Goal: Task Accomplishment & Management: Use online tool/utility

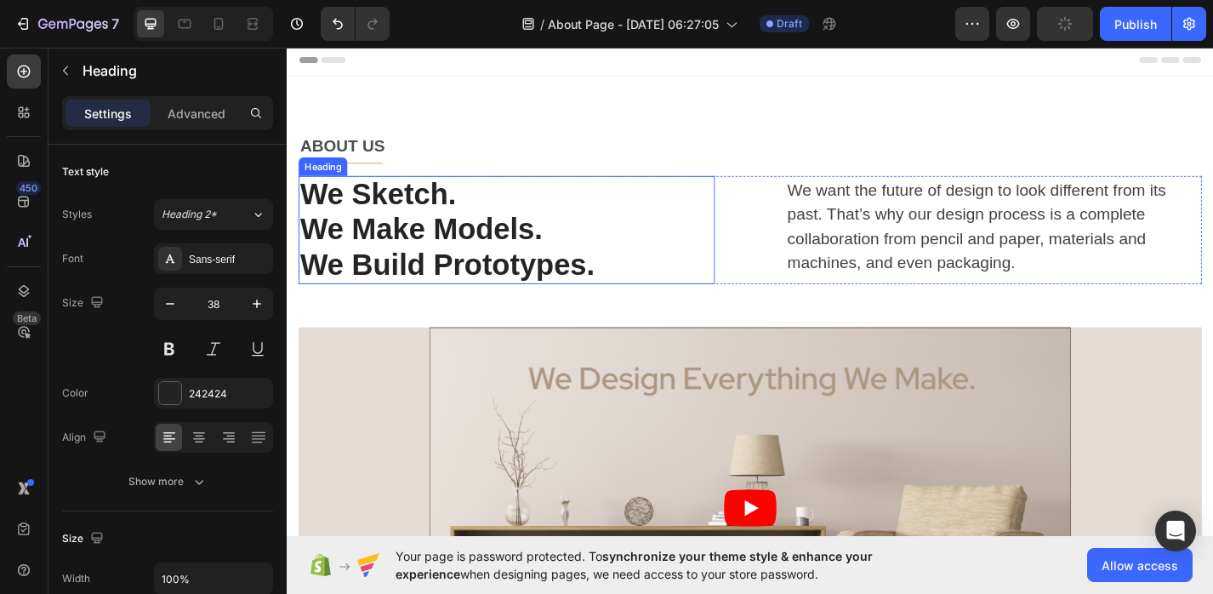
click at [378, 229] on p "We Make Models." at bounding box center [528, 248] width 455 height 39
click at [866, 243] on p "We want the future of design to look different from its past. That’s why our de…" at bounding box center [1065, 244] width 455 height 107
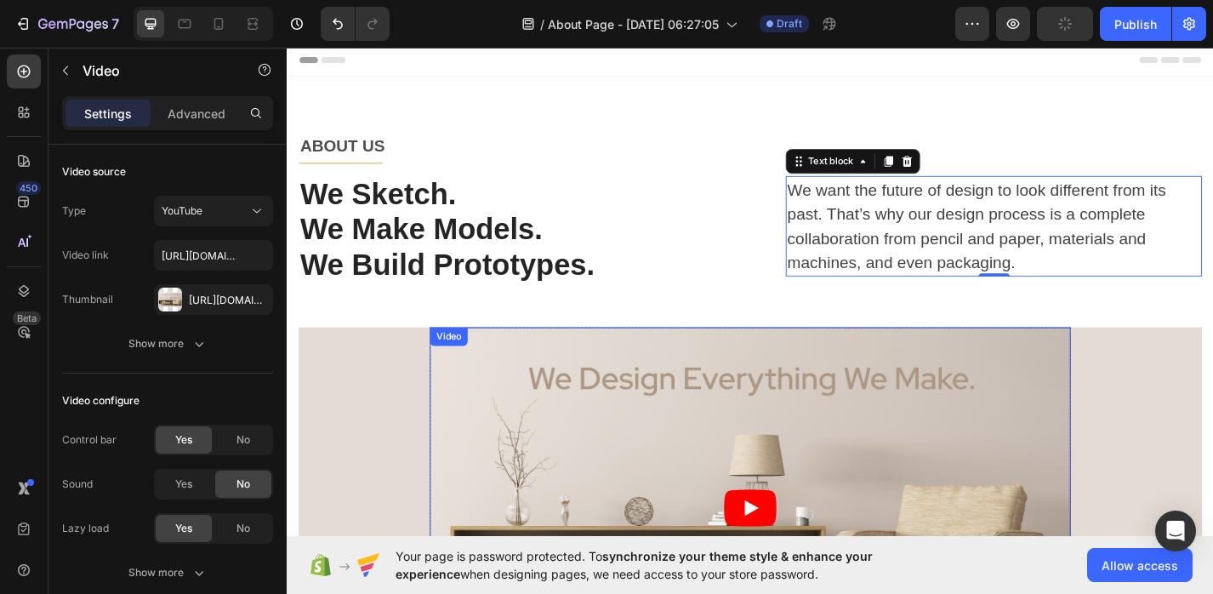
click at [753, 483] on article at bounding box center [797, 553] width 706 height 397
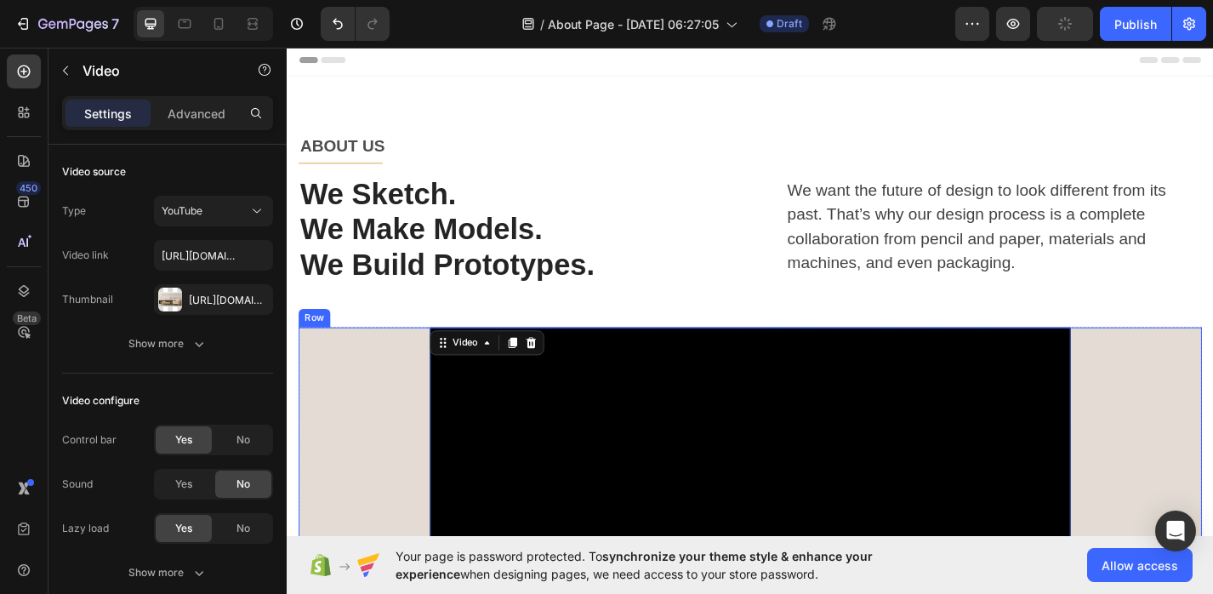
click at [361, 465] on div "Video 0 Row" at bounding box center [796, 553] width 995 height 397
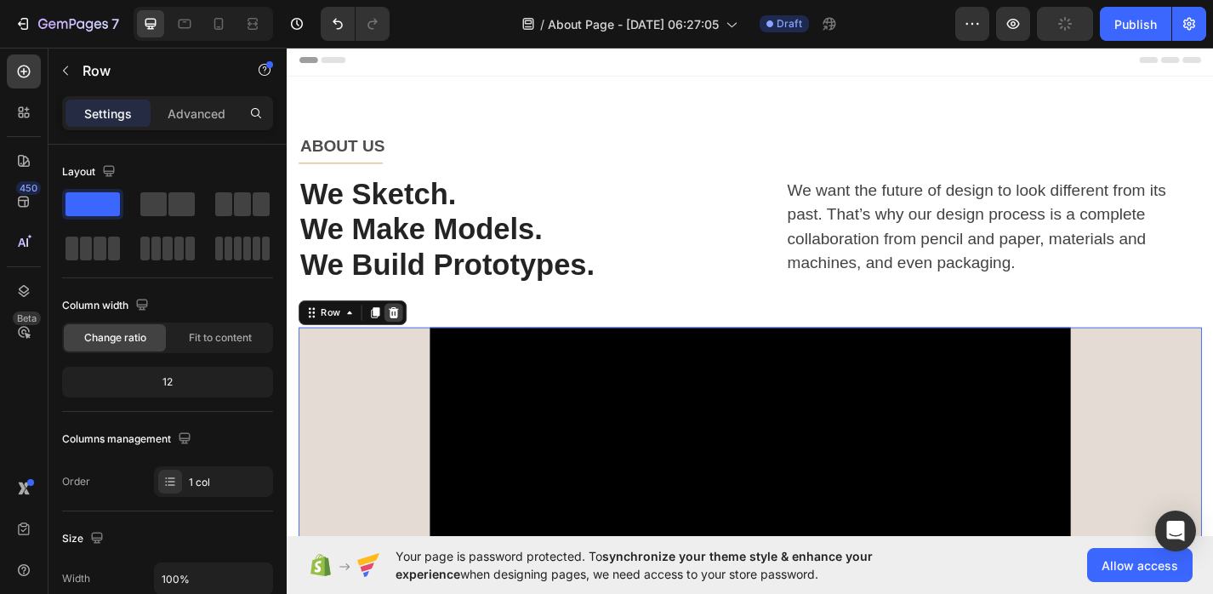
click at [406, 339] on icon at bounding box center [404, 339] width 11 height 12
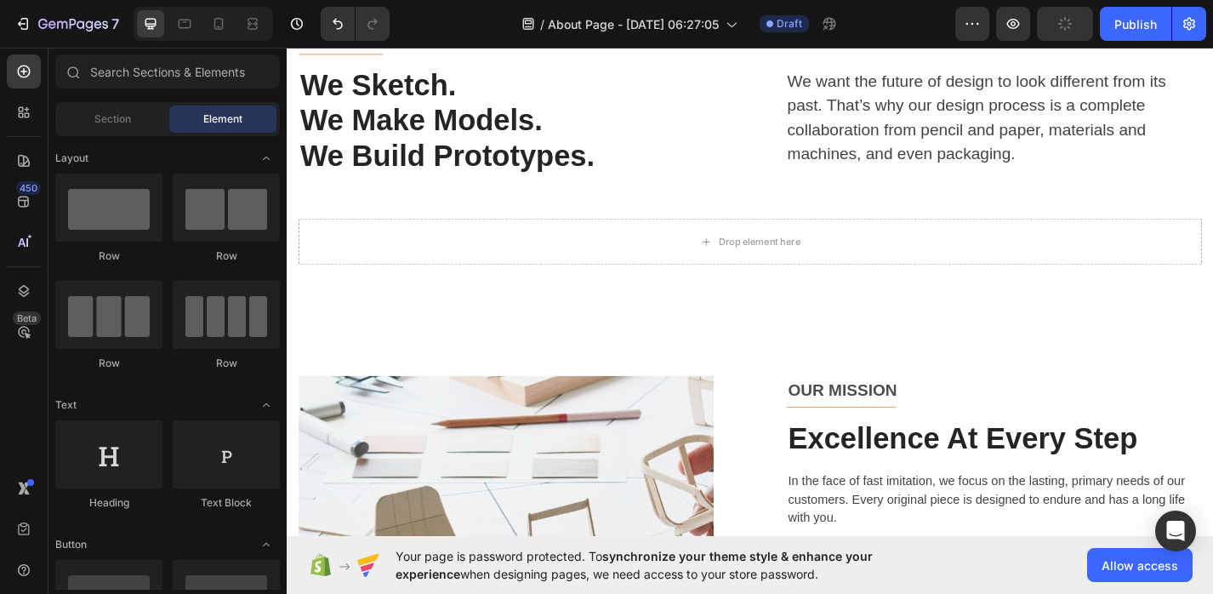
scroll to position [39, 0]
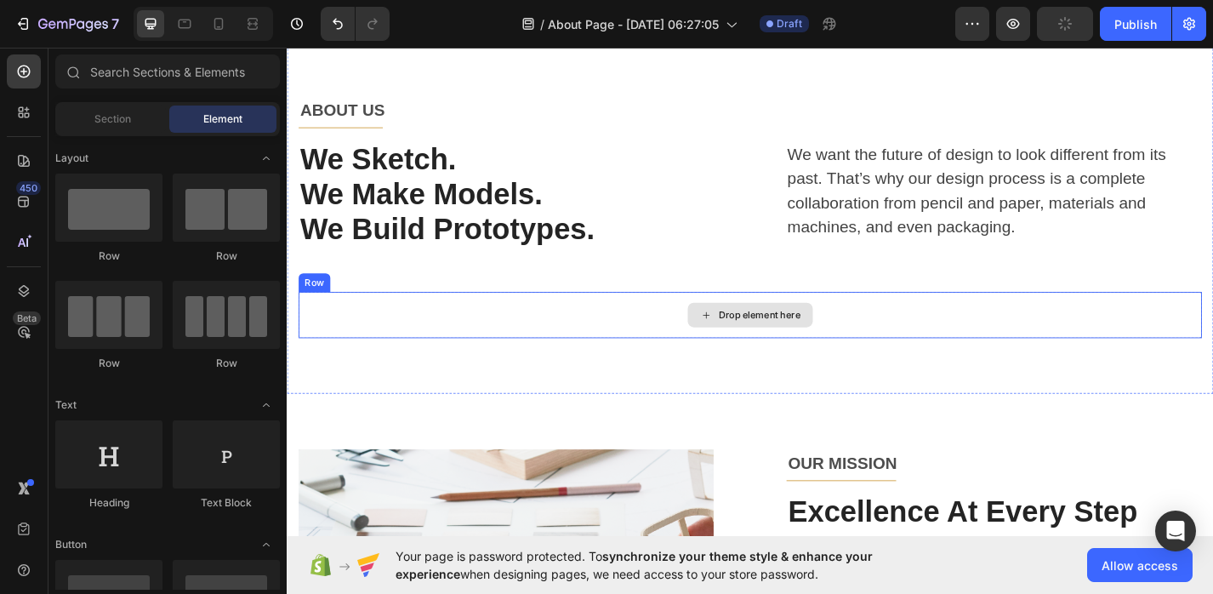
click at [438, 340] on div "Drop element here" at bounding box center [796, 341] width 995 height 51
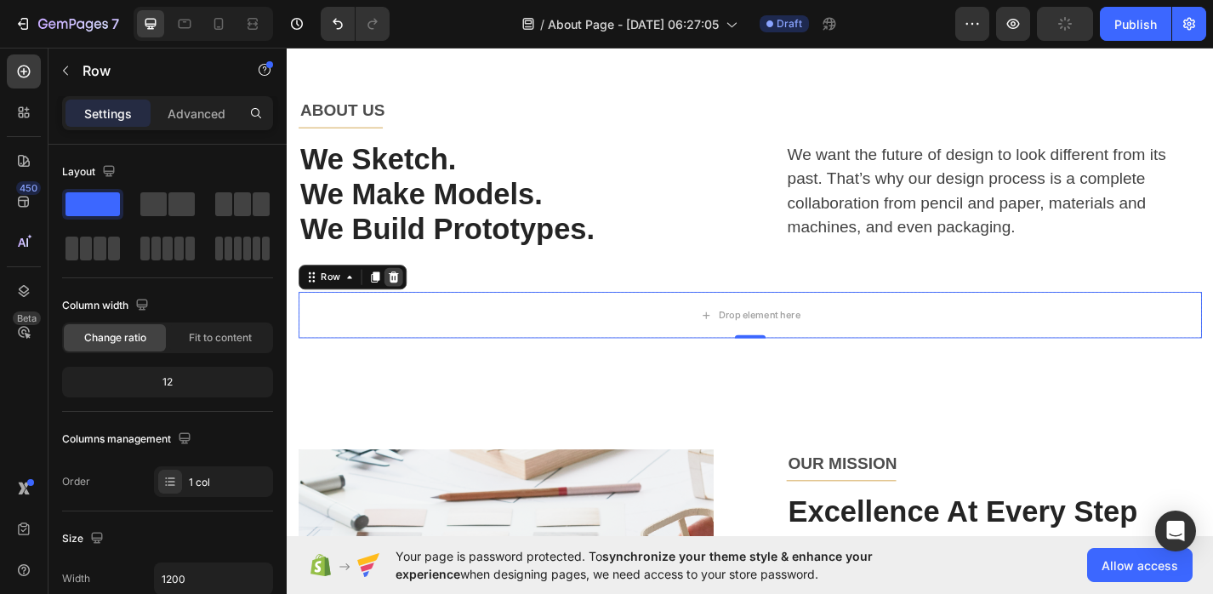
click at [401, 300] on icon at bounding box center [404, 300] width 11 height 12
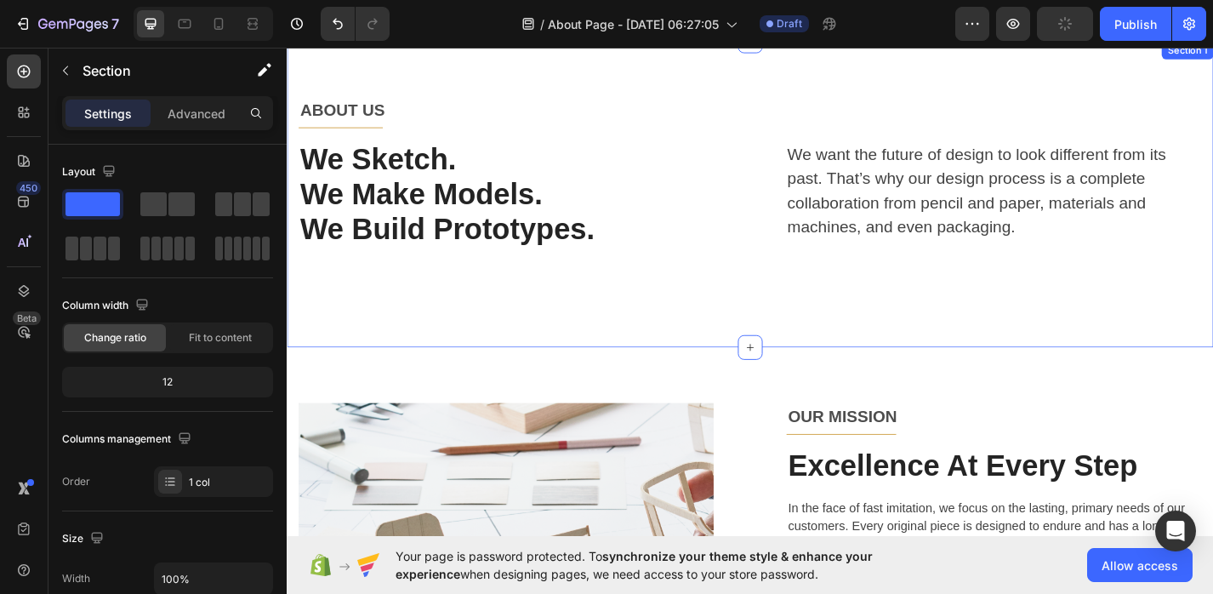
click at [398, 366] on div "ABOUT US Text block Title Line Row We Sketch. We Make Models. We Build Prototyp…" at bounding box center [797, 209] width 1021 height 338
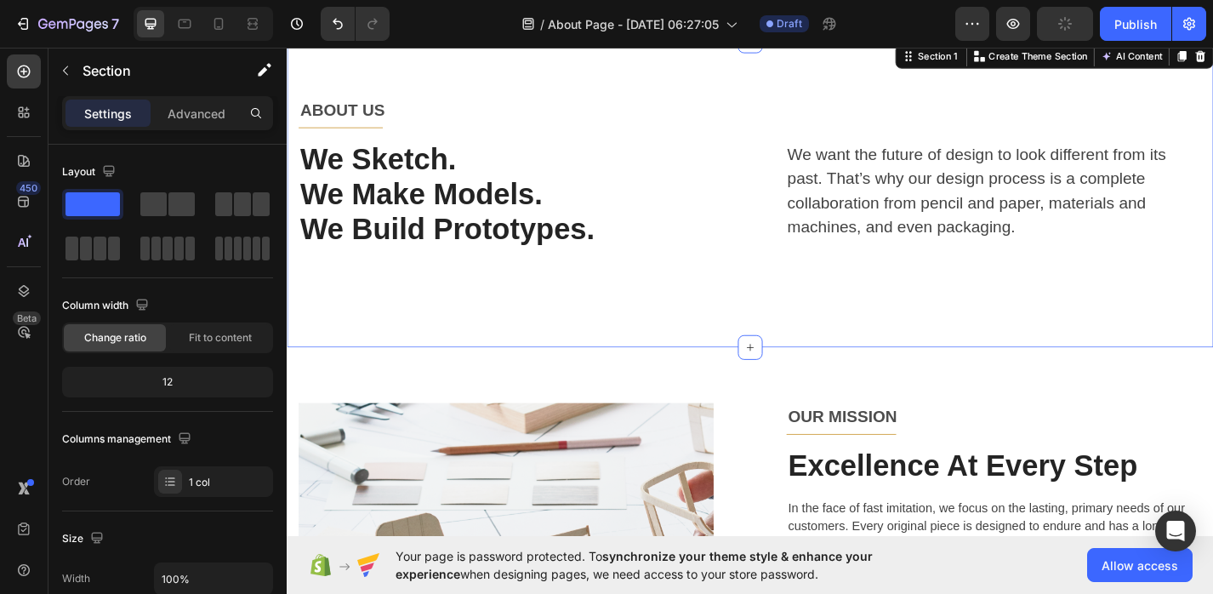
click at [398, 341] on div "ABOUT US Text block Title Line Row We Sketch. We Make Models. We Build Prototyp…" at bounding box center [797, 209] width 1021 height 338
click at [401, 312] on div "ABOUT US Text block Title Line Row We Sketch. We Make Models. We Build Prototyp…" at bounding box center [796, 208] width 995 height 215
click at [401, 310] on div "ABOUT US Text block Title Line Row We Sketch. We Make Models. We Build Prototyp…" at bounding box center [796, 208] width 995 height 215
click at [404, 282] on div "ABOUT US Text block Title Line Row We Sketch. We Make Models. We Build Prototyp…" at bounding box center [796, 208] width 995 height 215
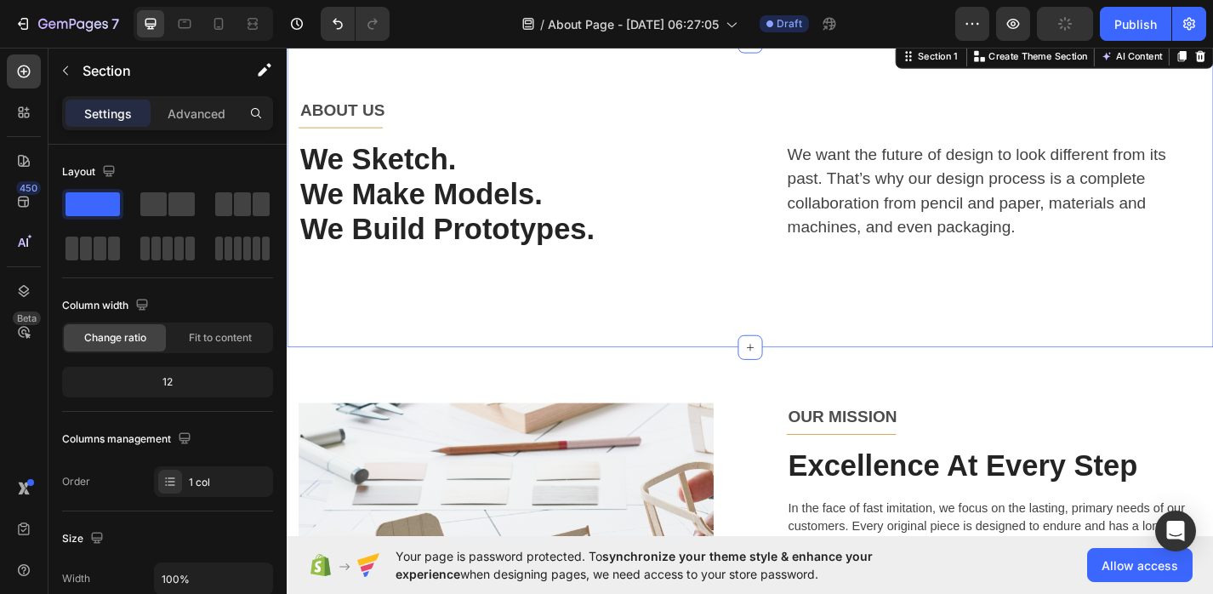
click at [429, 332] on div "ABOUT US Text block Title Line Row We Sketch. We Make Models. We Build Prototyp…" at bounding box center [797, 209] width 1021 height 338
click at [438, 300] on div "ABOUT US Text block Title Line Row We Sketch. We Make Models. We Build Prototyp…" at bounding box center [796, 208] width 995 height 215
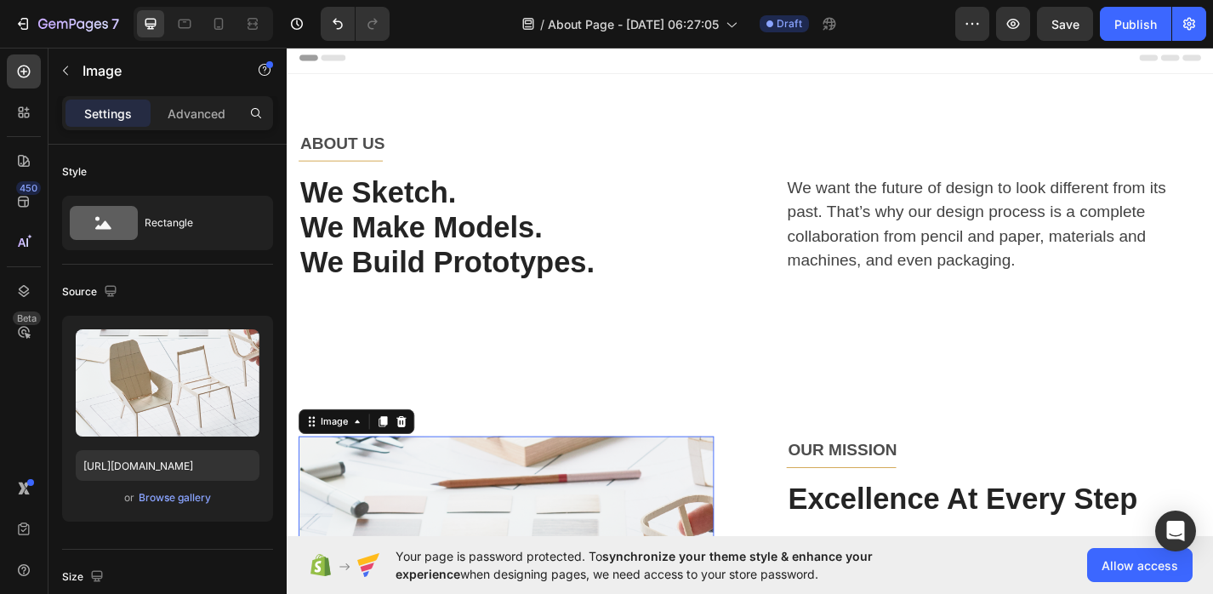
scroll to position [0, 0]
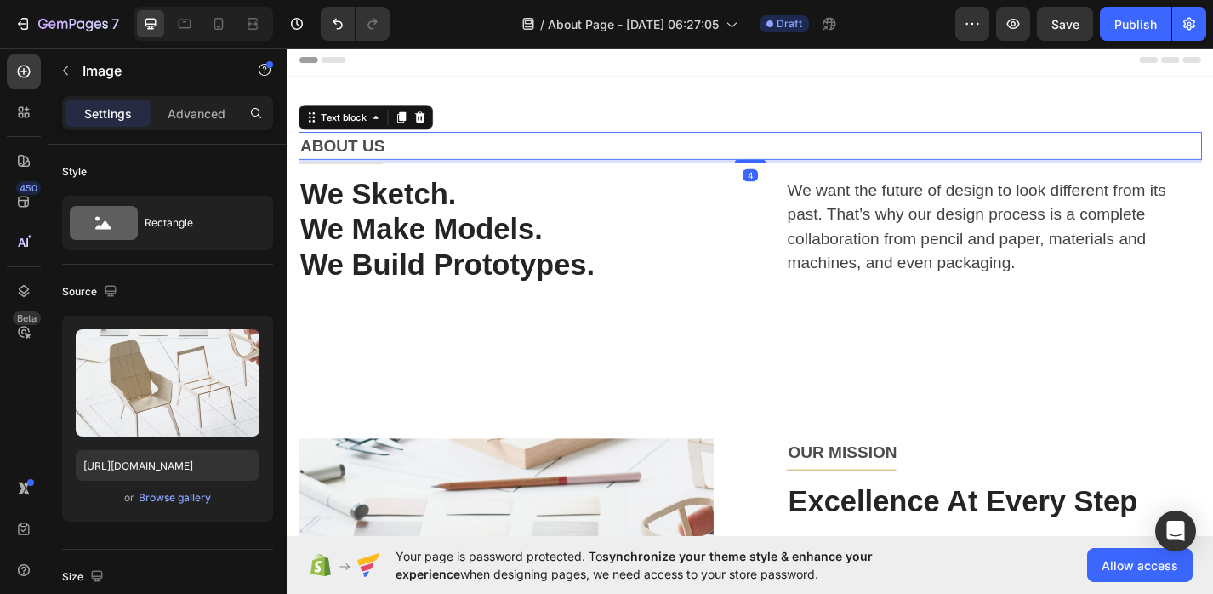
click at [377, 156] on p "ABOUT US" at bounding box center [797, 155] width 992 height 27
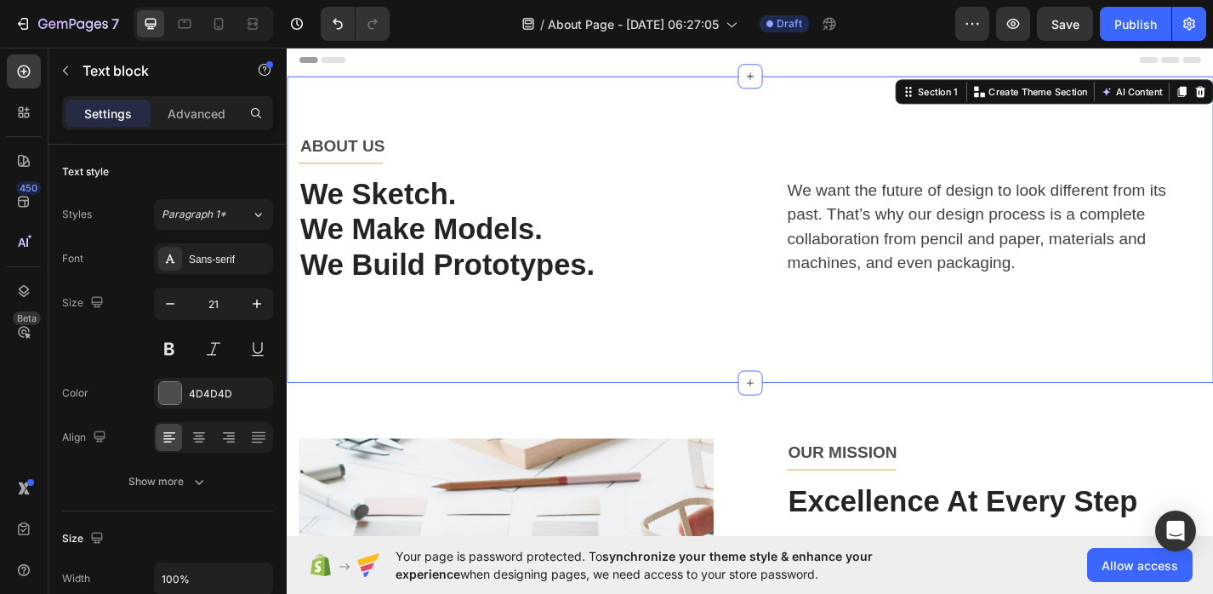
click at [407, 93] on div "ABOUT US Text block Title Line Row We Sketch. We Make Models. We Build Prototyp…" at bounding box center [797, 248] width 1021 height 338
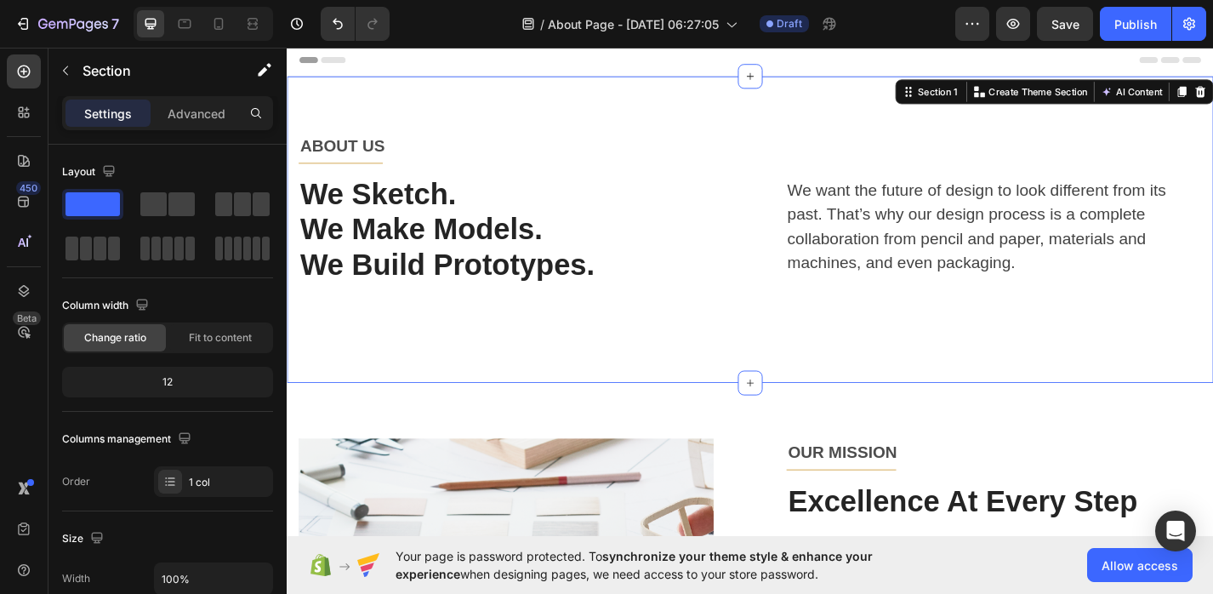
click at [413, 60] on div "Header" at bounding box center [796, 61] width 993 height 34
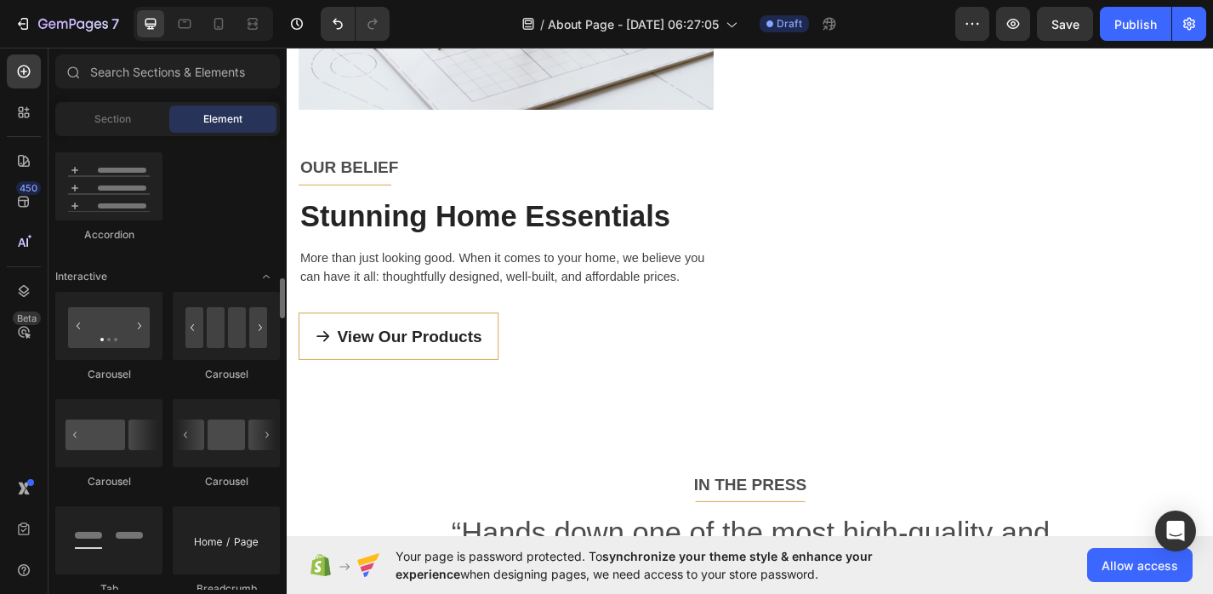
scroll to position [1585, 0]
click at [130, 125] on div "Section" at bounding box center [112, 118] width 107 height 27
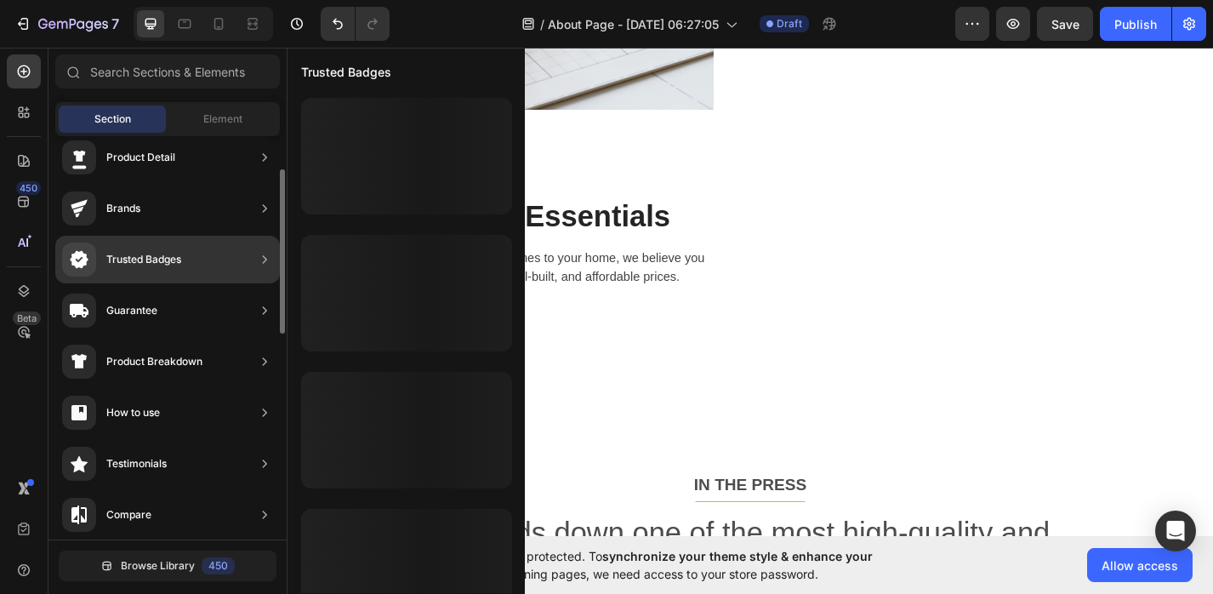
scroll to position [72, 0]
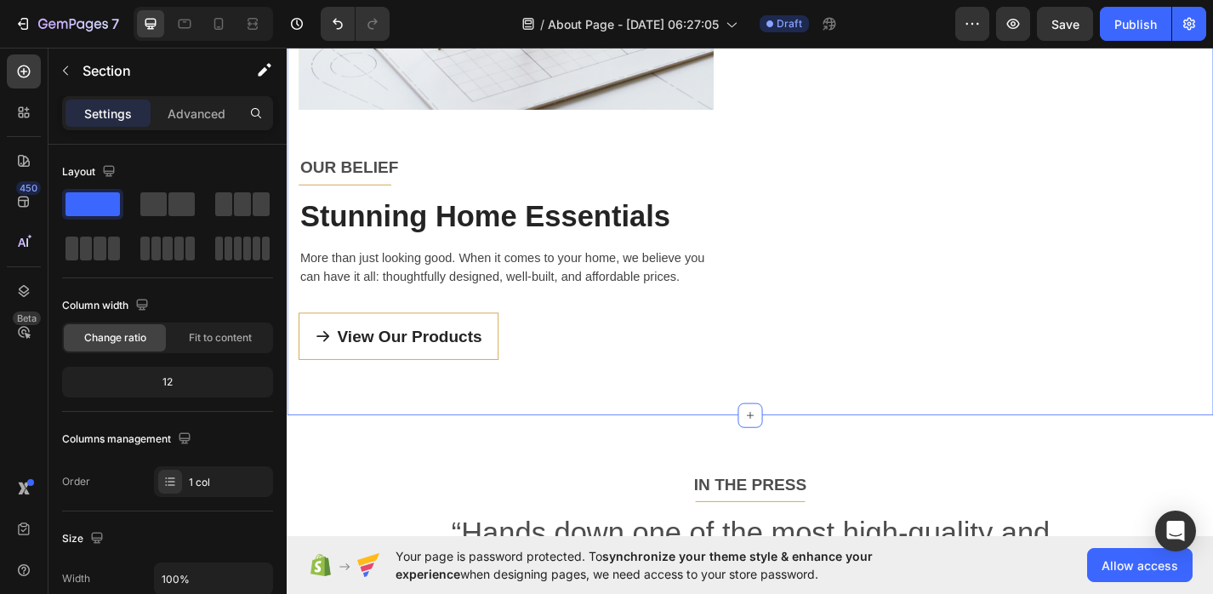
click at [637, 452] on div "Image OUR BELIEF Text block Title Line Stunning Home Essentials Heading More th…" at bounding box center [797, 25] width 1021 height 855
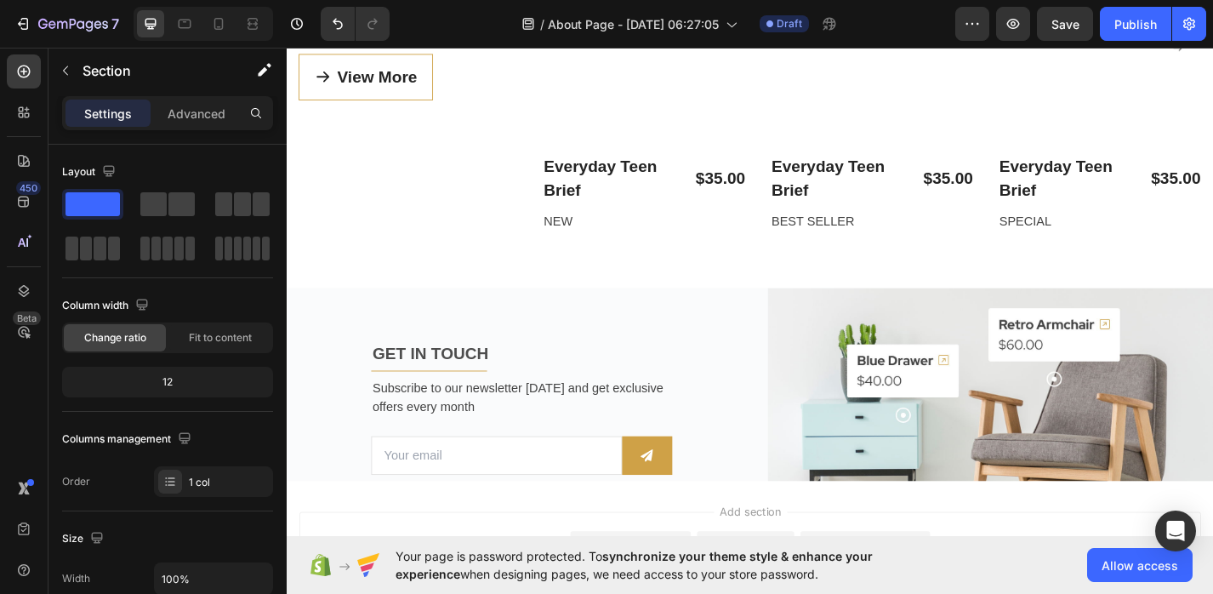
scroll to position [3628, 0]
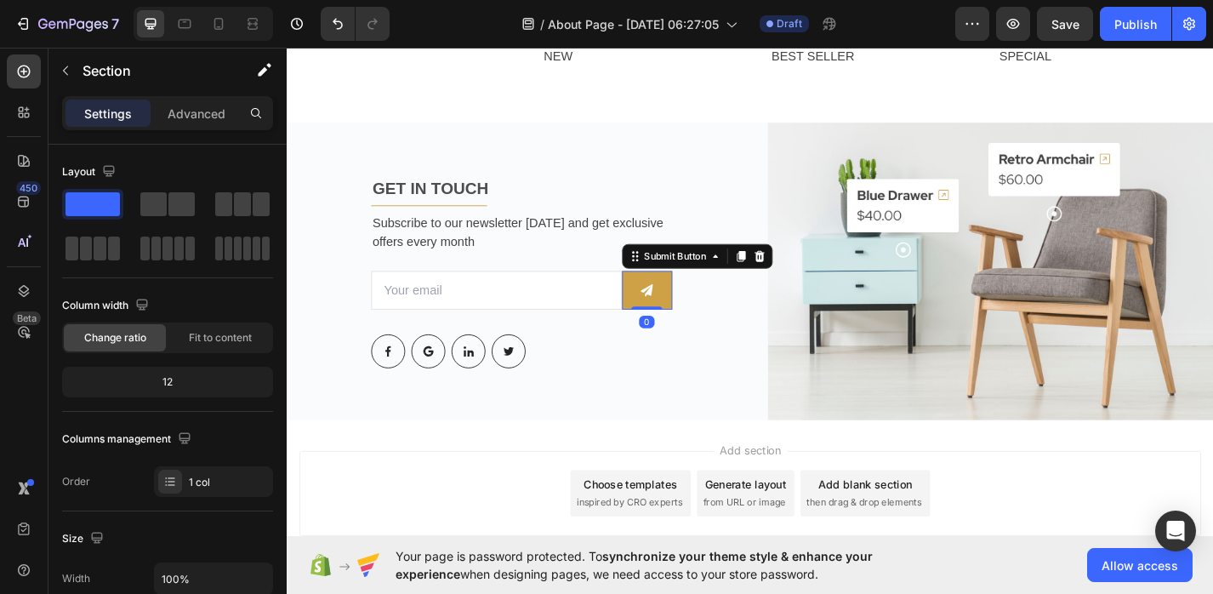
click at [685, 293] on button at bounding box center [683, 314] width 55 height 43
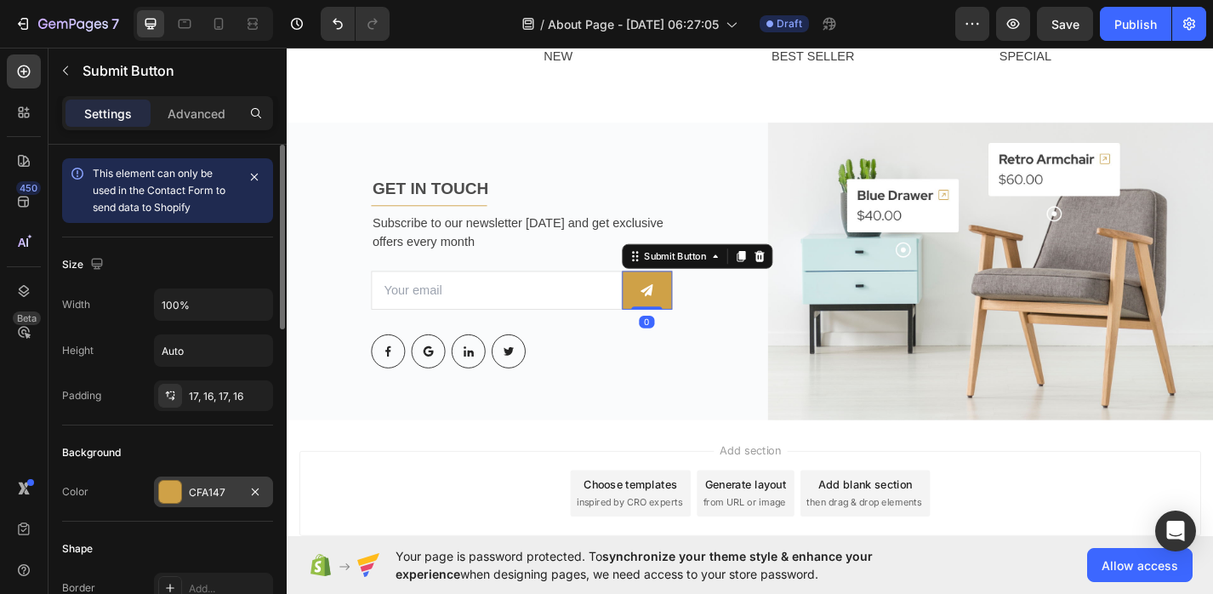
click at [173, 494] on div at bounding box center [170, 492] width 22 height 22
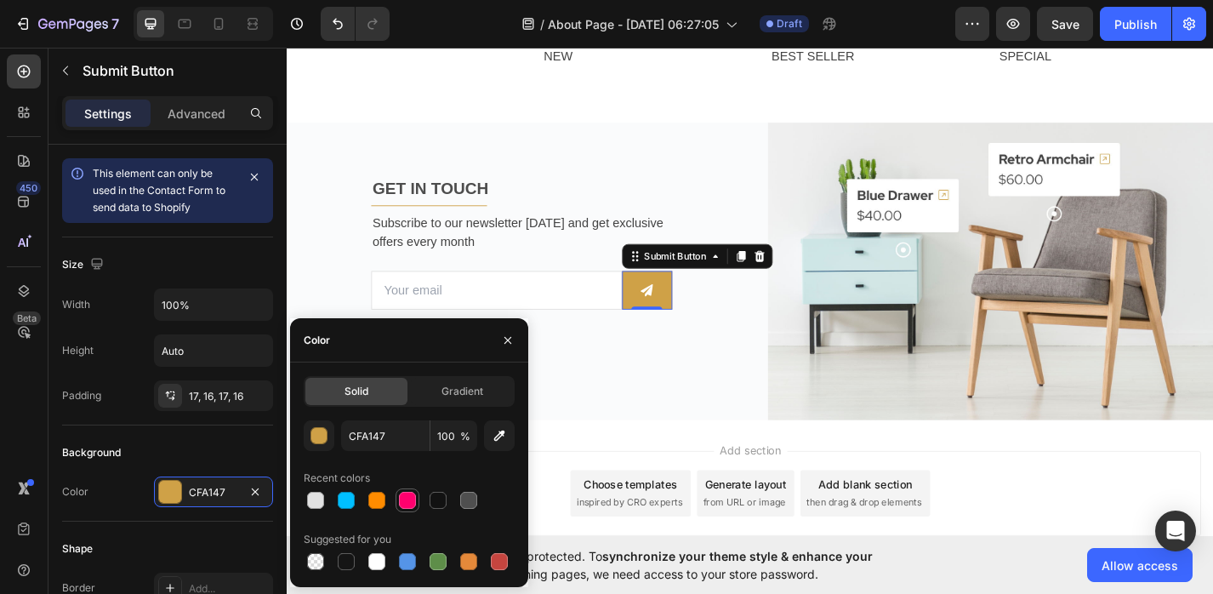
click at [407, 499] on div at bounding box center [407, 500] width 17 height 17
type input "FF006E"
click at [685, 456] on div "GET IN TOUCH Text block Title Line Subscribe to our newsletter [DATE] and get e…" at bounding box center [545, 293] width 492 height 327
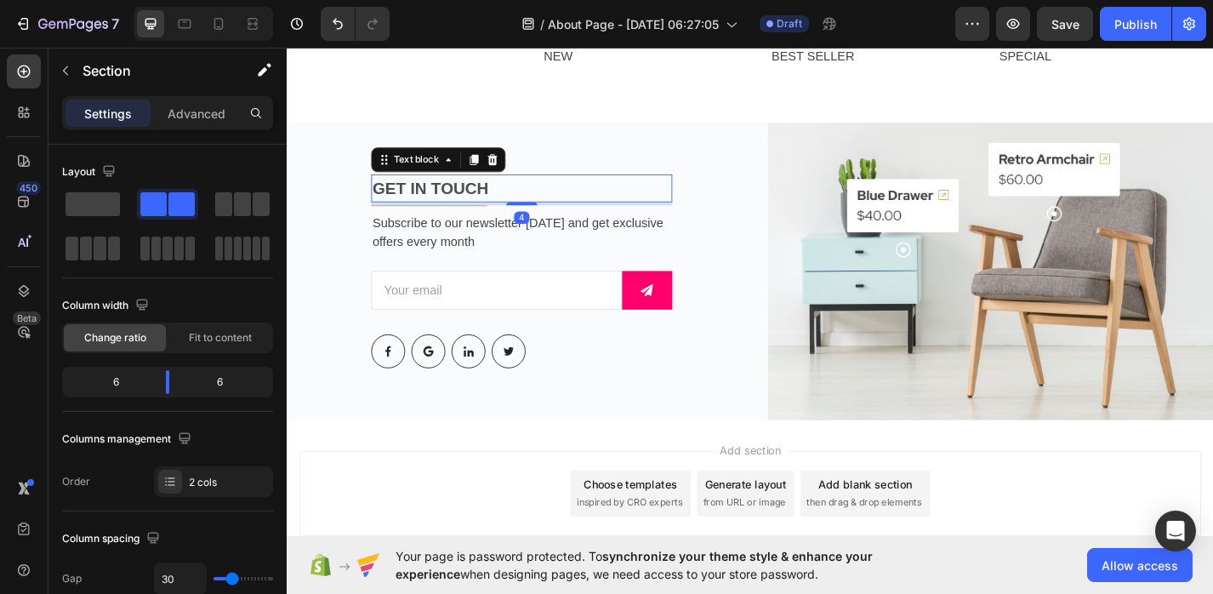
click at [457, 208] on p "GET IN TOUCH" at bounding box center [545, 202] width 328 height 27
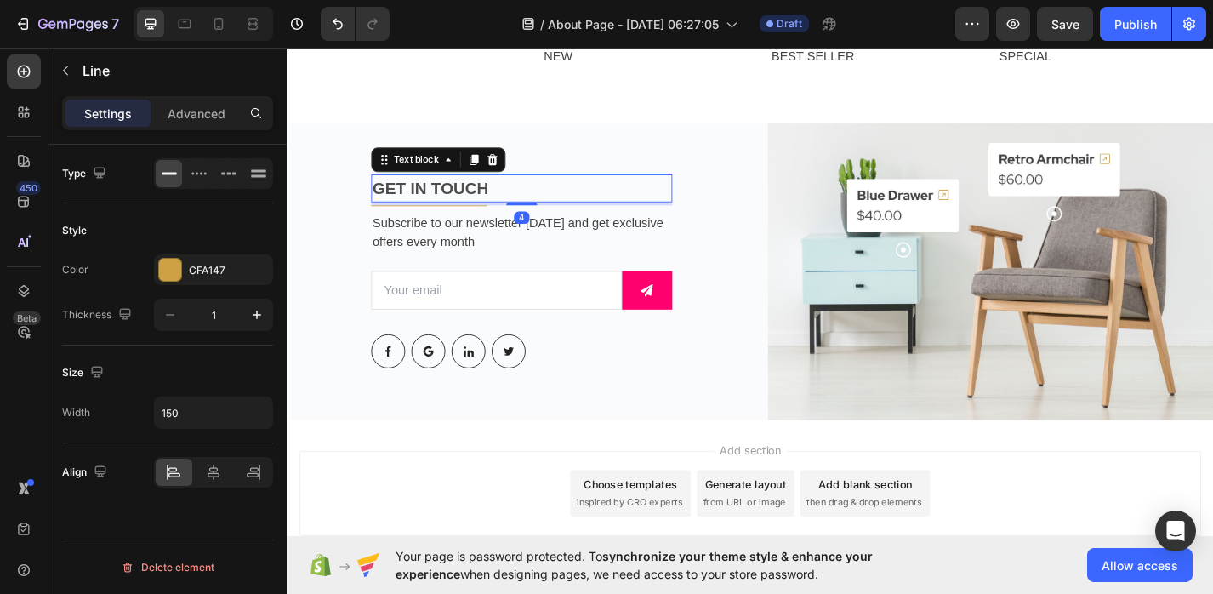
click at [455, 221] on div at bounding box center [443, 221] width 128 height 1
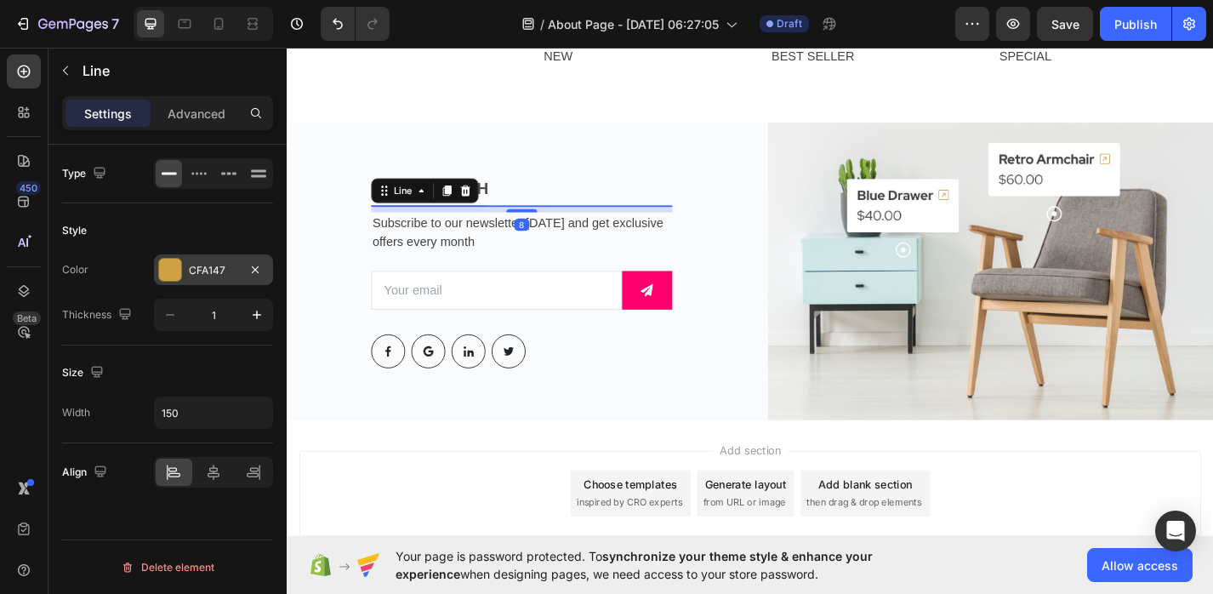
click at [168, 267] on div at bounding box center [170, 270] width 22 height 22
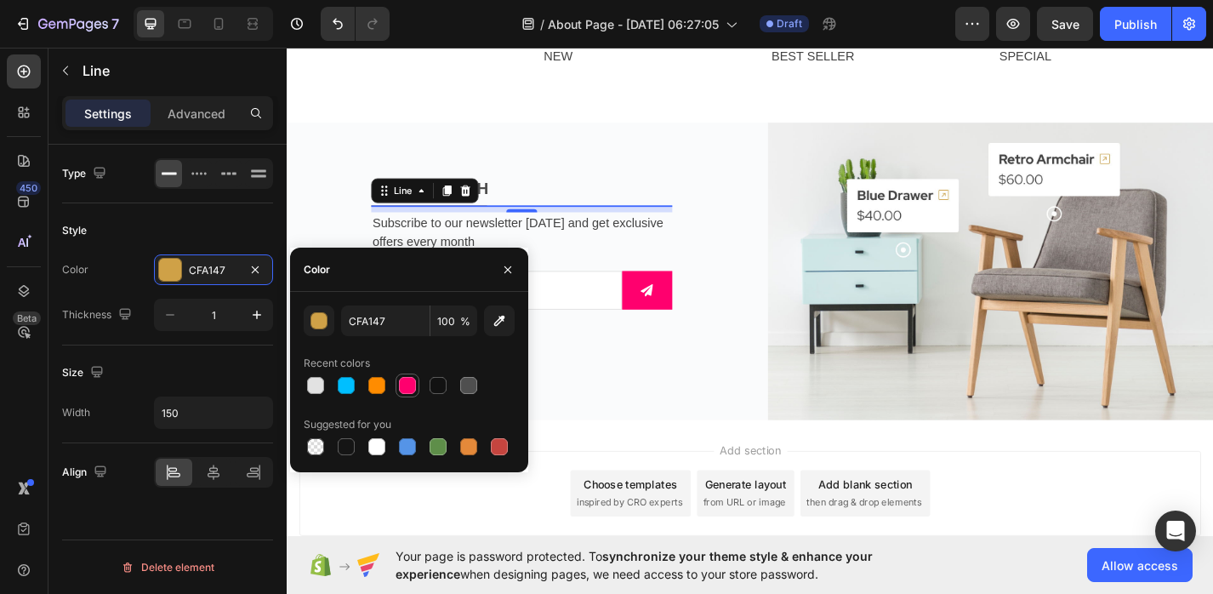
click at [407, 388] on div at bounding box center [407, 385] width 17 height 17
type input "FF006E"
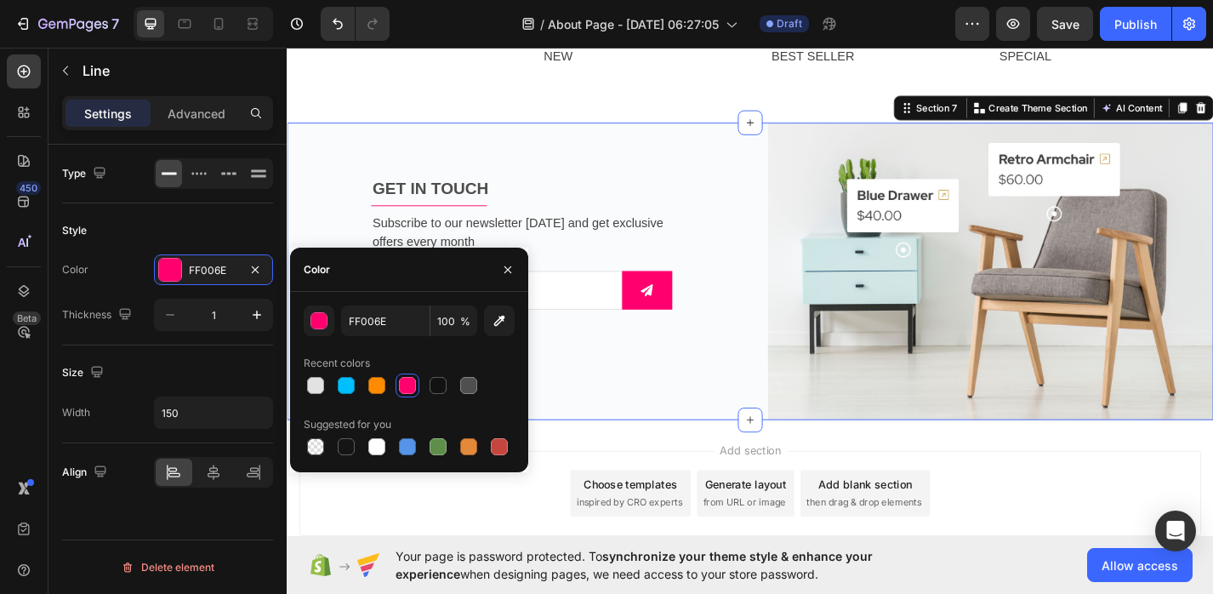
click at [601, 434] on div "GET IN TOUCH Text block Title Line Subscribe to our newsletter [DATE] and get e…" at bounding box center [545, 293] width 492 height 327
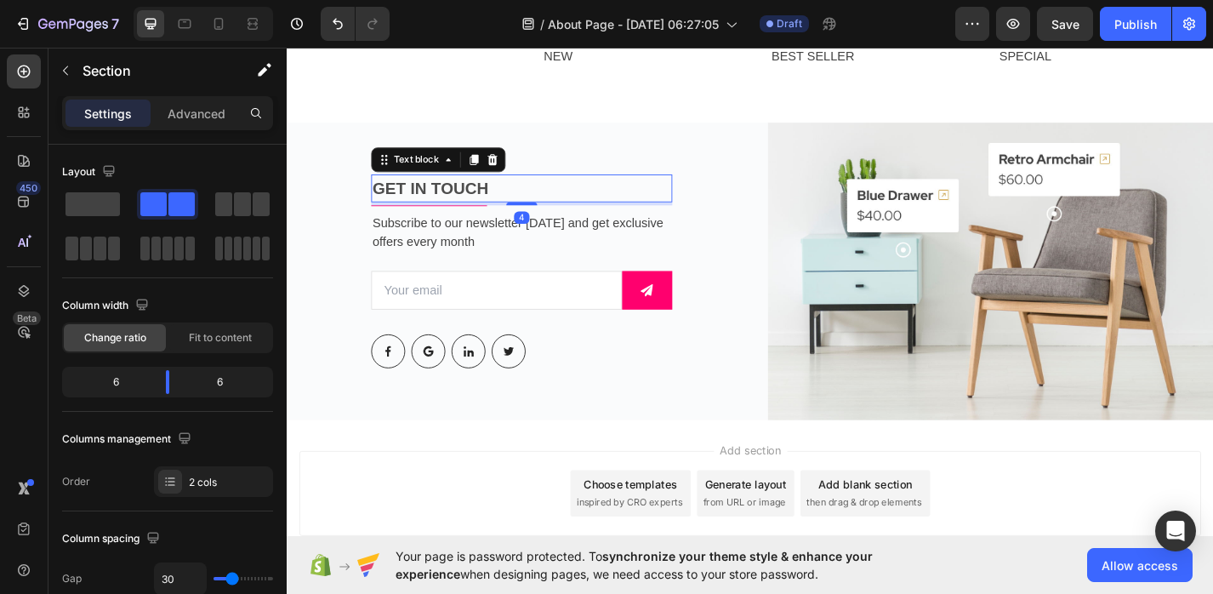
click at [469, 201] on p "GET IN TOUCH" at bounding box center [545, 202] width 328 height 27
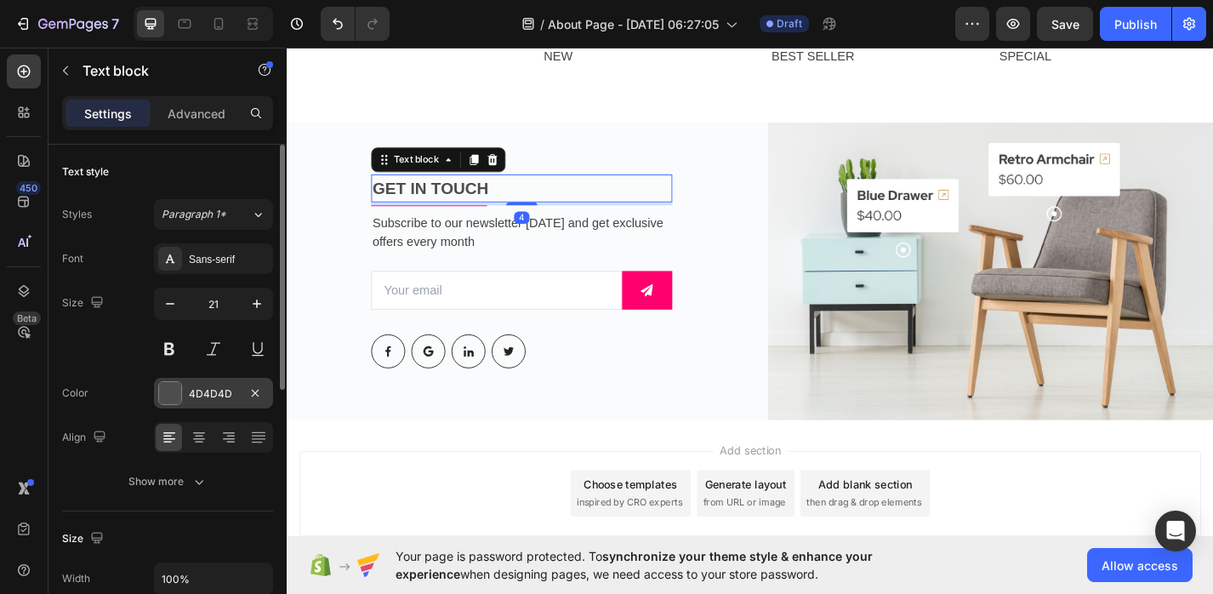
click at [168, 384] on div at bounding box center [170, 393] width 22 height 22
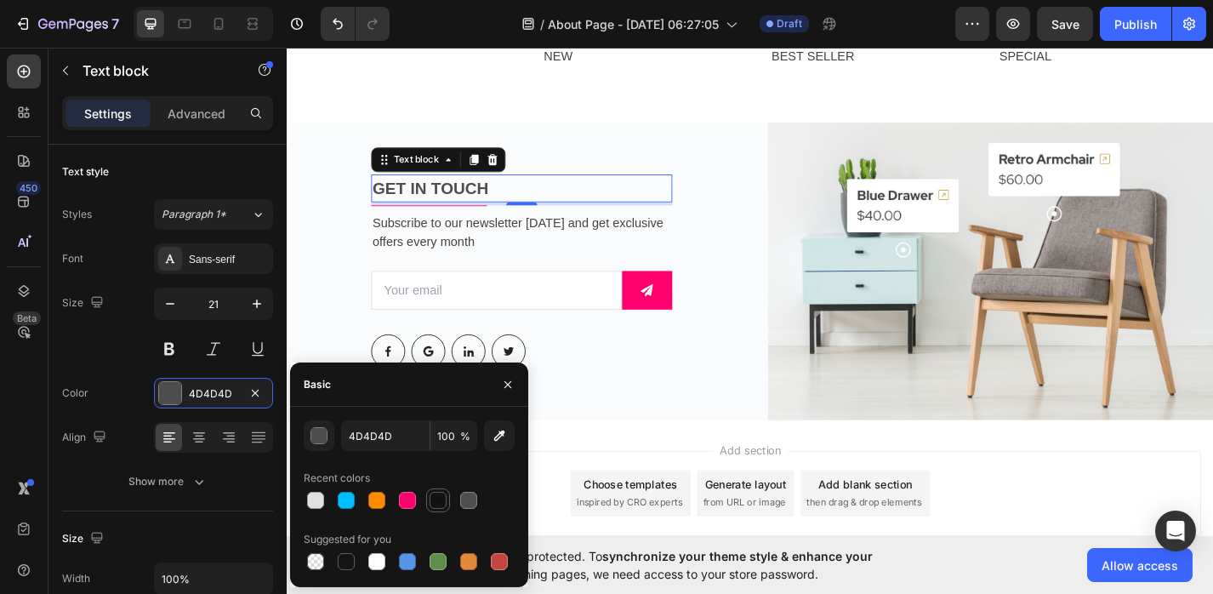
click at [436, 499] on div at bounding box center [437, 500] width 17 height 17
type input "121212"
click at [444, 500] on div at bounding box center [437, 500] width 17 height 17
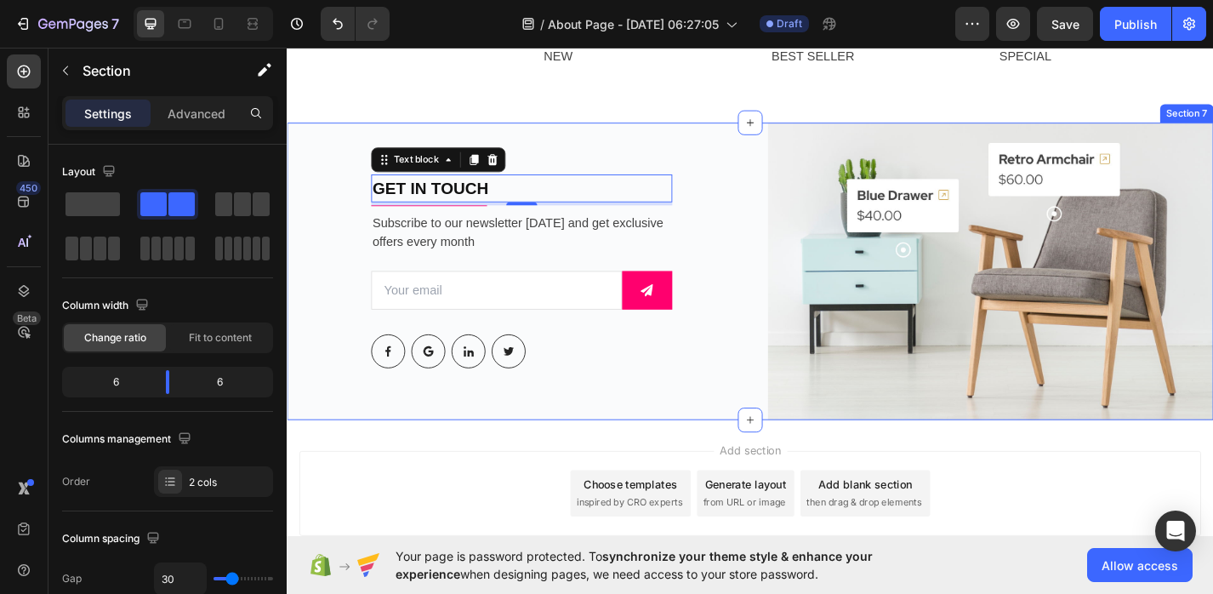
click at [651, 448] on div "GET IN TOUCH Text block 4 Title Line Subscribe to our newsletter [DATE] and get…" at bounding box center [545, 293] width 492 height 327
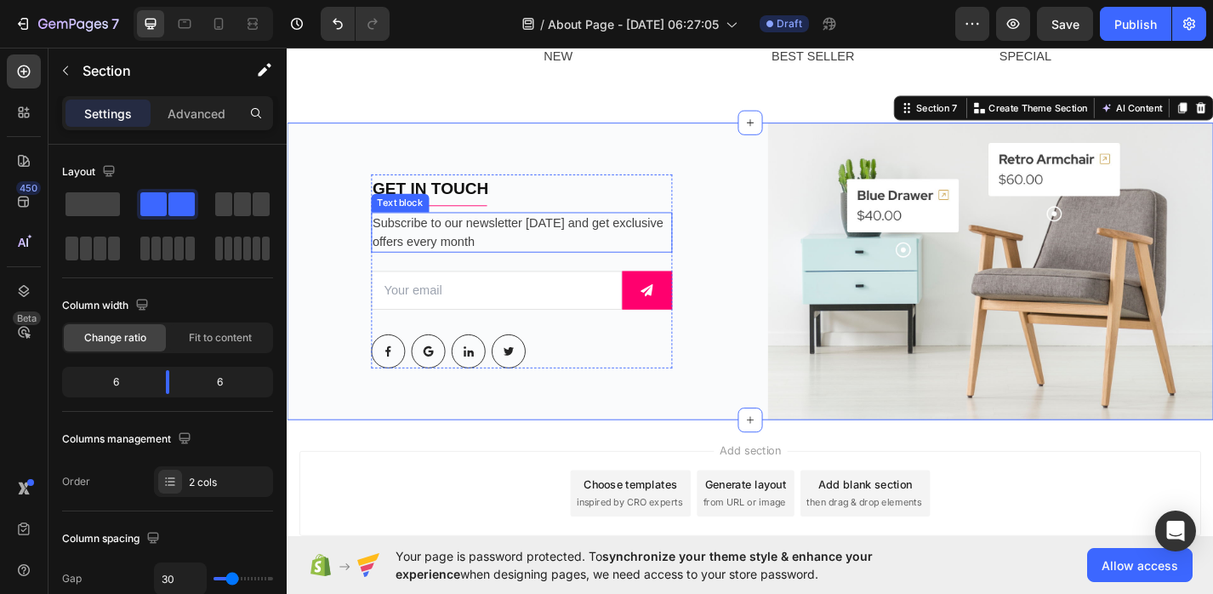
click at [453, 249] on p "Subscribe to our newsletter [DATE] and get exclusive offers every month" at bounding box center [545, 250] width 328 height 41
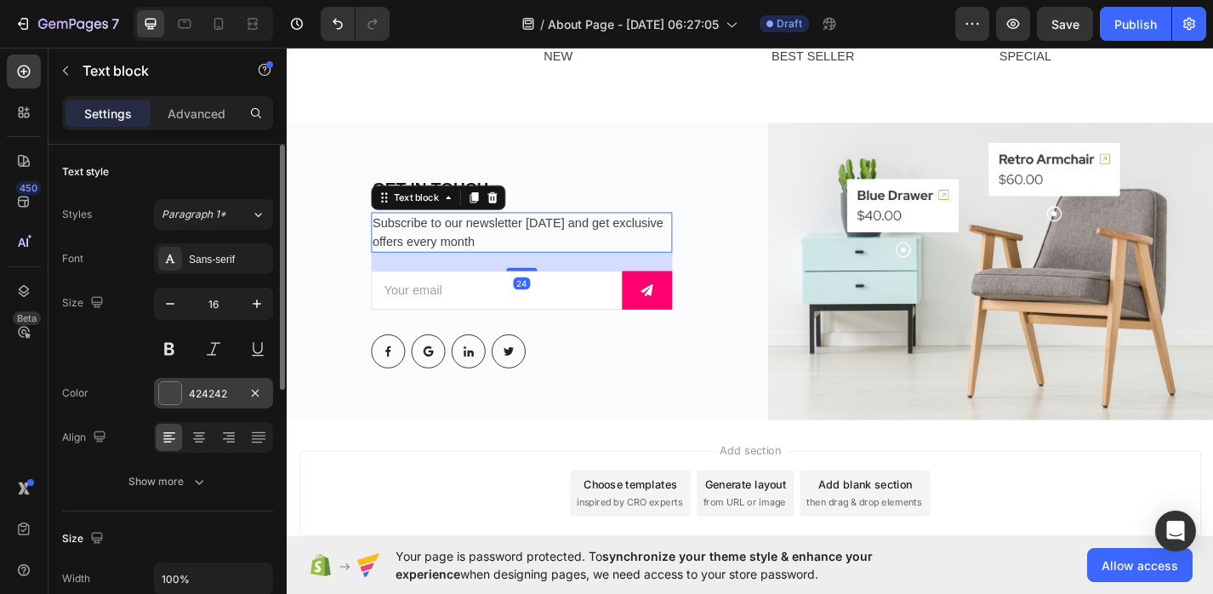
click at [169, 391] on div at bounding box center [170, 393] width 22 height 22
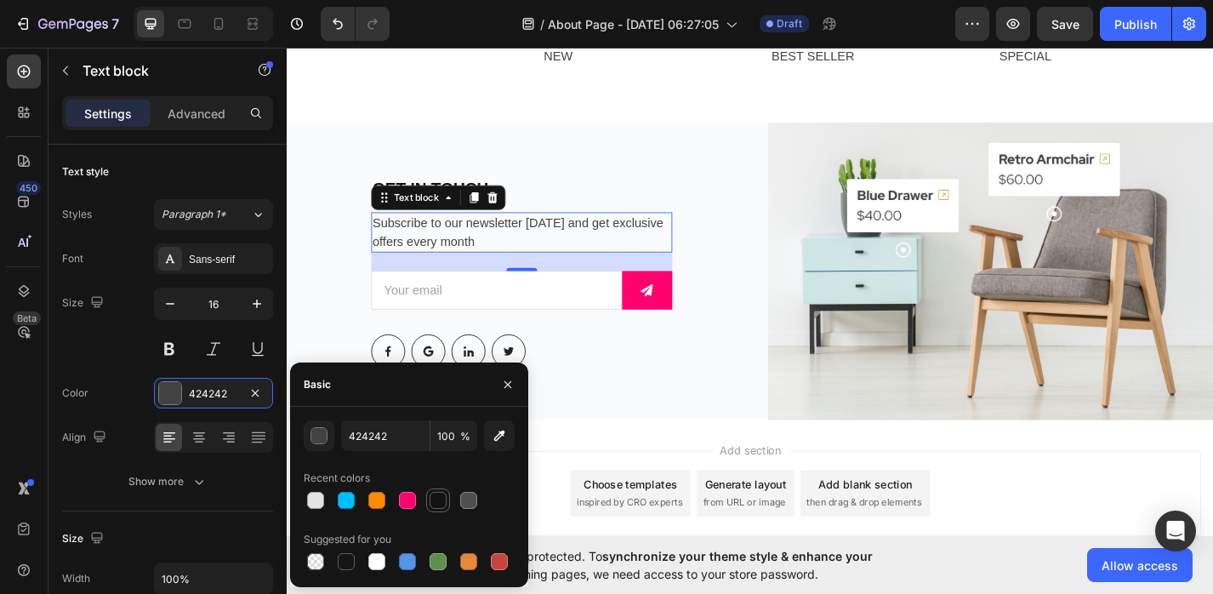
click at [435, 503] on div at bounding box center [437, 500] width 17 height 17
type input "121212"
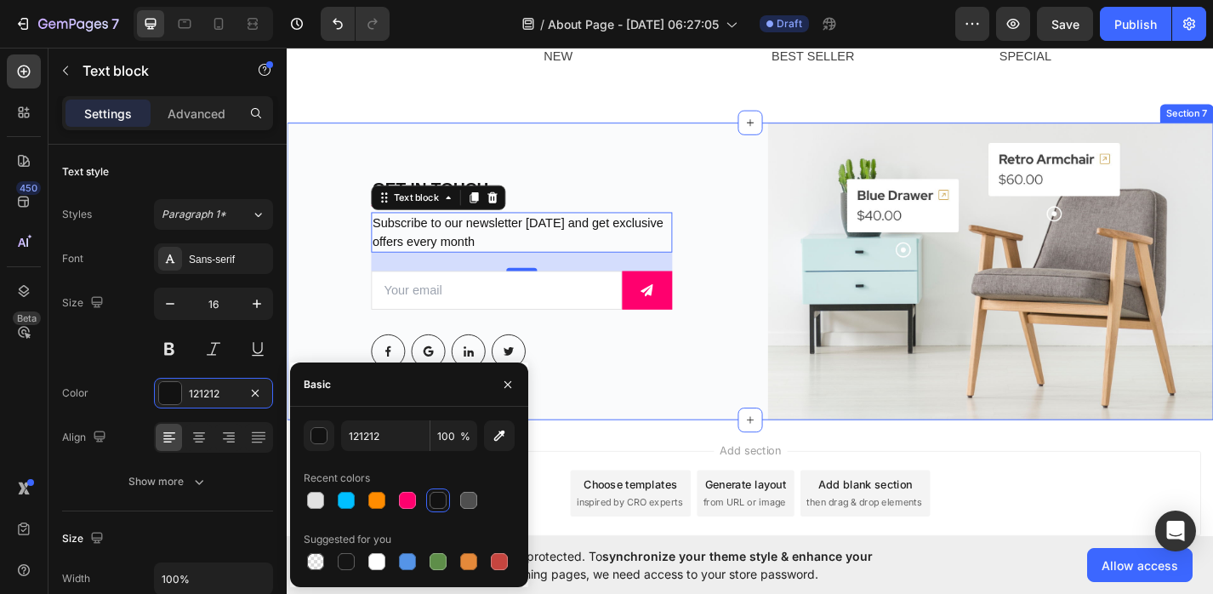
click at [617, 427] on div "GET IN TOUCH Text block Title Line Subscribe to our newsletter [DATE] and get e…" at bounding box center [545, 293] width 492 height 327
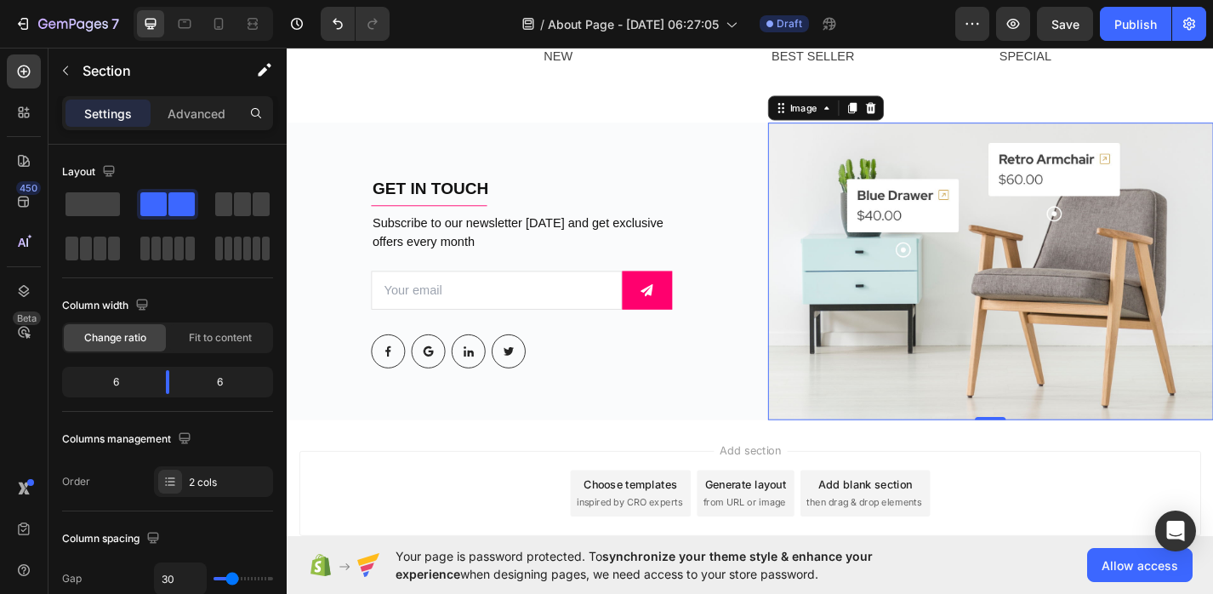
click at [918, 332] on img at bounding box center [1062, 293] width 492 height 327
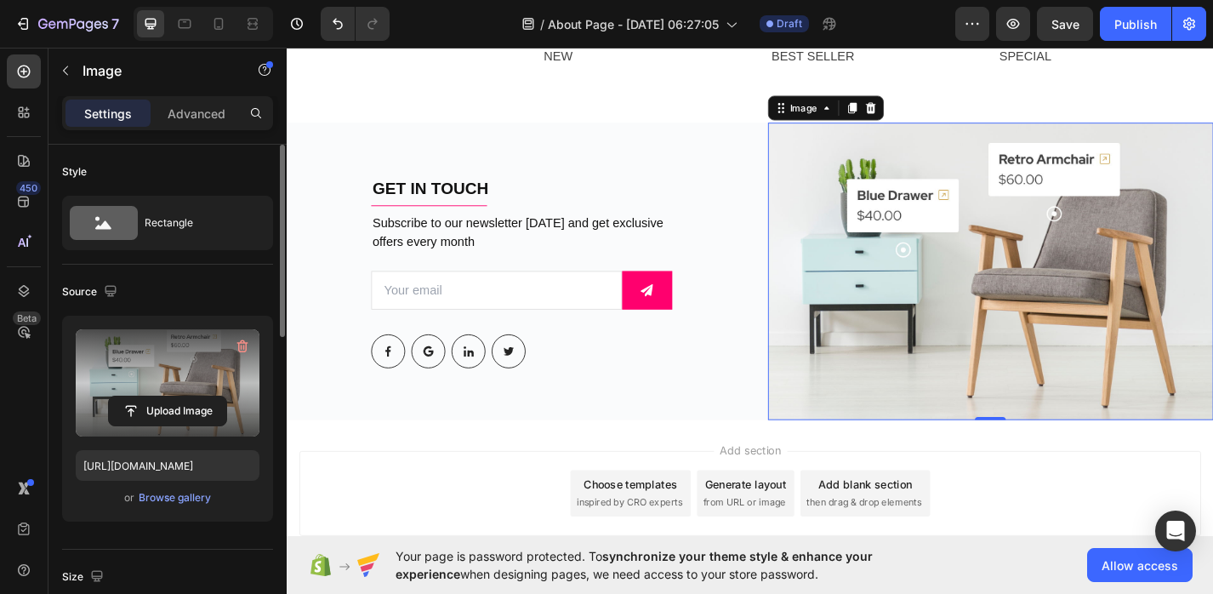
click at [217, 373] on label at bounding box center [168, 382] width 184 height 107
click at [217, 396] on input "file" at bounding box center [167, 410] width 117 height 29
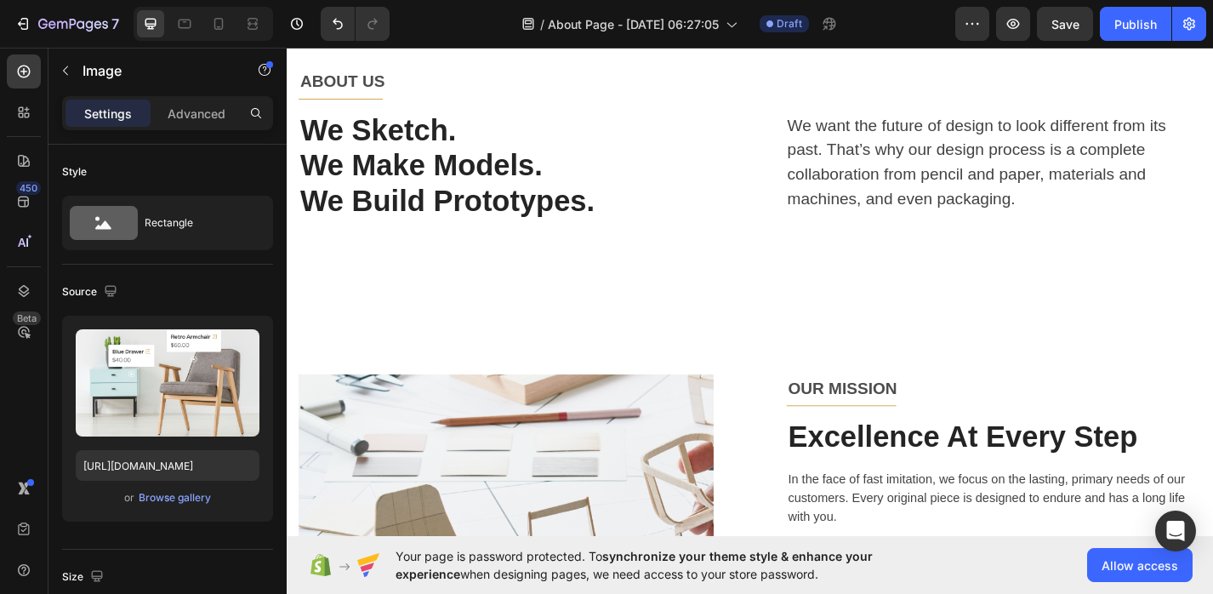
scroll to position [0, 0]
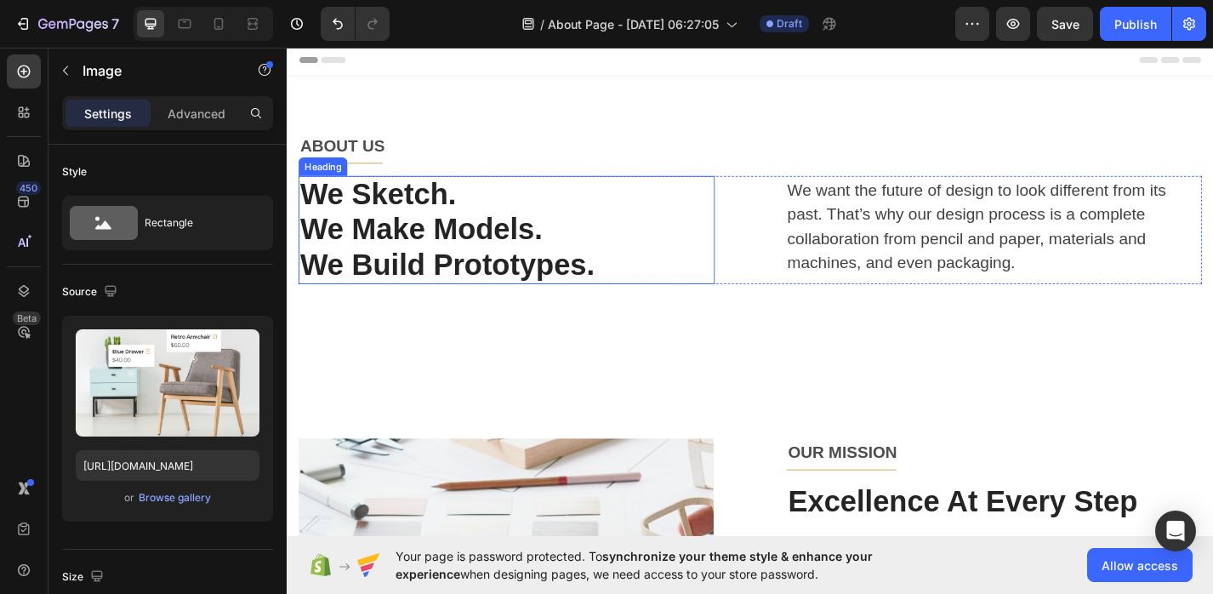
click at [458, 210] on p "We Sketch." at bounding box center [528, 210] width 455 height 39
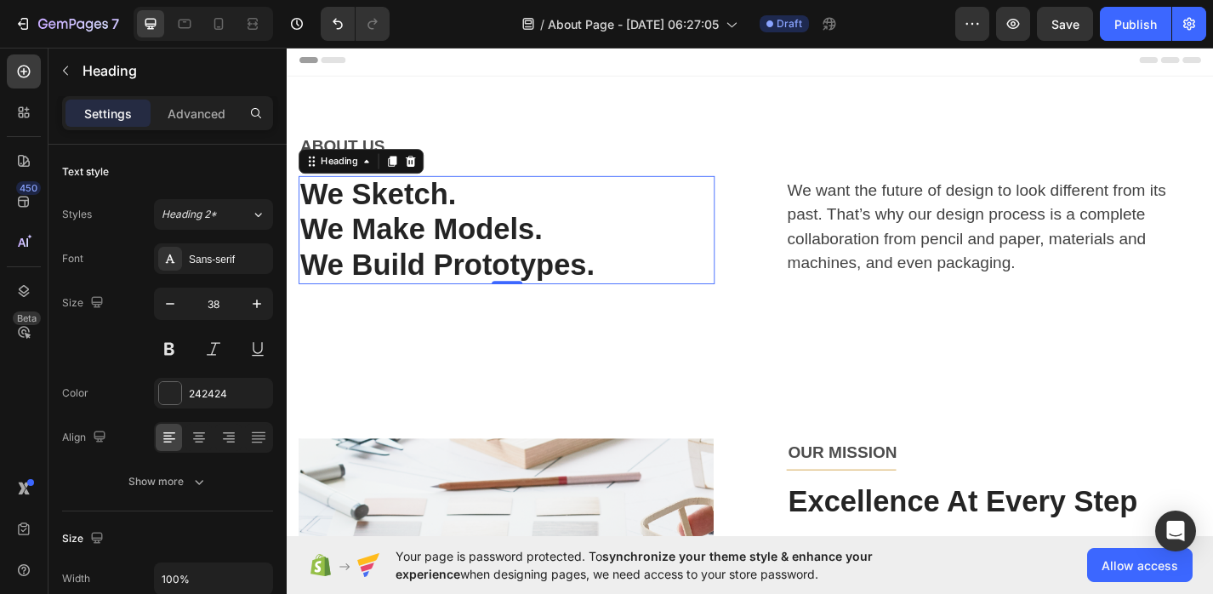
click at [462, 211] on p "We Sketch." at bounding box center [528, 210] width 455 height 39
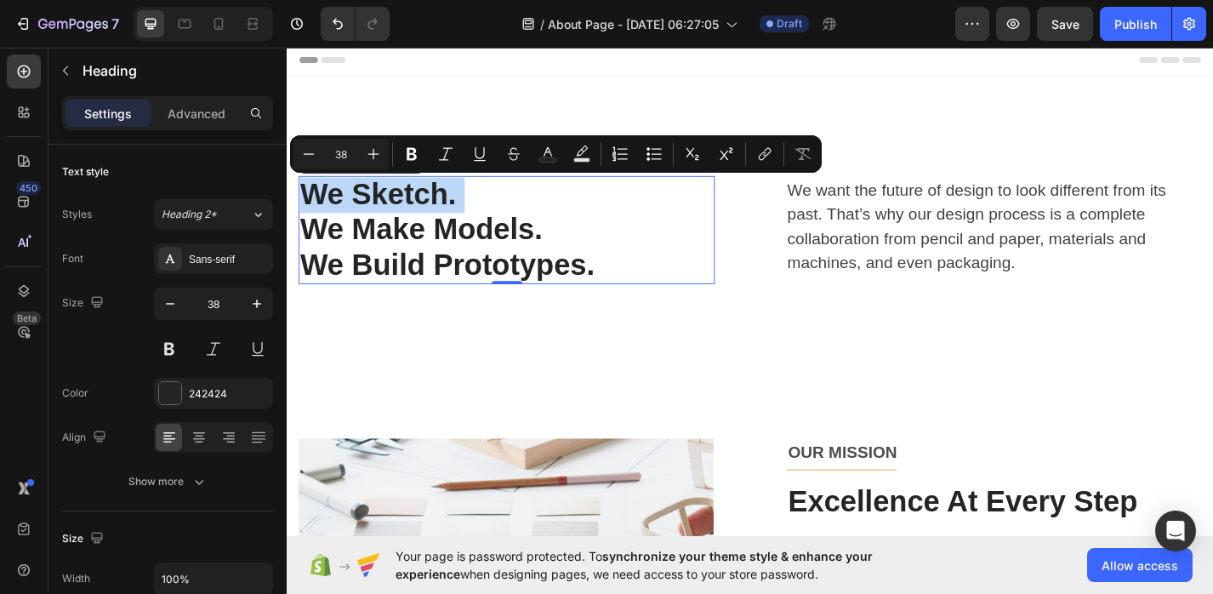
click at [458, 211] on p "We Sketch." at bounding box center [528, 210] width 455 height 39
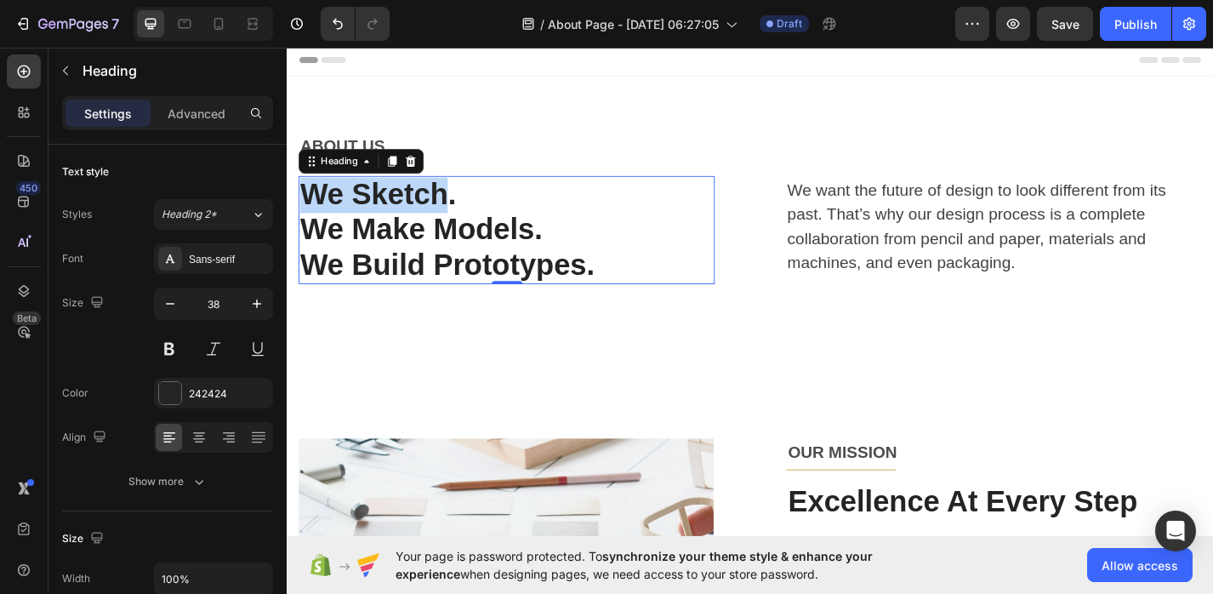
drag, startPoint x: 460, startPoint y: 211, endPoint x: 284, endPoint y: 211, distance: 176.0
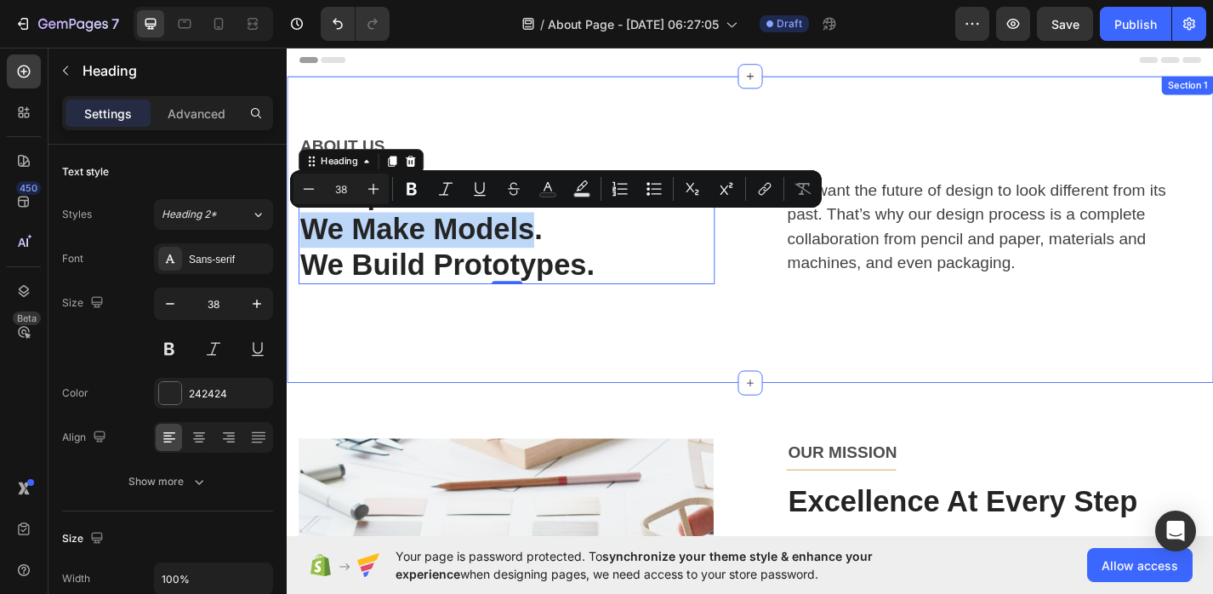
drag, startPoint x: 560, startPoint y: 247, endPoint x: 288, endPoint y: 246, distance: 271.3
click at [288, 247] on div "ABOUT US Text block Title Line Row Leakproof Confidence. We Make Models. We Bui…" at bounding box center [797, 248] width 1021 height 338
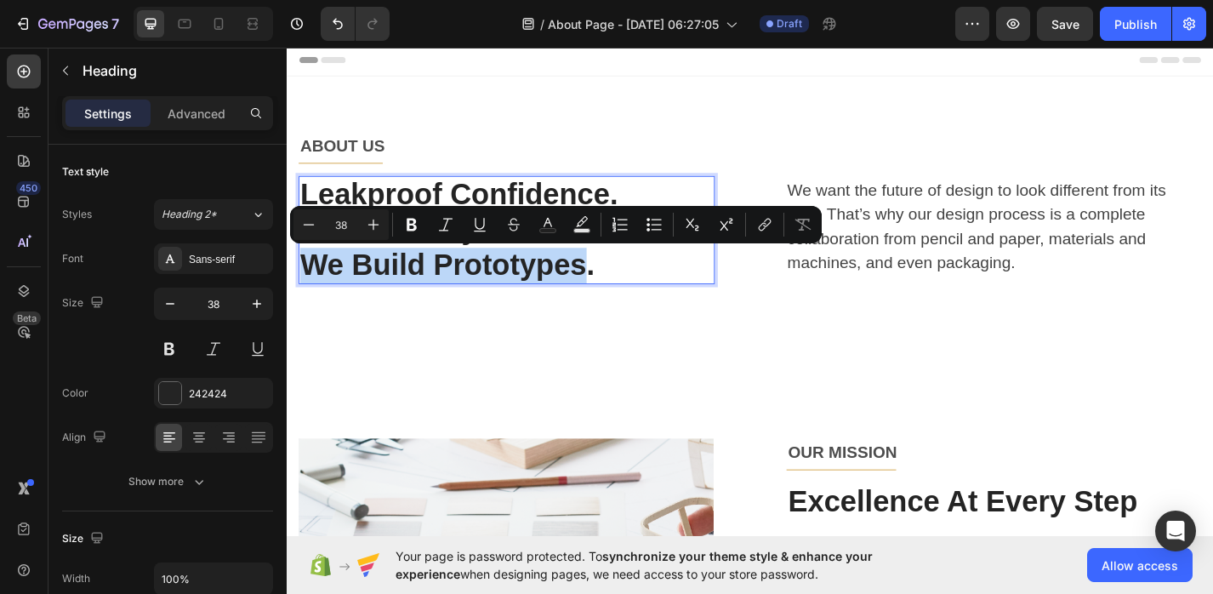
drag, startPoint x: 610, startPoint y: 290, endPoint x: 312, endPoint y: 293, distance: 297.7
click at [312, 293] on p "We Build Prototypes." at bounding box center [528, 287] width 455 height 39
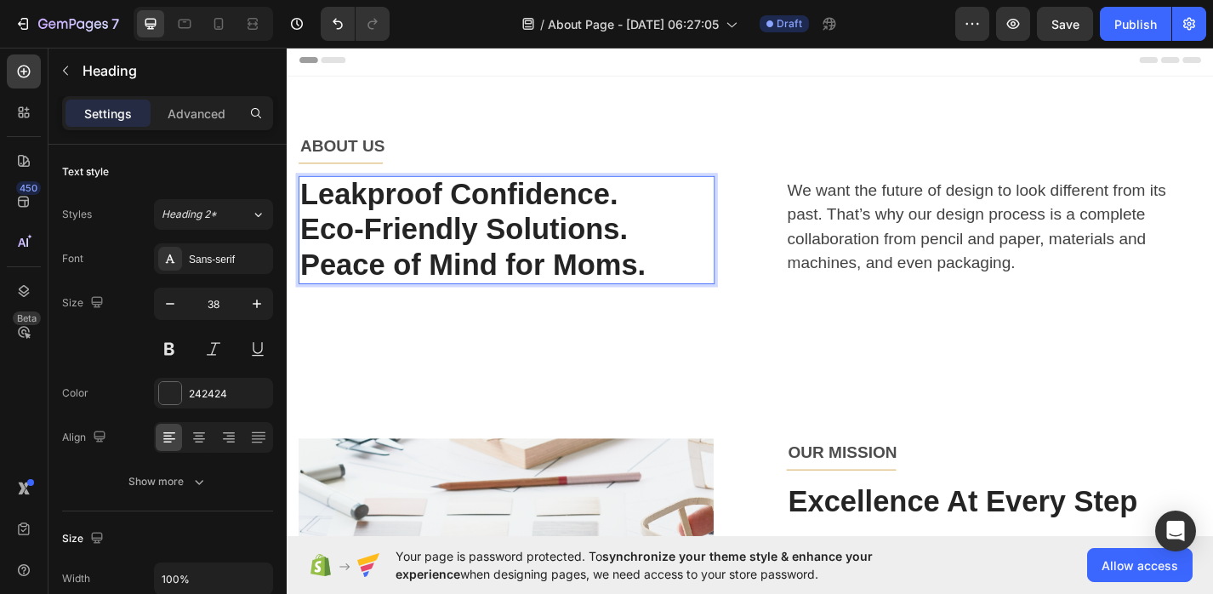
click at [680, 281] on p "Peace of Mind for Moms." at bounding box center [528, 287] width 455 height 39
click at [664, 253] on p "Eco-Friendly Solutions." at bounding box center [528, 248] width 455 height 39
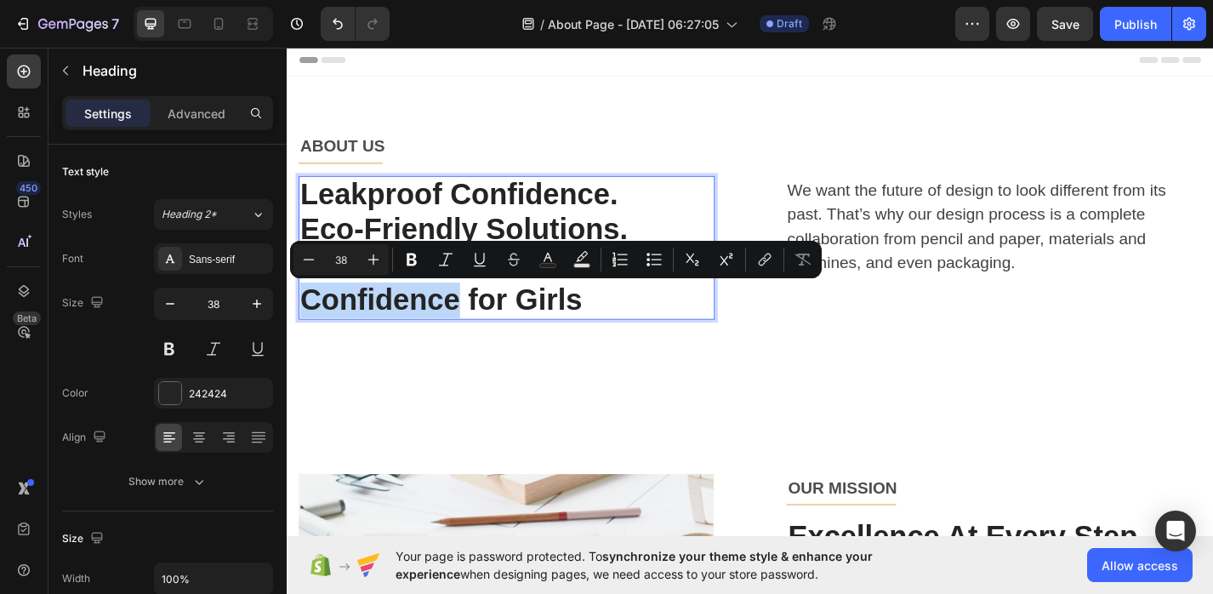
drag, startPoint x: 470, startPoint y: 324, endPoint x: 309, endPoint y: 326, distance: 161.6
click at [309, 326] on p "Peace of Mind for Moms. Confidence for Girls" at bounding box center [528, 306] width 455 height 77
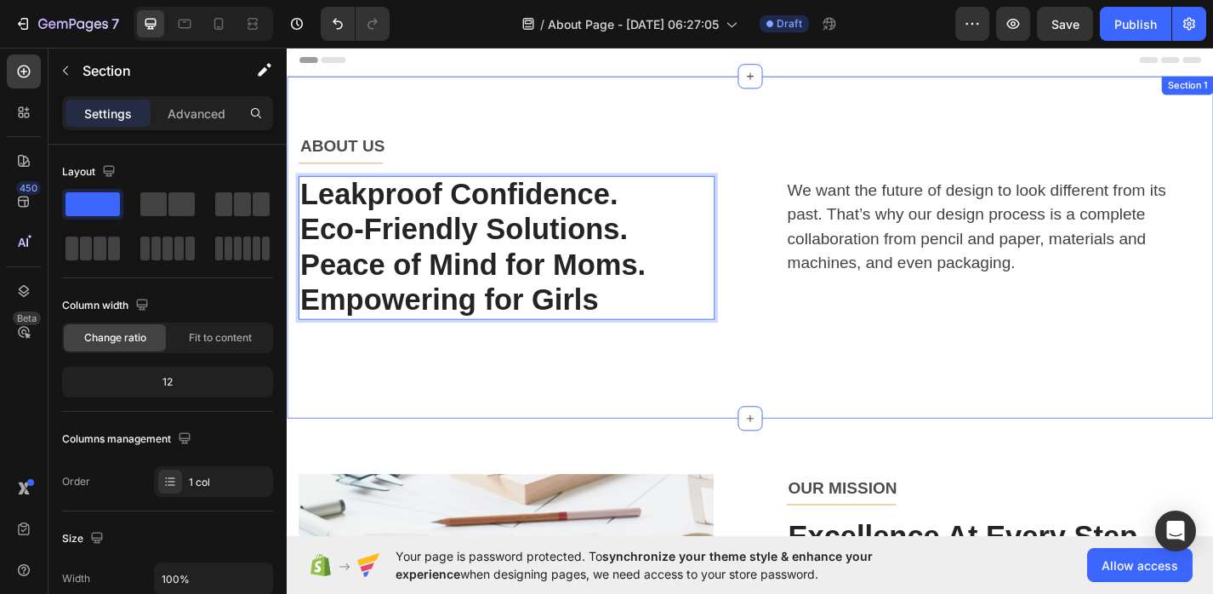
click at [498, 441] on div "ABOUT US Text block Title Line Row Leakproof Confidence. Eco-Friendly Solutions…" at bounding box center [797, 267] width 1021 height 377
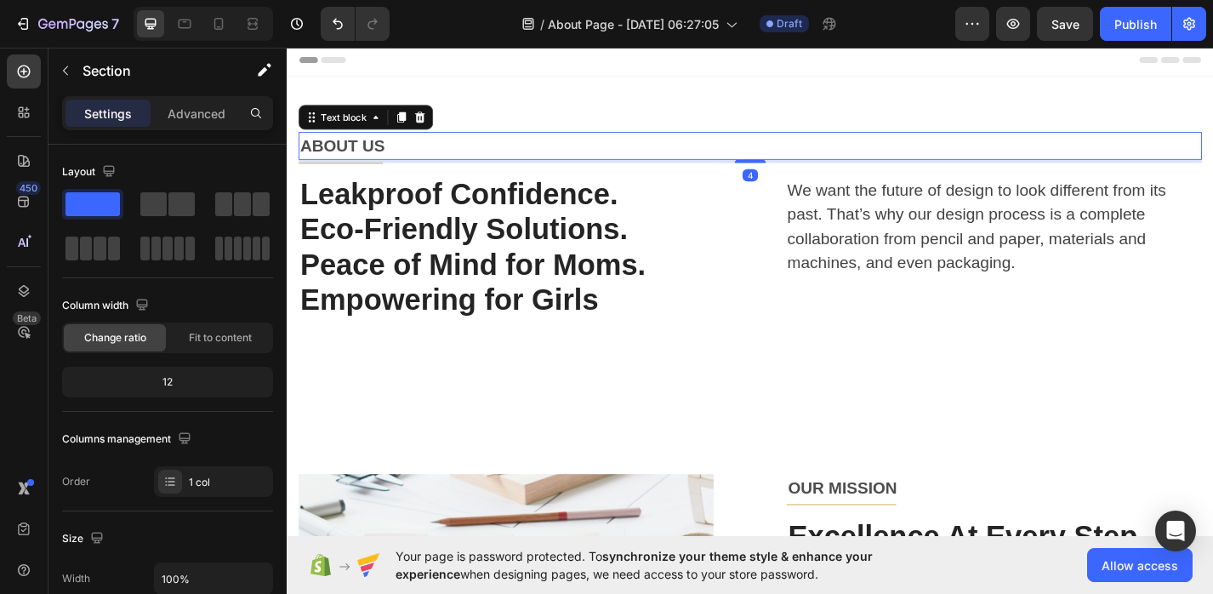
click at [373, 157] on p "ABOUT US" at bounding box center [797, 155] width 992 height 27
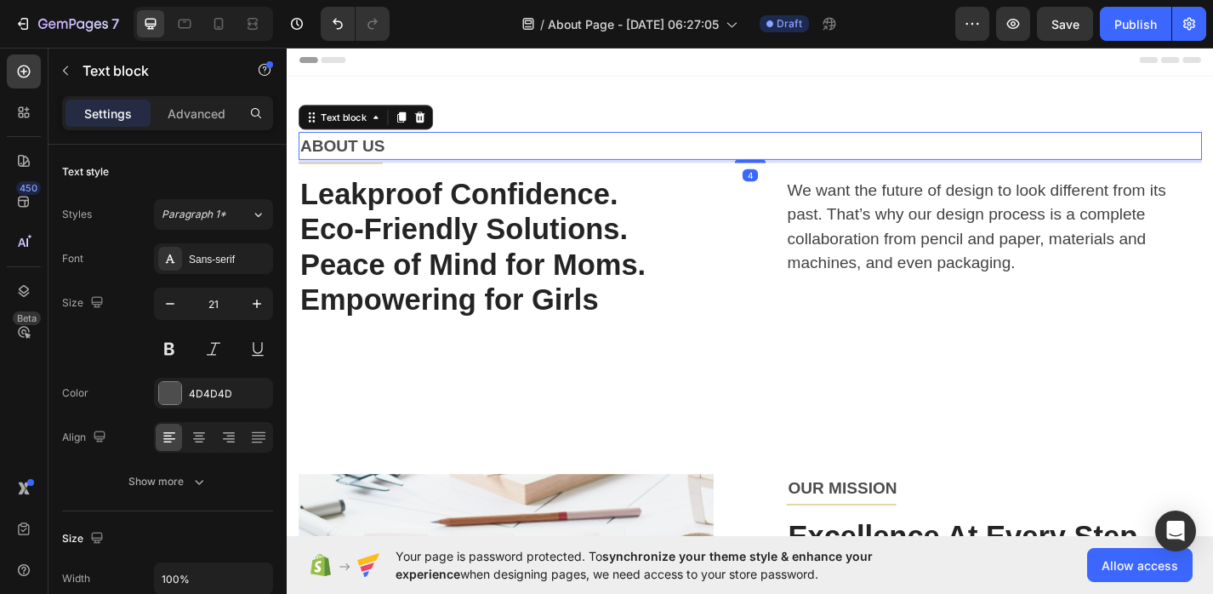
click at [373, 157] on p "ABOUT US" at bounding box center [797, 155] width 992 height 27
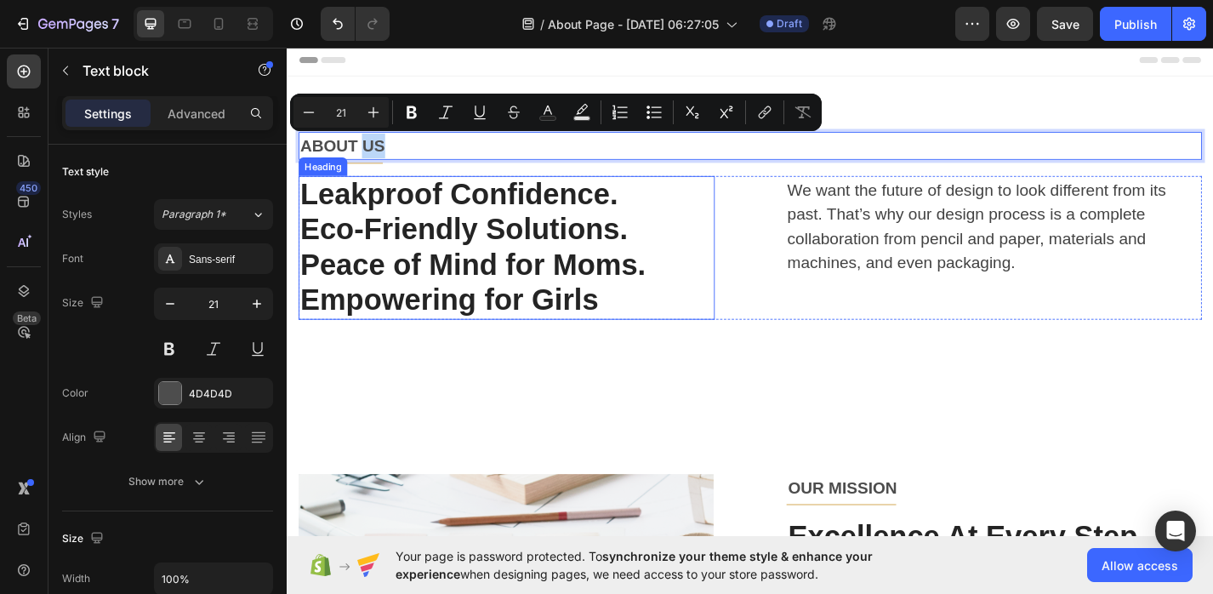
click at [448, 252] on p "Leakproof Confidence. Eco-Friendly Solutions. Peace of Mind for Moms. Empowerin…" at bounding box center [528, 268] width 455 height 155
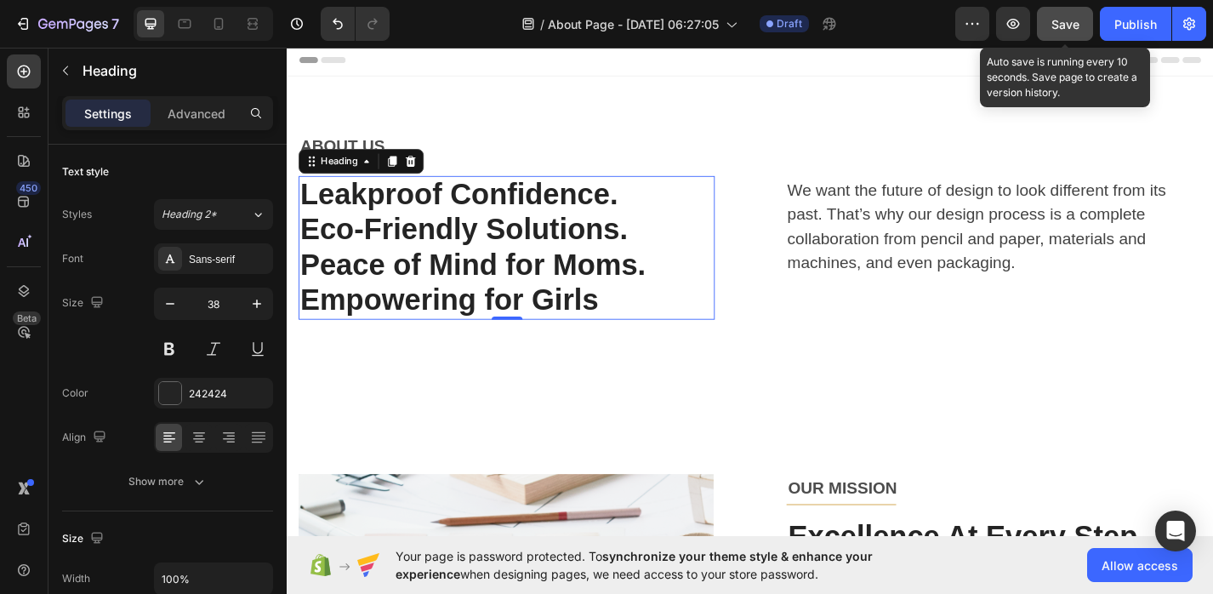
click at [1064, 20] on span "Save" at bounding box center [1065, 24] width 28 height 14
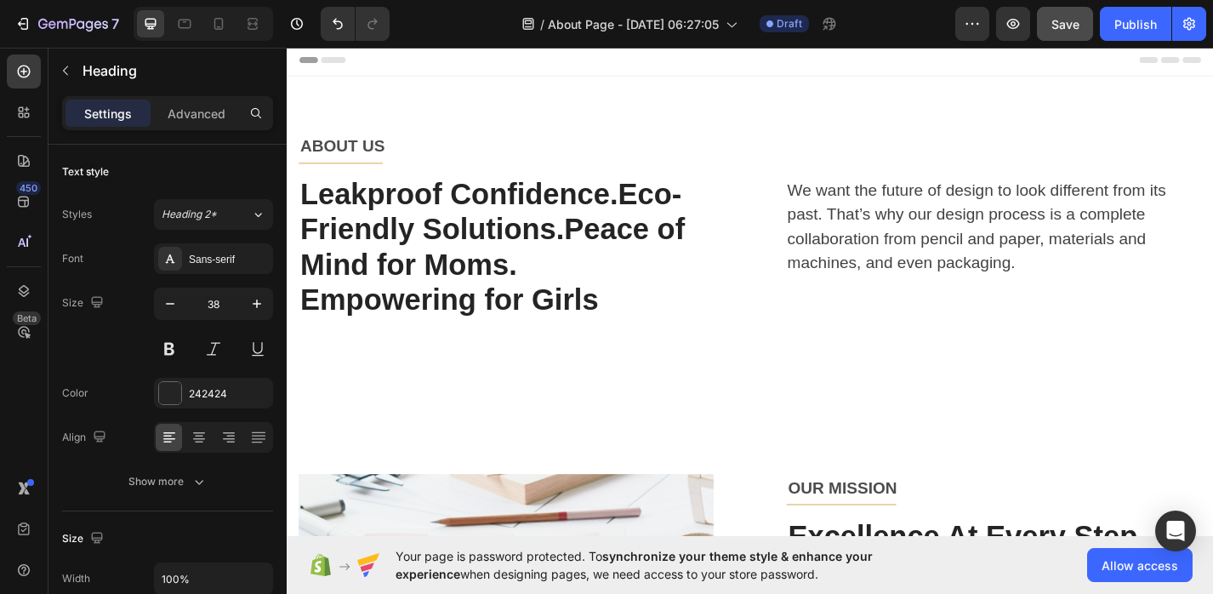
click at [649, 203] on h1 "Leakproof Confidence.Eco-Friendly Solutions.Peace of Mind for Moms. Empowering …" at bounding box center [528, 268] width 458 height 158
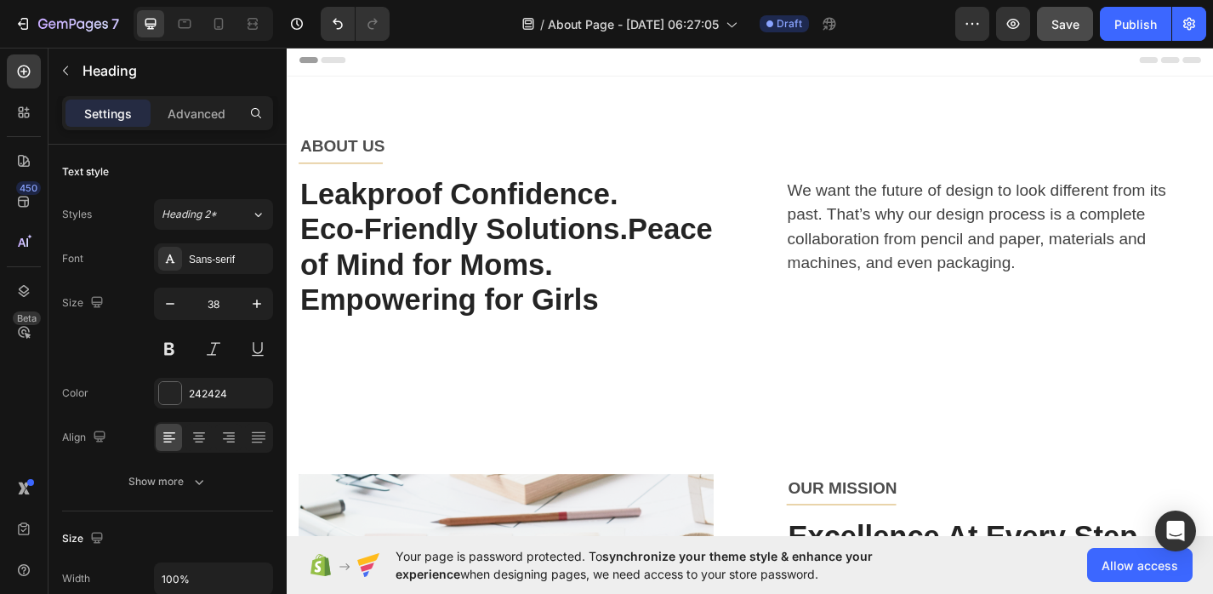
click at [664, 243] on p "Leakproof Confidence. Eco-Friendly Solutions.Peace of Mind for Moms. Empowering…" at bounding box center [528, 268] width 455 height 155
click at [660, 333] on p "Leakproof Confidence. Eco-Friendly Solutions. Peace of Mind for Moms. Empowerin…" at bounding box center [528, 268] width 455 height 155
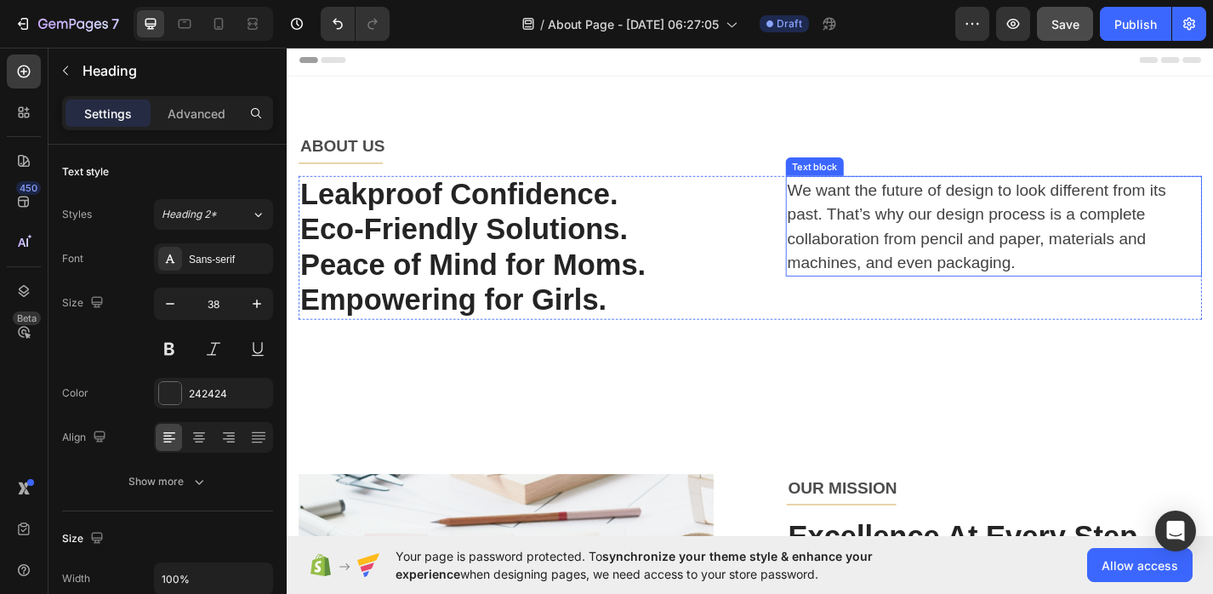
click at [941, 254] on p "We want the future of design to look different from its past. That’s why our de…" at bounding box center [1065, 244] width 455 height 107
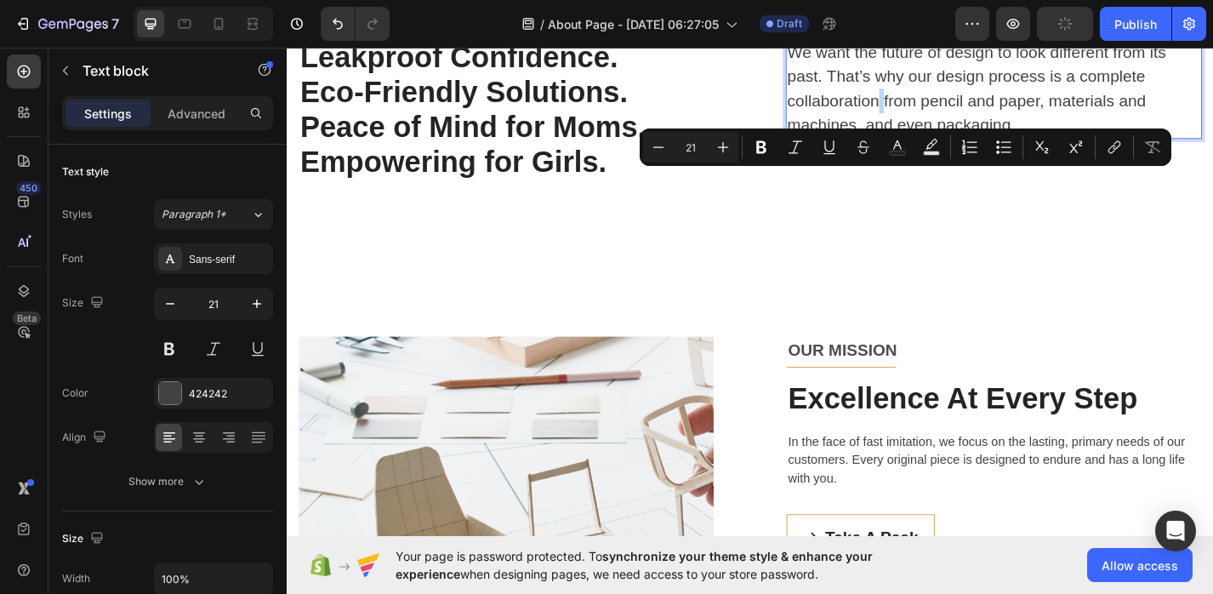
scroll to position [416, 0]
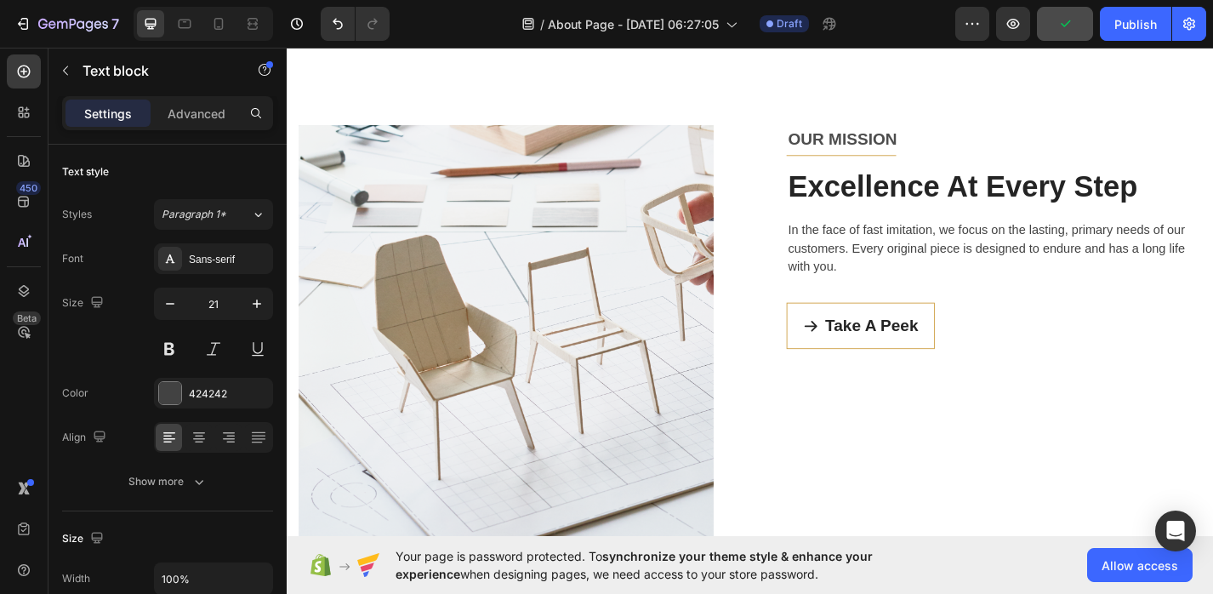
type input "16"
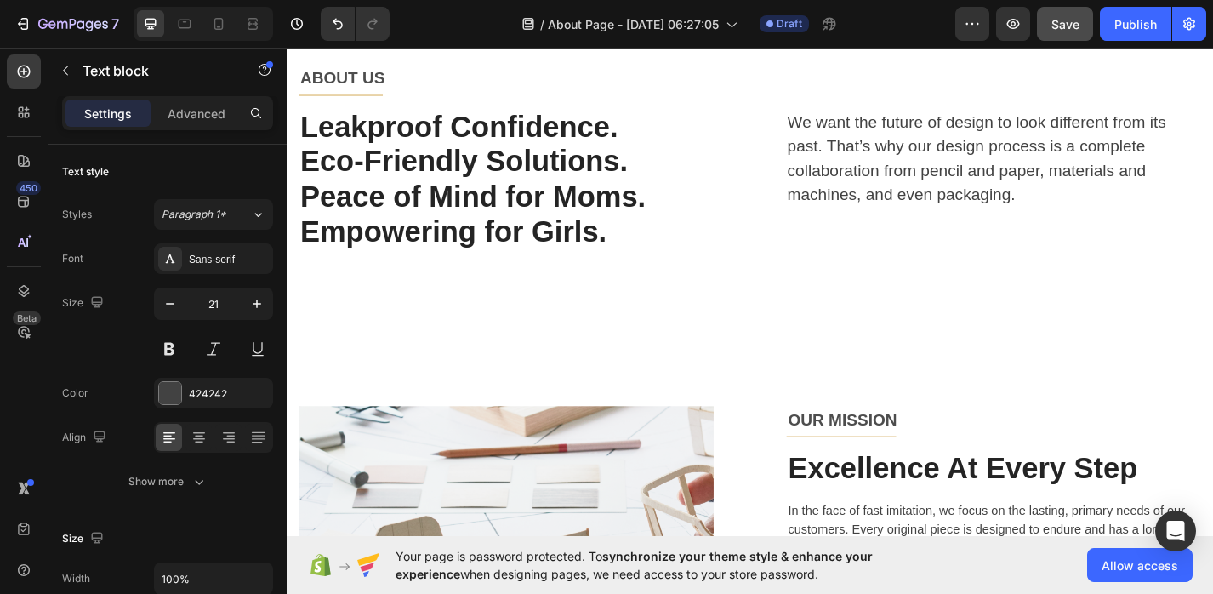
scroll to position [0, 0]
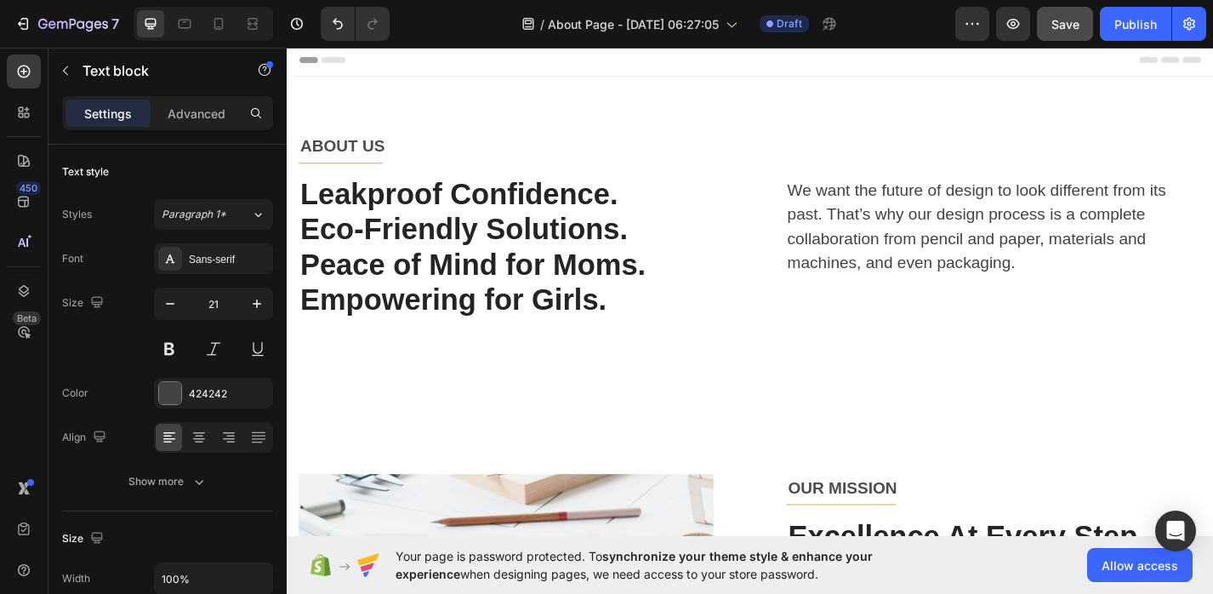
click at [949, 231] on p "We want the future of design to look different from its past. That’s why our de…" at bounding box center [1065, 244] width 455 height 107
click at [923, 277] on p "We want the future of design to look different from its past. That’s why our de…" at bounding box center [1065, 244] width 455 height 107
click at [914, 273] on p "We want the future of design to look different from its past. That’s why our de…" at bounding box center [1065, 244] width 455 height 107
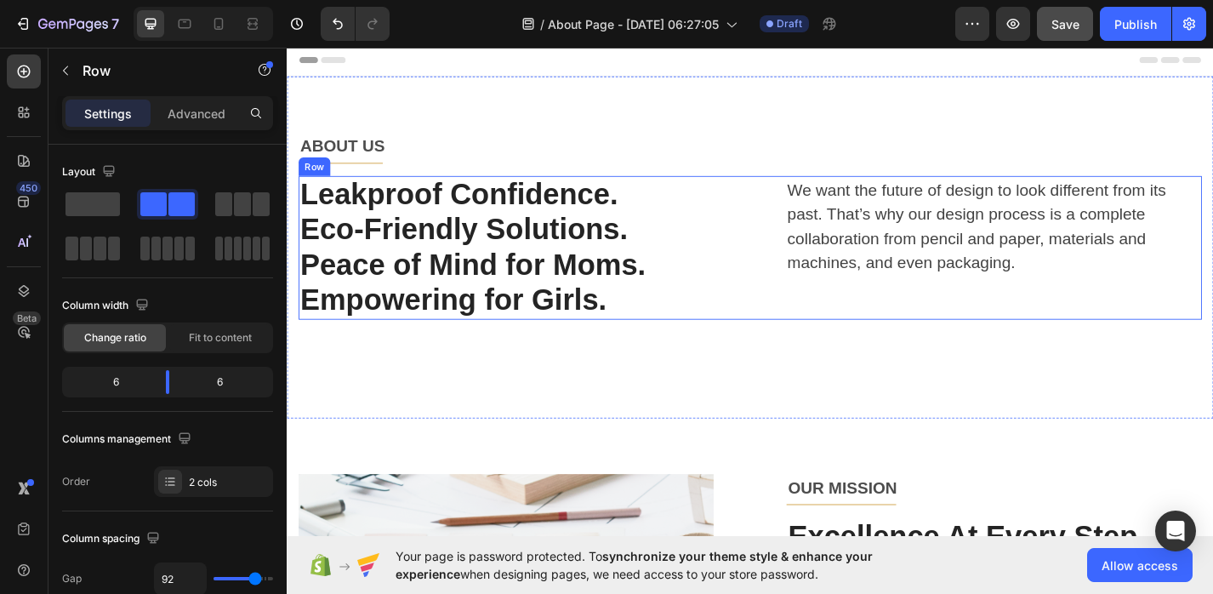
click at [1062, 309] on div "We want the future of design to look different from its past. That’s why our de…" at bounding box center [1065, 268] width 458 height 158
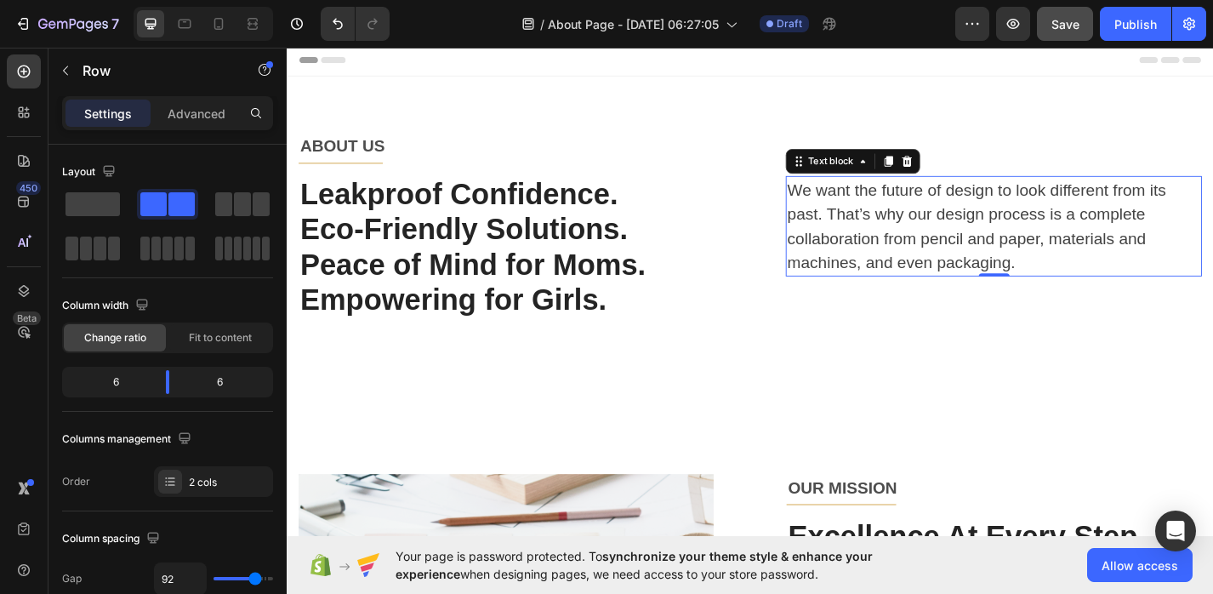
click at [1063, 260] on p "We want the future of design to look different from its past. That’s why our de…" at bounding box center [1065, 244] width 455 height 107
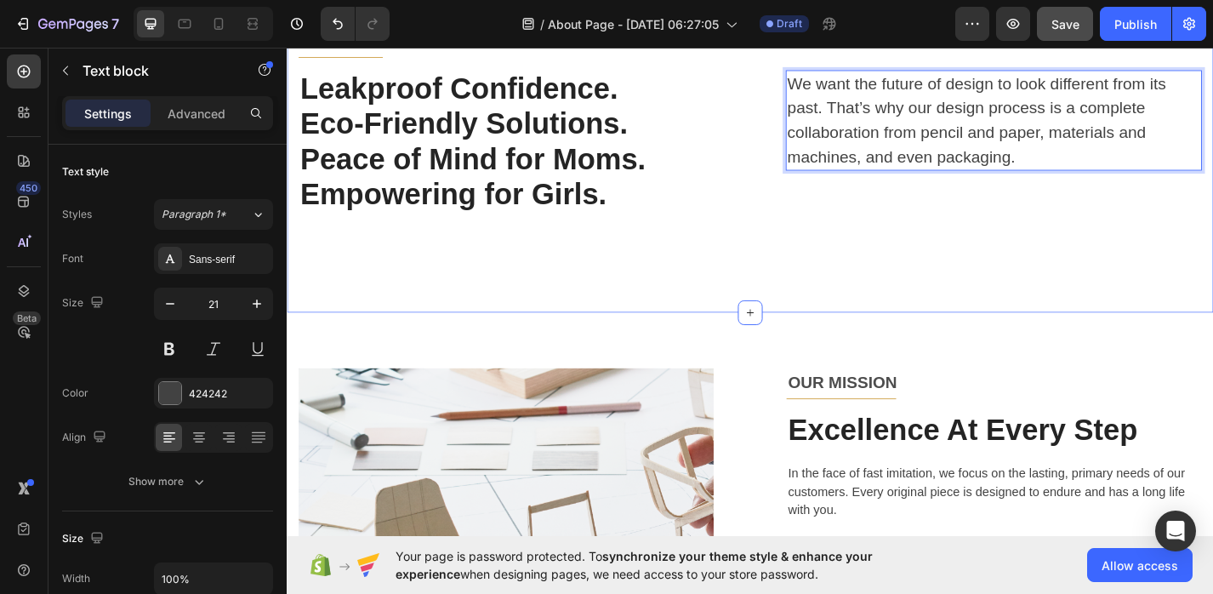
scroll to position [308, 0]
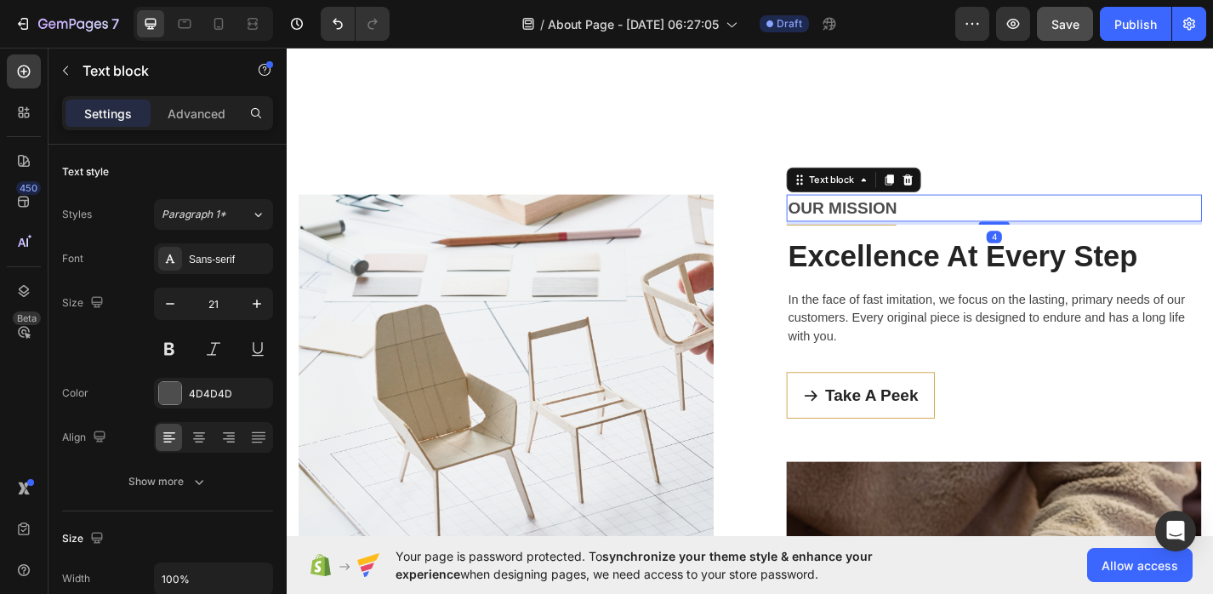
click at [897, 235] on p "OUR MISSION" at bounding box center [1066, 224] width 454 height 27
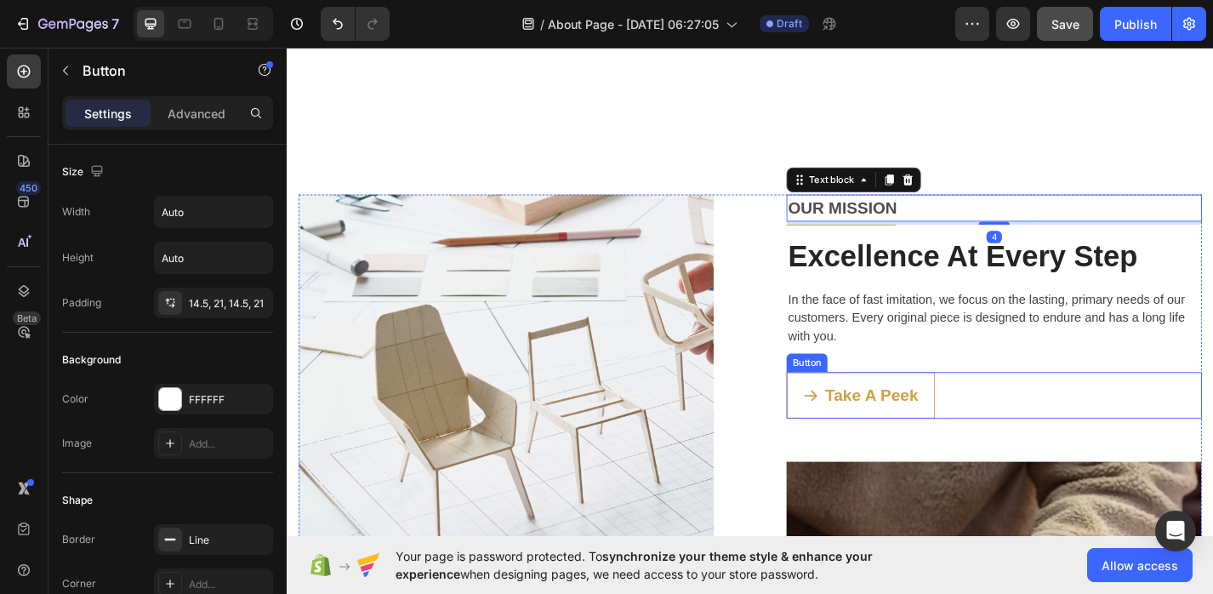
click at [896, 412] on link "Take A Peek" at bounding box center [918, 431] width 163 height 52
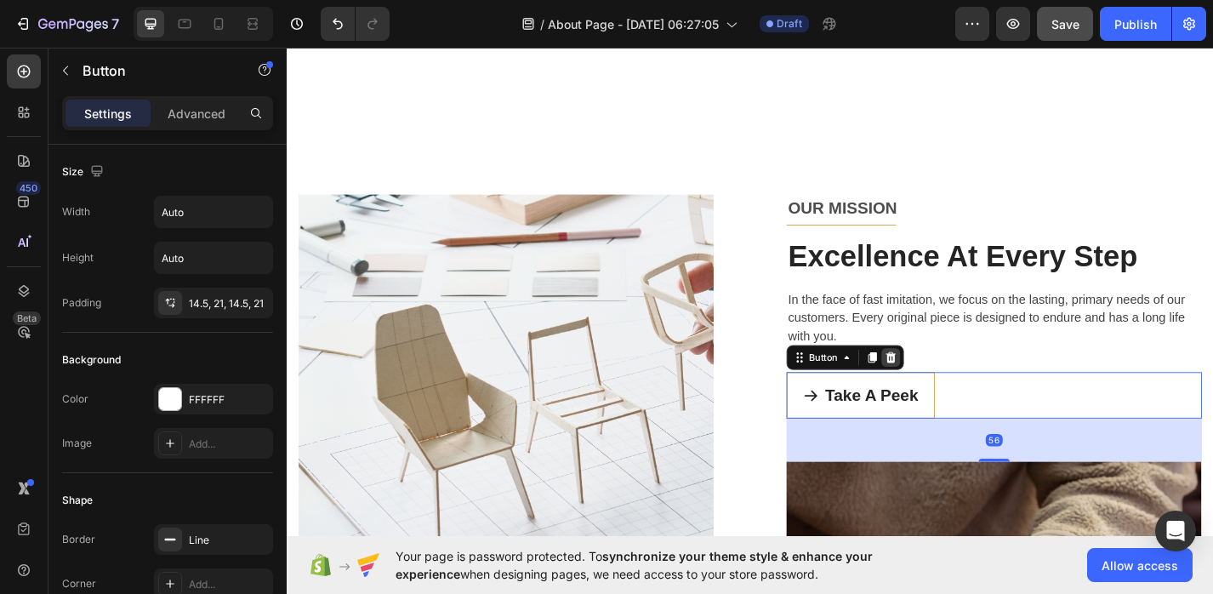
click at [952, 384] on icon at bounding box center [952, 389] width 11 height 12
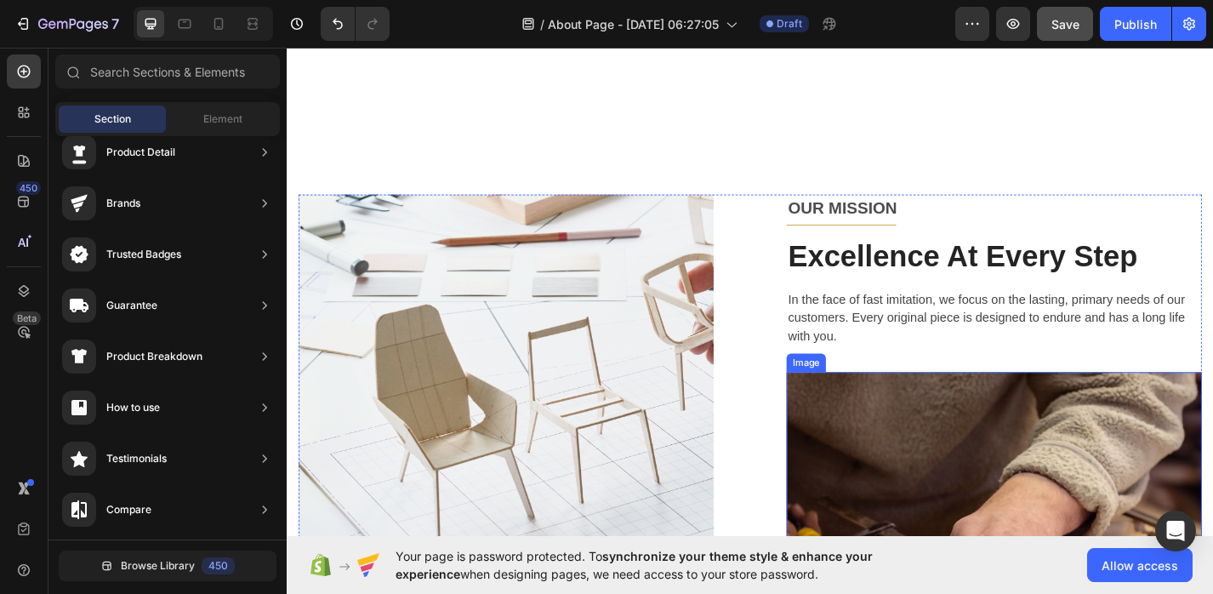
scroll to position [402, 0]
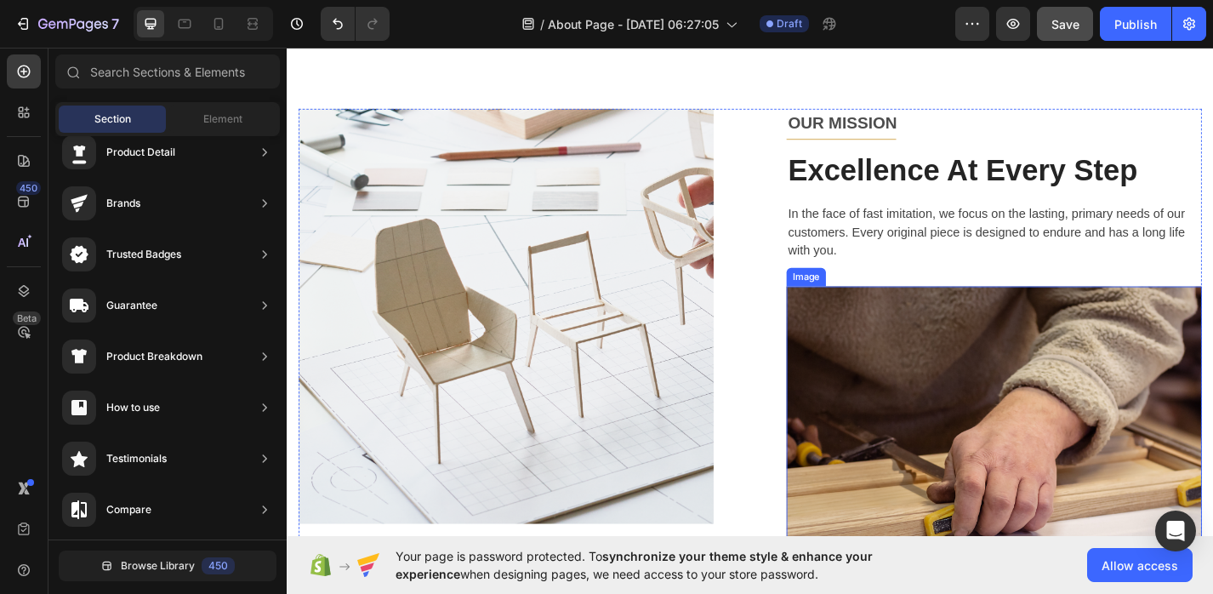
click at [924, 458] on img at bounding box center [1066, 539] width 458 height 458
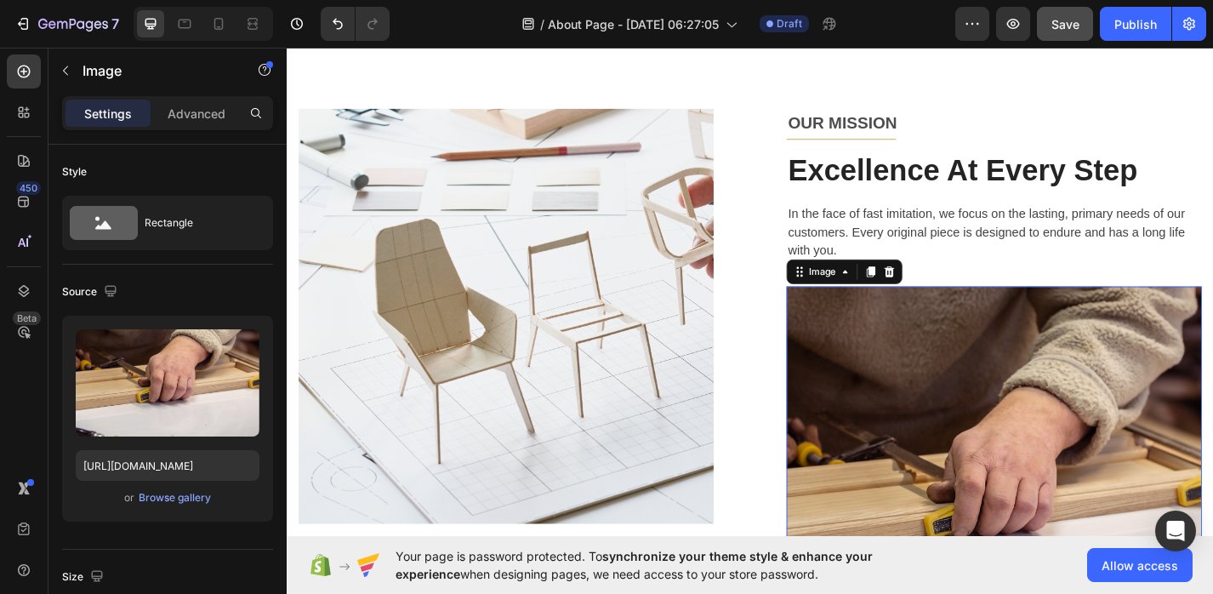
click at [937, 460] on img at bounding box center [1066, 539] width 458 height 458
click at [957, 297] on div at bounding box center [950, 294] width 20 height 20
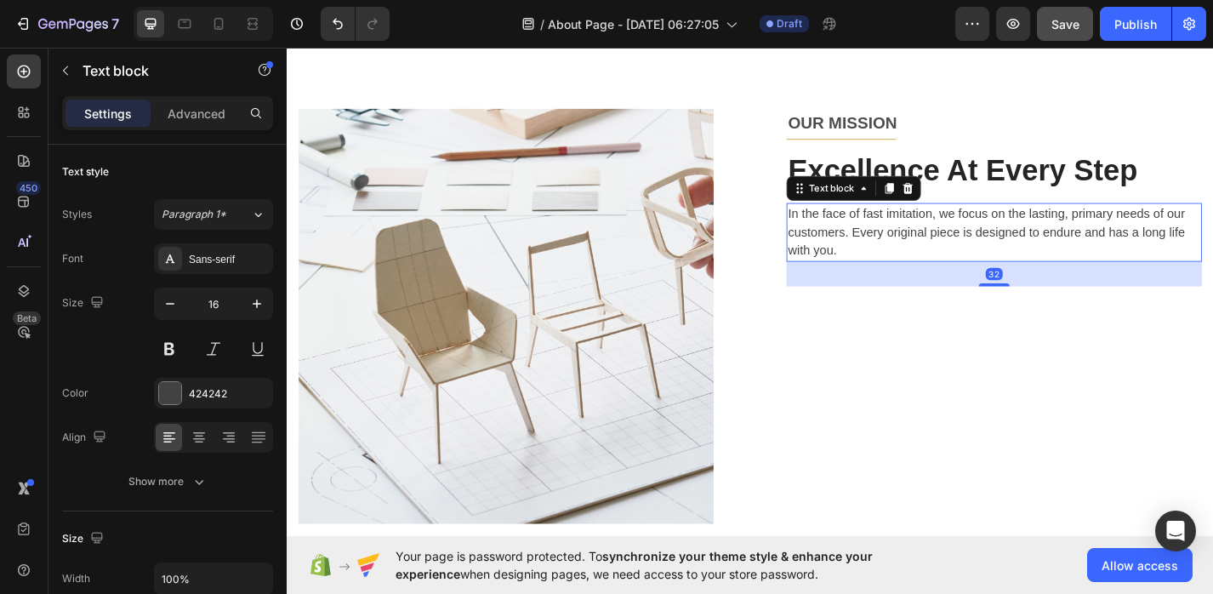
click at [904, 261] on p "In the face of fast imitation, we focus on the lasting, primary needs of our cu…" at bounding box center [1066, 250] width 454 height 61
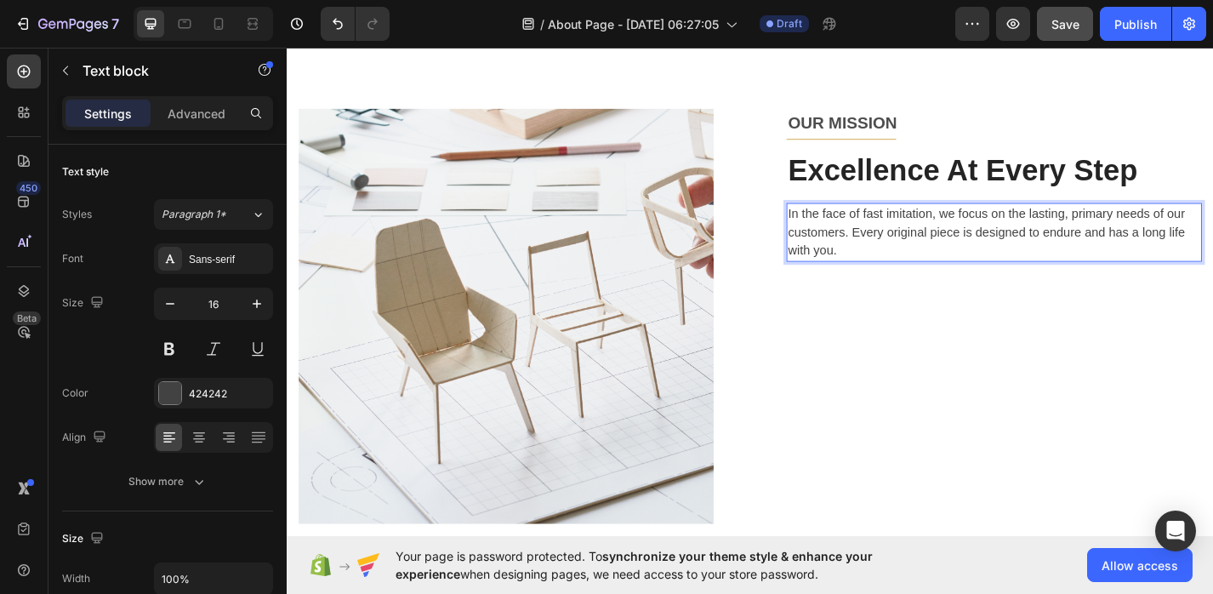
click at [904, 261] on p "In the face of fast imitation, we focus on the lasting, primary needs of our cu…" at bounding box center [1066, 250] width 454 height 61
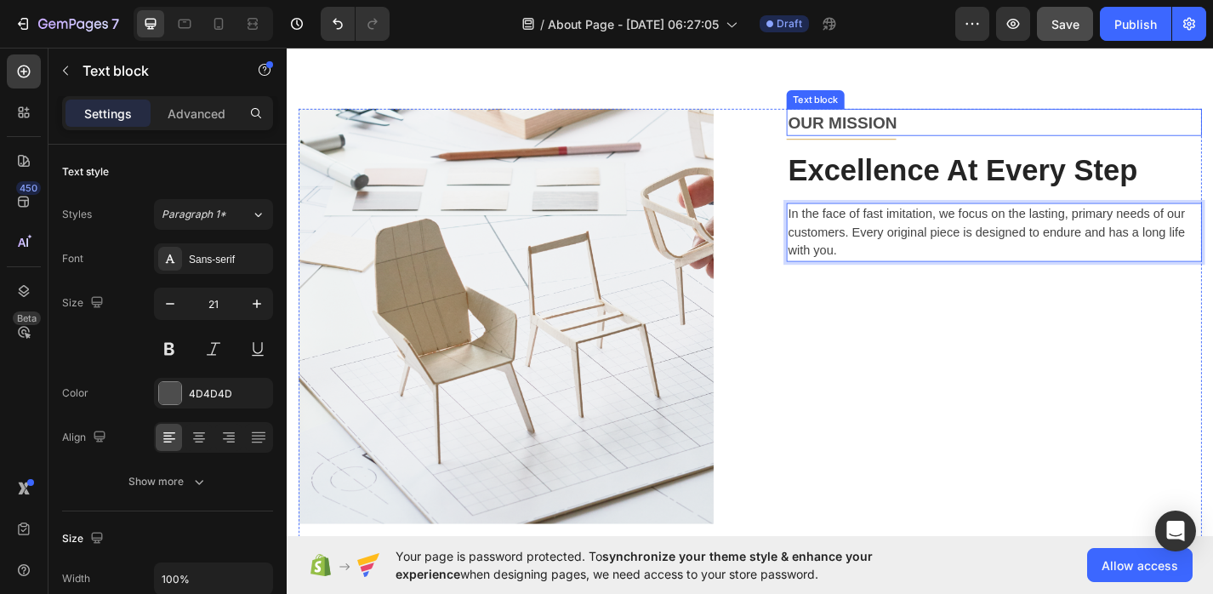
click at [926, 133] on p "OUR MISSION" at bounding box center [1066, 130] width 454 height 27
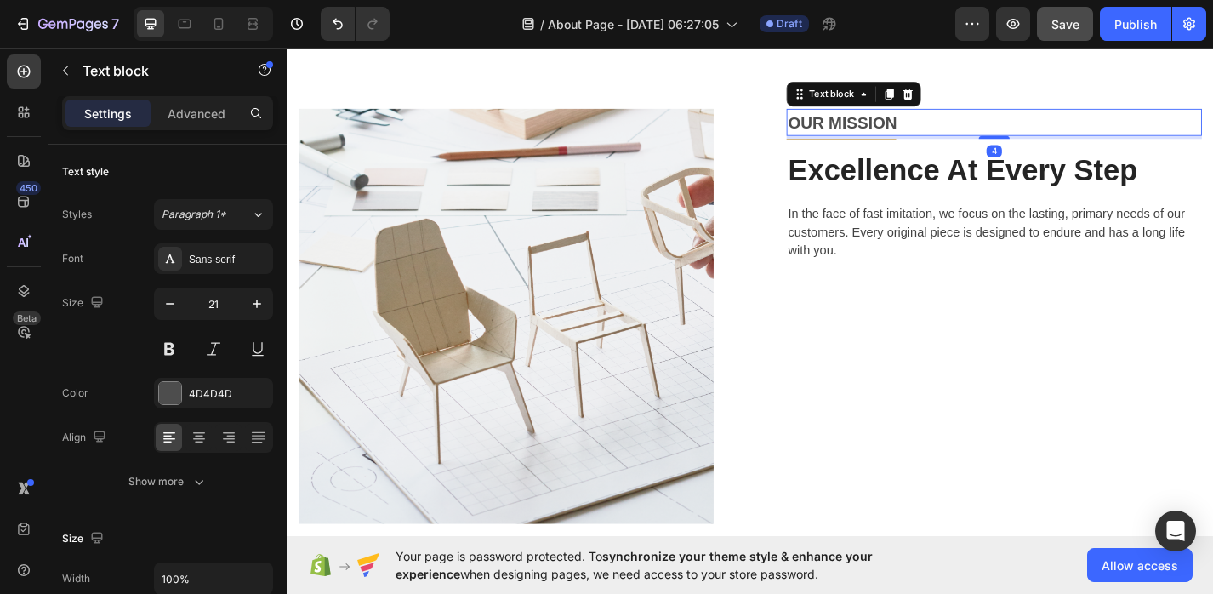
click at [926, 133] on p "OUR MISSION" at bounding box center [1066, 130] width 454 height 27
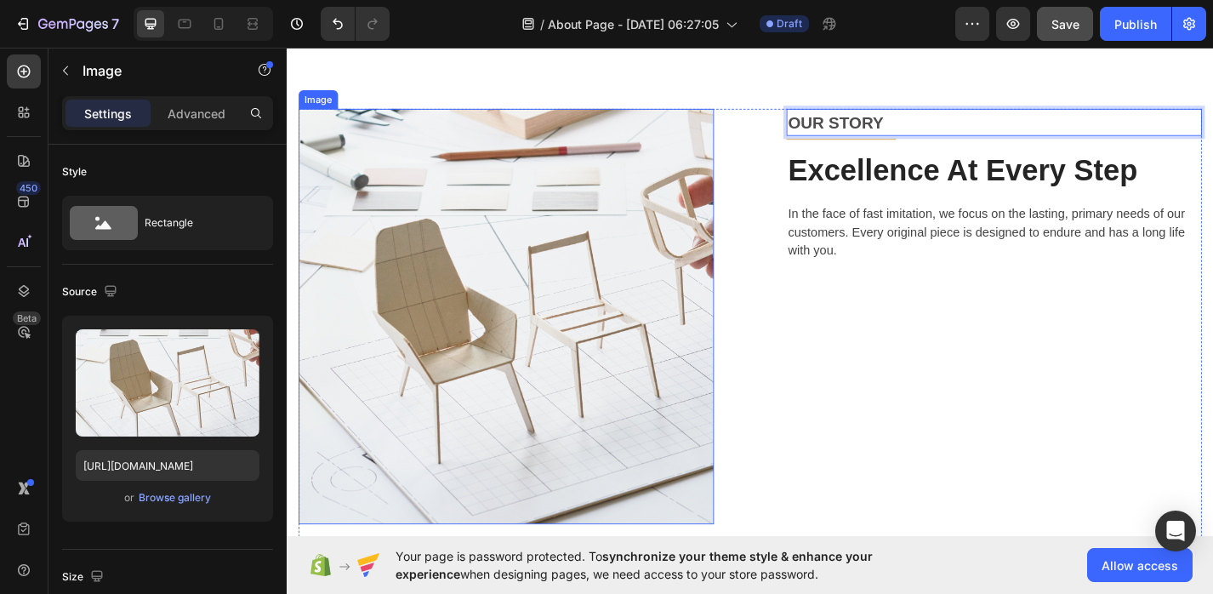
click at [608, 314] on img at bounding box center [528, 344] width 458 height 458
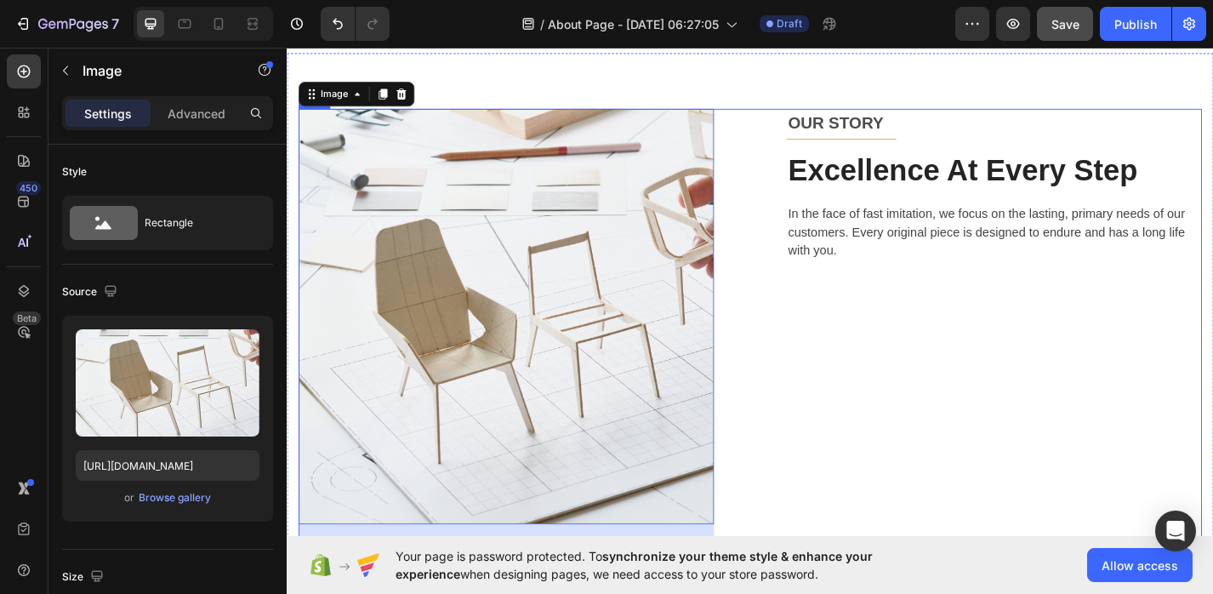
click at [850, 230] on p "In the face of fast imitation, we focus on the lasting, primary needs of our cu…" at bounding box center [1066, 250] width 454 height 61
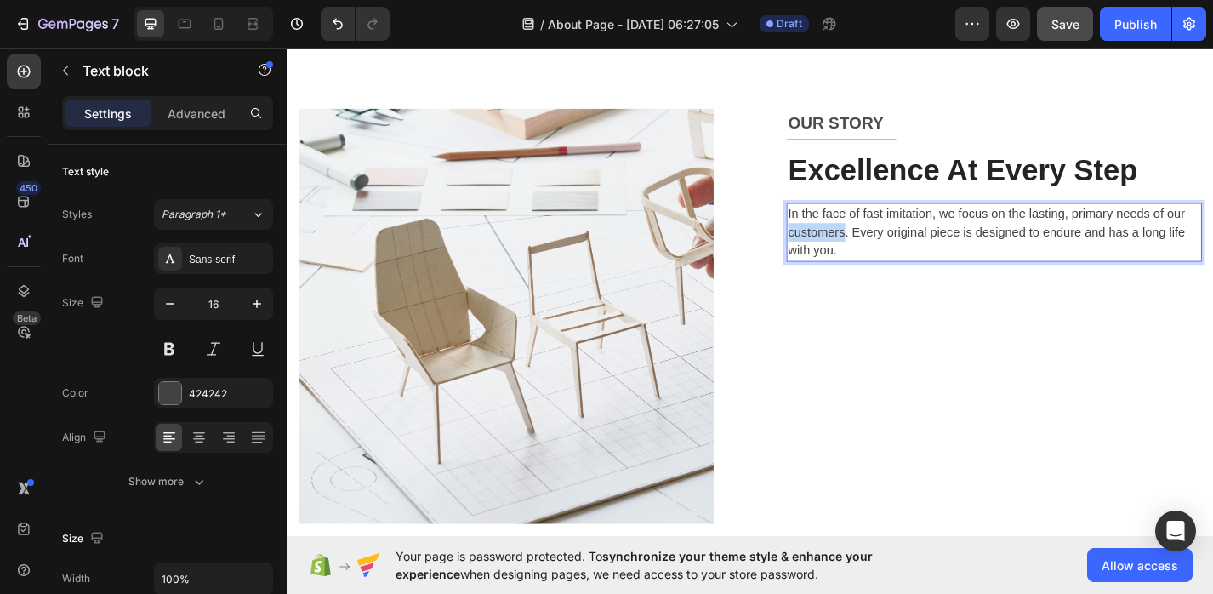
click at [885, 252] on p "In the face of fast imitation, we focus on the lasting, primary needs of our cu…" at bounding box center [1066, 250] width 454 height 61
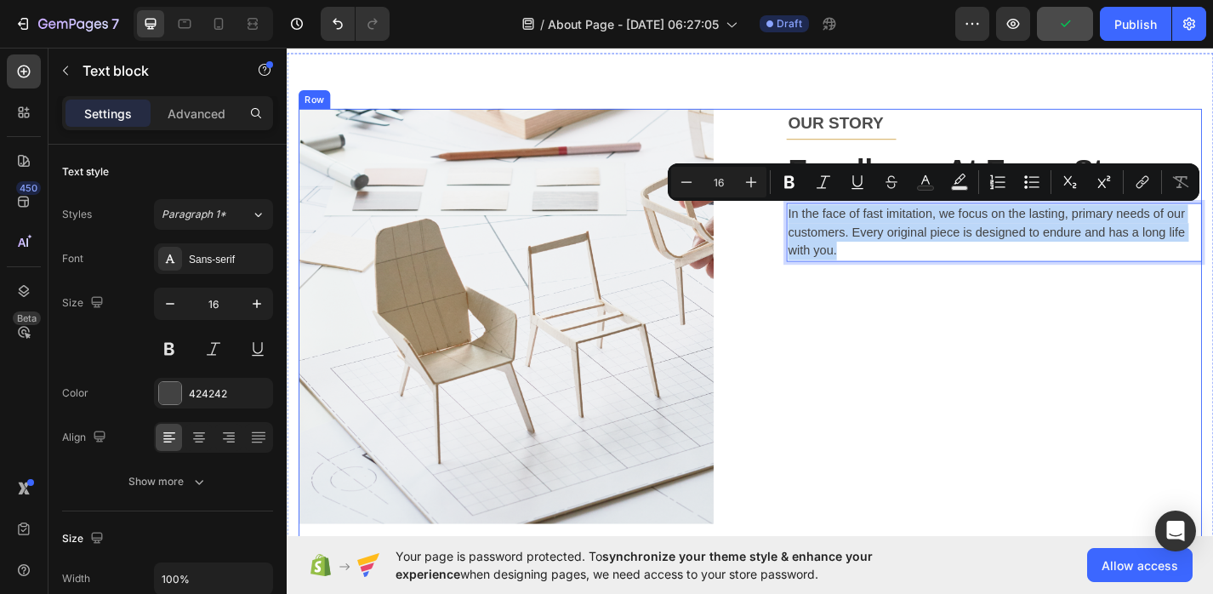
drag, startPoint x: 895, startPoint y: 272, endPoint x: 834, endPoint y: 225, distance: 76.4
click at [834, 225] on div "Image OUR BELIEF Text block Title Line Stunning Home Essentials Heading More th…" at bounding box center [796, 481] width 995 height 732
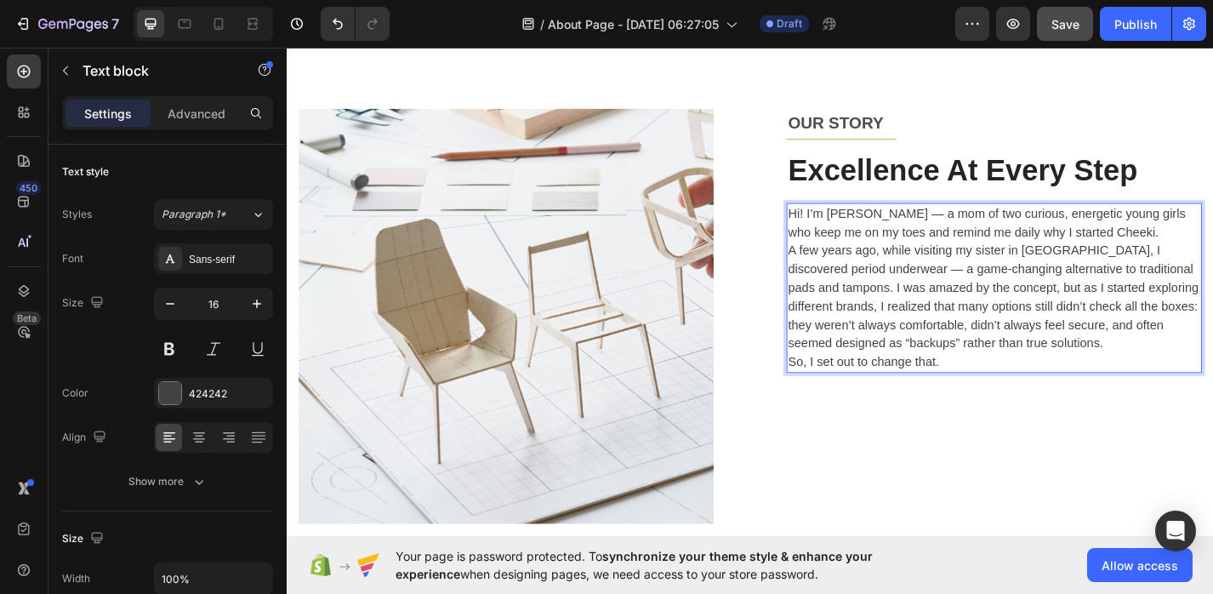
click at [839, 271] on p "A few years ago, while visiting my sister in [GEOGRAPHIC_DATA], I discovered pe…" at bounding box center [1066, 322] width 454 height 122
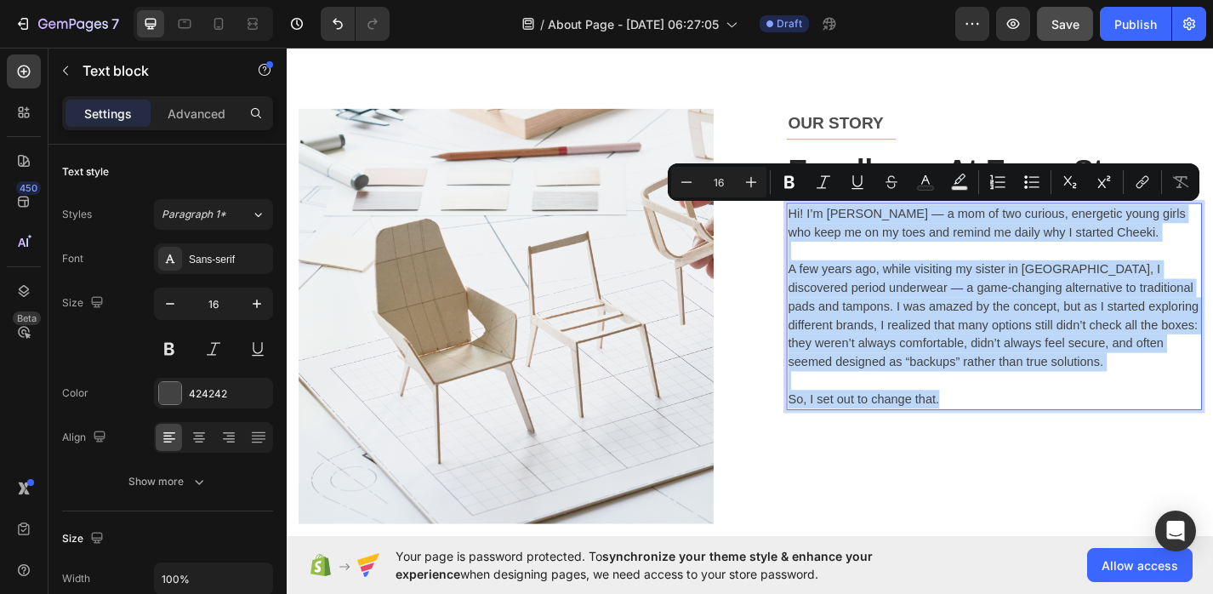
drag, startPoint x: 1016, startPoint y: 434, endPoint x: 839, endPoint y: 222, distance: 276.5
click at [839, 221] on div "Hi! I’m [PERSON_NAME] — a mom of two curious, energetic young girls who keep me…" at bounding box center [1066, 333] width 458 height 228
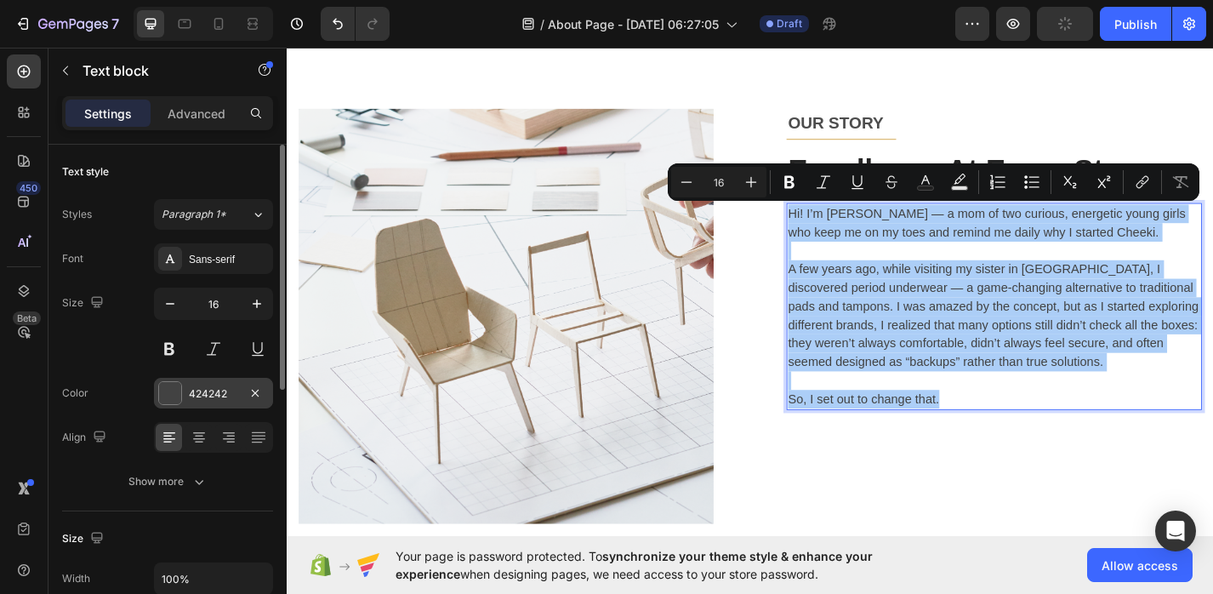
click at [177, 399] on div at bounding box center [170, 393] width 22 height 22
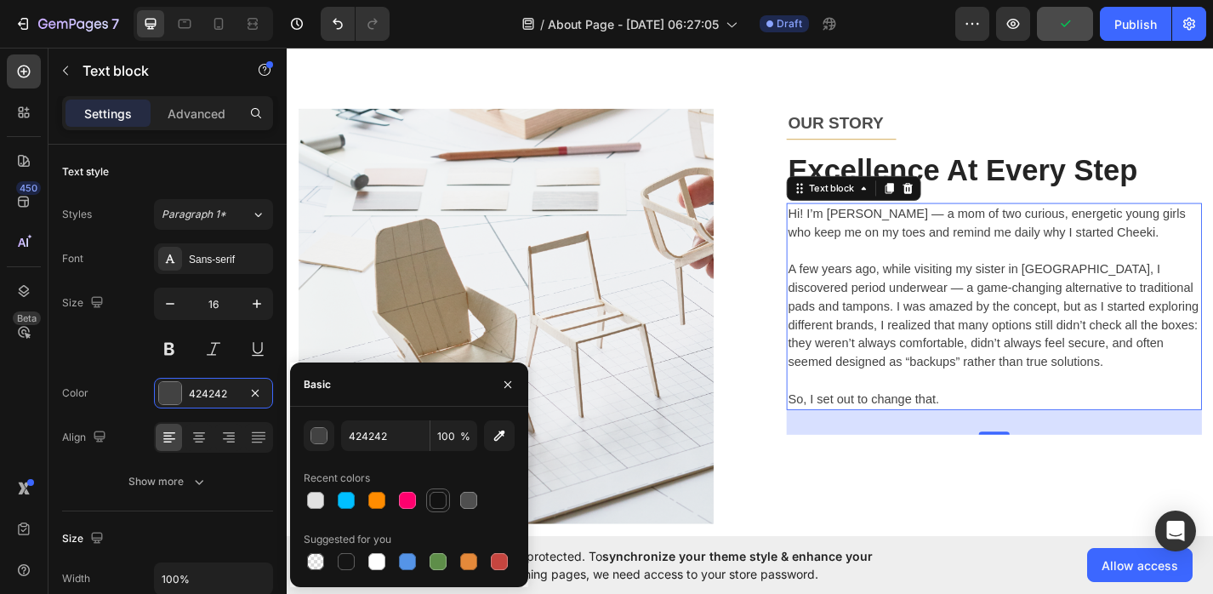
click at [438, 502] on div at bounding box center [437, 500] width 17 height 17
type input "121212"
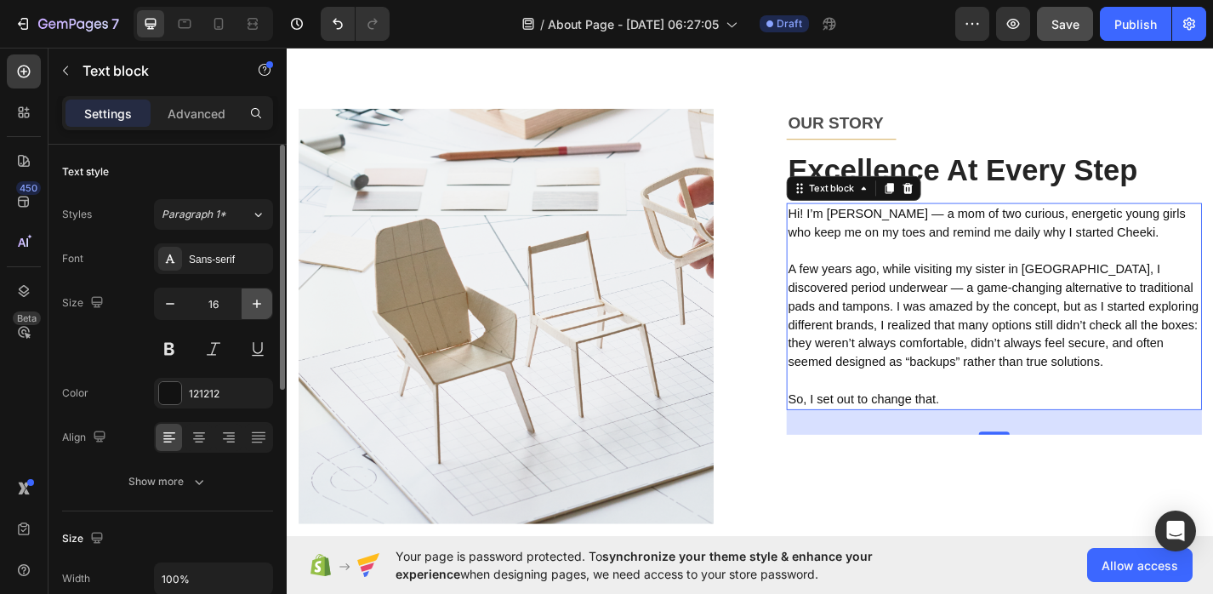
click at [257, 308] on icon "button" at bounding box center [256, 303] width 17 height 17
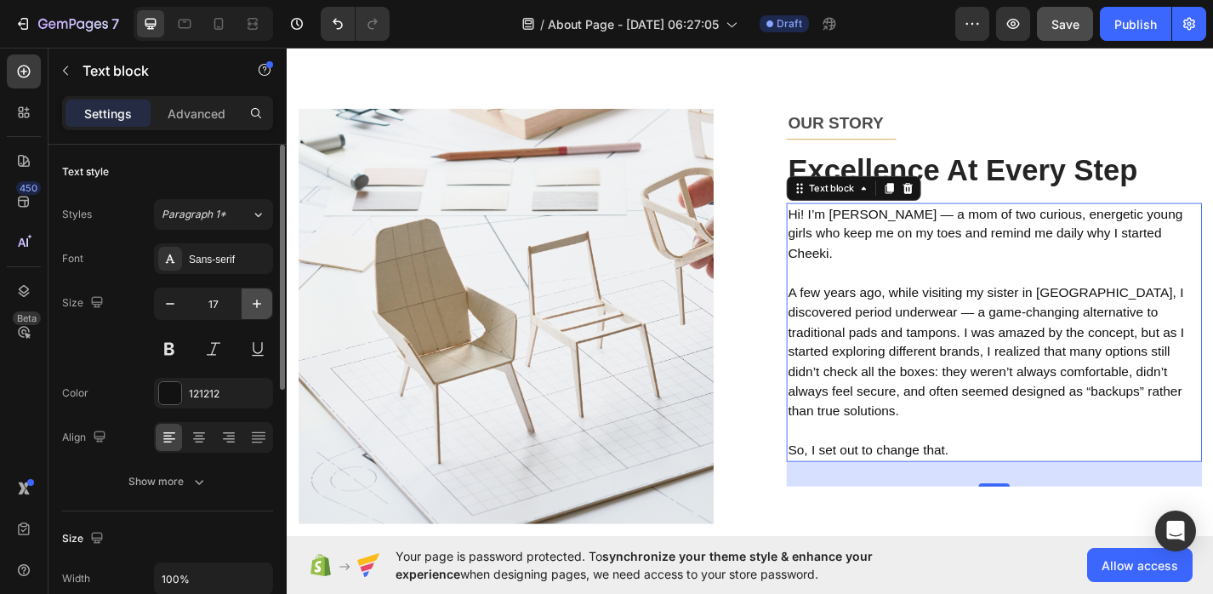
click at [257, 308] on icon "button" at bounding box center [256, 303] width 17 height 17
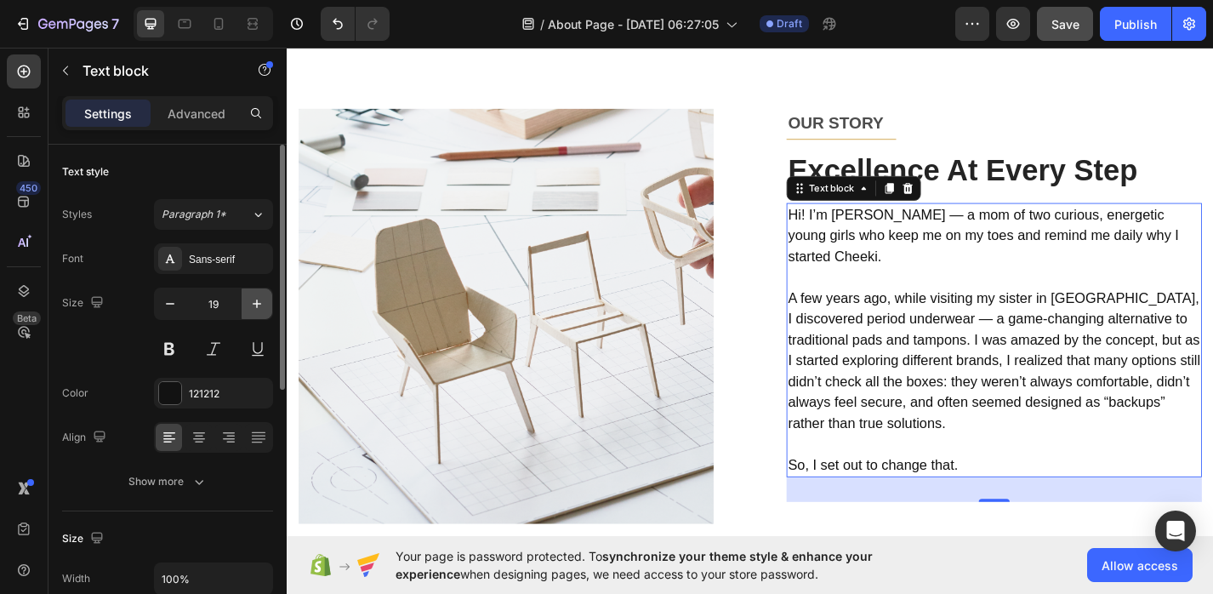
click at [257, 308] on icon "button" at bounding box center [256, 303] width 17 height 17
type input "20"
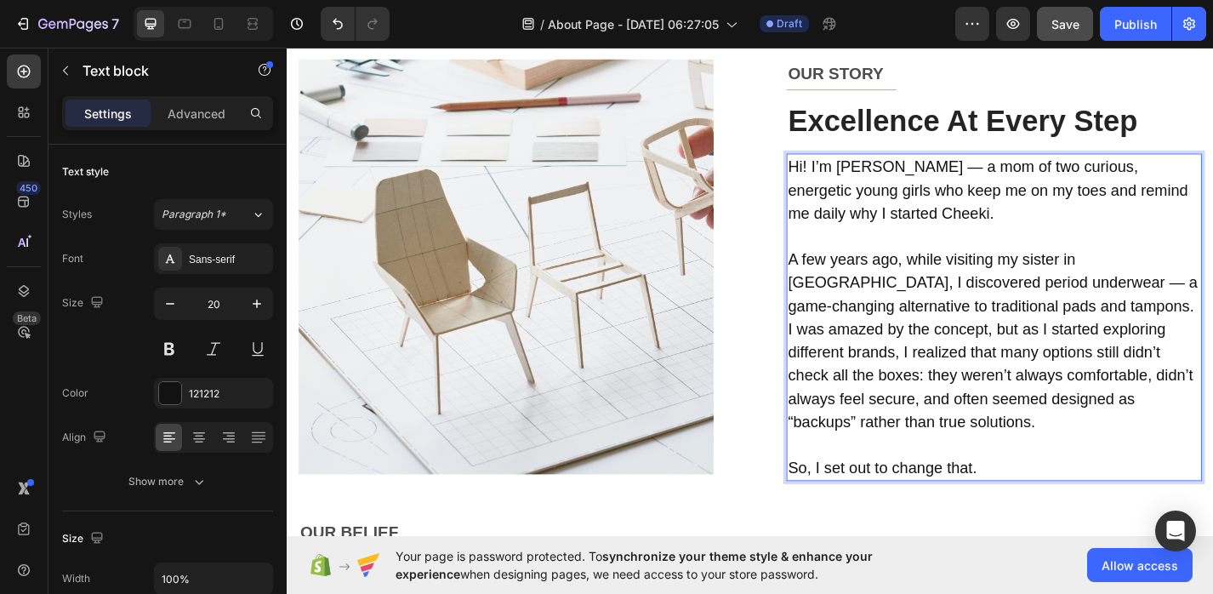
scroll to position [407, 0]
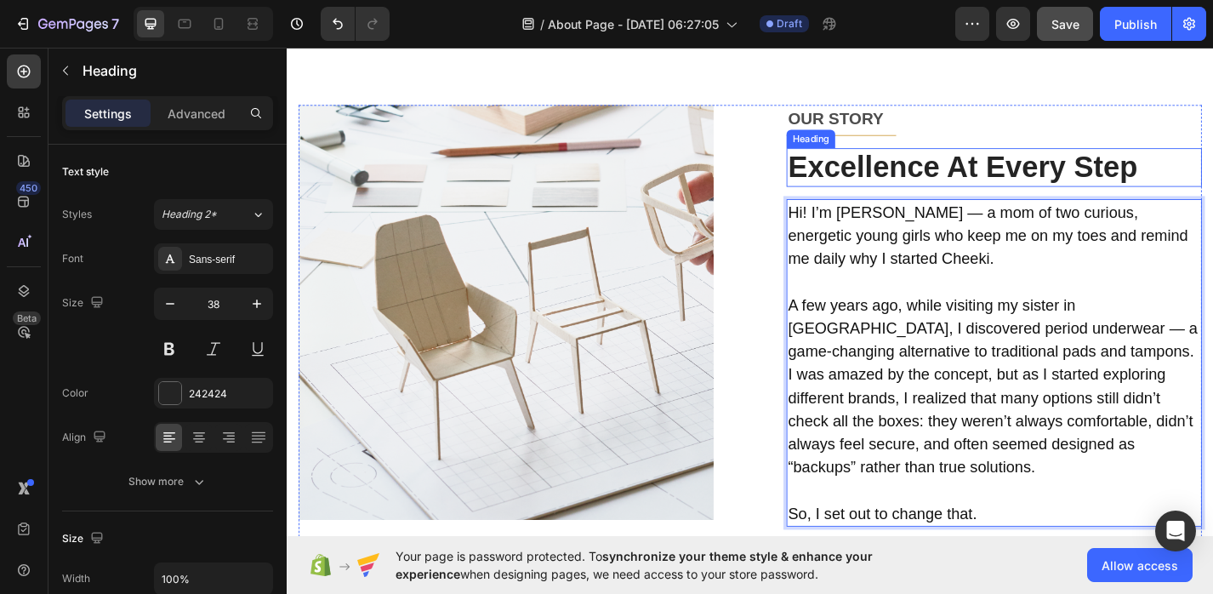
click at [955, 168] on p "Excellence At Every Step" at bounding box center [1066, 179] width 454 height 39
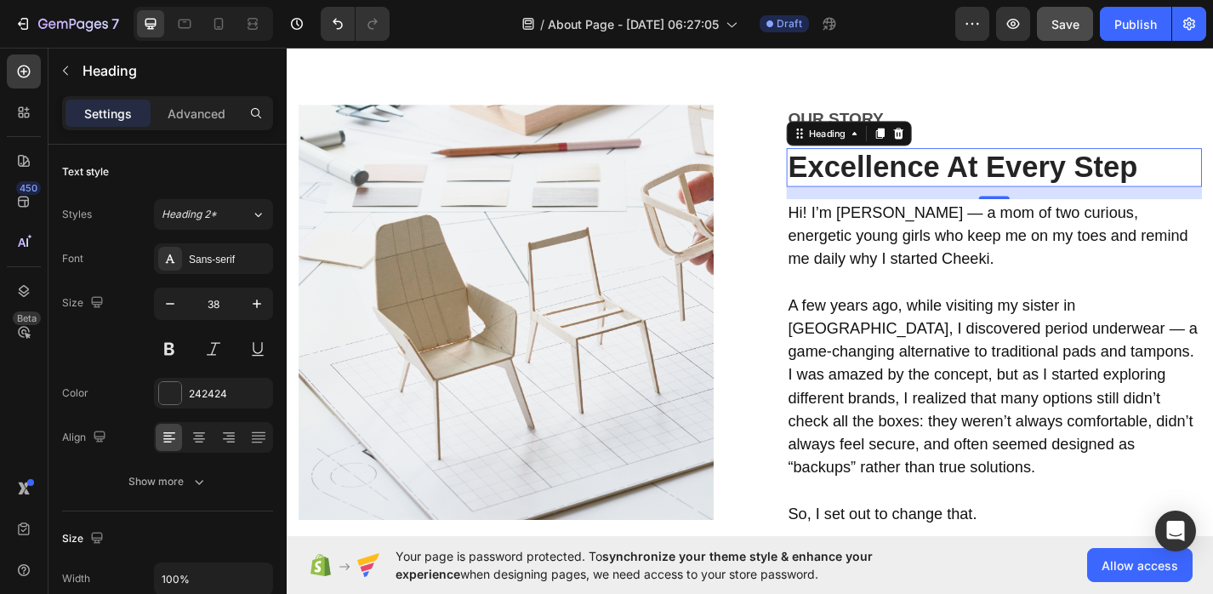
click at [938, 162] on p "Excellence At Every Step" at bounding box center [1066, 179] width 454 height 39
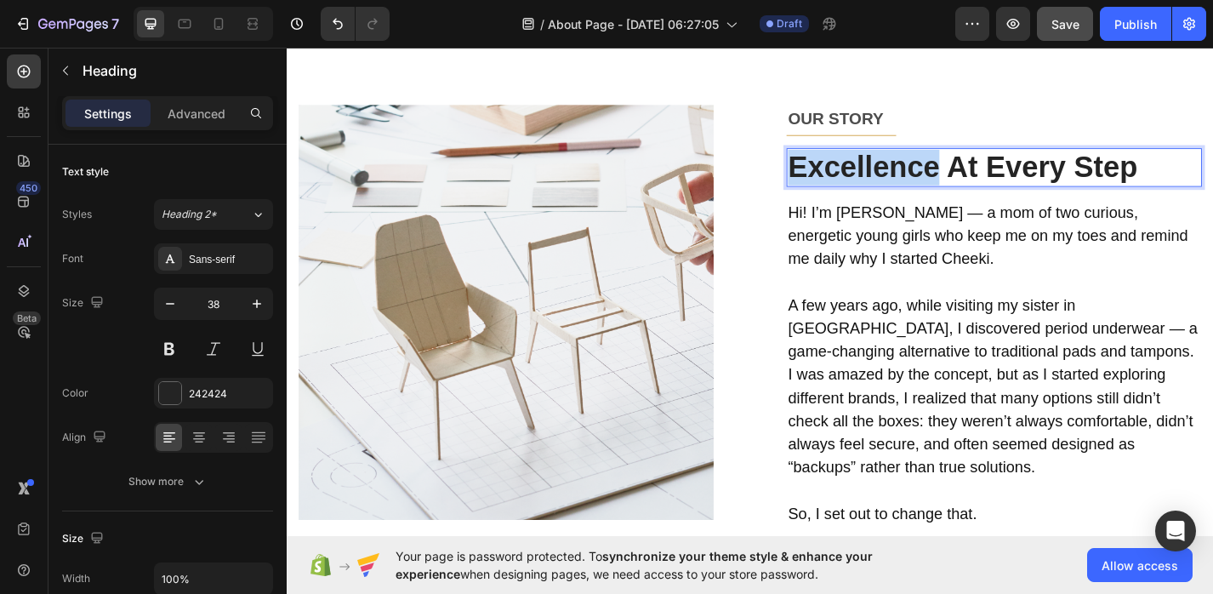
click at [938, 162] on p "Excellence At Every Step" at bounding box center [1066, 179] width 454 height 39
click at [1187, 176] on p "Excellence At Every Step" at bounding box center [1066, 179] width 454 height 39
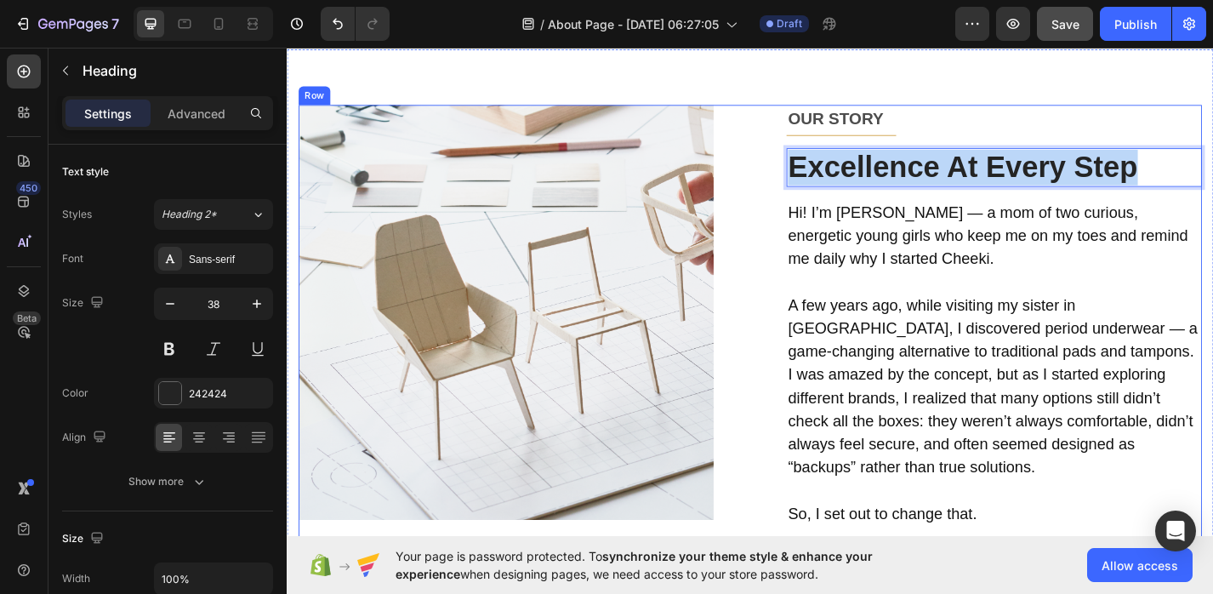
drag, startPoint x: 1228, startPoint y: 176, endPoint x: 827, endPoint y: 176, distance: 400.6
click at [827, 176] on div "Image OUR BELIEF Text block Title Line Stunning Home Essentials Heading More th…" at bounding box center [796, 477] width 995 height 732
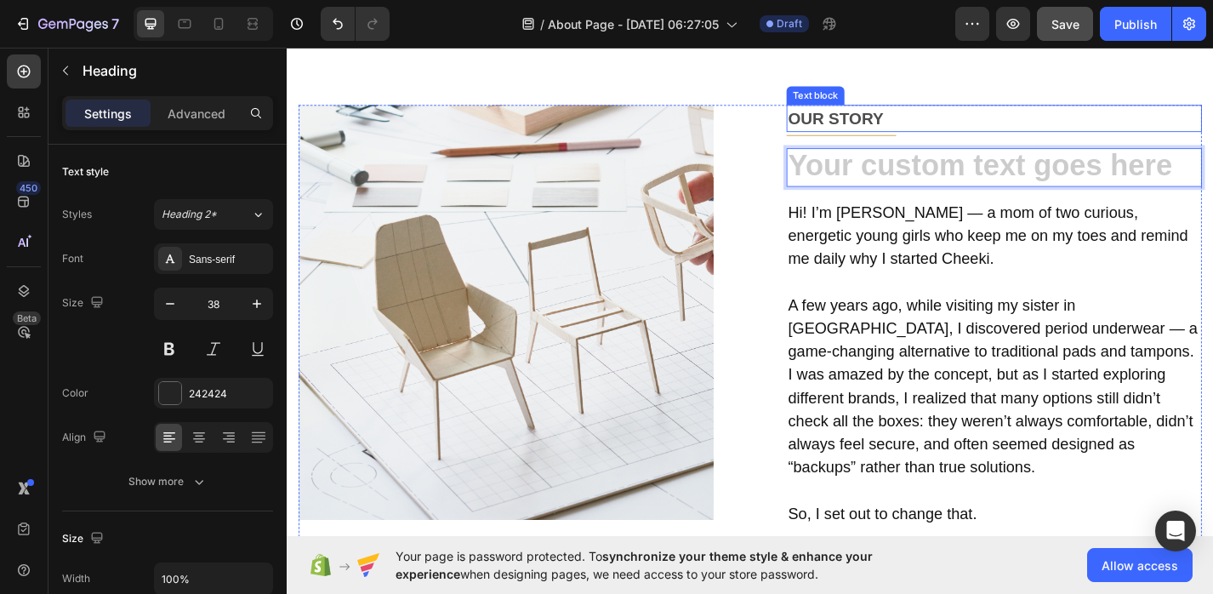
click at [874, 126] on p "OUR STORY" at bounding box center [1066, 125] width 454 height 27
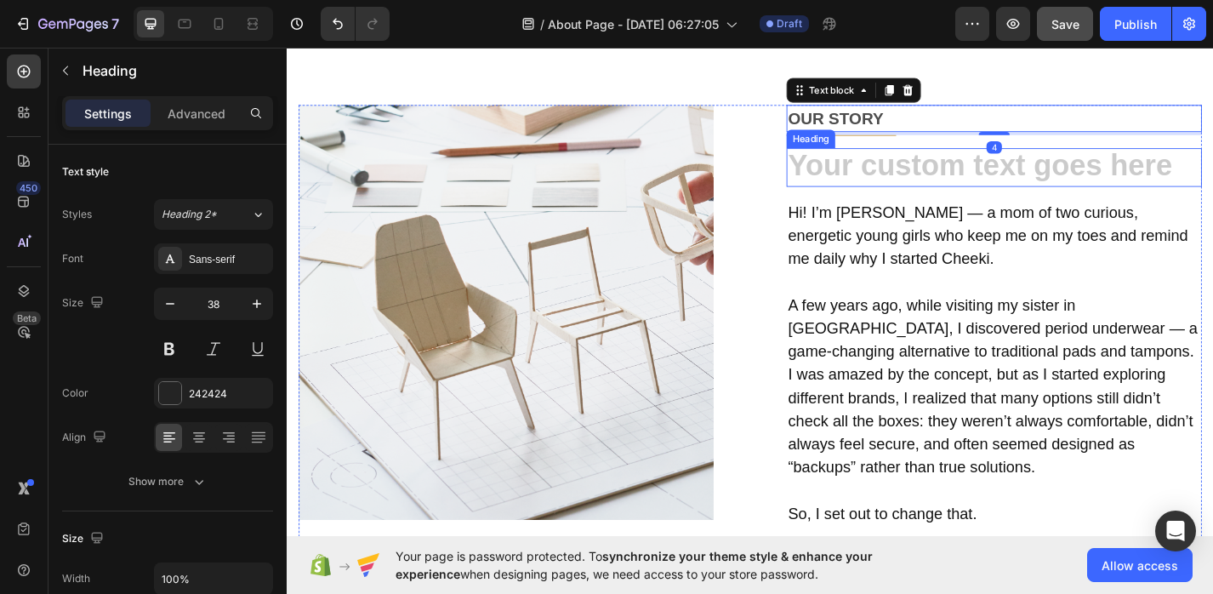
click at [879, 174] on h2 "Rich Text Editor. Editing area: main" at bounding box center [1066, 179] width 458 height 43
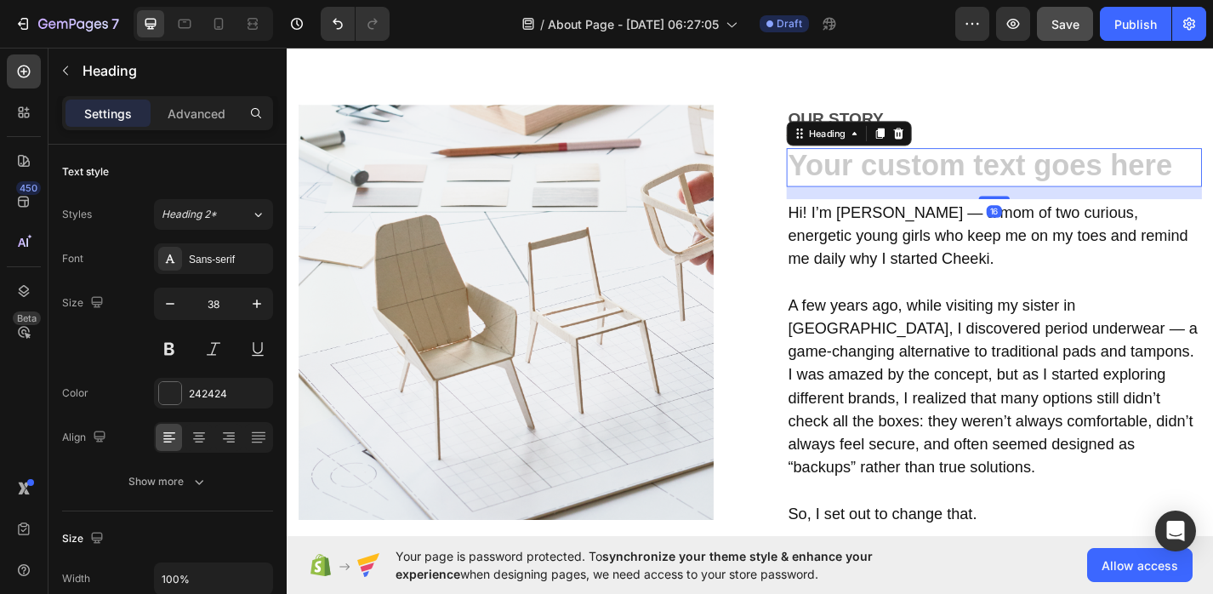
click at [879, 176] on h2 "Rich Text Editor. Editing area: main" at bounding box center [1066, 179] width 458 height 43
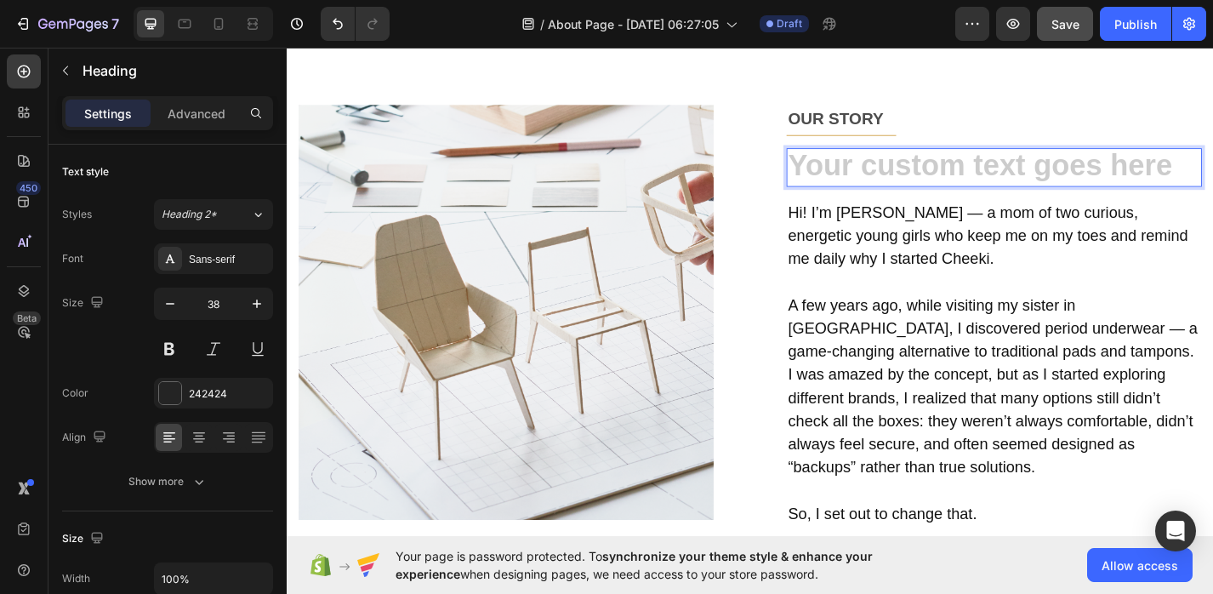
click at [879, 176] on h2 "Rich Text Editor. Editing area: main" at bounding box center [1066, 179] width 458 height 43
click at [975, 183] on h2 "Rich Text Editor. Editing area: main" at bounding box center [1066, 179] width 458 height 43
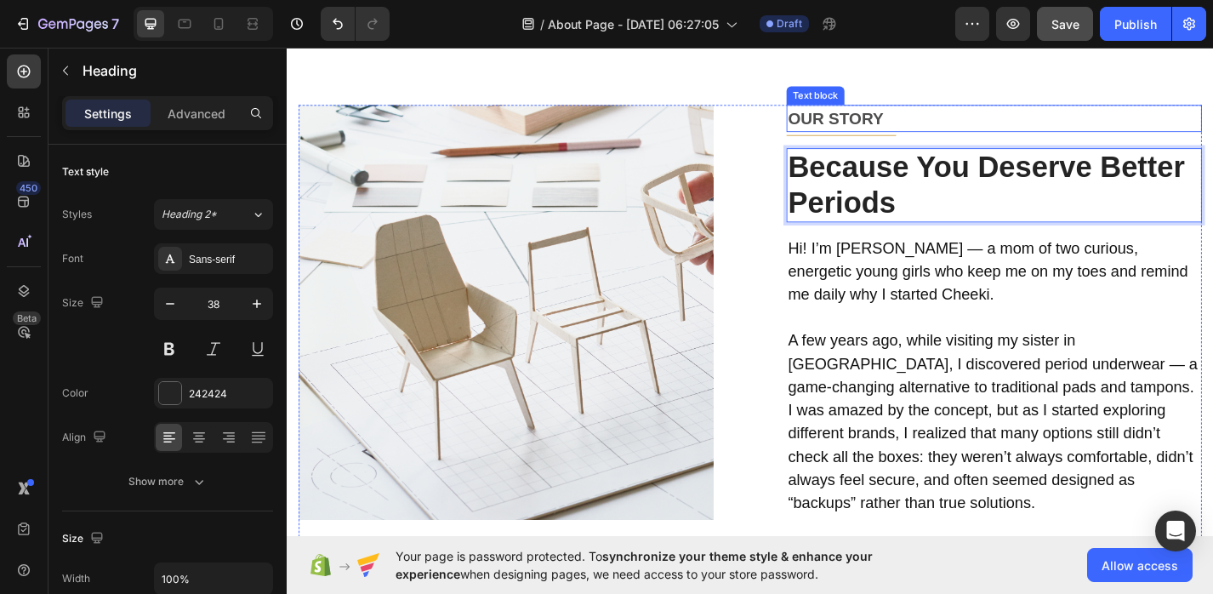
click at [913, 131] on p "OUR STORY" at bounding box center [1066, 125] width 454 height 27
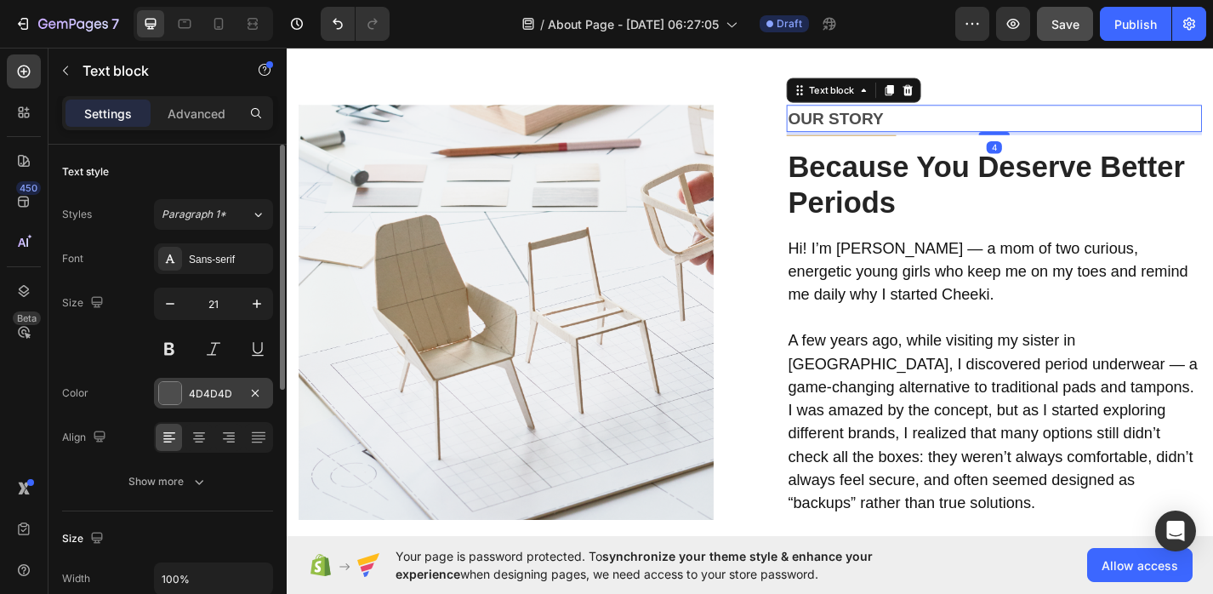
click at [173, 405] on div "4D4D4D" at bounding box center [213, 393] width 119 height 31
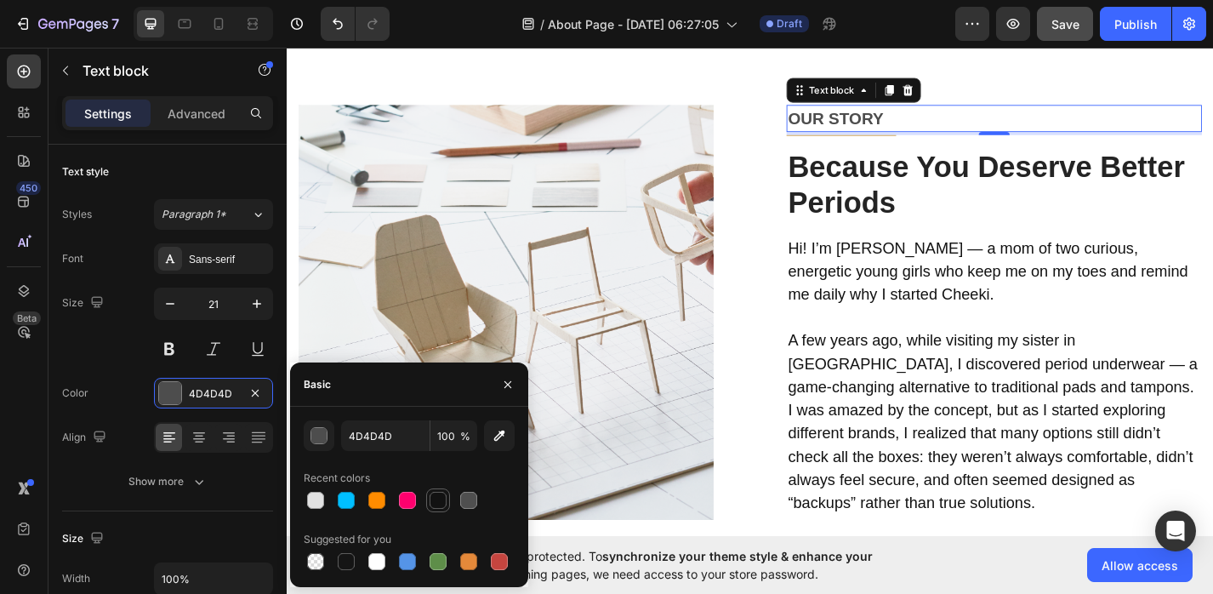
click at [445, 503] on div at bounding box center [437, 500] width 17 height 17
click at [406, 500] on div at bounding box center [407, 500] width 17 height 17
type input "FF006E"
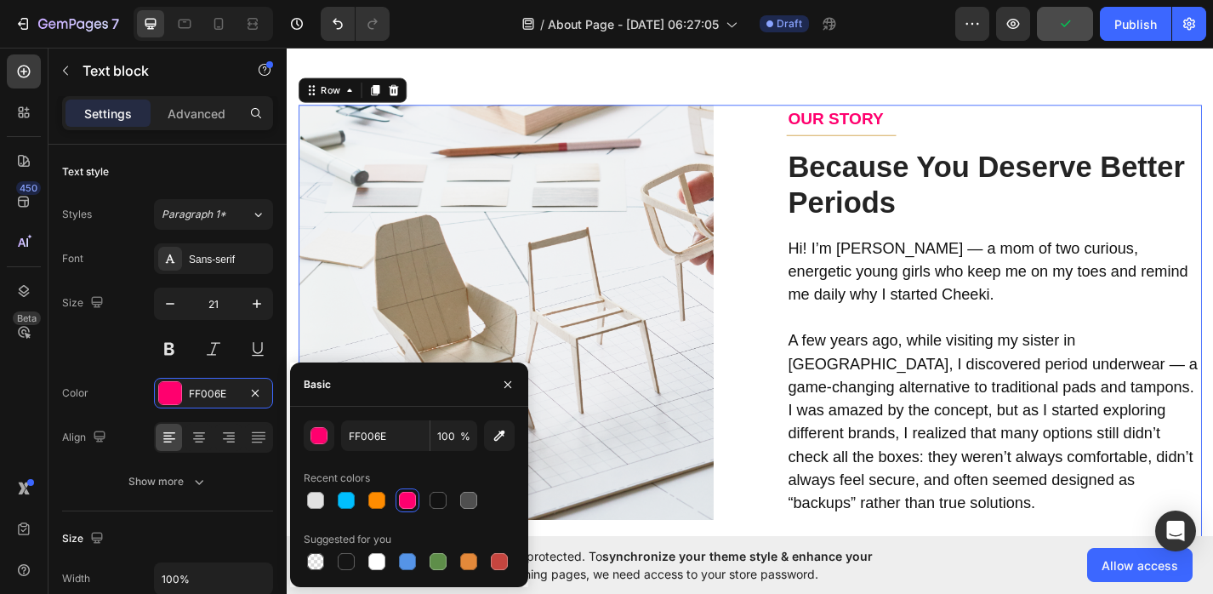
click at [821, 196] on div "Image OUR BELIEF Text block Title Line Stunning Home Essentials Heading More th…" at bounding box center [796, 477] width 995 height 732
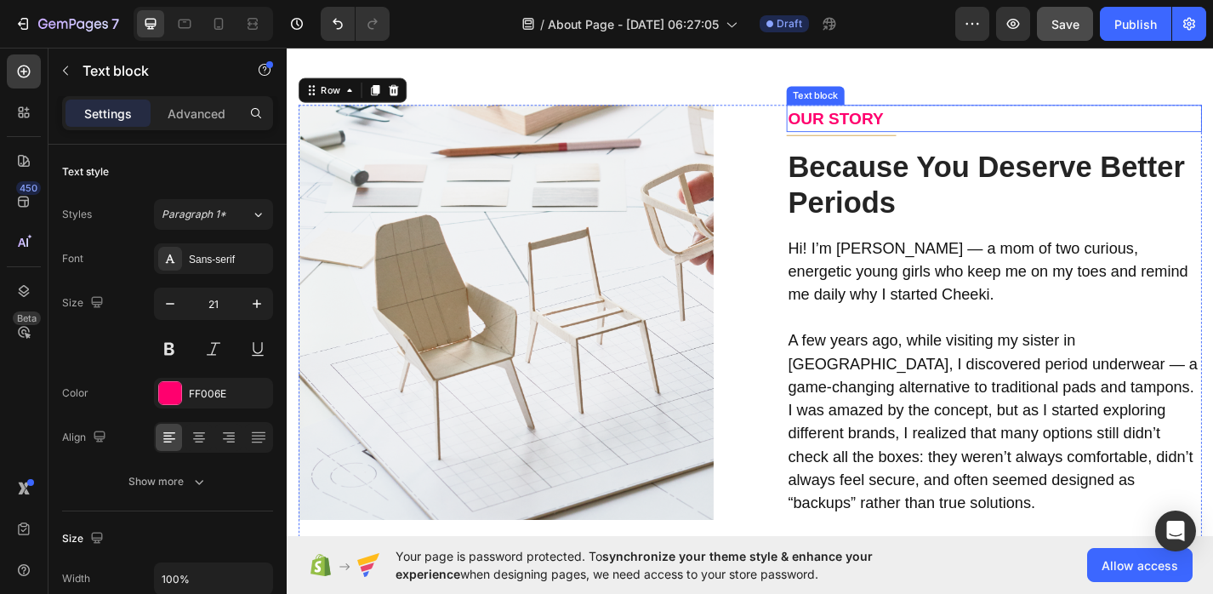
click at [888, 123] on p "OUR STORY" at bounding box center [1066, 125] width 454 height 27
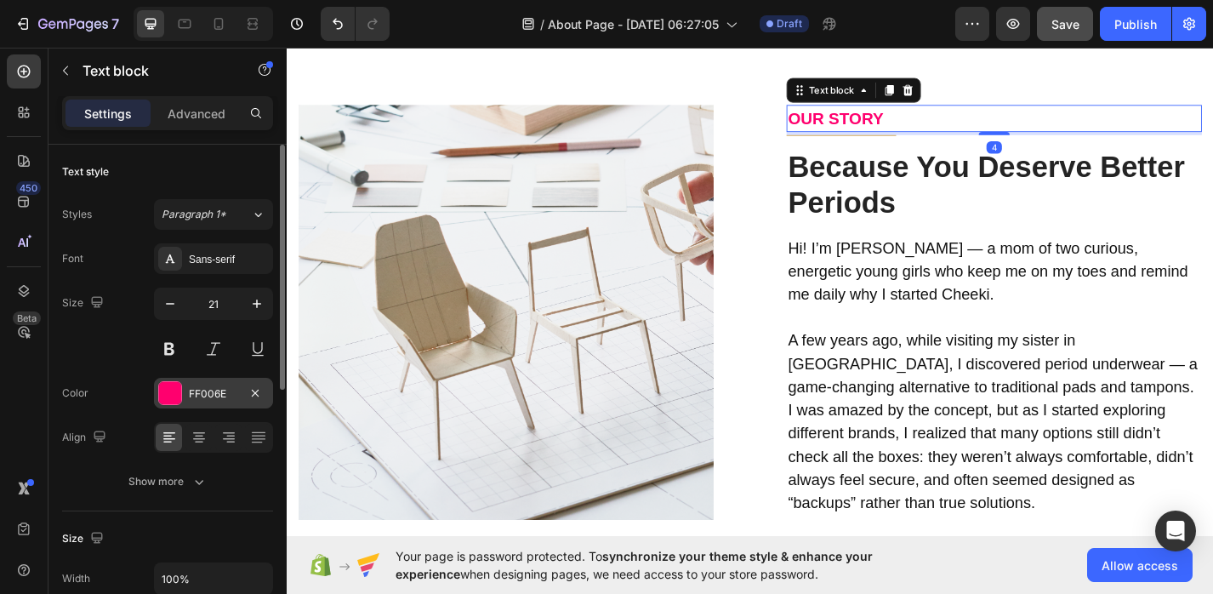
click at [179, 400] on div at bounding box center [170, 393] width 22 height 22
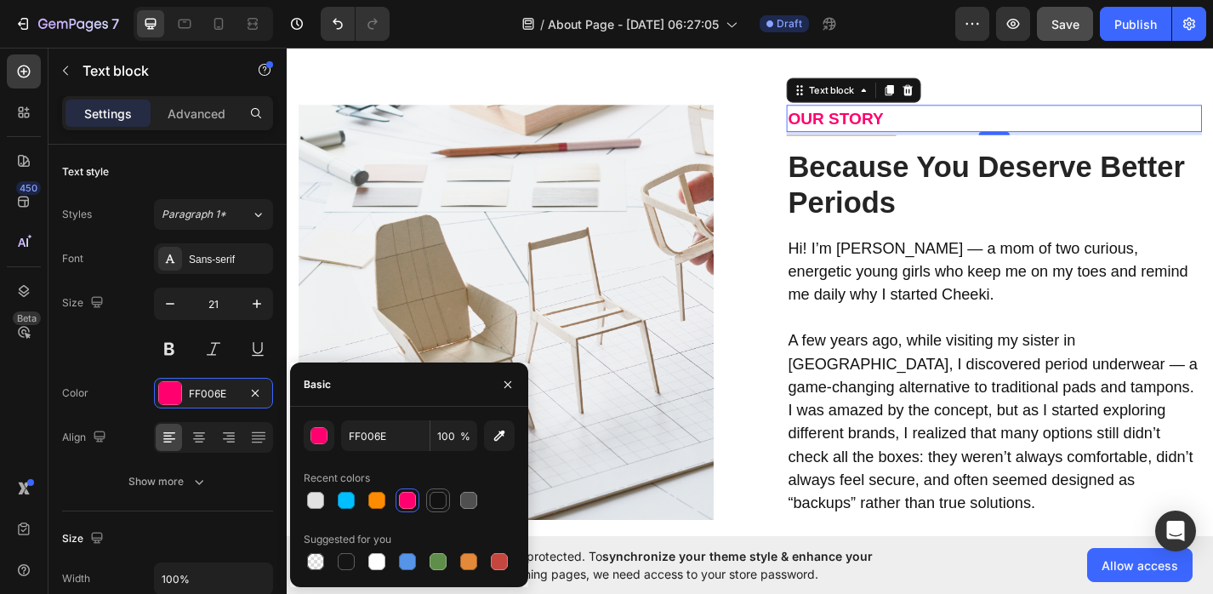
click at [438, 501] on div at bounding box center [437, 500] width 17 height 17
type input "121212"
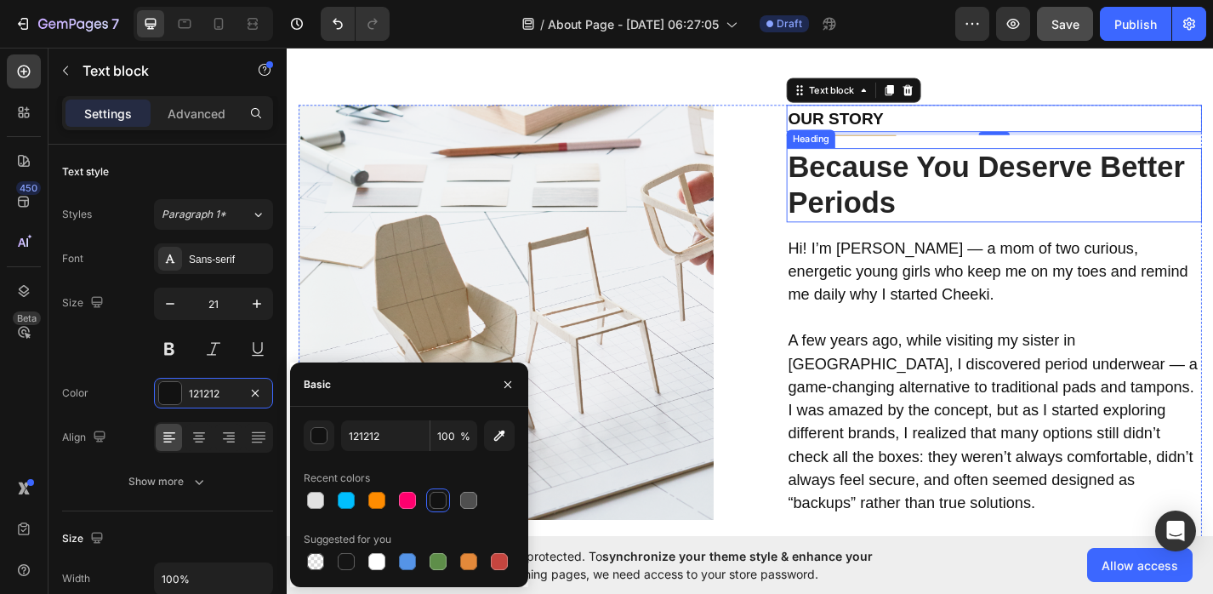
click at [832, 164] on div "Image OUR BELIEF Text block Title Line Stunning Home Essentials Heading More th…" at bounding box center [796, 477] width 995 height 732
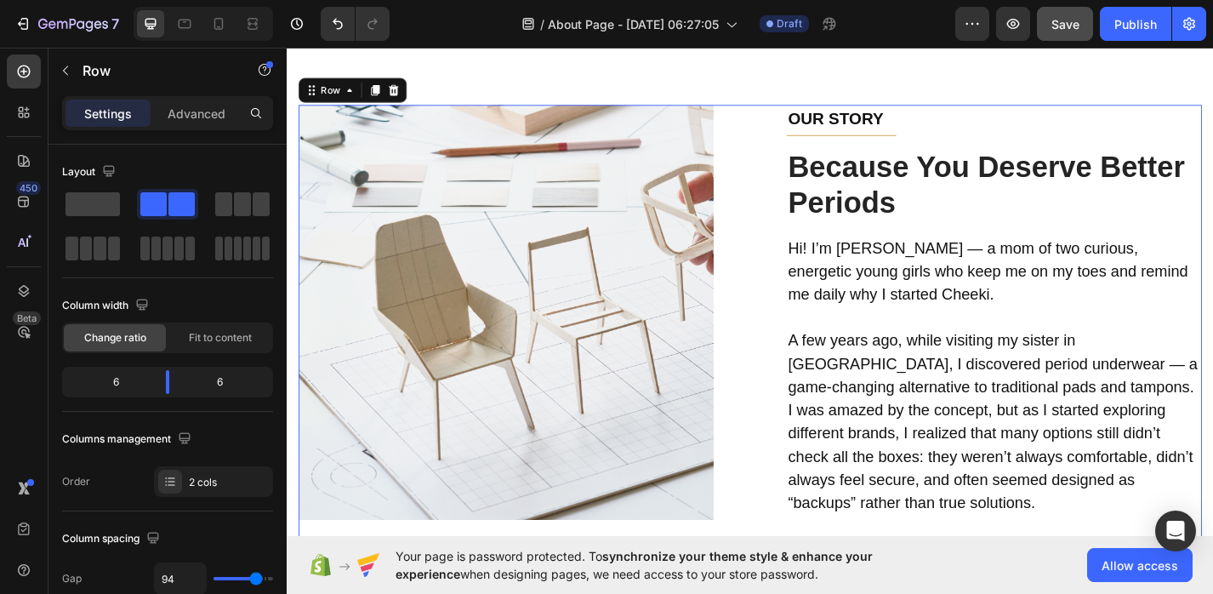
click at [869, 143] on div "OUR STORY Text block Title Line Because You Deserve Better Periods Heading Hi! …" at bounding box center [1066, 477] width 458 height 732
click at [870, 147] on div "OUR STORY Text block Title Line Because You Deserve Better Periods Heading Hi! …" at bounding box center [1066, 477] width 458 height 732
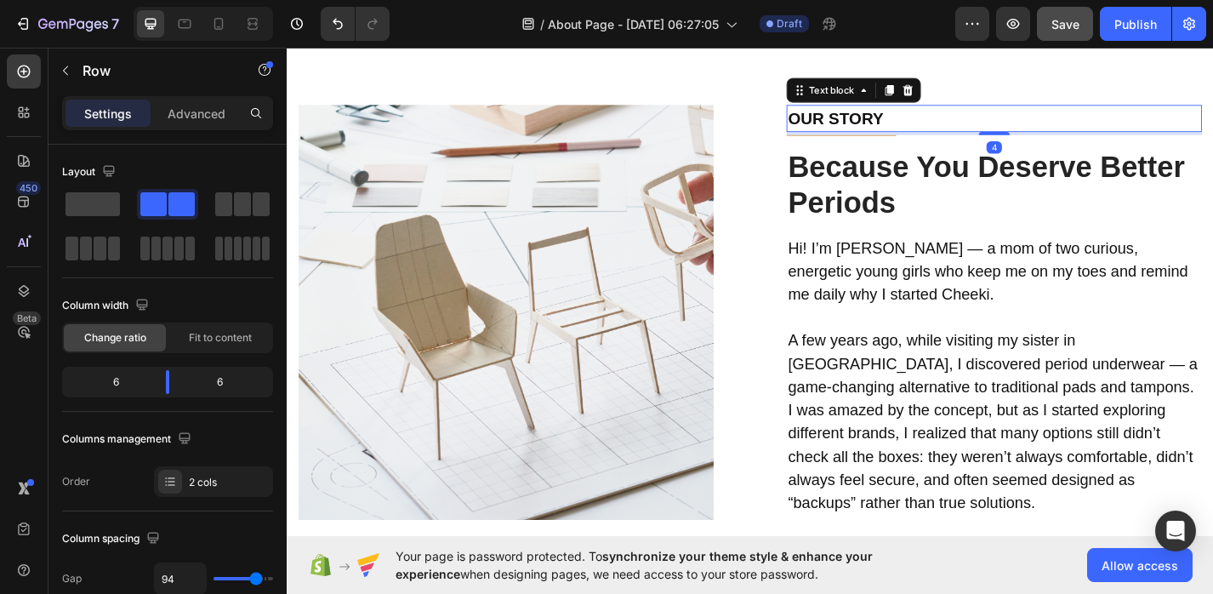
click at [900, 139] on div "OUR STORY" at bounding box center [1066, 126] width 458 height 31
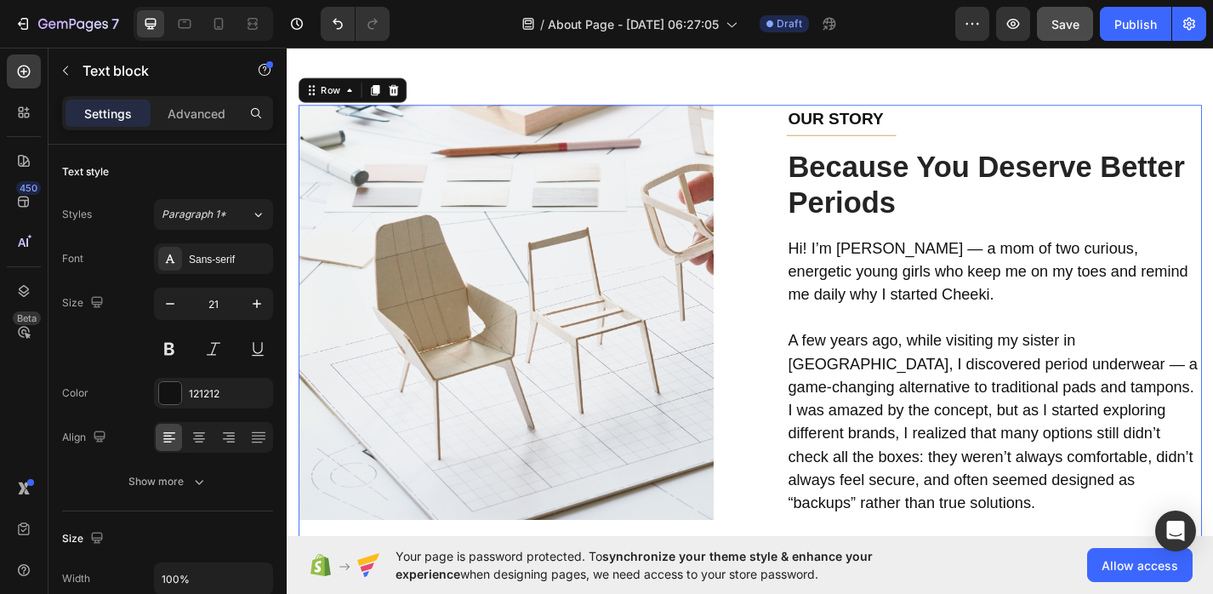
click at [898, 148] on div "OUR STORY Text block Title Line Because You Deserve Better Periods Heading Hi! …" at bounding box center [1066, 477] width 458 height 732
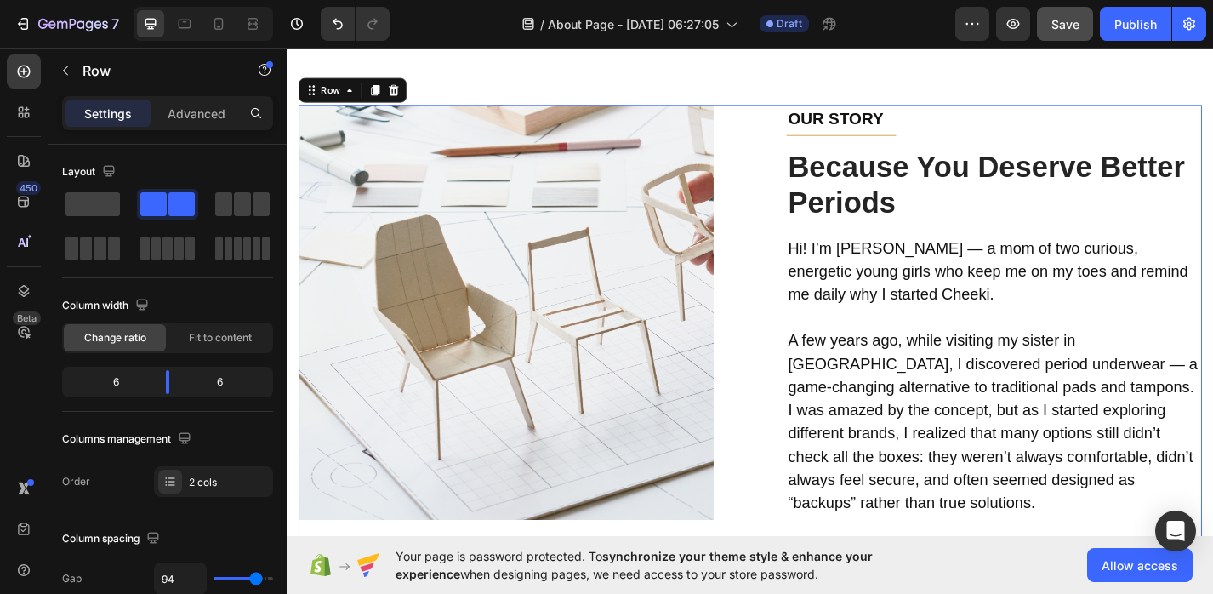
click at [898, 148] on div "OUR STORY Text block Title Line Because You Deserve Better Periods Heading Hi! …" at bounding box center [1066, 477] width 458 height 732
click at [899, 145] on div "Title Line" at bounding box center [1066, 144] width 458 height 1
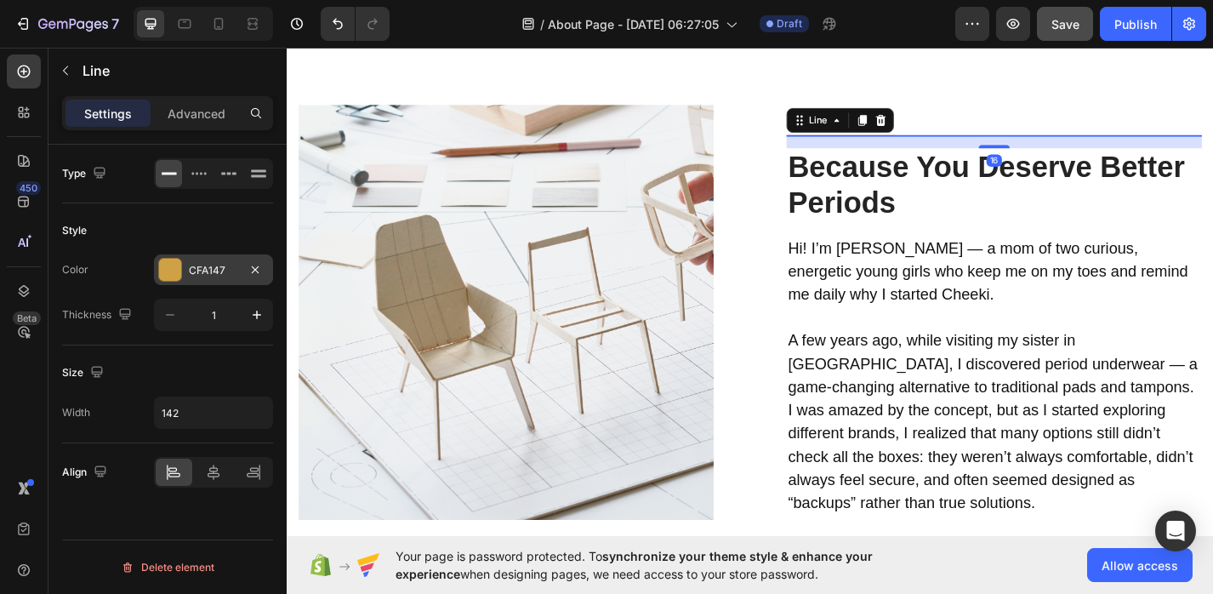
click at [167, 266] on div at bounding box center [170, 270] width 22 height 22
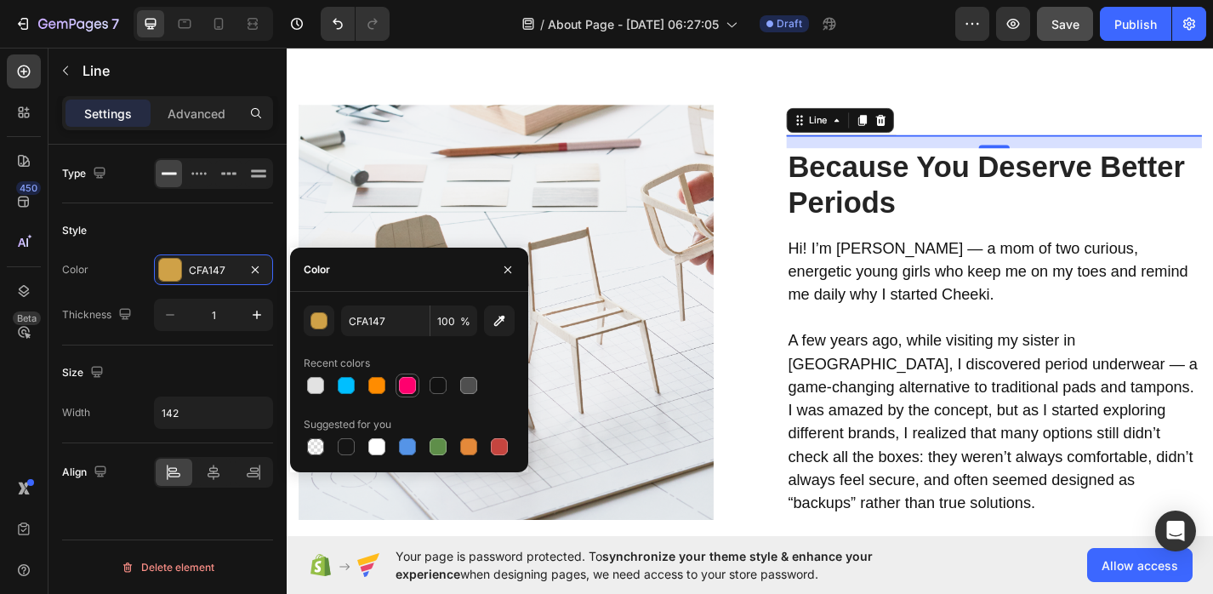
click at [408, 386] on div at bounding box center [407, 385] width 17 height 17
type input "FF006E"
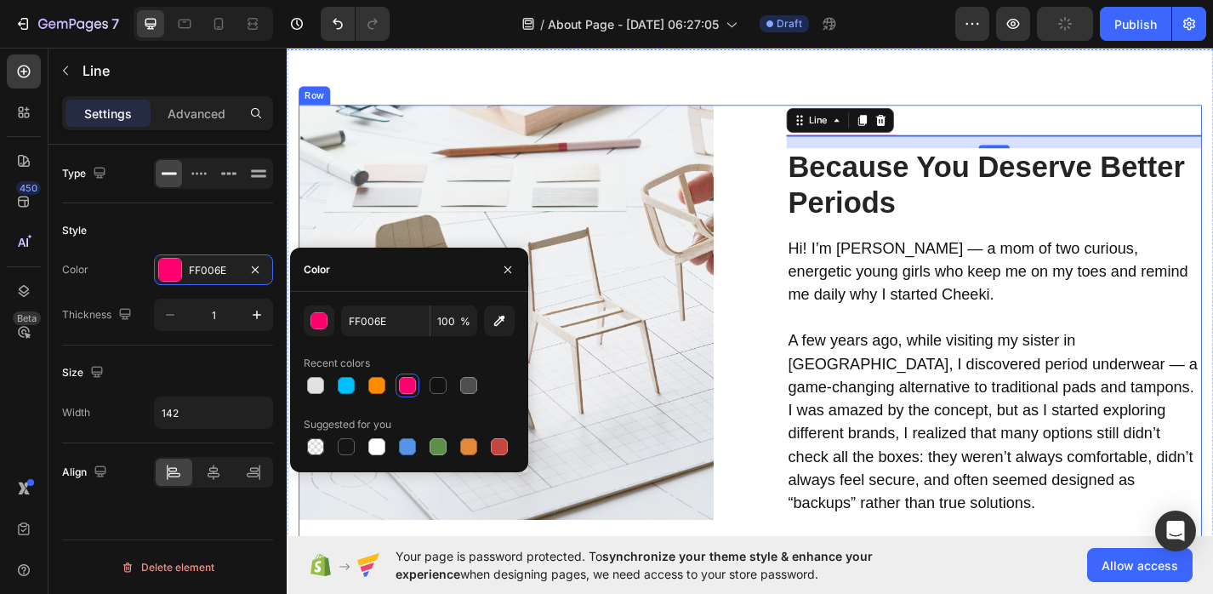
click at [837, 241] on div "OUR STORY Text block Title Line 16 Because You Deserve Better Periods Heading H…" at bounding box center [1066, 477] width 458 height 732
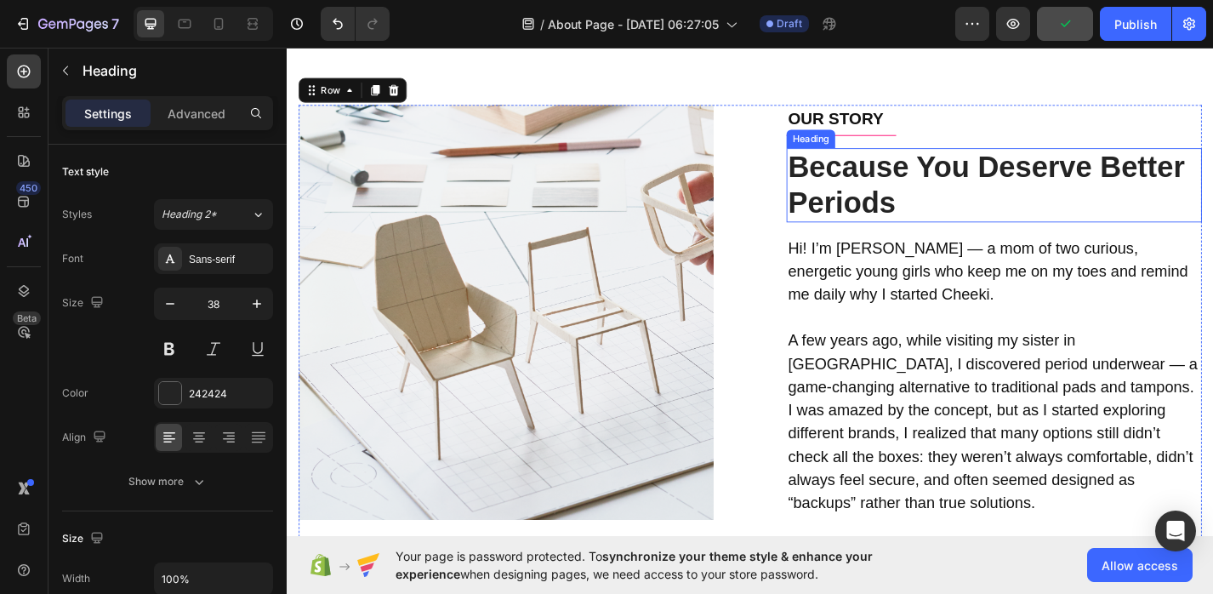
click at [889, 217] on p "Because You Deserve Better Periods" at bounding box center [1066, 198] width 454 height 77
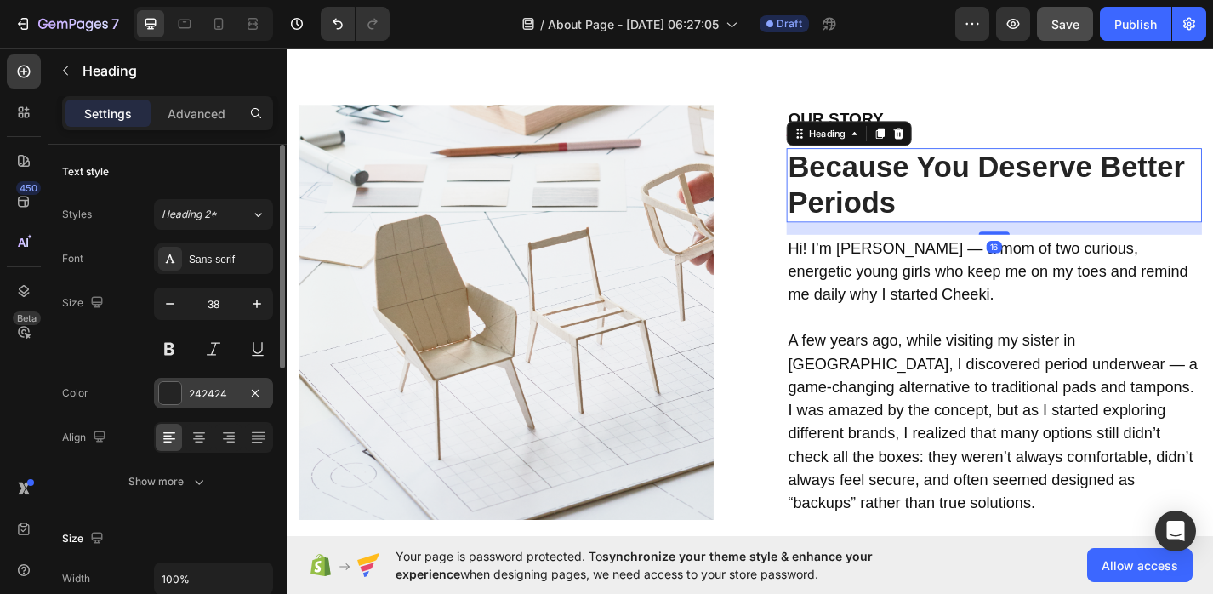
click at [165, 395] on div at bounding box center [170, 393] width 22 height 22
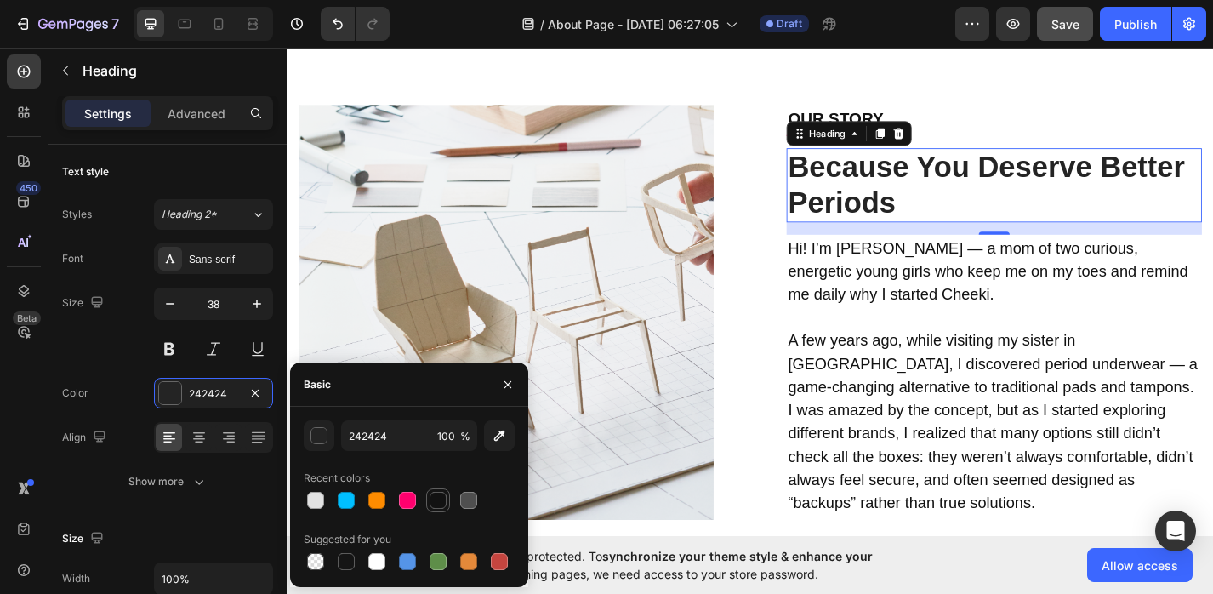
click at [441, 508] on div at bounding box center [437, 500] width 17 height 17
type input "121212"
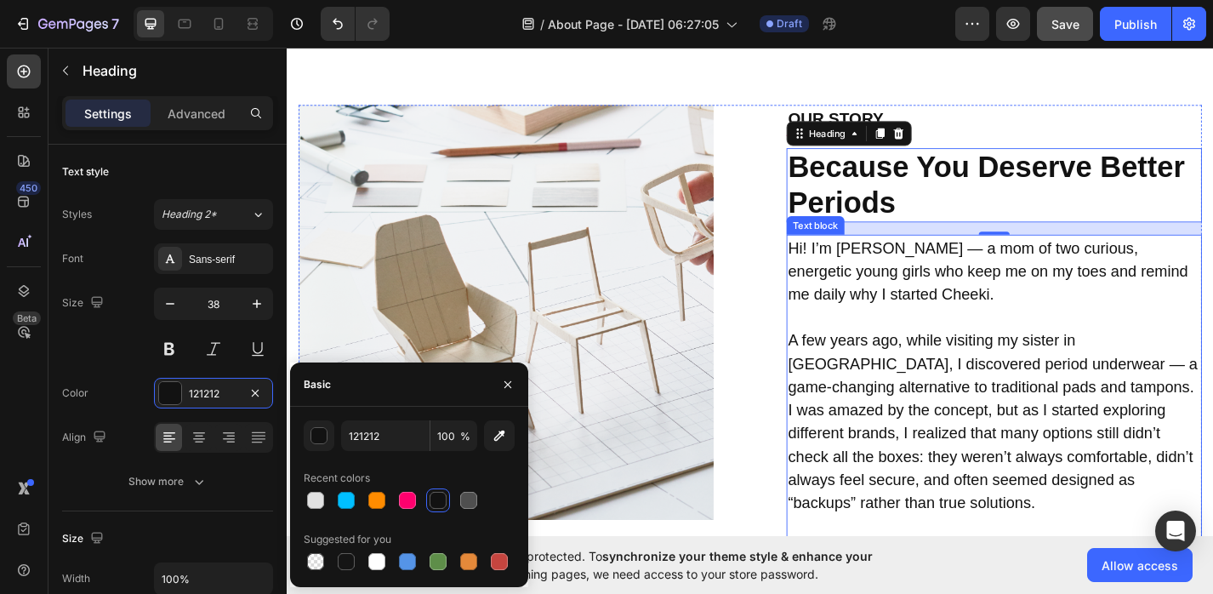
click at [842, 368] on p "A few years ago, while visiting my sister in [GEOGRAPHIC_DATA], I discovered pe…" at bounding box center [1066, 459] width 454 height 204
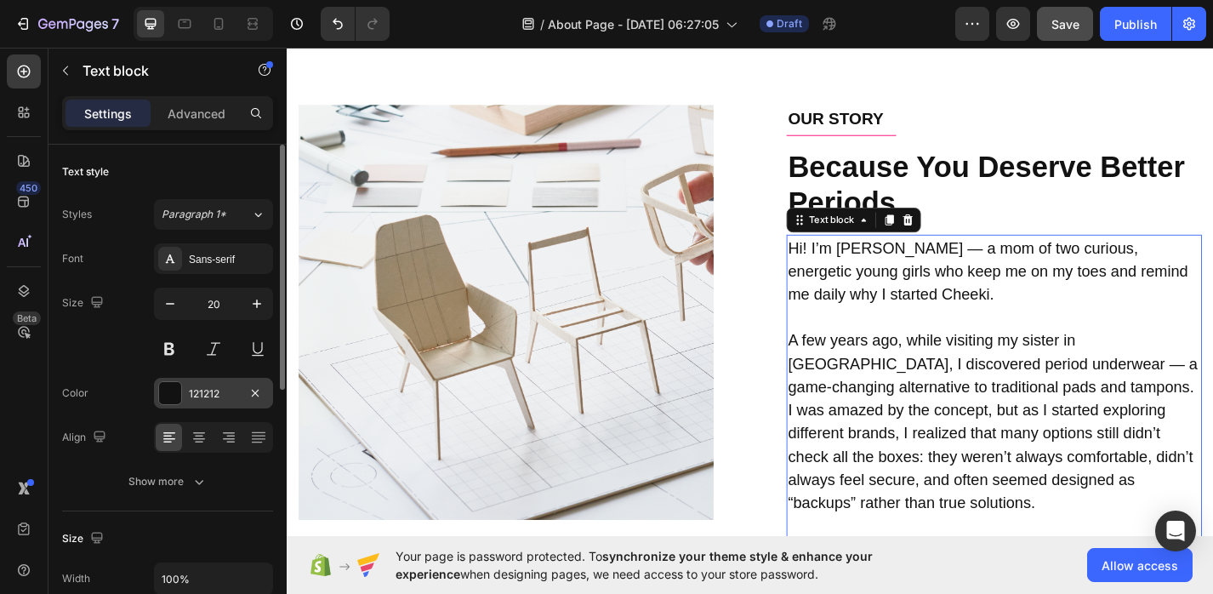
click at [155, 393] on div "121212" at bounding box center [213, 393] width 119 height 31
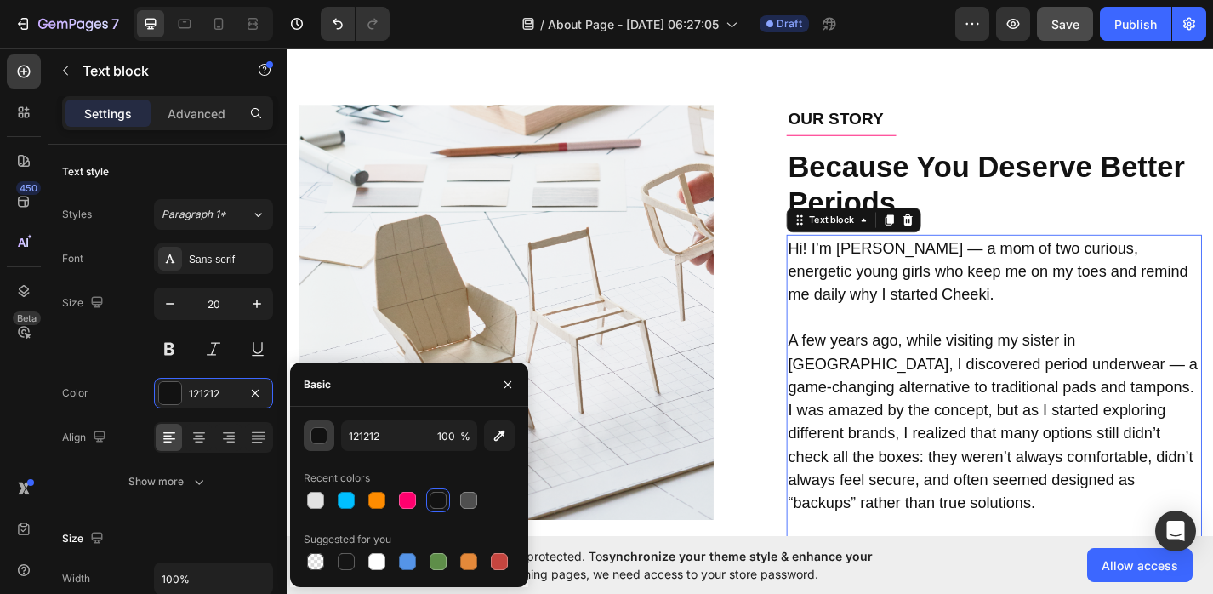
click at [321, 441] on div "button" at bounding box center [319, 436] width 17 height 17
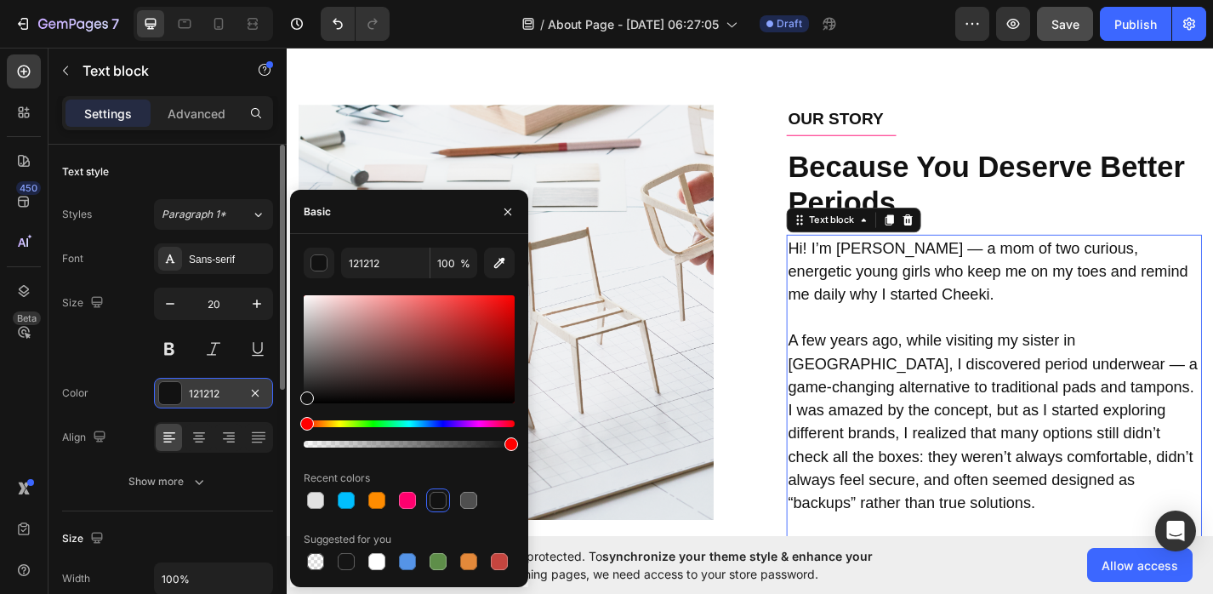
click at [173, 399] on div at bounding box center [170, 393] width 22 height 22
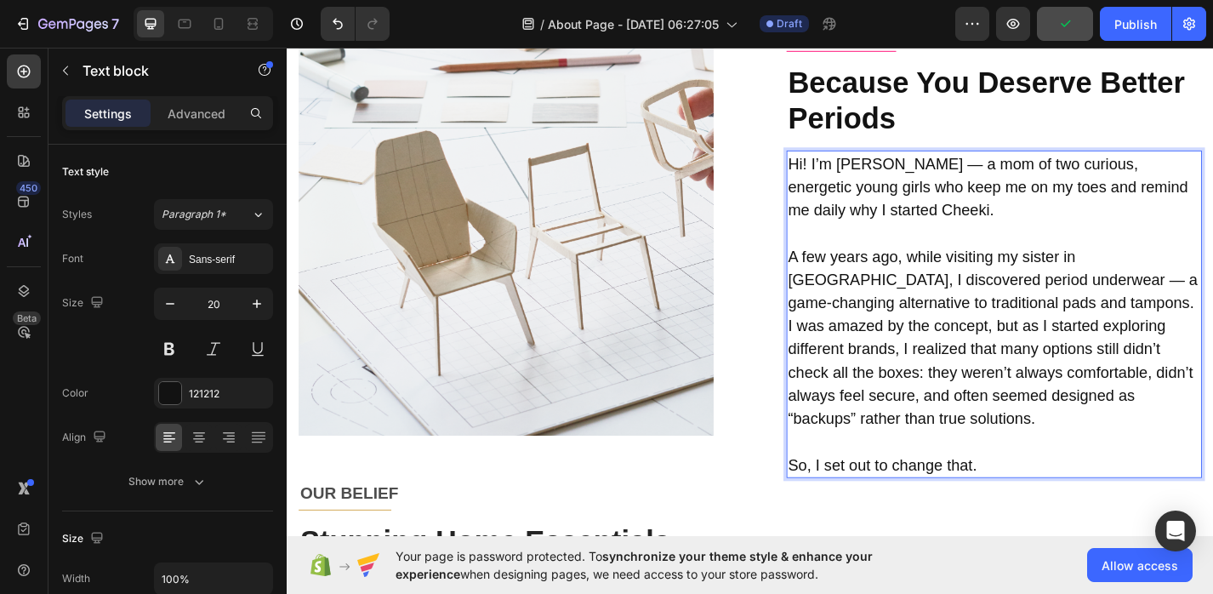
scroll to position [463, 0]
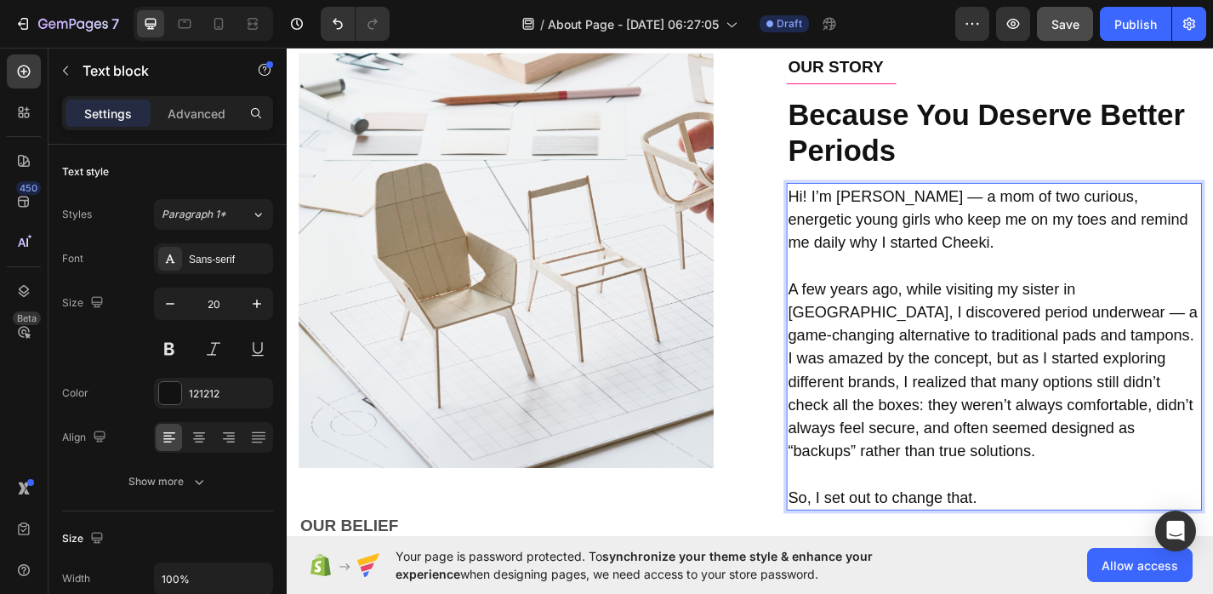
click at [989, 327] on p "A few years ago, while visiting my sister in [GEOGRAPHIC_DATA], I discovered pe…" at bounding box center [1066, 402] width 454 height 204
click at [176, 307] on icon "button" at bounding box center [170, 303] width 17 height 17
type input "19"
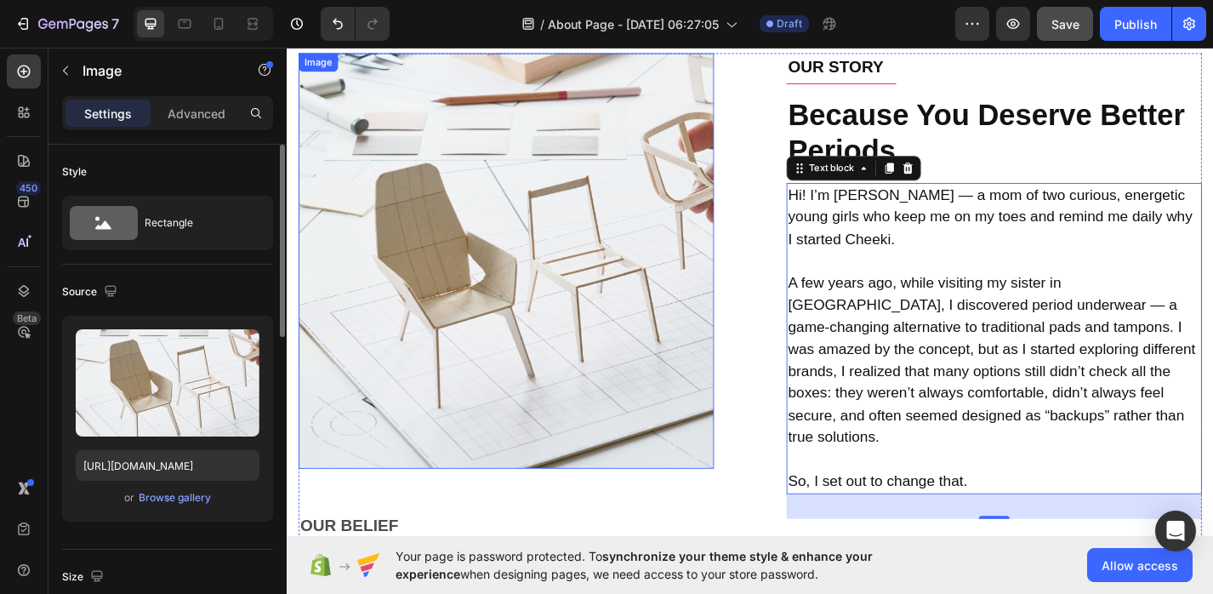
click at [492, 338] on img at bounding box center [528, 283] width 458 height 458
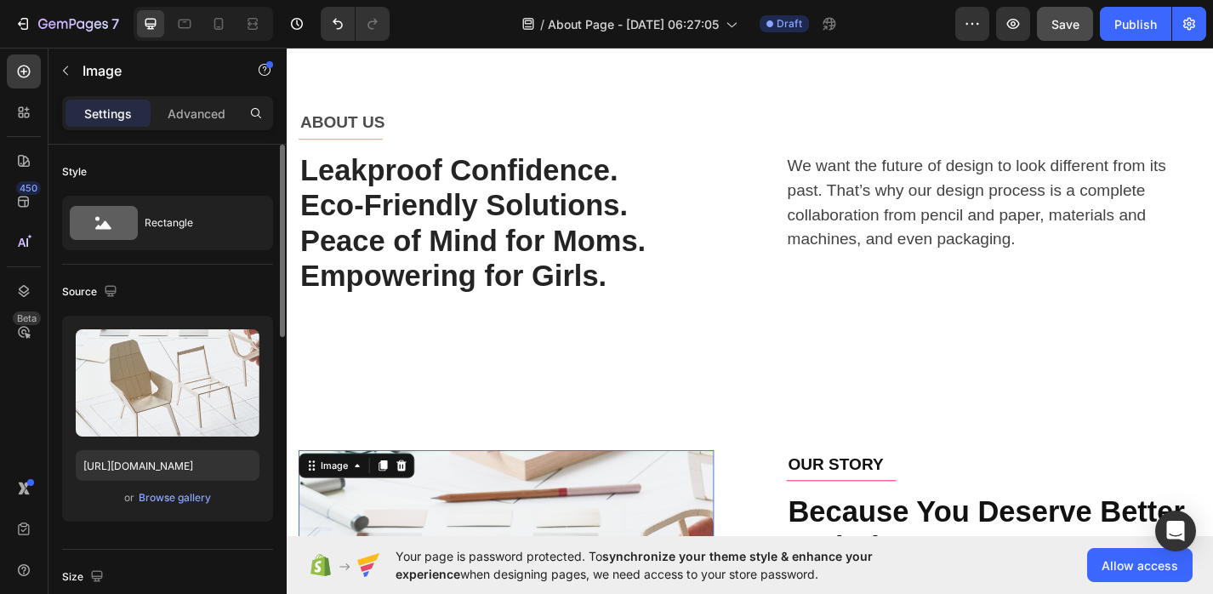
scroll to position [0, 0]
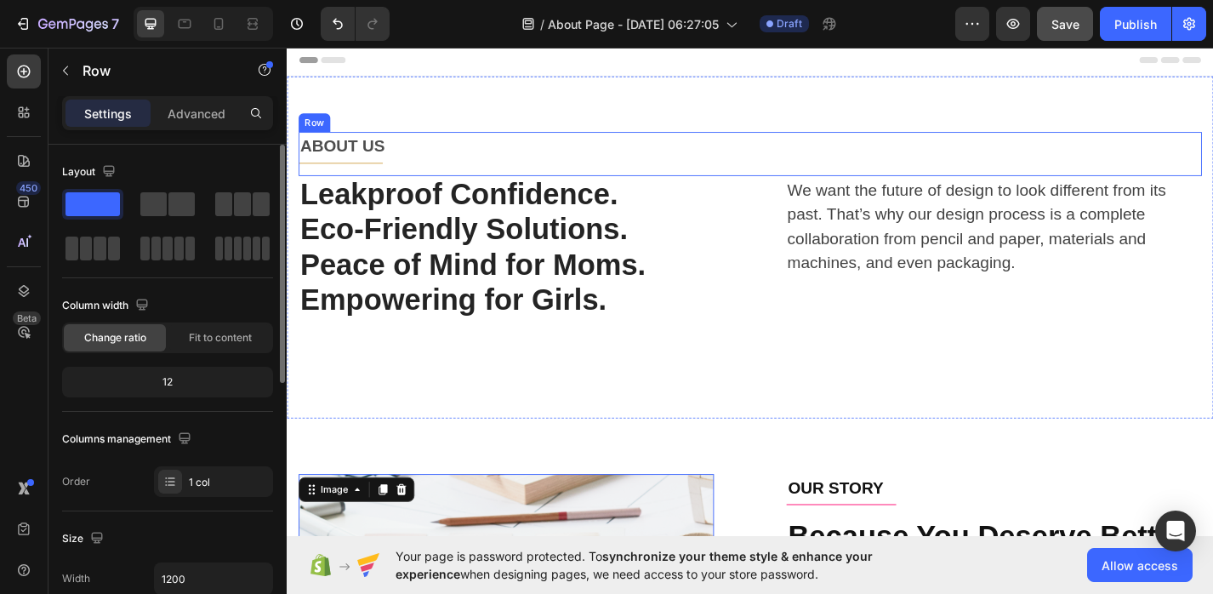
click at [382, 173] on div "ABOUT US Text block Title Line" at bounding box center [796, 164] width 995 height 48
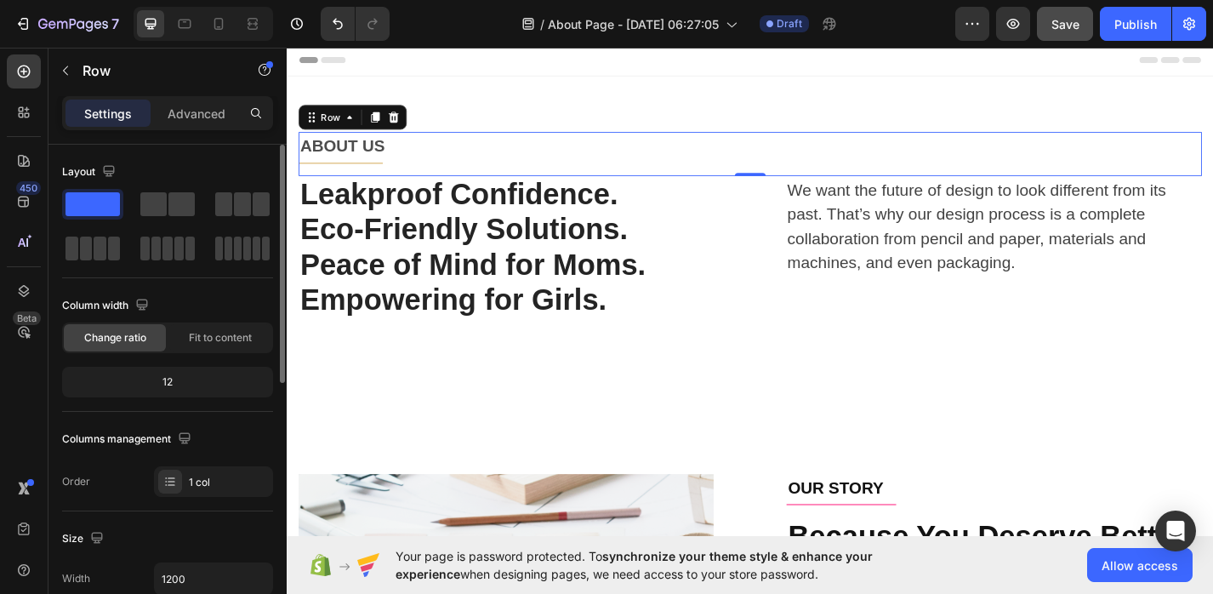
click at [372, 173] on div "ABOUT US Text block Title Line" at bounding box center [796, 164] width 995 height 48
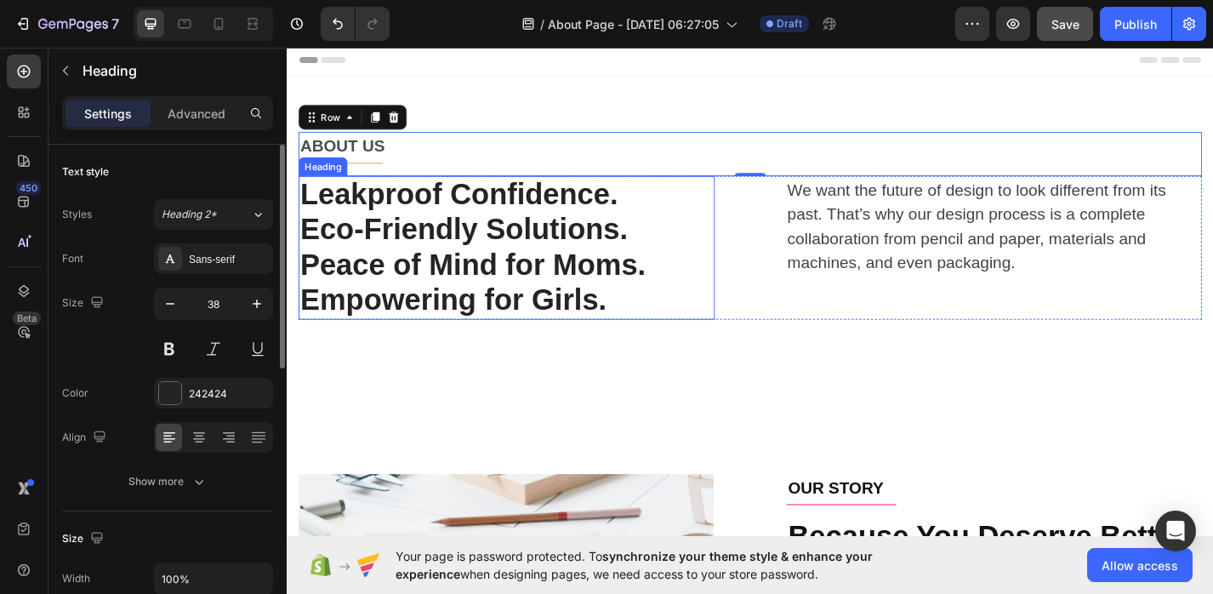
click at [366, 234] on h1 "Leakproof Confidence. Eco-Friendly Solutions. Peace of Mind for Moms. Empowerin…" at bounding box center [528, 268] width 458 height 158
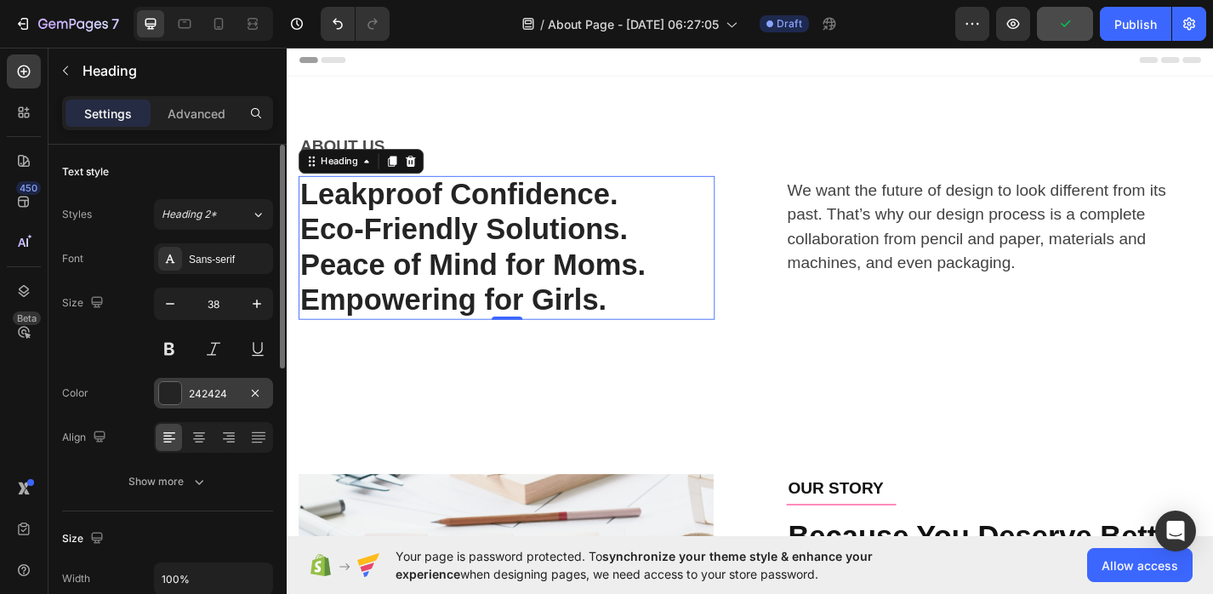
click at [168, 396] on div at bounding box center [170, 393] width 22 height 22
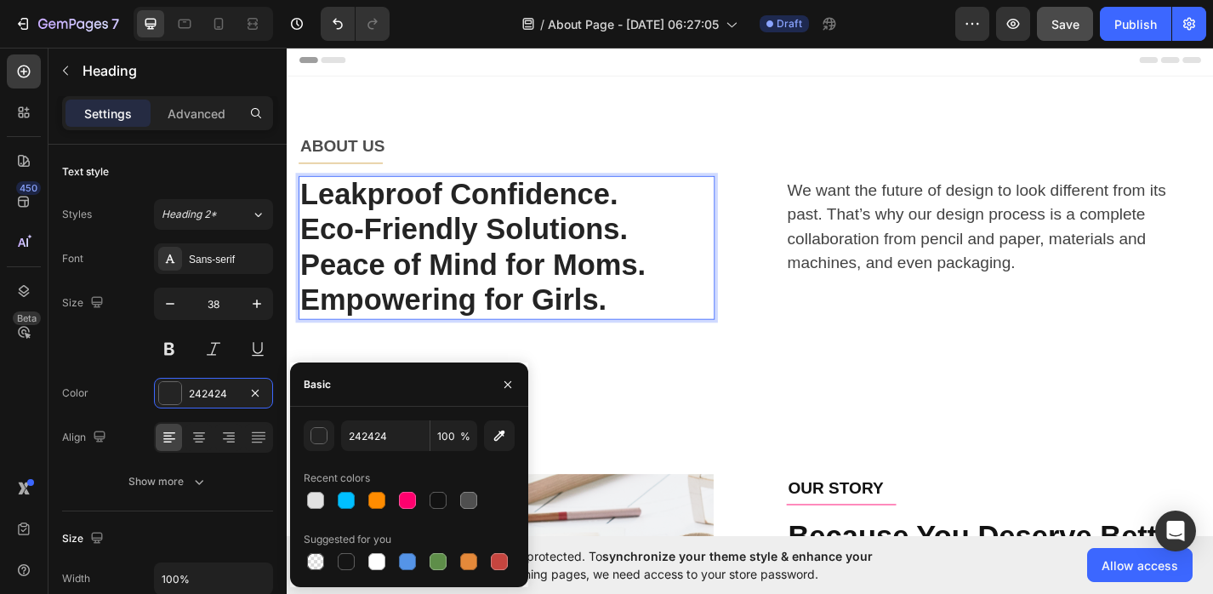
click at [635, 212] on h1 "Leakproof Confidence. Eco-Friendly Solutions. Peace of Mind for Moms. Empowerin…" at bounding box center [528, 268] width 458 height 158
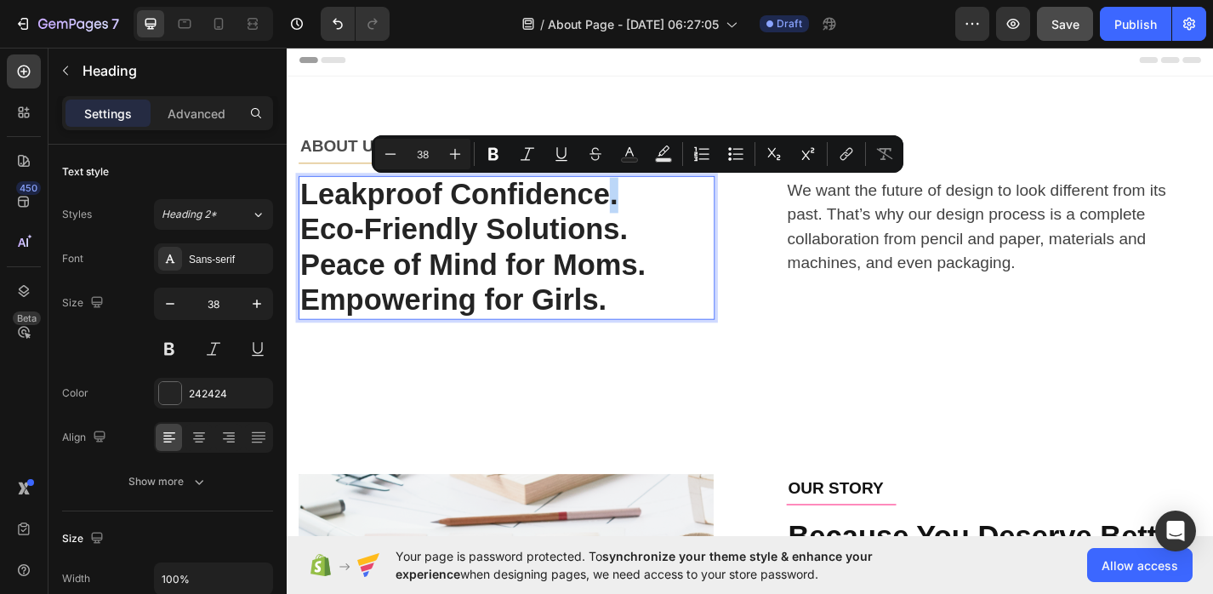
drag, startPoint x: 652, startPoint y: 214, endPoint x: 642, endPoint y: 213, distance: 10.3
click at [642, 213] on p "Leakproof Confidence. Eco-Friendly Solutions. Peace of Mind for Moms. Empowerin…" at bounding box center [528, 268] width 455 height 155
click at [172, 390] on div at bounding box center [170, 393] width 22 height 22
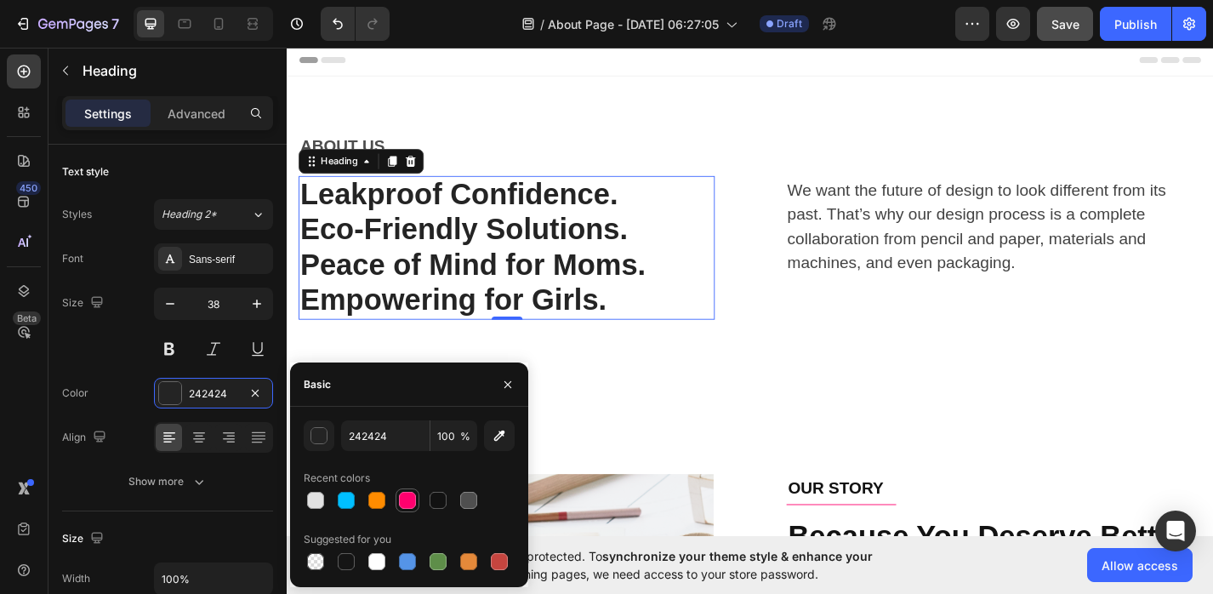
click at [413, 497] on div at bounding box center [407, 500] width 17 height 17
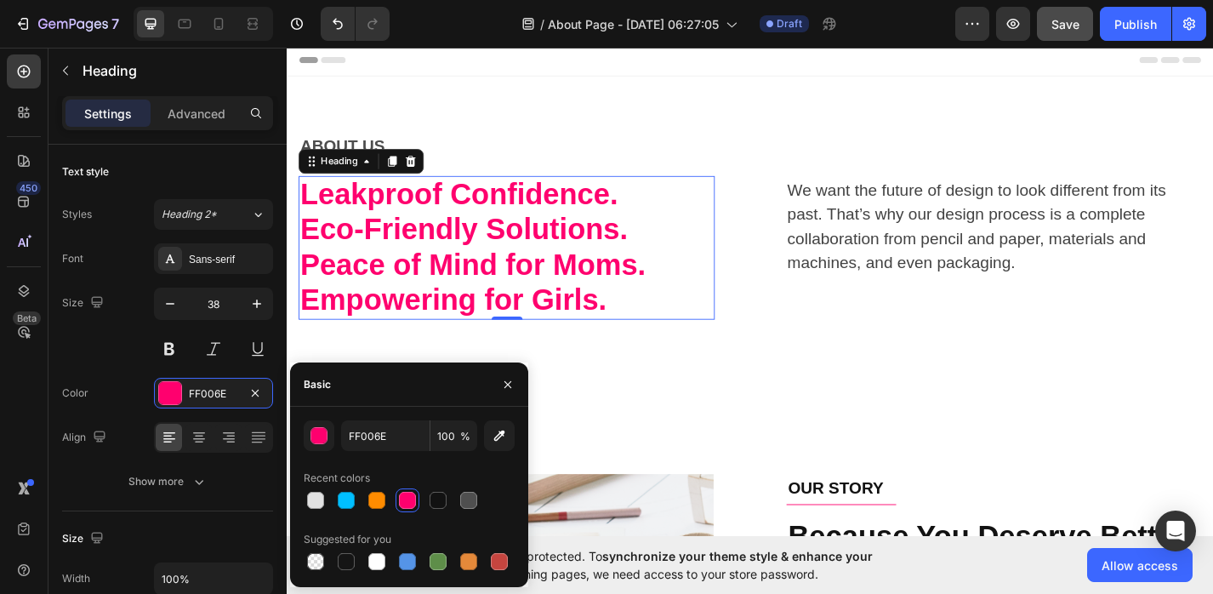
type input "242424"
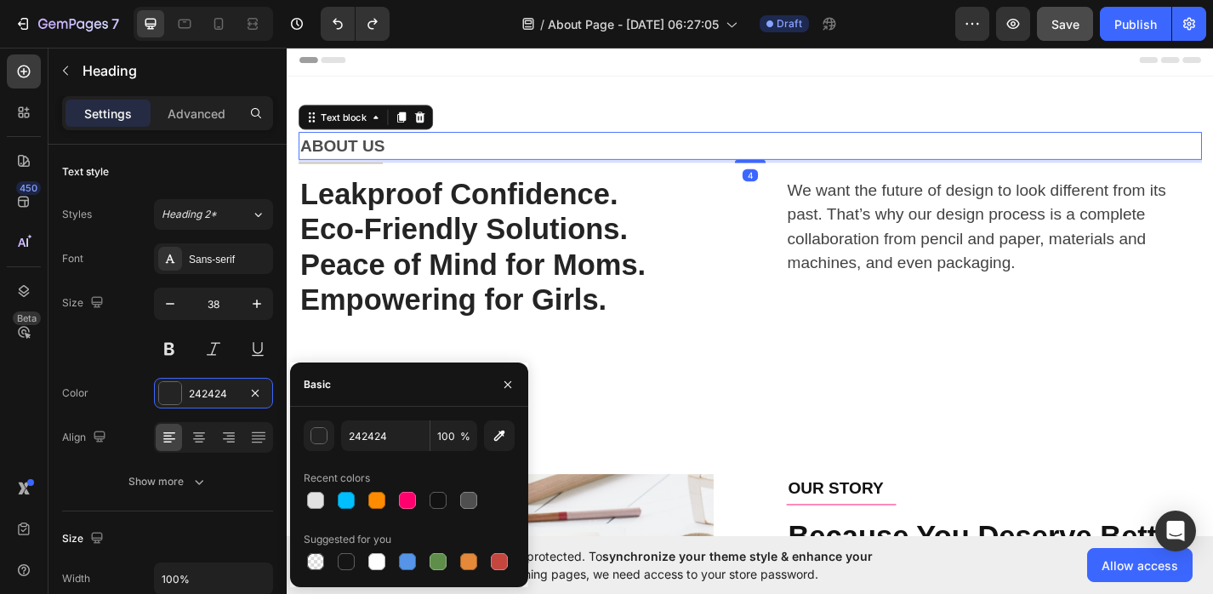
click at [497, 152] on p "ABOUT US" at bounding box center [797, 155] width 992 height 27
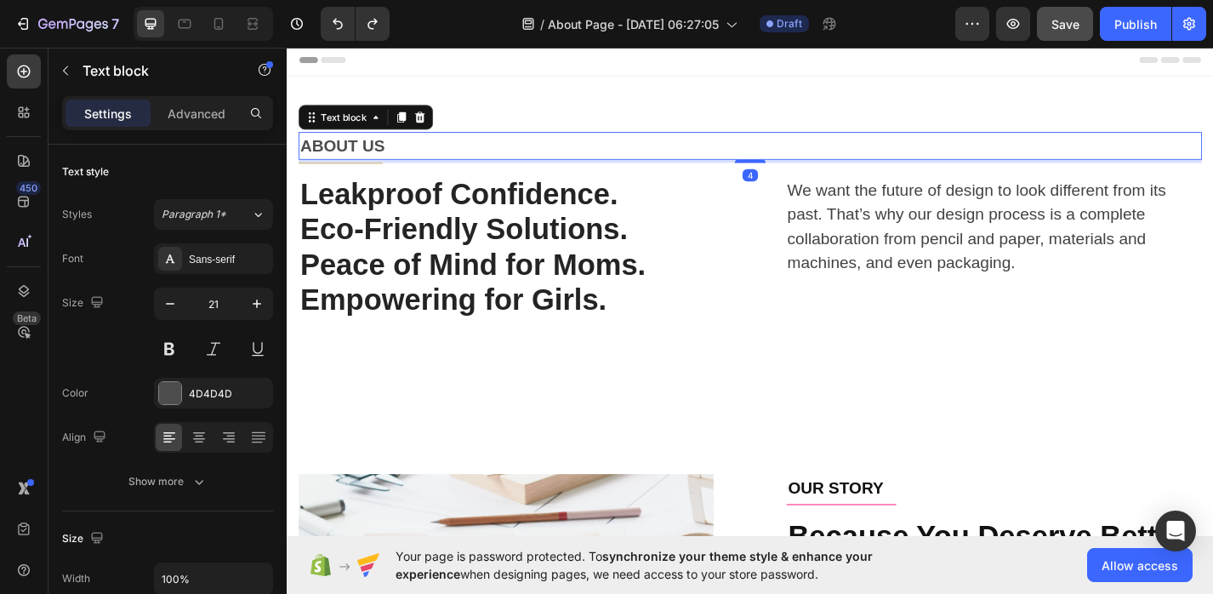
click at [335, 150] on p "ABOUT US" at bounding box center [797, 155] width 992 height 27
click at [391, 174] on div "ABOUT US Text block 4 Title Line" at bounding box center [796, 164] width 995 height 48
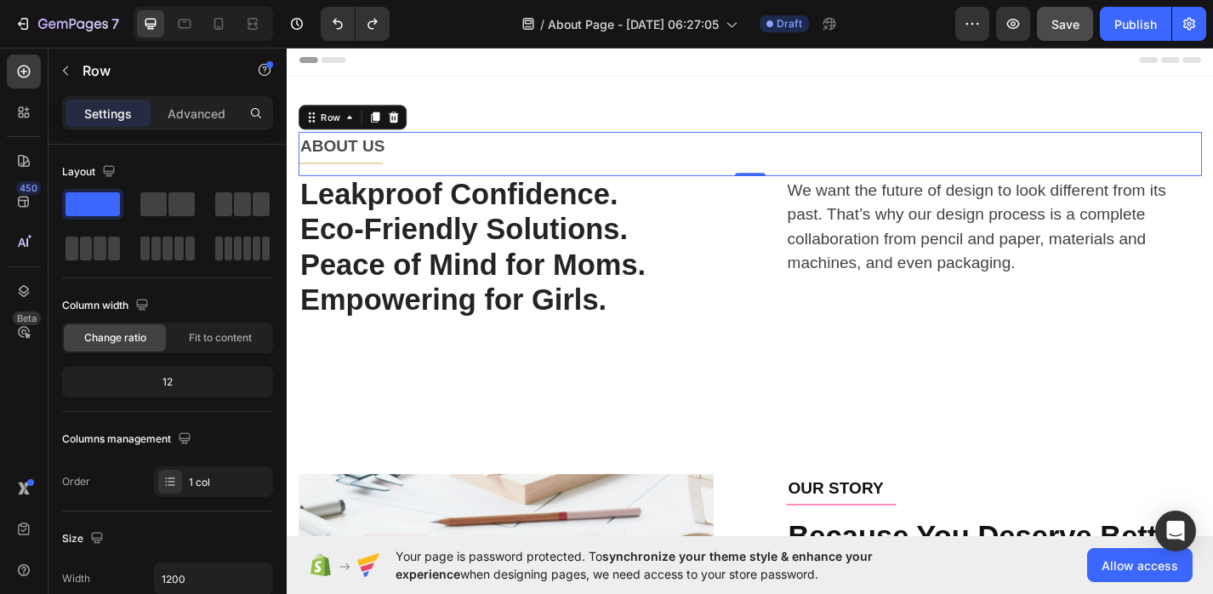
click at [370, 170] on div "ABOUT US Text block Title Line" at bounding box center [796, 164] width 995 height 48
click at [363, 177] on div "ABOUT US Text block Title Line" at bounding box center [796, 164] width 995 height 48
click at [363, 175] on div "ABOUT US Text block Title Line" at bounding box center [796, 164] width 995 height 48
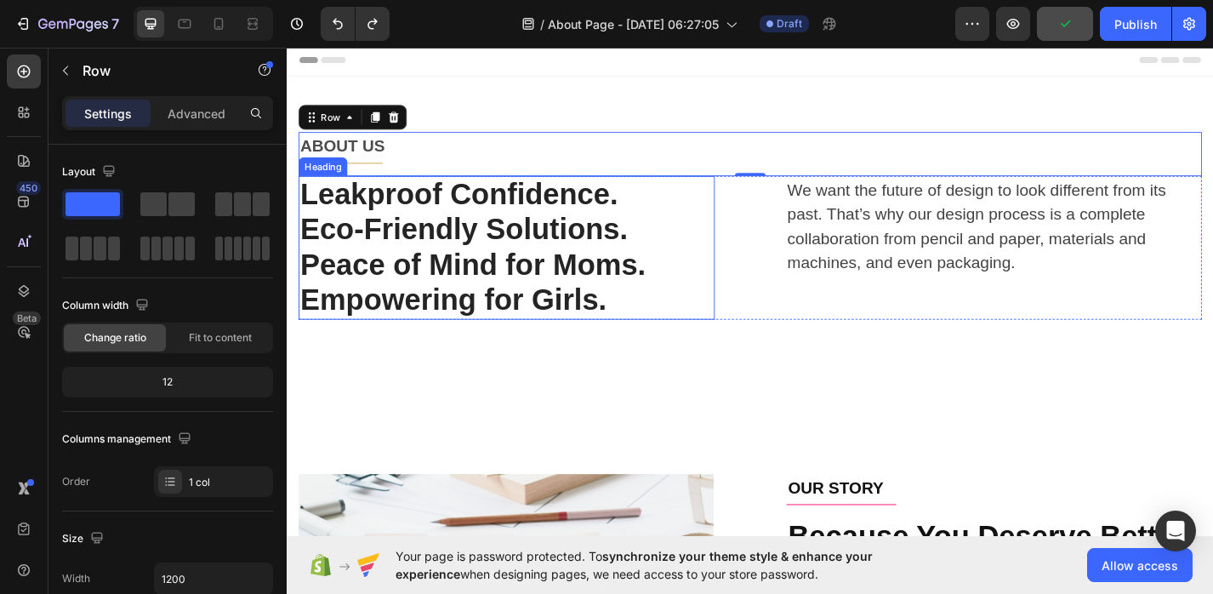
click at [378, 309] on p "Leakproof Confidence. Eco-Friendly Solutions. Peace of Mind for Moms. Empowerin…" at bounding box center [528, 268] width 455 height 155
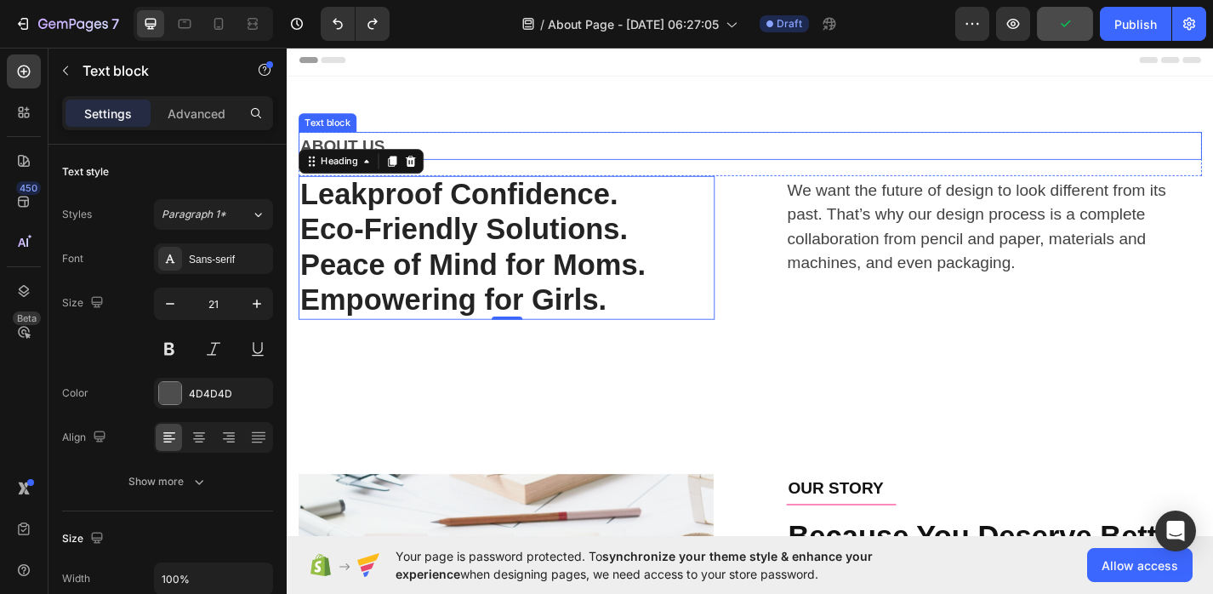
click at [350, 128] on div "Text block" at bounding box center [331, 129] width 57 height 15
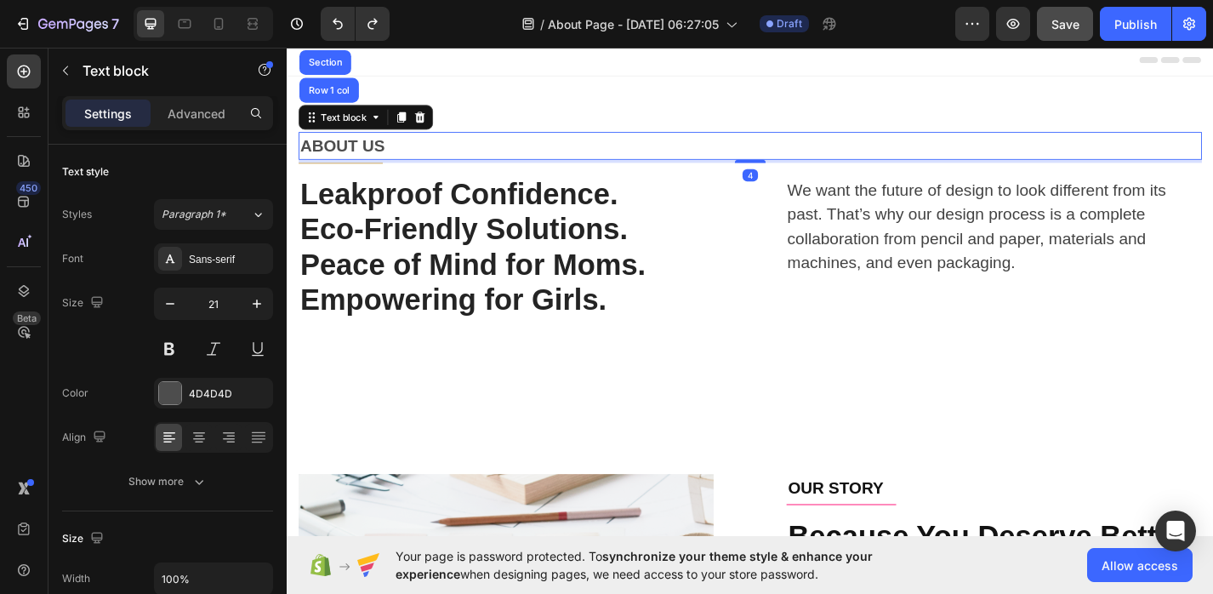
click at [341, 174] on div "Title Line" at bounding box center [796, 174] width 995 height 1
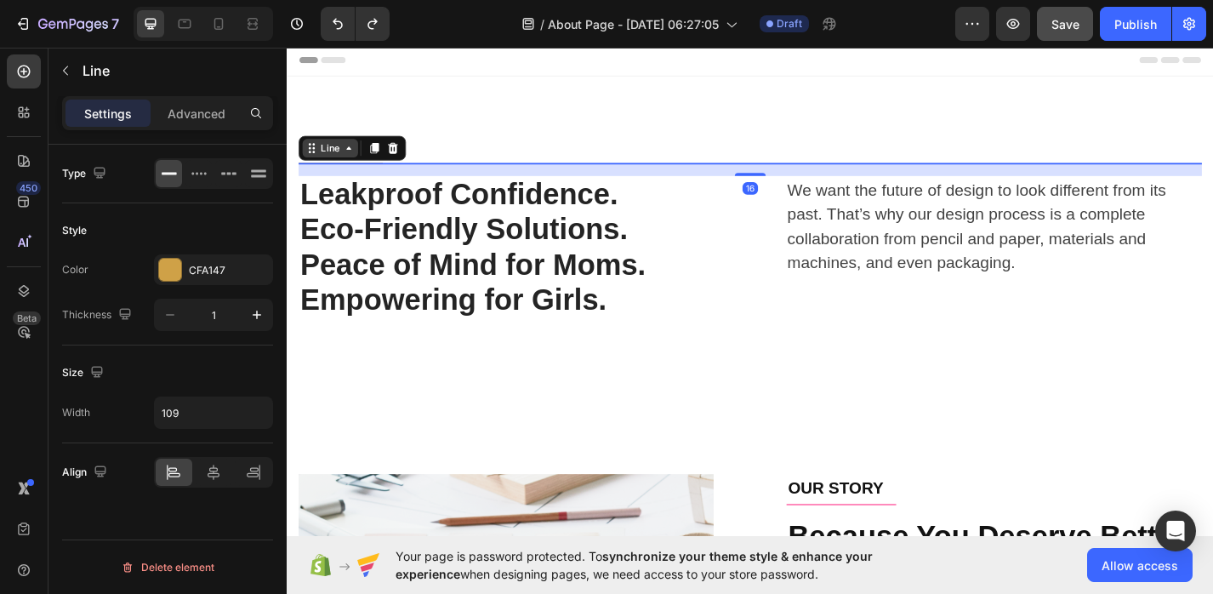
click at [342, 167] on div "Line" at bounding box center [334, 158] width 61 height 20
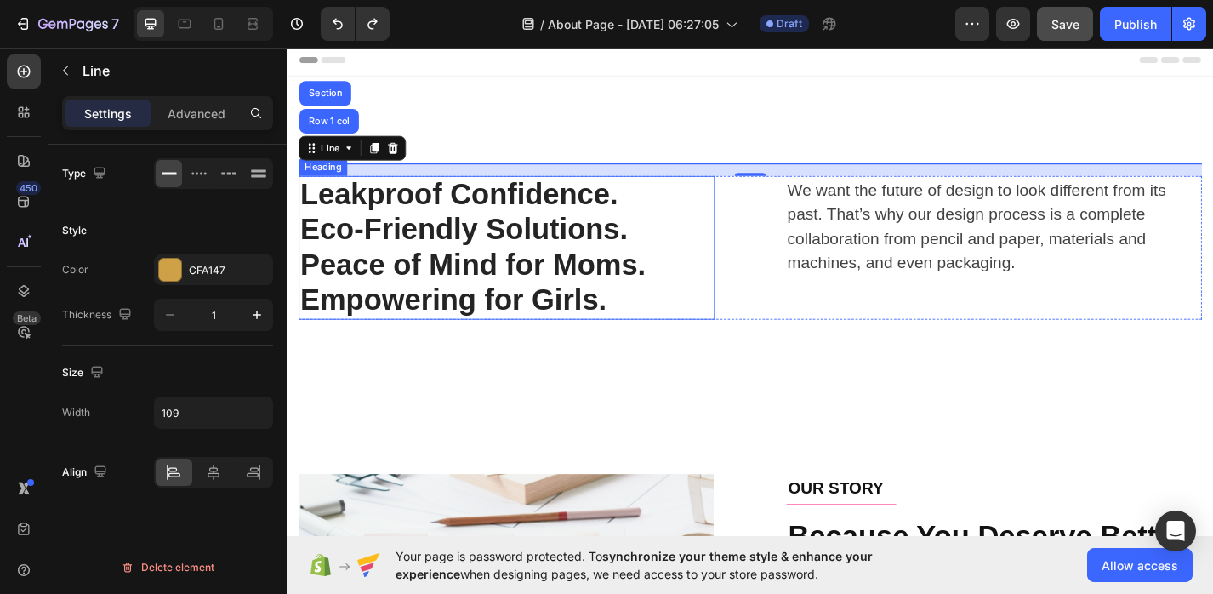
click at [446, 321] on p "Leakproof Confidence. Eco-Friendly Solutions. Peace of Mind for Moms. Empowerin…" at bounding box center [528, 268] width 455 height 155
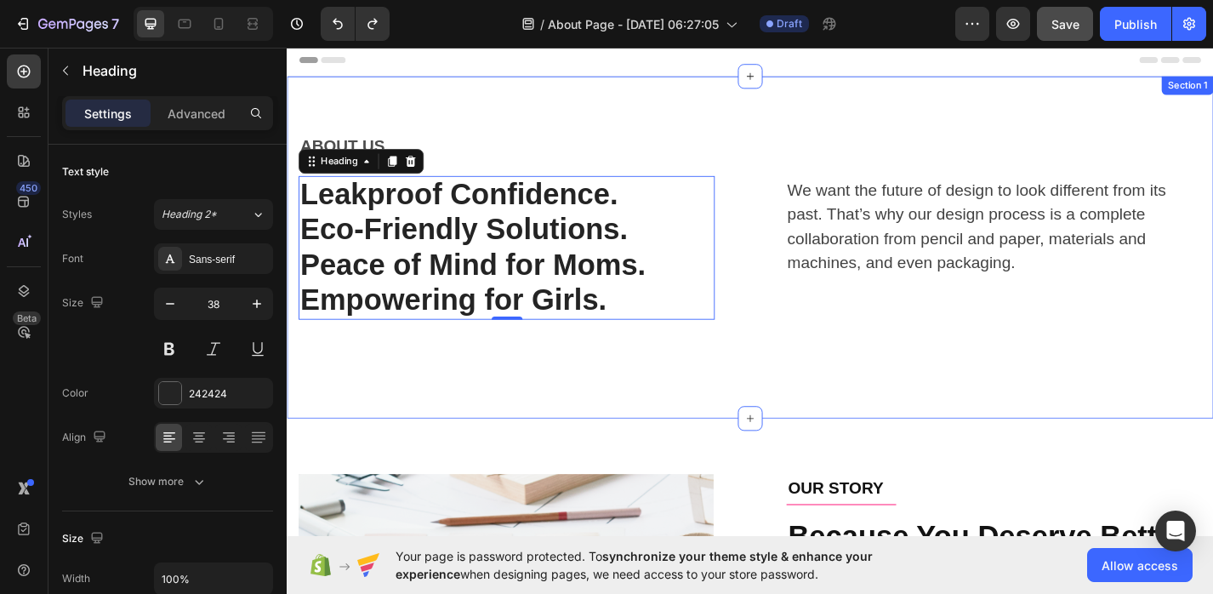
click at [520, 94] on div "ABOUT US Text block Title Line Row Leakproof Confidence. Eco-Friendly Solutions…" at bounding box center [797, 267] width 1021 height 377
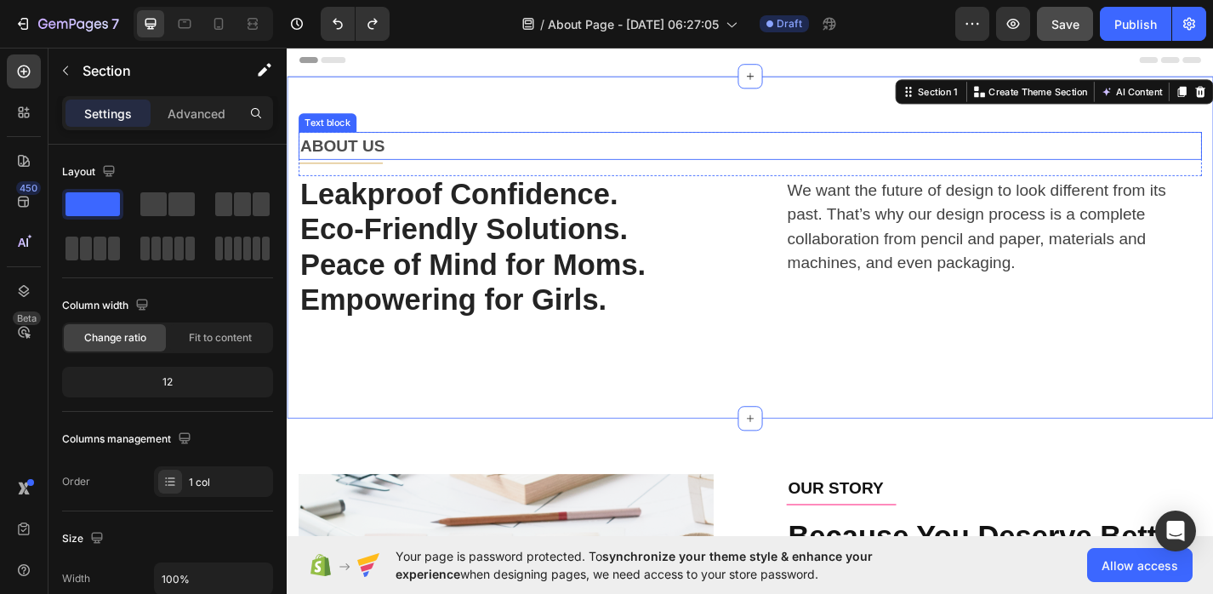
click at [381, 169] on div "ABOUT US" at bounding box center [796, 155] width 995 height 31
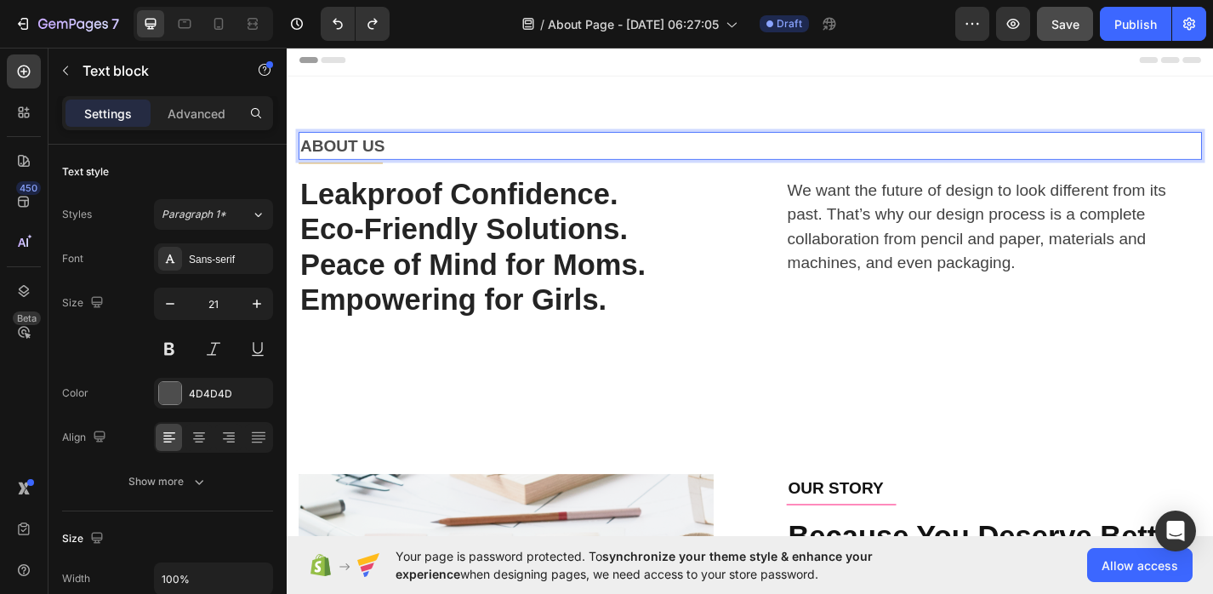
click at [381, 169] on div "ABOUT US" at bounding box center [796, 155] width 995 height 31
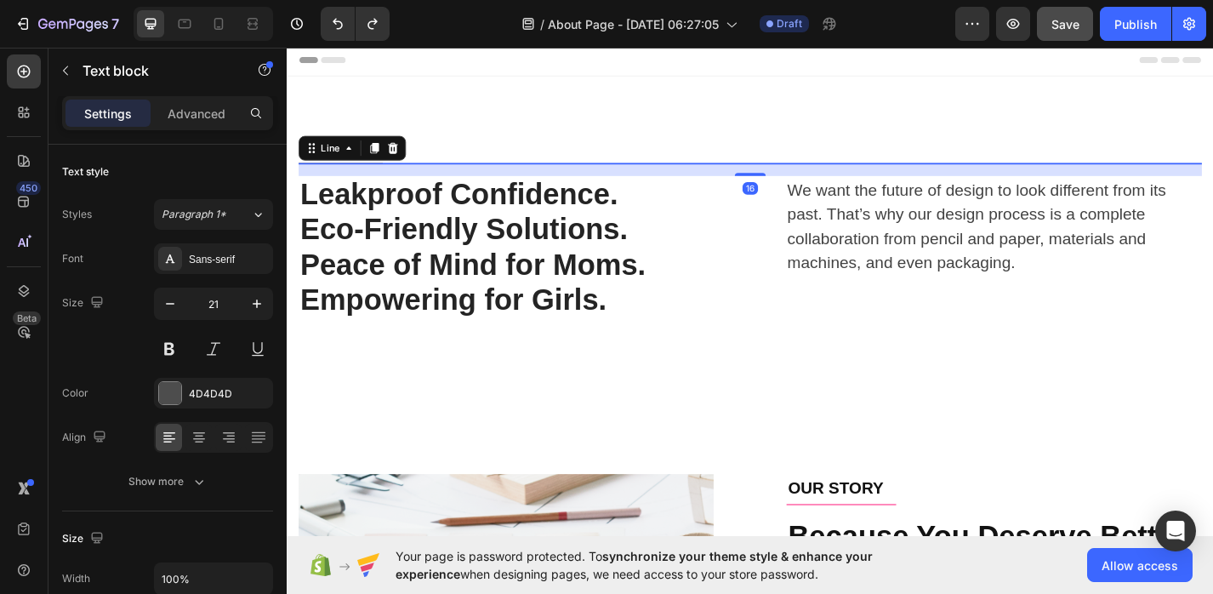
click at [377, 174] on div "Title Line 16" at bounding box center [796, 174] width 995 height 1
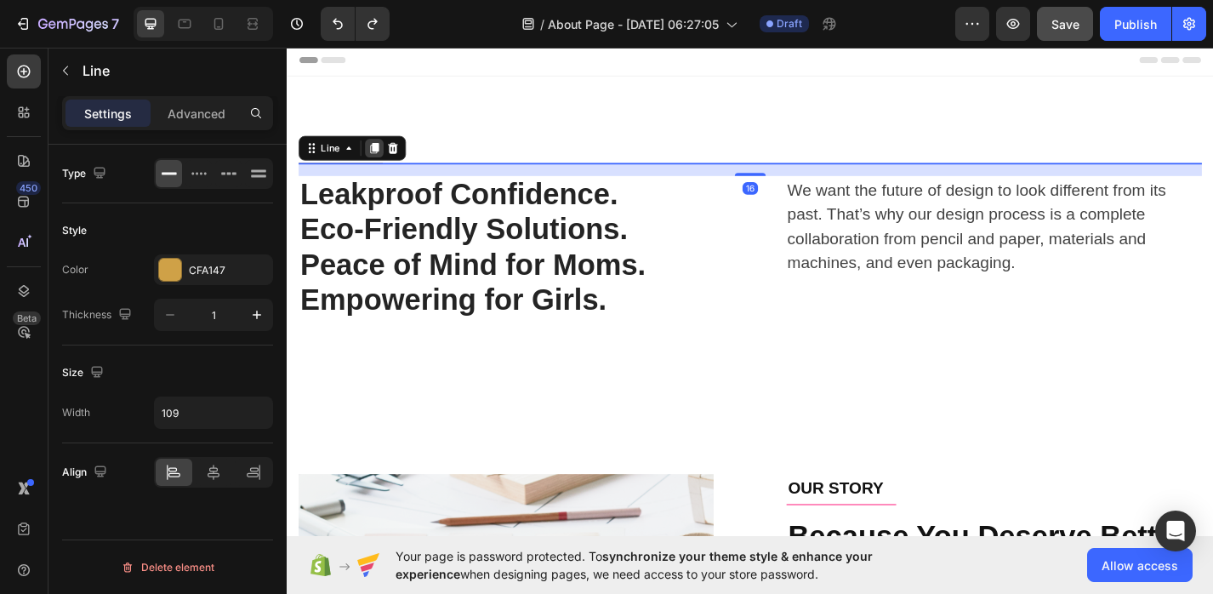
click at [377, 153] on icon at bounding box center [383, 158] width 14 height 14
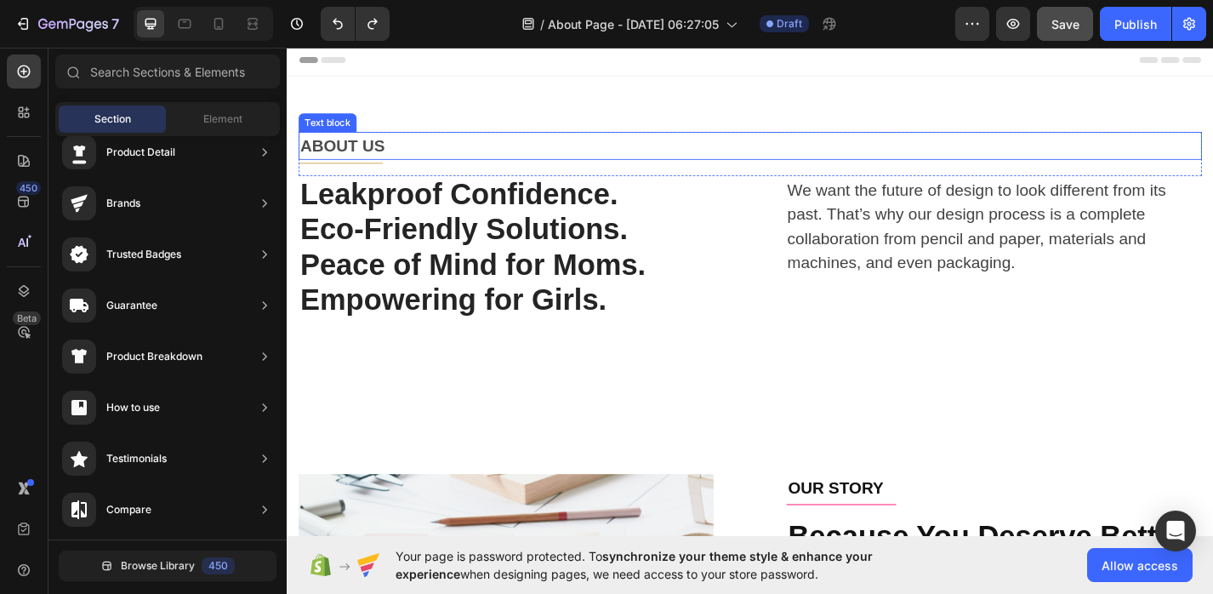
click at [351, 147] on p "ABOUT US" at bounding box center [797, 155] width 992 height 27
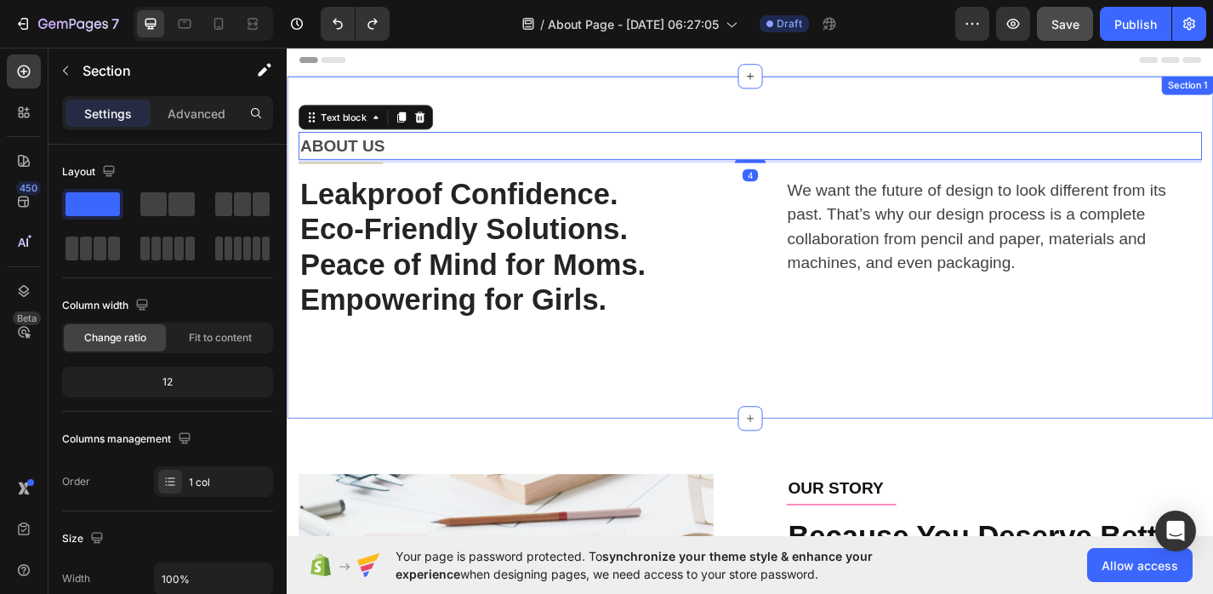
click at [341, 89] on div "ABOUT US Text block 4 Title Line Row Leakproof Confidence. Eco-Friendly Solutio…" at bounding box center [797, 267] width 1021 height 377
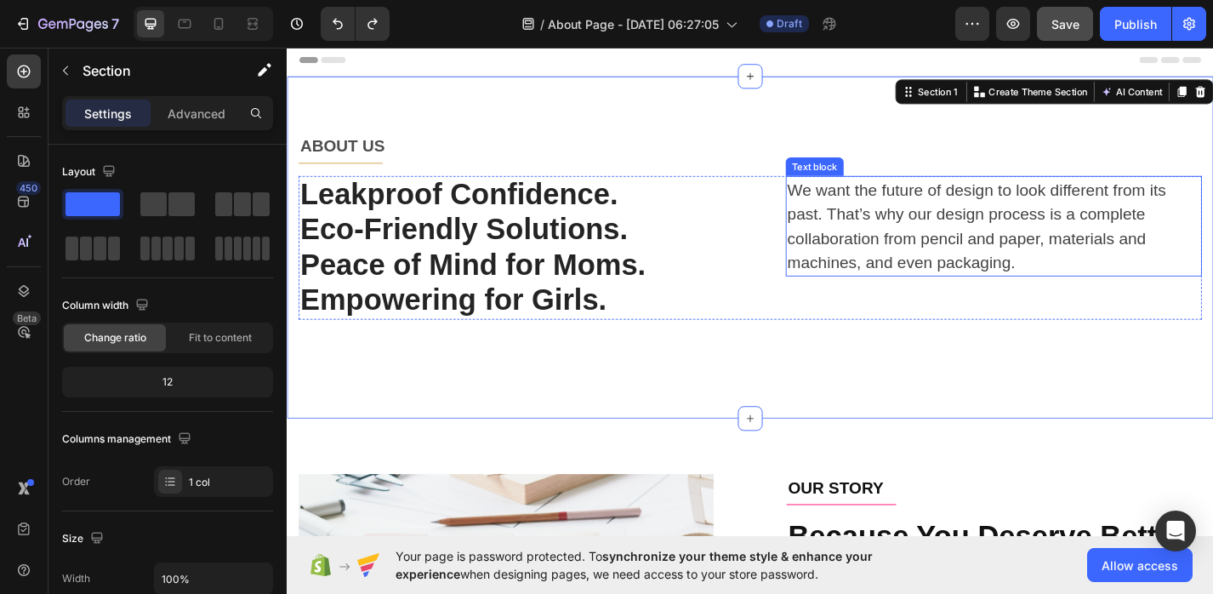
click at [916, 234] on p "We want the future of design to look different from its past. That’s why our de…" at bounding box center [1065, 244] width 455 height 107
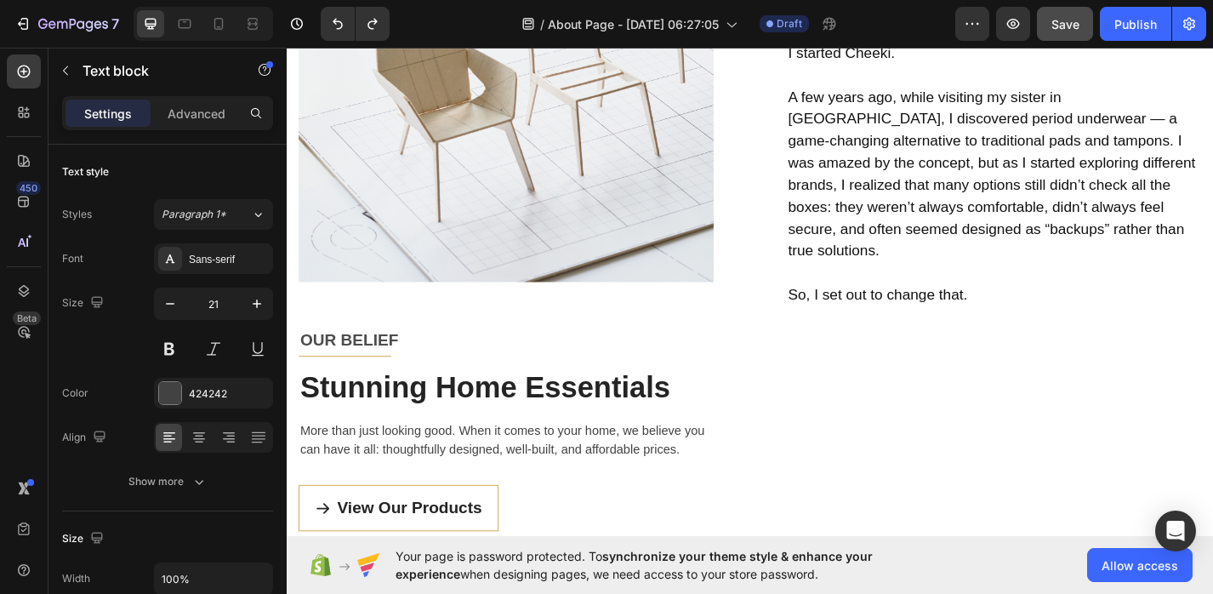
scroll to position [779, 0]
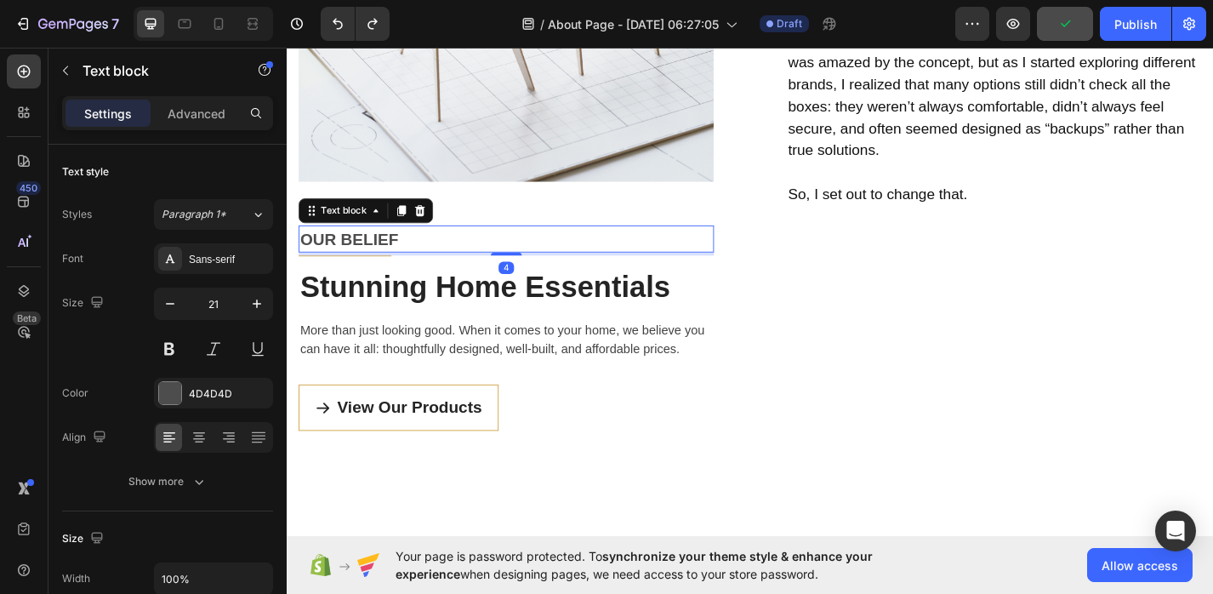
click at [376, 259] on p "OUR BELIEF" at bounding box center [528, 258] width 454 height 27
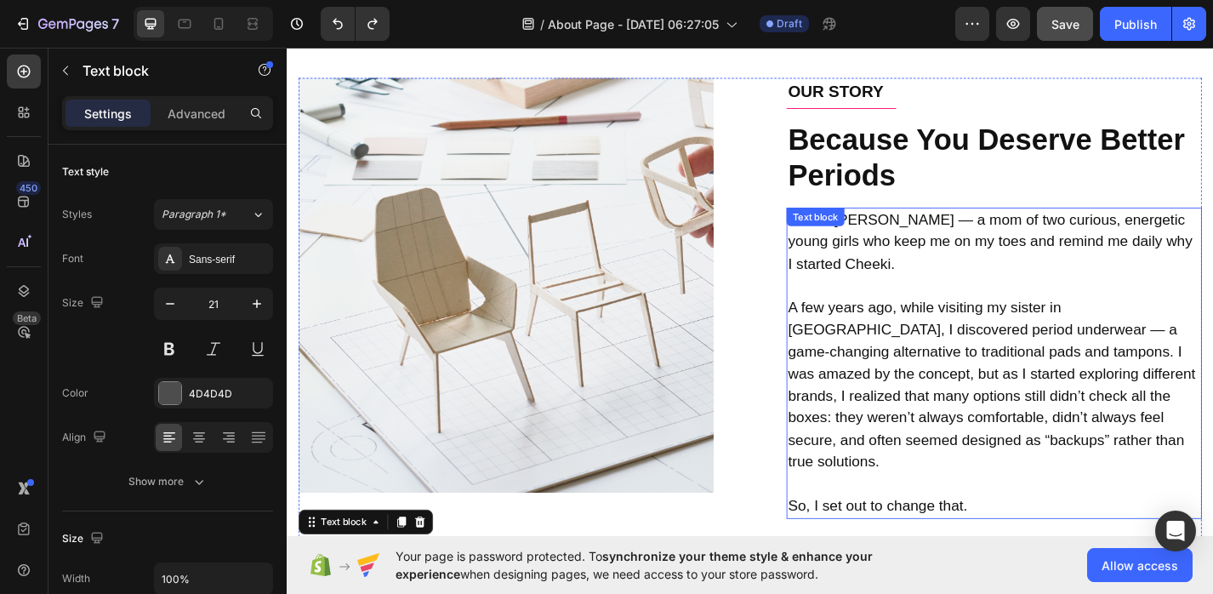
scroll to position [0, 0]
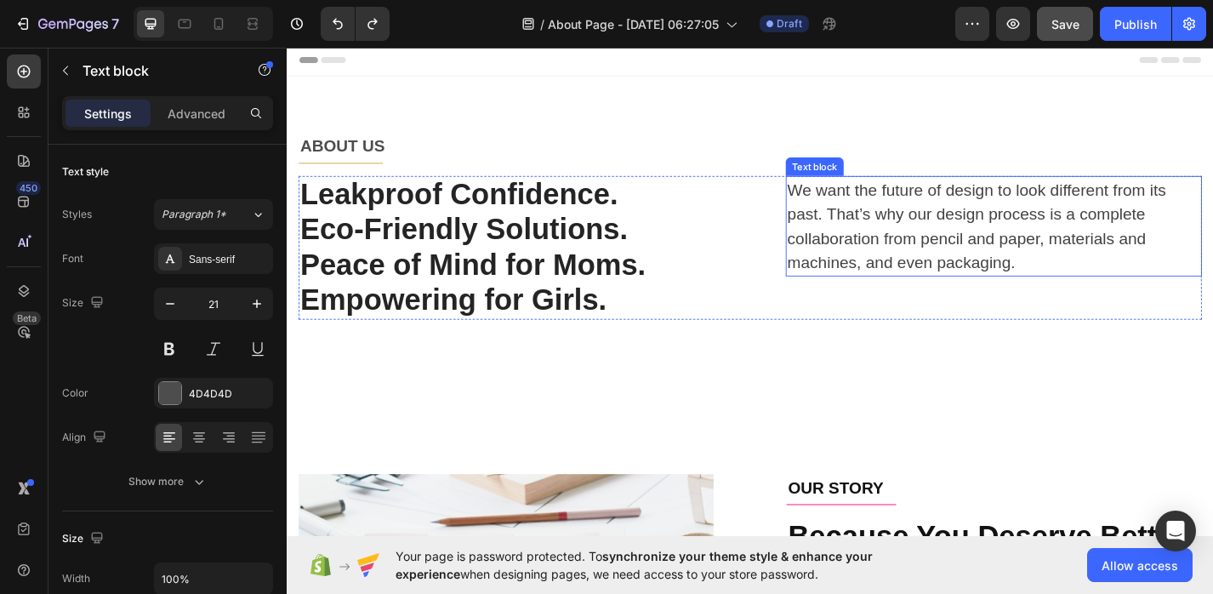
click at [955, 205] on p "We want the future of design to look different from its past. That’s why our de…" at bounding box center [1065, 244] width 455 height 107
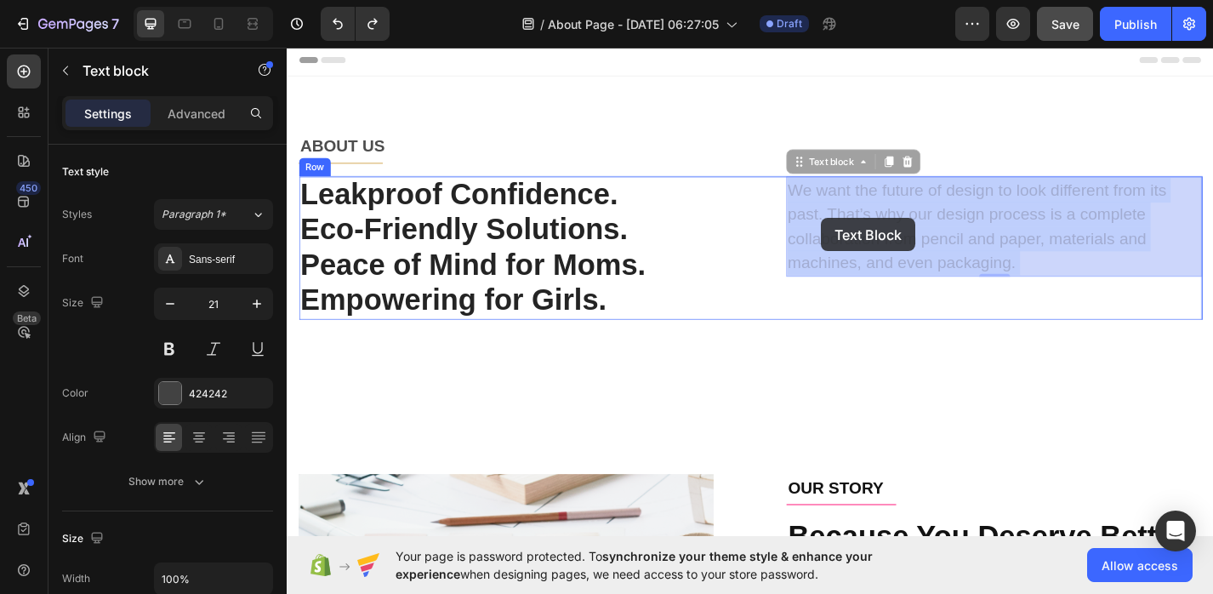
drag, startPoint x: 1090, startPoint y: 280, endPoint x: 897, endPoint y: 236, distance: 197.9
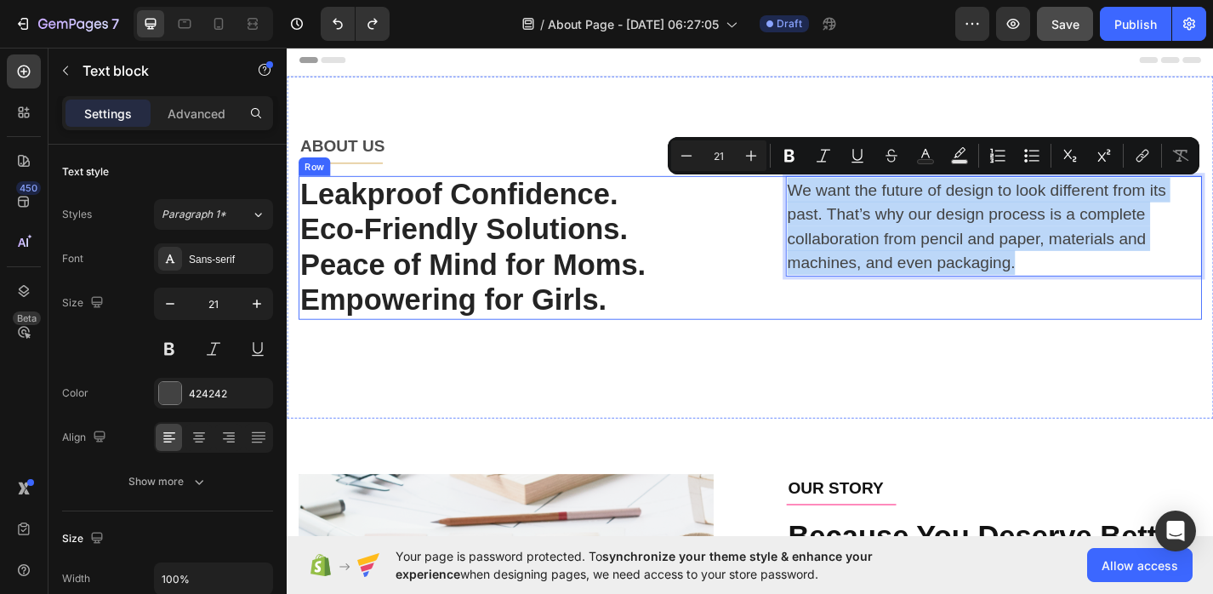
drag, startPoint x: 1091, startPoint y: 281, endPoint x: 835, endPoint y: 208, distance: 266.2
click at [835, 208] on div "Leakproof Confidence. Eco-Friendly Solutions. Peace of Mind for Moms. Empowerin…" at bounding box center [796, 268] width 995 height 158
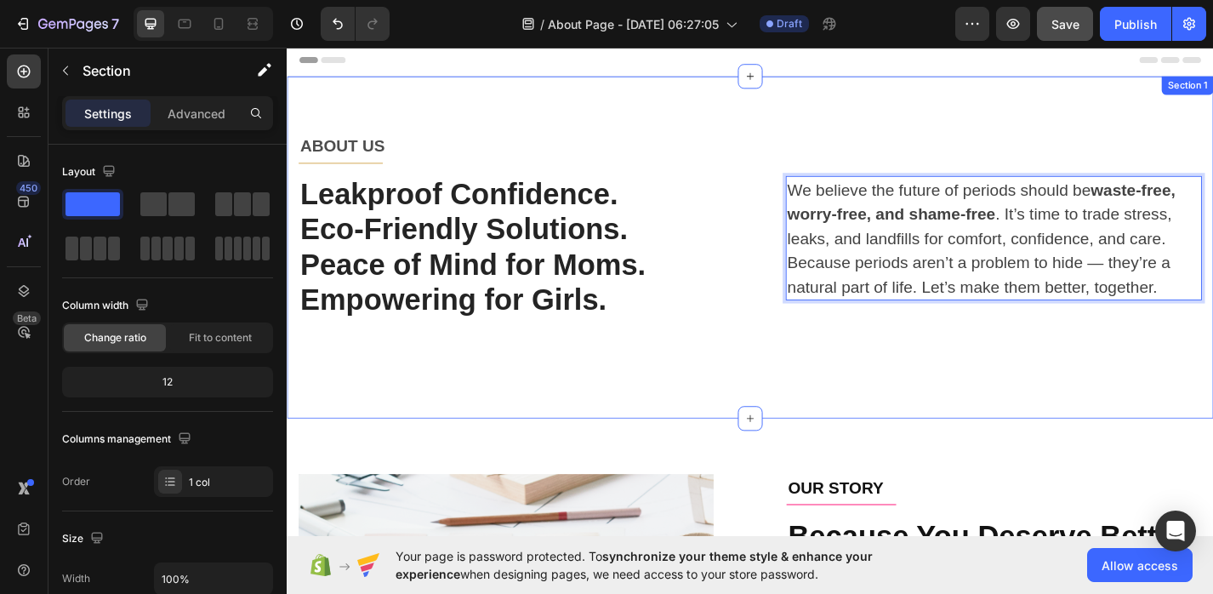
click at [907, 370] on div "ABOUT US Text block Title Line Row Leakproof Confidence. Eco-Friendly Solutions…" at bounding box center [796, 267] width 995 height 254
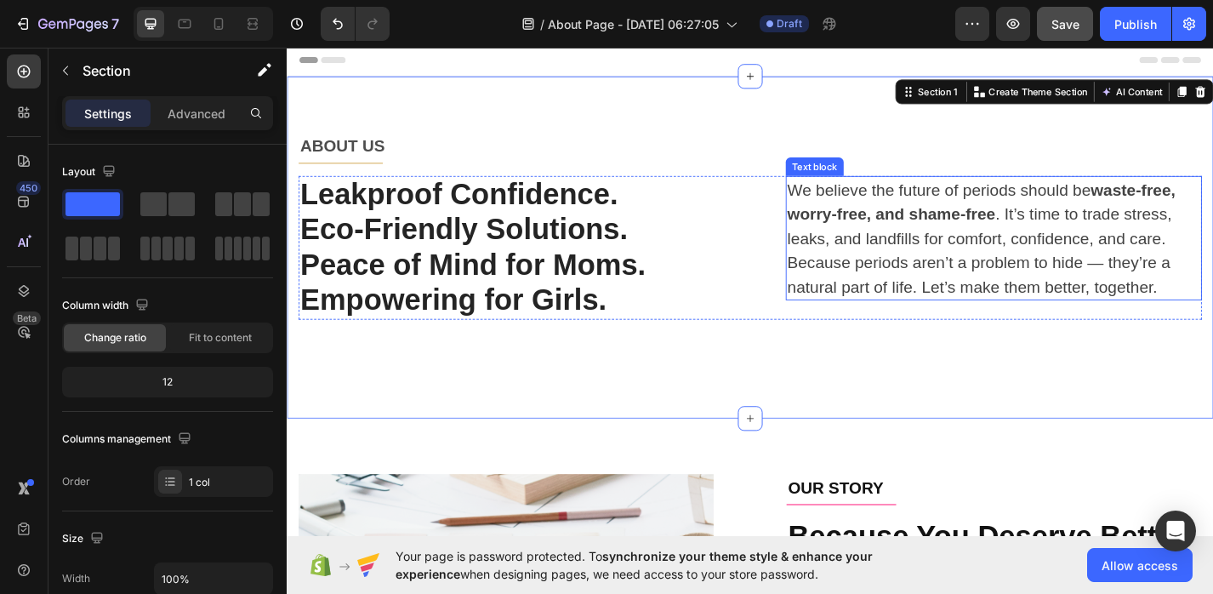
click at [974, 275] on p "We believe the future of periods should be waste-free, worry-free, and shame-fr…" at bounding box center [1065, 258] width 455 height 134
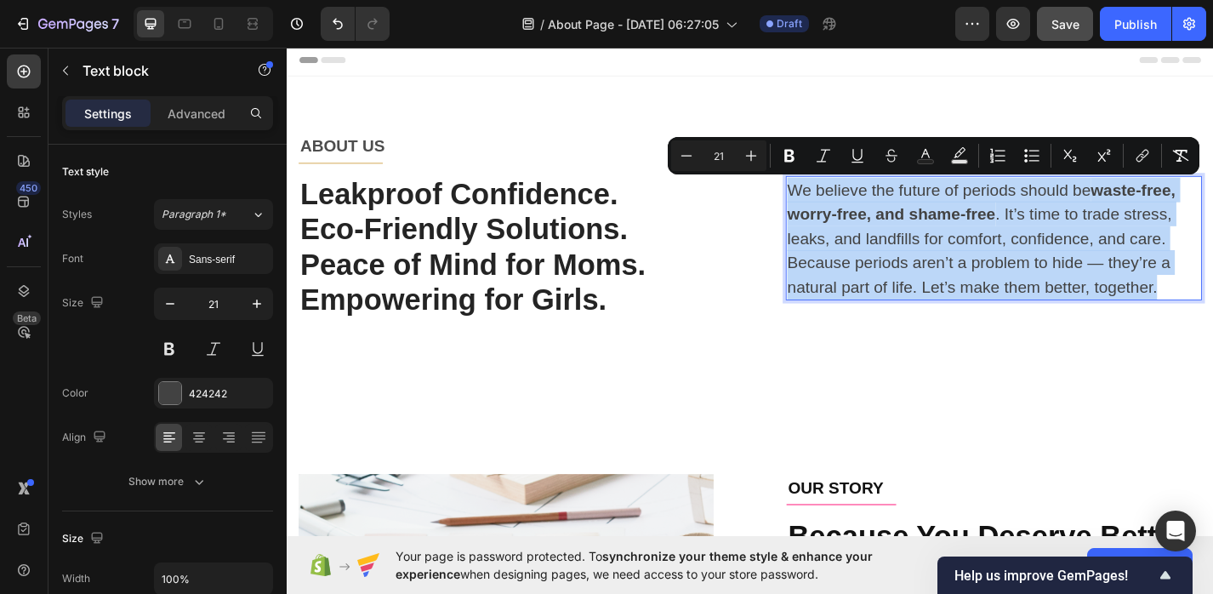
drag, startPoint x: 1248, startPoint y: 307, endPoint x: 839, endPoint y: 210, distance: 420.4
click at [840, 210] on p "We believe the future of periods should be waste-free, worry-free, and shame-fr…" at bounding box center [1065, 258] width 455 height 134
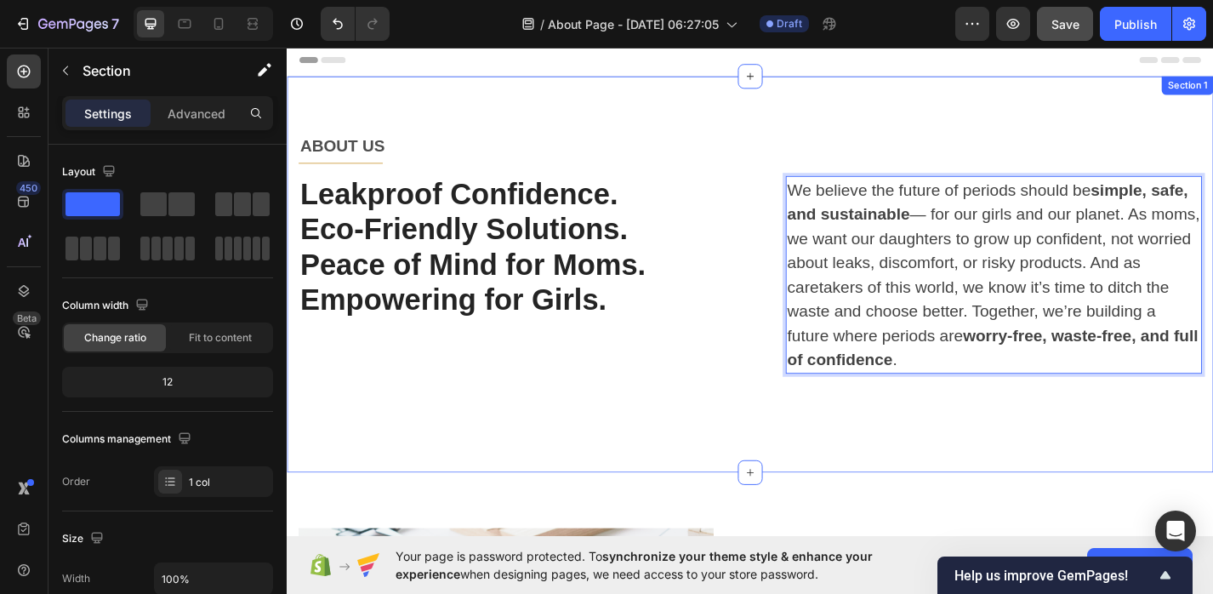
click at [727, 422] on div "ABOUT US Text block Title Line Row Leakproof Confidence. Eco-Friendly Solutions…" at bounding box center [796, 297] width 995 height 314
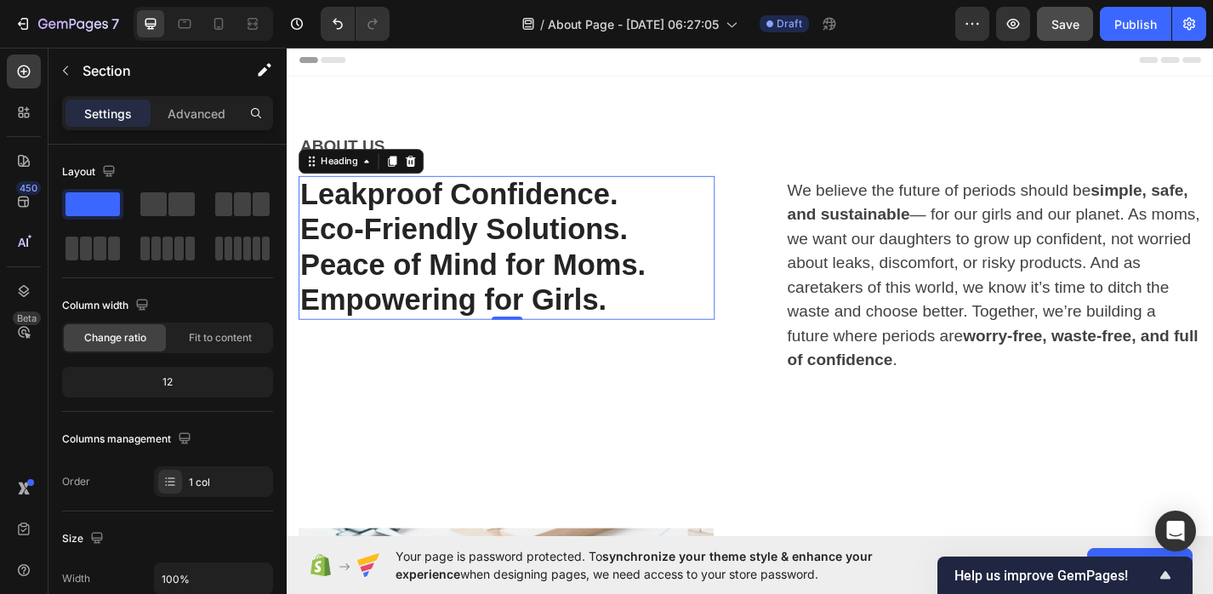
click at [733, 299] on h1 "Leakproof Confidence. Eco-Friendly Solutions. Peace of Mind for Moms. Empowerin…" at bounding box center [528, 268] width 458 height 158
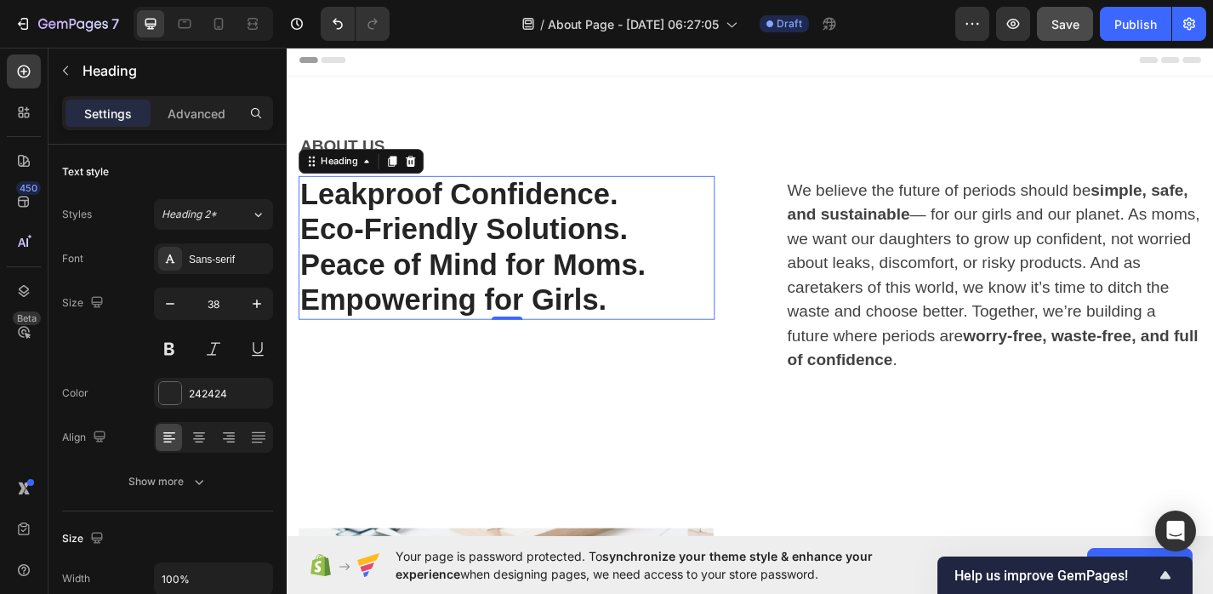
click at [657, 213] on h1 "Leakproof Confidence. Eco-Friendly Solutions. Peace of Mind for Moms. Empowerin…" at bounding box center [528, 268] width 458 height 158
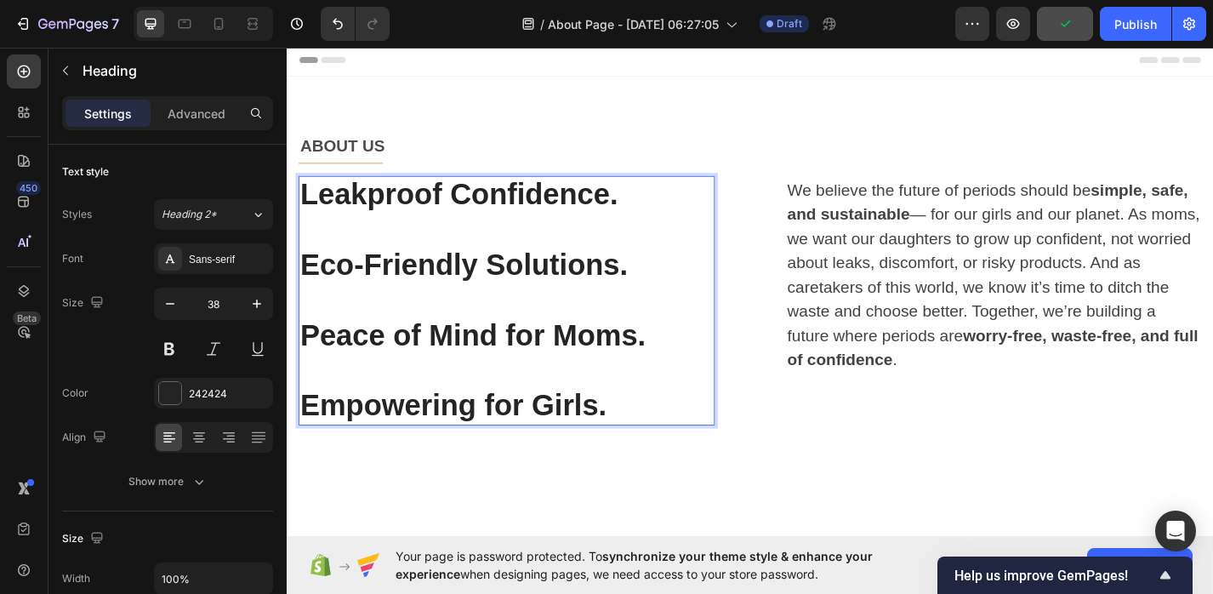
click at [304, 291] on p "Leakproof Confidence. Eco-Friendly Solutions. Peace of Mind for Moms. Empowerin…" at bounding box center [528, 326] width 455 height 271
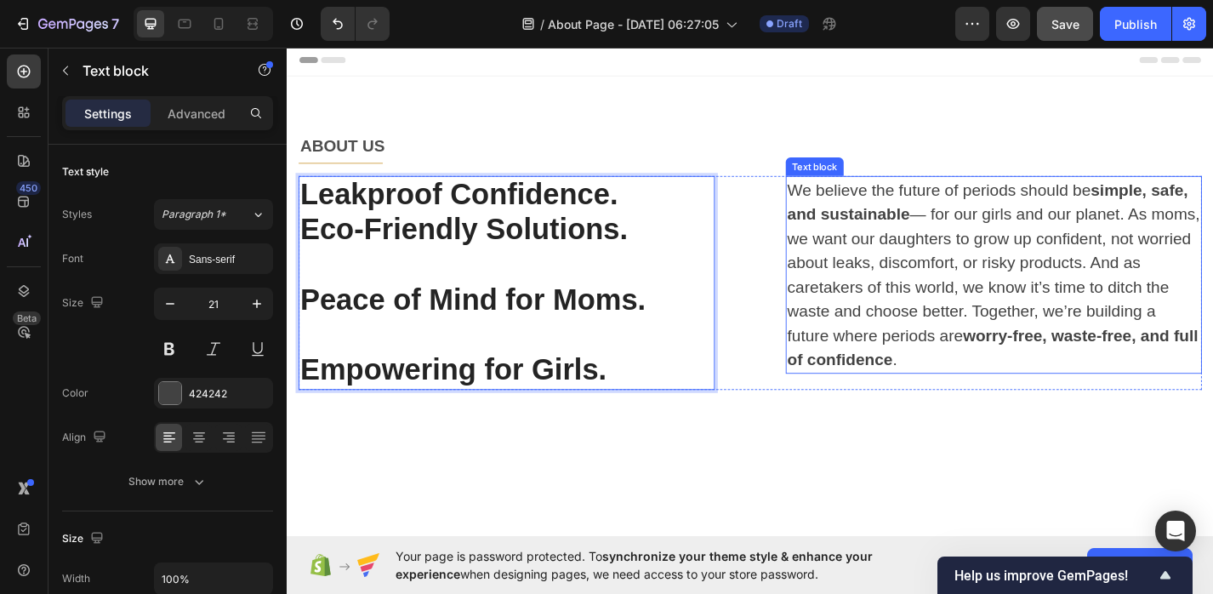
click at [994, 233] on p "We believe the future of periods should be simple, safe, and sustainable — for …" at bounding box center [1065, 298] width 455 height 214
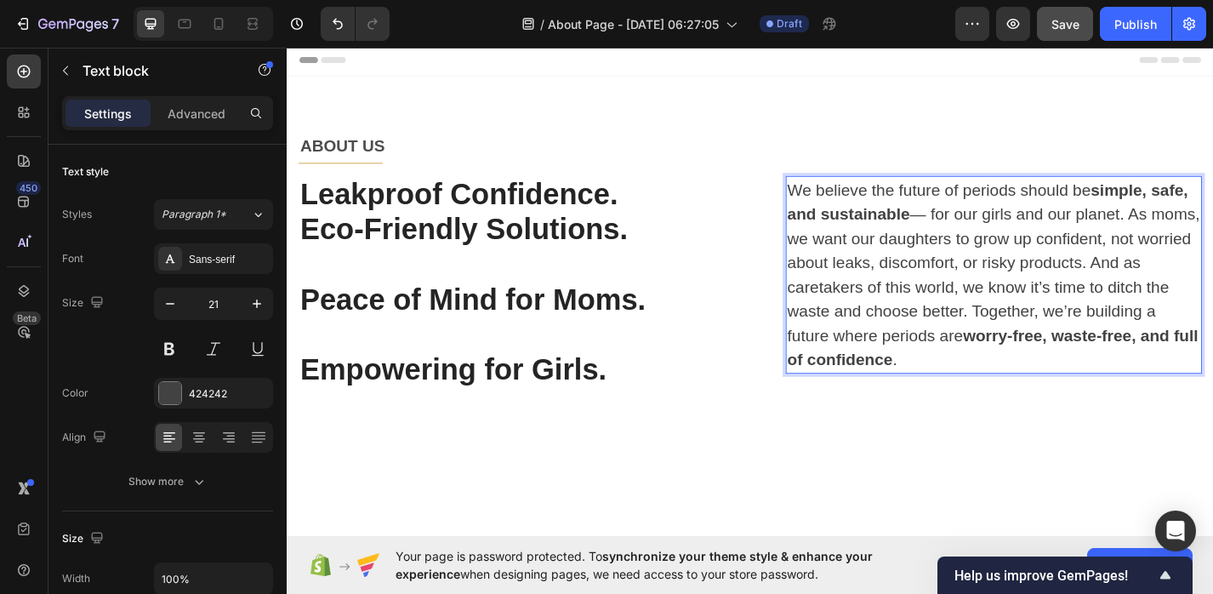
click at [992, 230] on p "We believe the future of periods should be simple, safe, and sustainable — for …" at bounding box center [1065, 298] width 455 height 214
click at [1093, 367] on strong "worry-free, waste-free, and full of confidence" at bounding box center [1064, 378] width 452 height 47
click at [1190, 366] on strong "worry free, waste-free, and full of confidence" at bounding box center [1064, 378] width 452 height 47
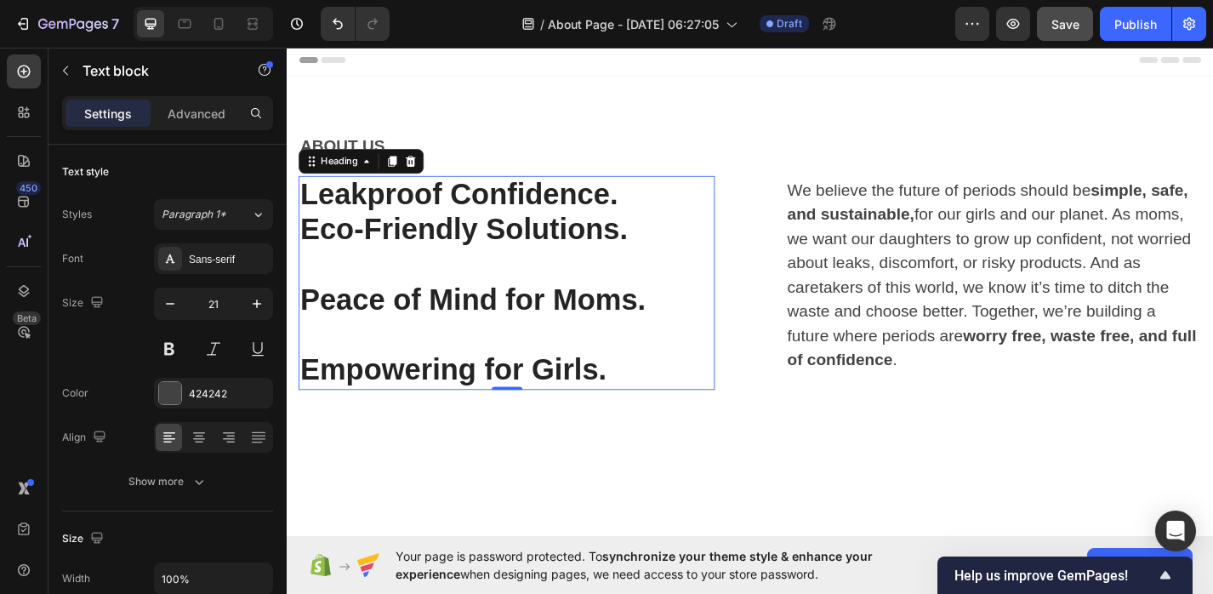
click at [498, 394] on p "Leakproof Confidence. Eco-Friendly Solutions. Peace of Mind for Moms. Empowerin…" at bounding box center [528, 307] width 455 height 233
click at [310, 331] on p "Leakproof Confidence. Eco-Friendly Solutions. Peace of Mind for Moms. Empowerin…" at bounding box center [528, 307] width 455 height 233
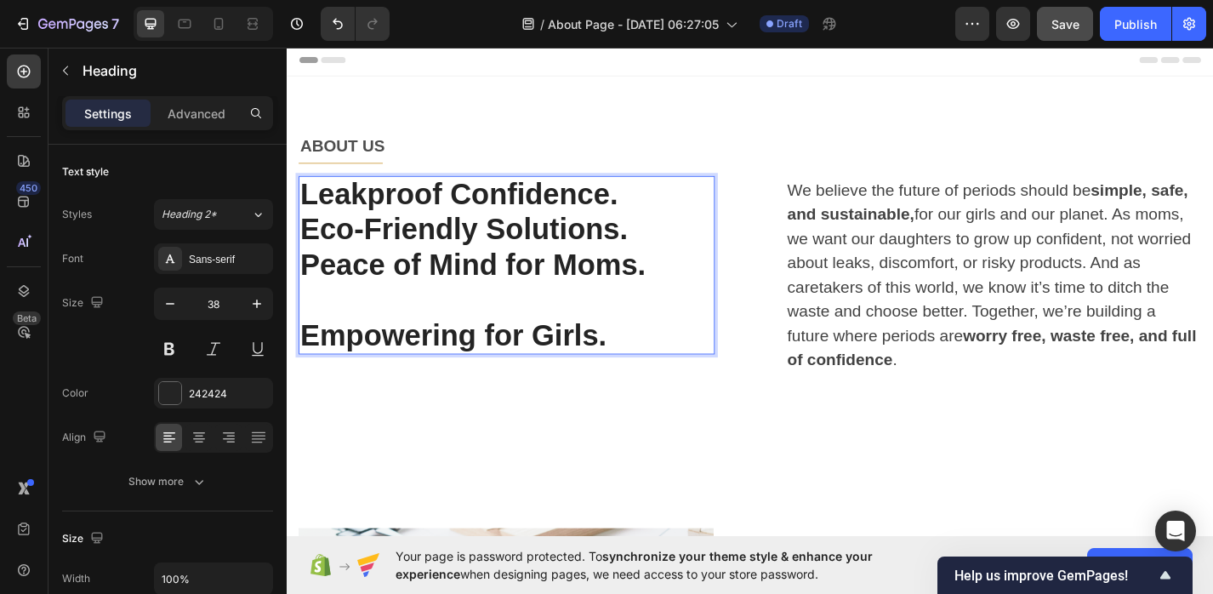
click at [309, 371] on p "Leakproof Confidence. Eco-Friendly Solutions. Peace of Mind for Moms. Empowerin…" at bounding box center [528, 288] width 455 height 194
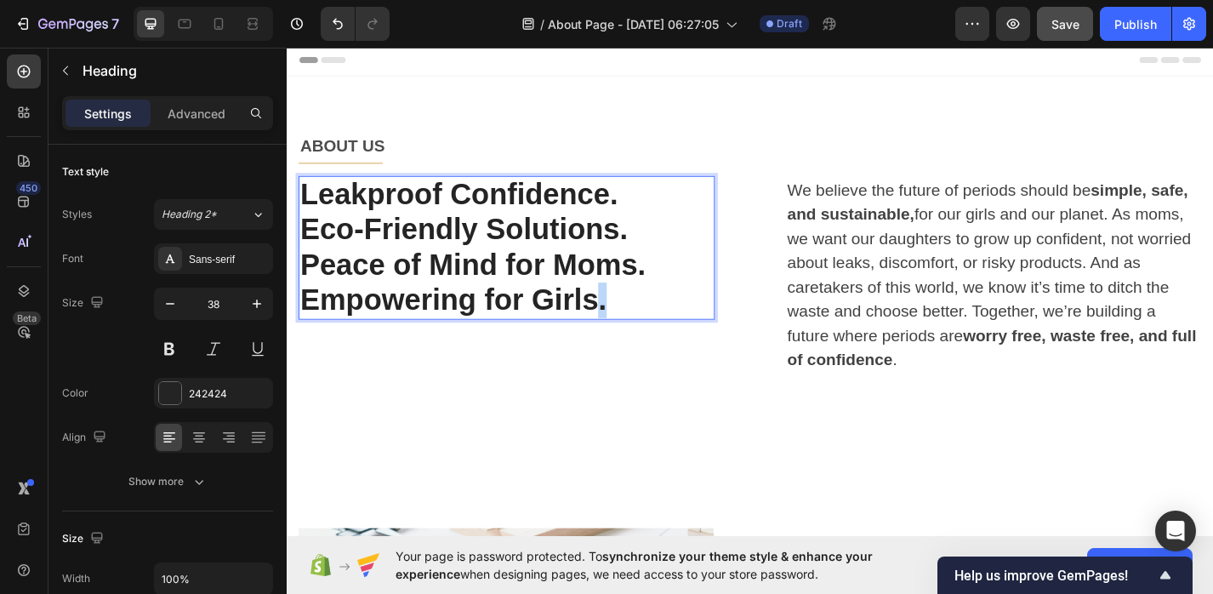
drag, startPoint x: 639, startPoint y: 335, endPoint x: 628, endPoint y: 335, distance: 10.2
click at [628, 335] on p "Leakproof Confidence. Eco-Friendly Solutions. Peace of Mind for Moms. Empowerin…" at bounding box center [528, 268] width 455 height 155
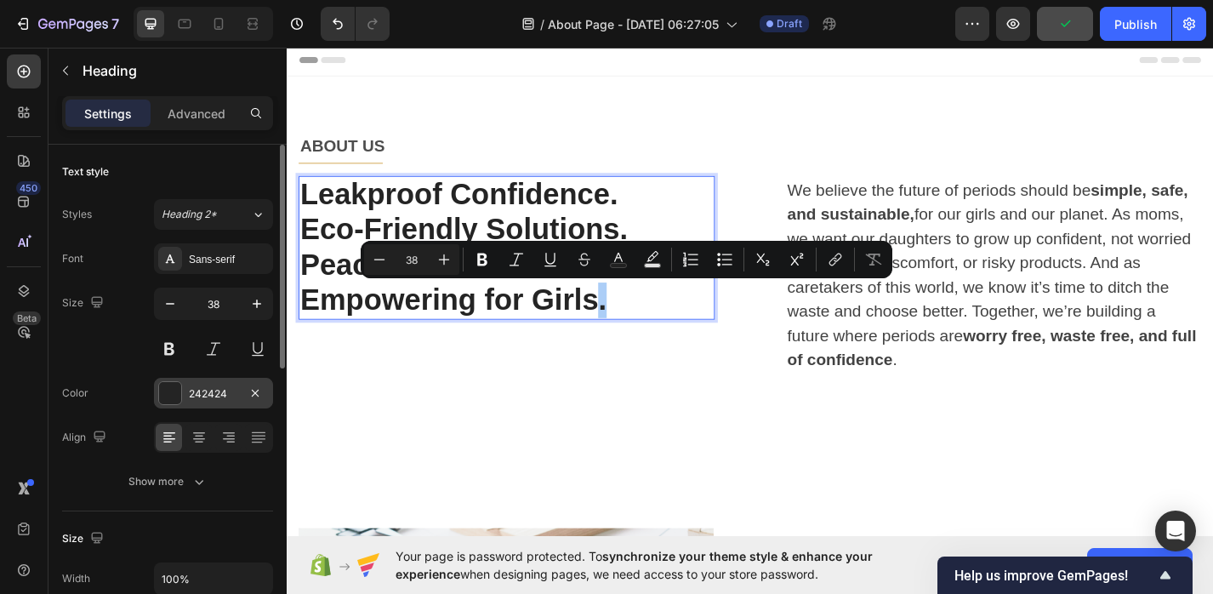
click at [171, 391] on div at bounding box center [170, 393] width 22 height 22
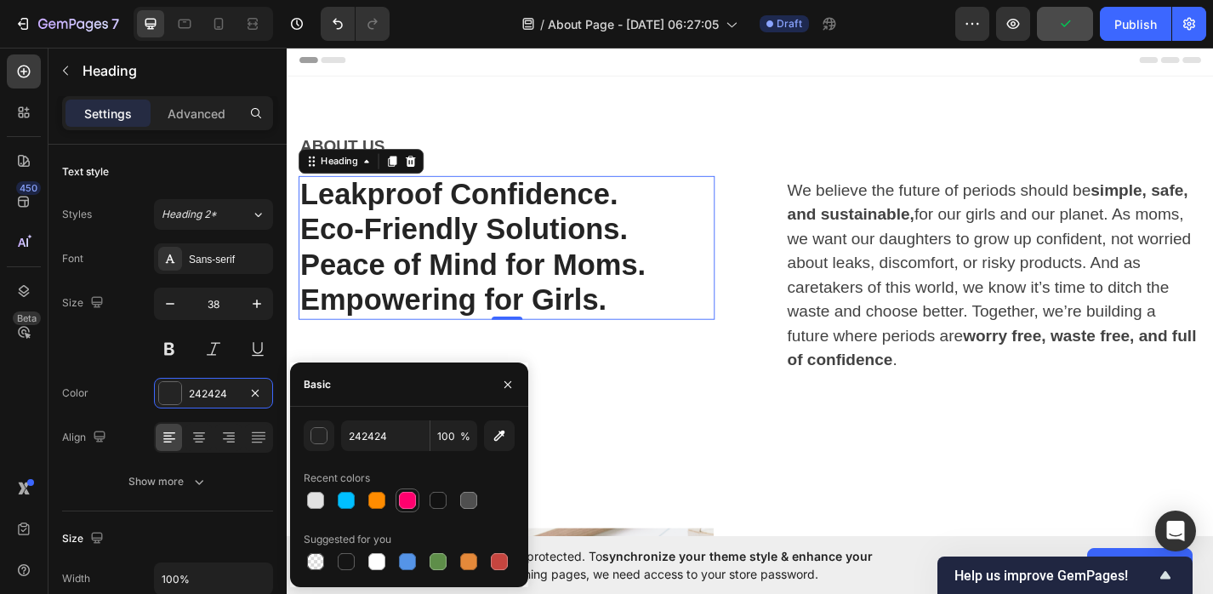
click at [411, 498] on div at bounding box center [407, 500] width 17 height 17
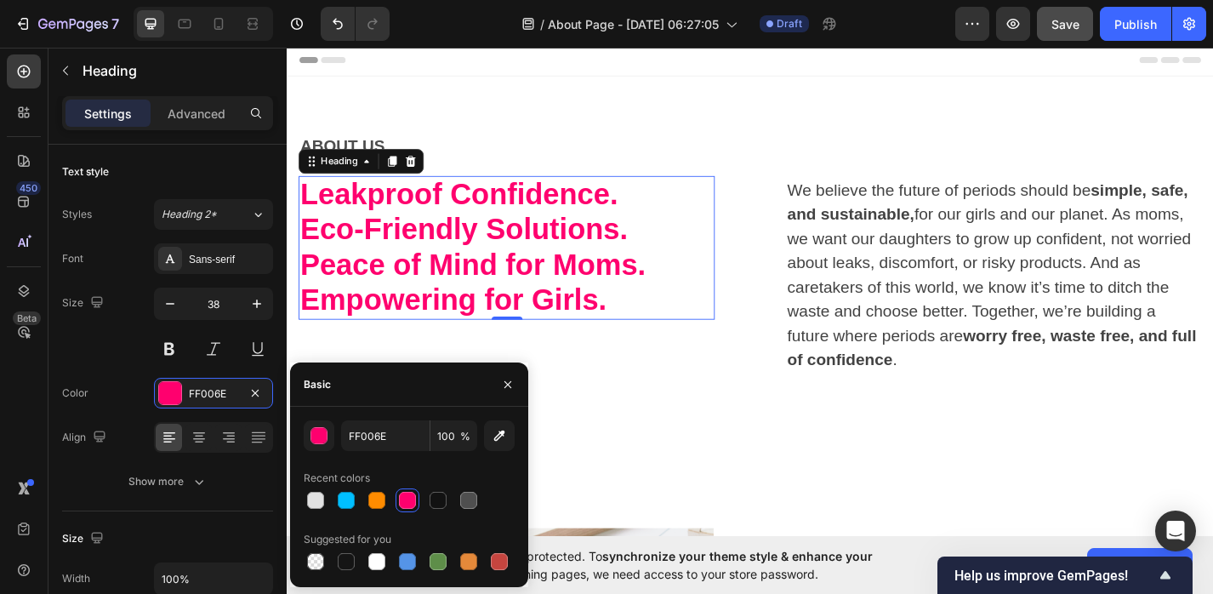
type input "242424"
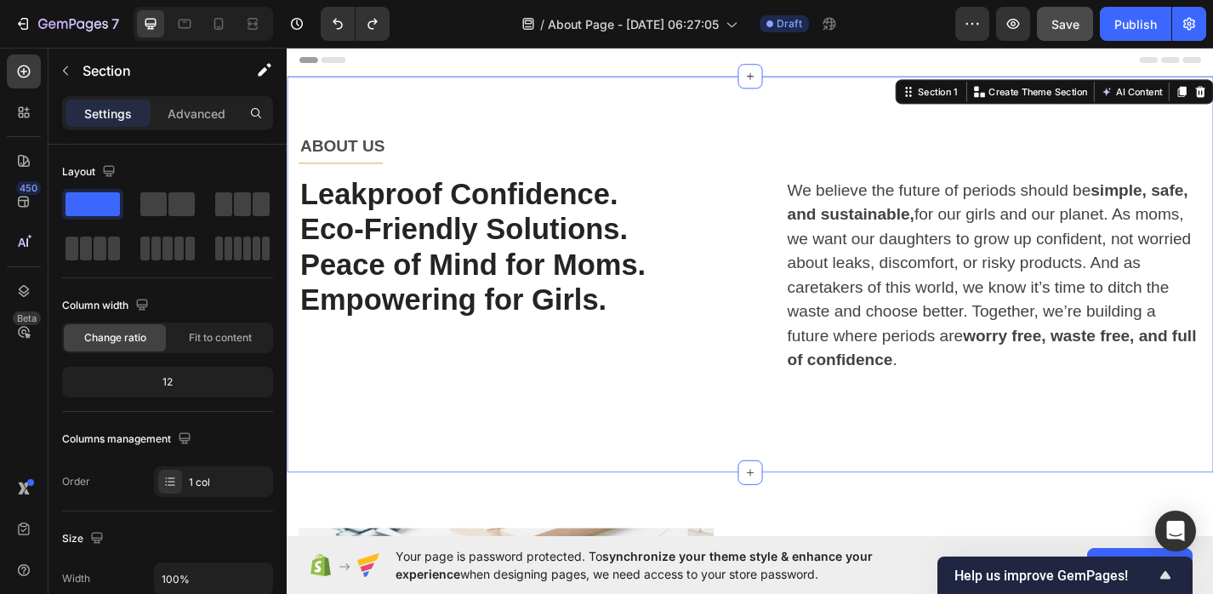
click at [589, 442] on div "ABOUT US Text block Title Line Row Leakproof Confidence. Eco-Friendly Solutions…" at bounding box center [796, 297] width 995 height 314
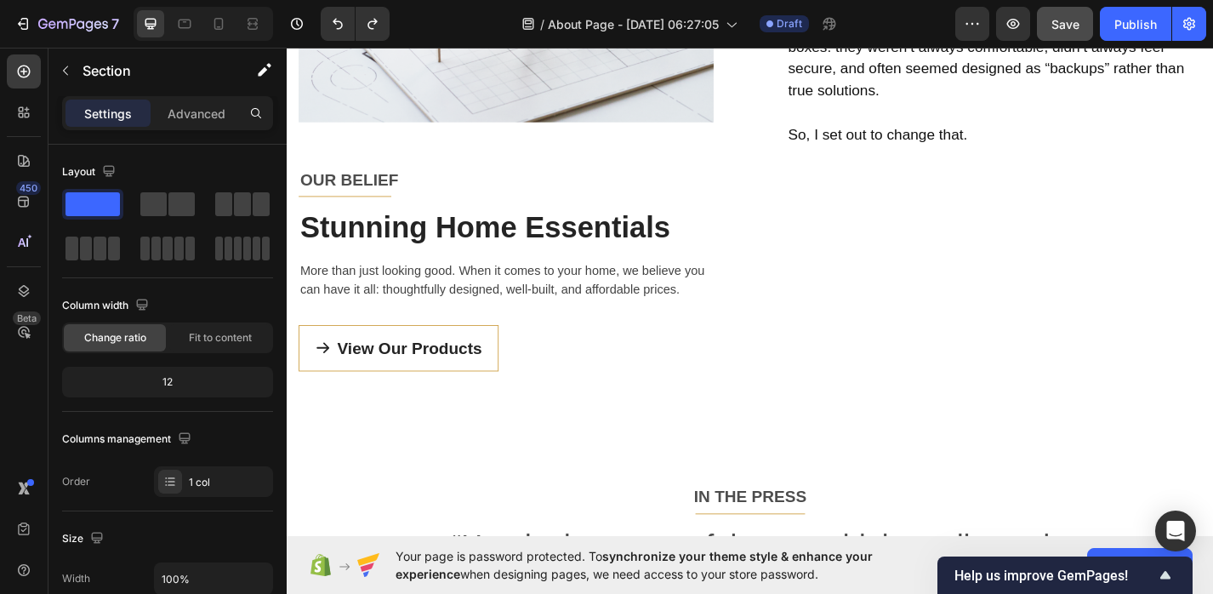
scroll to position [888, 0]
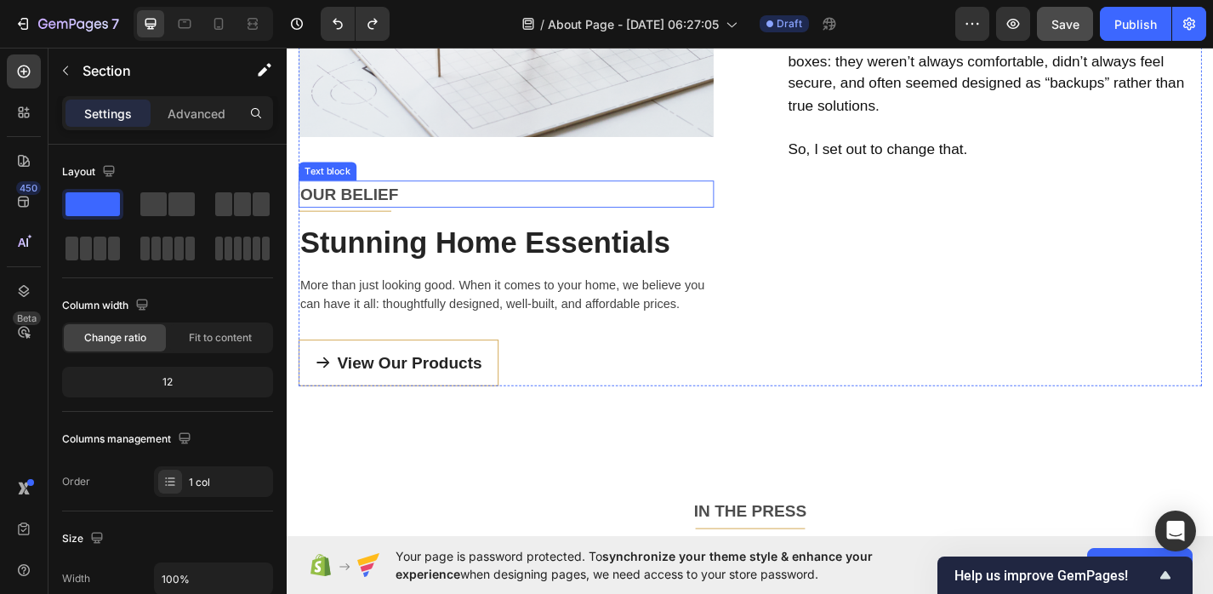
click at [368, 203] on p "OUR BELIEF" at bounding box center [528, 209] width 454 height 27
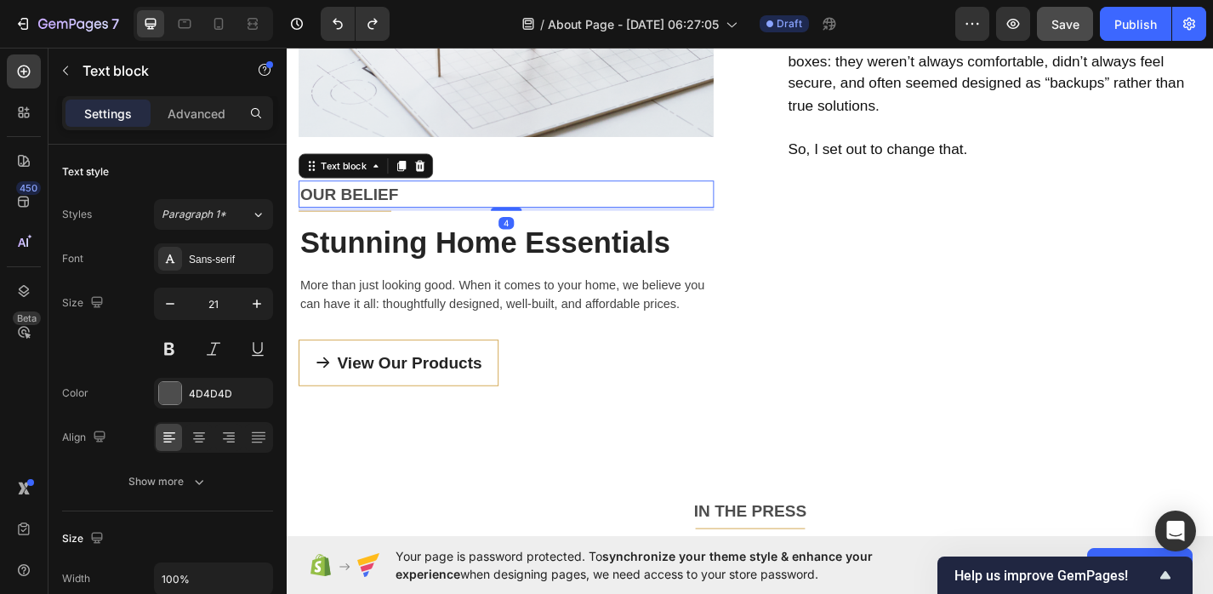
click at [368, 203] on p "OUR BELIEF" at bounding box center [528, 209] width 454 height 27
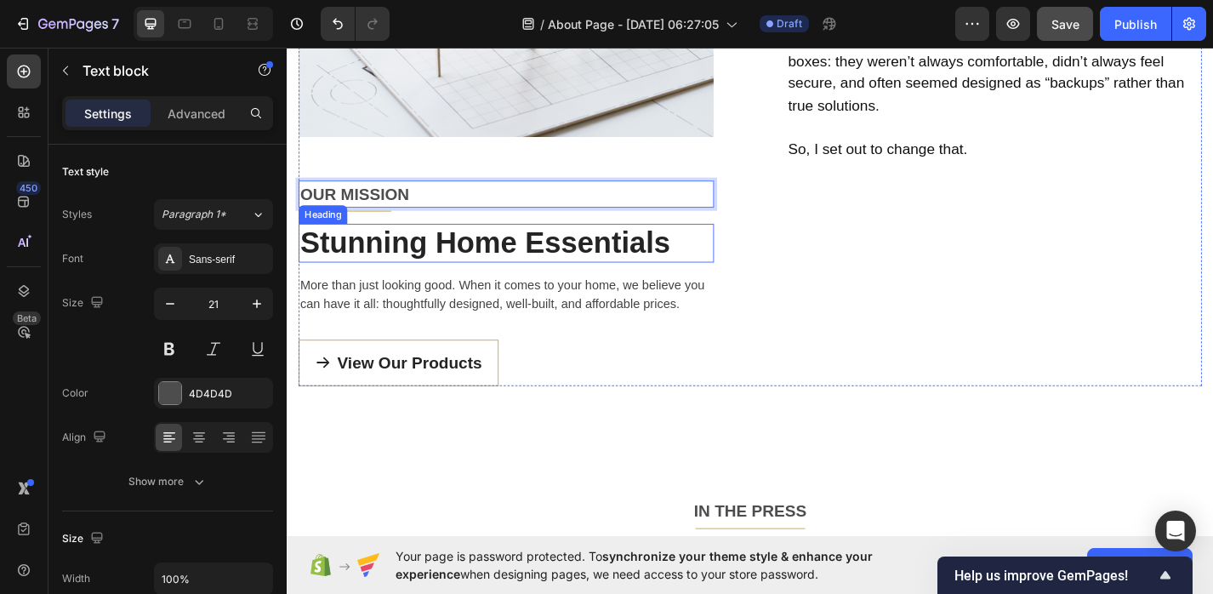
click at [628, 271] on p "Stunning Home Essentials" at bounding box center [528, 262] width 454 height 39
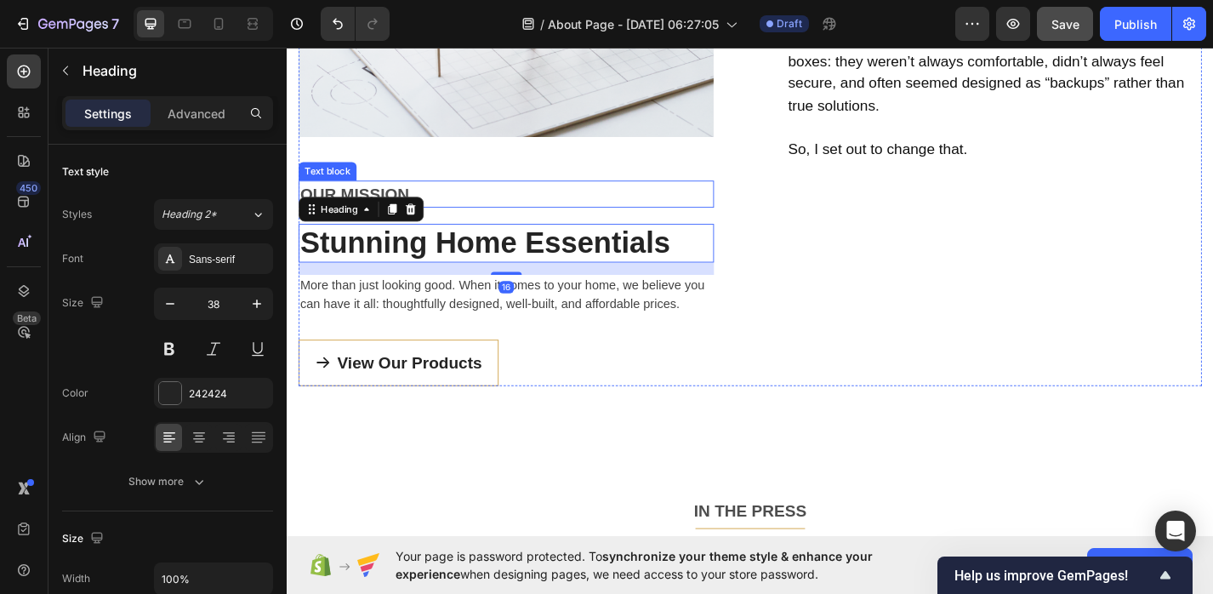
click at [450, 184] on div "Image OUR MISSION Text block Title Line Stunning Home Essentials Heading 16 Mor…" at bounding box center [528, 55] width 458 height 732
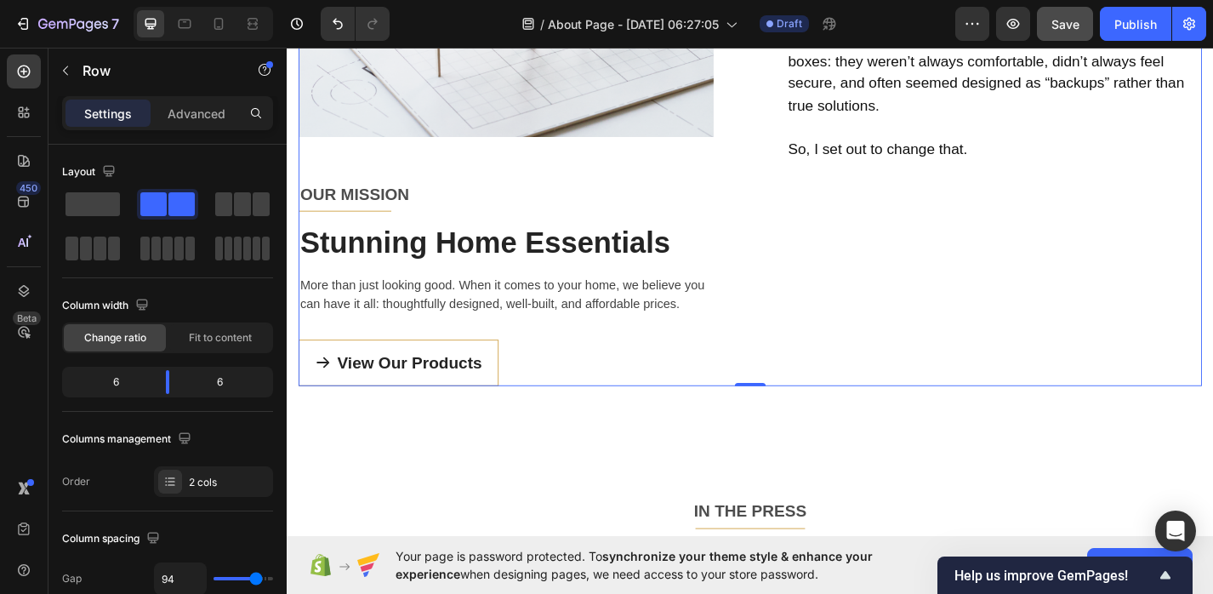
click at [377, 225] on div "Image OUR MISSION Text block Title Line Stunning Home Essentials Heading More t…" at bounding box center [528, 55] width 458 height 732
click at [378, 229] on div "Image OUR MISSION Text block Title Line Stunning Home Essentials Heading More t…" at bounding box center [528, 55] width 458 height 732
click at [360, 231] on div "Image OUR MISSION Text block Title Line Stunning Home Essentials Heading More t…" at bounding box center [528, 55] width 458 height 732
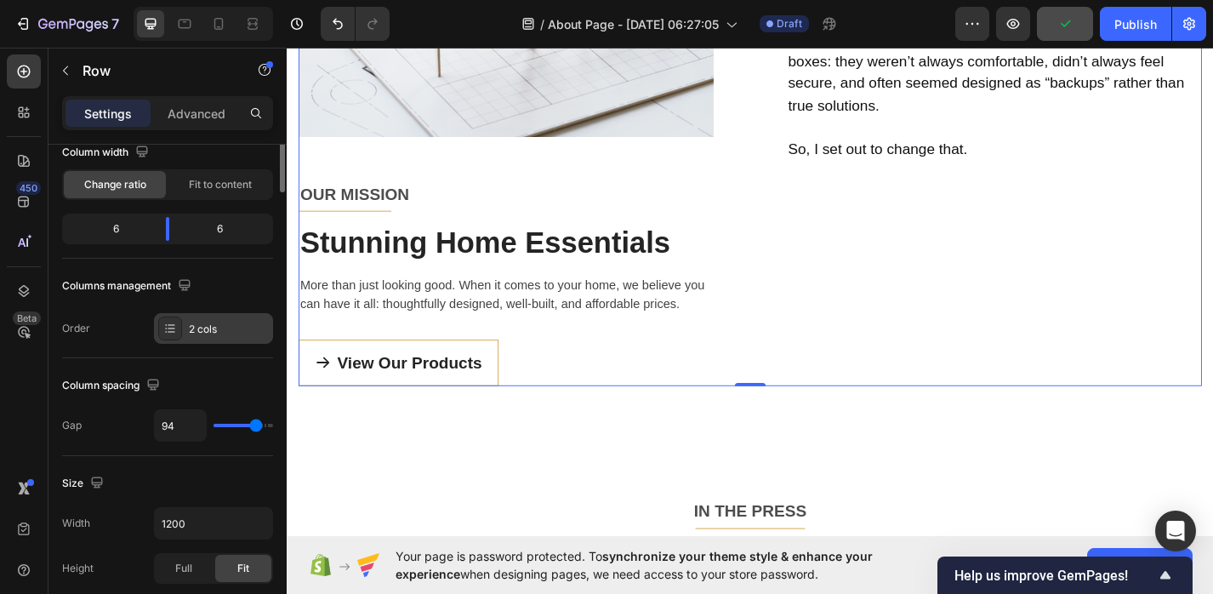
scroll to position [0, 0]
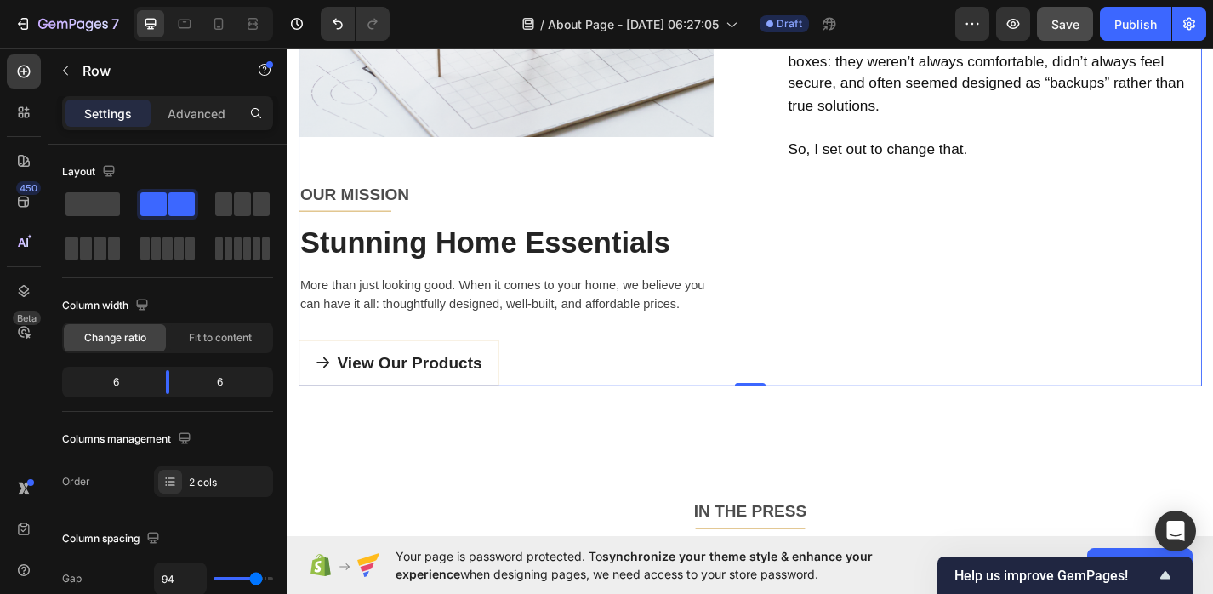
click at [361, 230] on div "Image OUR MISSION Text block Title Line Stunning Home Essentials Heading More t…" at bounding box center [528, 55] width 458 height 732
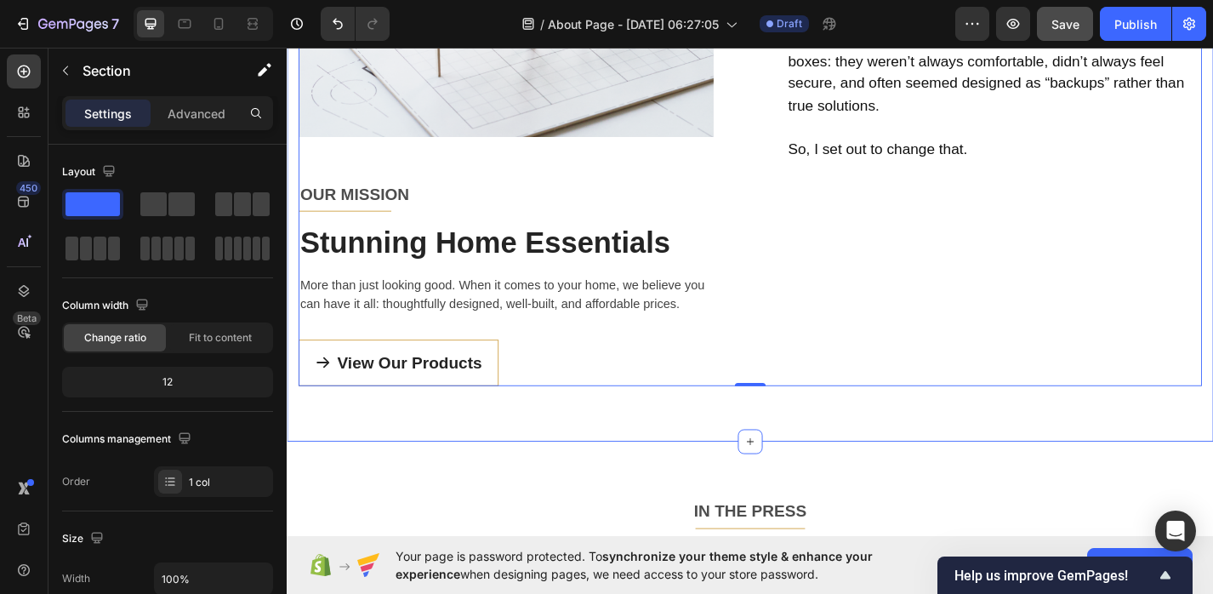
click at [488, 472] on div "Image OUR MISSION Text block Title Line Stunning Home Essentials Heading More t…" at bounding box center [797, 54] width 1021 height 855
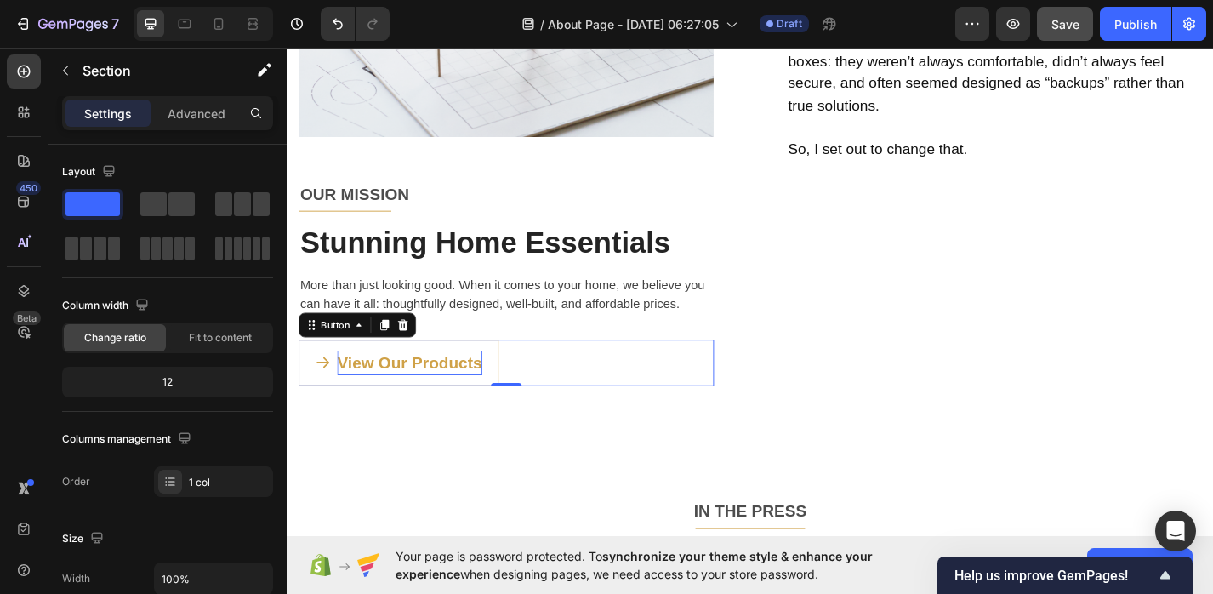
click at [466, 406] on div "View Our Products" at bounding box center [422, 394] width 160 height 27
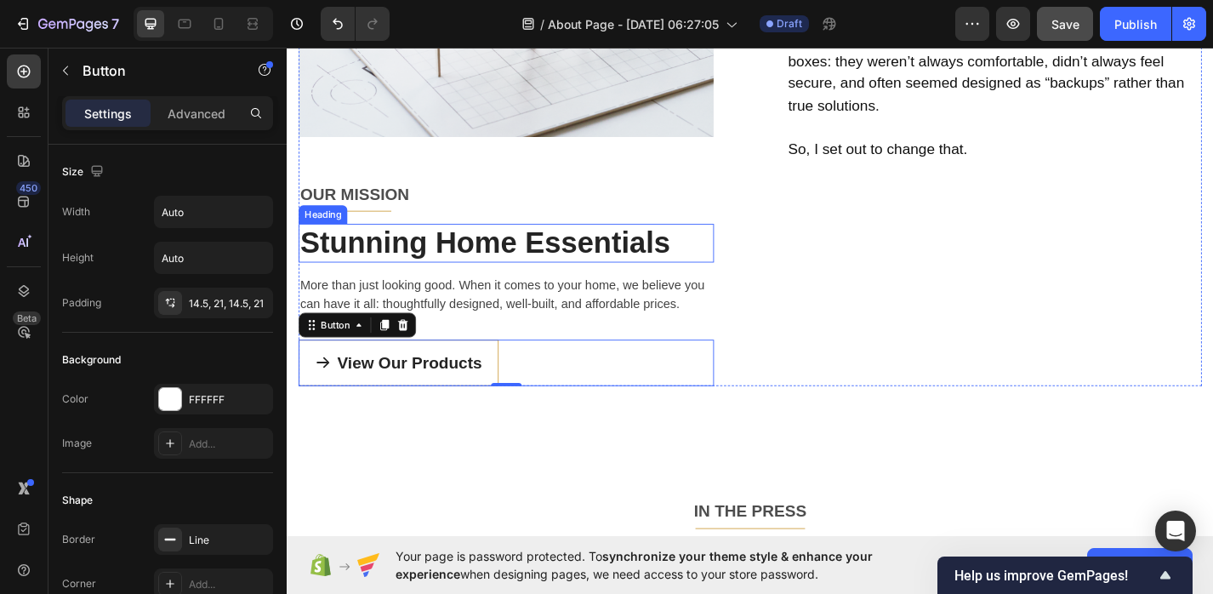
click at [450, 275] on p "Stunning Home Essentials" at bounding box center [528, 262] width 454 height 39
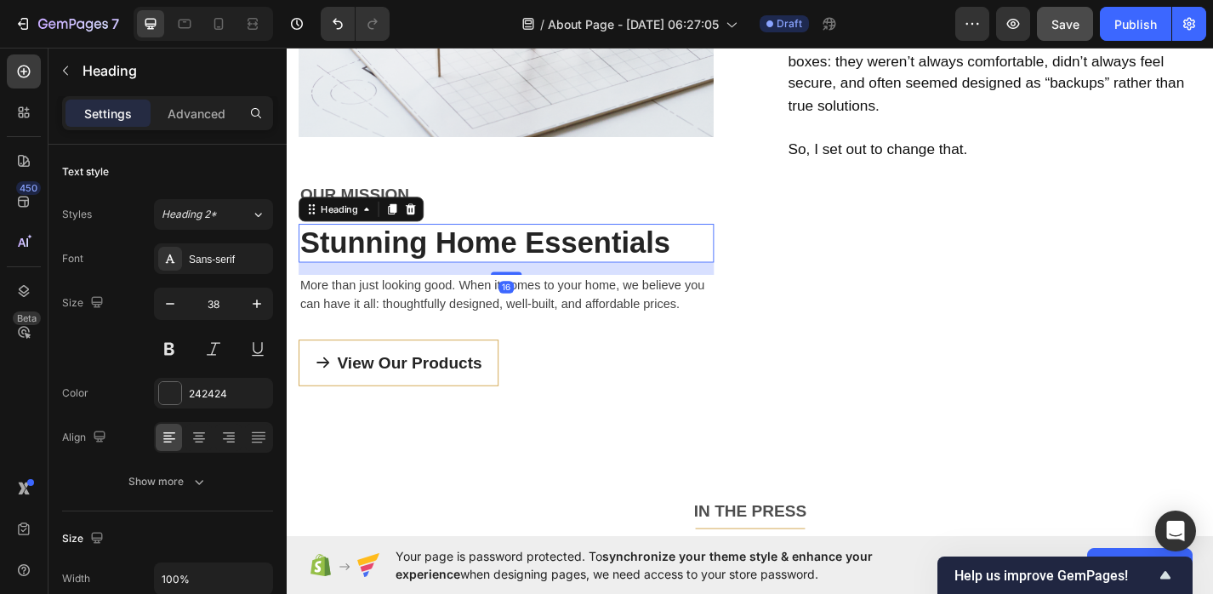
click at [448, 277] on p "Stunning Home Essentials" at bounding box center [528, 262] width 454 height 39
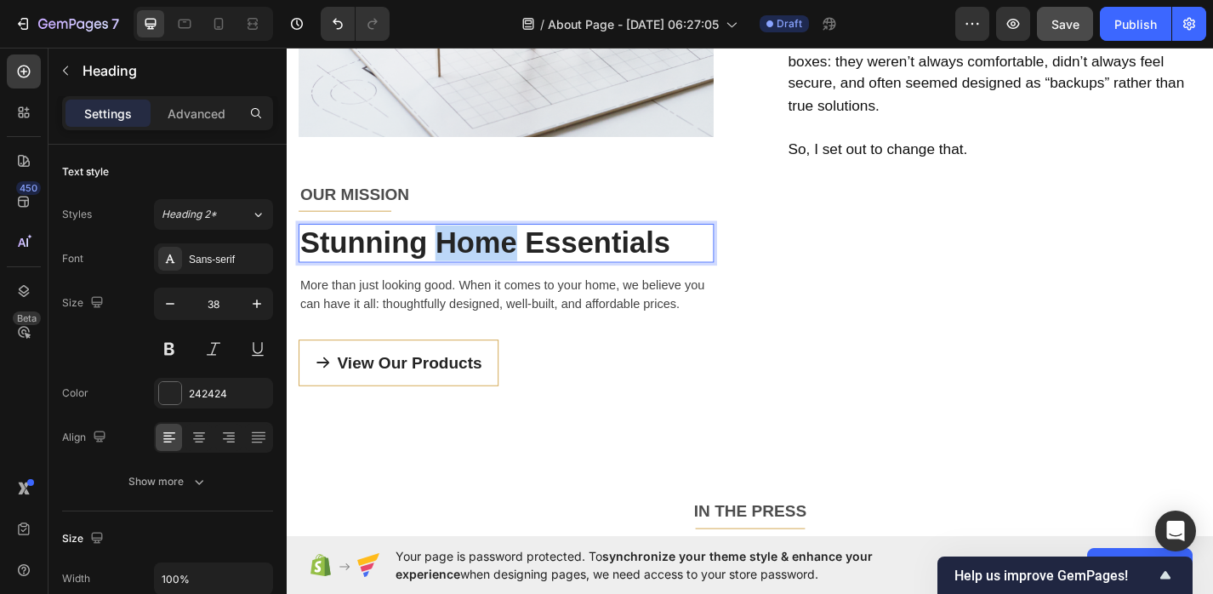
click at [448, 277] on p "Stunning Home Essentials" at bounding box center [528, 262] width 454 height 39
click at [668, 272] on p "Stunning Home Essentials" at bounding box center [528, 262] width 454 height 39
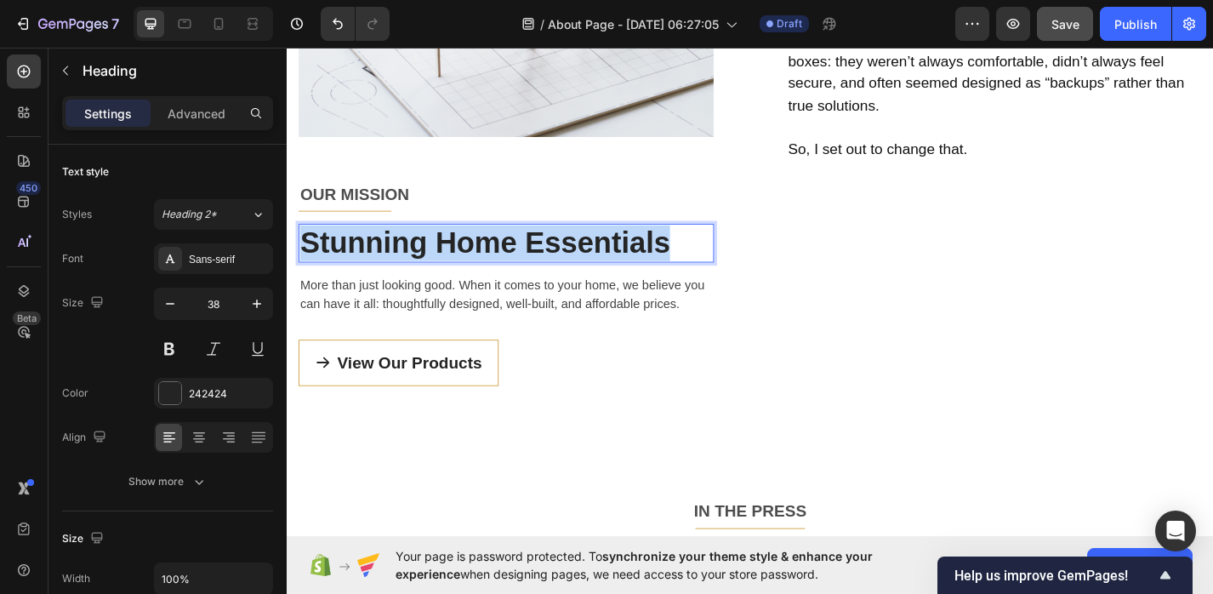
drag, startPoint x: 712, startPoint y: 265, endPoint x: 305, endPoint y: 261, distance: 406.5
click at [305, 262] on p "Stunning Home Essentials" at bounding box center [528, 262] width 454 height 39
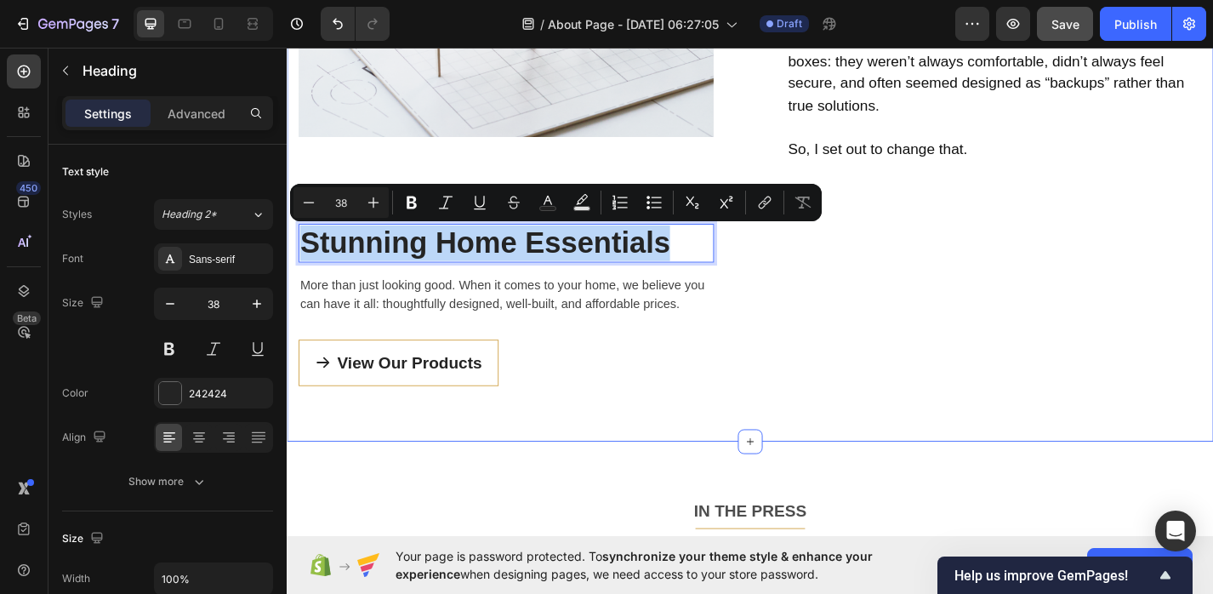
click at [331, 335] on p "More than just looking good. When it comes to your home, we believe you can hav…" at bounding box center [528, 319] width 454 height 41
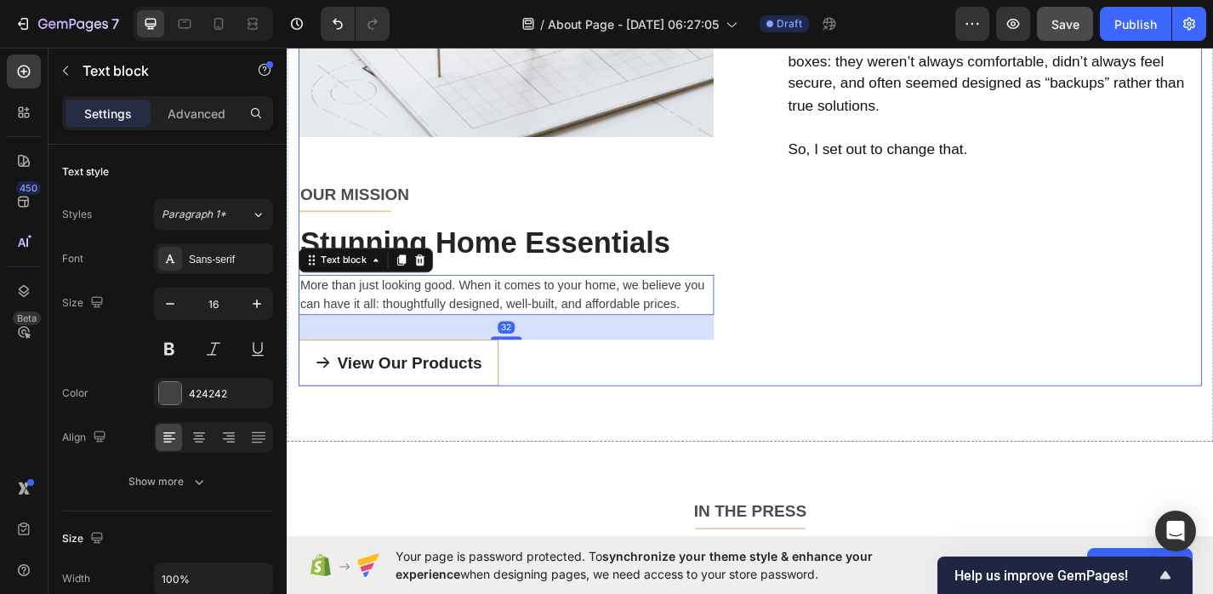
click at [865, 355] on div "OUR STORY Text block Title Line Because You Deserve Better Periods Heading Hi! …" at bounding box center [1066, 55] width 458 height 732
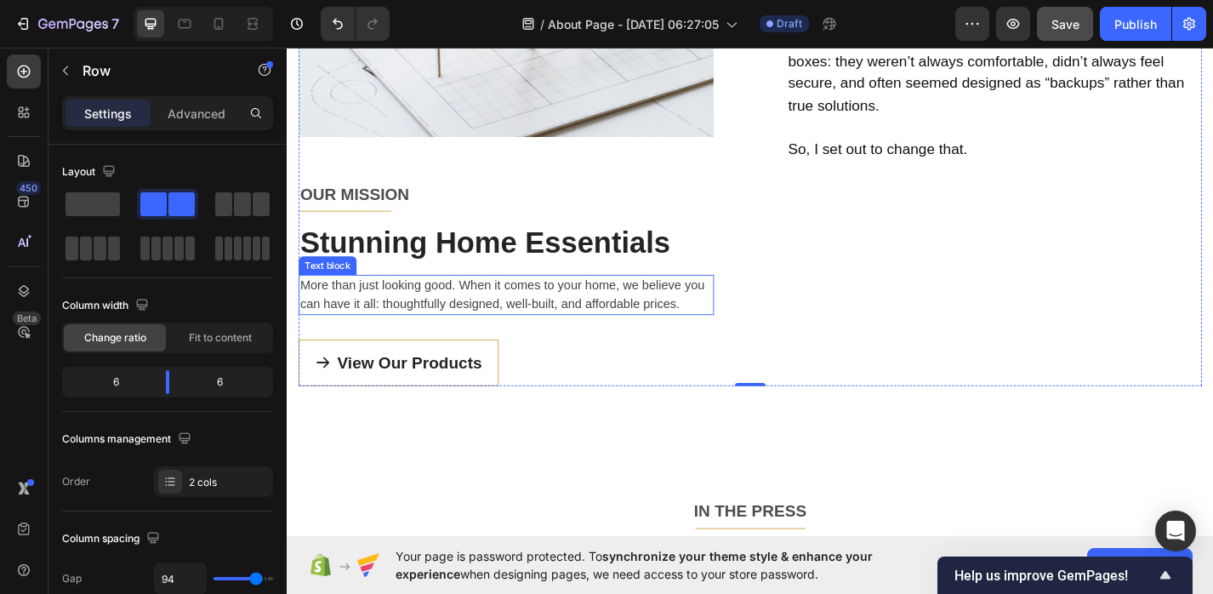
click at [553, 327] on p "More than just looking good. When it comes to your home, we believe you can hav…" at bounding box center [528, 319] width 454 height 41
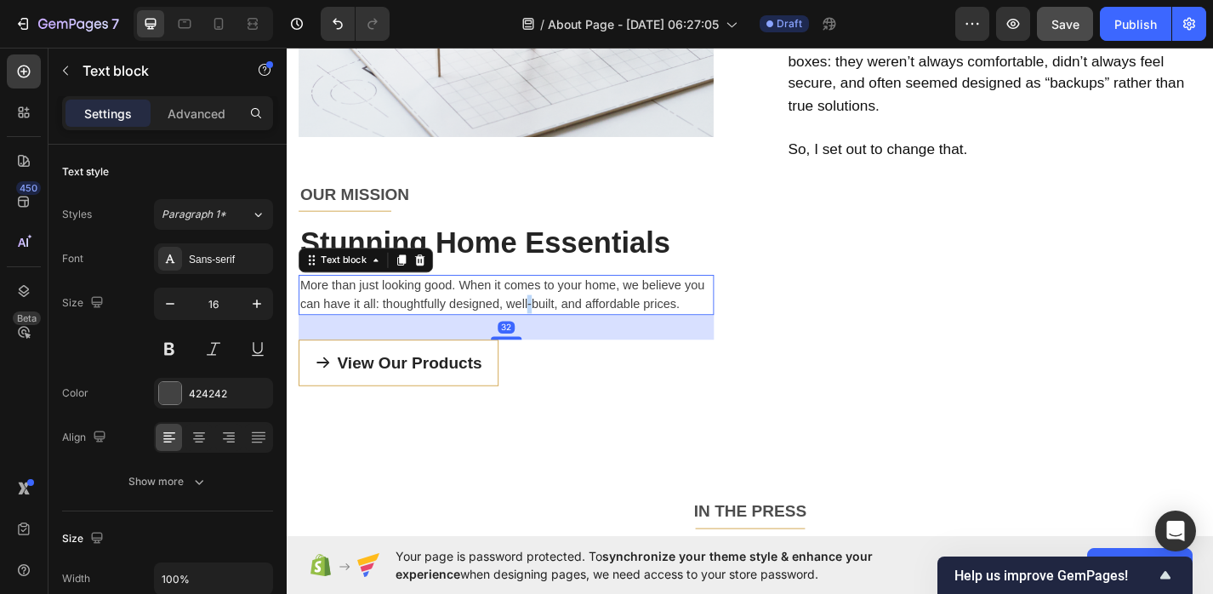
click at [553, 327] on p "More than just looking good. When it comes to your home, we believe you can hav…" at bounding box center [528, 319] width 454 height 41
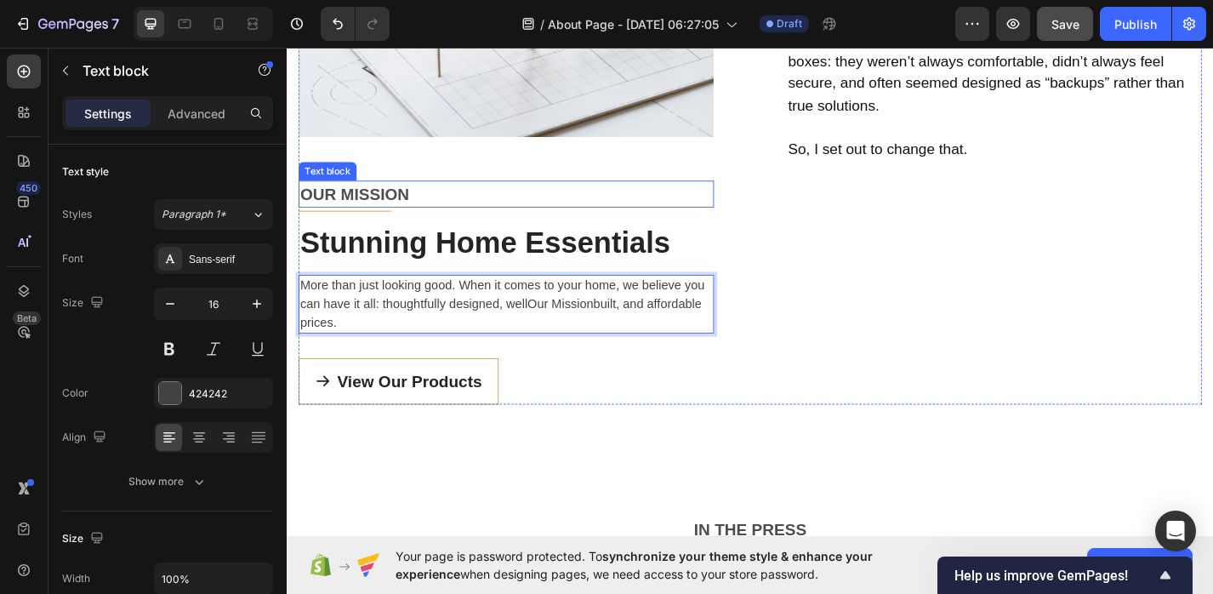
click at [397, 206] on p "OUR MISSION" at bounding box center [528, 209] width 454 height 27
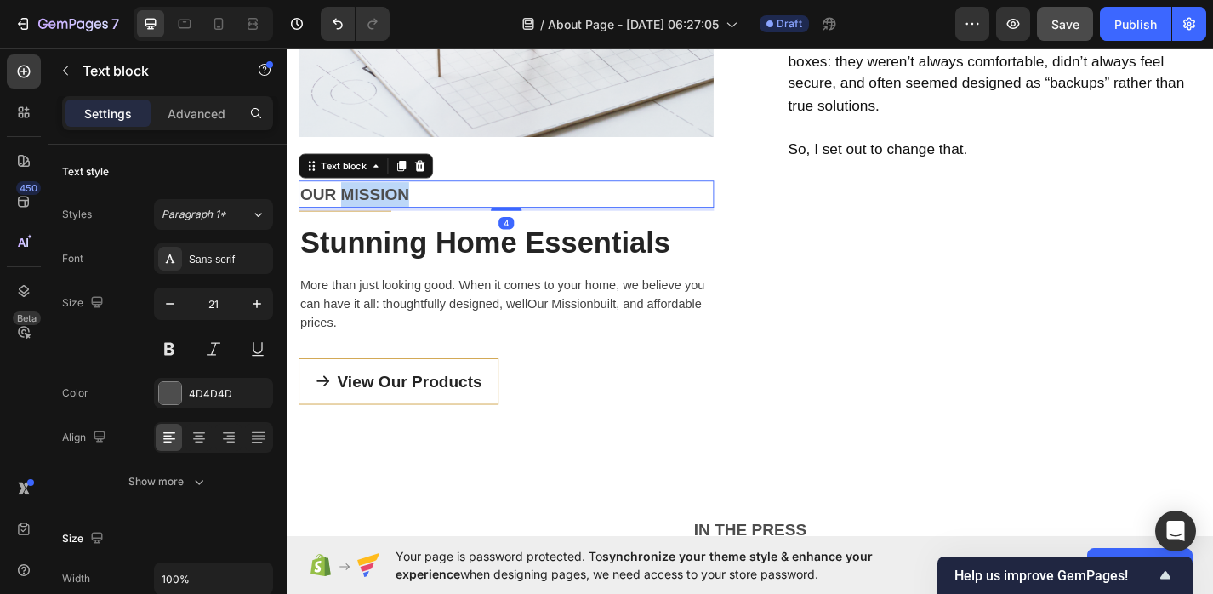
click at [397, 206] on p "OUR MISSION" at bounding box center [528, 209] width 454 height 27
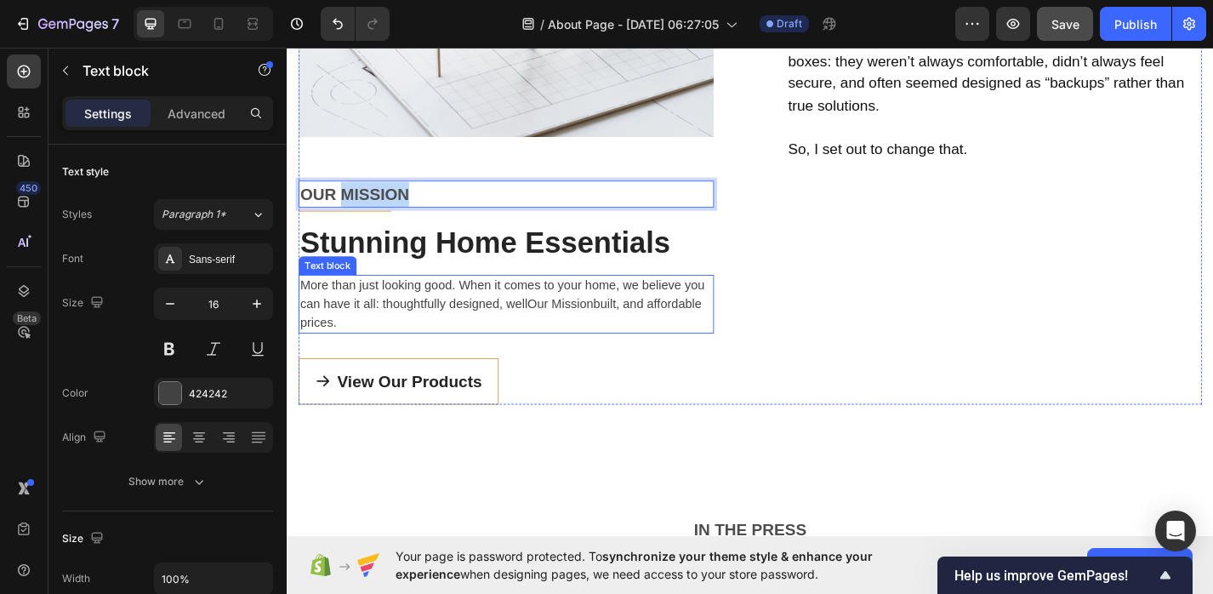
click at [382, 316] on p "More than just looking good. When it comes to your home, we believe you can hav…" at bounding box center [528, 329] width 454 height 61
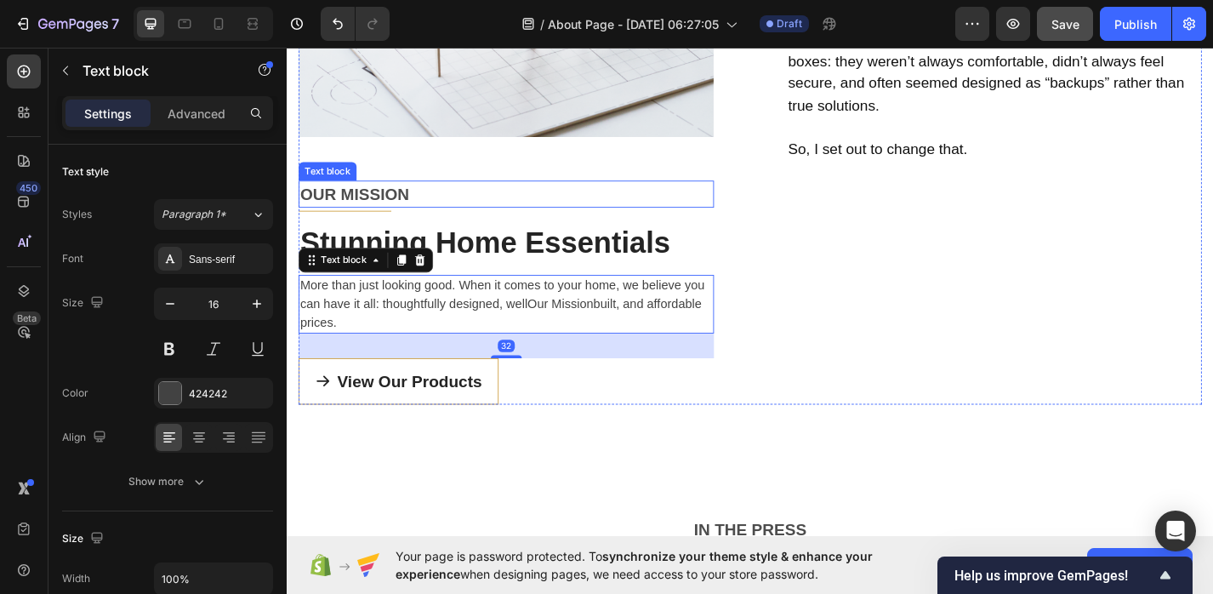
click at [348, 213] on p "OUR MISSION" at bounding box center [528, 209] width 454 height 27
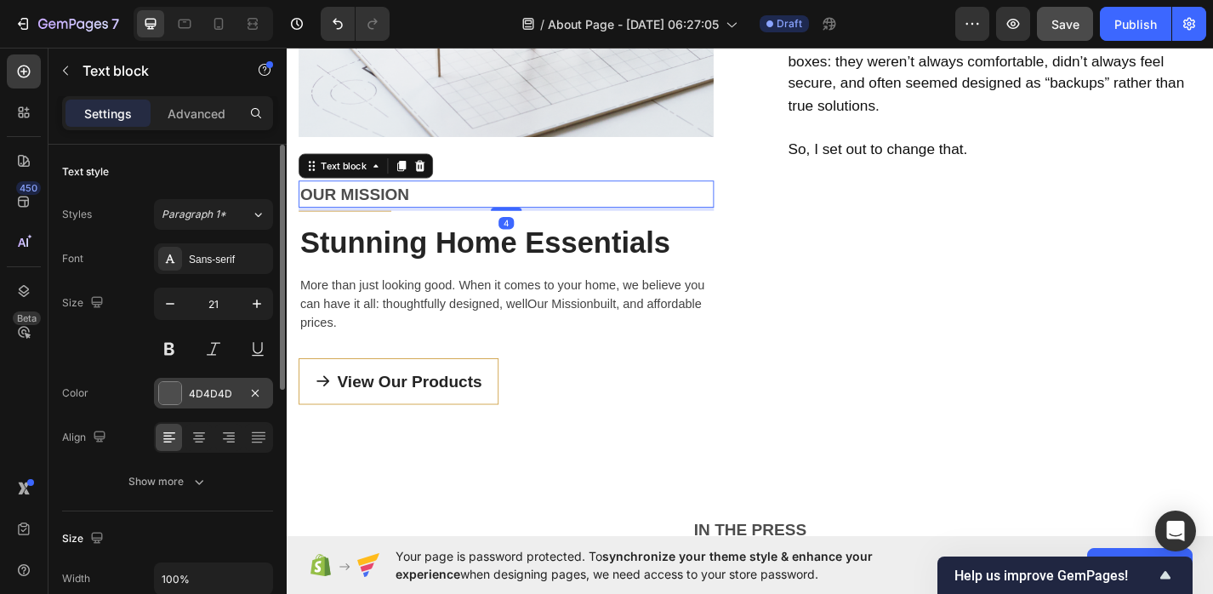
click at [174, 398] on div at bounding box center [170, 393] width 22 height 22
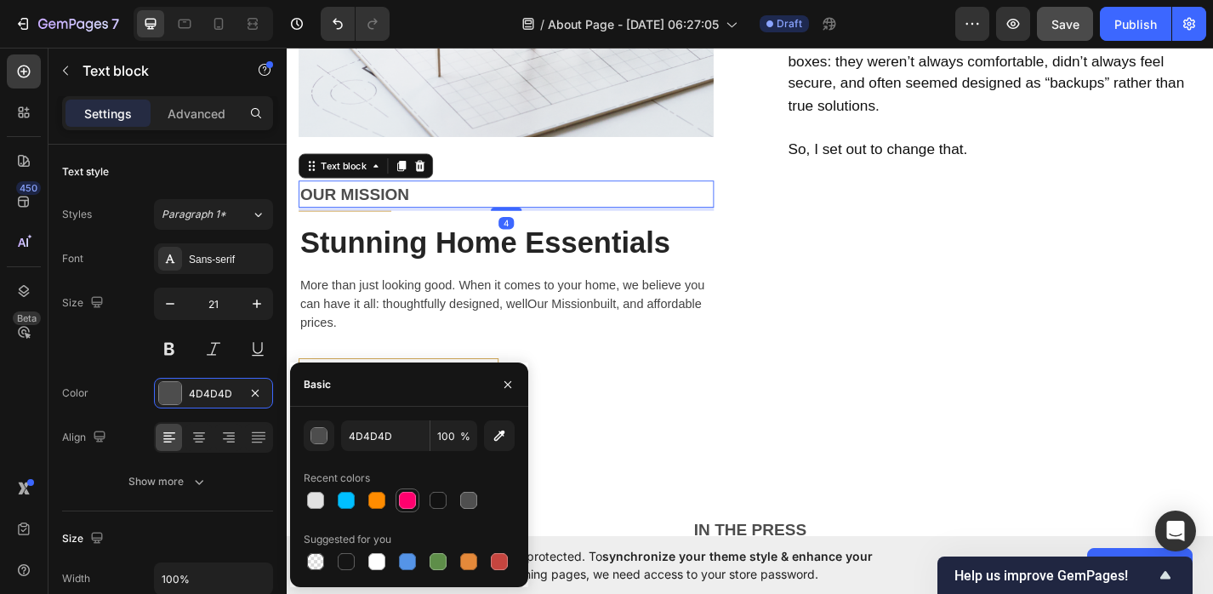
click at [404, 493] on div at bounding box center [407, 500] width 17 height 17
type input "FF006E"
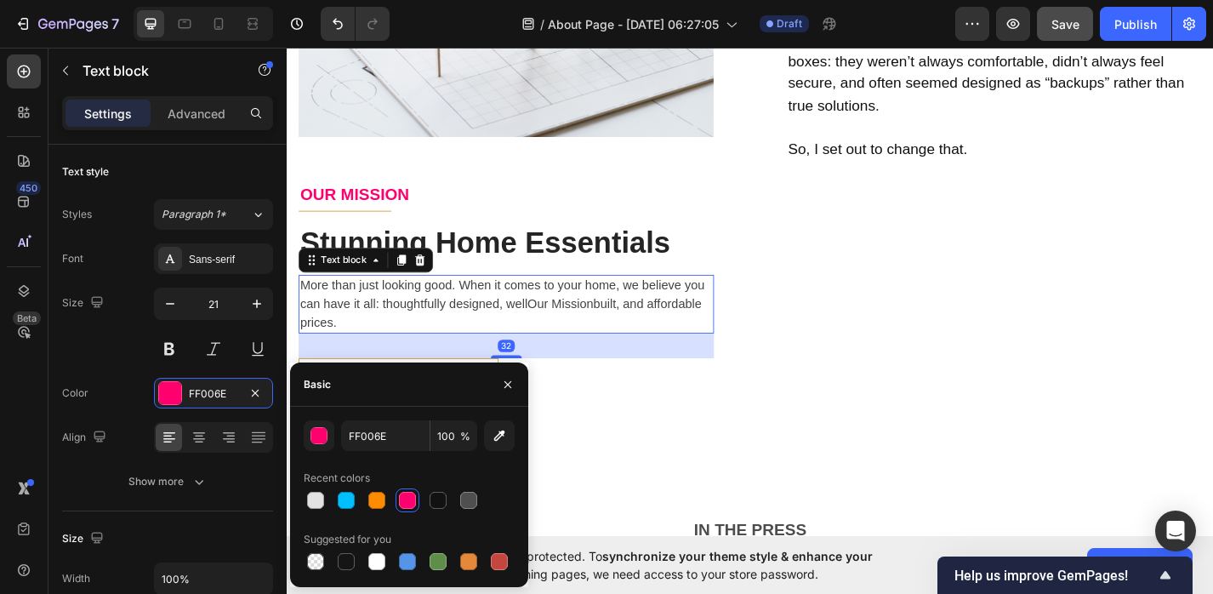
click at [410, 340] on p "More than just looking good. When it comes to your home, we believe you can hav…" at bounding box center [528, 329] width 454 height 61
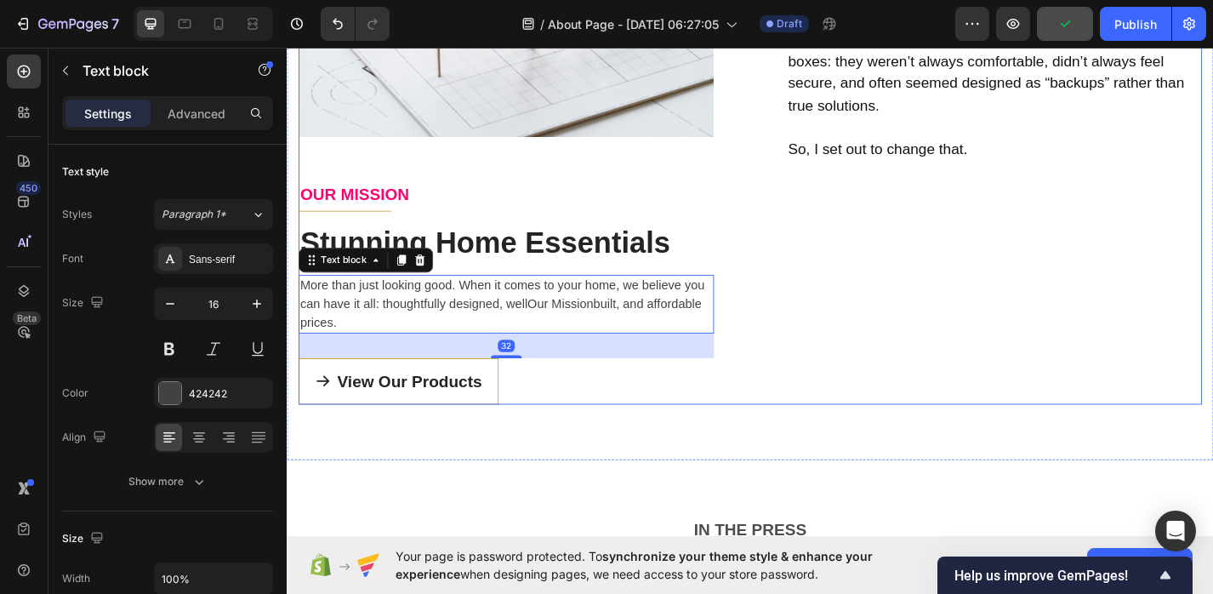
click at [380, 228] on div "Image OUR MISSION Text block Title Line Stunning Home Essentials Heading More t…" at bounding box center [528, 65] width 458 height 753
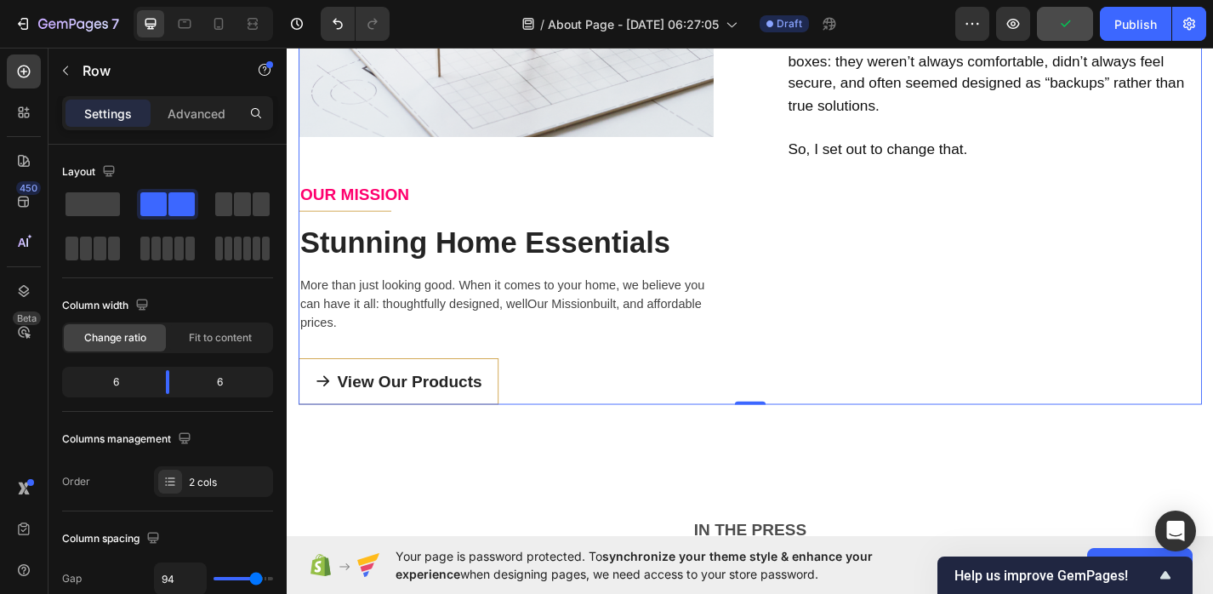
click at [380, 228] on div "Image OUR MISSION Text block Title Line Stunning Home Essentials Heading More t…" at bounding box center [528, 65] width 458 height 753
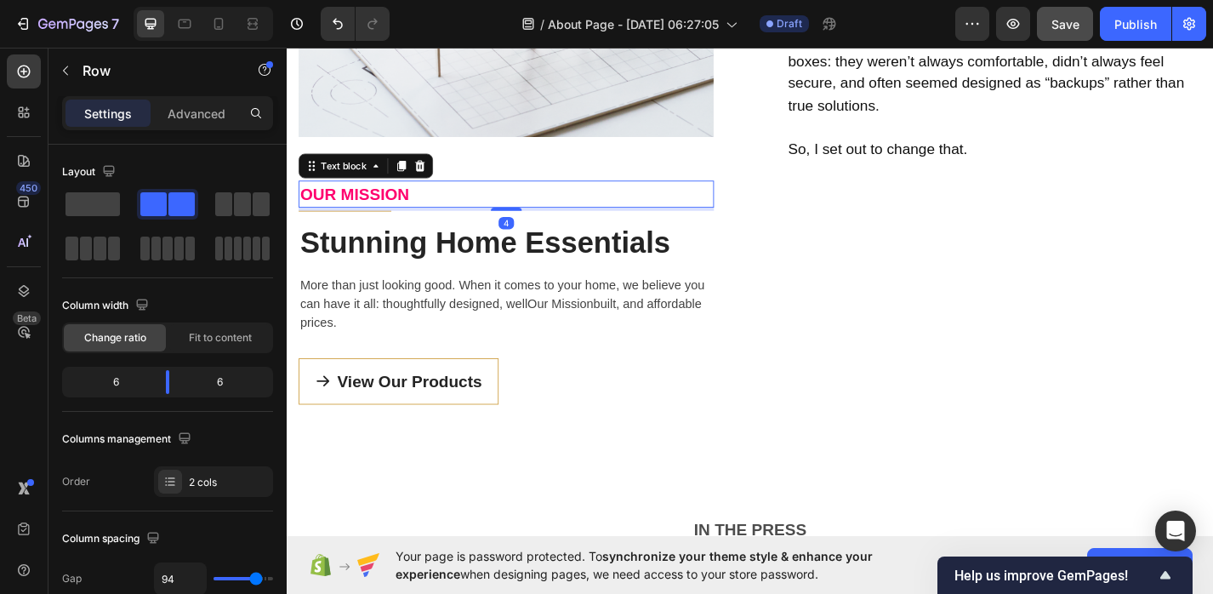
click at [378, 213] on p "OUR MISSION" at bounding box center [528, 209] width 454 height 27
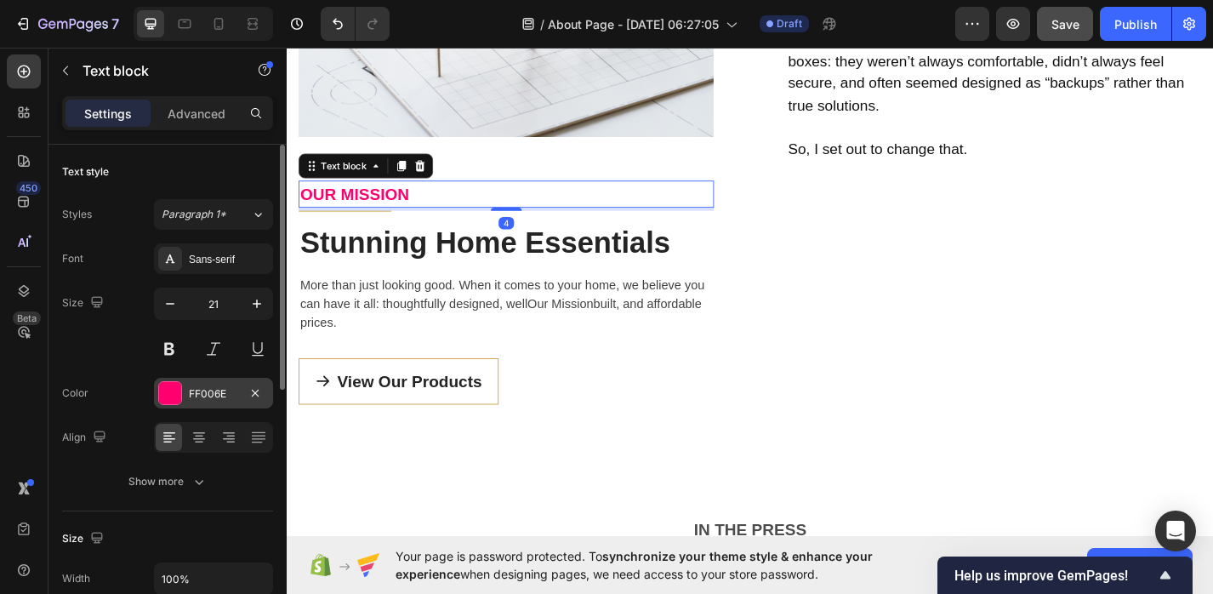
click at [173, 400] on div at bounding box center [170, 393] width 22 height 22
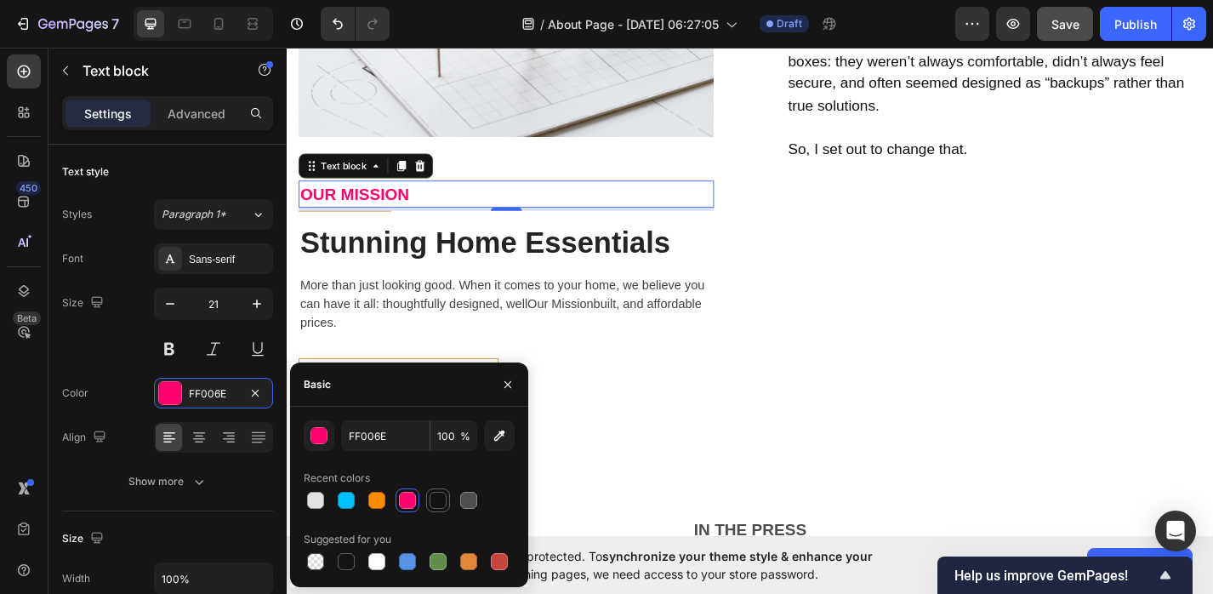
click at [429, 498] on div at bounding box center [438, 500] width 20 height 20
type input "121212"
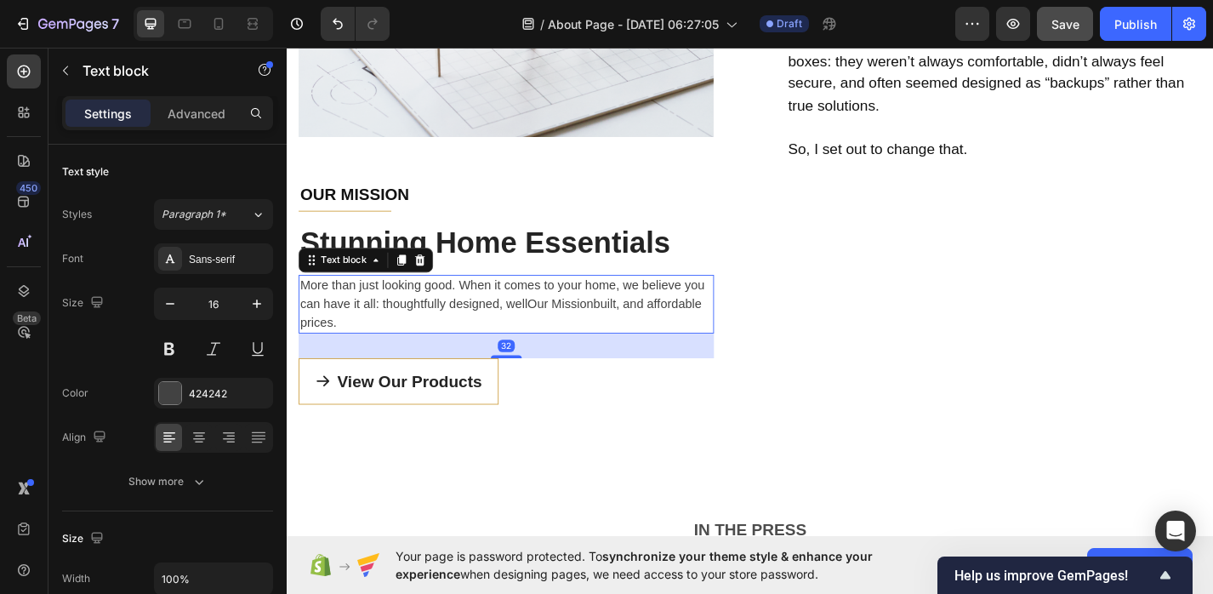
click at [378, 310] on p "More than just looking good. When it comes to your home, we believe you can hav…" at bounding box center [528, 329] width 454 height 61
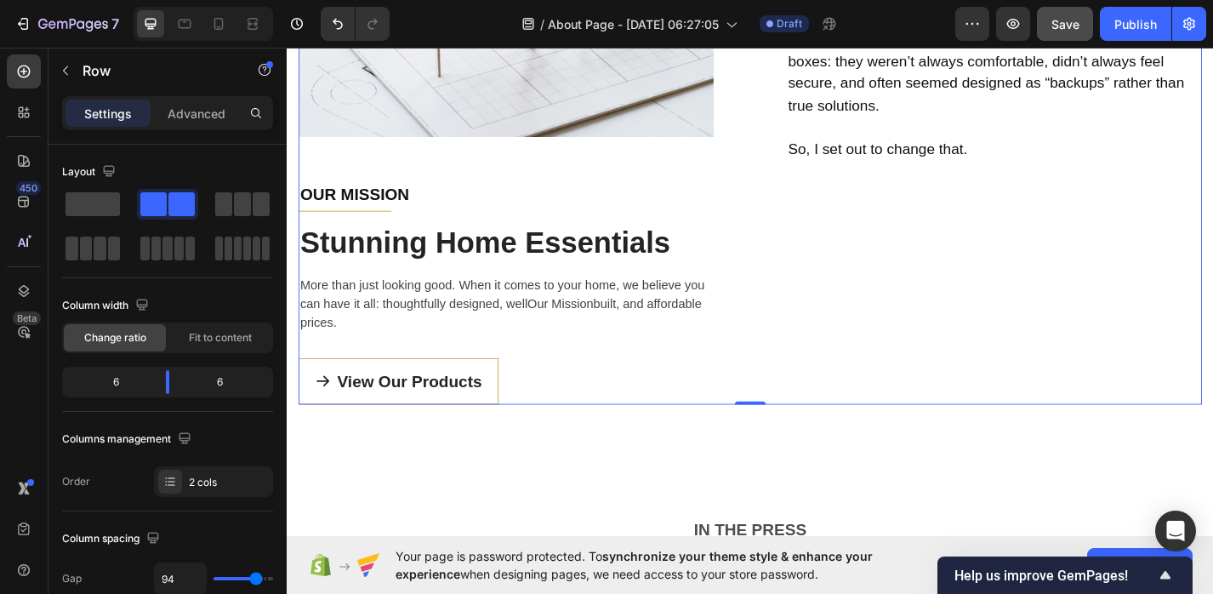
click at [358, 231] on div "Image OUR MISSION Text block Title Line Stunning Home Essentials Heading More t…" at bounding box center [528, 65] width 458 height 753
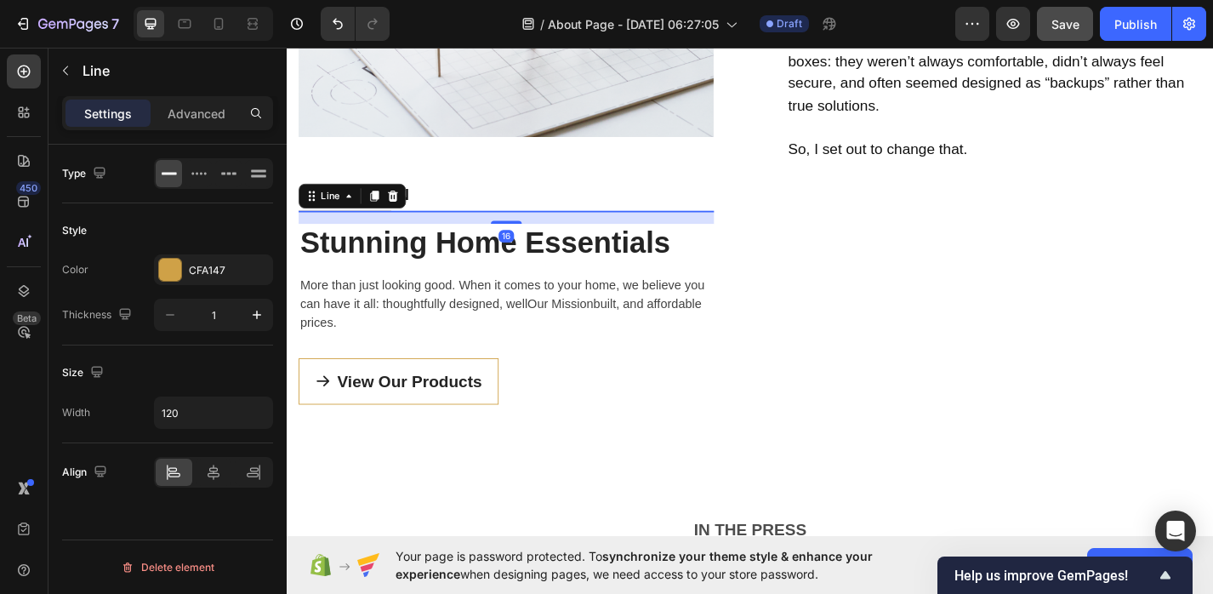
click at [359, 227] on div at bounding box center [350, 227] width 102 height 1
click at [173, 272] on div at bounding box center [170, 270] width 22 height 22
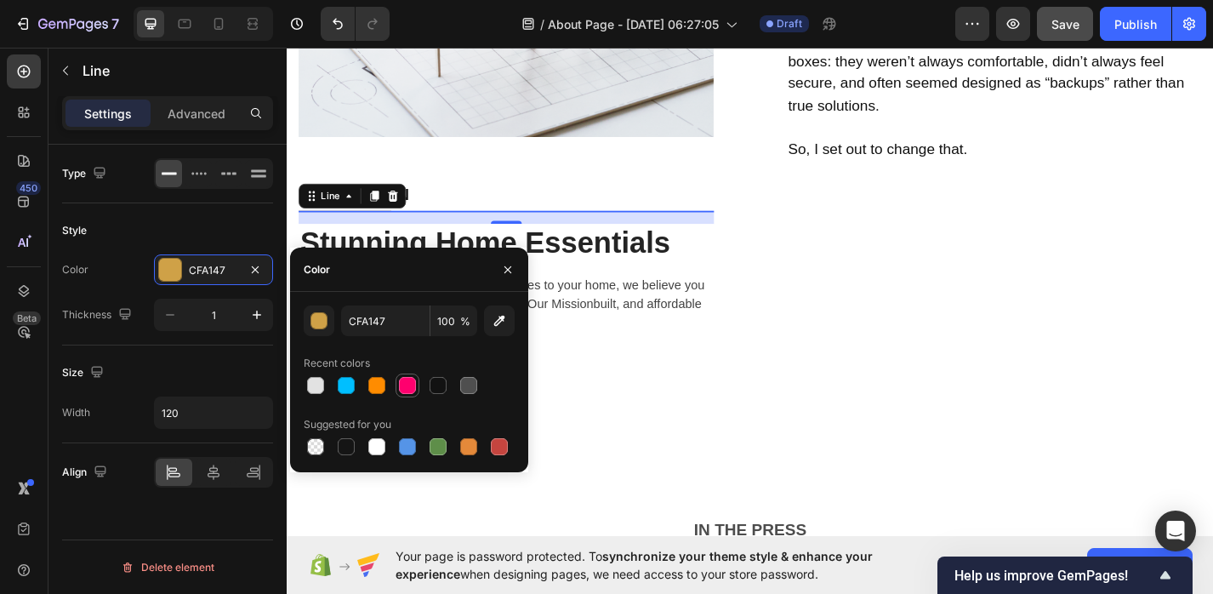
click at [401, 386] on div at bounding box center [407, 385] width 17 height 17
type input "FF006E"
click at [646, 409] on div "View Our Products Button" at bounding box center [528, 416] width 458 height 52
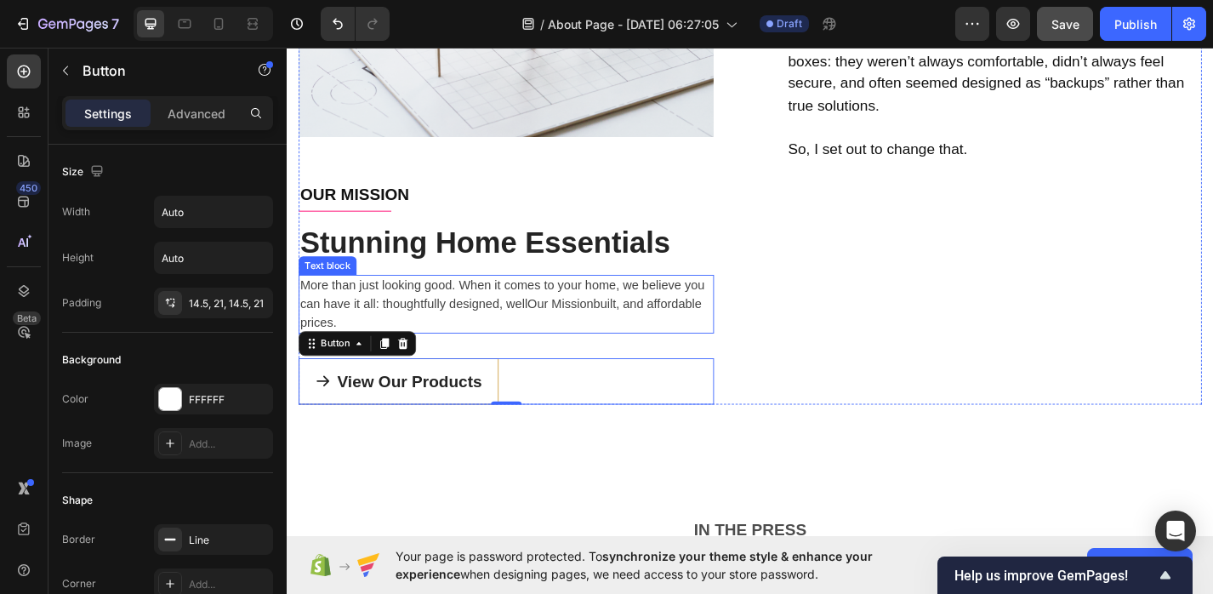
scroll to position [893, 0]
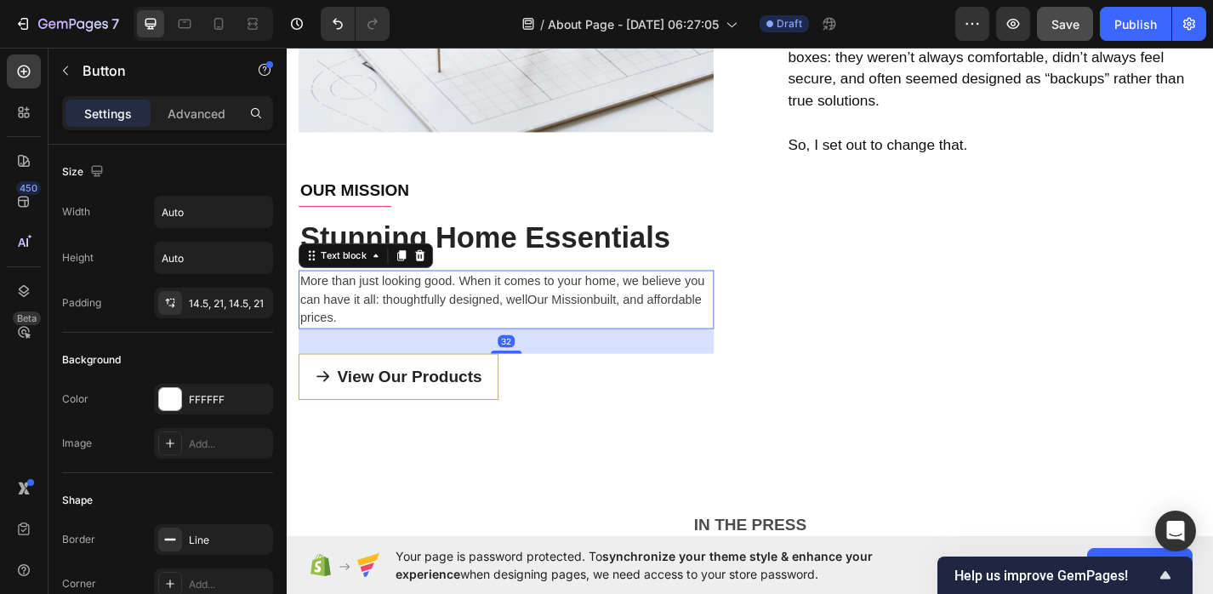
click at [419, 321] on p "More than just looking good. When it comes to your home, we believe you can hav…" at bounding box center [528, 324] width 454 height 61
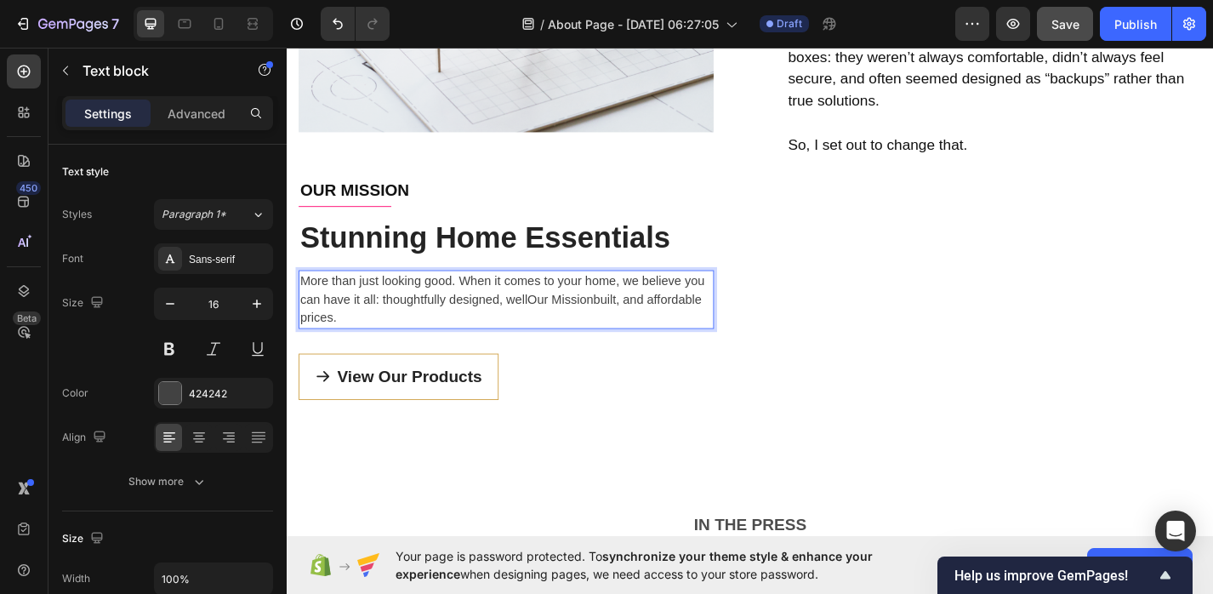
click at [342, 341] on p "More than just looking good. When it comes to your home, we believe you can hav…" at bounding box center [528, 324] width 454 height 61
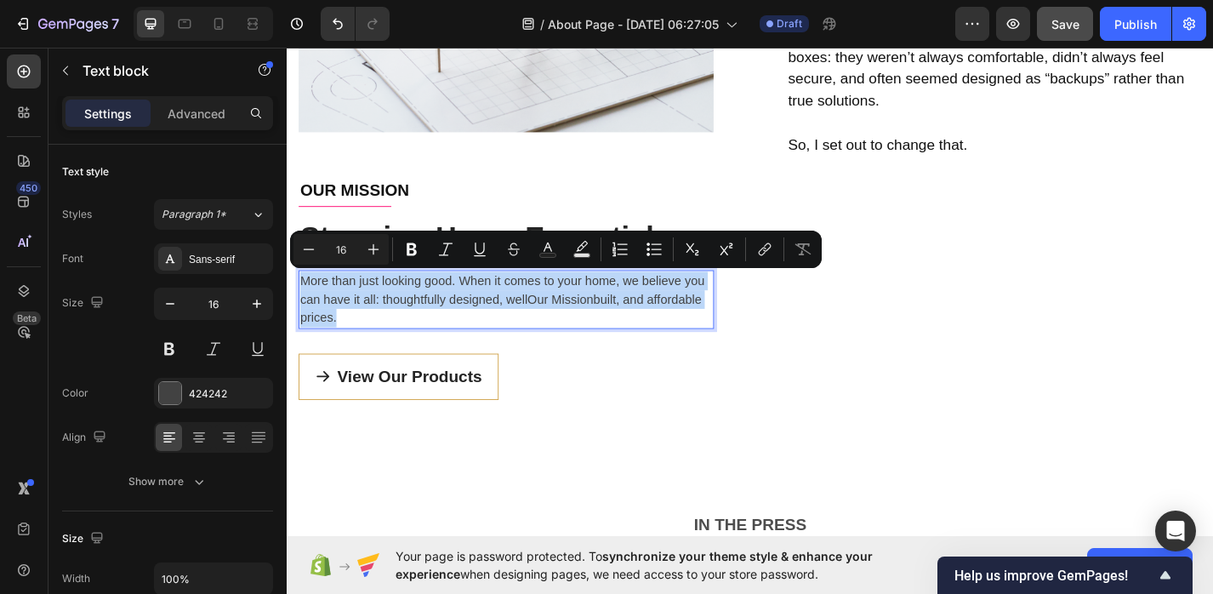
drag, startPoint x: 342, startPoint y: 341, endPoint x: 303, endPoint y: 305, distance: 53.0
click at [303, 305] on p "More than just looking good. When it comes to your home, we believe you can hav…" at bounding box center [528, 324] width 454 height 61
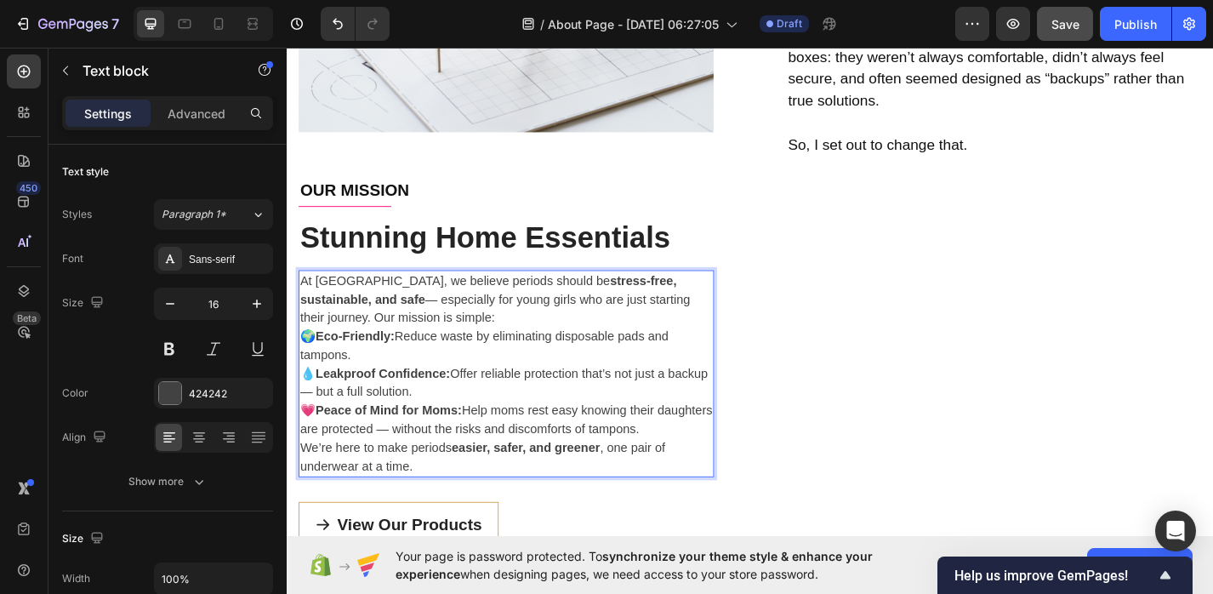
click at [473, 344] on p "At [GEOGRAPHIC_DATA], we believe periods should be stress-free, sustainable, an…" at bounding box center [528, 324] width 454 height 61
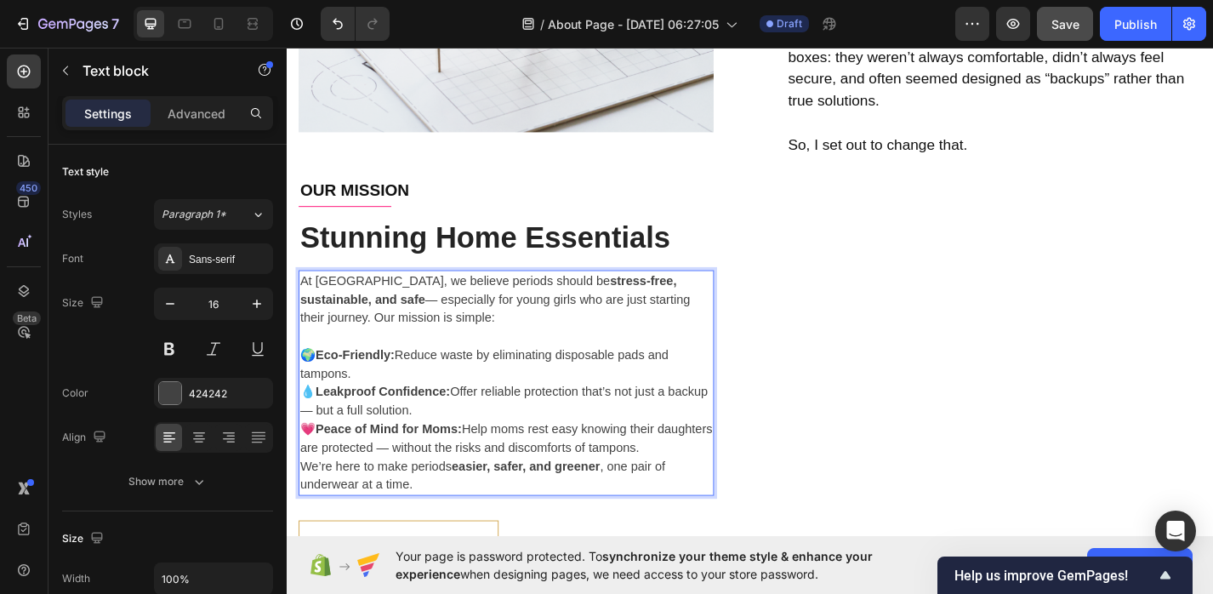
click at [593, 306] on strong "stress-free, sustainable, and safe" at bounding box center [508, 314] width 415 height 35
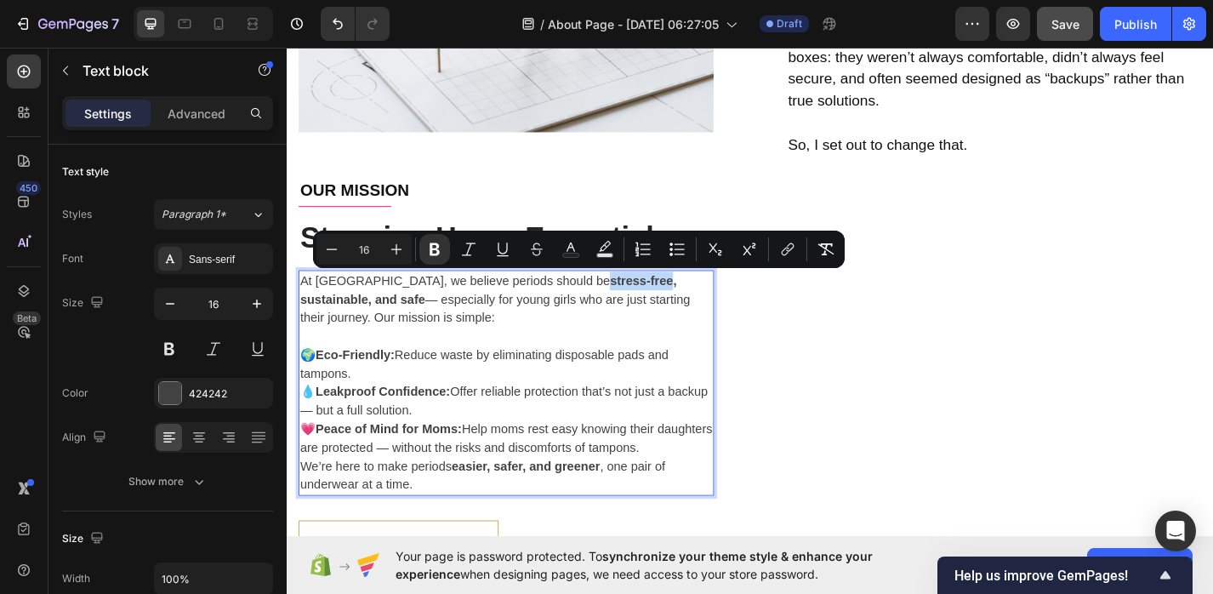
drag, startPoint x: 613, startPoint y: 300, endPoint x: 546, endPoint y: 303, distance: 67.2
click at [546, 303] on p "At [GEOGRAPHIC_DATA], we believe periods should be stress-free, sustainable, an…" at bounding box center [528, 324] width 454 height 61
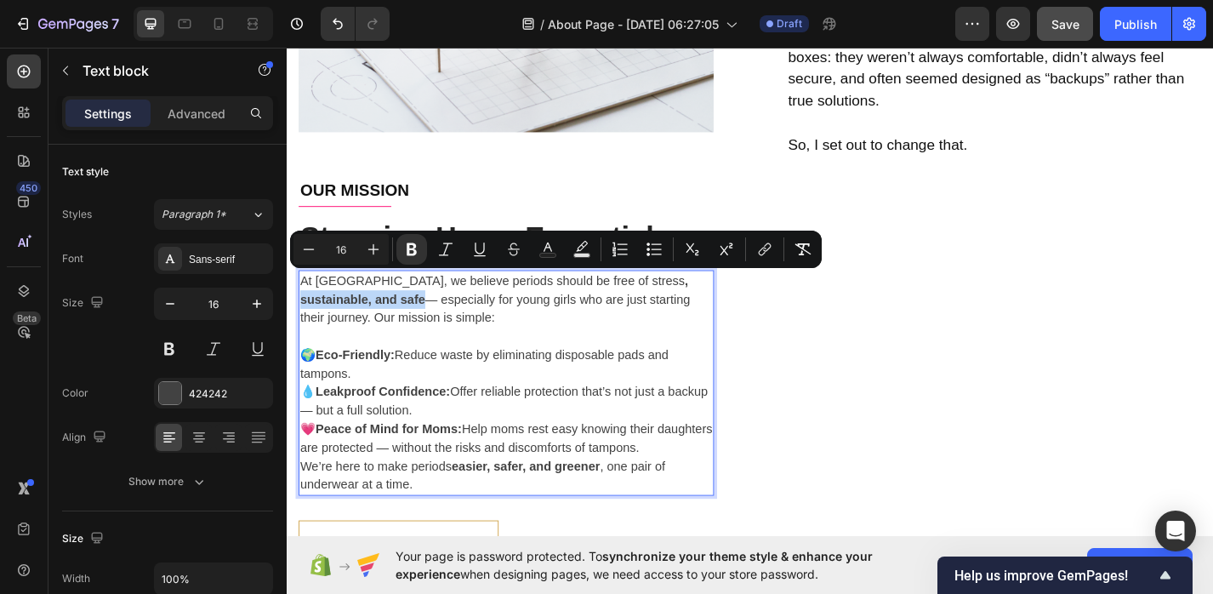
drag, startPoint x: 330, startPoint y: 324, endPoint x: 634, endPoint y: 305, distance: 305.0
click at [634, 306] on p "At [GEOGRAPHIC_DATA], we believe periods should be free of stress , sustainable…" at bounding box center [528, 324] width 454 height 61
click at [349, 326] on p "At [GEOGRAPHIC_DATA], we believe periods should be free of stress , sustainable…" at bounding box center [528, 324] width 454 height 61
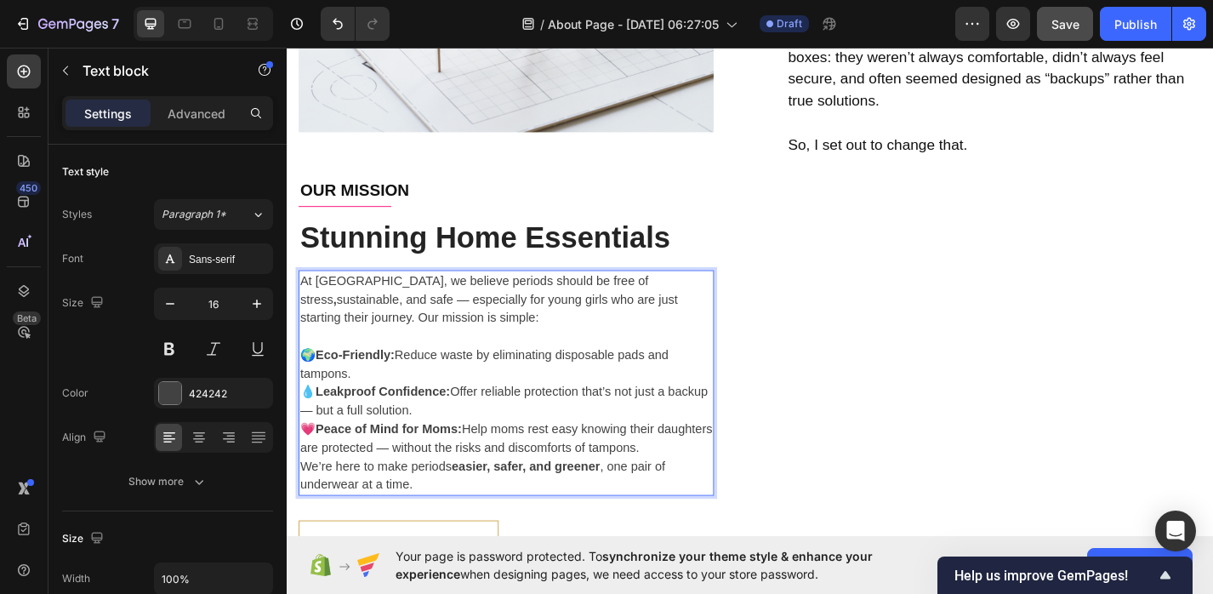
click at [320, 381] on strong "Eco-Friendly:" at bounding box center [361, 385] width 87 height 14
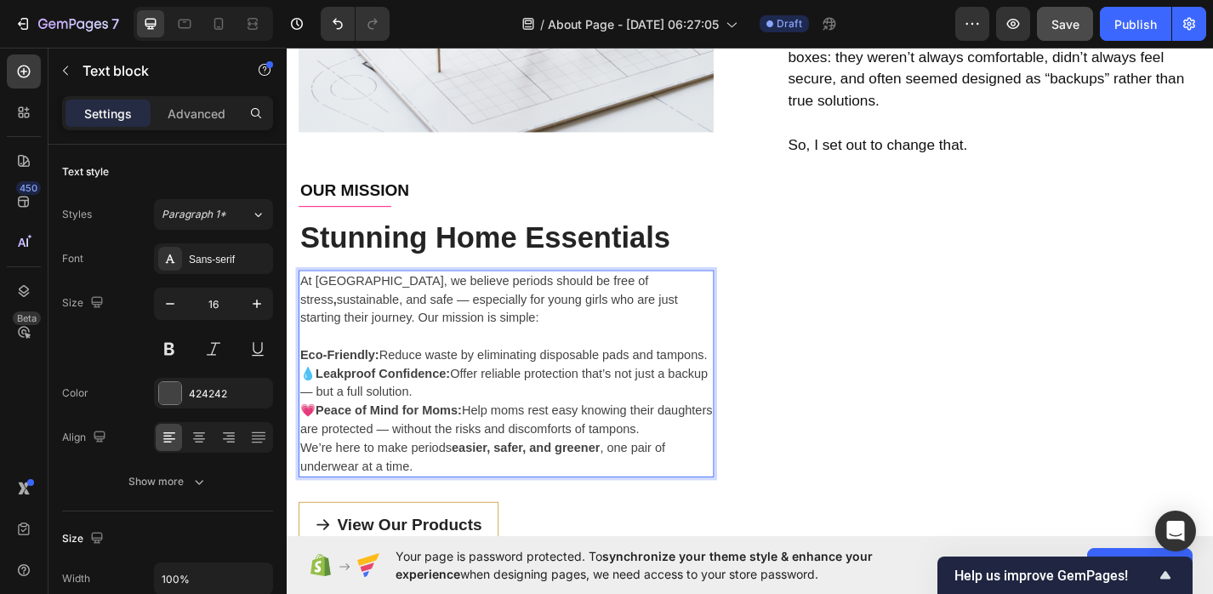
click at [316, 412] on p "💧 Leakproof Confidence: Offer reliable protection that’s not just a backup — bu…" at bounding box center [528, 416] width 454 height 41
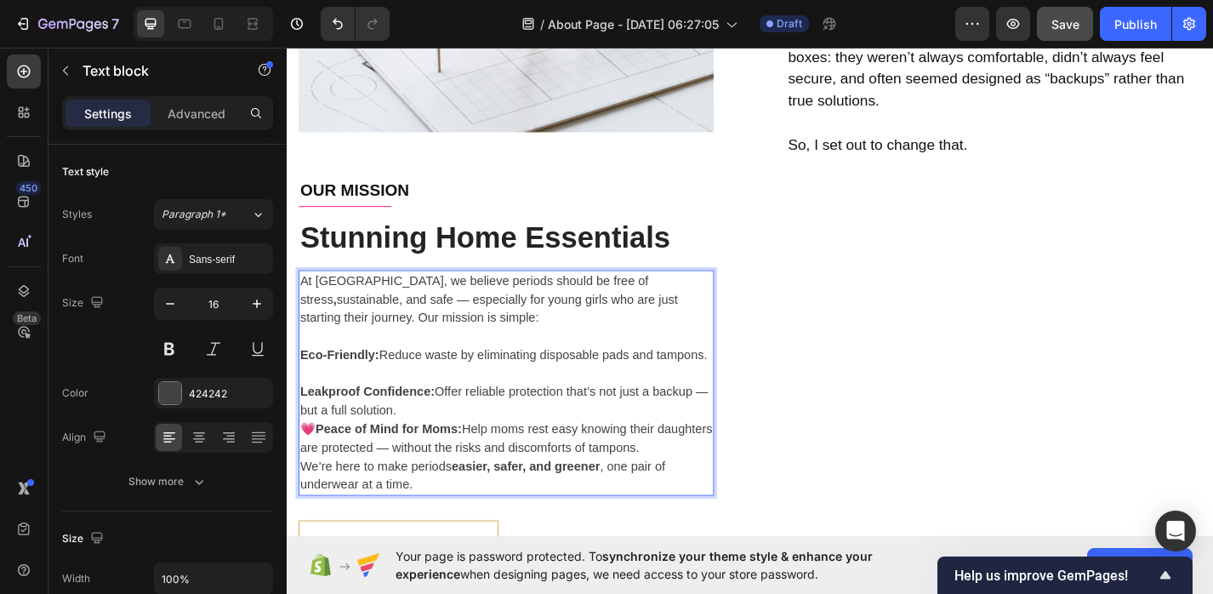
click at [319, 469] on strong "Peace of Mind for Moms:" at bounding box center [398, 467] width 161 height 14
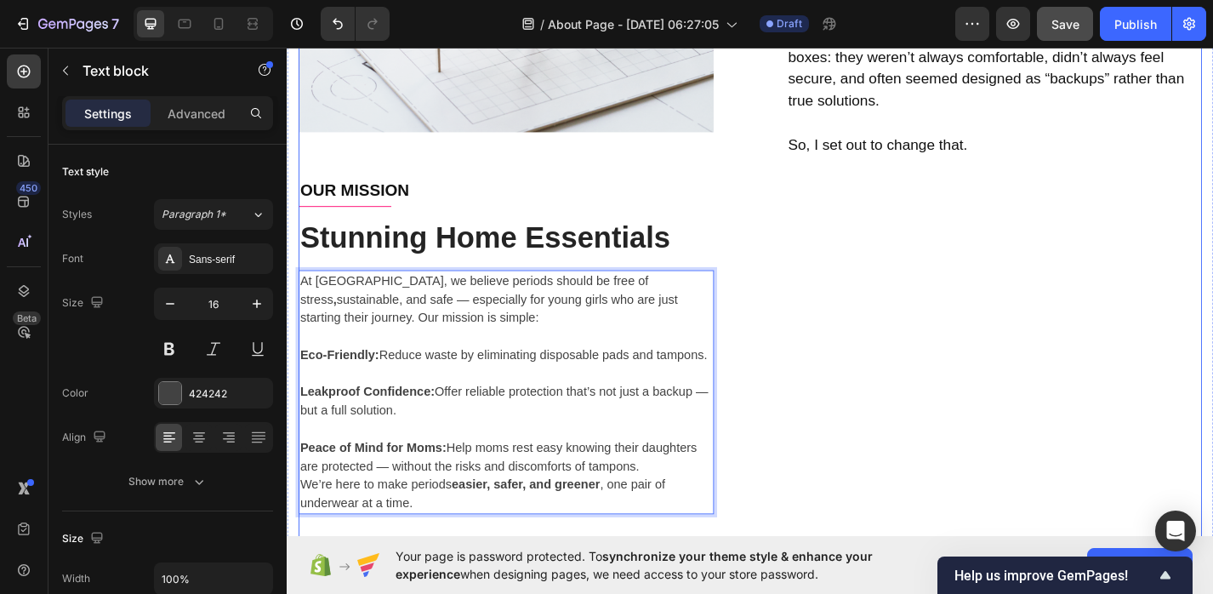
click at [956, 398] on div "OUR STORY Text block Title Line Because You Deserve Better Periods Heading Hi! …" at bounding box center [1066, 162] width 458 height 957
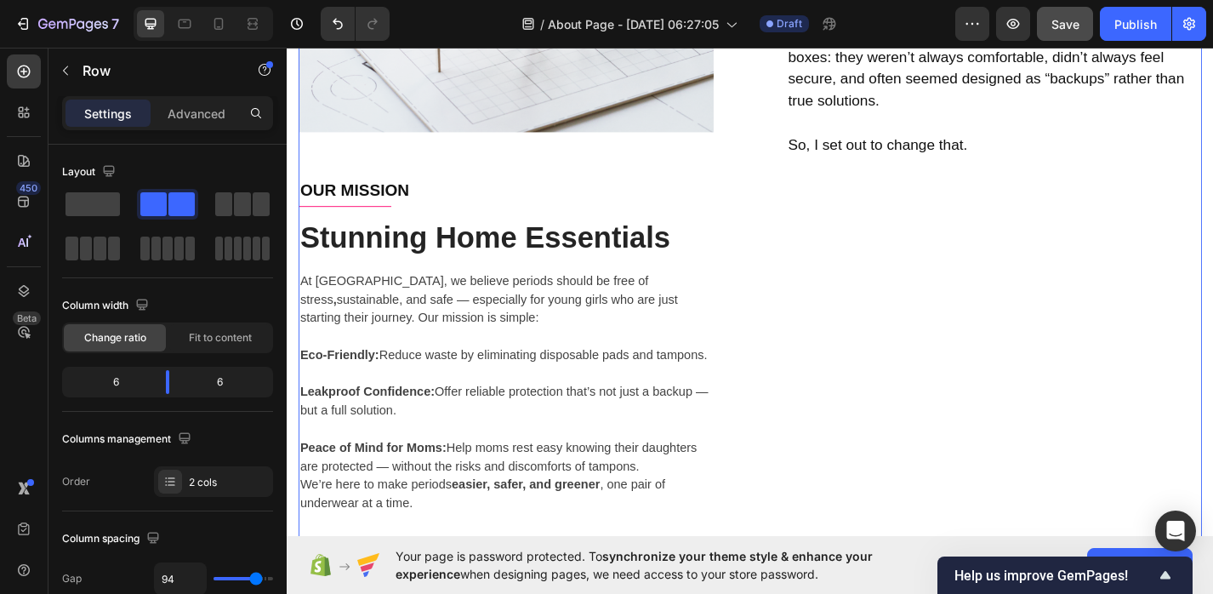
click at [984, 405] on div "OUR STORY Text block Title Line Because You Deserve Better Periods Heading Hi! …" at bounding box center [1066, 162] width 458 height 957
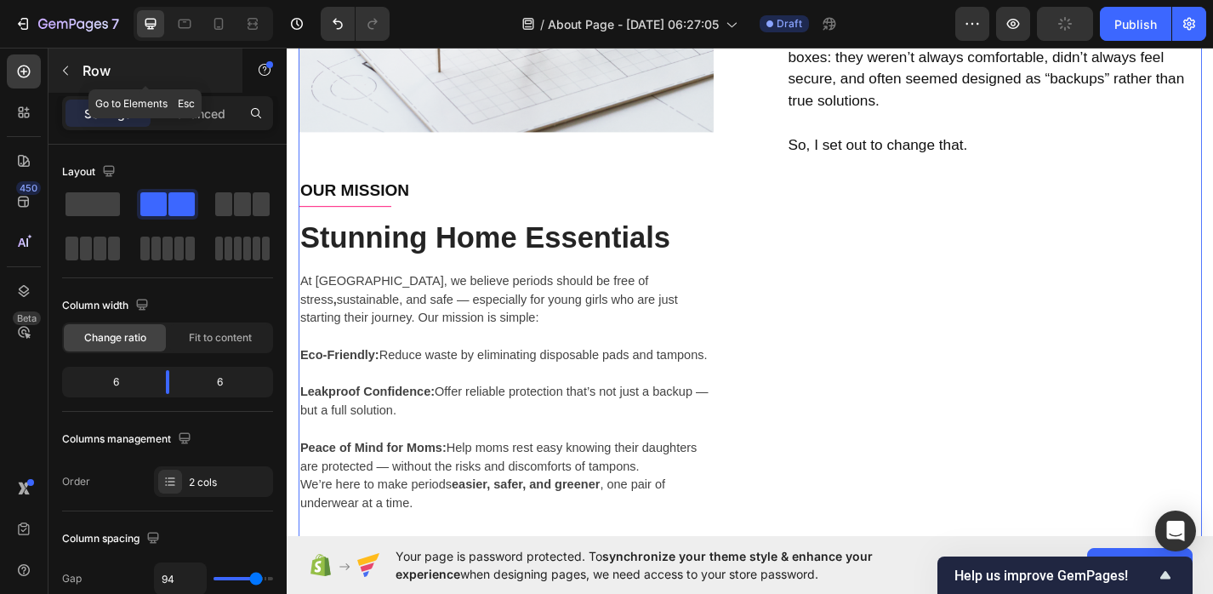
click at [82, 74] on p "Row" at bounding box center [154, 70] width 145 height 20
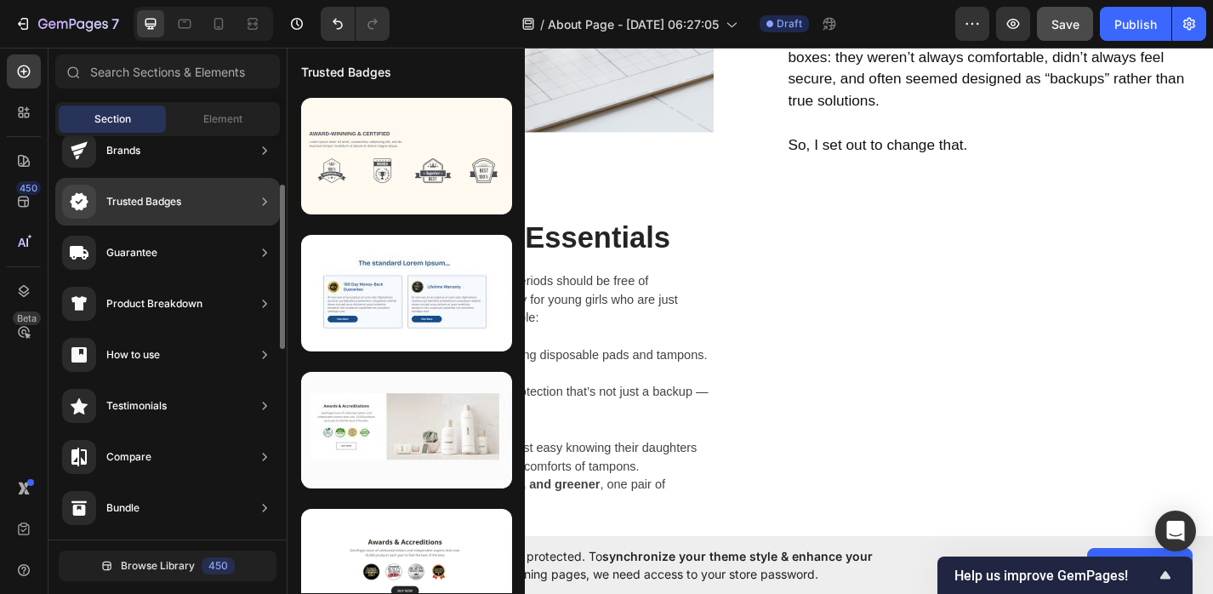
scroll to position [129, 0]
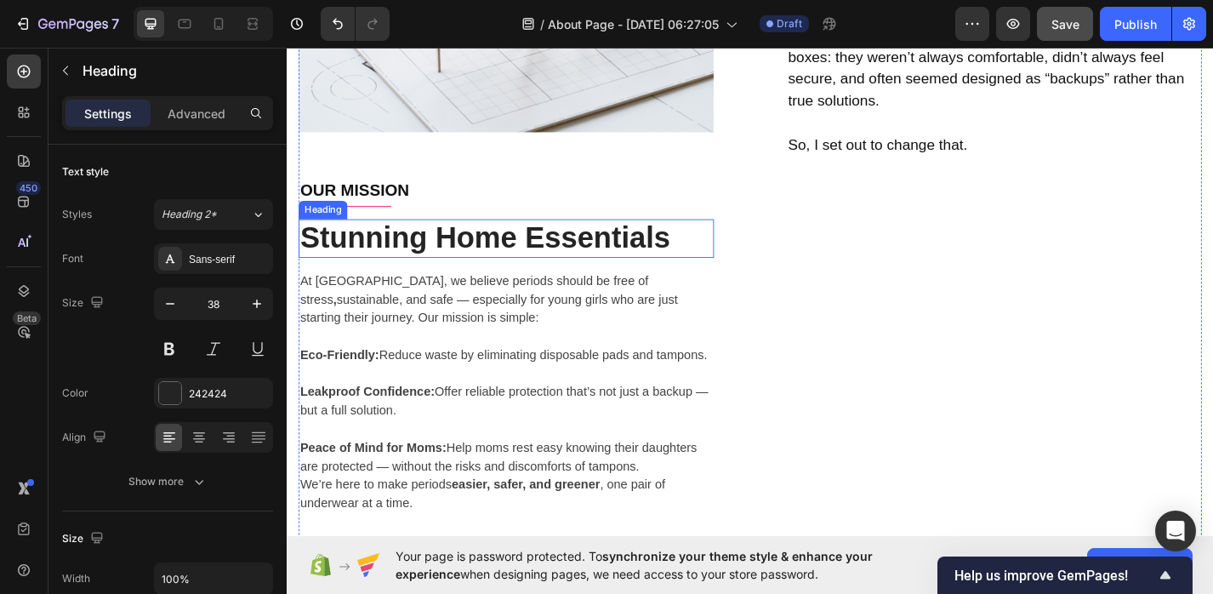
click at [421, 253] on p "Stunning Home Essentials" at bounding box center [528, 257] width 454 height 39
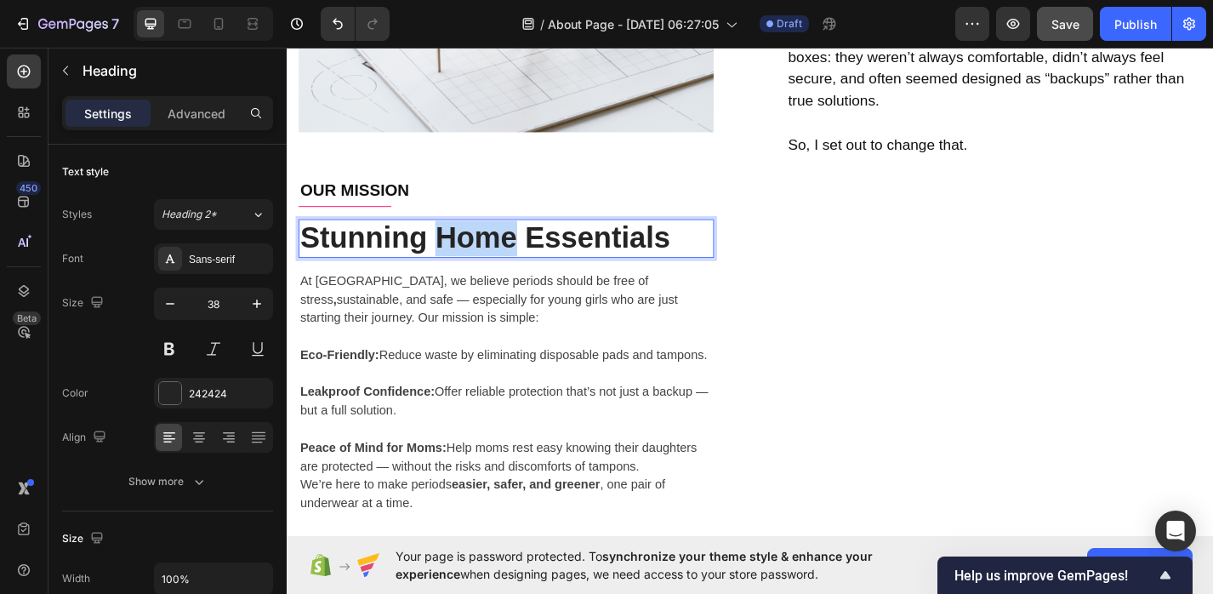
click at [526, 269] on p "Stunning Home Essentials" at bounding box center [528, 257] width 454 height 39
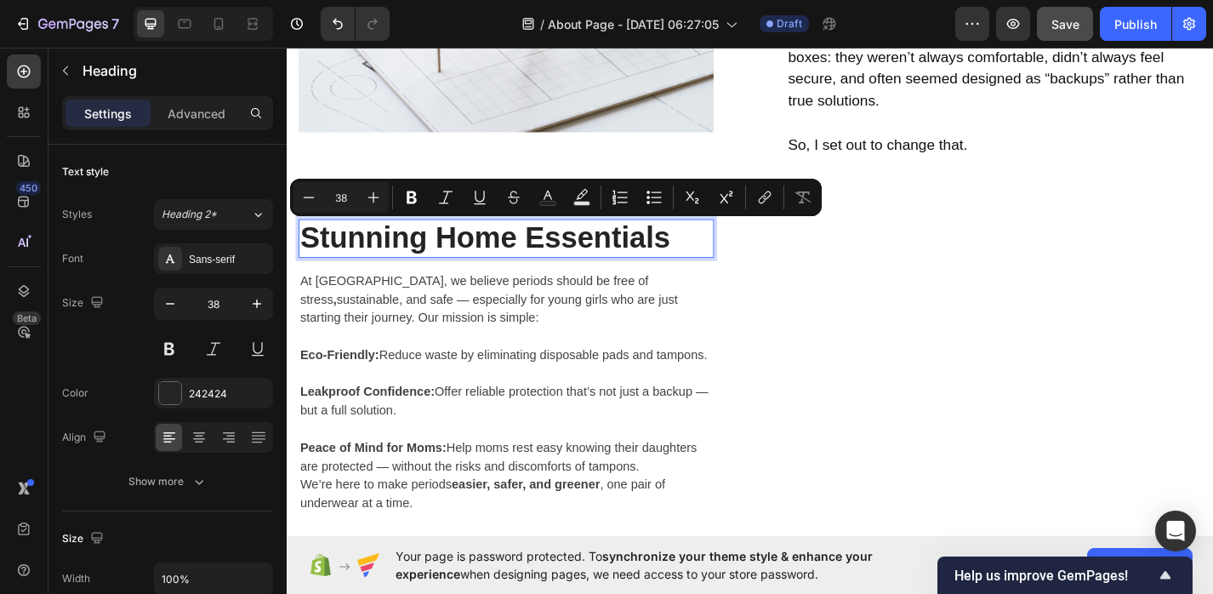
click at [702, 265] on p "Stunning Home Essentials" at bounding box center [528, 257] width 454 height 39
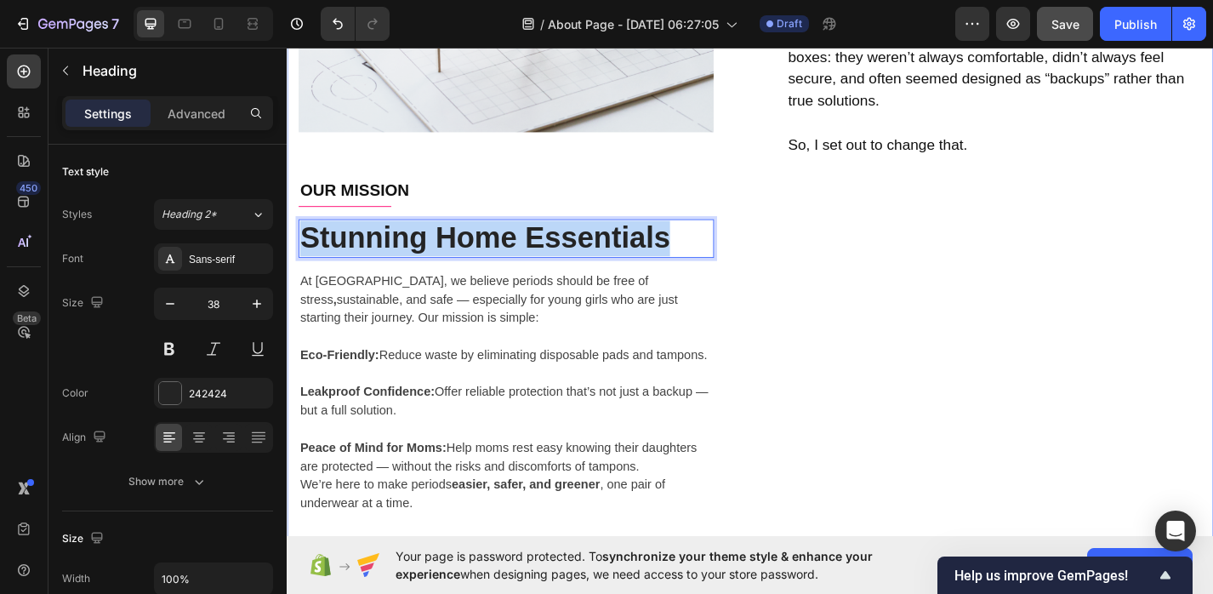
drag, startPoint x: 714, startPoint y: 265, endPoint x: 294, endPoint y: 262, distance: 420.1
click at [294, 262] on div "Image OUR MISSION Text block Title Line Stunning Home Essentials Heading 16 At …" at bounding box center [797, 161] width 1021 height 1079
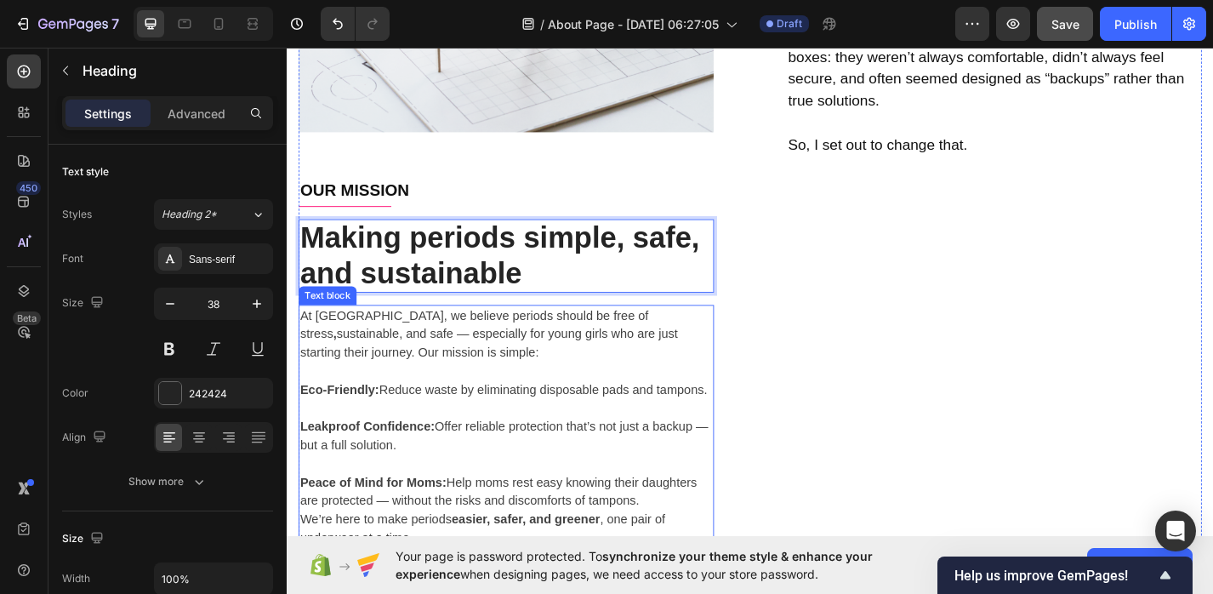
click at [349, 377] on p "At [GEOGRAPHIC_DATA], we believe periods should be free of stress , sustainable…" at bounding box center [528, 363] width 454 height 61
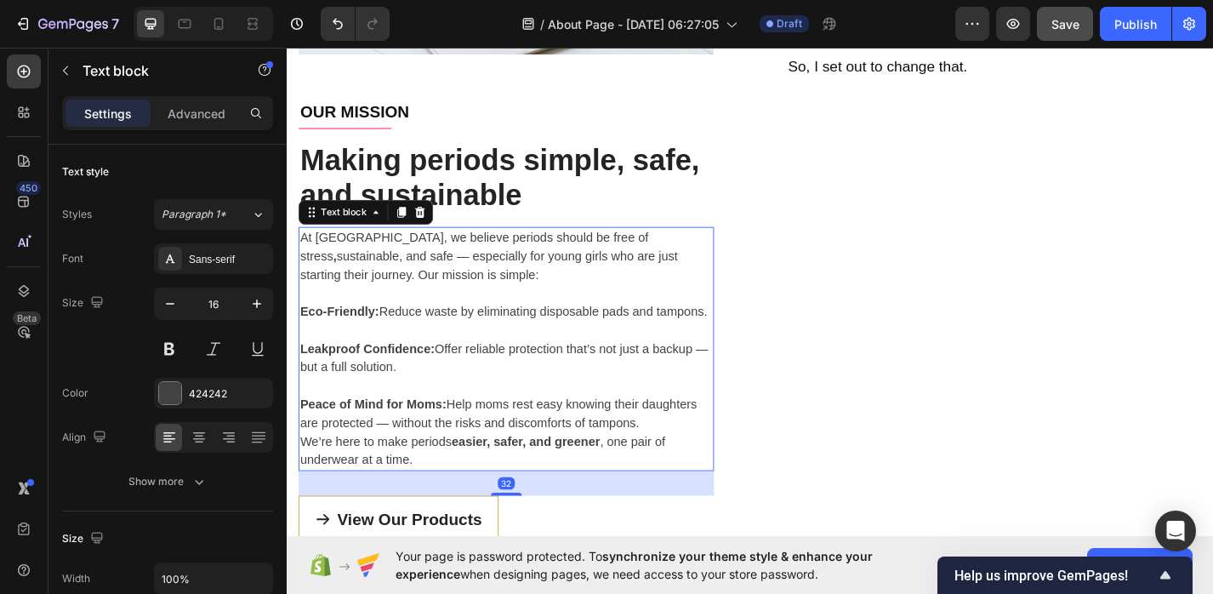
scroll to position [1194, 0]
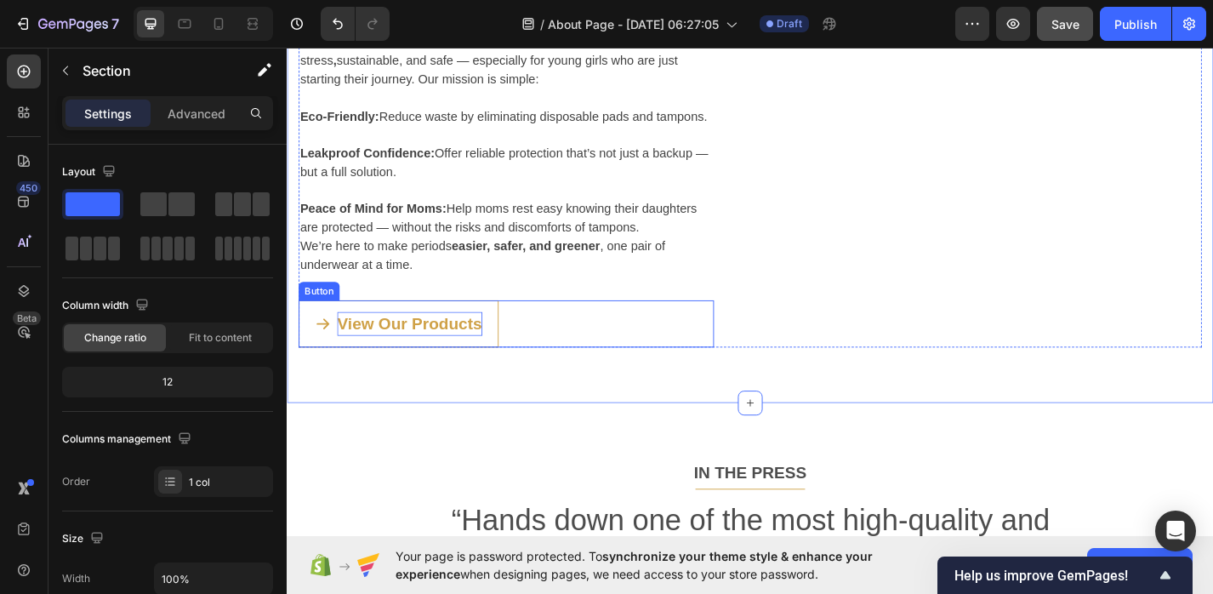
click at [370, 347] on div "View Our Products" at bounding box center [422, 351] width 160 height 27
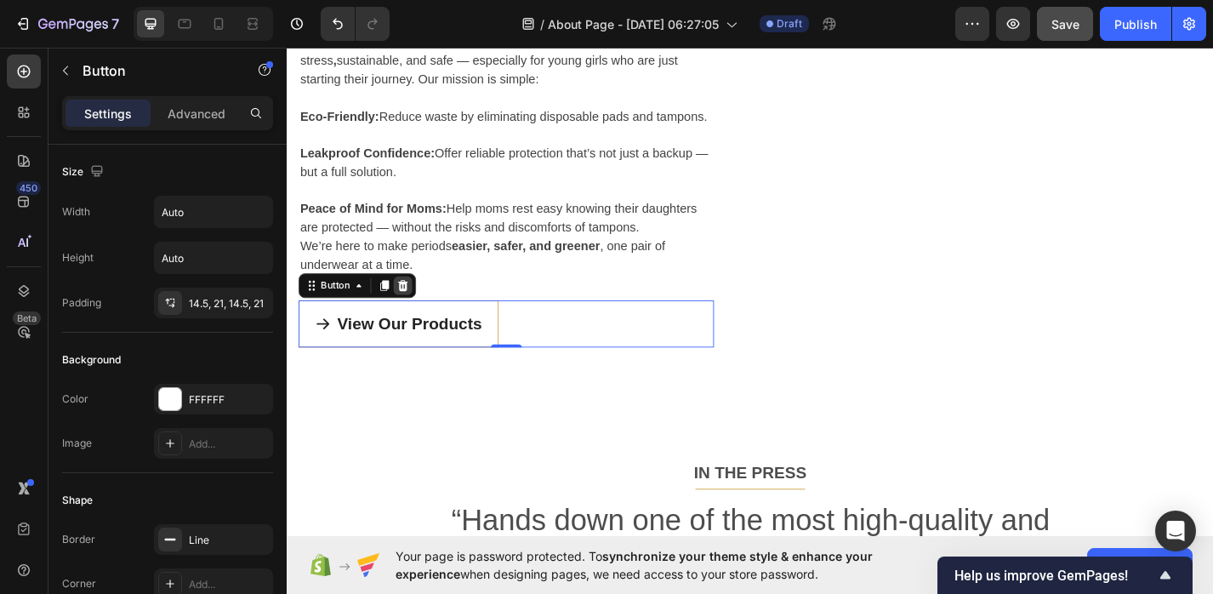
click at [418, 308] on icon at bounding box center [414, 310] width 11 height 12
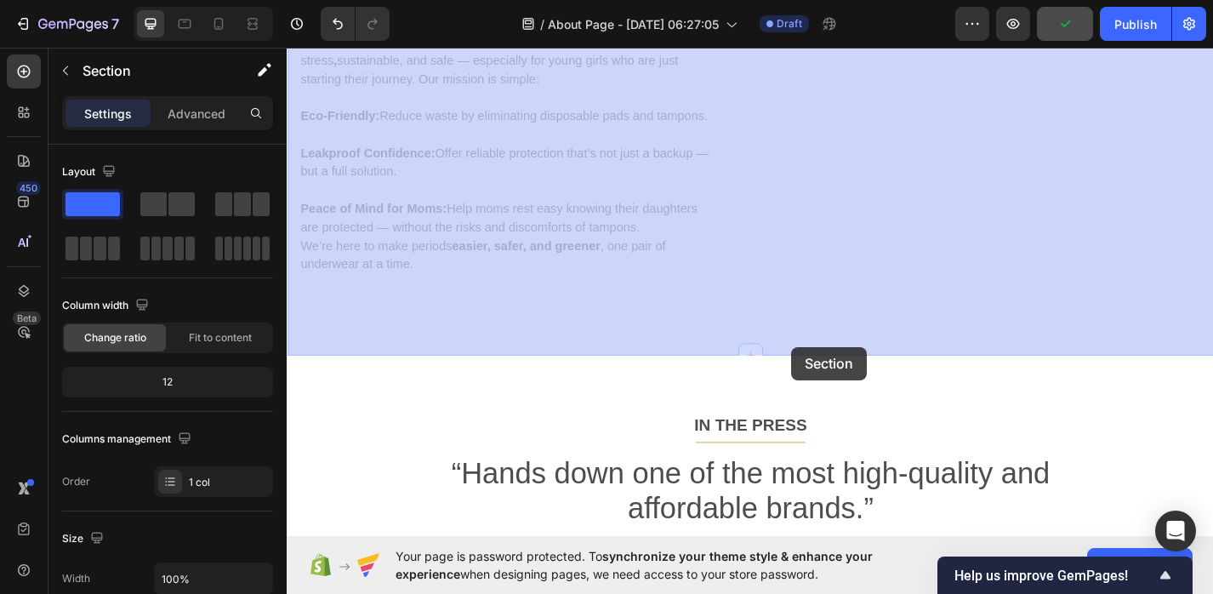
drag, startPoint x: 846, startPoint y: 385, endPoint x: 842, endPoint y: 376, distance: 10.3
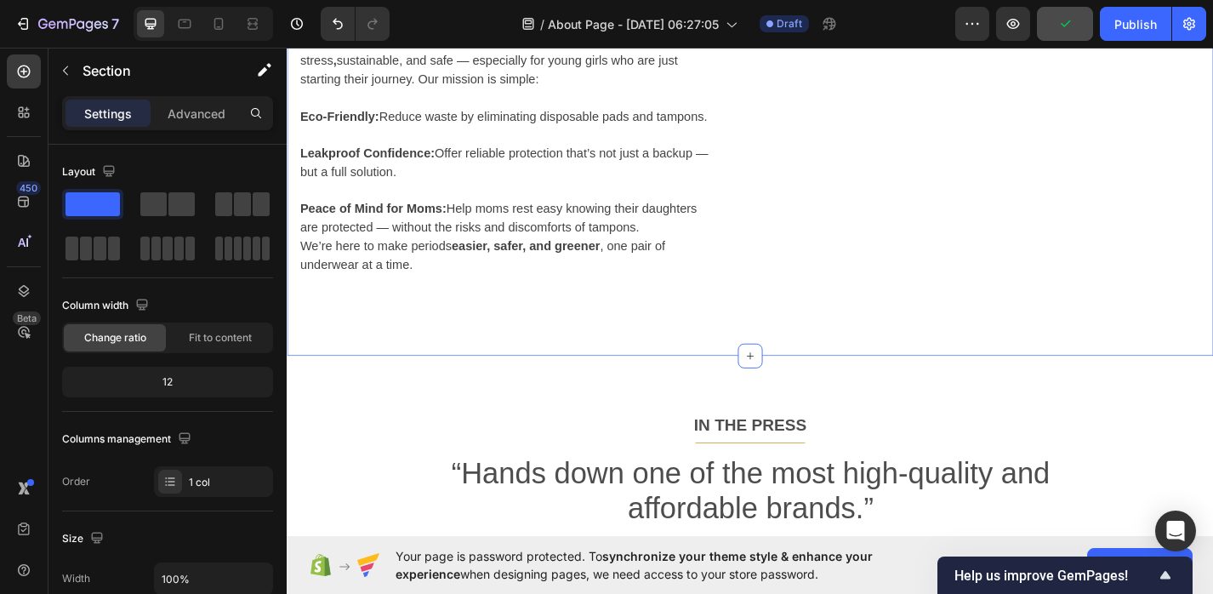
click at [475, 298] on div "At [GEOGRAPHIC_DATA], we believe periods should be free of stress , sustainable…" at bounding box center [528, 164] width 458 height 269
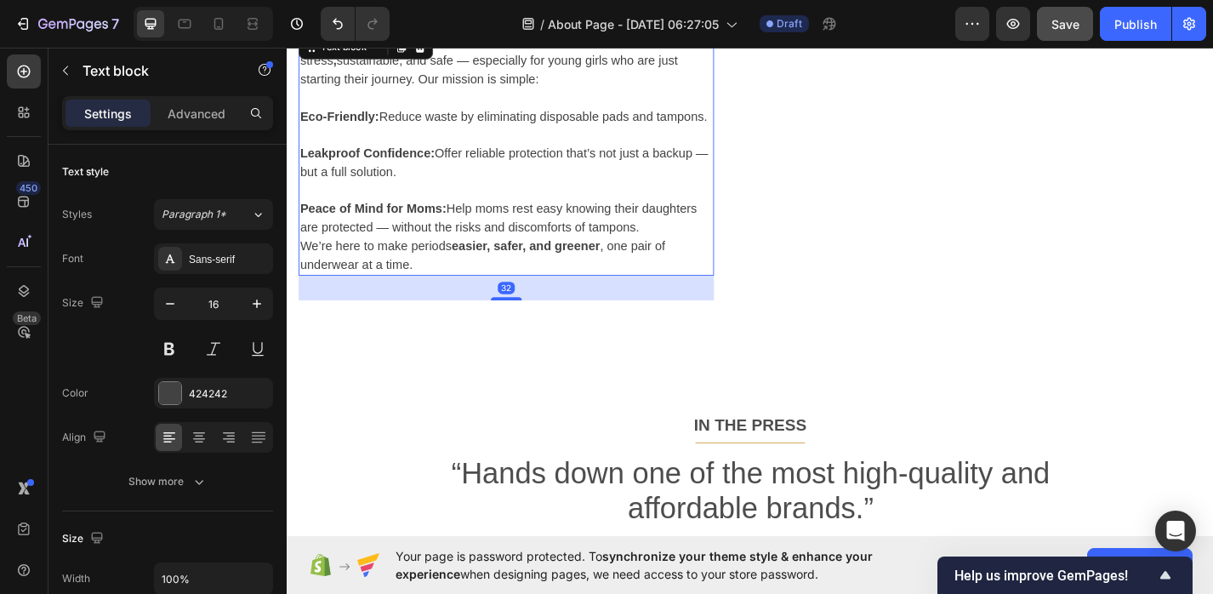
click at [475, 312] on div "32" at bounding box center [528, 312] width 458 height 27
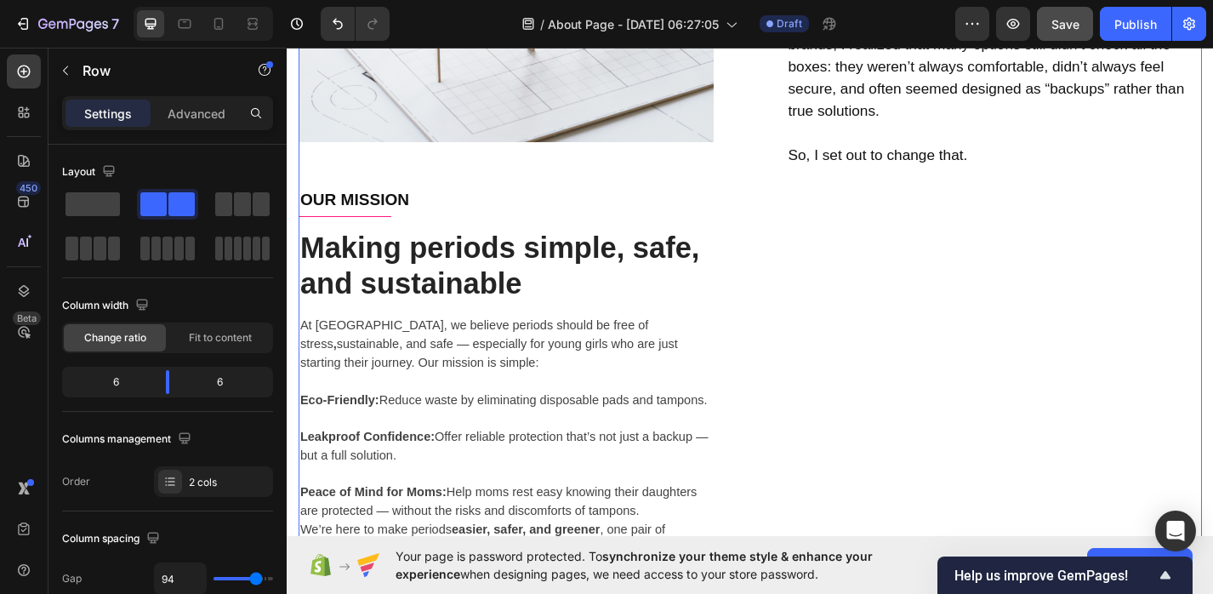
scroll to position [867, 0]
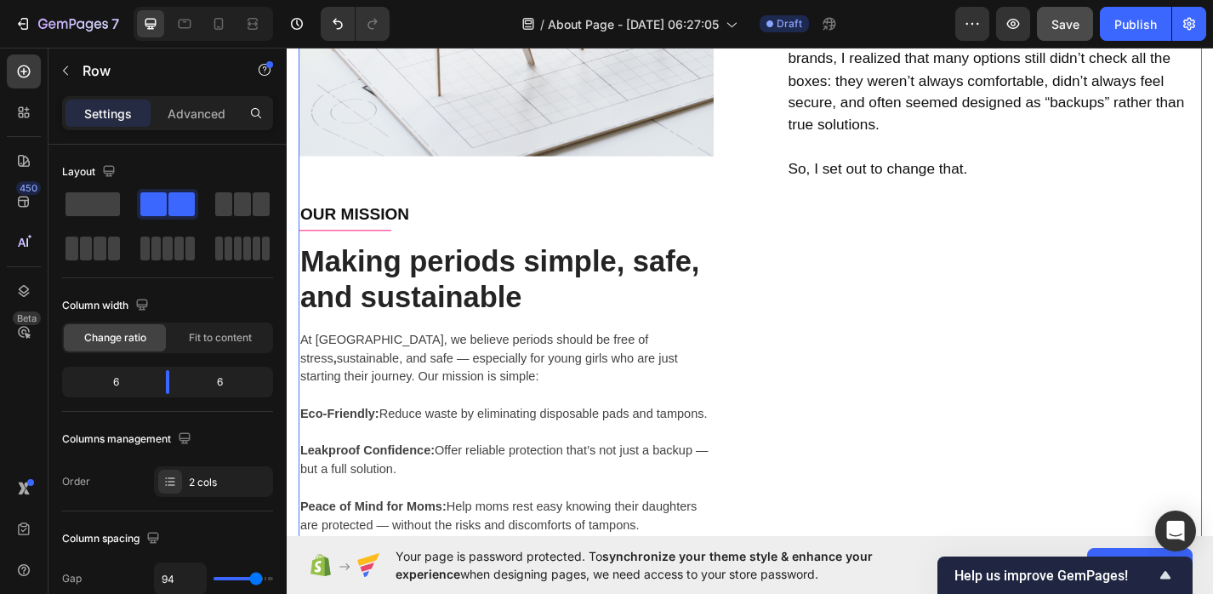
click at [950, 326] on div "OUR STORY Text block Title Line Because You Deserve Better Periods Heading Hi! …" at bounding box center [1066, 182] width 458 height 944
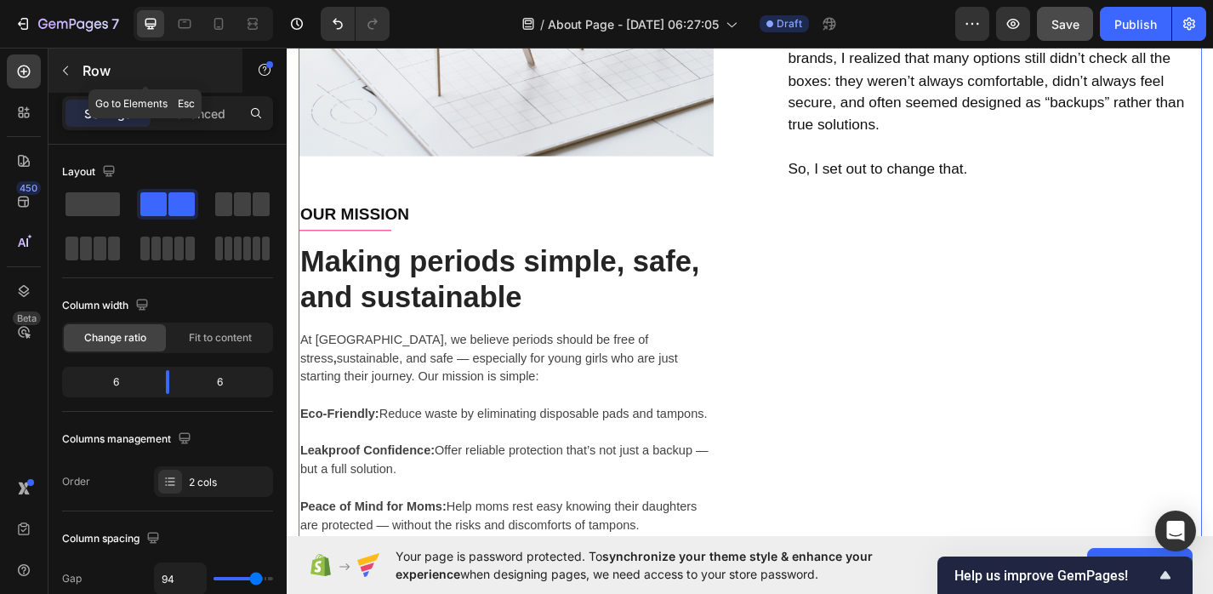
click at [56, 72] on button "button" at bounding box center [65, 70] width 27 height 27
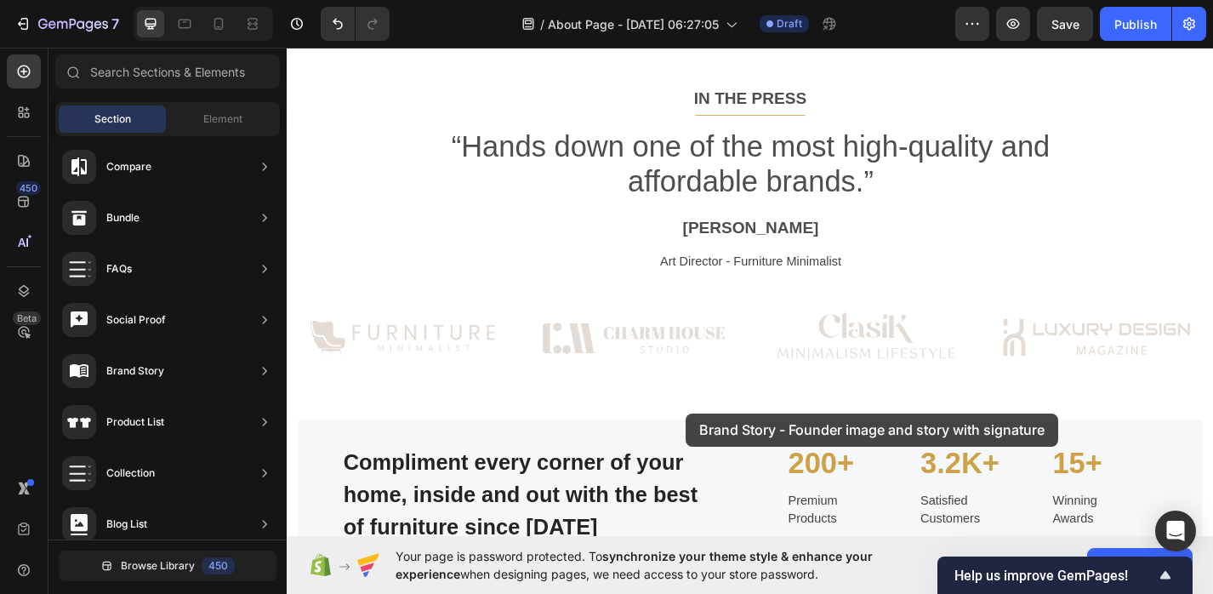
scroll to position [1589, 0]
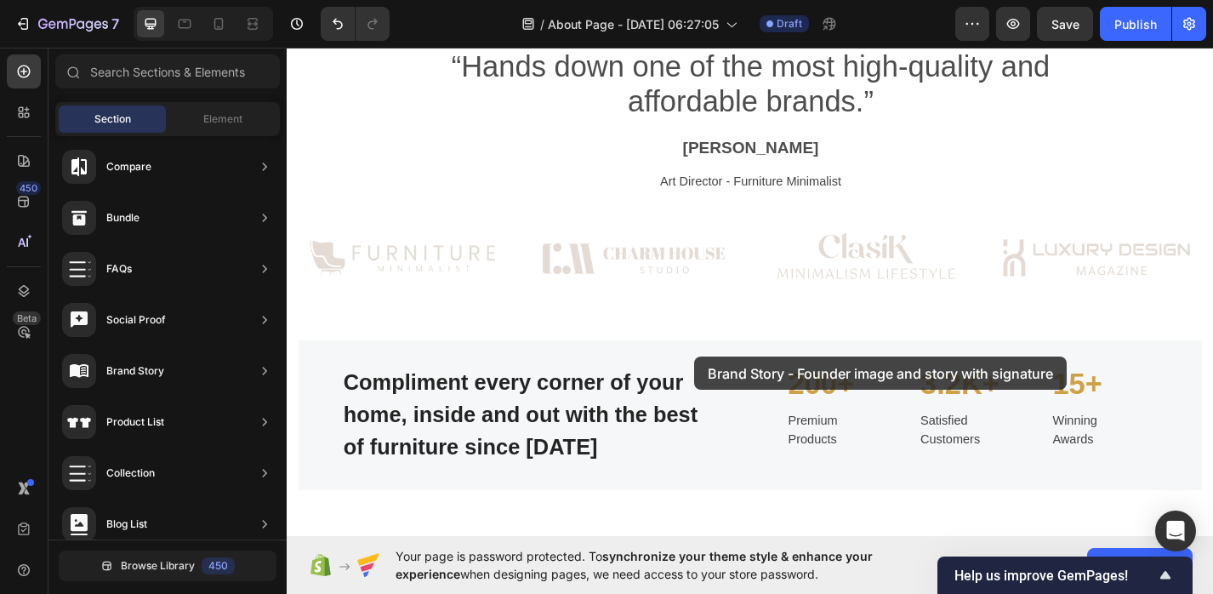
drag, startPoint x: 706, startPoint y: 201, endPoint x: 734, endPoint y: 393, distance: 194.2
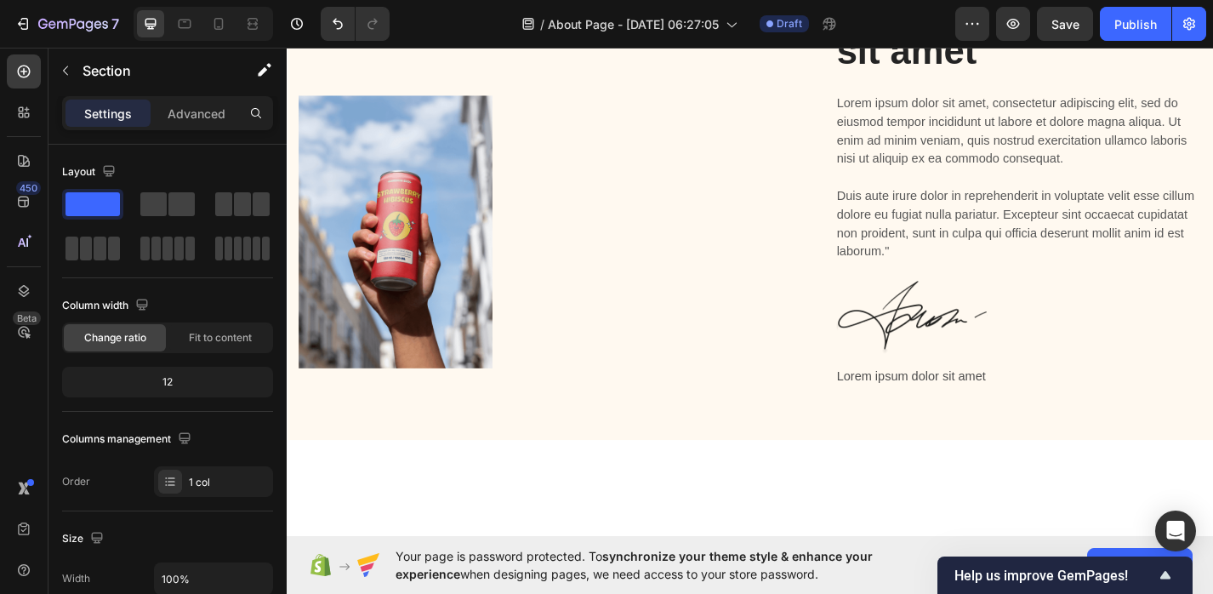
scroll to position [2182, 0]
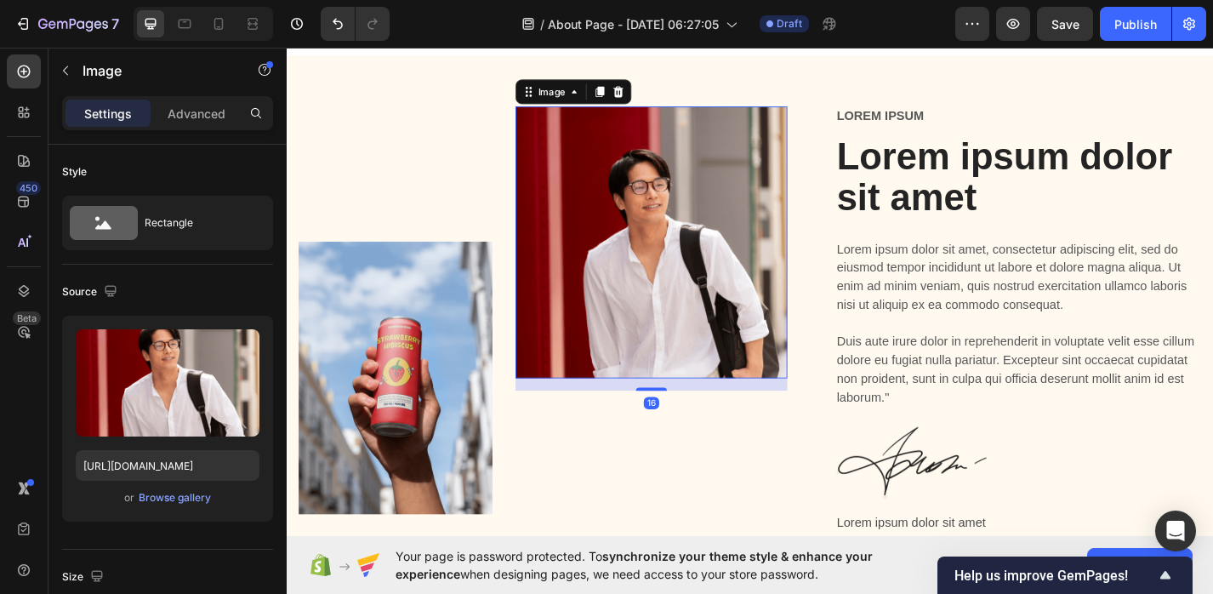
click at [738, 336] on img at bounding box center [687, 261] width 299 height 299
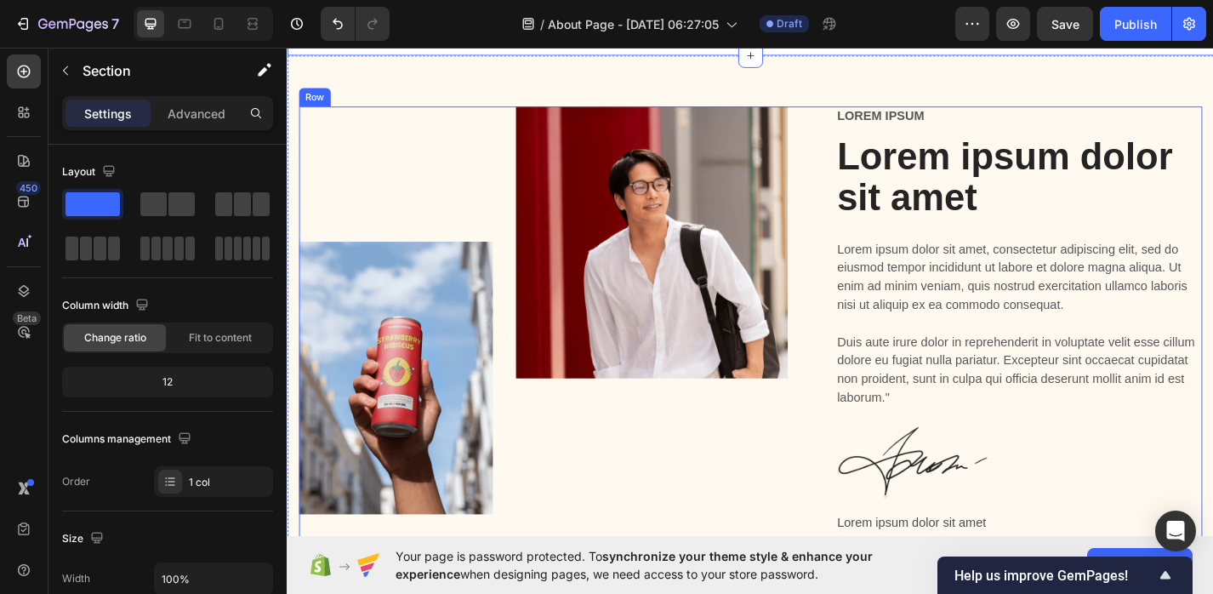
scroll to position [2073, 0]
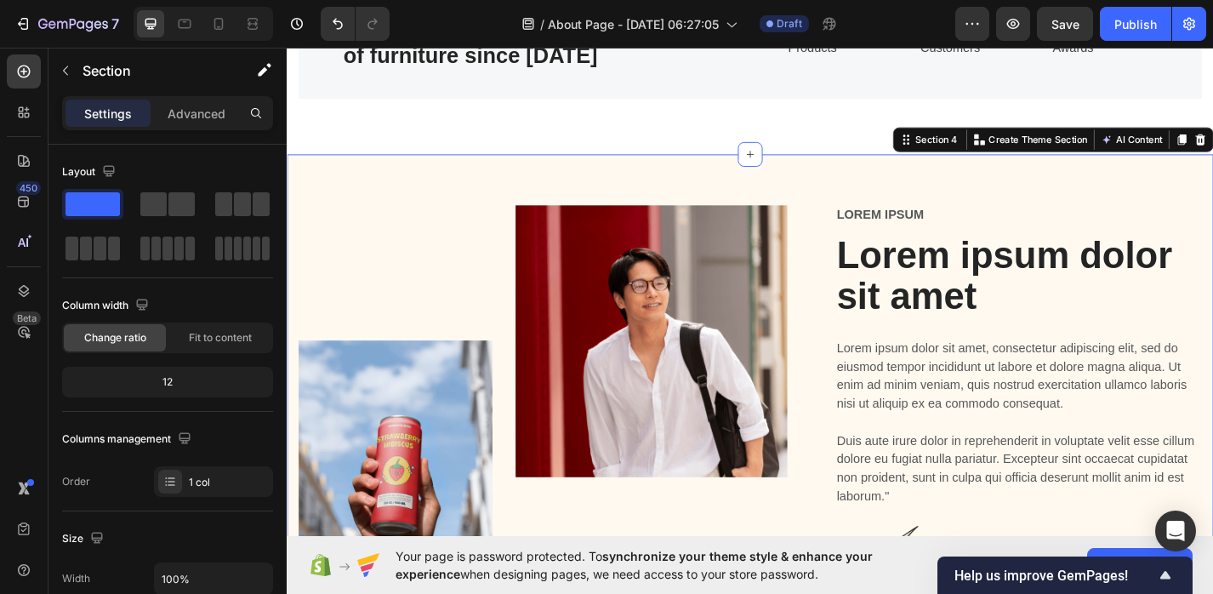
click at [860, 191] on div "Image Image Row Lorem ipsum Text Block Lorem ipsum dolor sit amet Heading Lorem…" at bounding box center [797, 457] width 1021 height 584
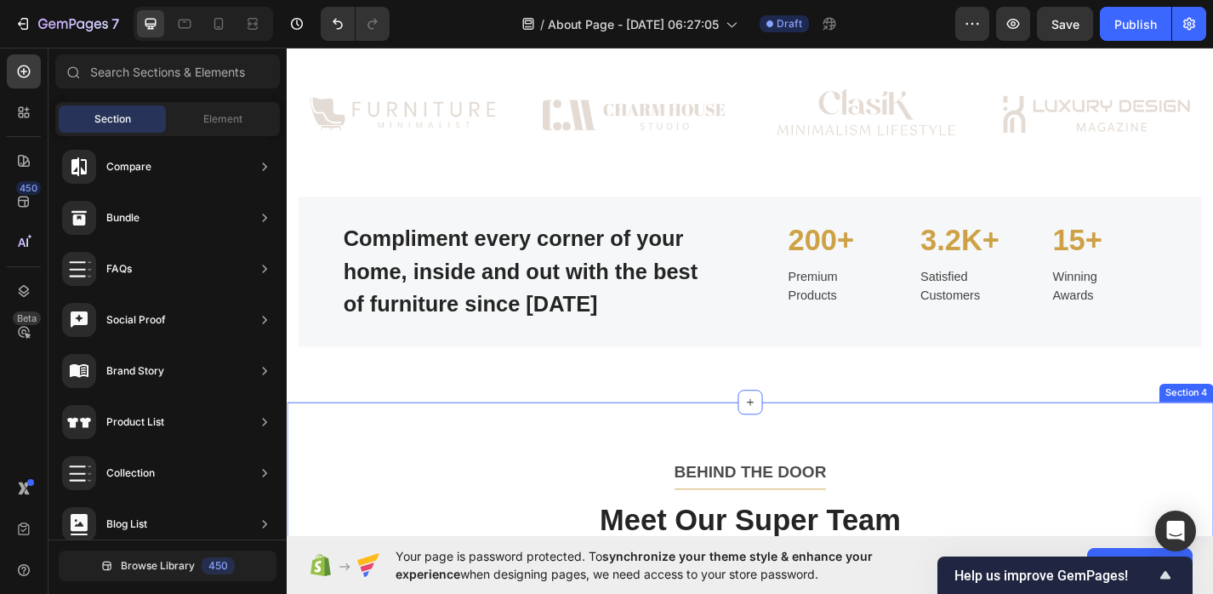
scroll to position [1657, 0]
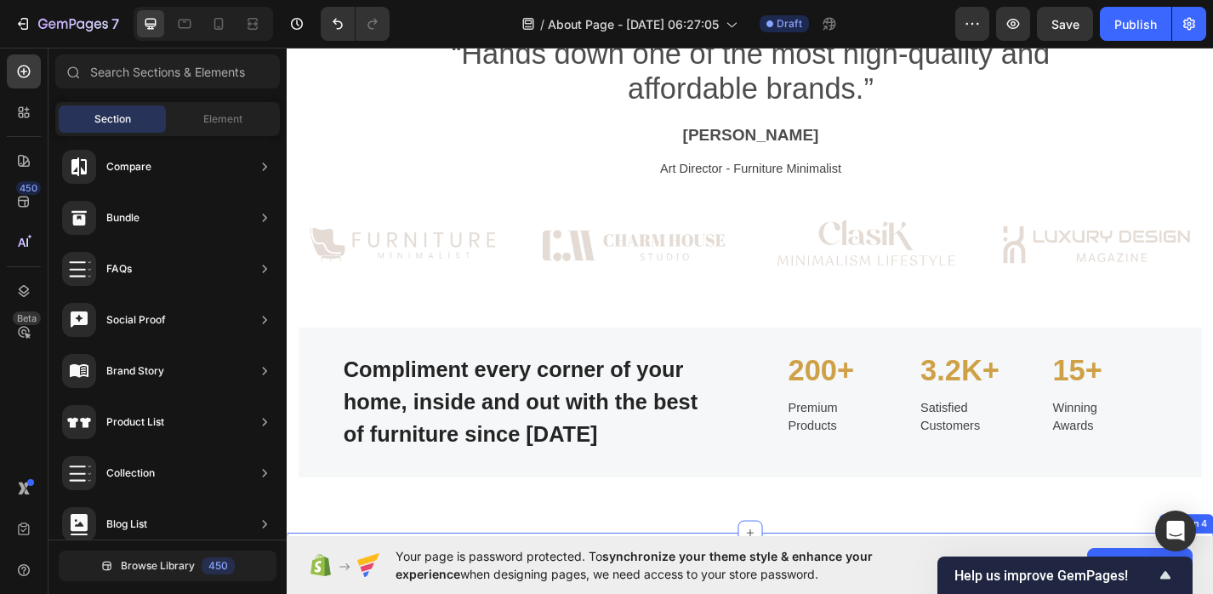
click at [884, 459] on p "Premium Products" at bounding box center [896, 454] width 115 height 41
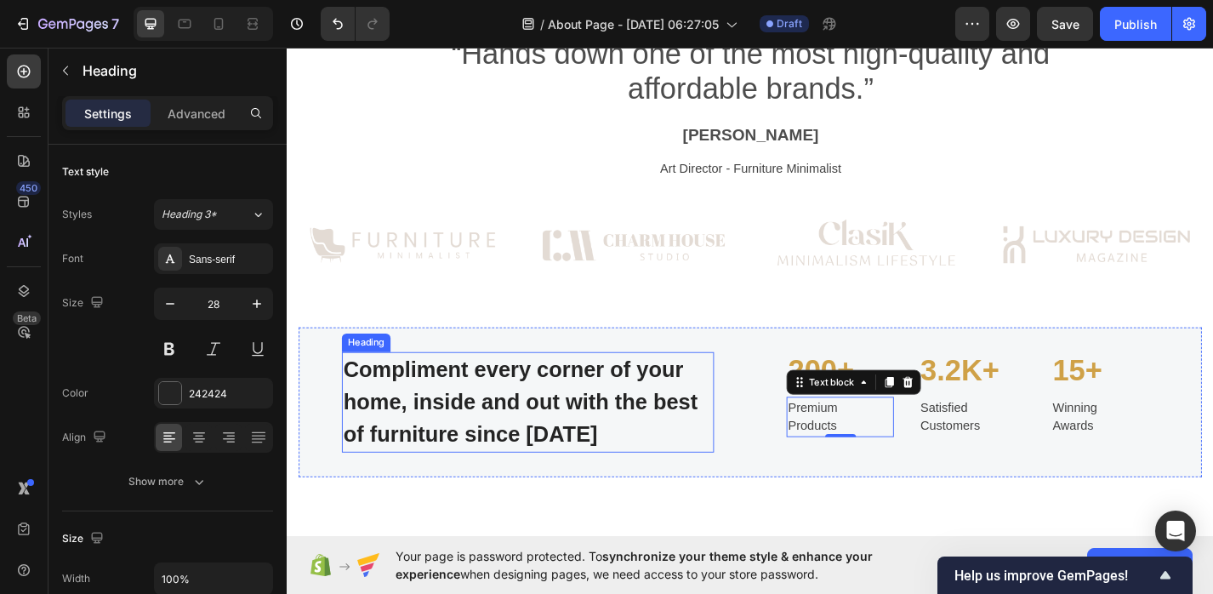
click at [644, 464] on p "Compliment every corner of your home, inside and out with the best of furniture…" at bounding box center [552, 437] width 407 height 107
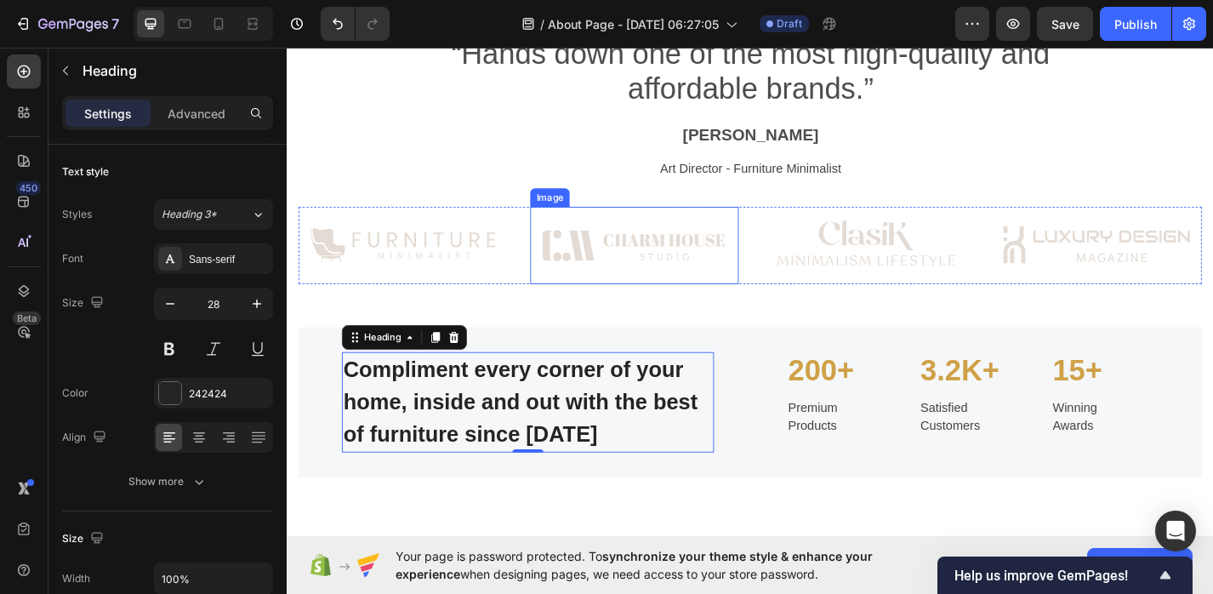
click at [683, 285] on img at bounding box center [669, 265] width 230 height 85
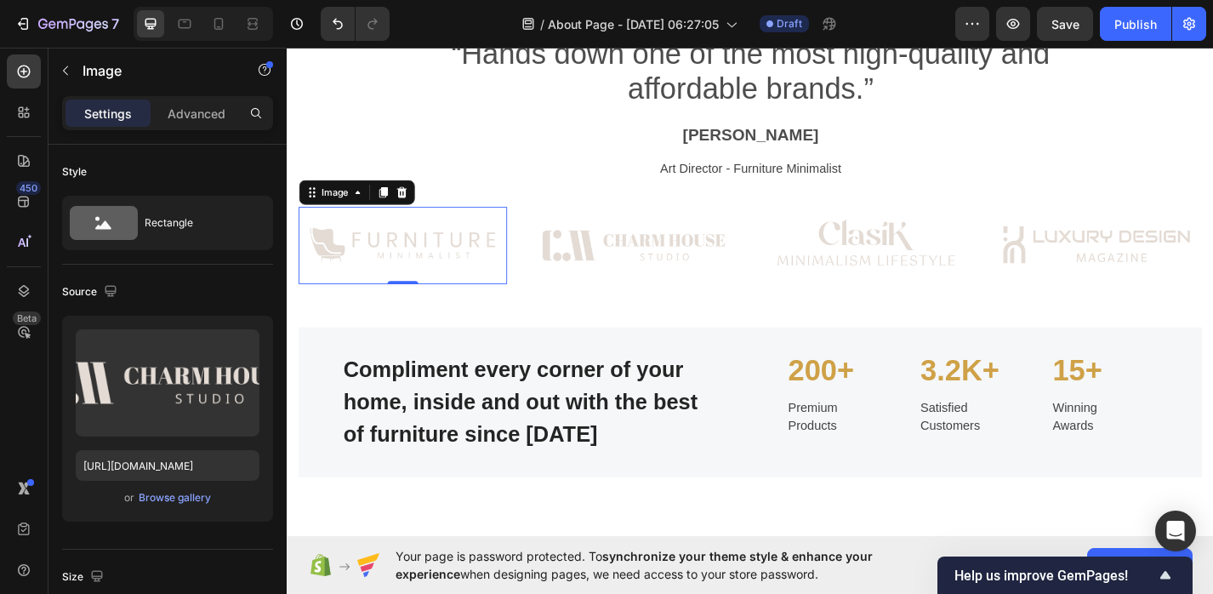
click at [501, 267] on img at bounding box center [414, 265] width 230 height 85
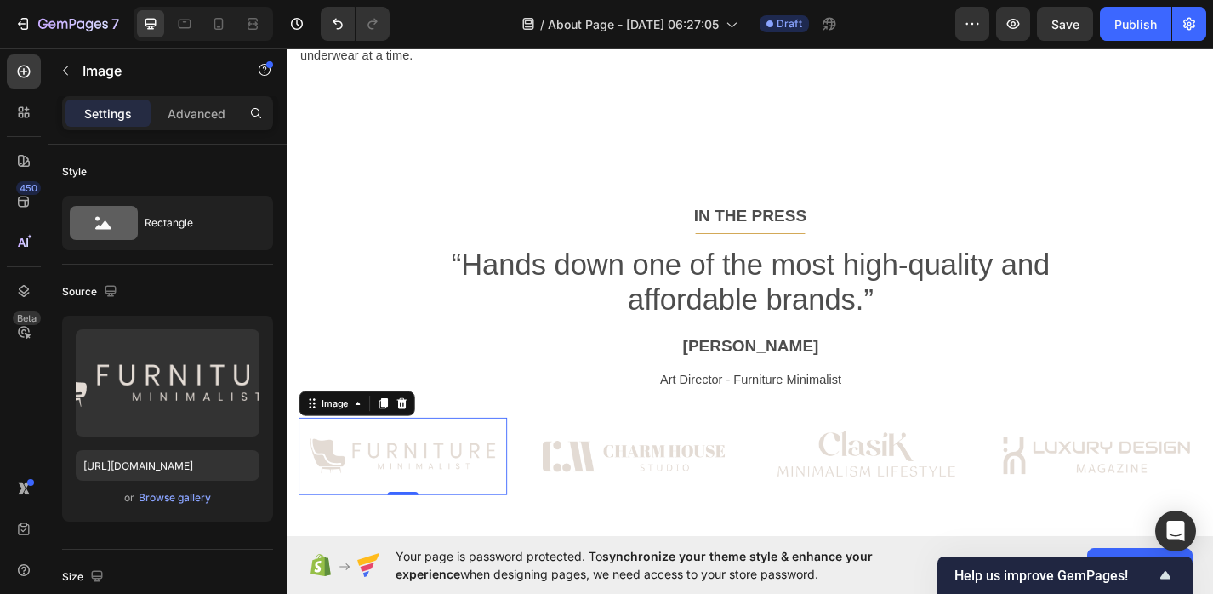
scroll to position [1363, 0]
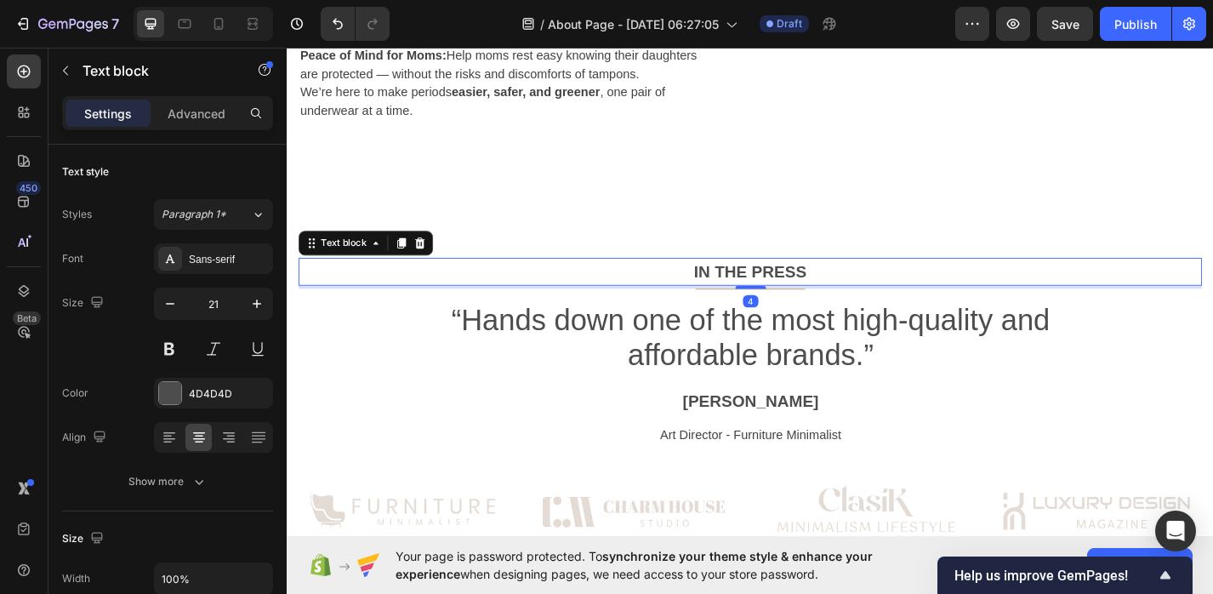
click at [669, 294] on p "IN THE PRESS" at bounding box center [797, 294] width 992 height 27
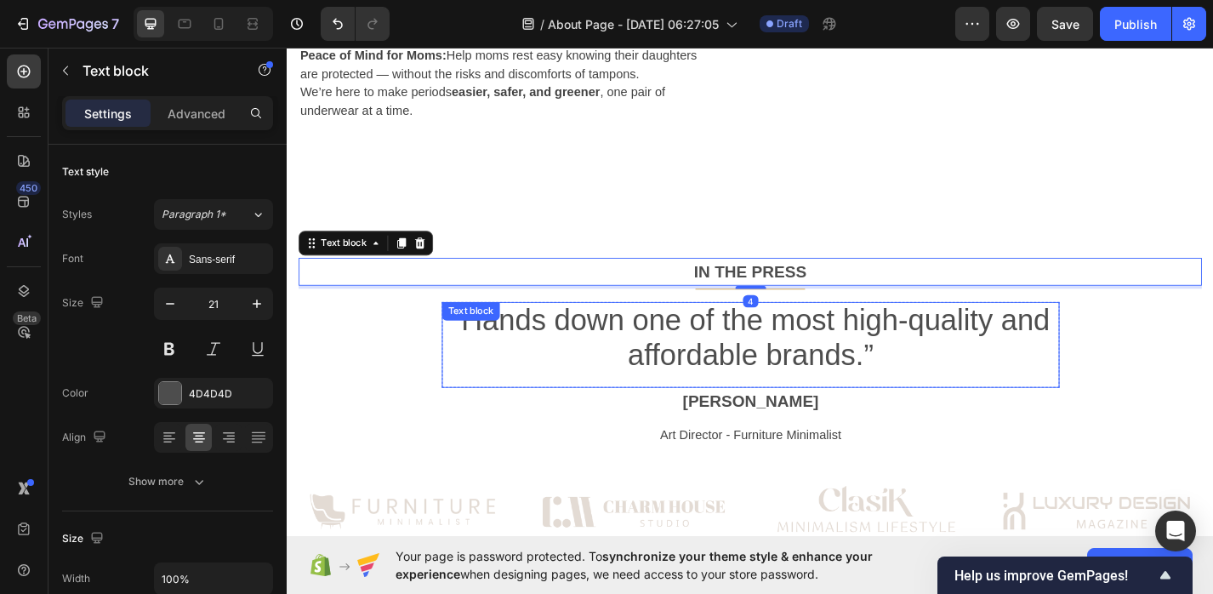
click at [691, 362] on p "“Hands down one of the most high-quality and affordable brands.”" at bounding box center [796, 367] width 677 height 77
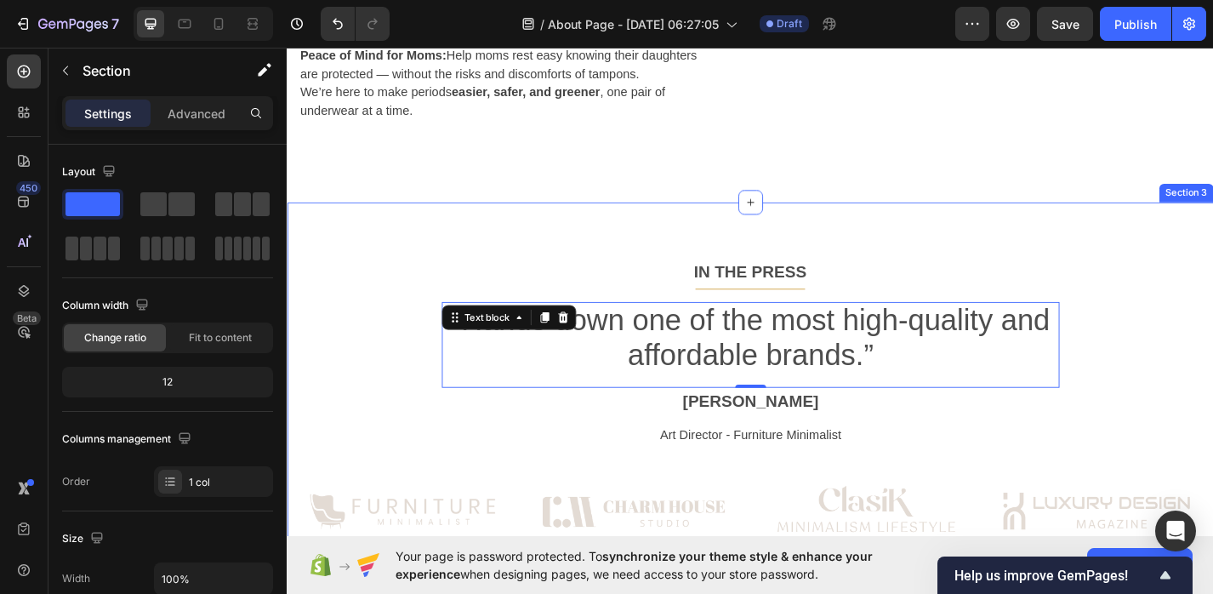
click at [776, 248] on div "IN THE PRESS Text block Title Line “Hands down one of the most high-quality and…" at bounding box center [797, 546] width 1021 height 657
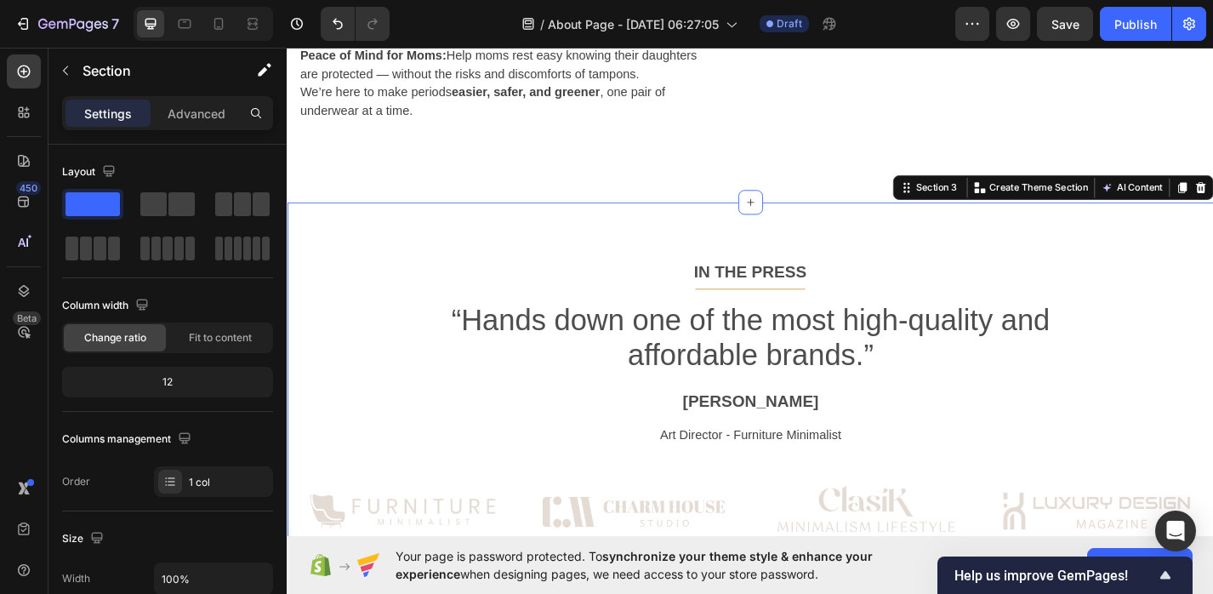
scroll to position [1360, 0]
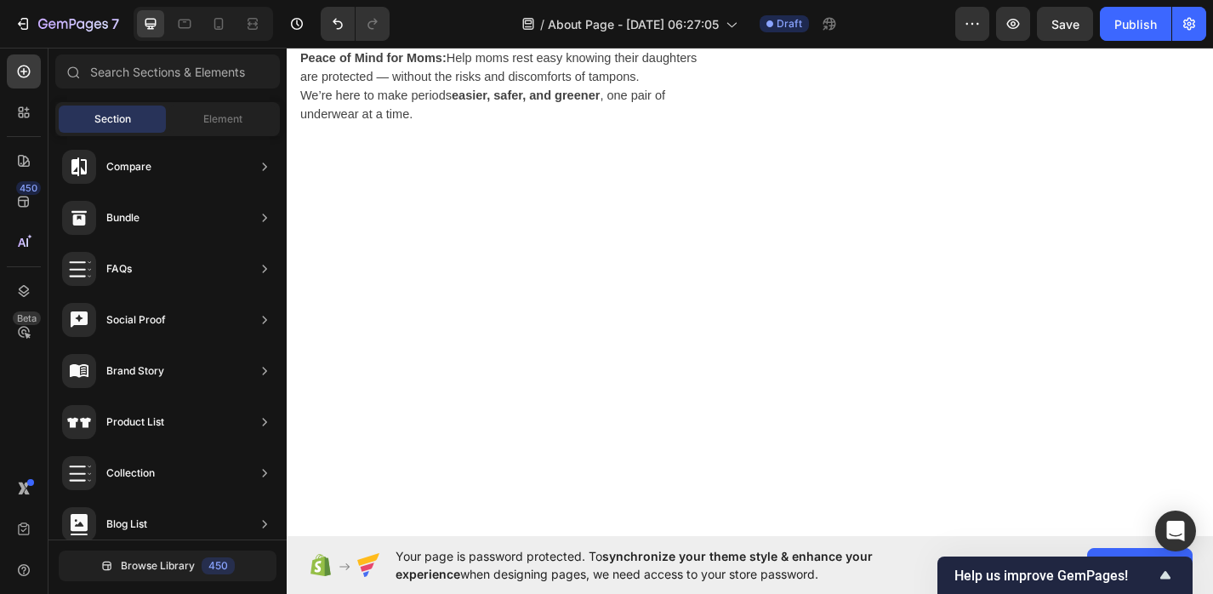
click at [873, 299] on div at bounding box center [797, 587] width 1021 height 733
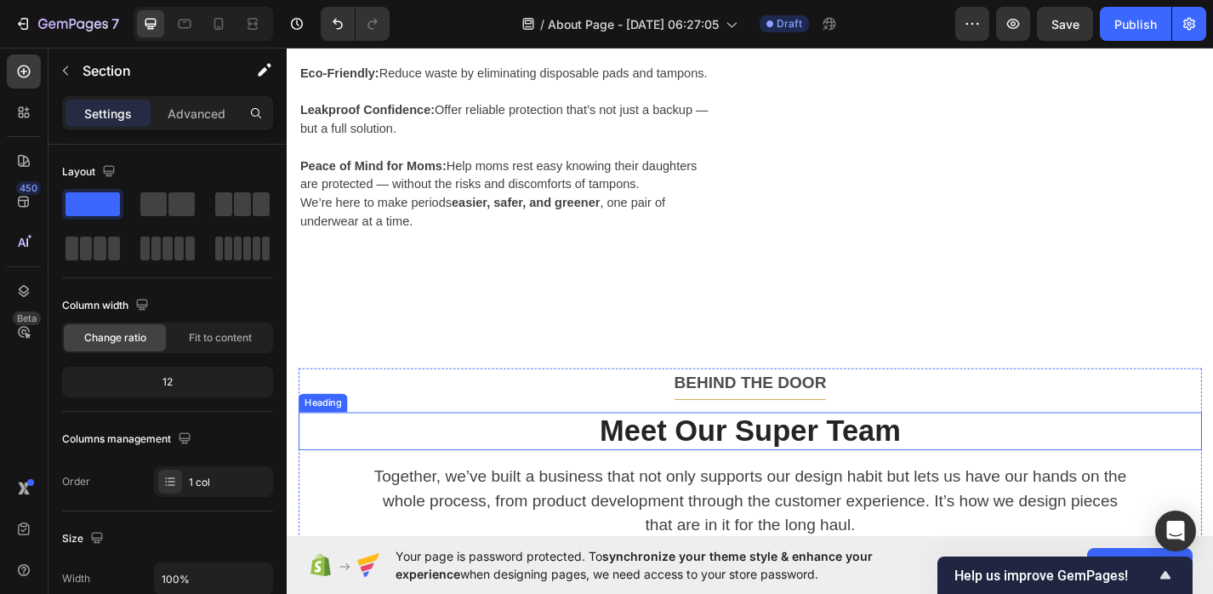
scroll to position [1054, 0]
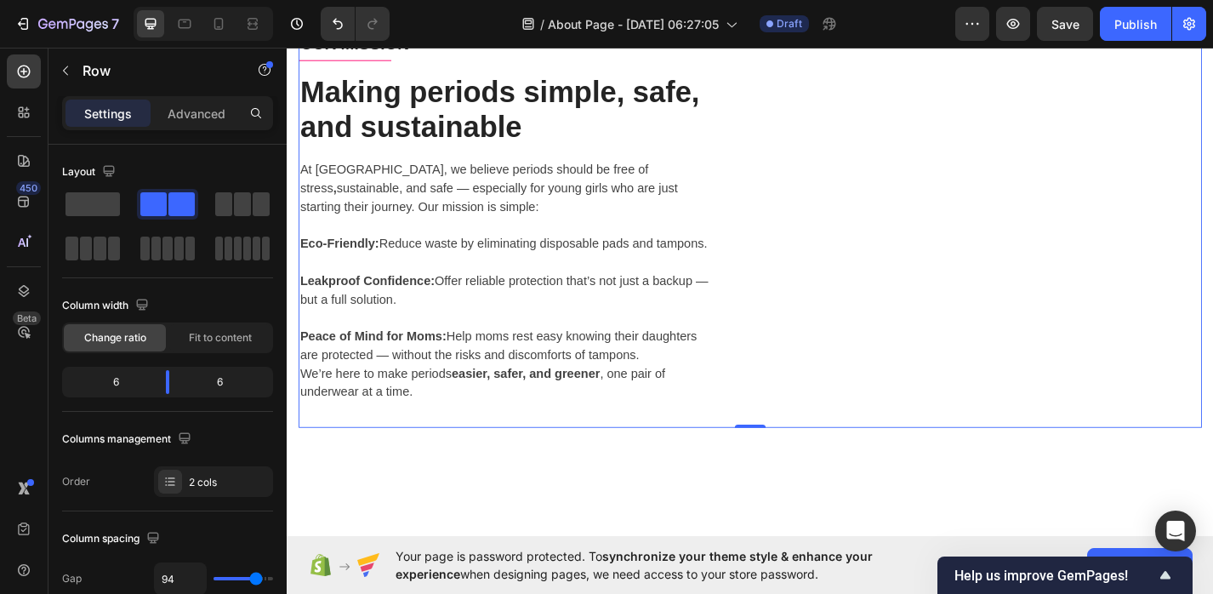
click at [570, 379] on p "Peace of Mind for Moms: Help moms rest easy knowing their daughters are protect…" at bounding box center [528, 375] width 454 height 41
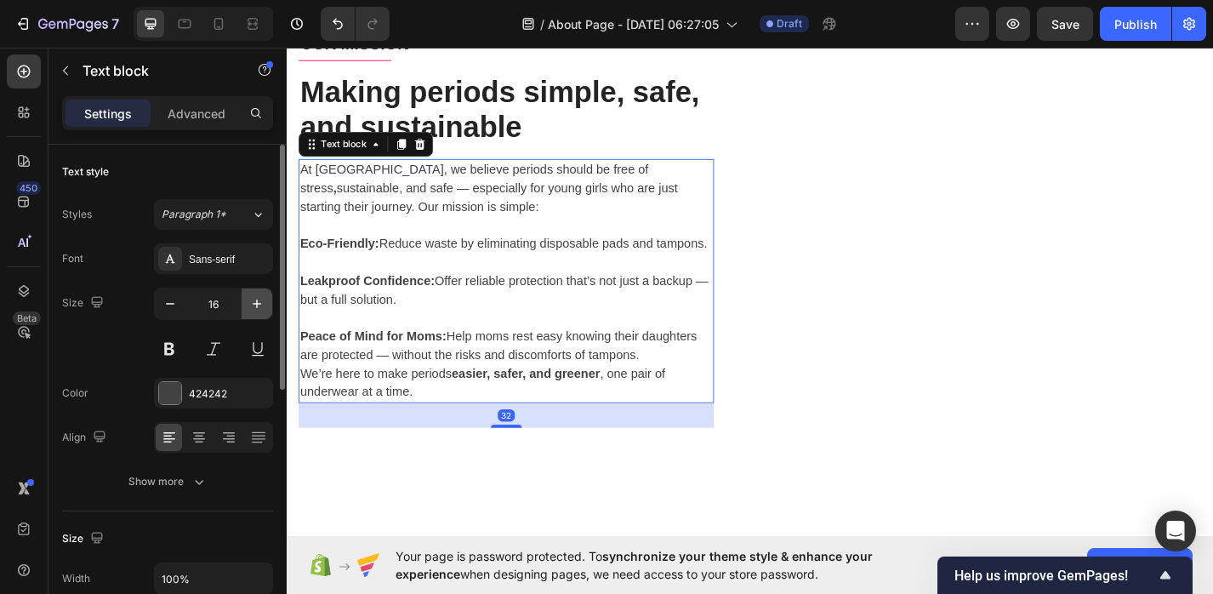
click at [258, 303] on icon "button" at bounding box center [256, 303] width 17 height 17
type input "17"
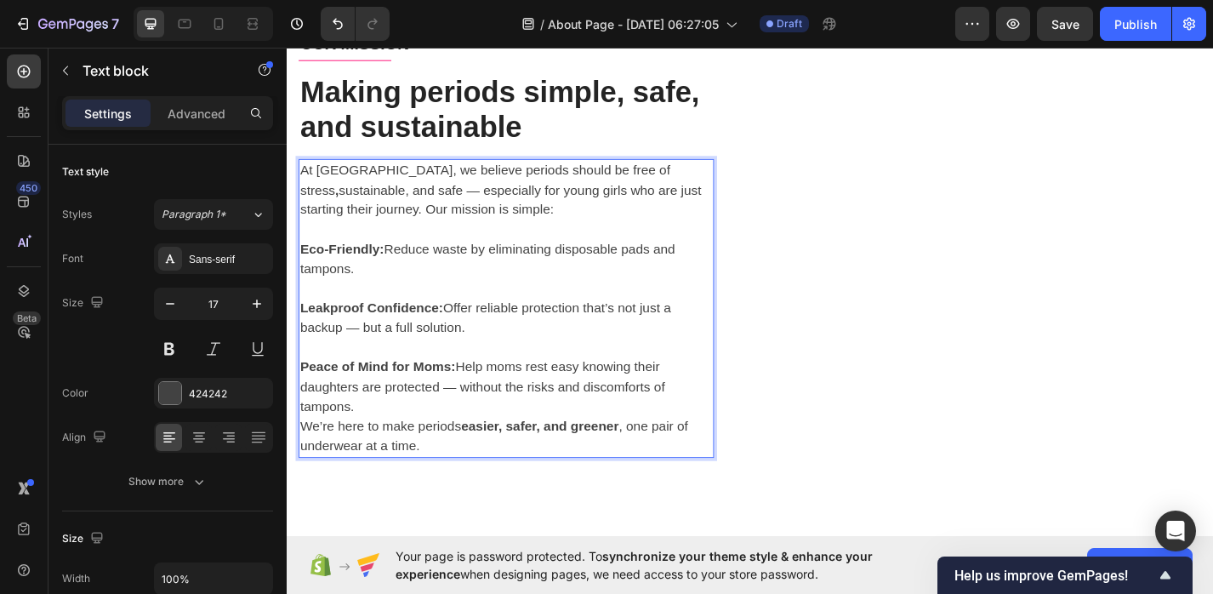
click at [516, 340] on p "Leakproof Confidence: Offer reliable protection that’s not just a backup — but …" at bounding box center [528, 345] width 454 height 43
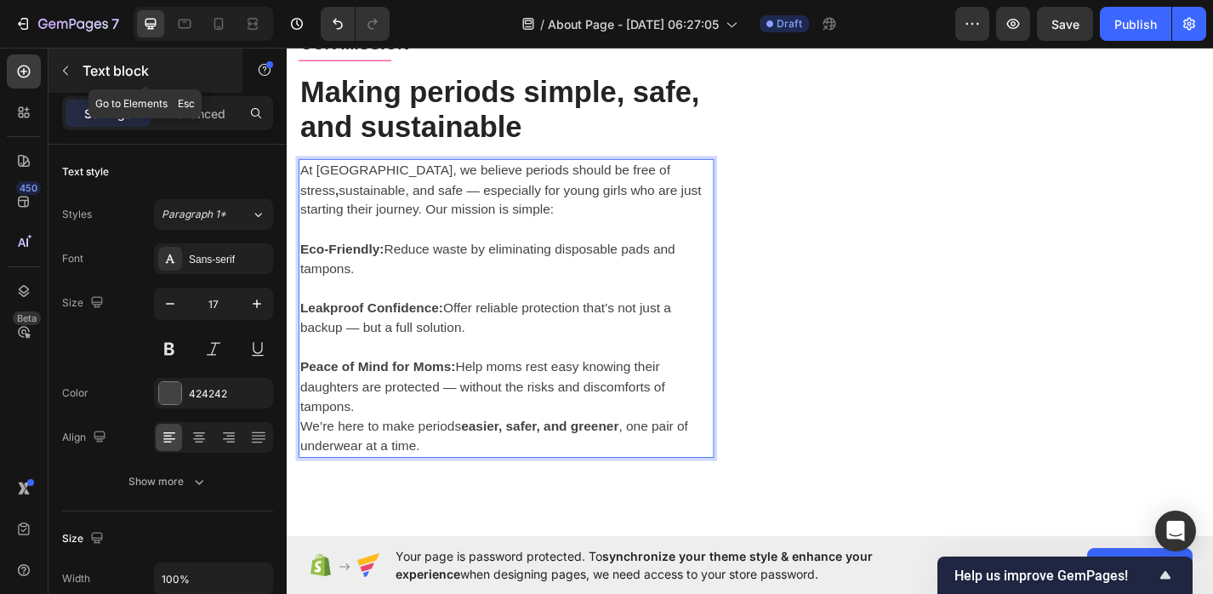
click at [75, 76] on button "button" at bounding box center [65, 70] width 27 height 27
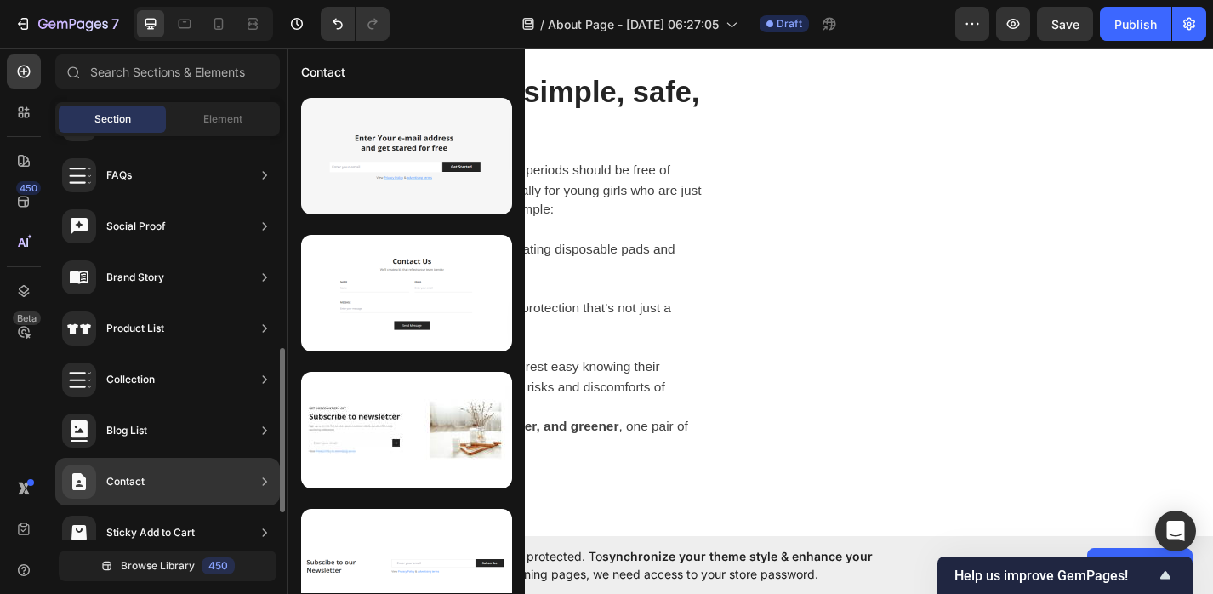
scroll to position [583, 0]
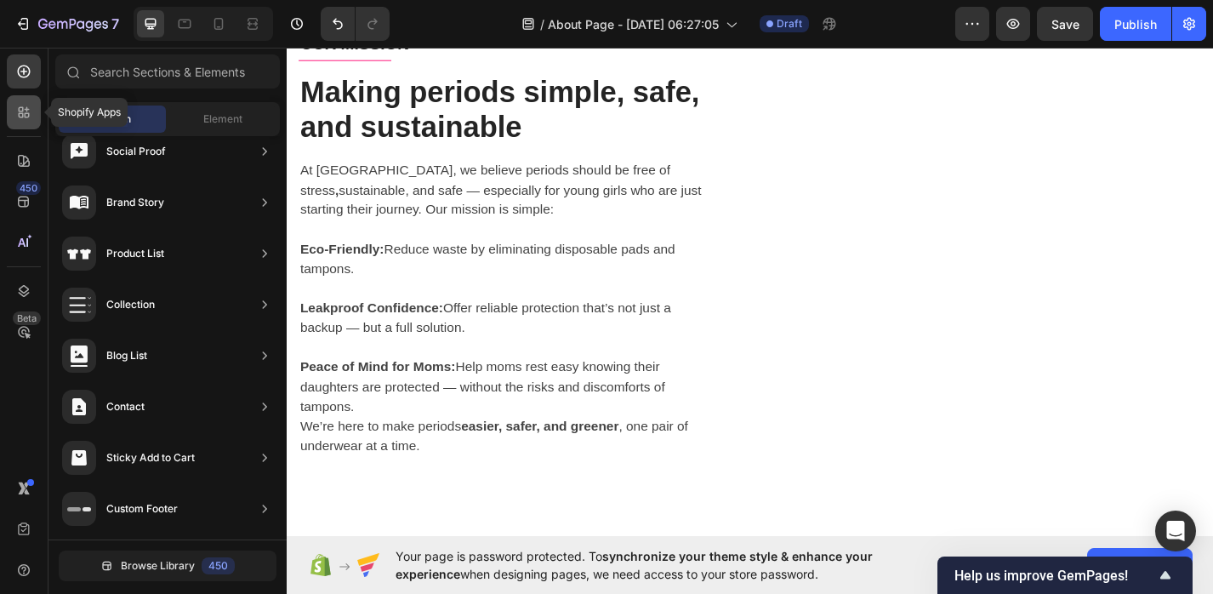
click at [29, 119] on icon at bounding box center [23, 112] width 17 height 17
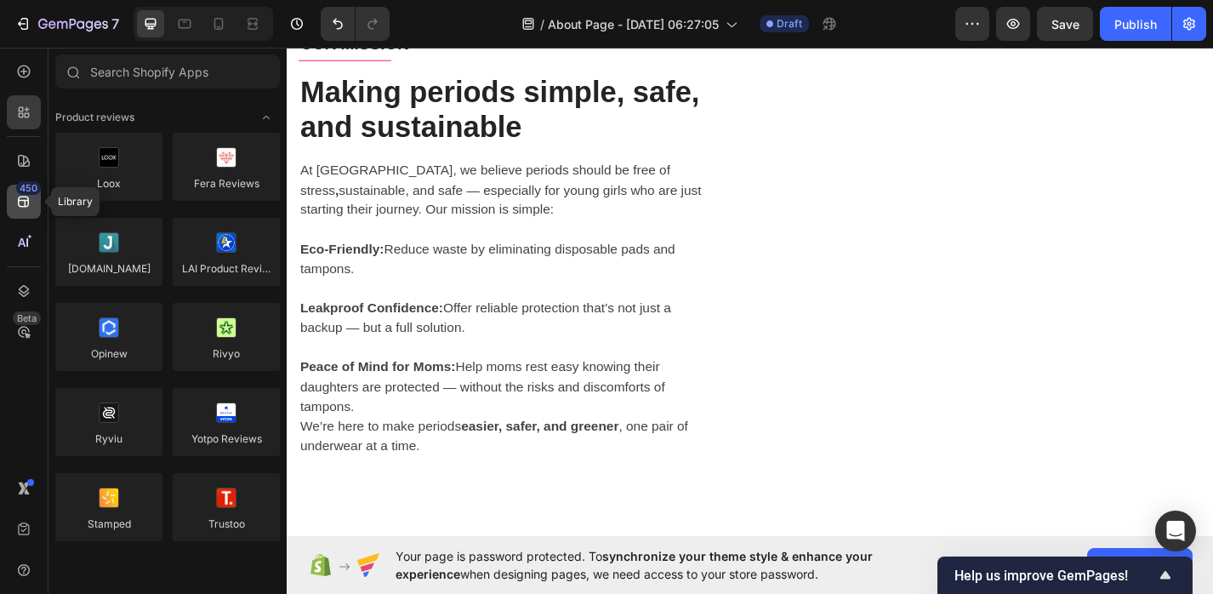
click at [27, 203] on icon at bounding box center [23, 201] width 11 height 11
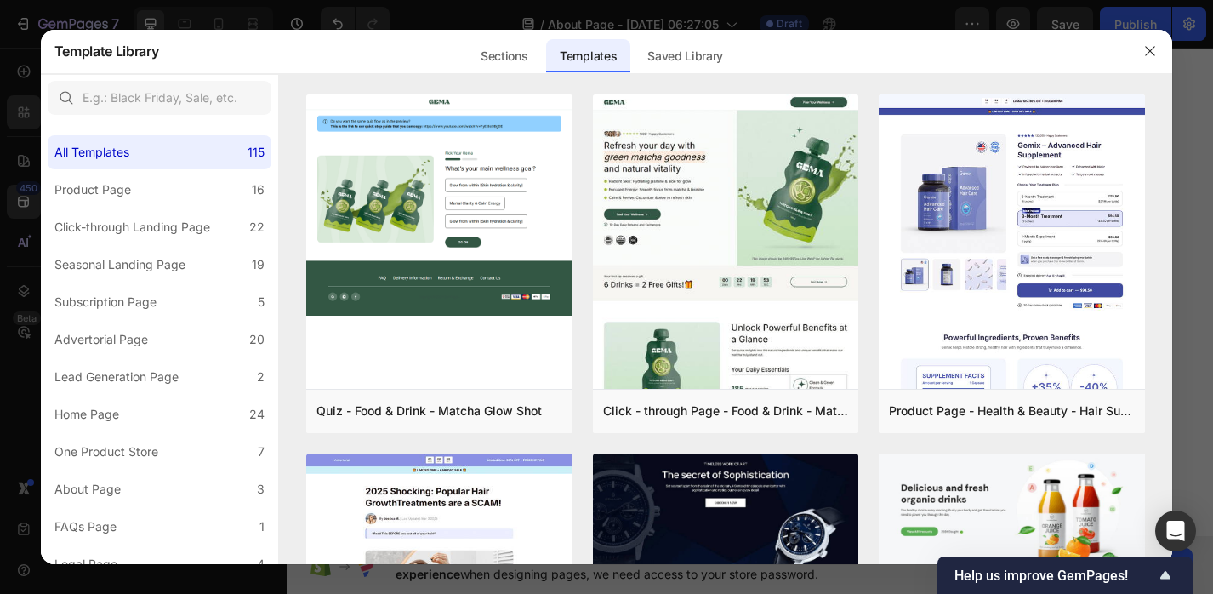
click at [32, 49] on div at bounding box center [606, 297] width 1213 height 594
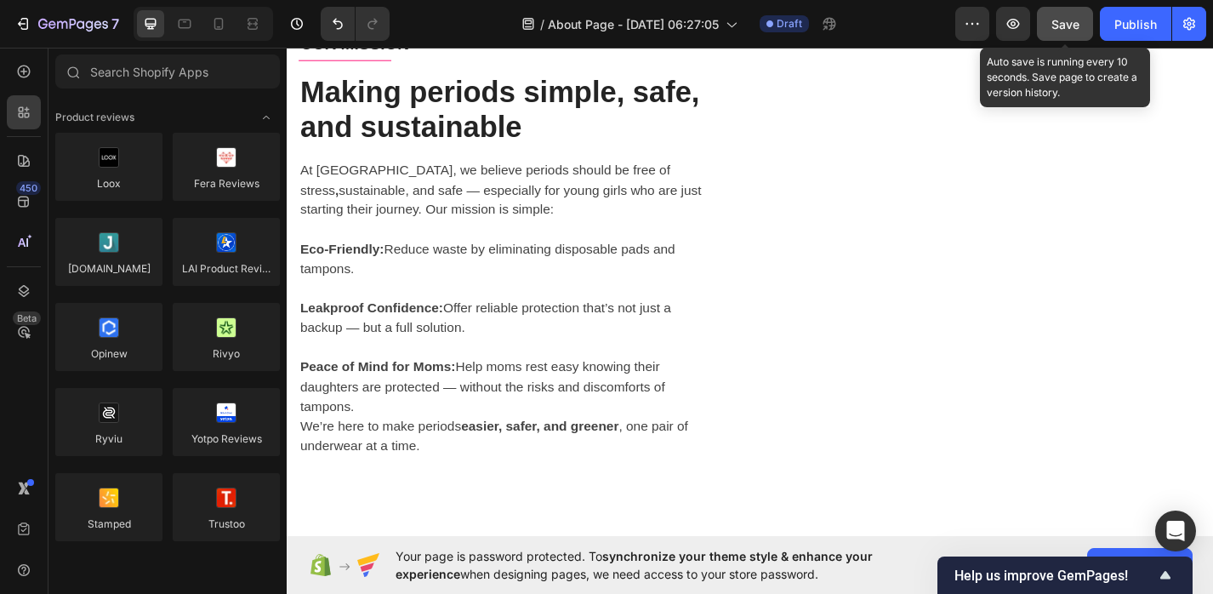
click at [1069, 20] on span "Save" at bounding box center [1065, 24] width 28 height 14
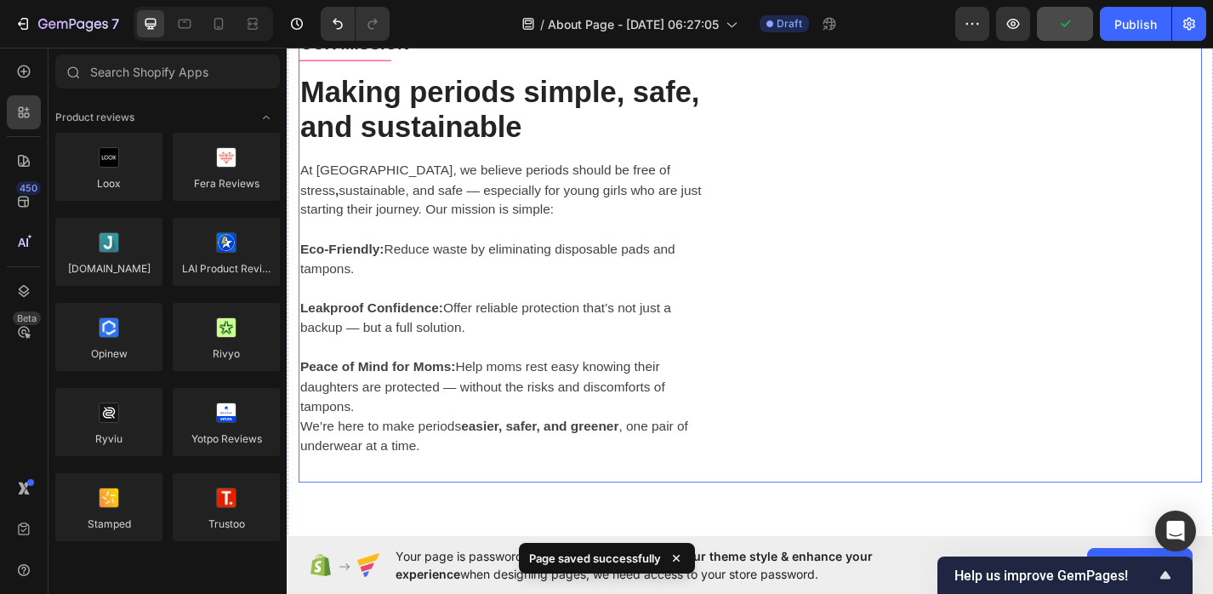
click at [869, 242] on div "OUR STORY Text block Title Line Because You Deserve Better Periods Heading Hi! …" at bounding box center [1066, 25] width 458 height 1004
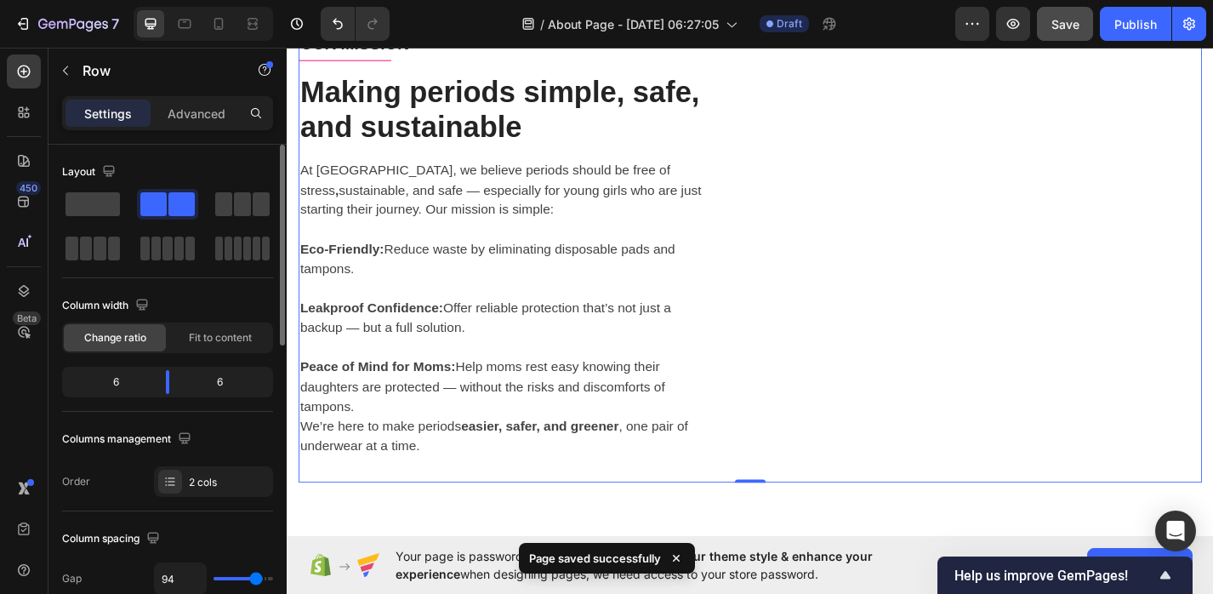
click at [162, 210] on span at bounding box center [153, 204] width 26 height 24
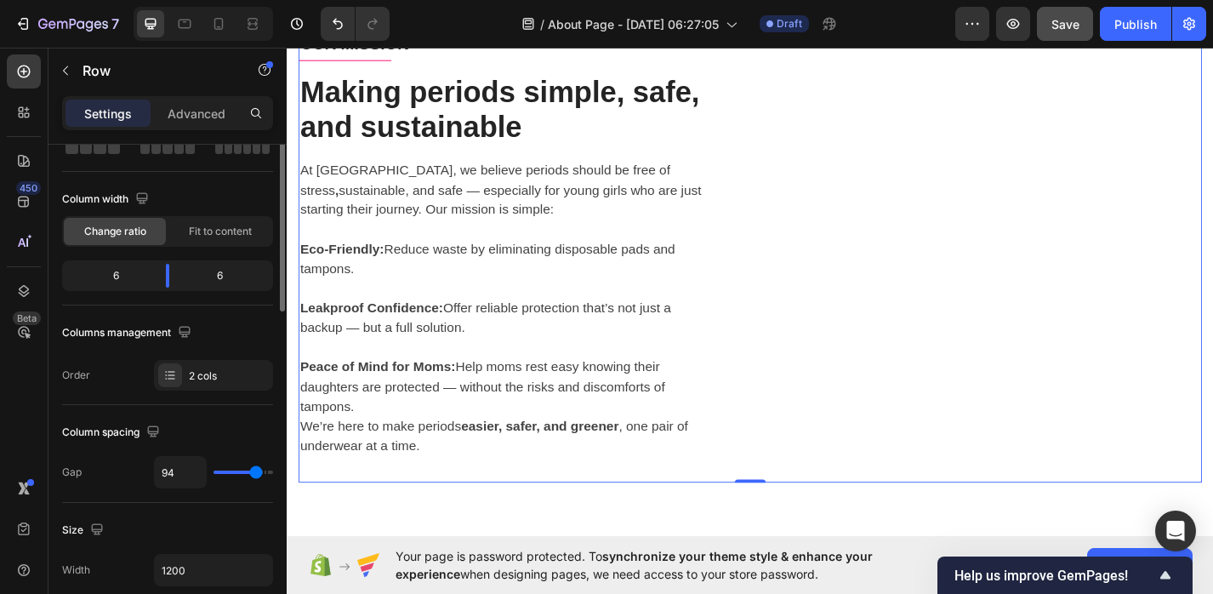
scroll to position [0, 0]
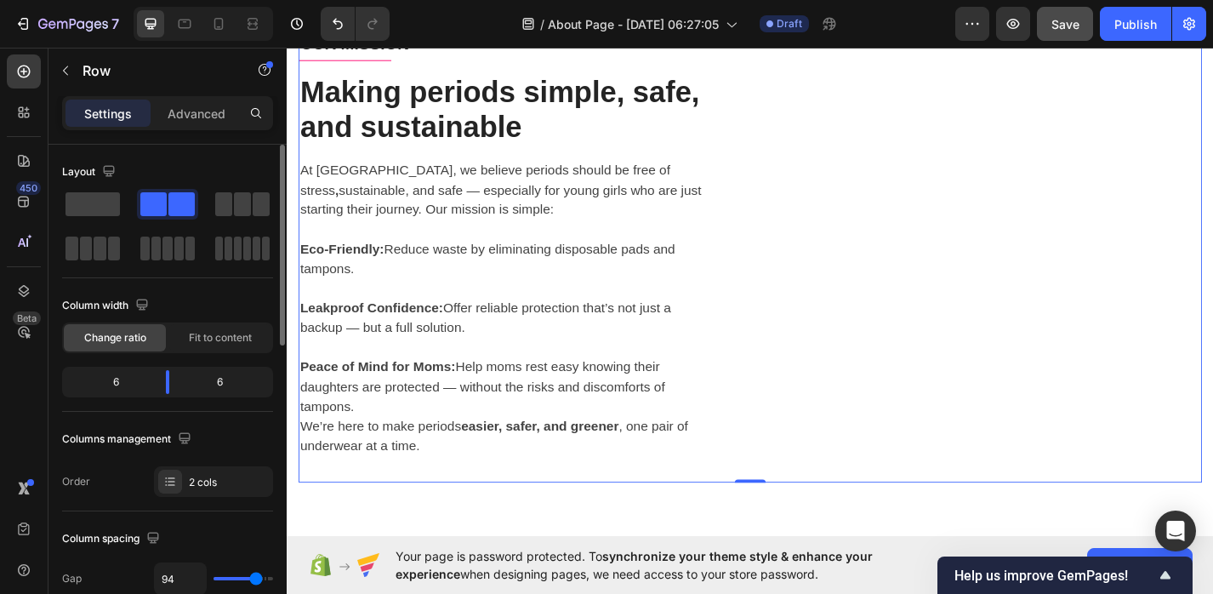
click at [185, 205] on span at bounding box center [181, 204] width 26 height 24
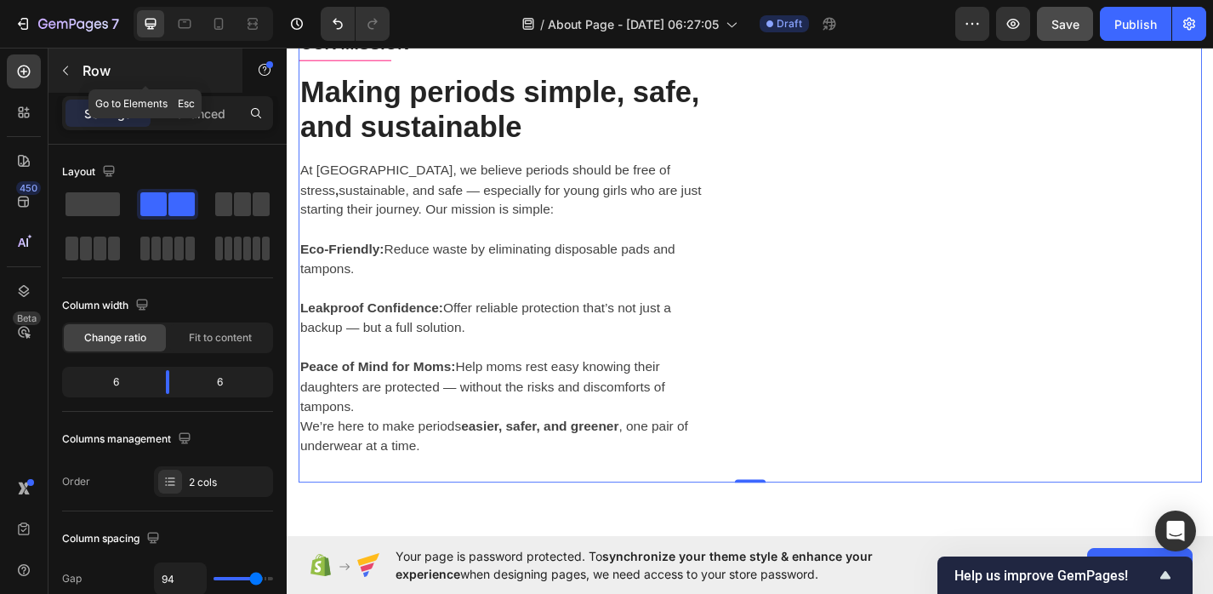
click at [77, 71] on button "button" at bounding box center [65, 70] width 27 height 27
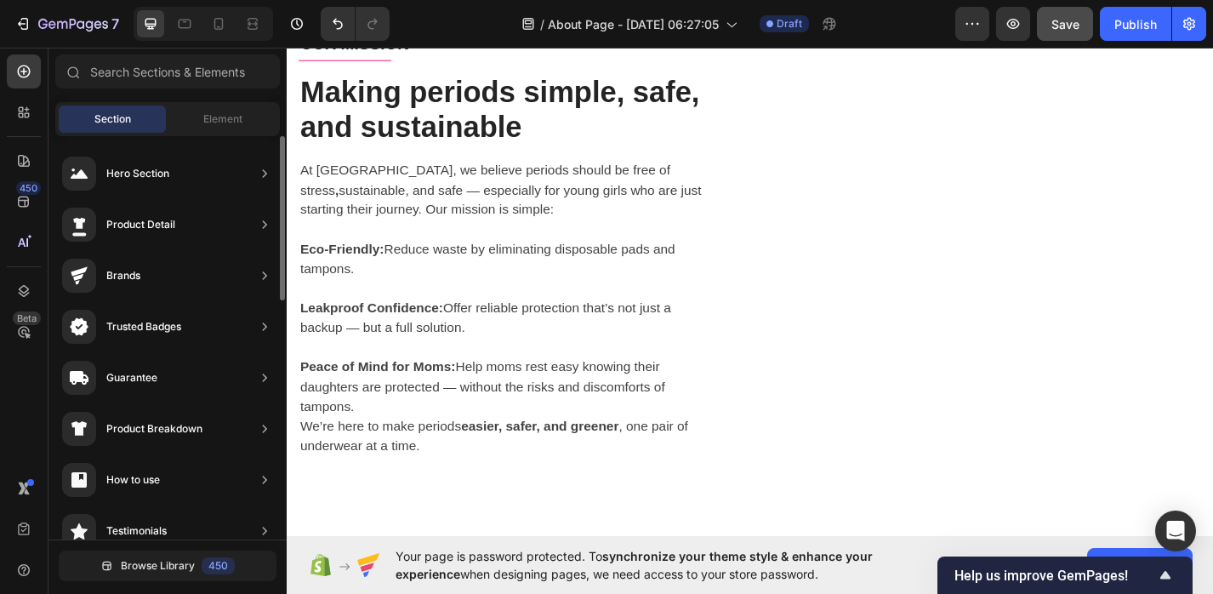
click at [245, 105] on div "Section Element" at bounding box center [167, 119] width 225 height 34
click at [244, 122] on div "Element" at bounding box center [222, 118] width 107 height 27
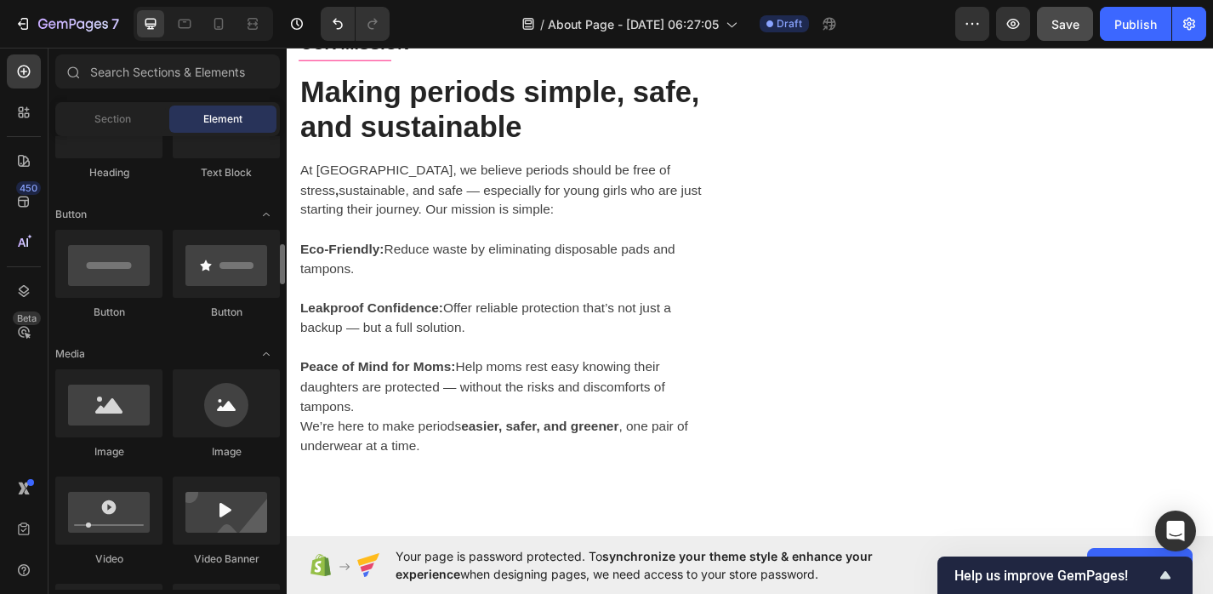
scroll to position [402, 0]
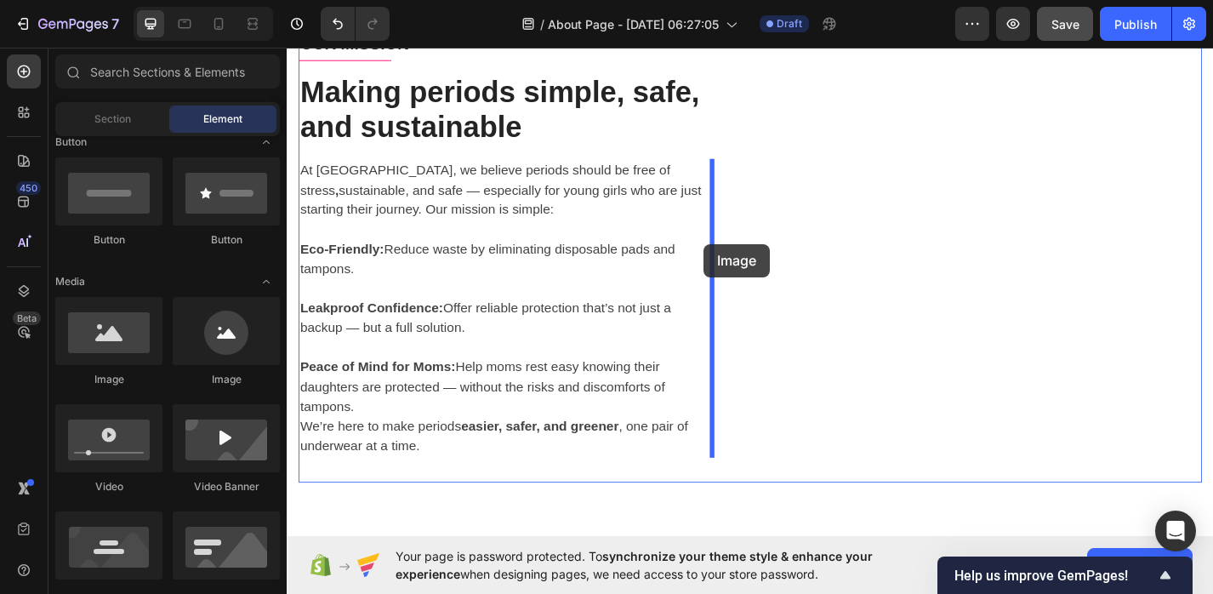
drag, startPoint x: 419, startPoint y: 356, endPoint x: 746, endPoint y: 263, distance: 339.7
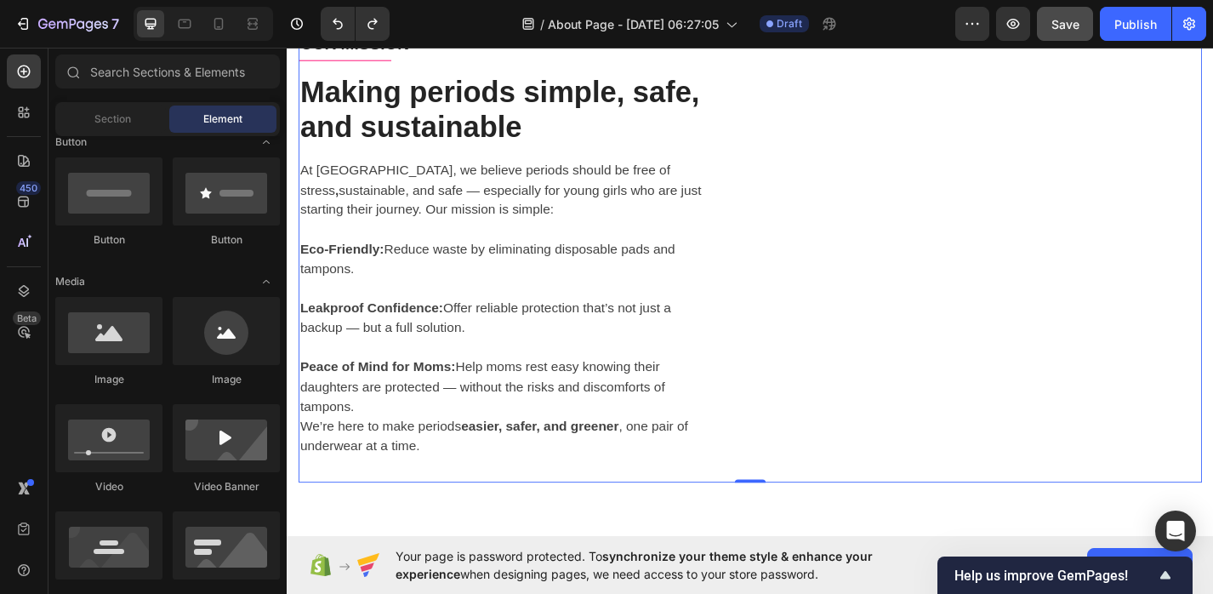
click at [801, 251] on div "Image OUR MISSION Text block Title Line Making periods simple, safe, and sustai…" at bounding box center [796, 25] width 995 height 1004
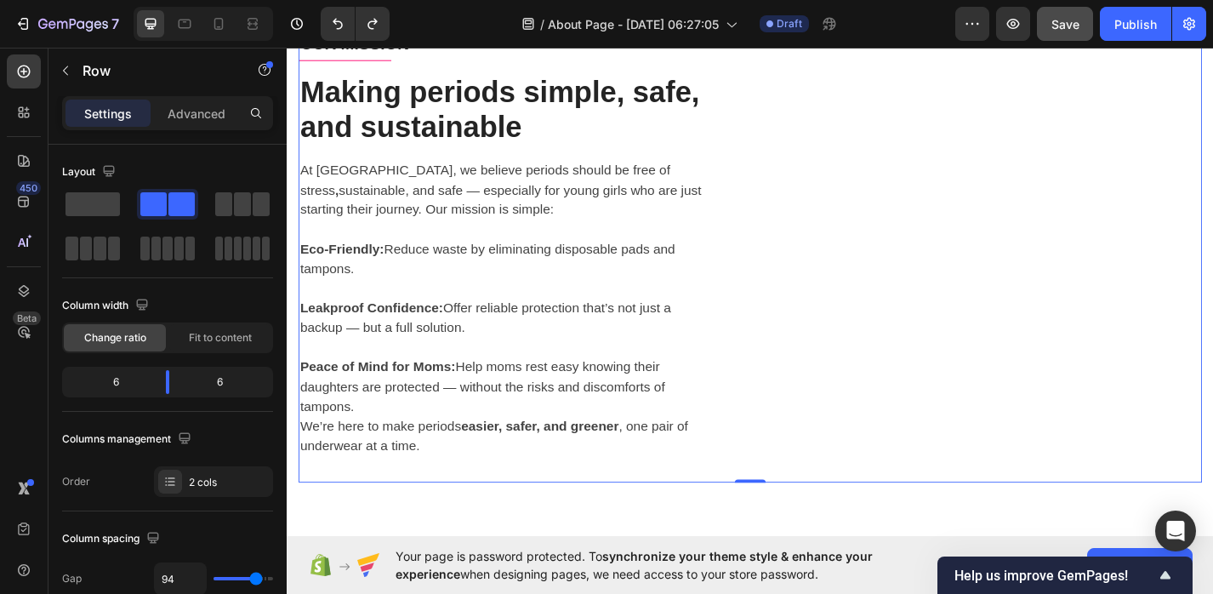
click at [870, 232] on div "OUR STORY Text block Title Line Because You Deserve Better Periods Heading Hi! …" at bounding box center [1066, 25] width 458 height 1004
click at [93, 209] on span at bounding box center [92, 204] width 54 height 24
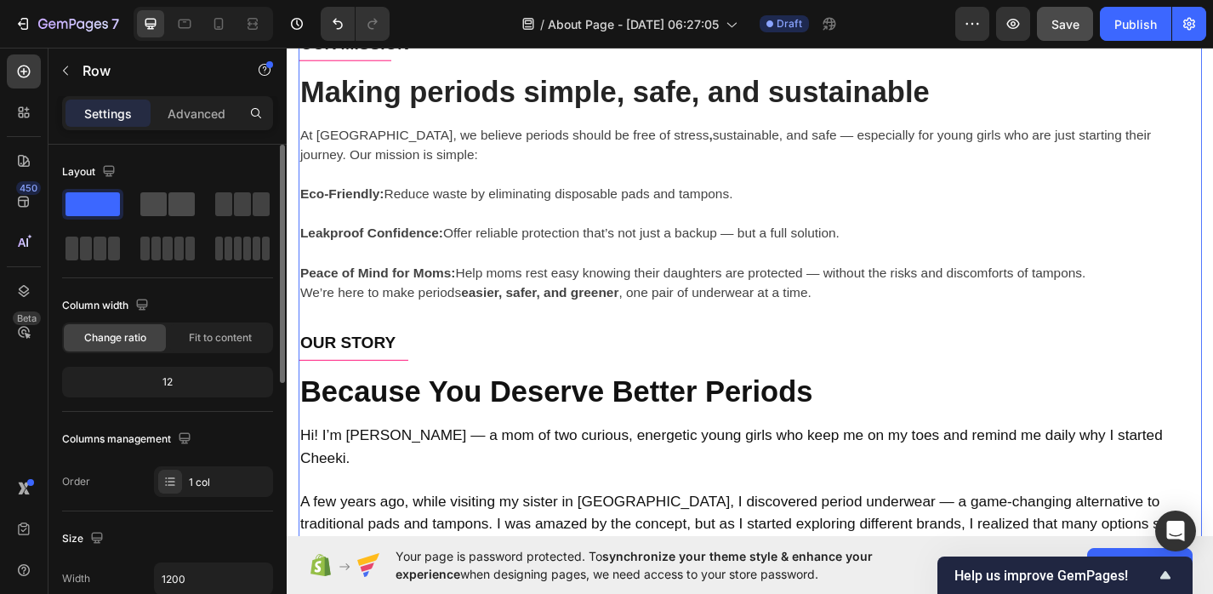
click at [185, 209] on span at bounding box center [181, 204] width 26 height 24
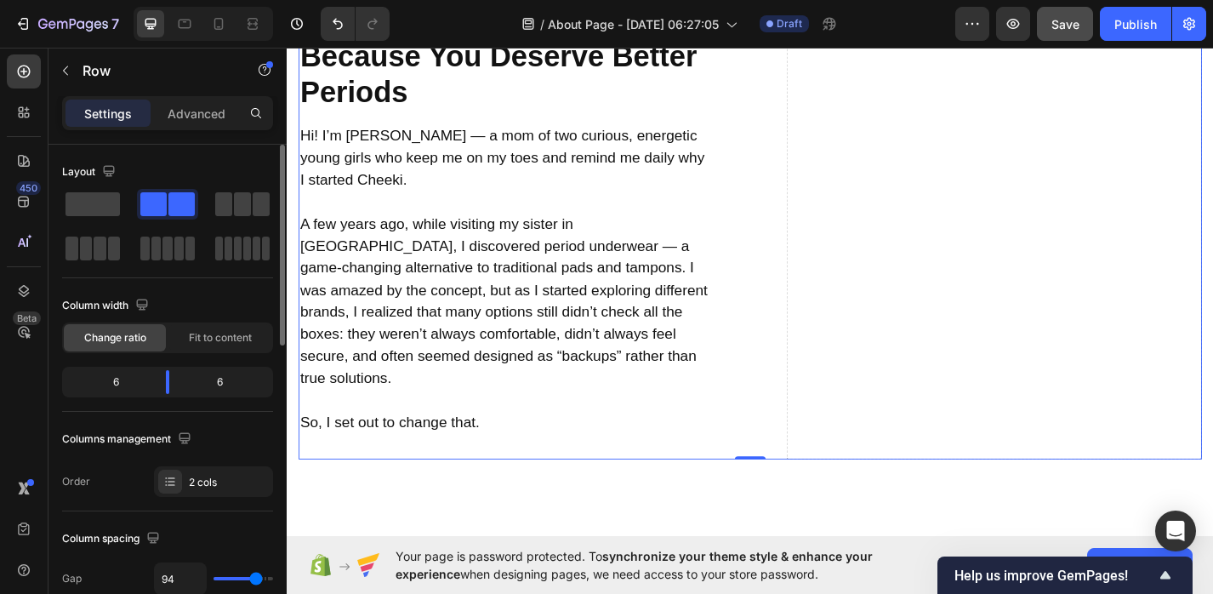
scroll to position [1054, 0]
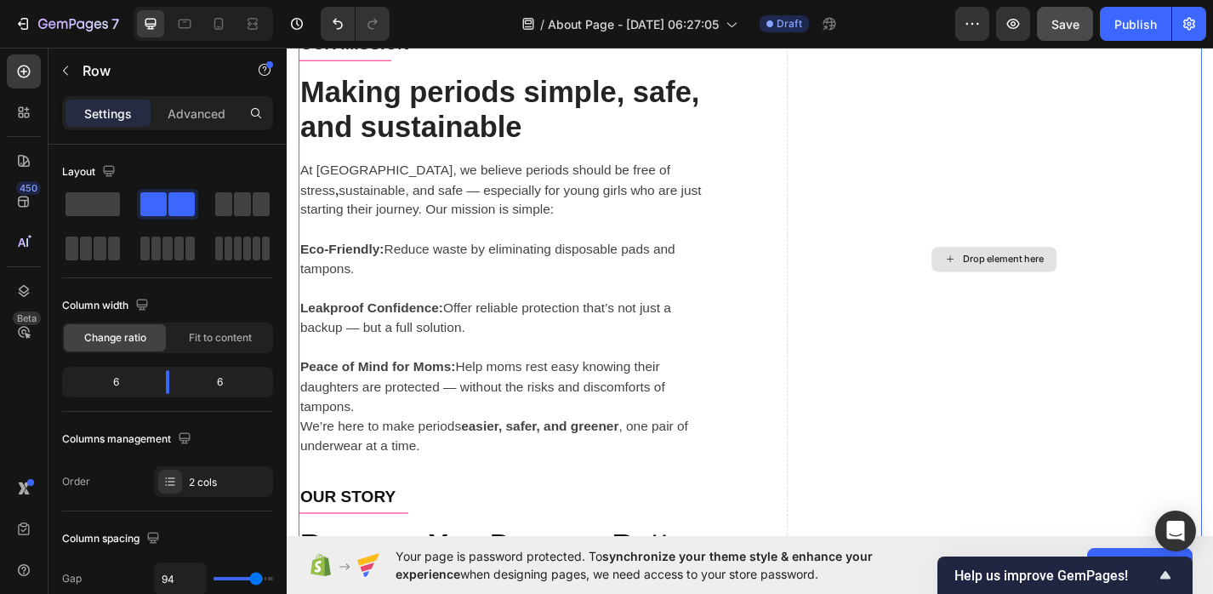
click at [959, 323] on div "Drop element here" at bounding box center [1066, 281] width 458 height 1516
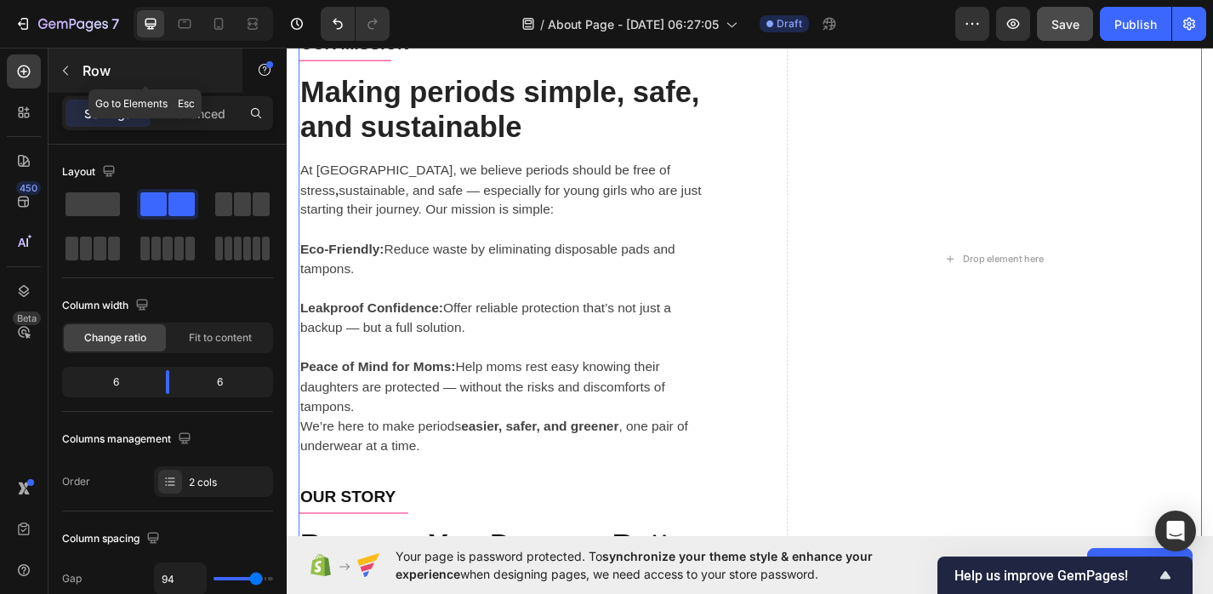
click at [70, 69] on icon "button" at bounding box center [66, 71] width 14 height 14
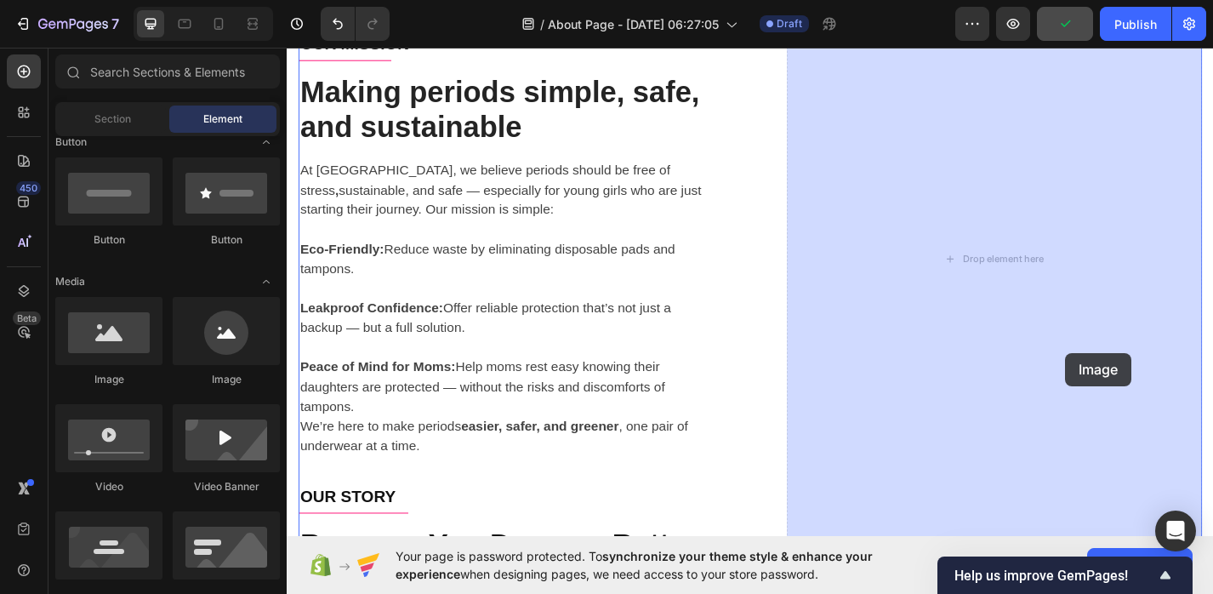
drag, startPoint x: 395, startPoint y: 386, endPoint x: 1144, endPoint y: 379, distance: 748.4
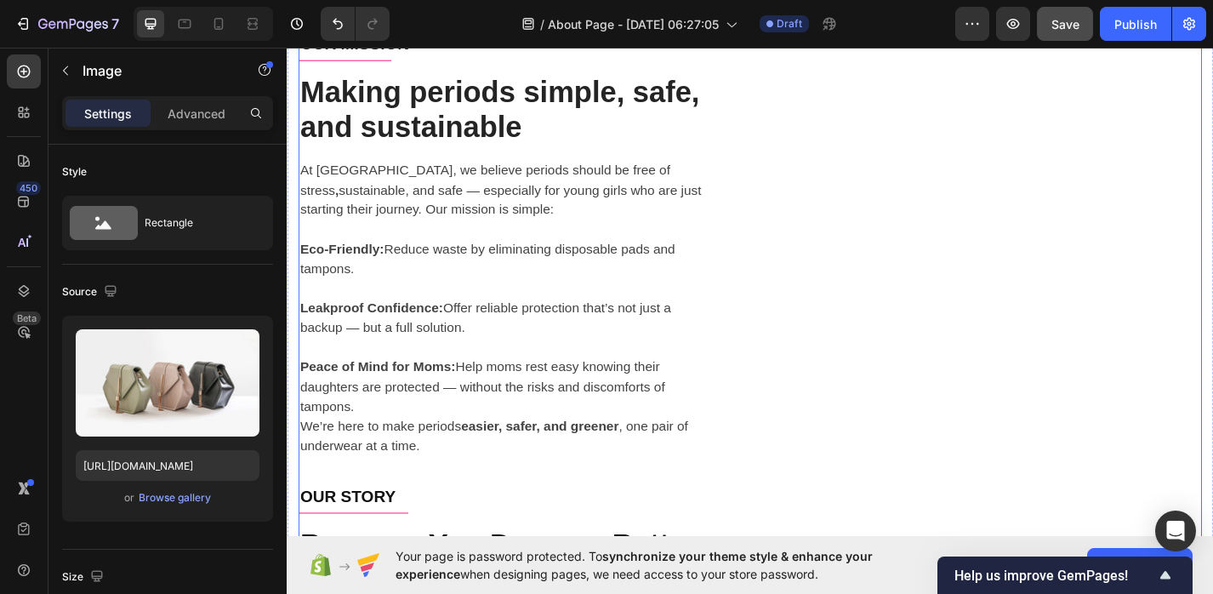
scroll to position [1051, 0]
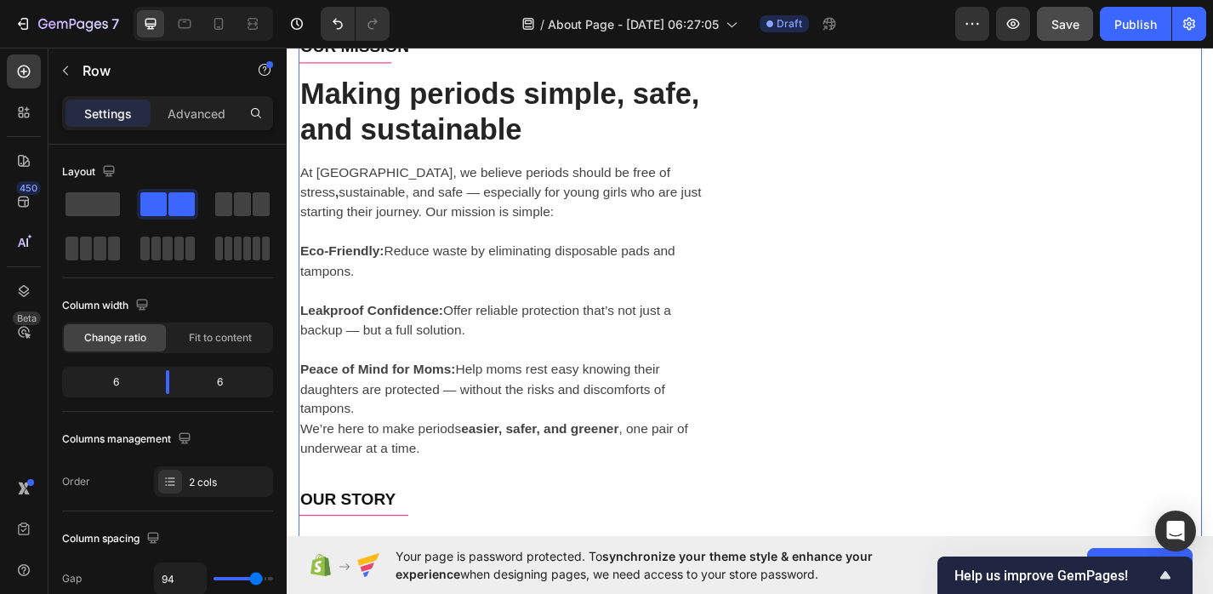
click at [1044, 417] on div "Image" at bounding box center [1066, 283] width 458 height 1516
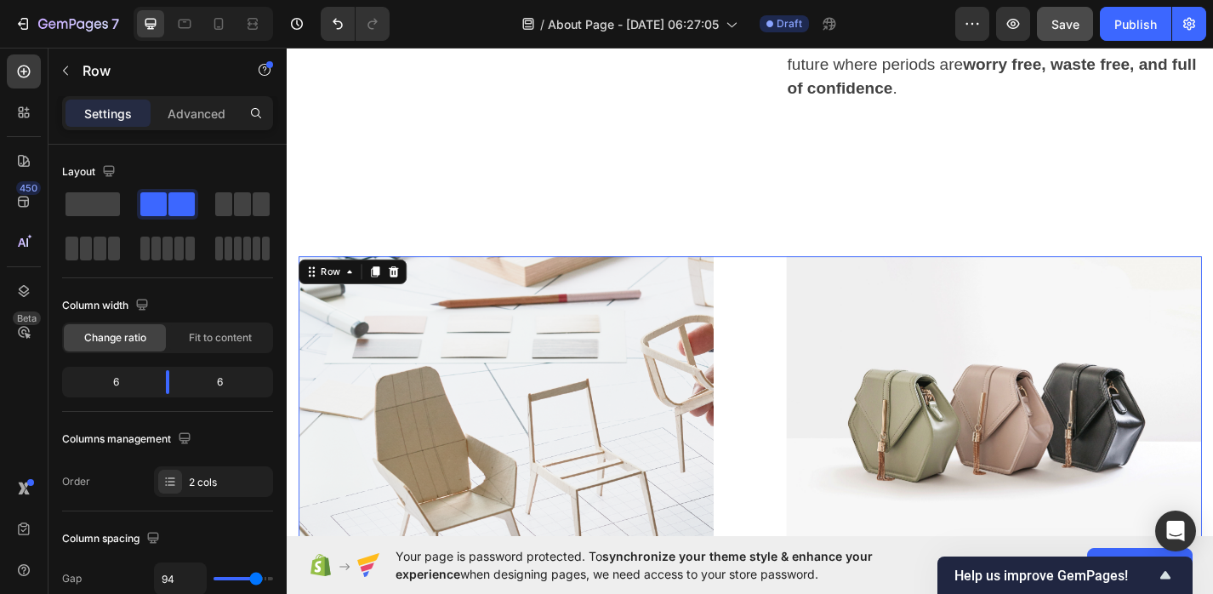
click at [1044, 417] on img at bounding box center [1066, 449] width 458 height 344
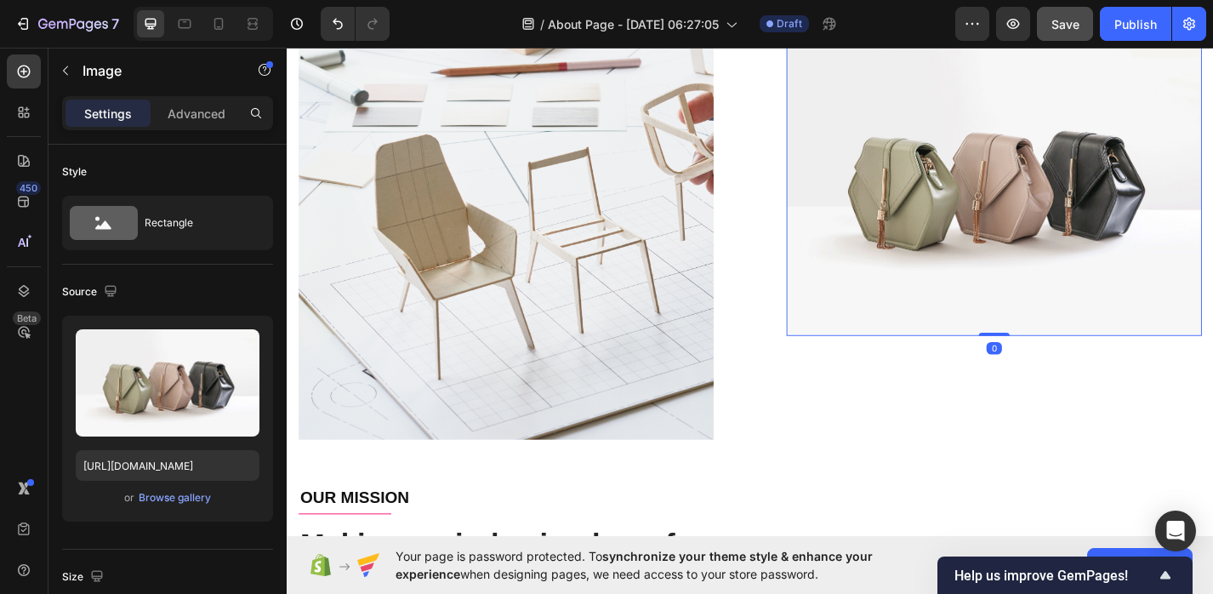
scroll to position [551, 0]
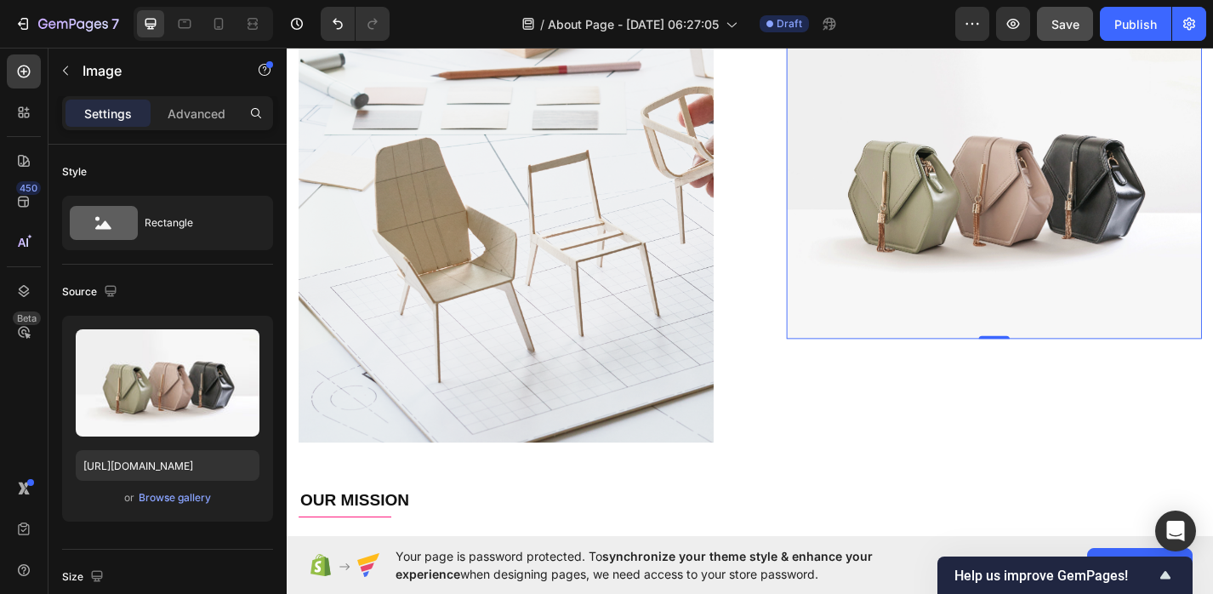
click at [1049, 307] on img at bounding box center [1066, 198] width 458 height 344
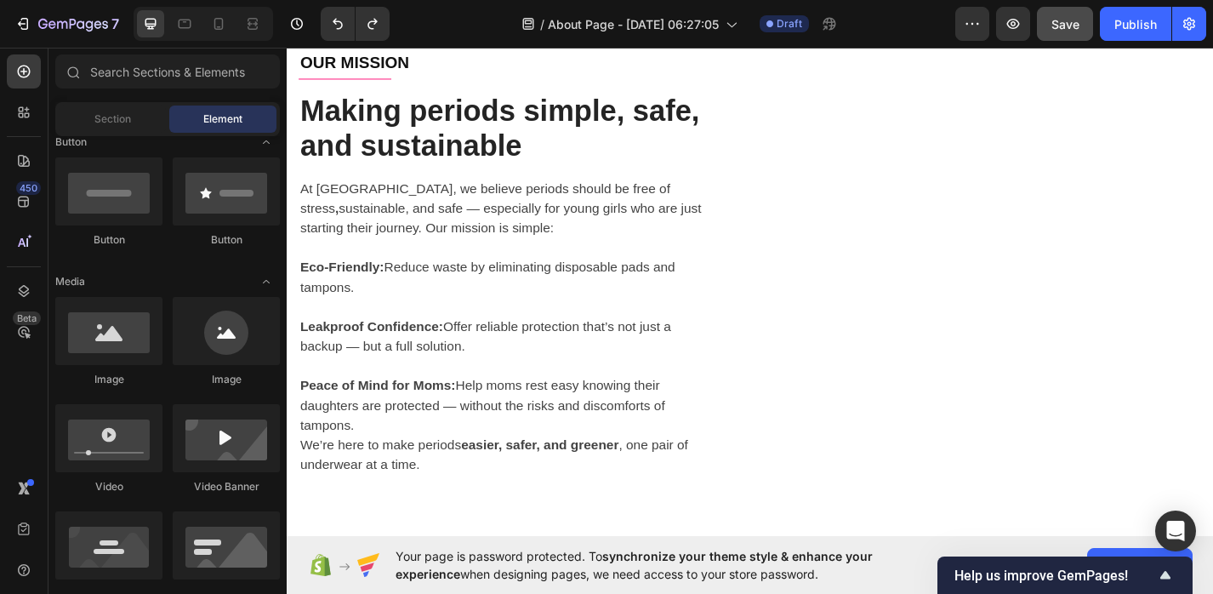
scroll to position [1090, 0]
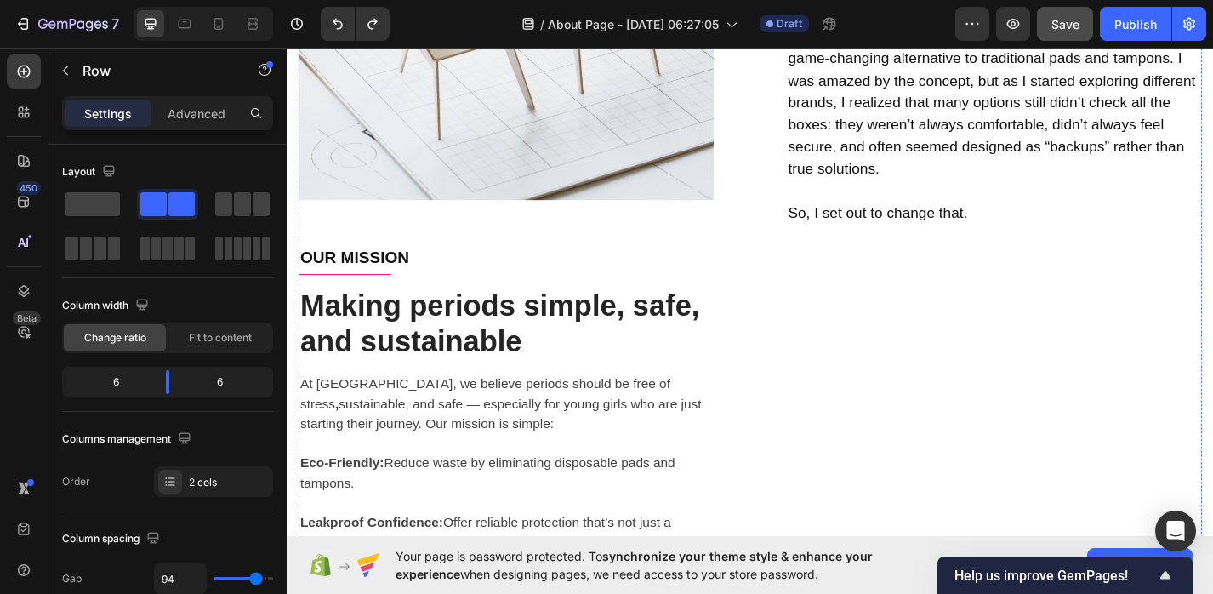
scroll to position [880, 0]
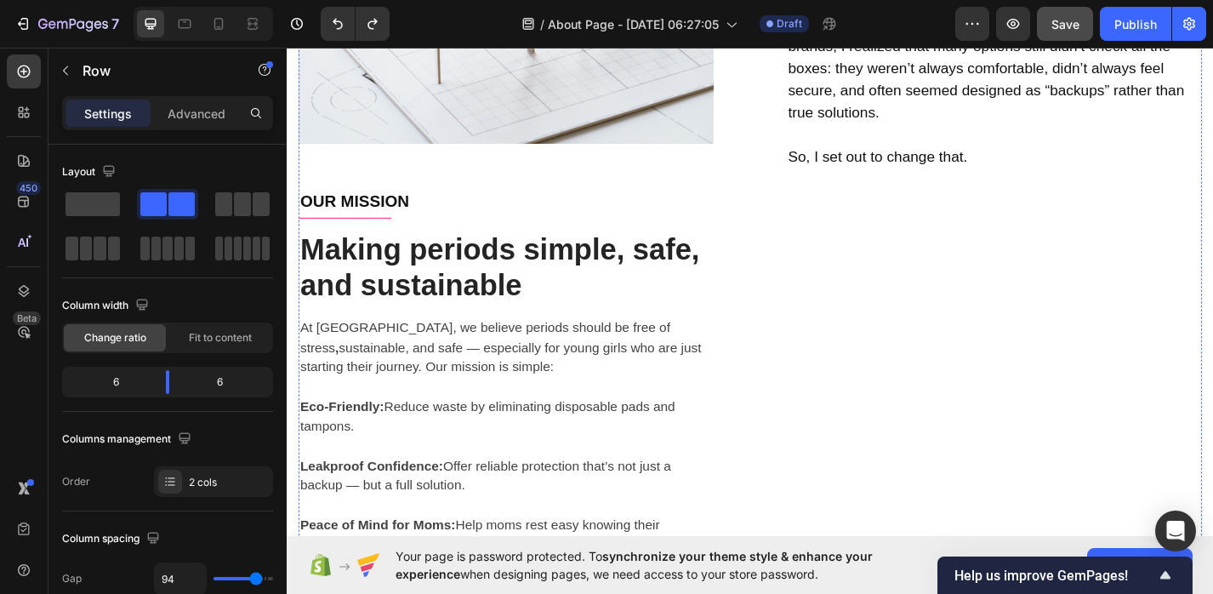
click at [853, 365] on div "OUR STORY Text block Title Line Because You Deserve Better Periods Heading Hi! …" at bounding box center [1066, 198] width 458 height 1004
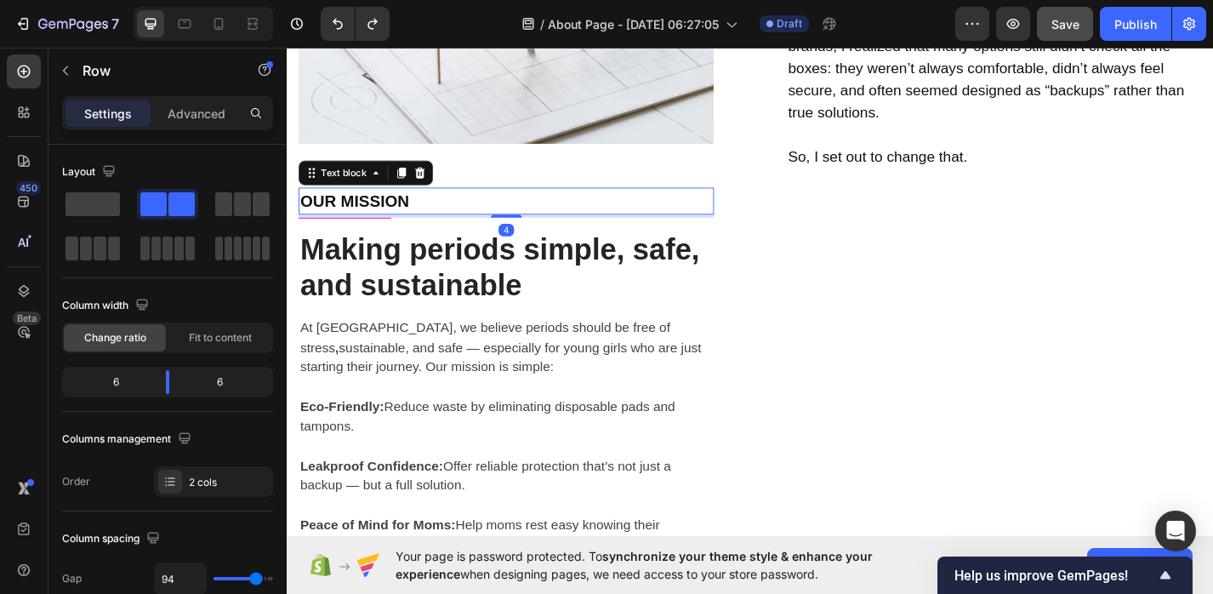
click at [556, 221] on p "OUR MISSION" at bounding box center [528, 216] width 454 height 27
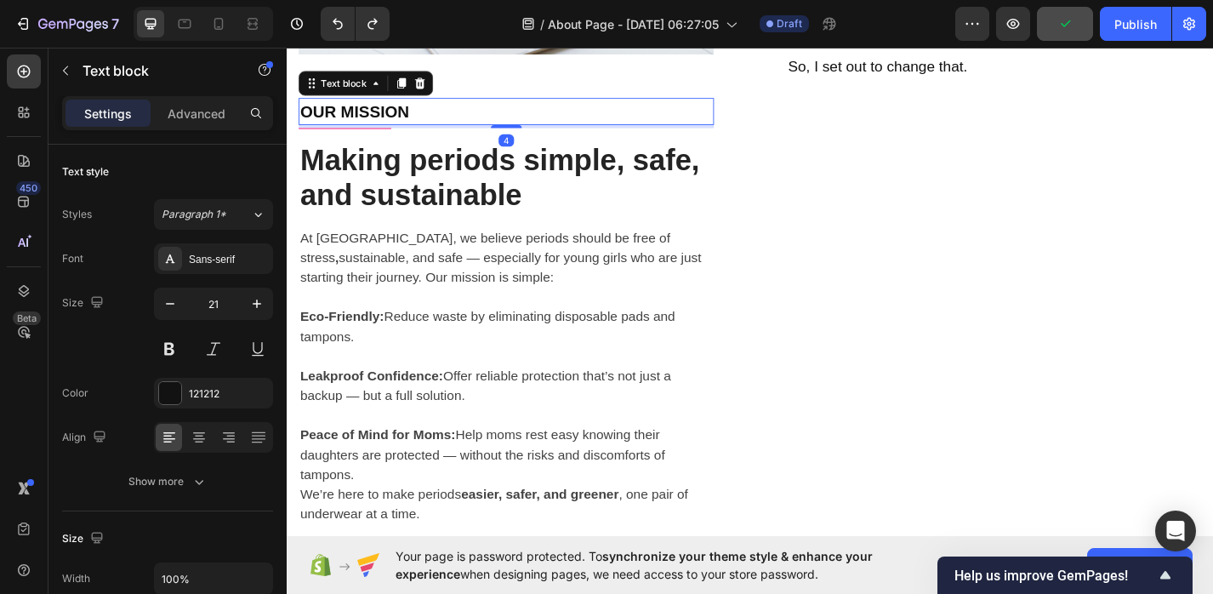
scroll to position [1032, 0]
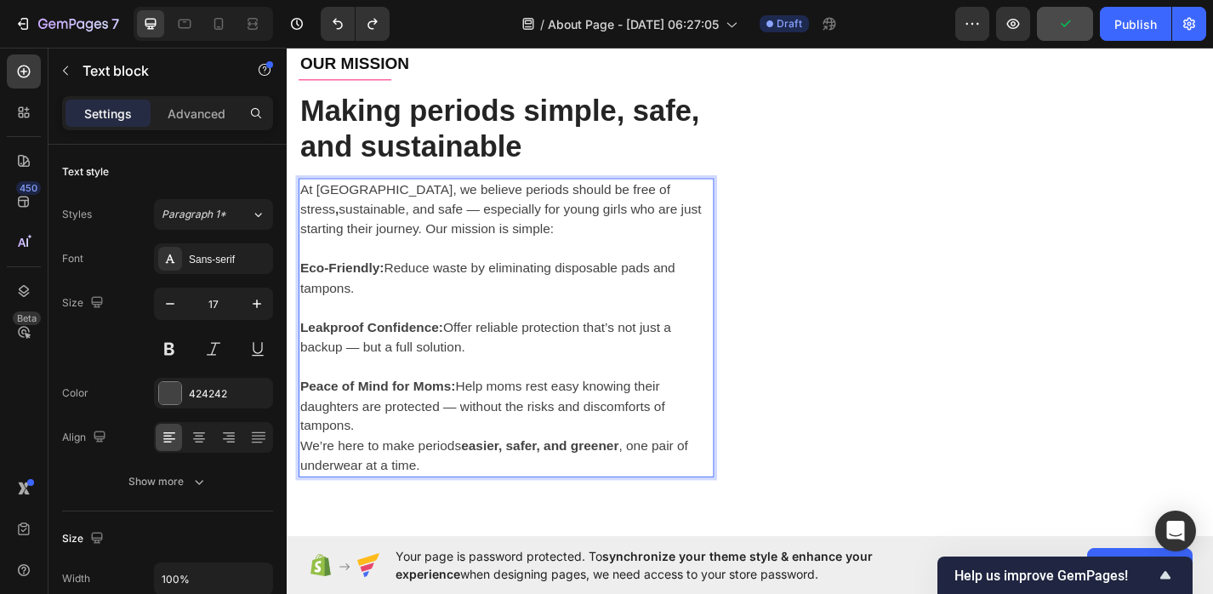
click at [449, 249] on p "At [GEOGRAPHIC_DATA], we believe periods should be free of stress , sustainable…" at bounding box center [528, 225] width 454 height 65
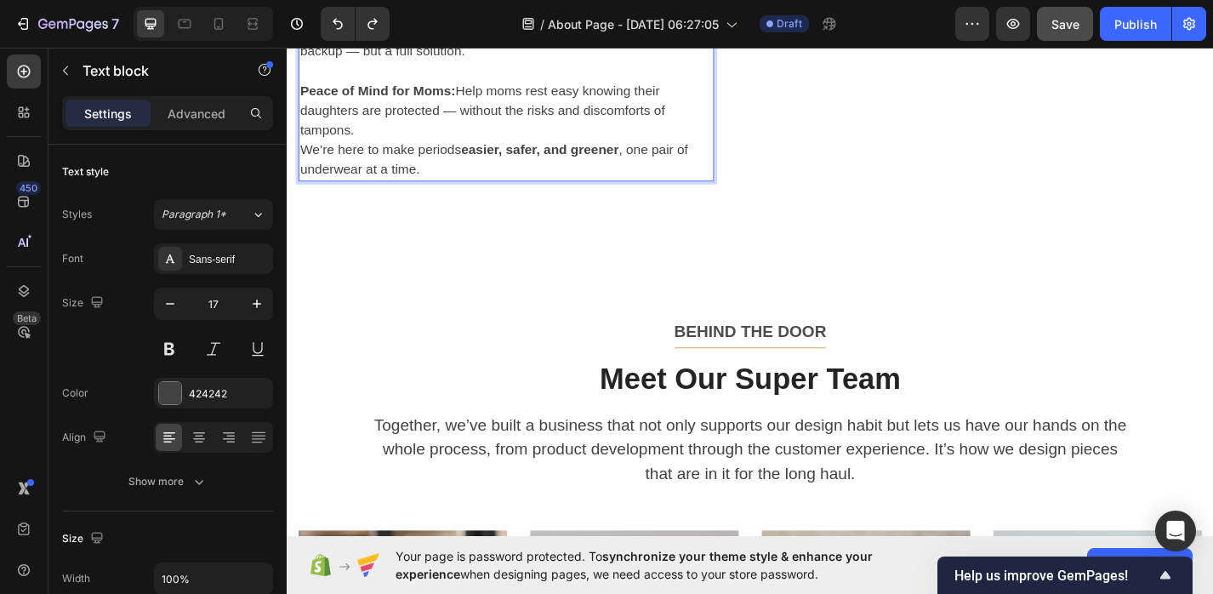
scroll to position [1425, 0]
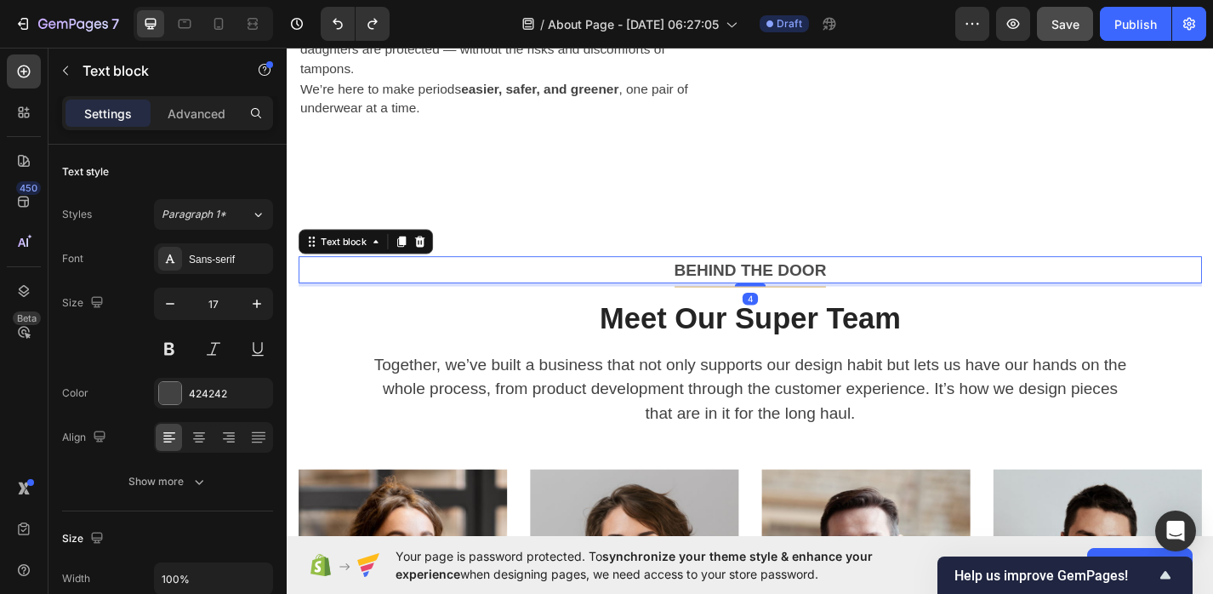
click at [791, 283] on p "BEHIND THE DOOR" at bounding box center [797, 292] width 992 height 27
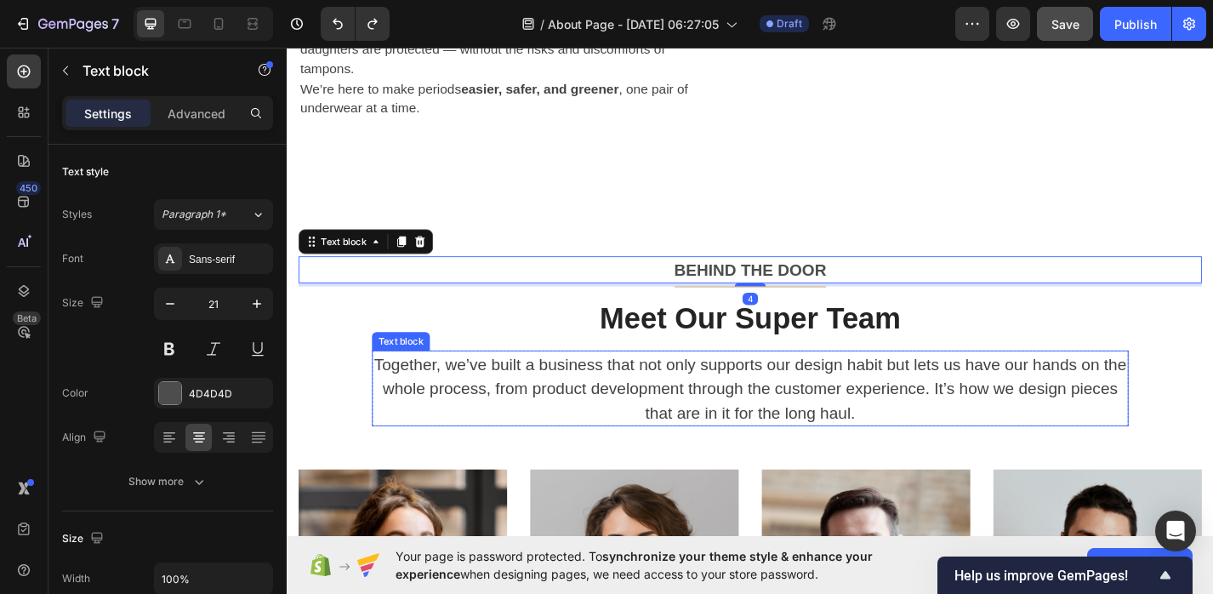
click at [755, 397] on p "Together, we’ve built a business that not only supports our design habit but le…" at bounding box center [797, 423] width 830 height 81
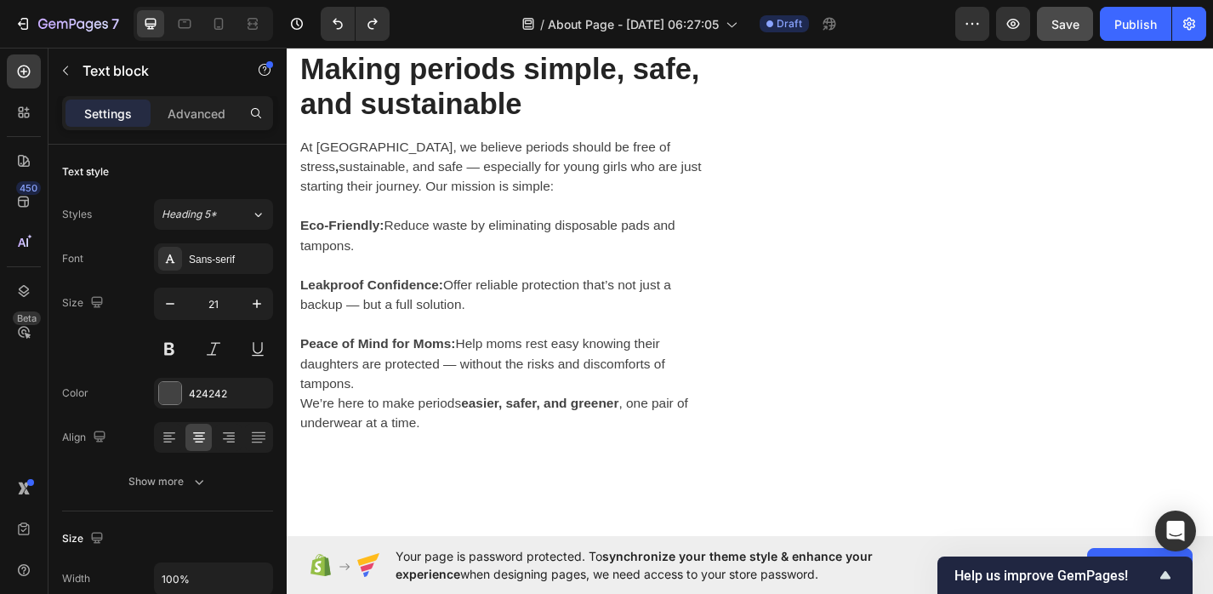
scroll to position [993, 0]
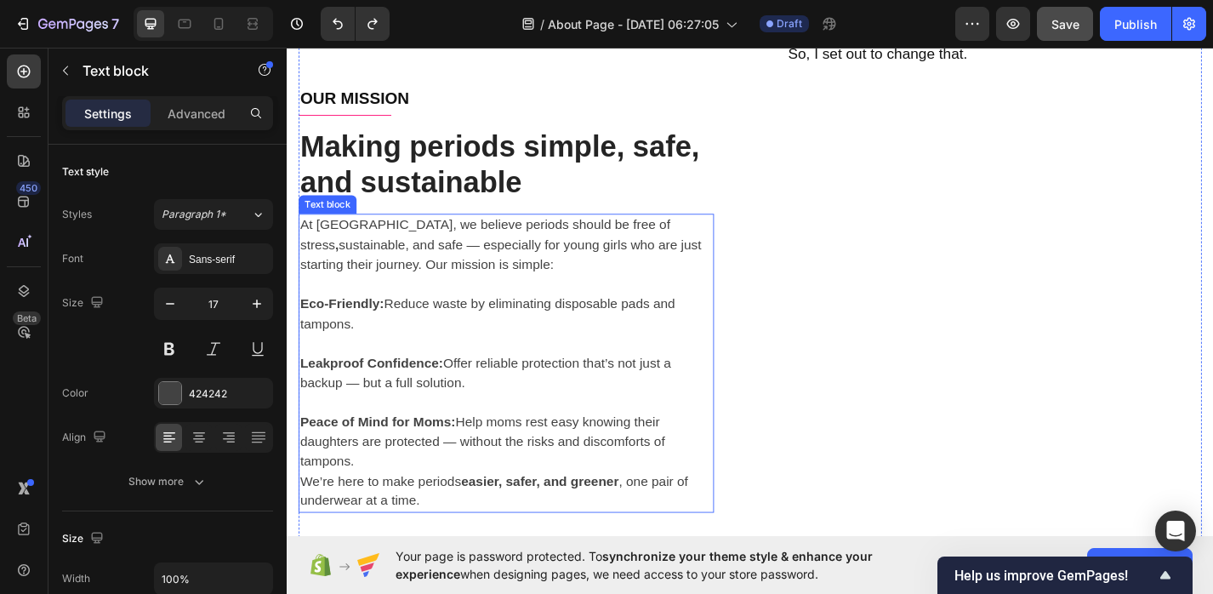
click at [687, 320] on p "Eco-Friendly: Reduce waste by eliminating disposable pads and tampons." at bounding box center [528, 340] width 454 height 43
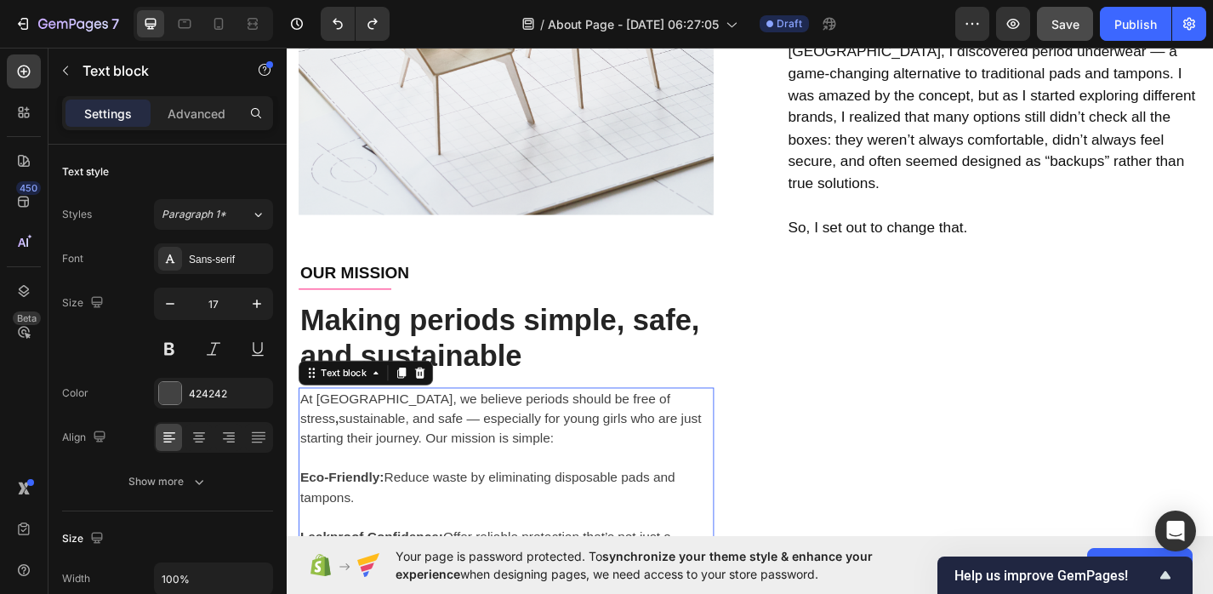
scroll to position [785, 0]
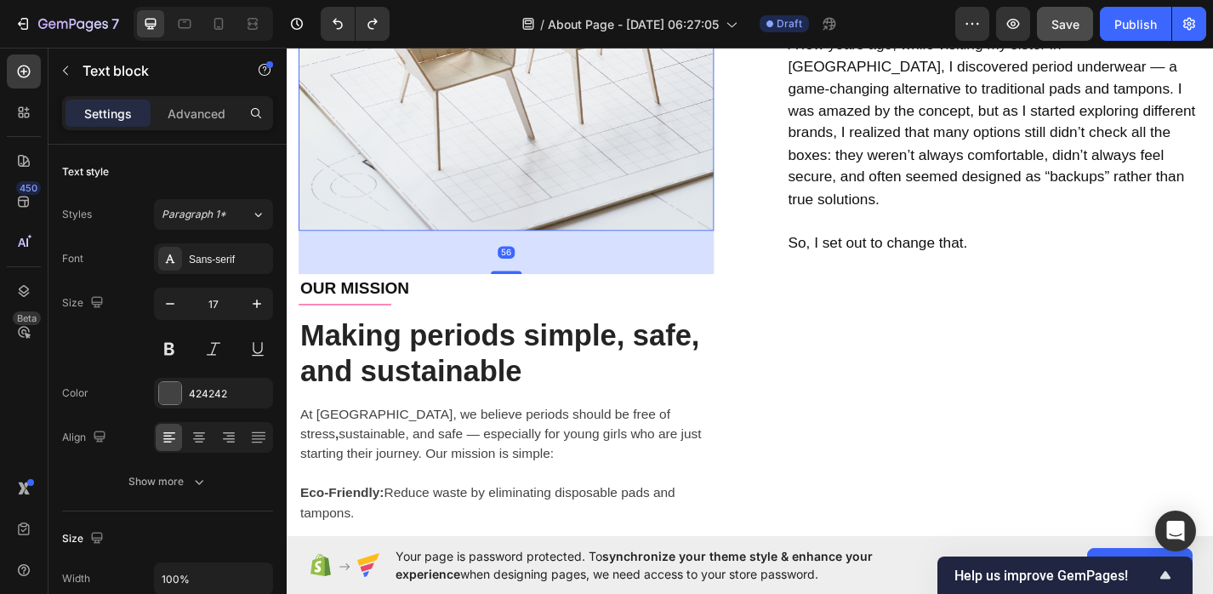
click at [587, 167] on img at bounding box center [528, 21] width 458 height 458
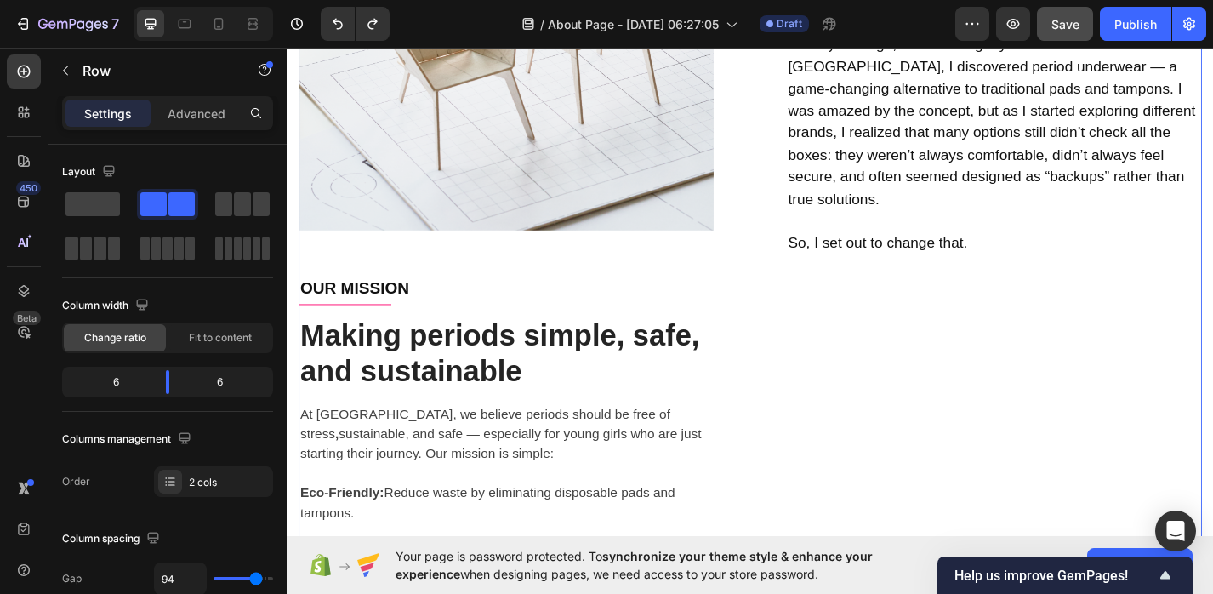
click at [549, 340] on div "Image OUR MISSION Text block Title Line Making periods simple, safe, and sustai…" at bounding box center [528, 294] width 458 height 1004
click at [539, 300] on p "OUR MISSION" at bounding box center [528, 312] width 454 height 27
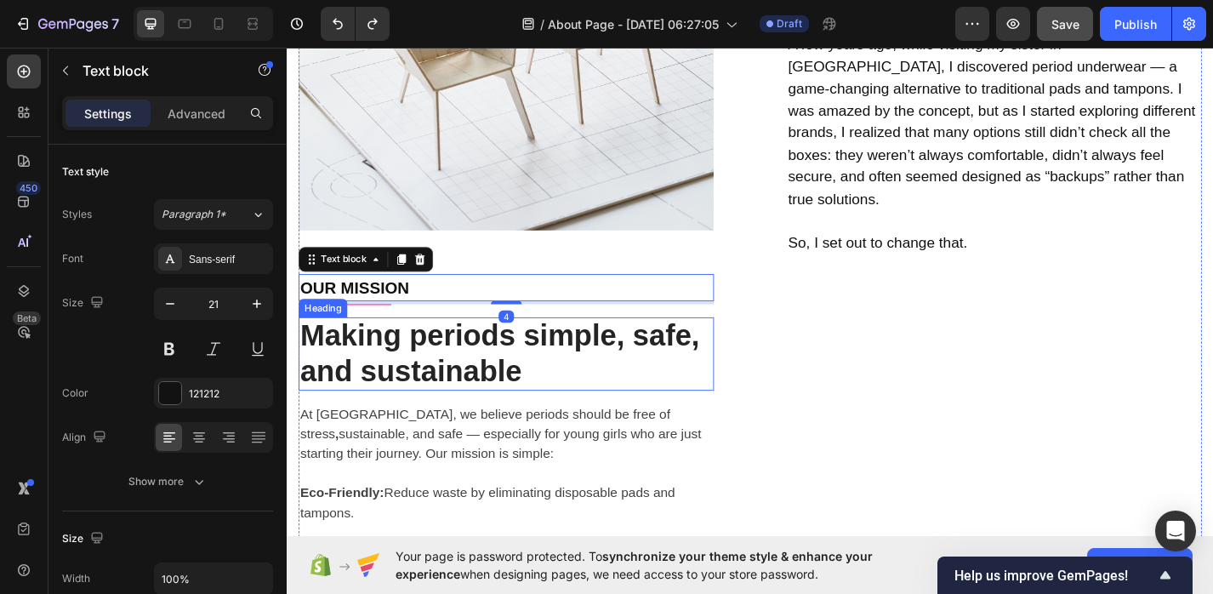
click at [524, 376] on h2 "Making periods simple, safe, and sustainable" at bounding box center [528, 384] width 458 height 81
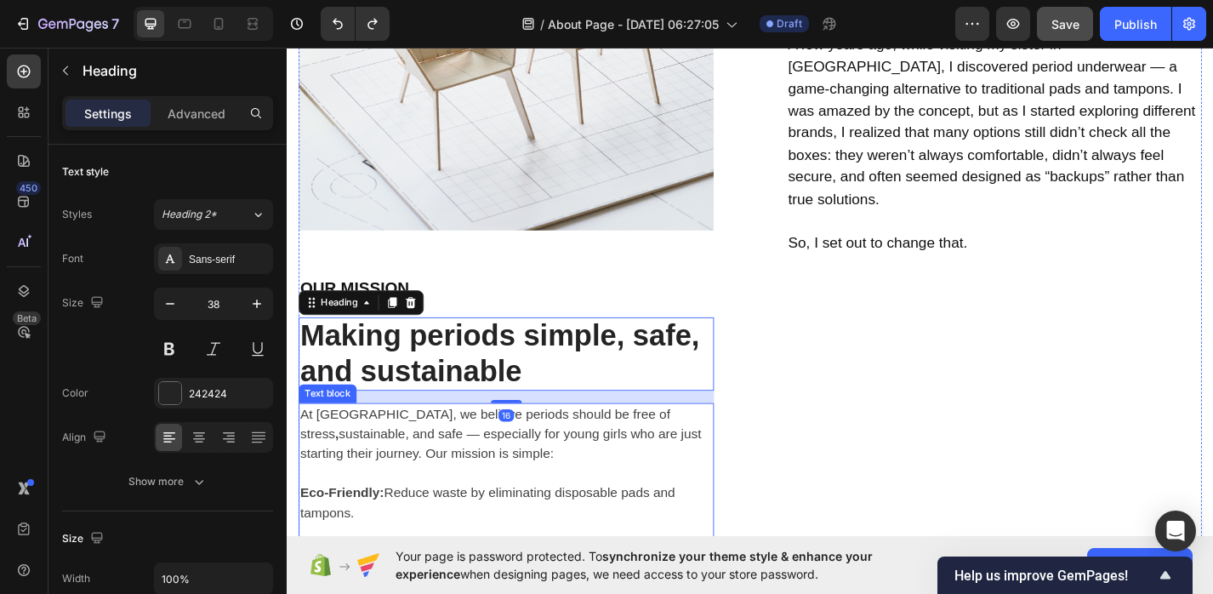
click at [543, 464] on p "At [GEOGRAPHIC_DATA], we believe periods should be free of stress , sustainable…" at bounding box center [528, 473] width 454 height 65
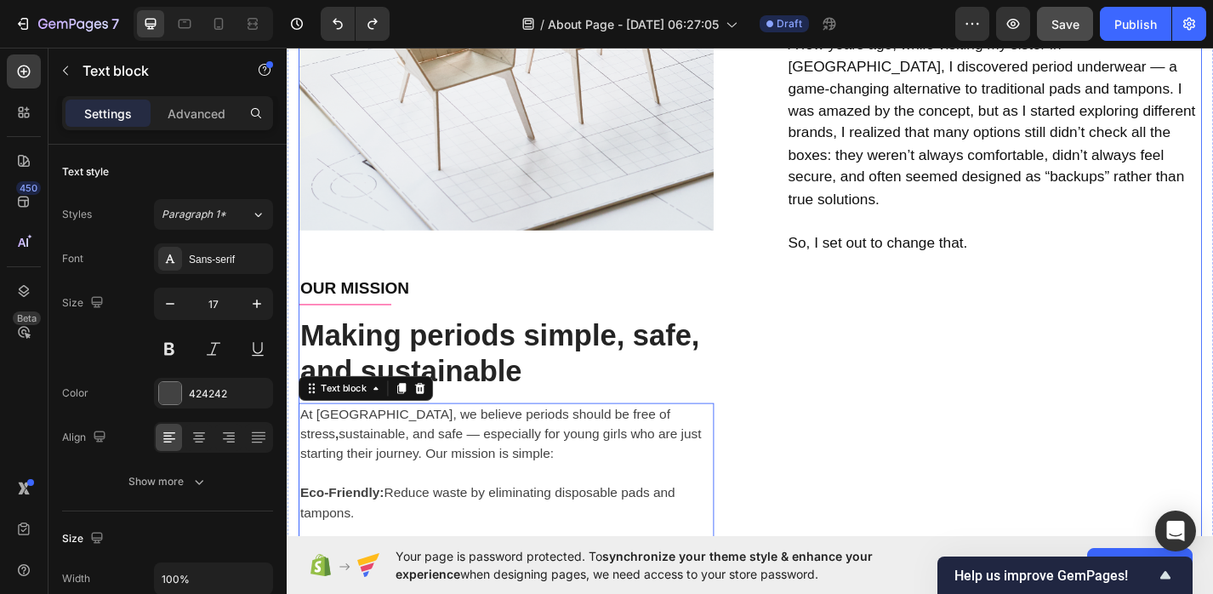
click at [842, 360] on div "OUR STORY Text block Title Line Because You Deserve Better Periods Heading Hi! …" at bounding box center [1066, 294] width 458 height 1004
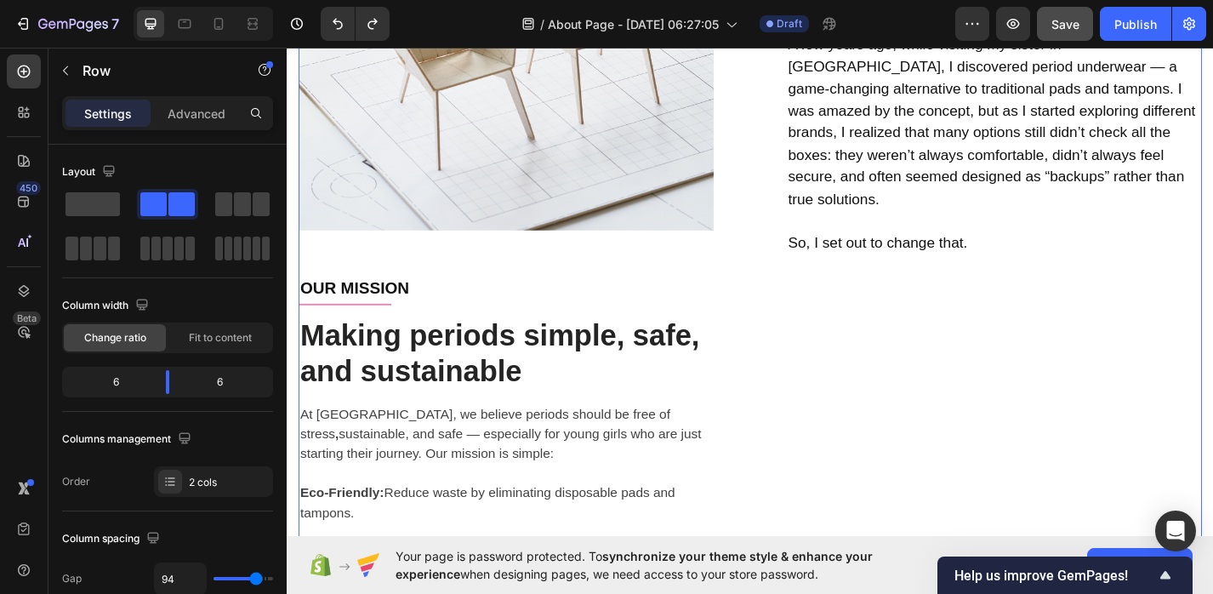
click at [816, 241] on div "Image OUR MISSION Text block Title Line Making periods simple, safe, and sustai…" at bounding box center [796, 294] width 995 height 1004
click at [768, 303] on div "Image OUR MISSION Text block Title Line Making periods simple, safe, and sustai…" at bounding box center [796, 294] width 995 height 1004
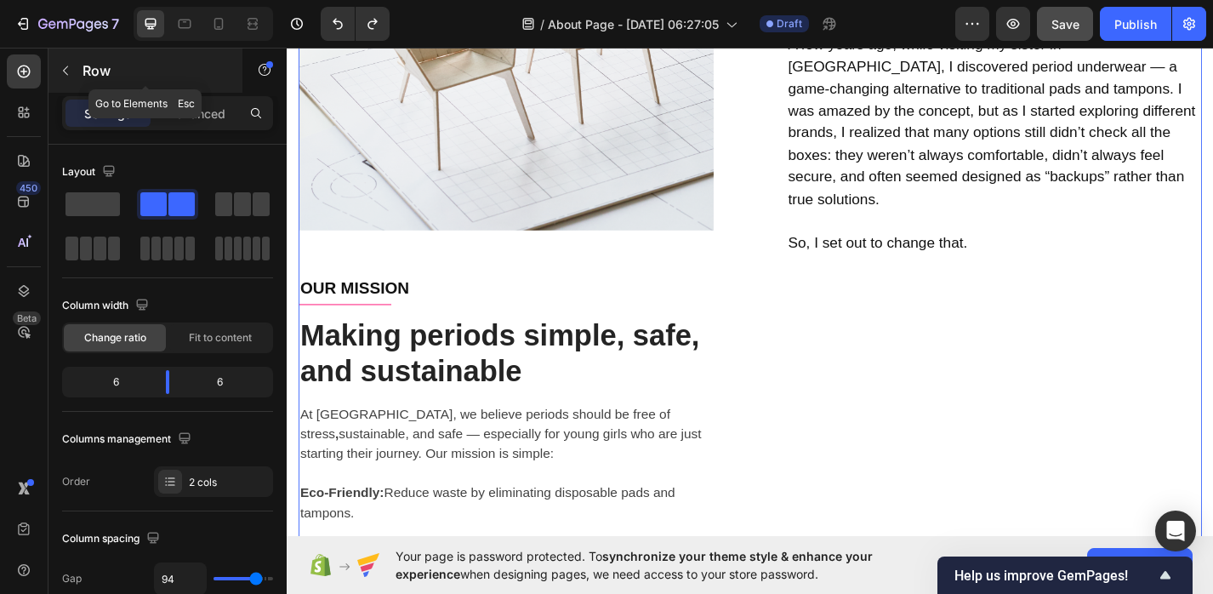
click at [68, 69] on icon "button" at bounding box center [66, 71] width 14 height 14
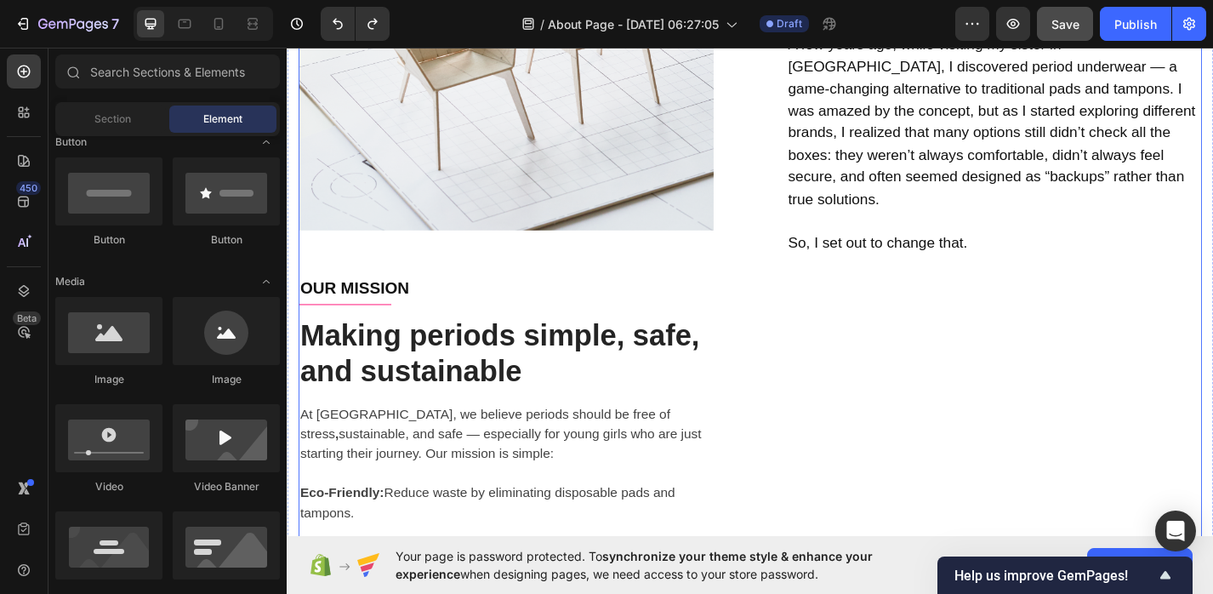
click at [375, 276] on div "Image OUR MISSION Text block Title Line Making periods simple, safe, and sustai…" at bounding box center [528, 294] width 458 height 1004
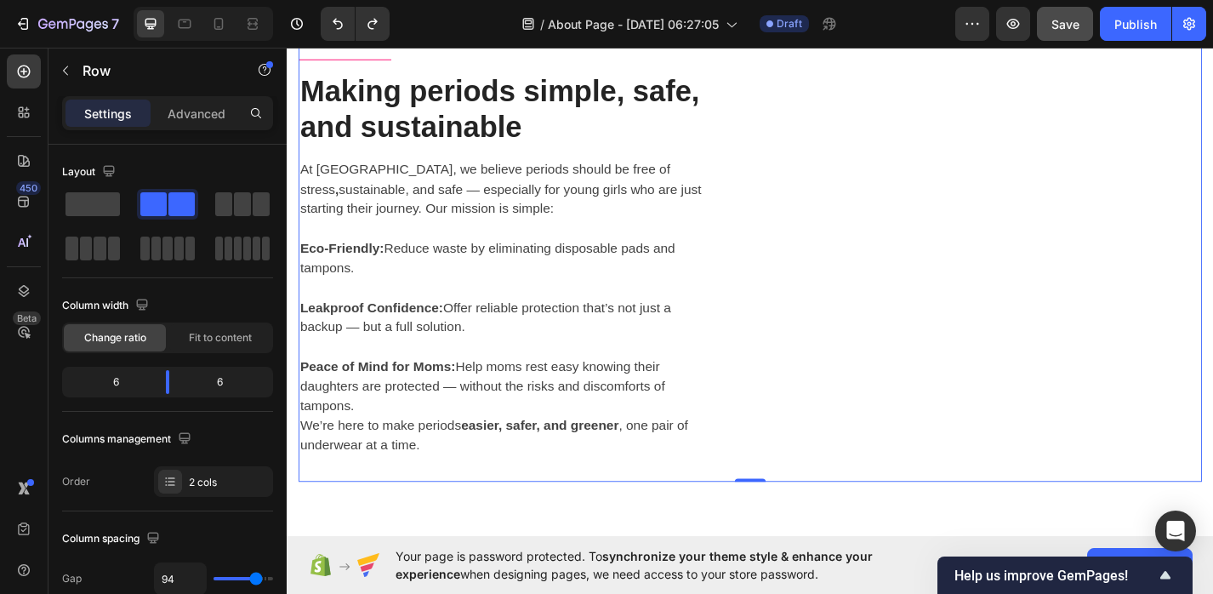
scroll to position [1012, 0]
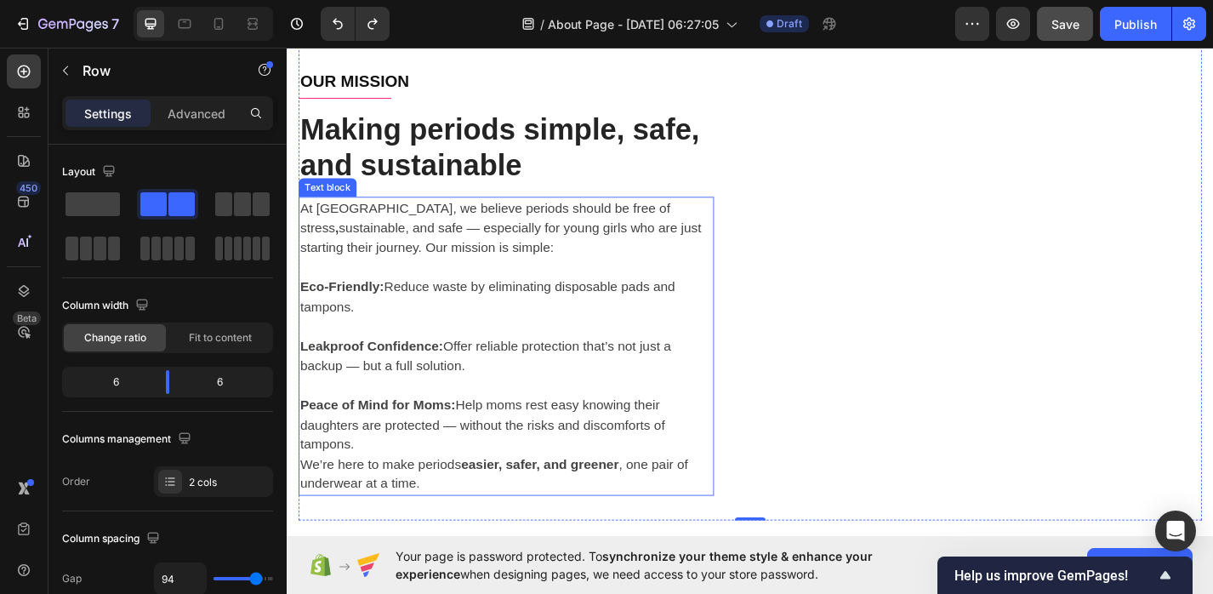
click at [408, 434] on strong "Peace of Mind for Moms:" at bounding box center [386, 441] width 171 height 16
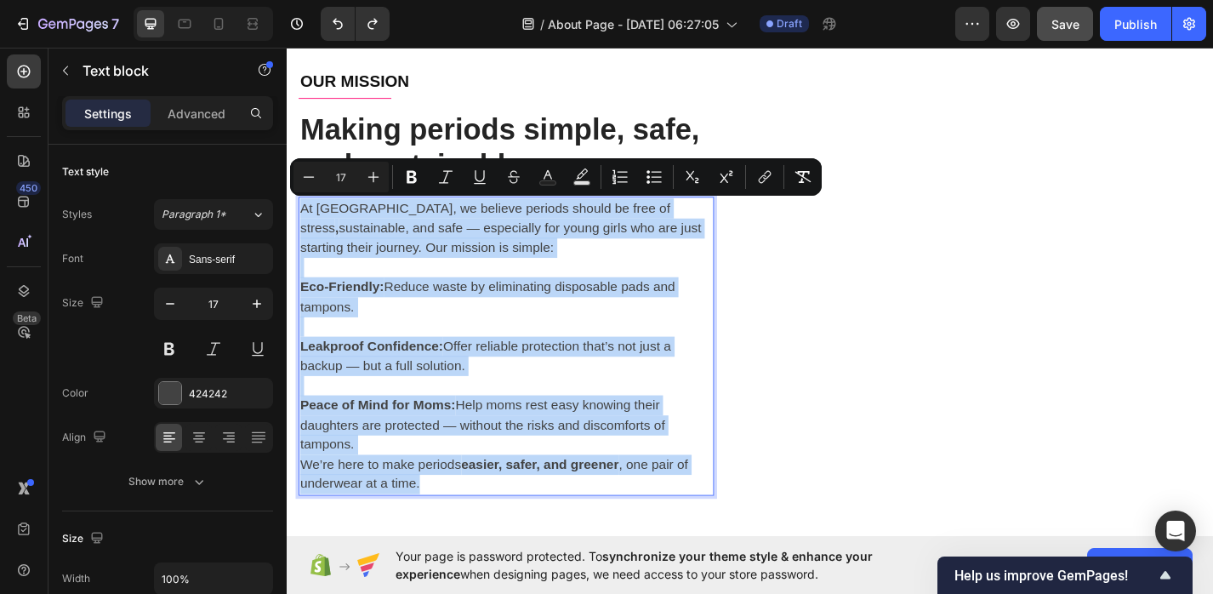
drag, startPoint x: 435, startPoint y: 520, endPoint x: 299, endPoint y: 211, distance: 337.4
click at [299, 211] on div "Image OUR MISSION Text block Title Line Making periods simple, safe, and sustai…" at bounding box center [528, 67] width 458 height 1004
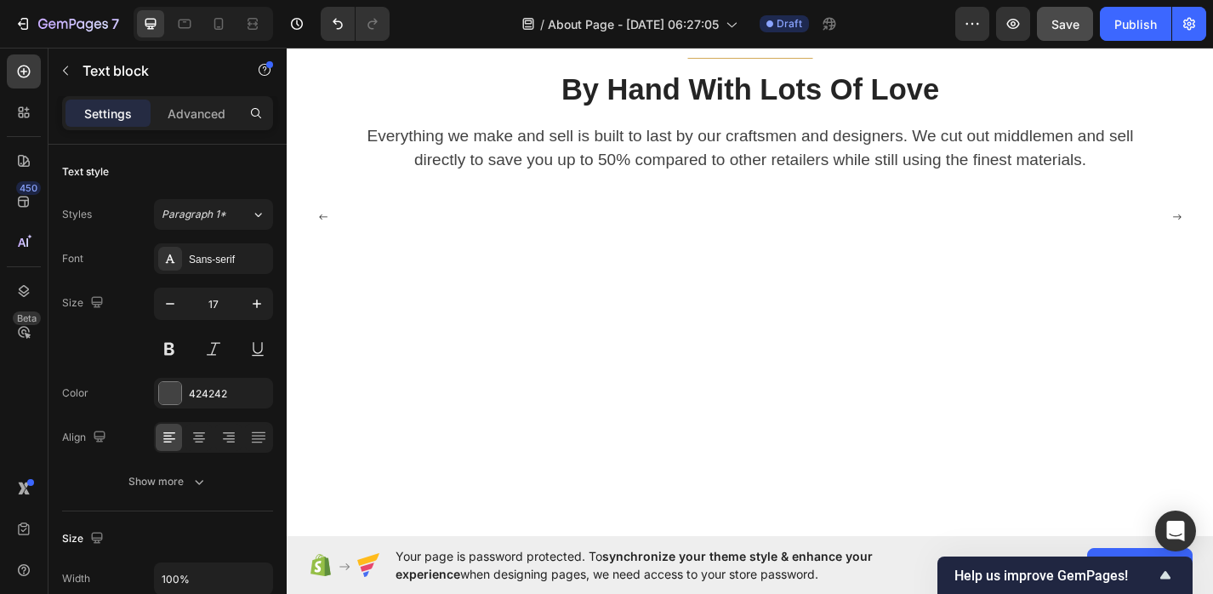
scroll to position [1370, 0]
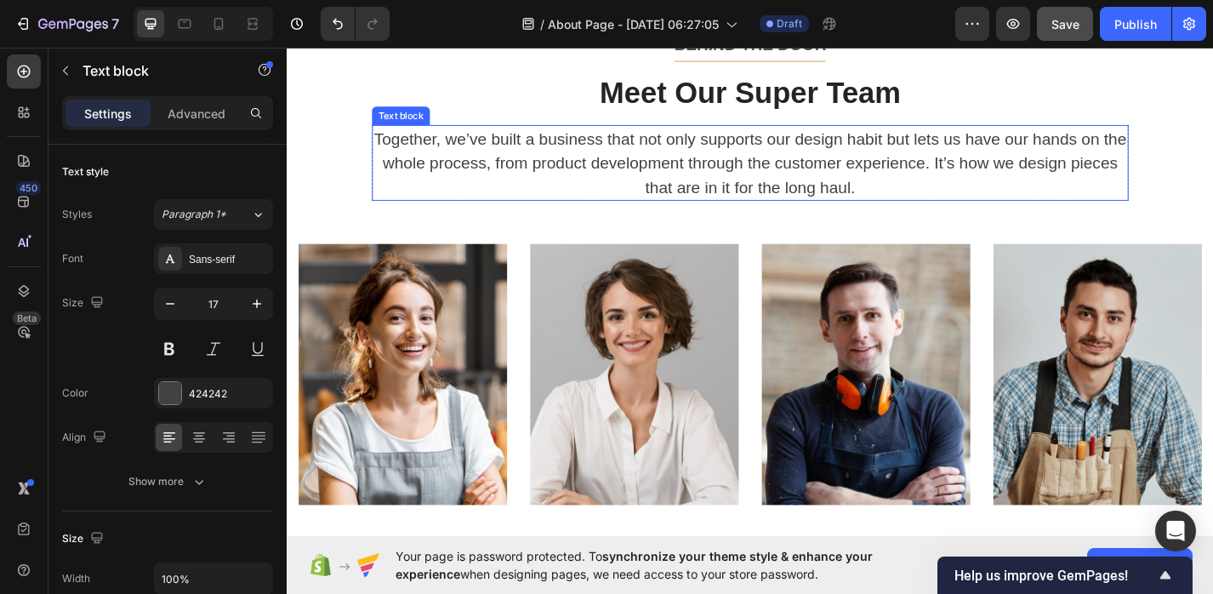
click at [759, 188] on p "Together, we’ve built a business that not only supports our design habit but le…" at bounding box center [797, 174] width 830 height 81
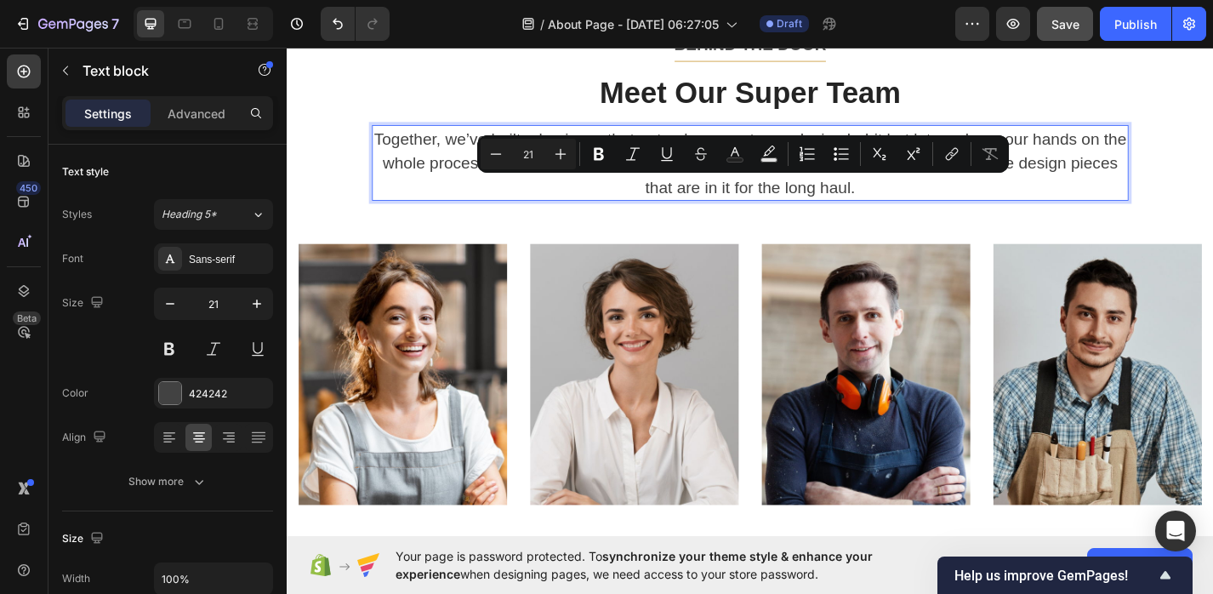
click at [927, 194] on p "Together, we’ve built a business that not only supports our design habit but le…" at bounding box center [797, 174] width 830 height 81
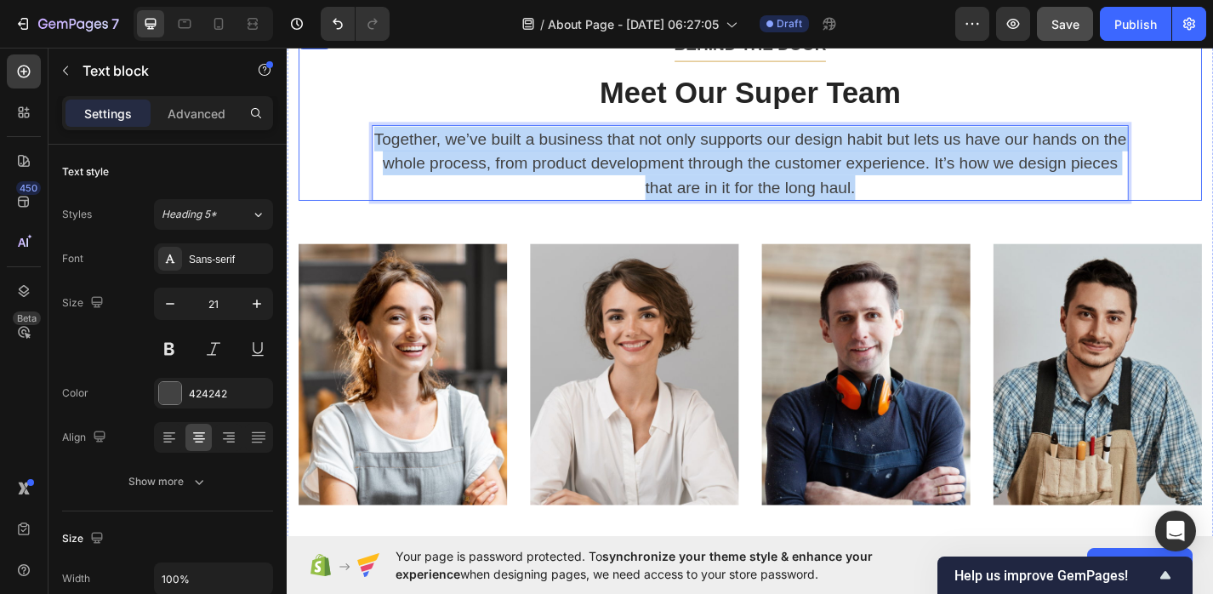
drag, startPoint x: 928, startPoint y: 197, endPoint x: 374, endPoint y: 147, distance: 555.9
click at [374, 147] on div "BEHIND THE DOOR Text block Title Line Meet Our Super Team Heading Together, we’…" at bounding box center [796, 123] width 995 height 188
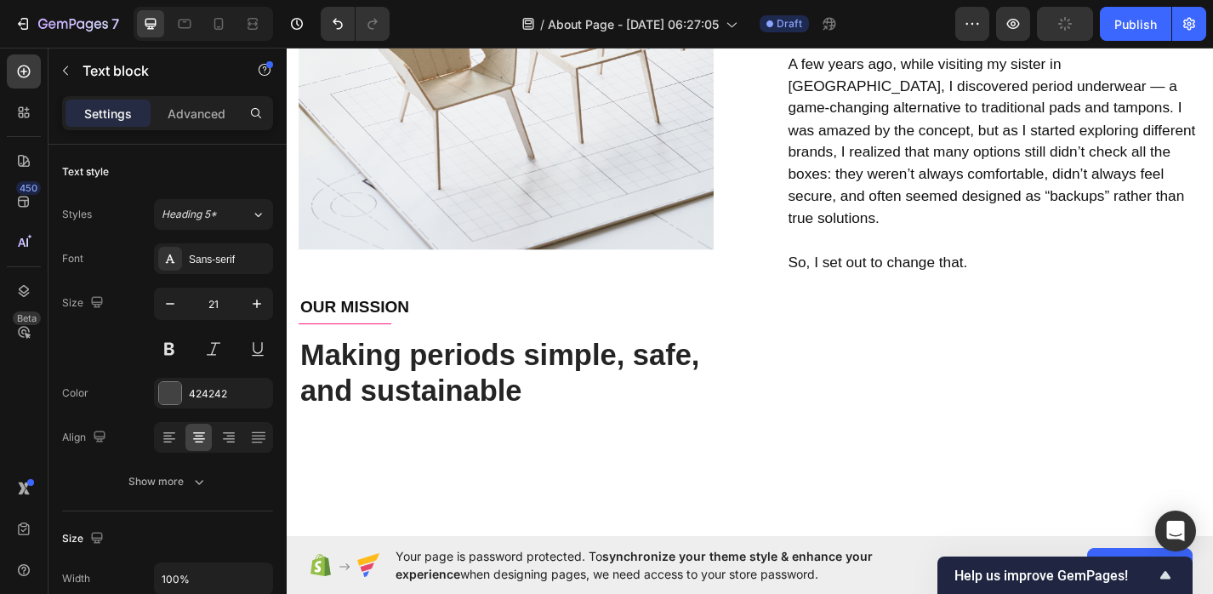
scroll to position [929, 0]
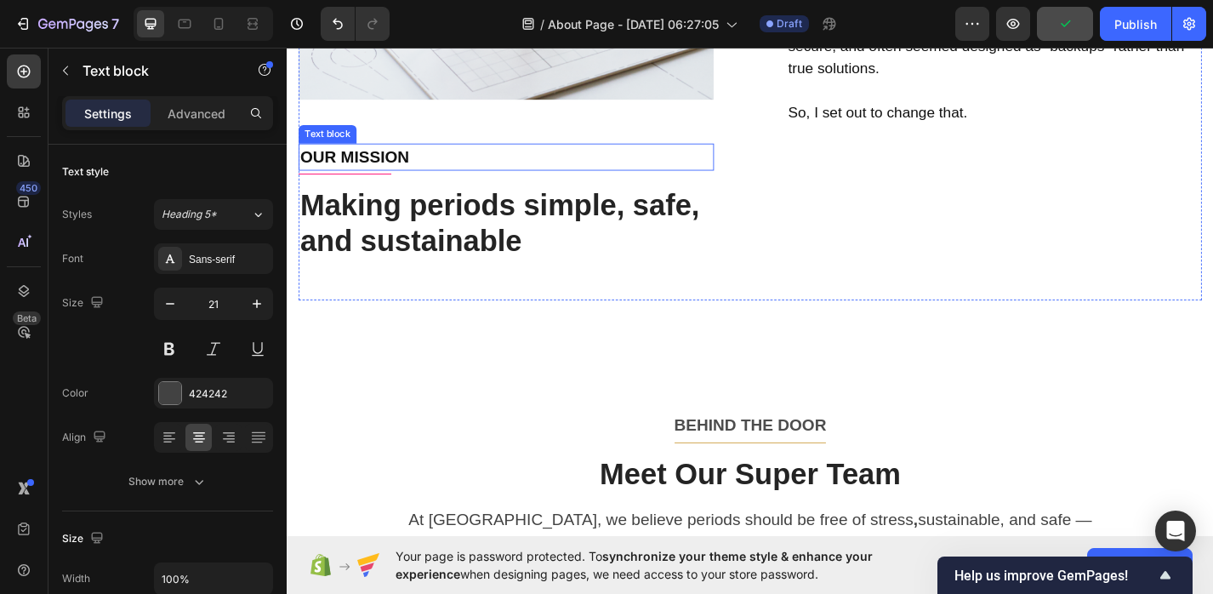
click at [429, 168] on p "OUR MISSION" at bounding box center [528, 168] width 454 height 27
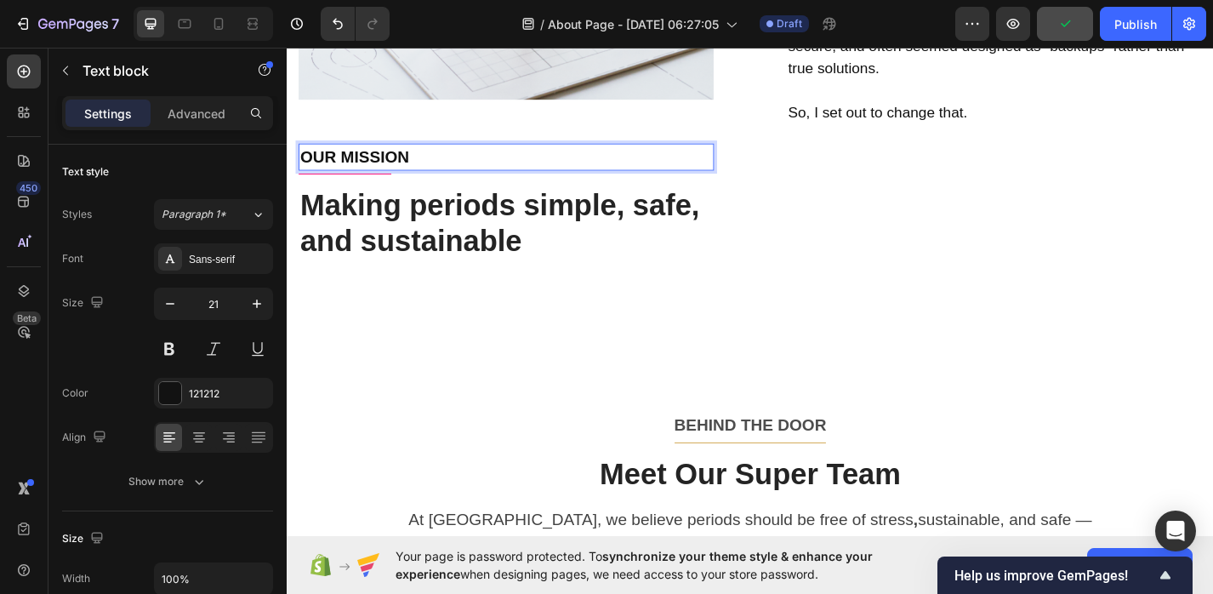
click at [420, 162] on p "OUR MISSION" at bounding box center [528, 168] width 454 height 27
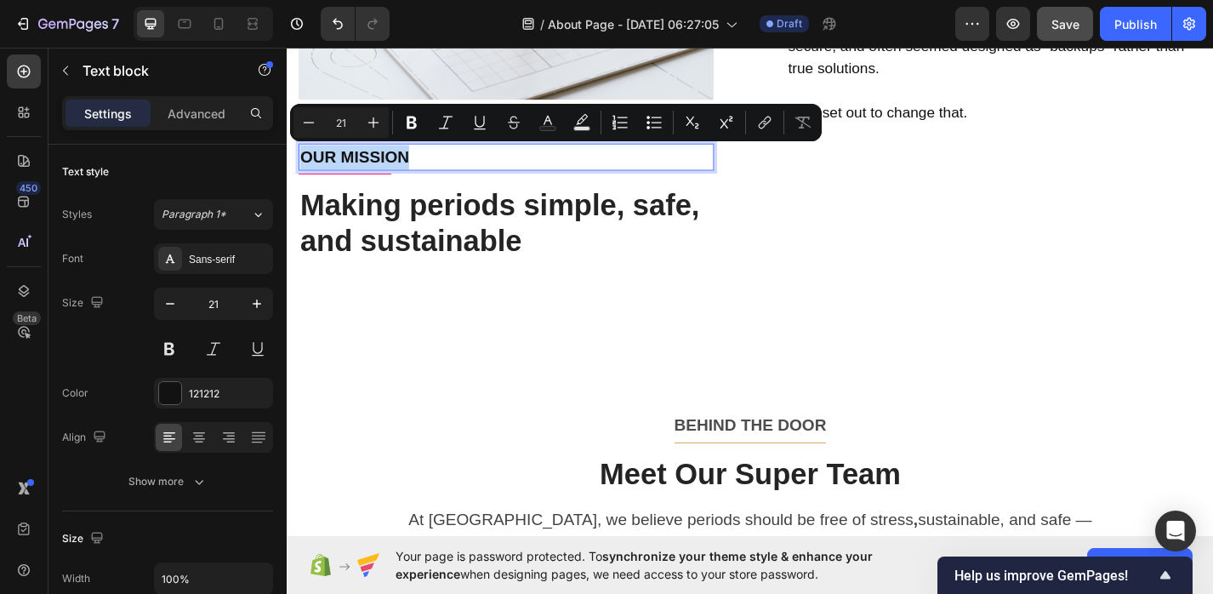
drag, startPoint x: 420, startPoint y: 162, endPoint x: 276, endPoint y: 162, distance: 143.7
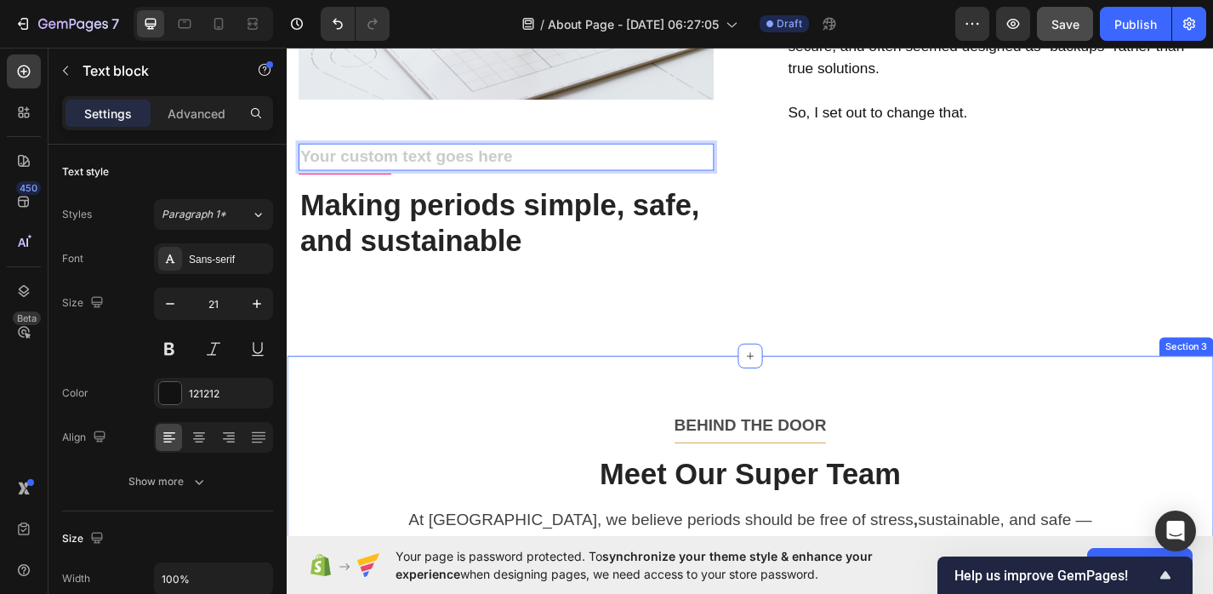
click at [824, 471] on p "BEHIND THE DOOR" at bounding box center [797, 463] width 992 height 27
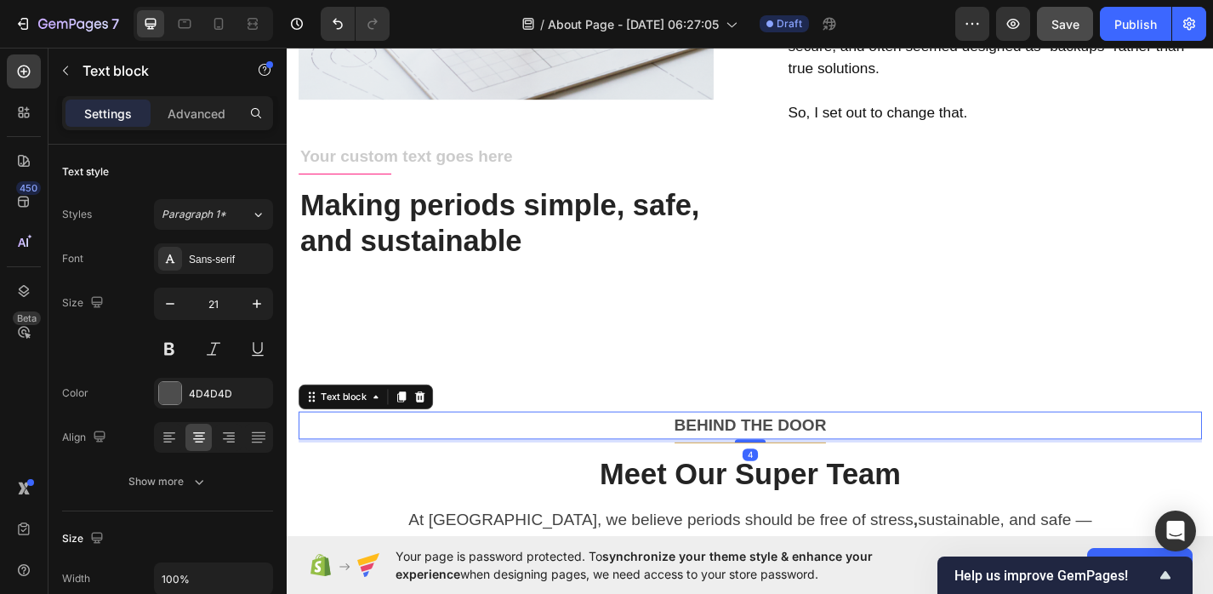
click at [824, 471] on p "BEHIND THE DOOR" at bounding box center [797, 463] width 992 height 27
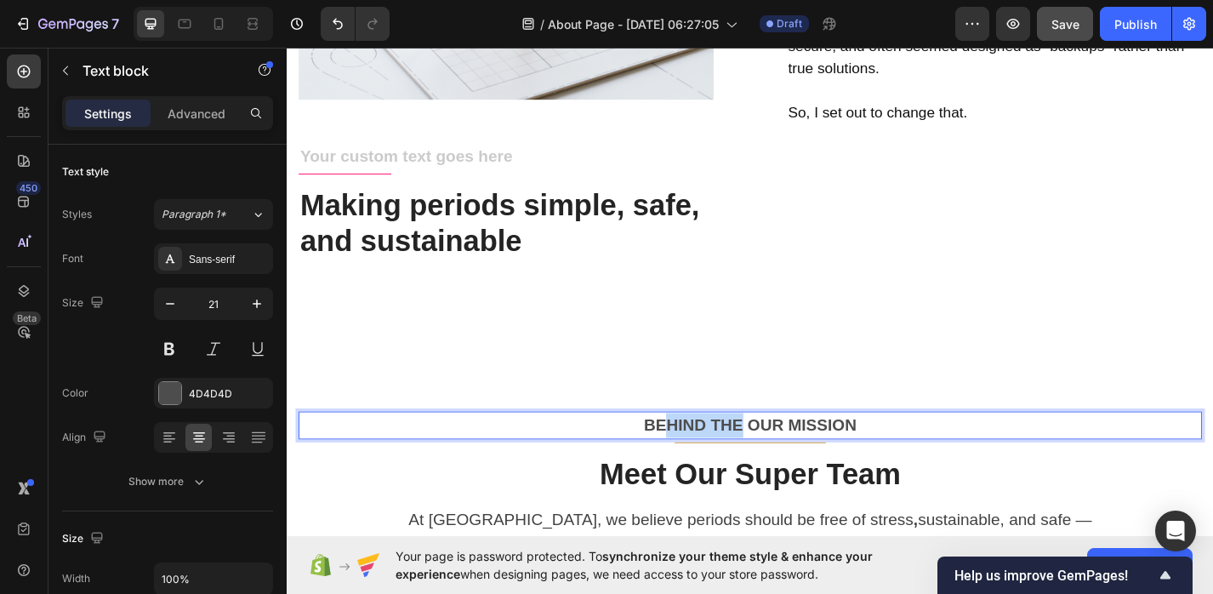
drag, startPoint x: 790, startPoint y: 463, endPoint x: 708, endPoint y: 461, distance: 82.5
click at [708, 461] on p "BEHIND THE OUR MISSION" at bounding box center [797, 463] width 992 height 27
click at [527, 259] on h2 "Making periods simple, safe, and sustainable" at bounding box center [528, 241] width 458 height 81
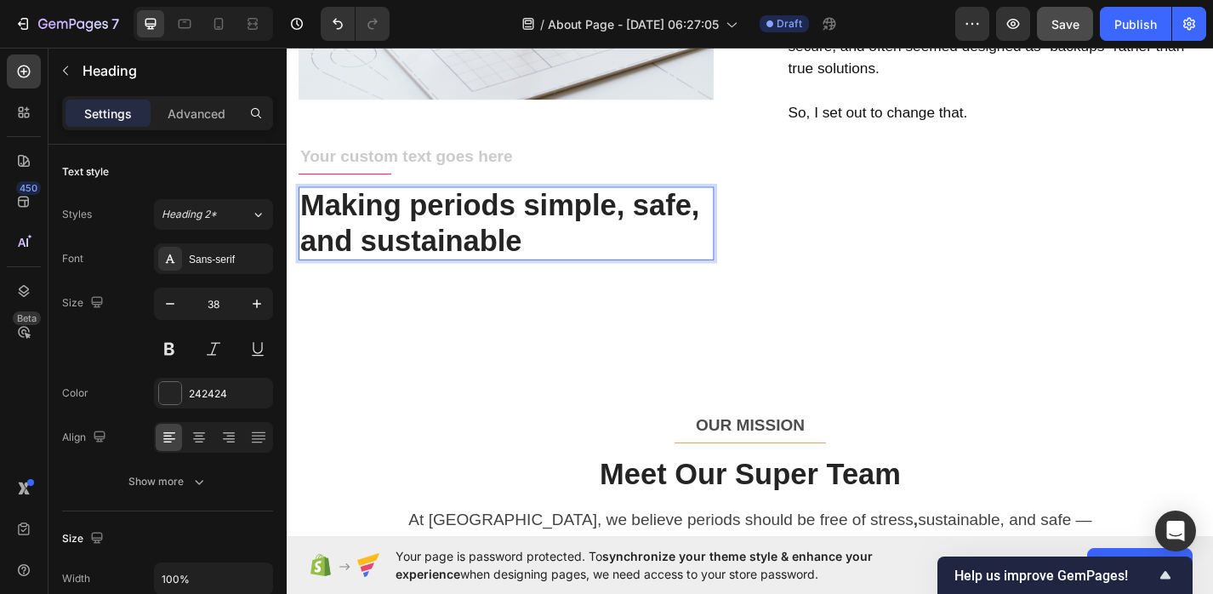
click at [532, 254] on h2 "Making periods simple, safe, and sustainable" at bounding box center [528, 241] width 458 height 81
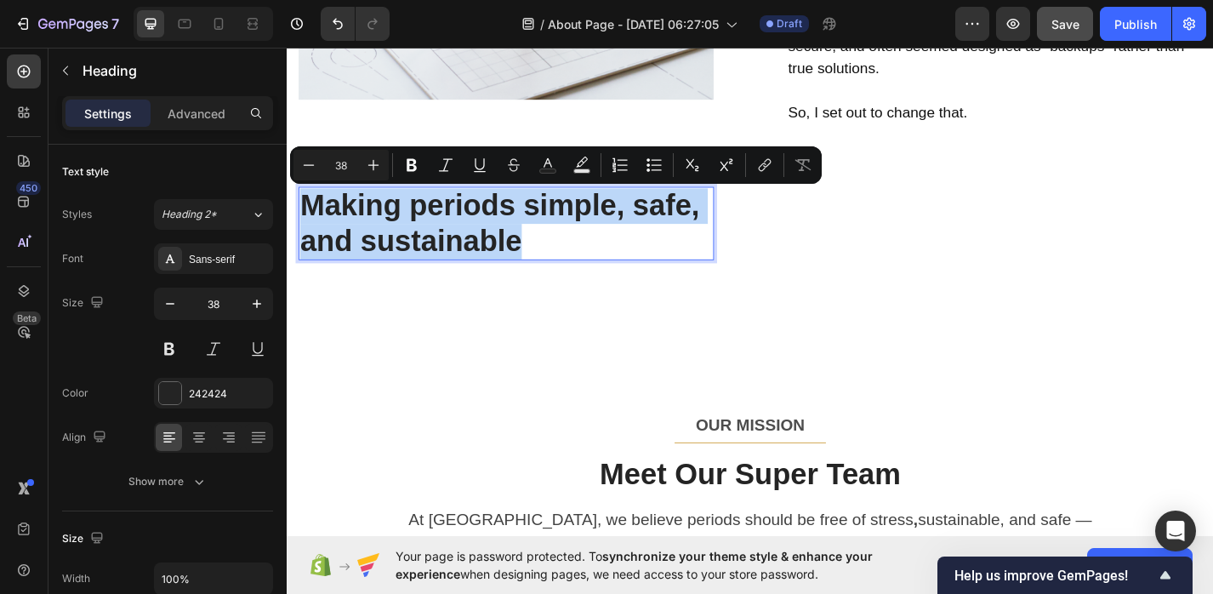
drag, startPoint x: 544, startPoint y: 253, endPoint x: 303, endPoint y: 216, distance: 244.4
click at [303, 216] on p "Making periods simple, safe, and sustainable" at bounding box center [528, 240] width 454 height 77
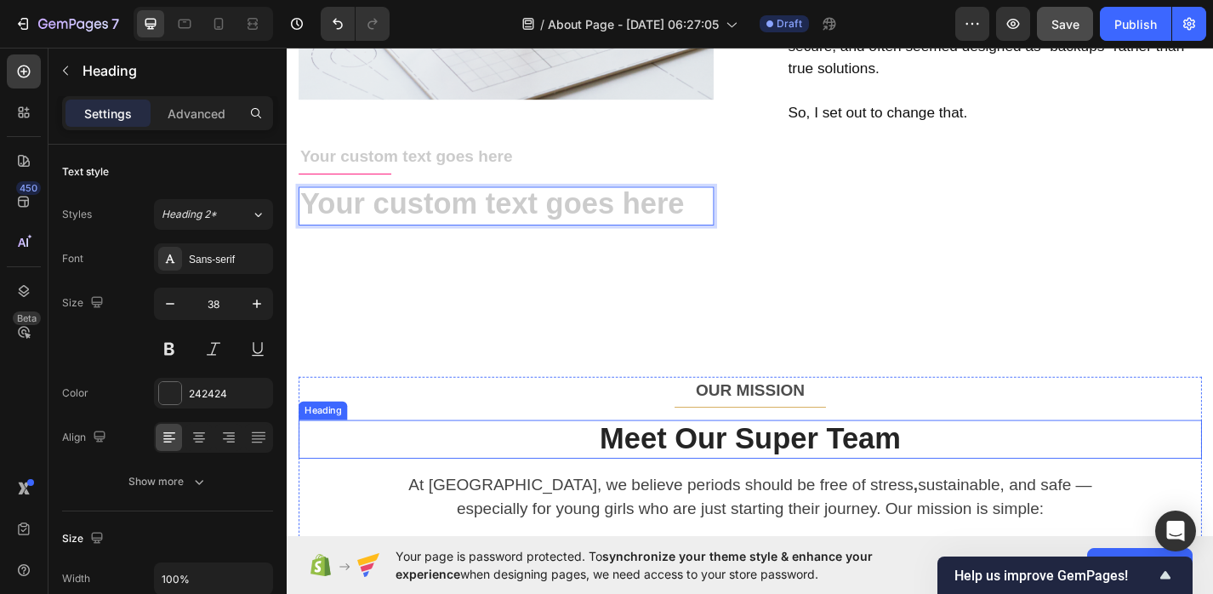
click at [690, 485] on p "Meet Our Super Team" at bounding box center [797, 478] width 992 height 39
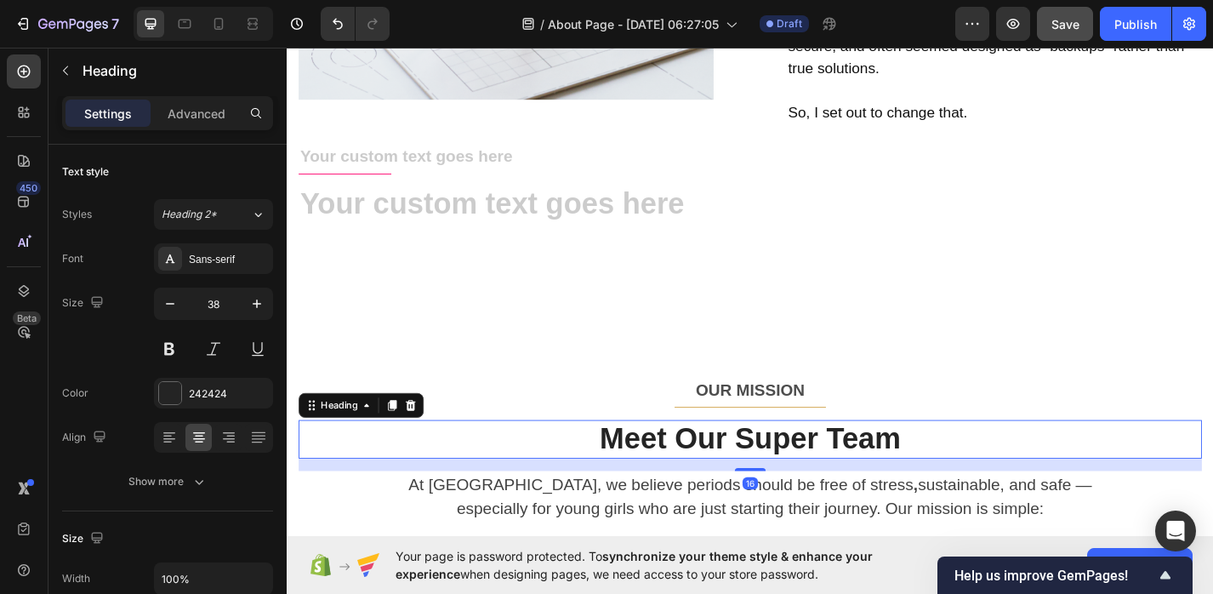
click at [690, 485] on p "Meet Our Super Team" at bounding box center [797, 478] width 992 height 39
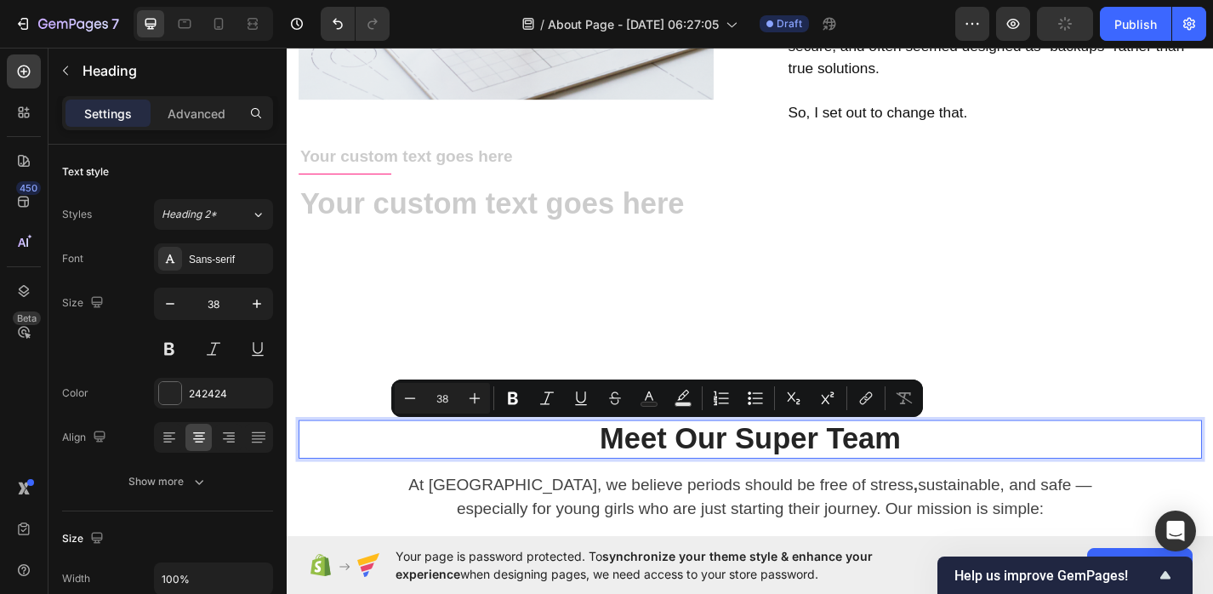
click at [944, 490] on p "Meet Our Super Team" at bounding box center [797, 478] width 992 height 39
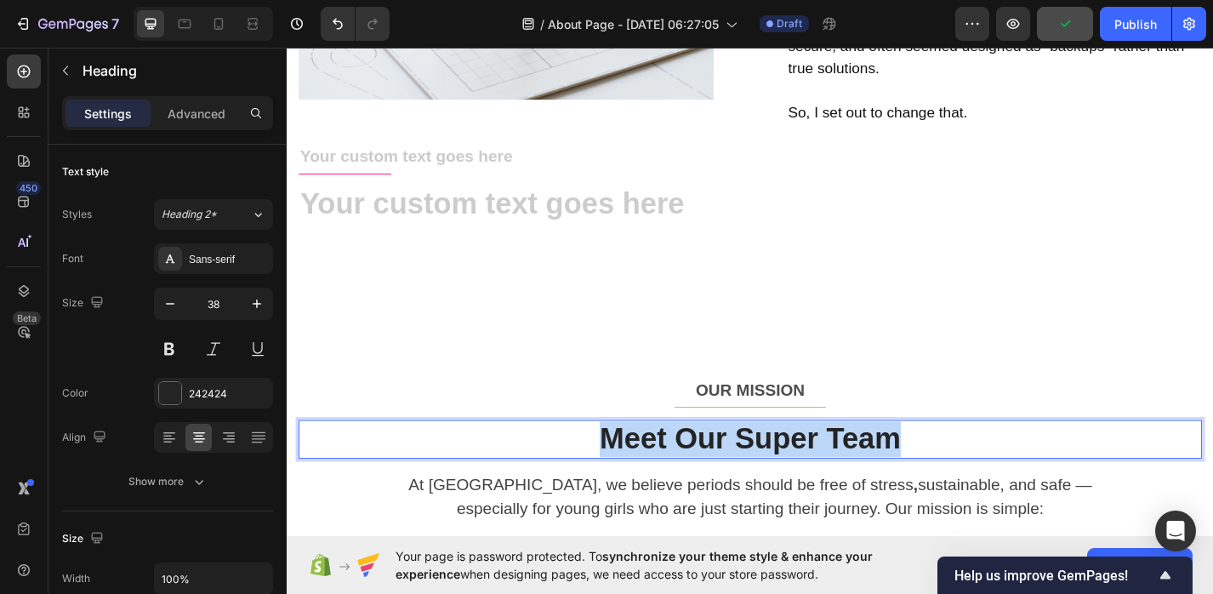
drag, startPoint x: 990, startPoint y: 483, endPoint x: 606, endPoint y: 476, distance: 384.5
click at [606, 476] on p "Meet Our Super Team" at bounding box center [797, 478] width 992 height 39
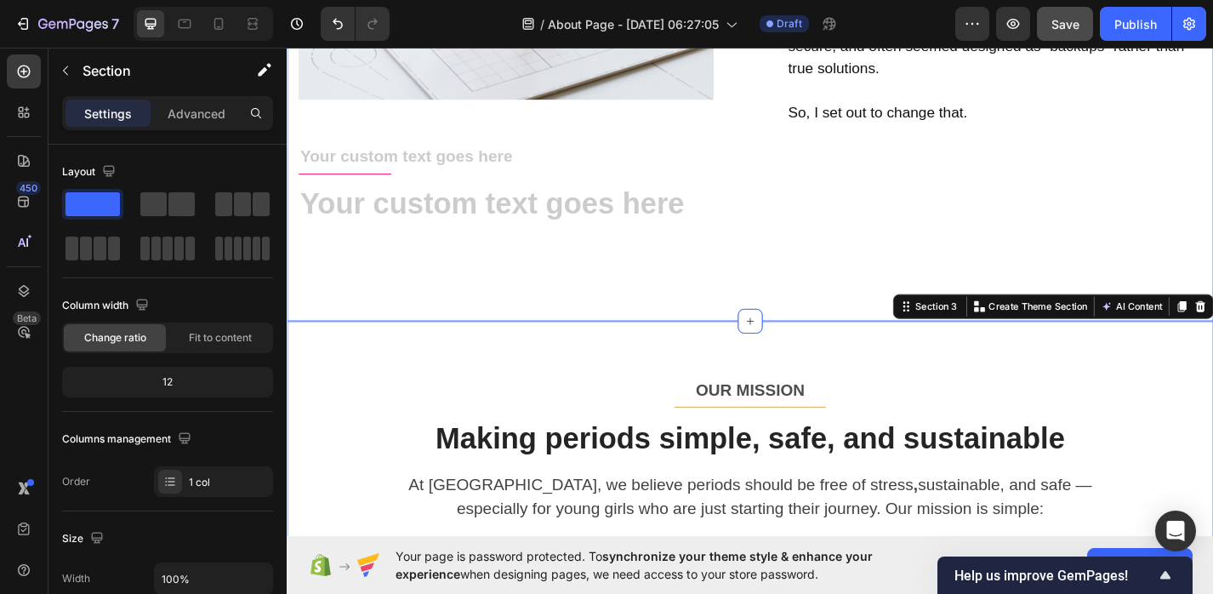
drag, startPoint x: 799, startPoint y: 347, endPoint x: 799, endPoint y: 322, distance: 24.7
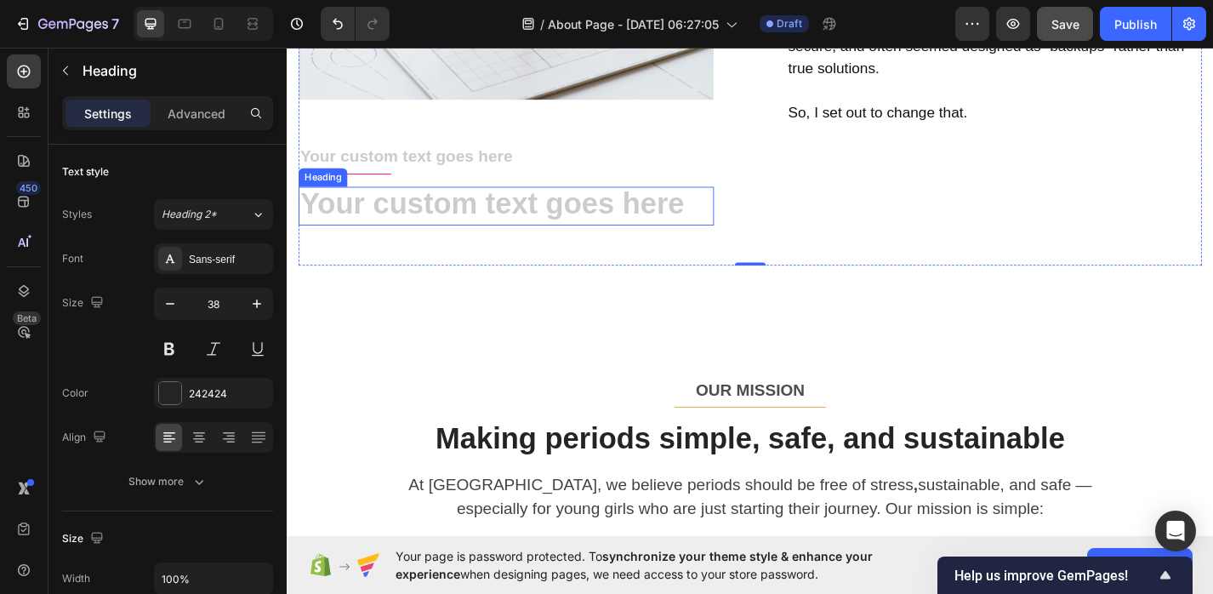
click at [653, 211] on h2 "Rich Text Editor. Editing area: main" at bounding box center [528, 222] width 458 height 43
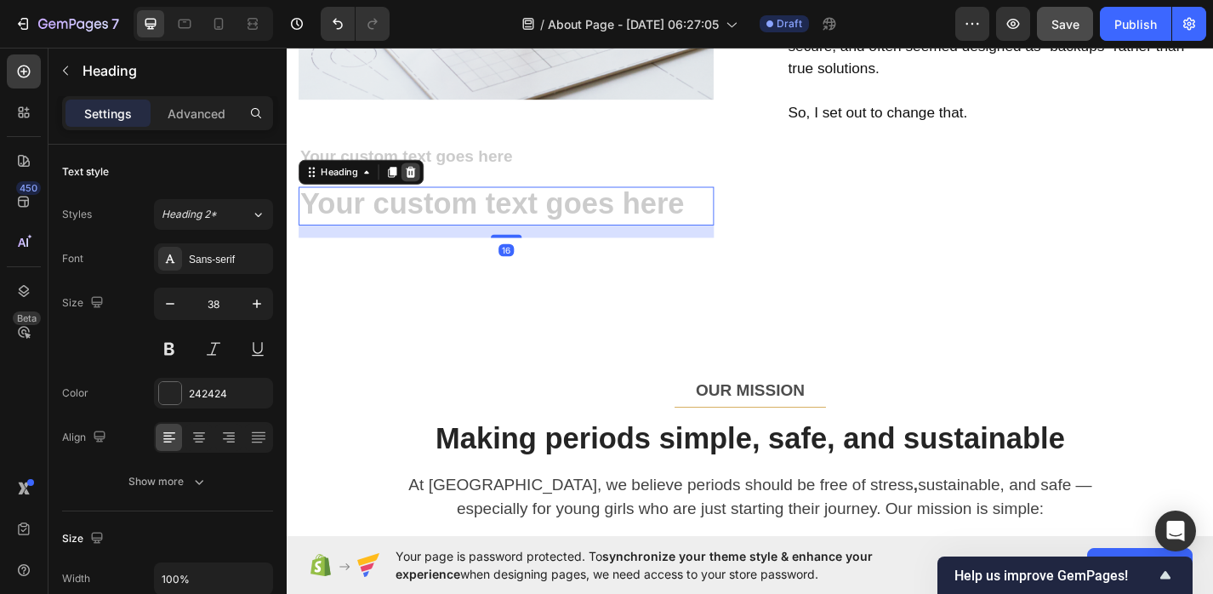
click at [428, 183] on icon at bounding box center [423, 185] width 14 height 14
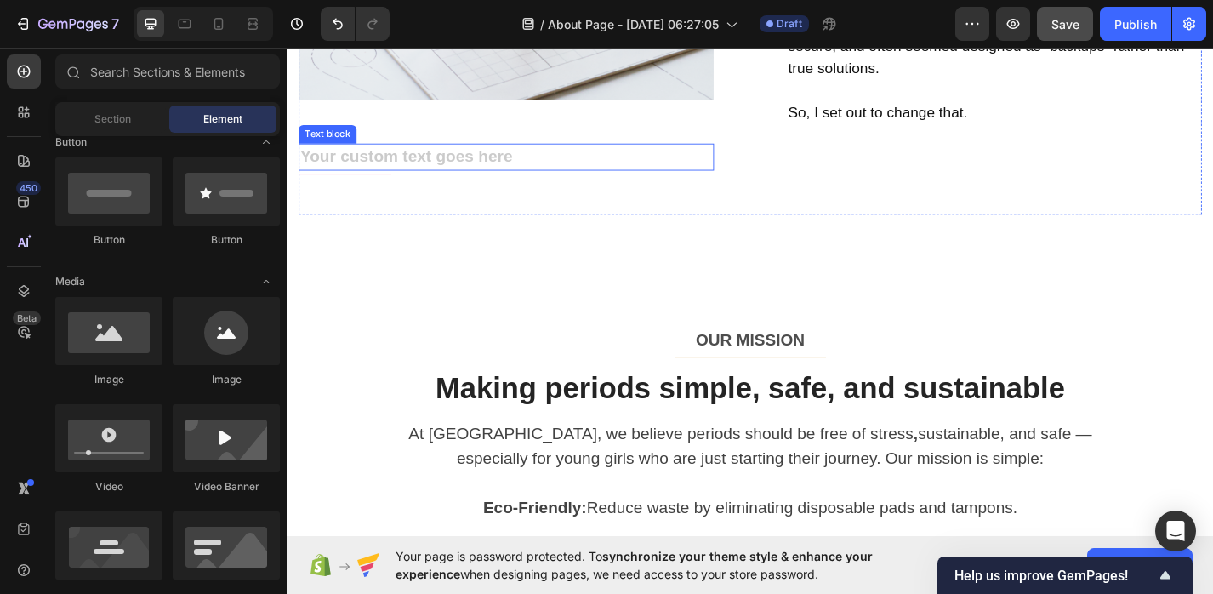
click at [429, 168] on div "Rich Text Editor. Editing area: main" at bounding box center [528, 168] width 458 height 31
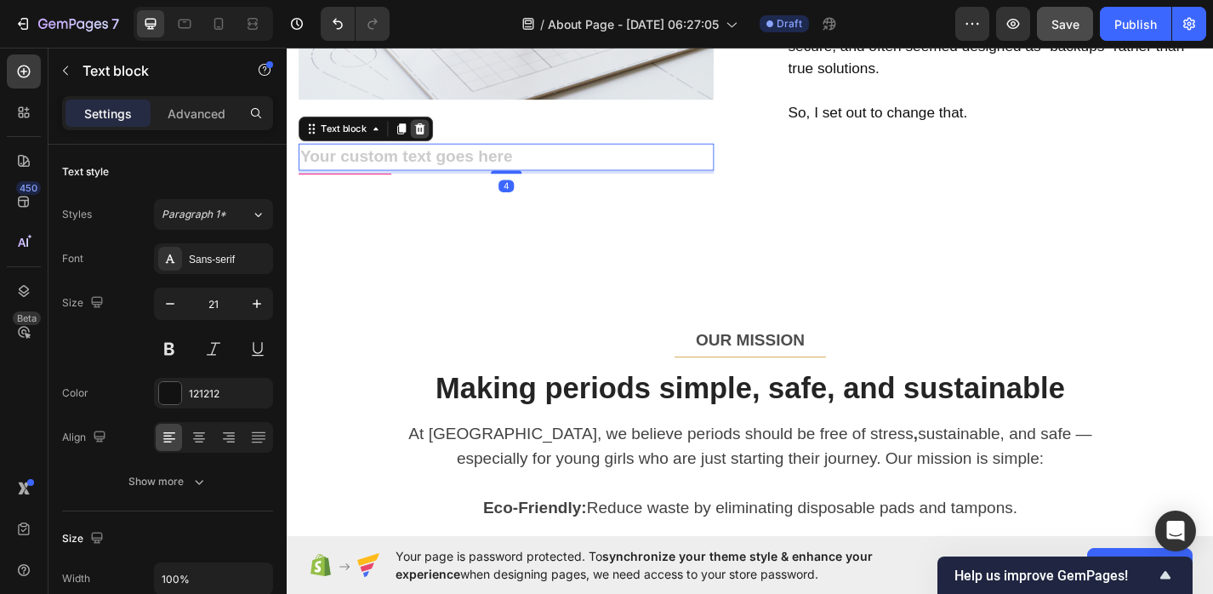
click at [435, 137] on icon at bounding box center [433, 136] width 11 height 12
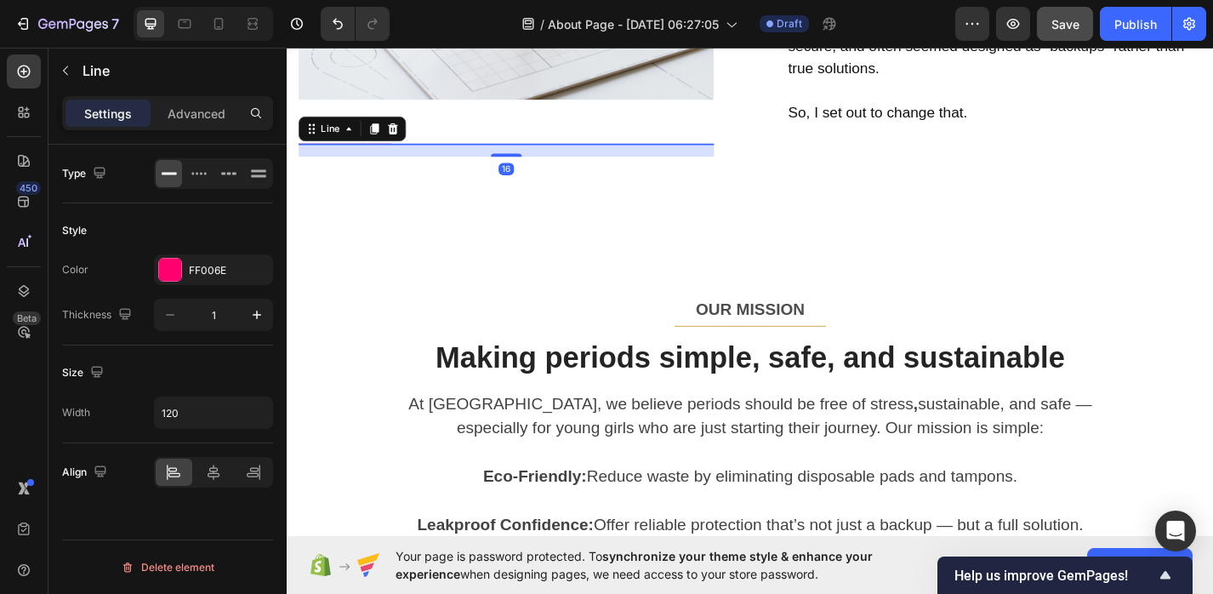
click at [390, 153] on div "Title Line 16" at bounding box center [528, 153] width 458 height 1
click at [403, 133] on icon at bounding box center [403, 136] width 11 height 12
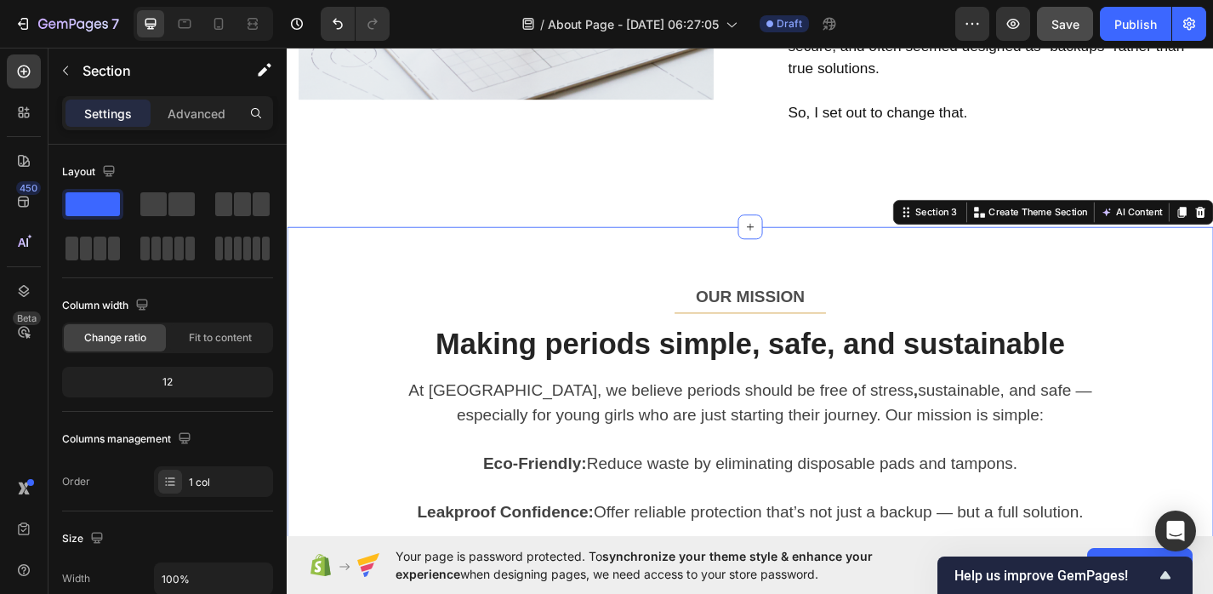
drag, startPoint x: 799, startPoint y: 242, endPoint x: 783, endPoint y: 177, distance: 66.4
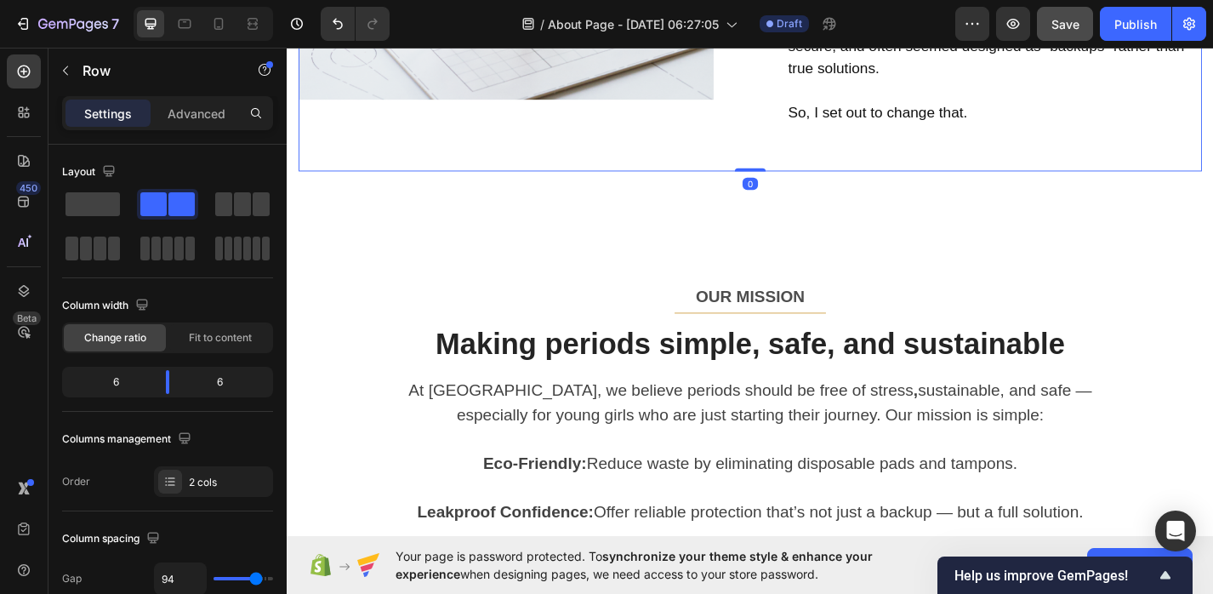
drag, startPoint x: 793, startPoint y: 179, endPoint x: 787, endPoint y: 120, distance: 59.8
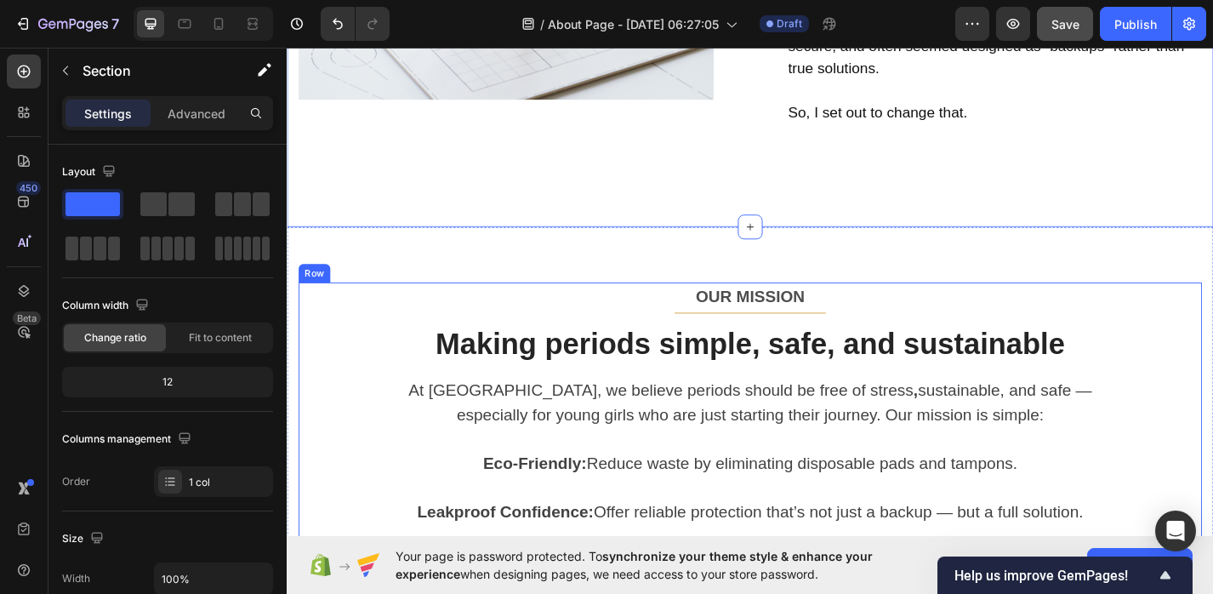
click at [499, 333] on p "OUR MISSION" at bounding box center [797, 321] width 992 height 27
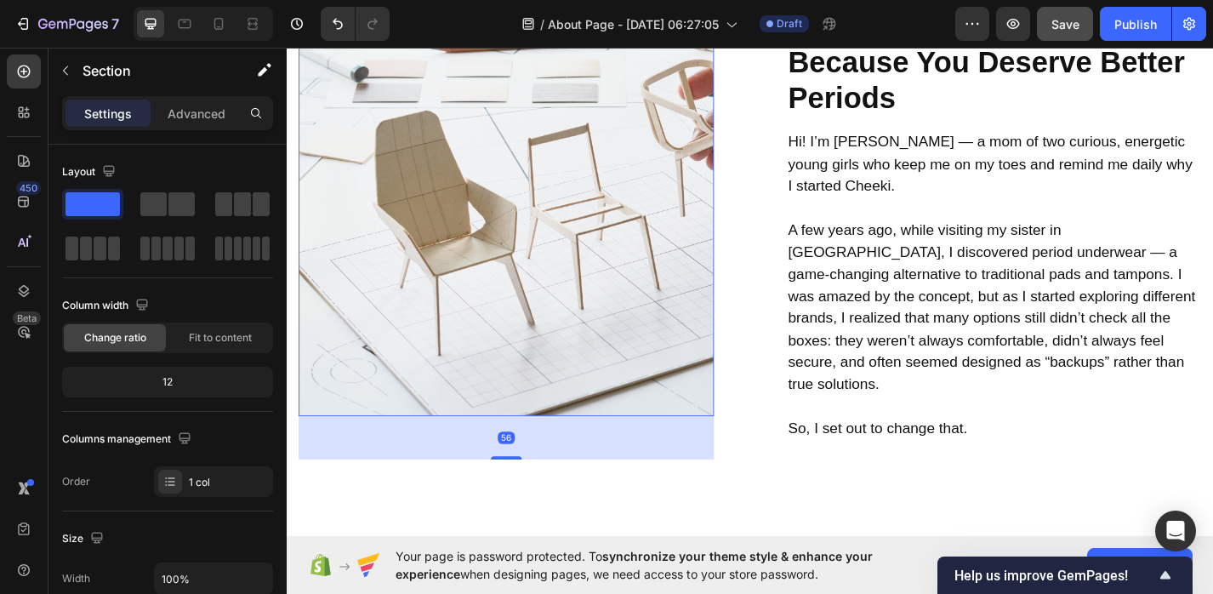
click at [467, 256] on img at bounding box center [528, 225] width 458 height 458
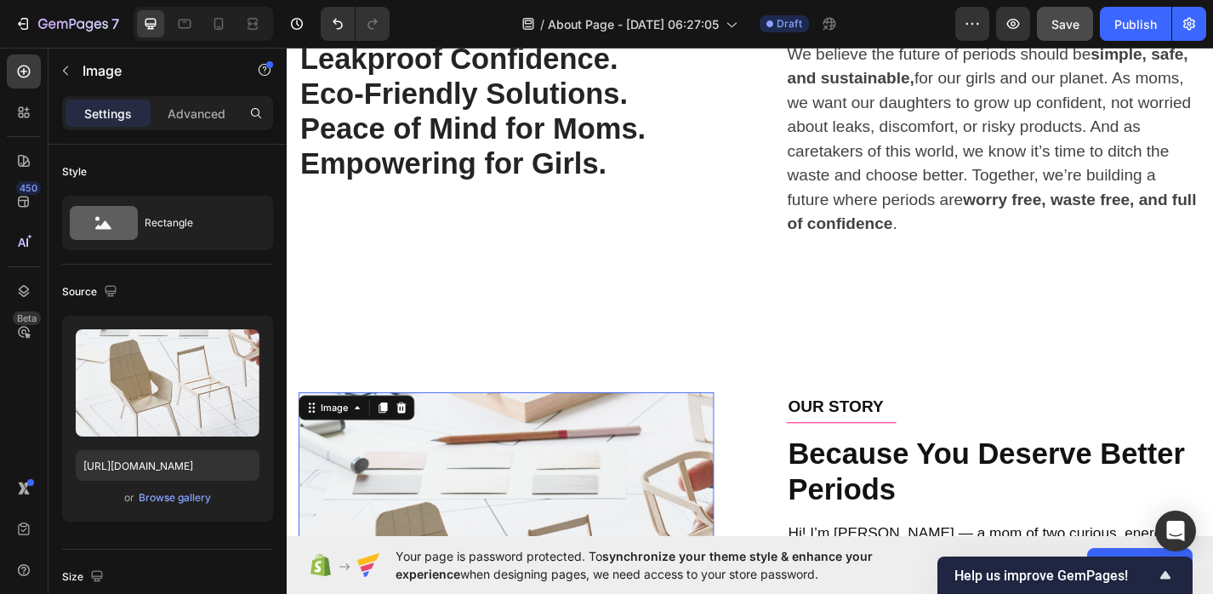
scroll to position [353, 0]
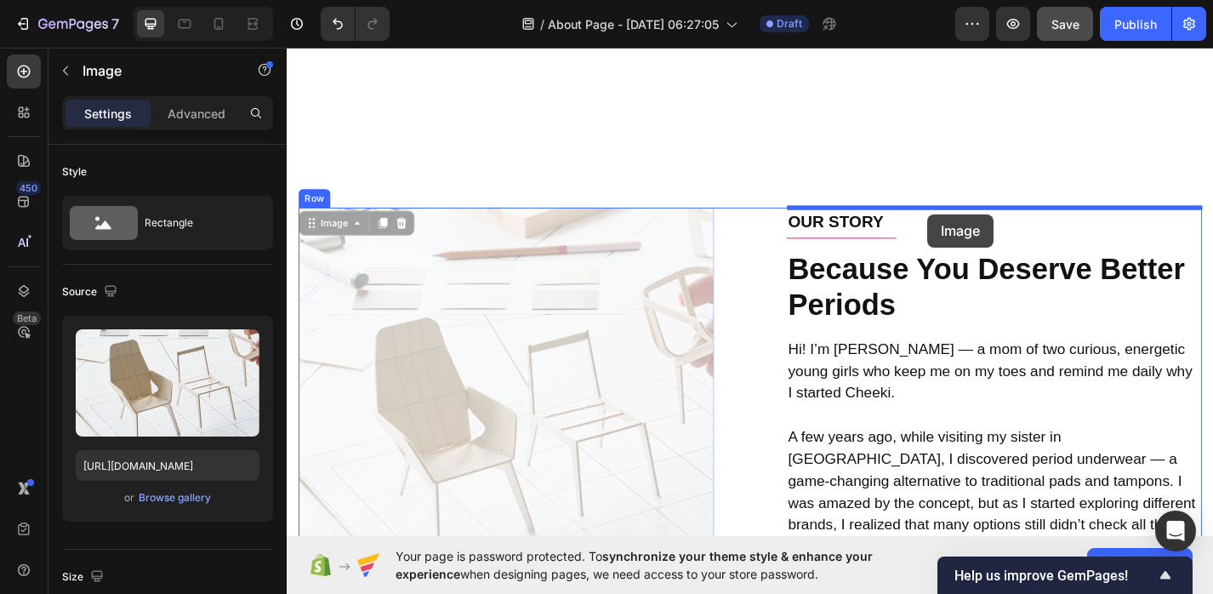
drag, startPoint x: 467, startPoint y: 256, endPoint x: 992, endPoint y: 229, distance: 525.4
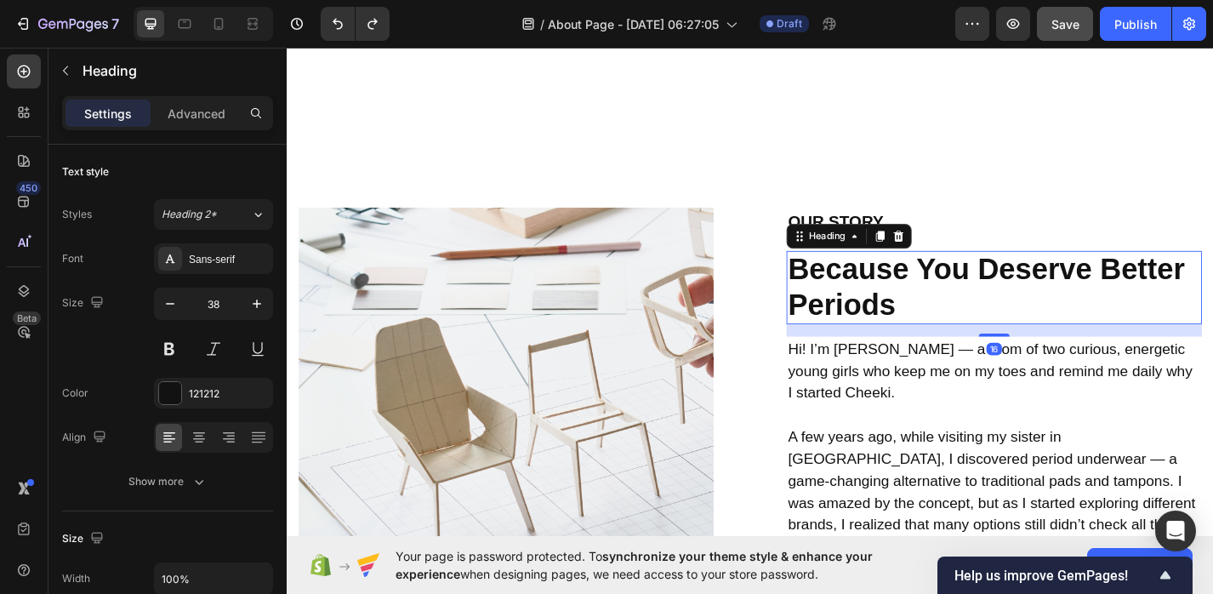
click at [967, 299] on h2 "Because You Deserve Better Periods" at bounding box center [1066, 311] width 458 height 81
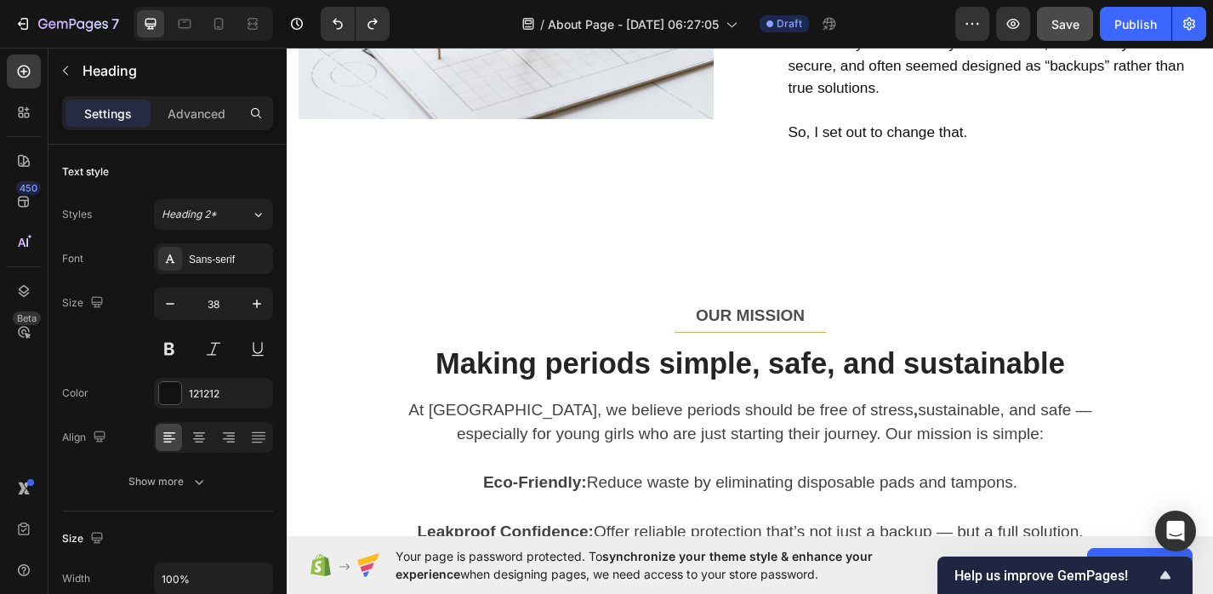
scroll to position [1048, 0]
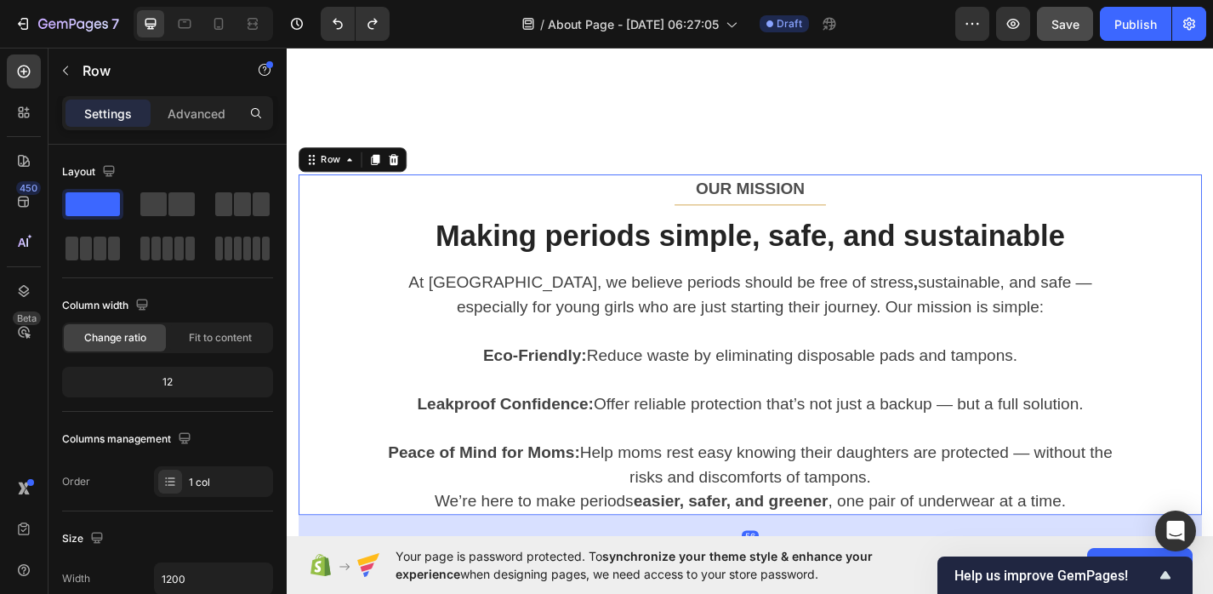
click at [805, 221] on div "OUR MISSION Text block Title Line Making periods simple, safe, and sustainable …" at bounding box center [796, 374] width 995 height 375
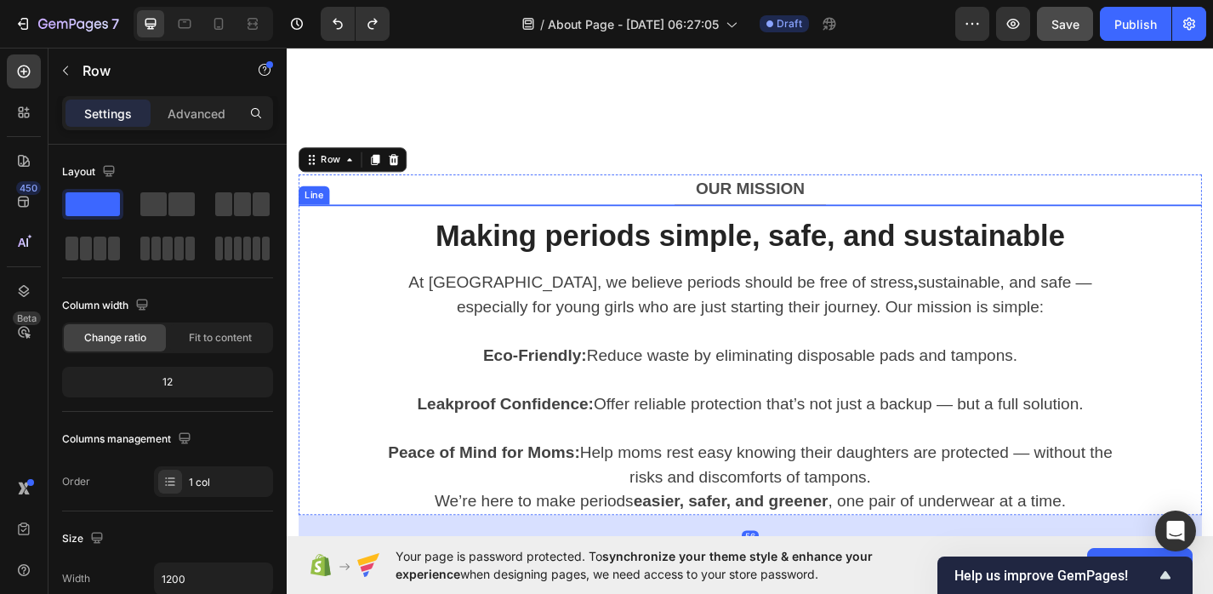
click at [805, 220] on div at bounding box center [797, 220] width 167 height 1
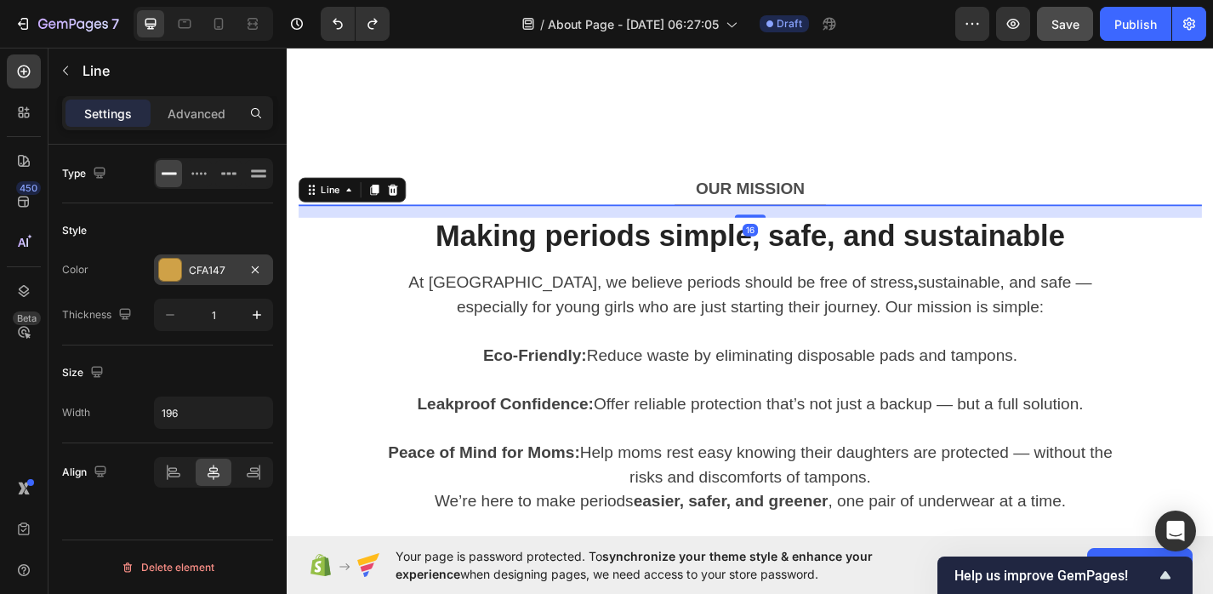
click at [176, 271] on div at bounding box center [170, 270] width 22 height 22
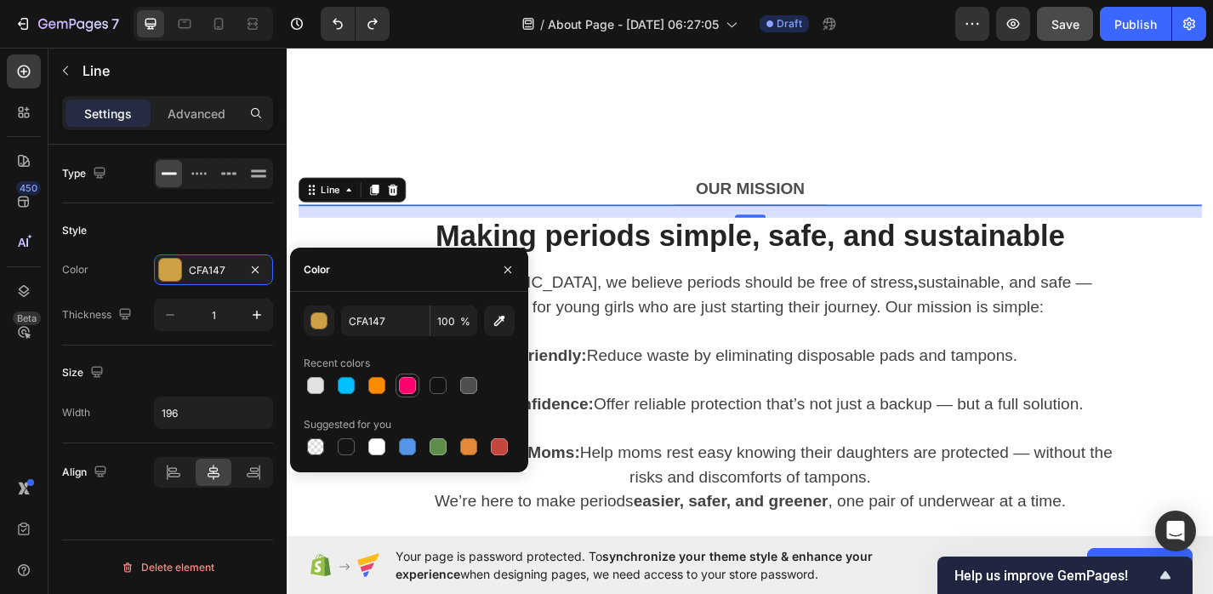
click at [407, 387] on div at bounding box center [407, 385] width 17 height 17
type input "FF006E"
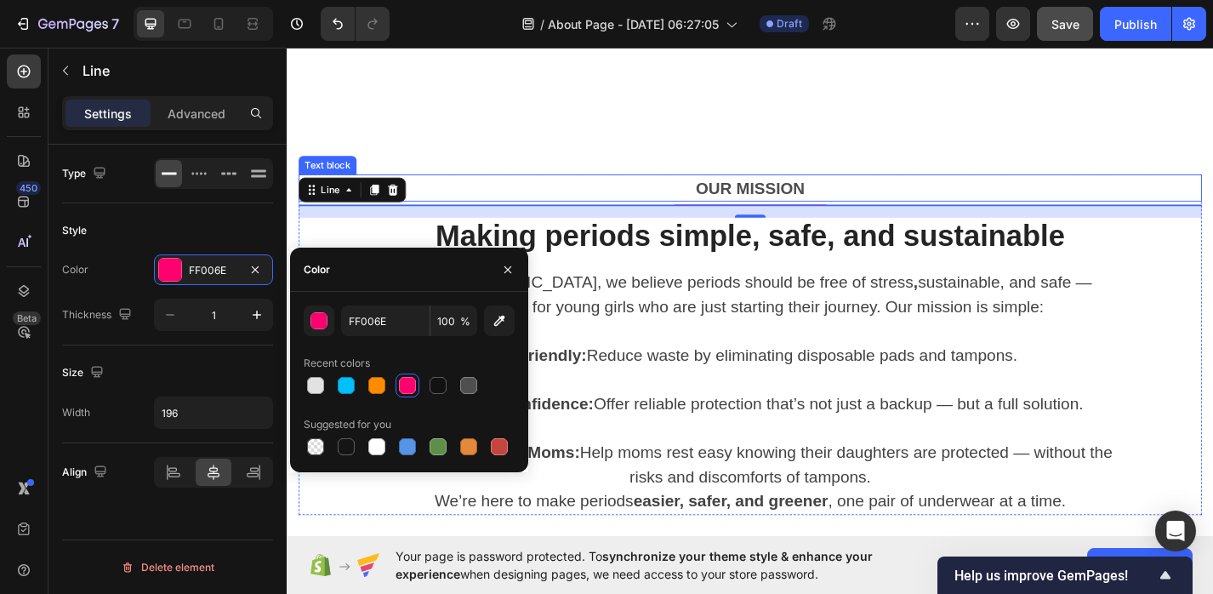
click at [775, 201] on p "OUR MISSION" at bounding box center [797, 202] width 992 height 27
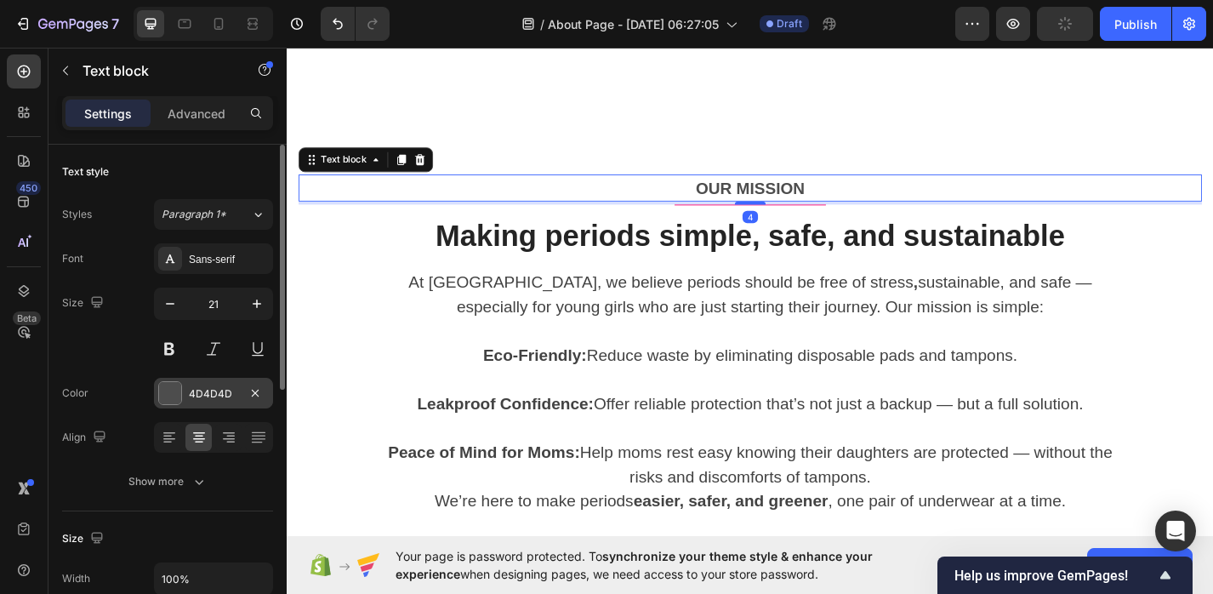
click at [170, 394] on div at bounding box center [170, 393] width 22 height 22
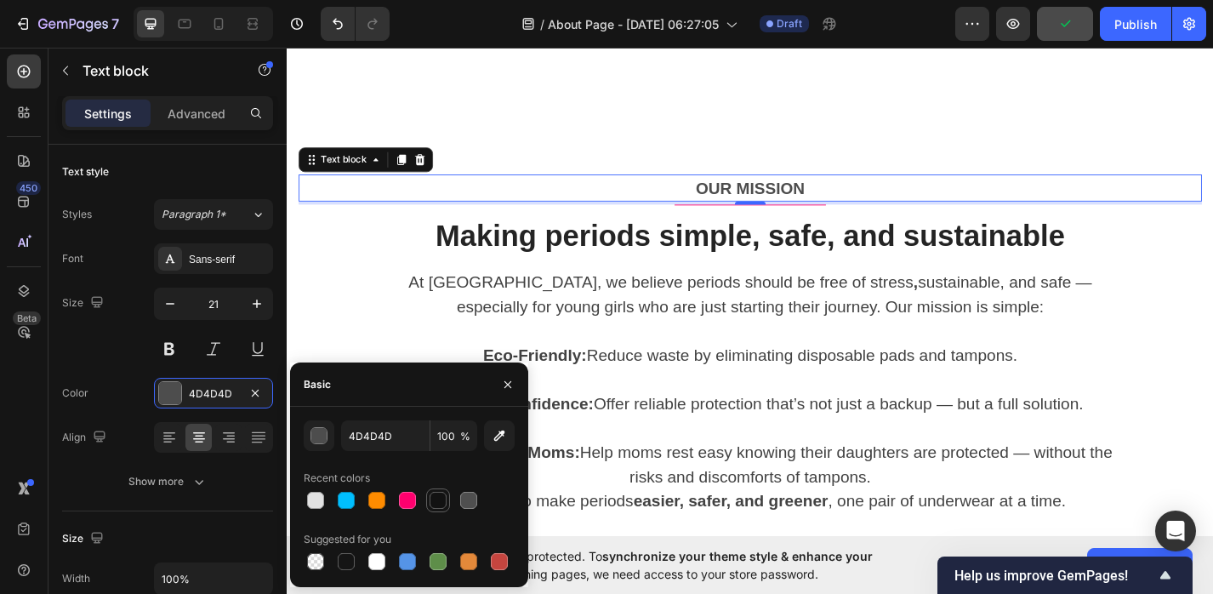
click at [435, 501] on div at bounding box center [437, 500] width 17 height 17
type input "121212"
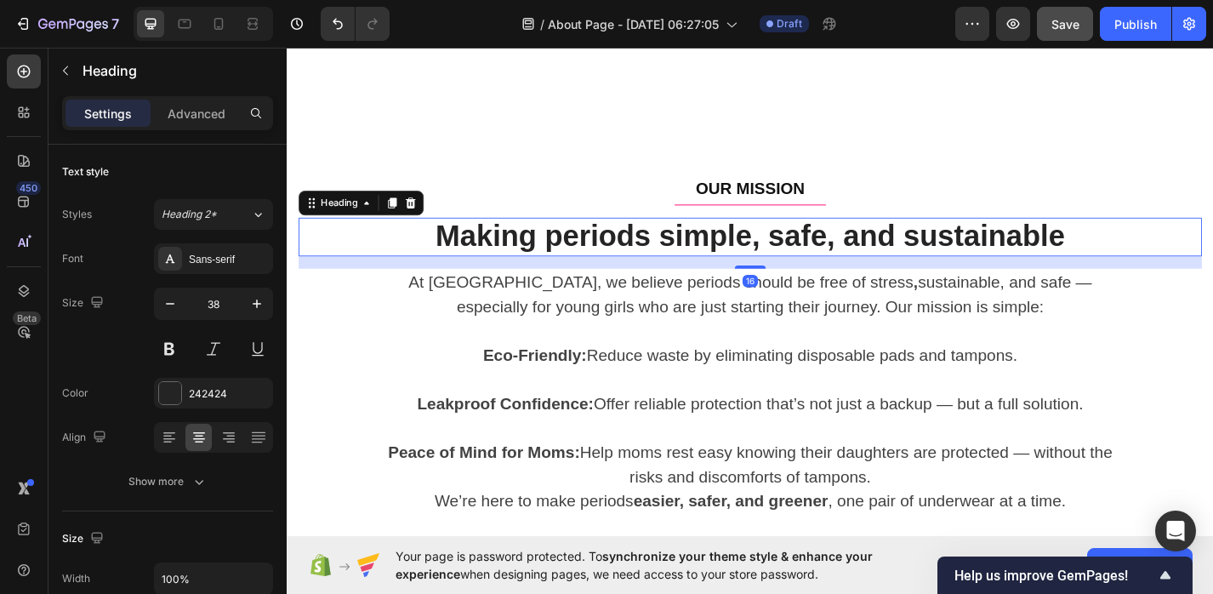
click at [626, 258] on h2 "Making periods simple, safe, and sustainable" at bounding box center [796, 256] width 995 height 43
click at [169, 395] on div at bounding box center [170, 393] width 22 height 22
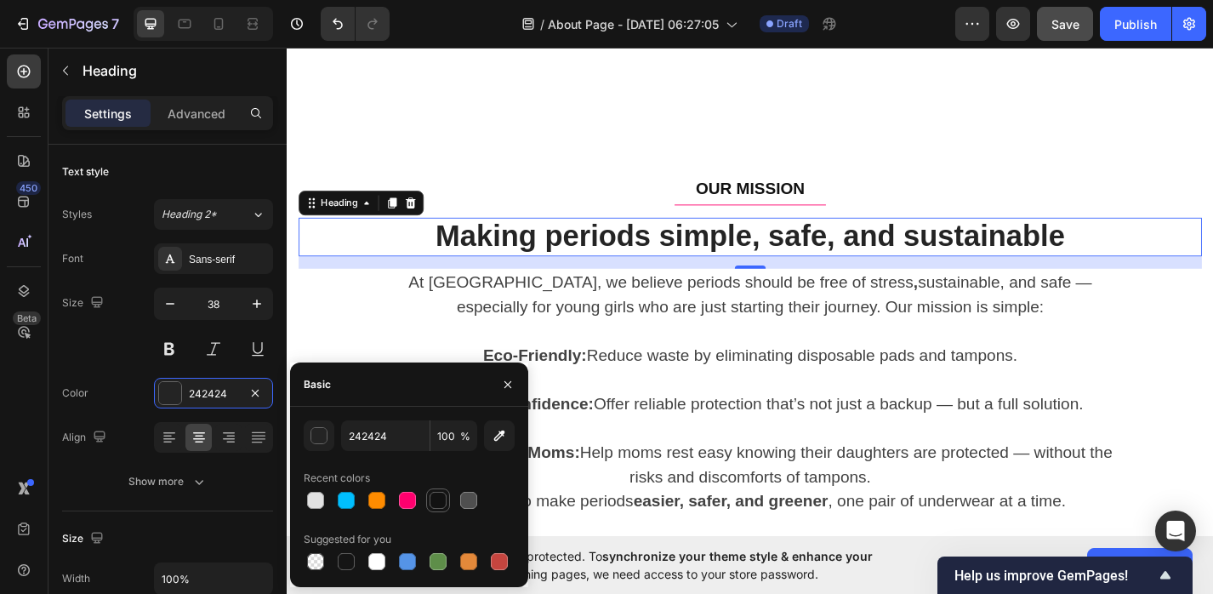
click at [433, 503] on div at bounding box center [437, 500] width 17 height 17
type input "121212"
click at [502, 398] on div at bounding box center [507, 383] width 41 height 43
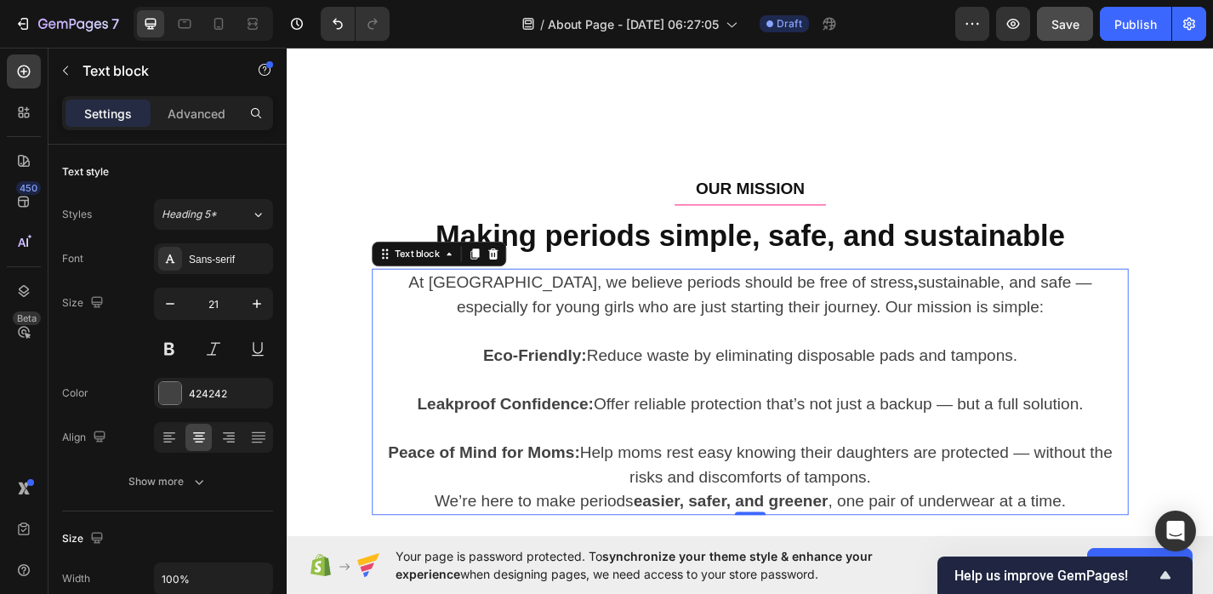
click at [609, 330] on p "At [GEOGRAPHIC_DATA], we believe periods should be free of stress , sustainable…" at bounding box center [797, 320] width 830 height 54
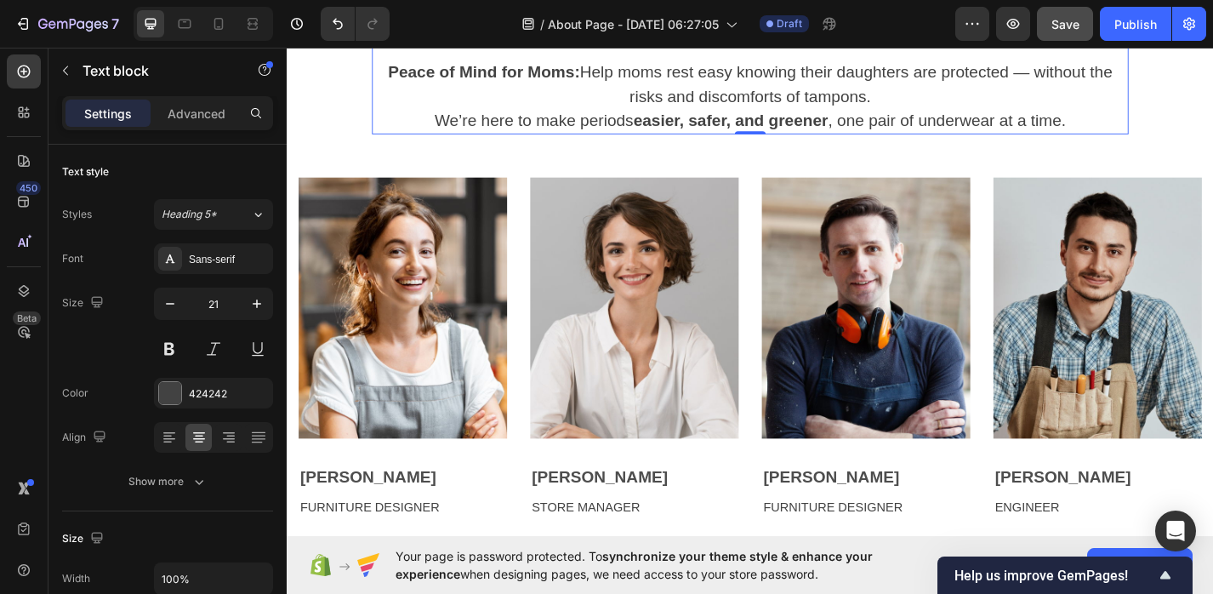
scroll to position [1583, 0]
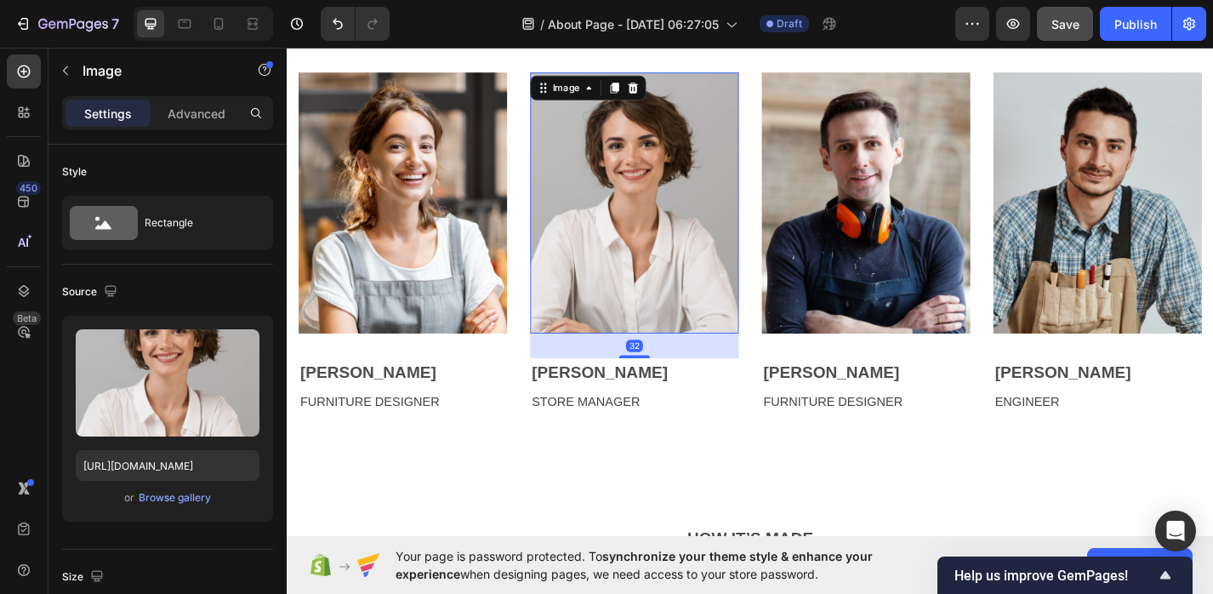
click at [609, 330] on img at bounding box center [669, 218] width 230 height 287
click at [676, 98] on div at bounding box center [667, 92] width 20 height 20
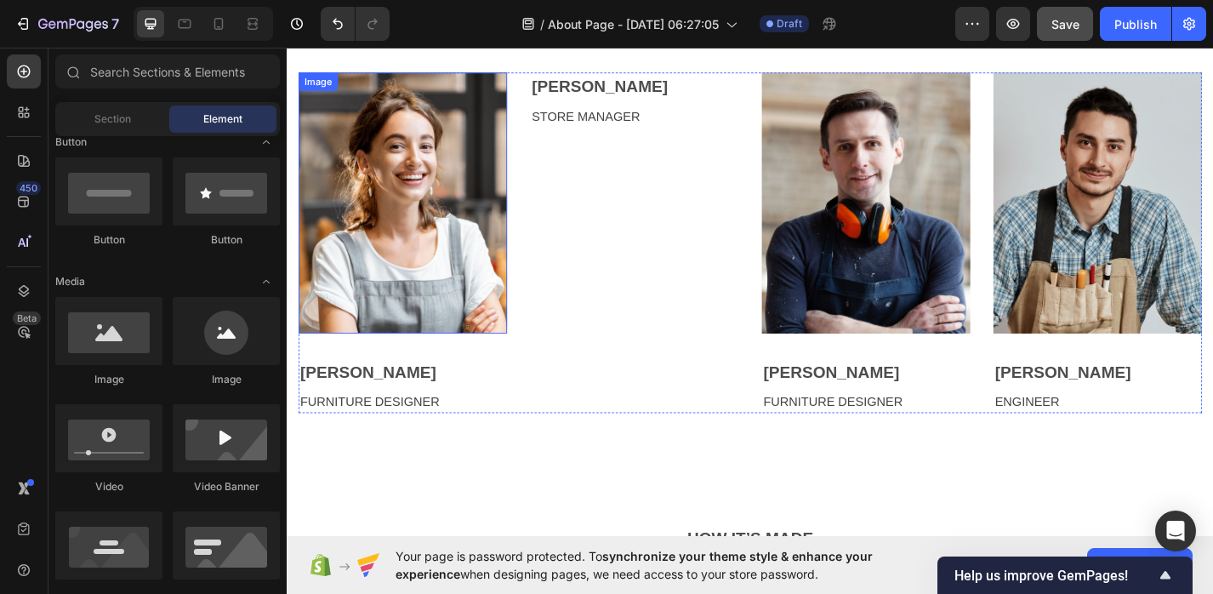
click at [515, 184] on img at bounding box center [414, 218] width 230 height 287
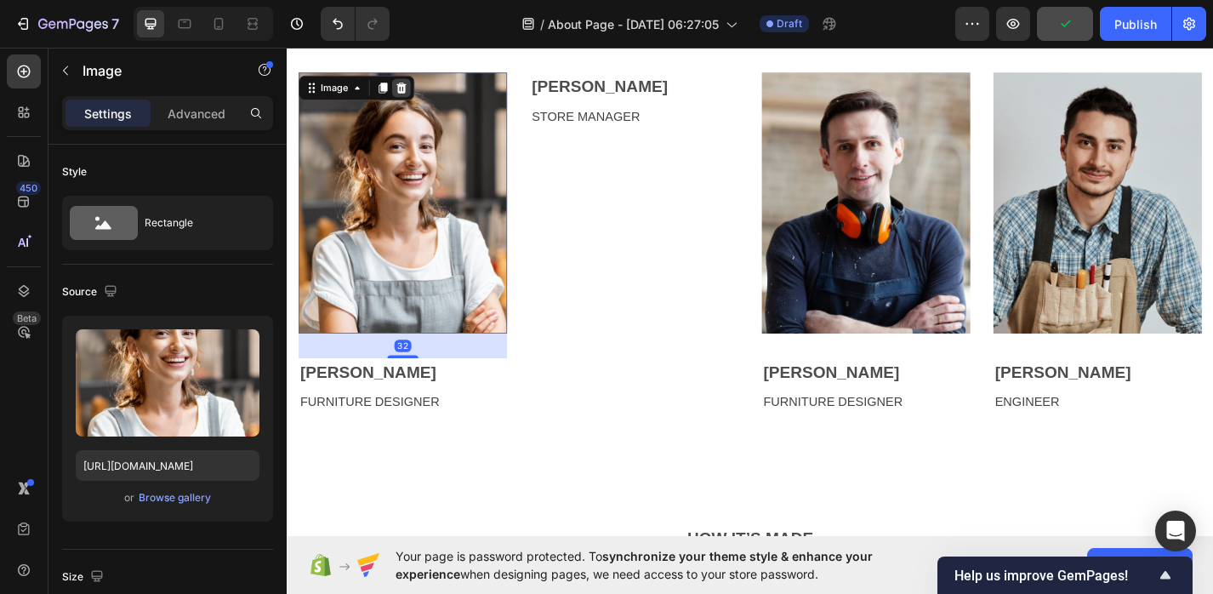
click at [417, 98] on icon at bounding box center [413, 92] width 14 height 14
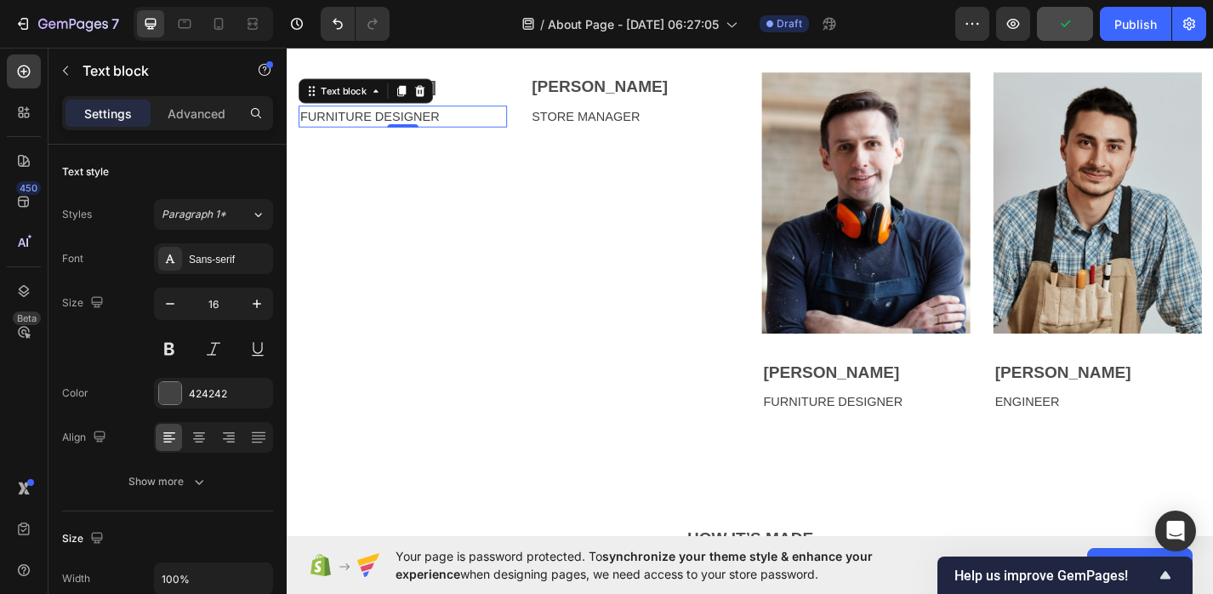
click at [384, 134] on div "FURNITURE DESIGNER" at bounding box center [414, 123] width 230 height 24
click at [429, 88] on icon at bounding box center [433, 95] width 14 height 14
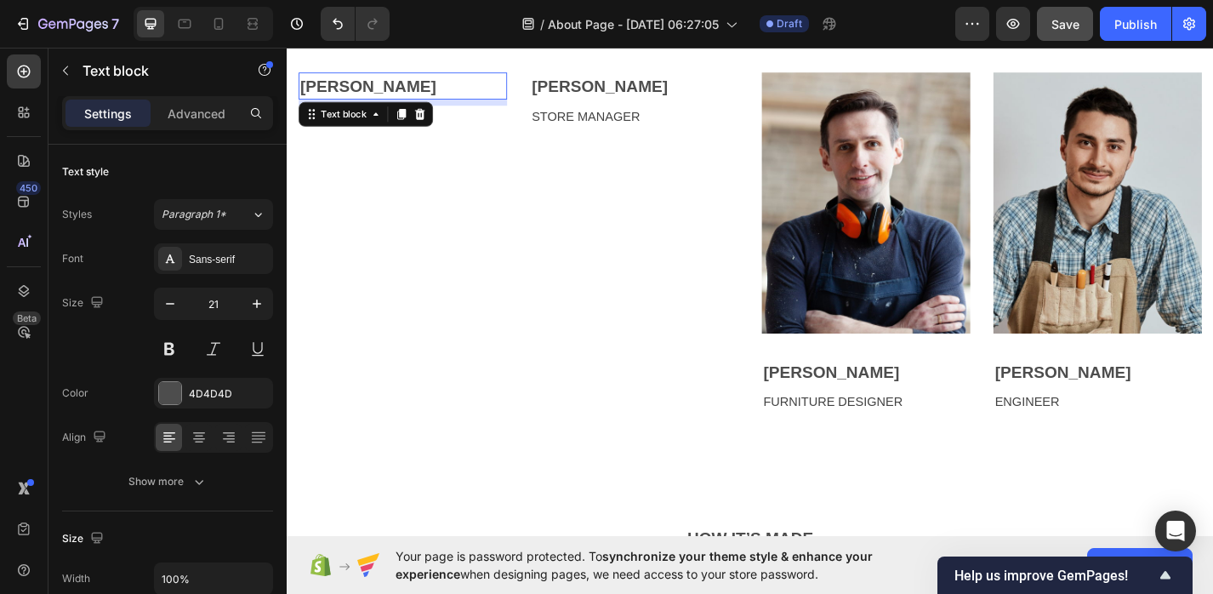
click at [360, 91] on p "[PERSON_NAME]" at bounding box center [414, 90] width 226 height 27
click at [426, 130] on div at bounding box center [433, 121] width 20 height 20
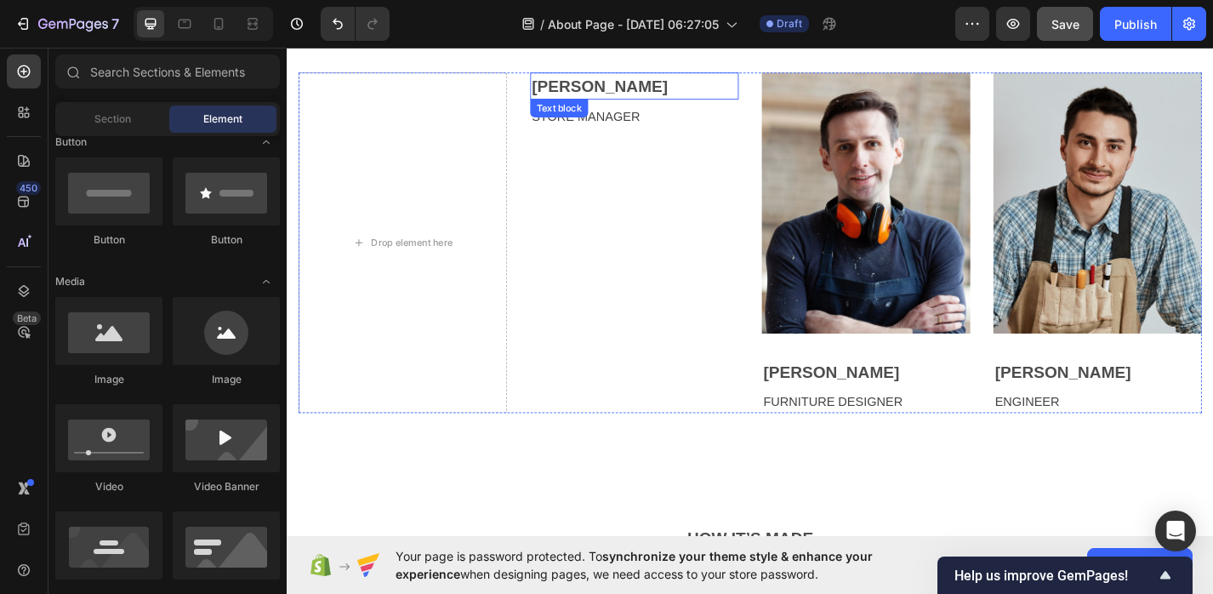
click at [617, 90] on p "[PERSON_NAME]" at bounding box center [669, 90] width 226 height 27
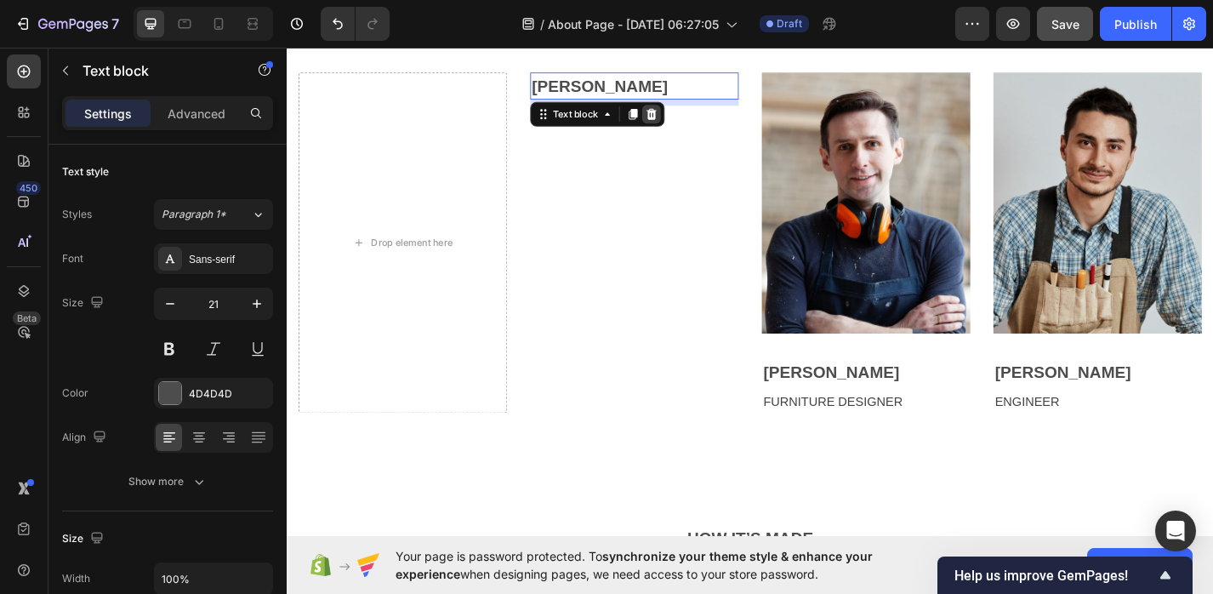
click at [697, 128] on div at bounding box center [688, 121] width 20 height 20
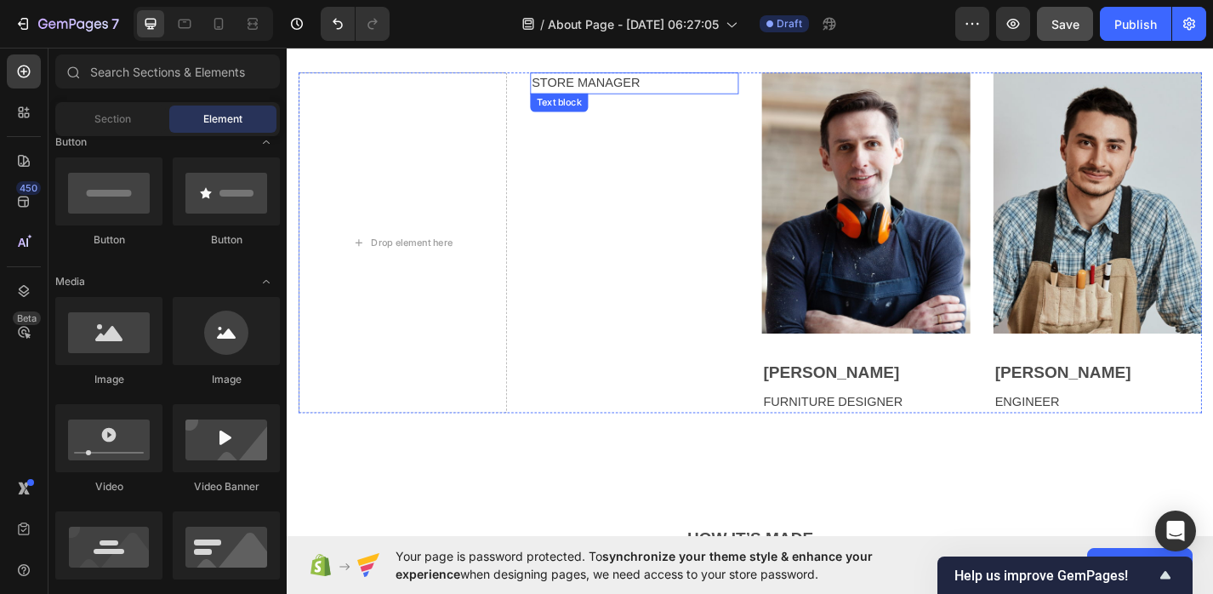
click at [645, 75] on div "STORE MANAGER" at bounding box center [669, 87] width 230 height 24
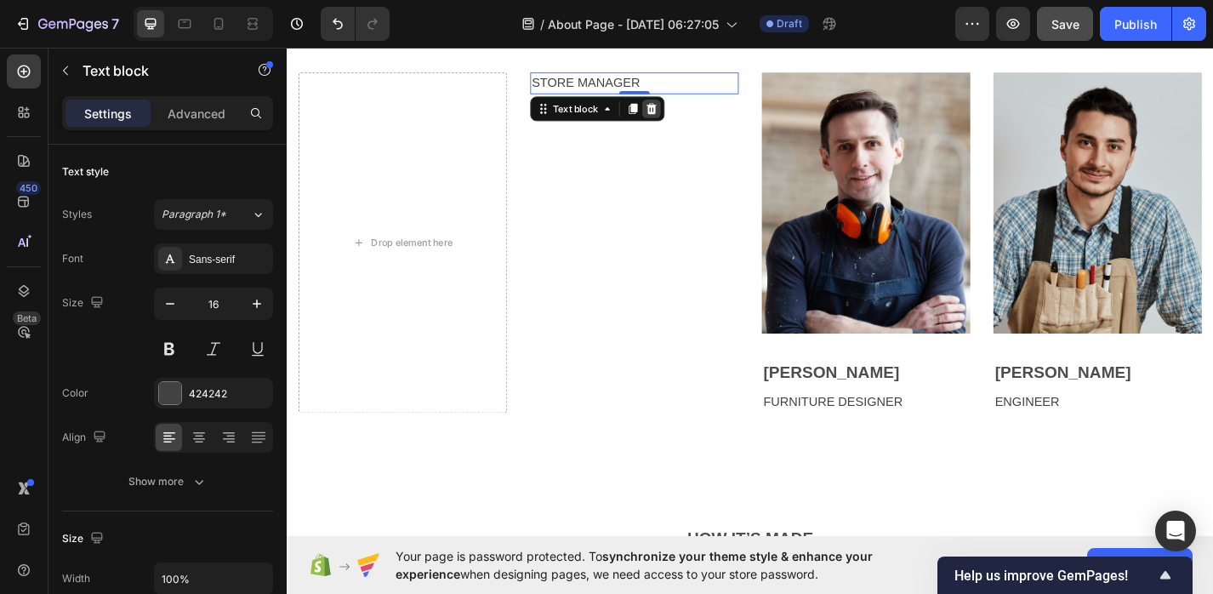
click at [688, 119] on icon at bounding box center [688, 114] width 11 height 12
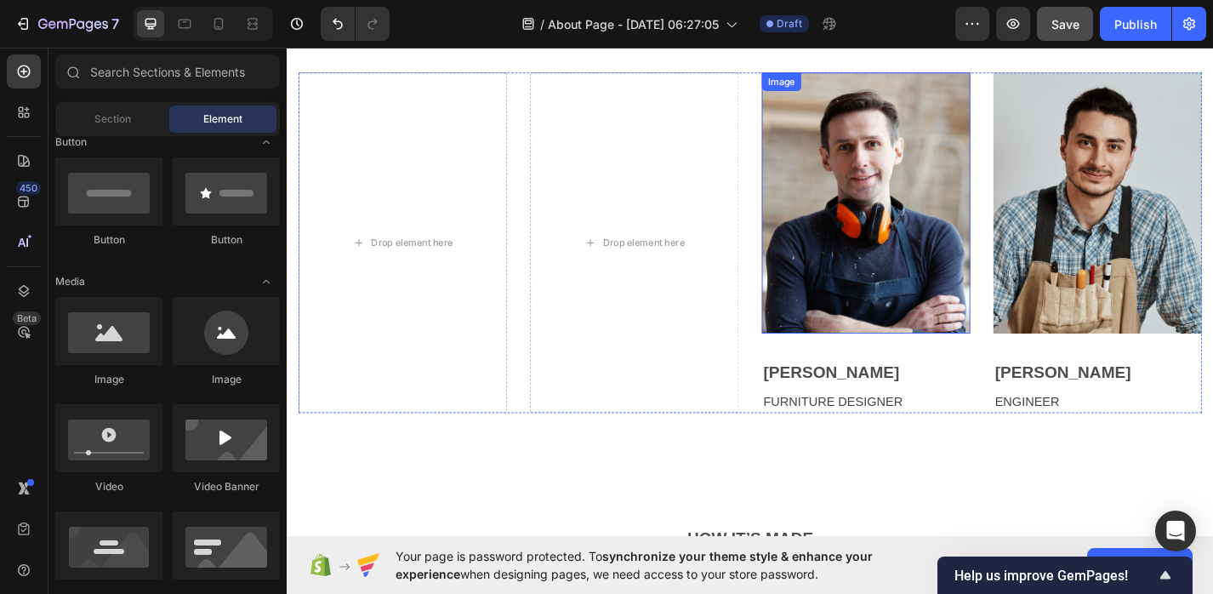
click at [967, 177] on img at bounding box center [925, 218] width 230 height 287
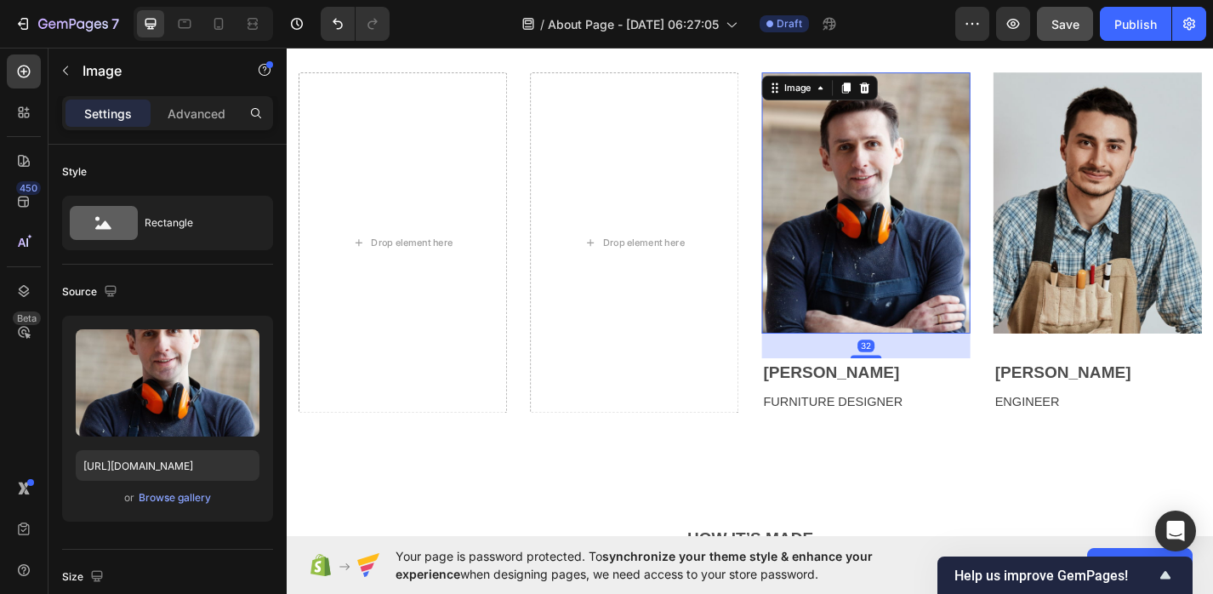
click at [928, 102] on div "Image" at bounding box center [874, 91] width 128 height 27
click at [927, 94] on icon at bounding box center [923, 91] width 11 height 12
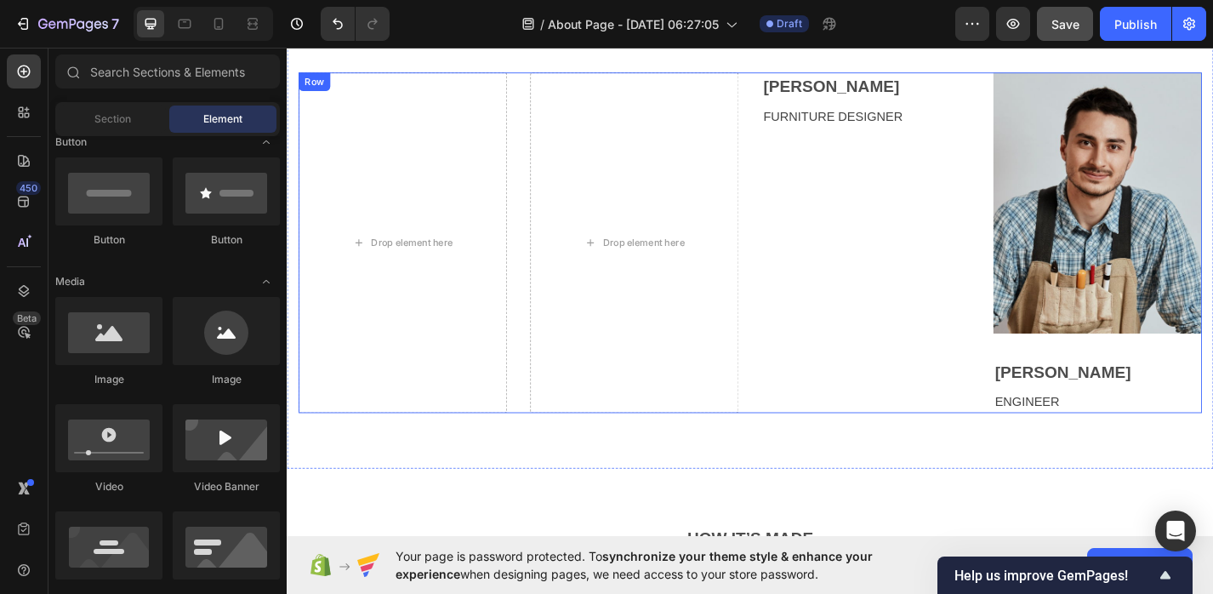
click at [934, 107] on div "Bruno George Text block FURNITURE DESIGNER Text block" at bounding box center [925, 263] width 230 height 376
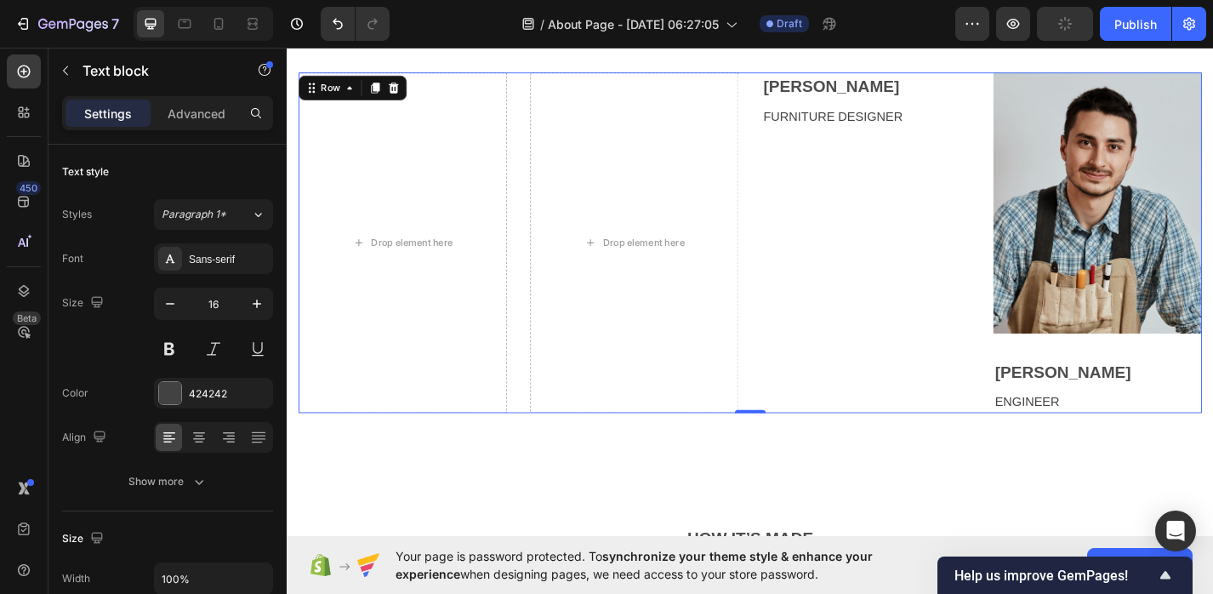
click at [865, 126] on p "FURNITURE DESIGNER" at bounding box center [924, 123] width 226 height 20
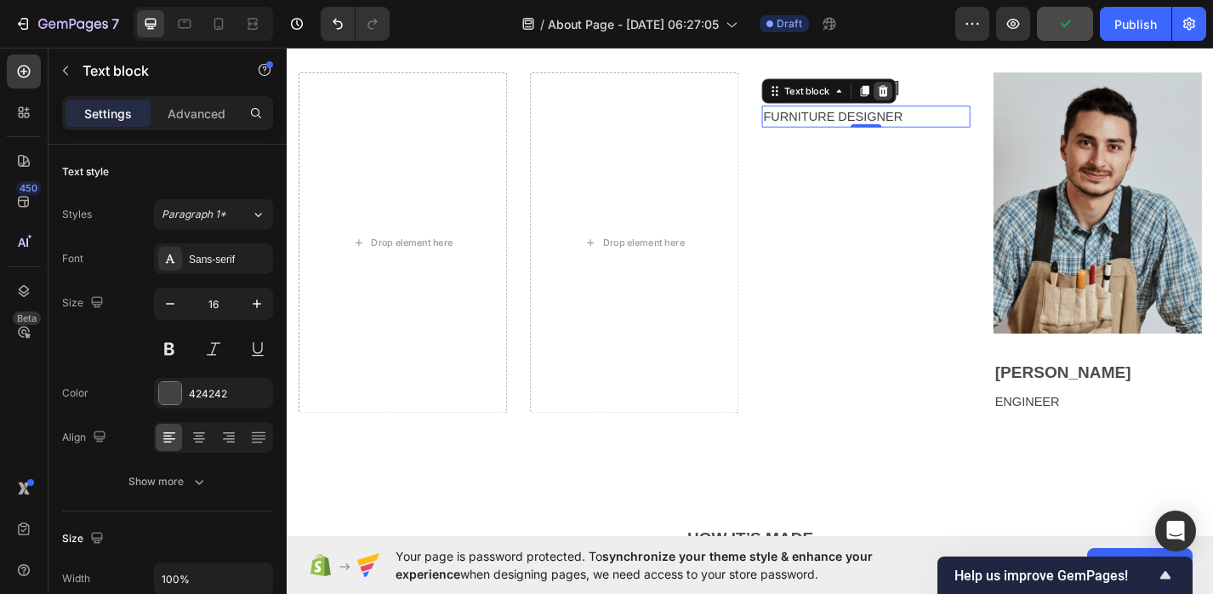
click at [947, 97] on icon at bounding box center [943, 95] width 11 height 12
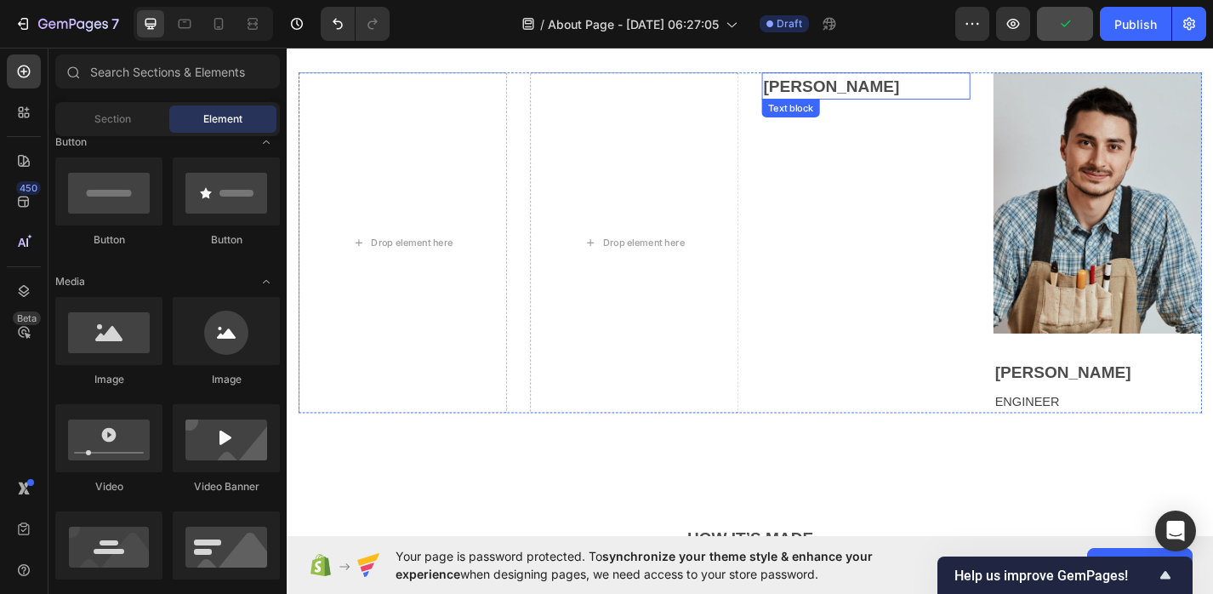
click at [919, 97] on p "[PERSON_NAME]" at bounding box center [924, 90] width 226 height 27
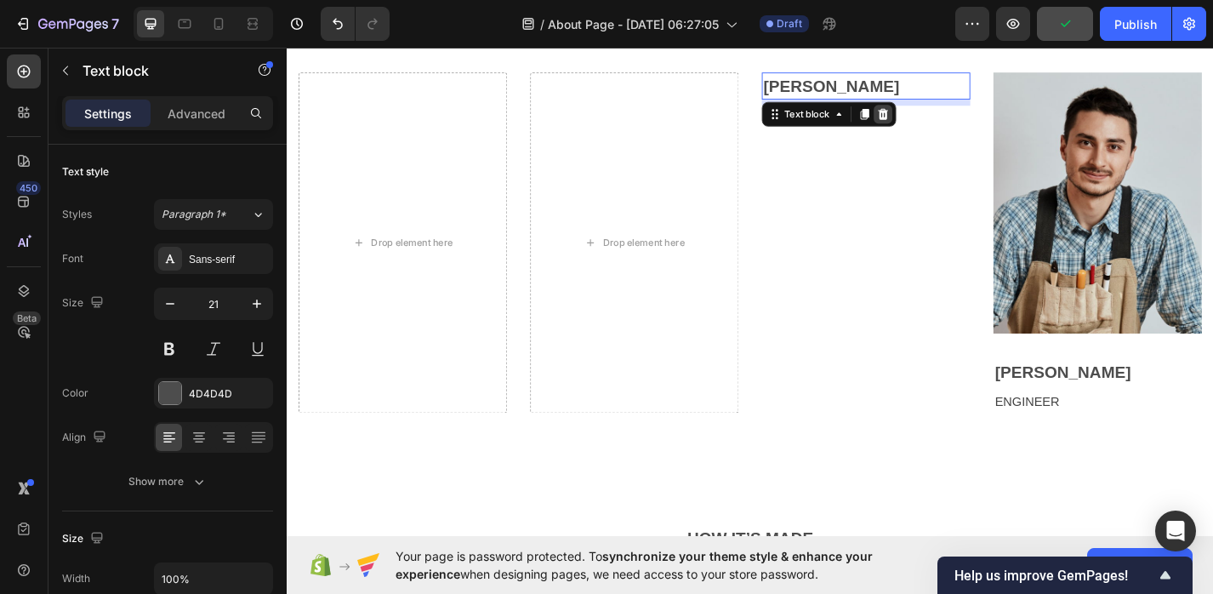
click at [947, 122] on icon at bounding box center [943, 121] width 11 height 12
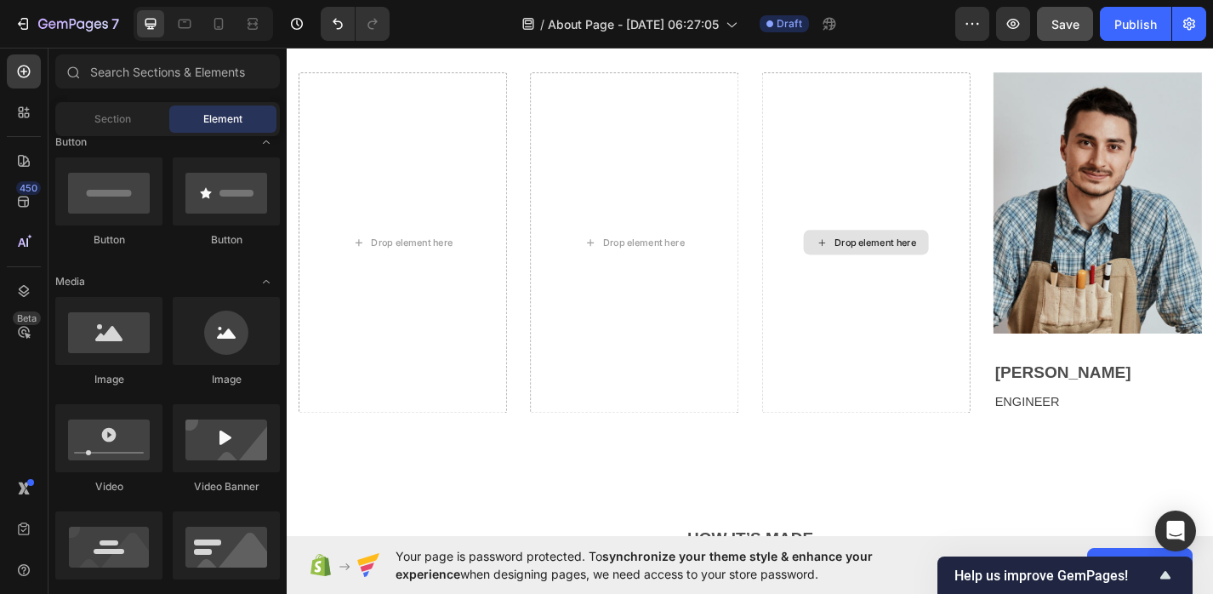
click at [1104, 166] on img at bounding box center [1180, 218] width 230 height 287
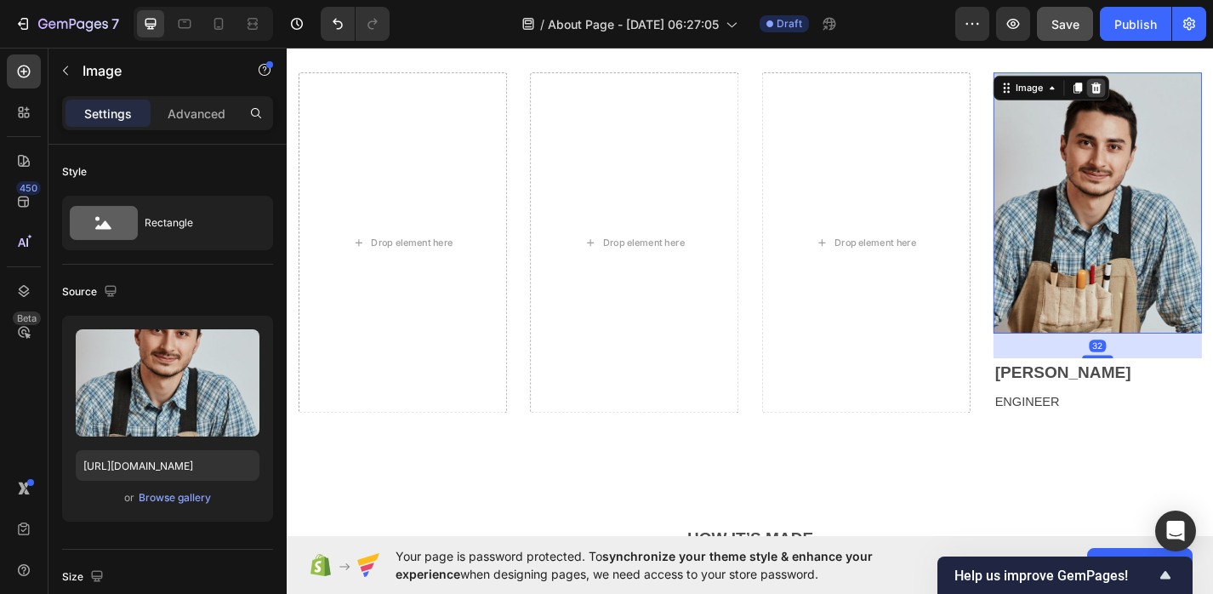
click at [1182, 96] on icon at bounding box center [1178, 92] width 14 height 14
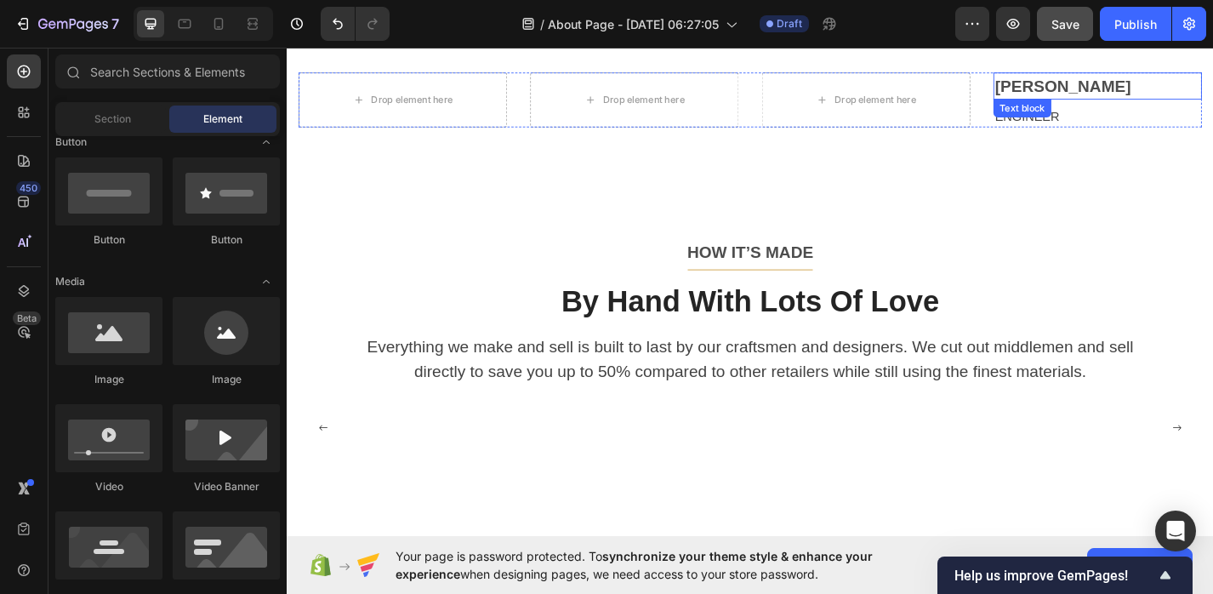
click at [1127, 89] on p "[PERSON_NAME]" at bounding box center [1179, 90] width 226 height 27
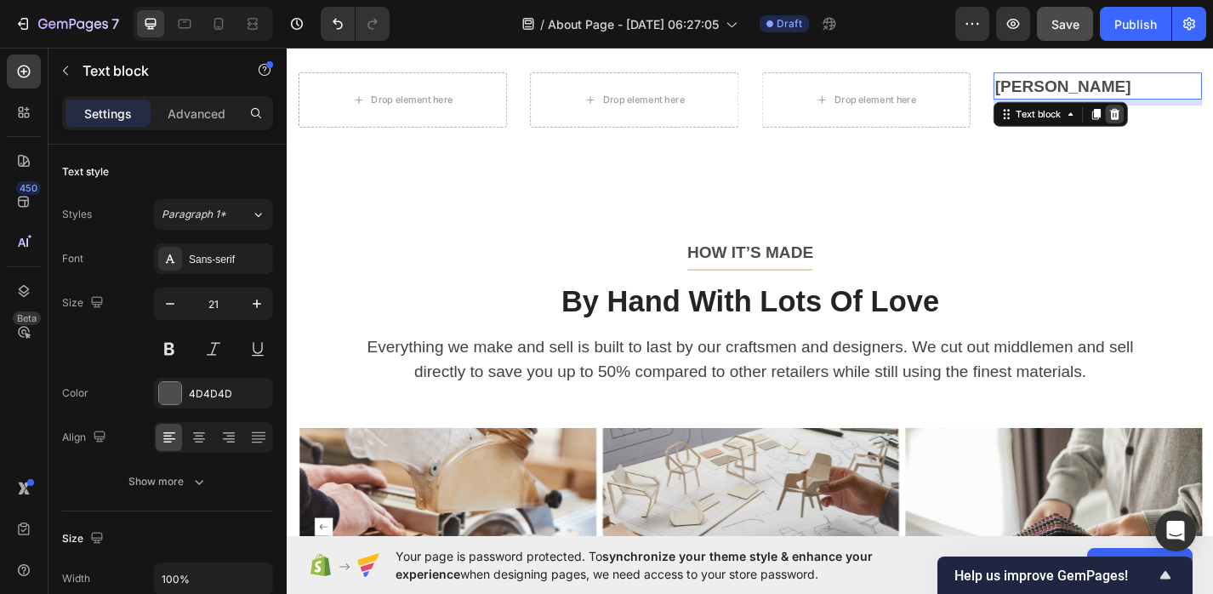
click at [1201, 121] on icon at bounding box center [1198, 121] width 11 height 12
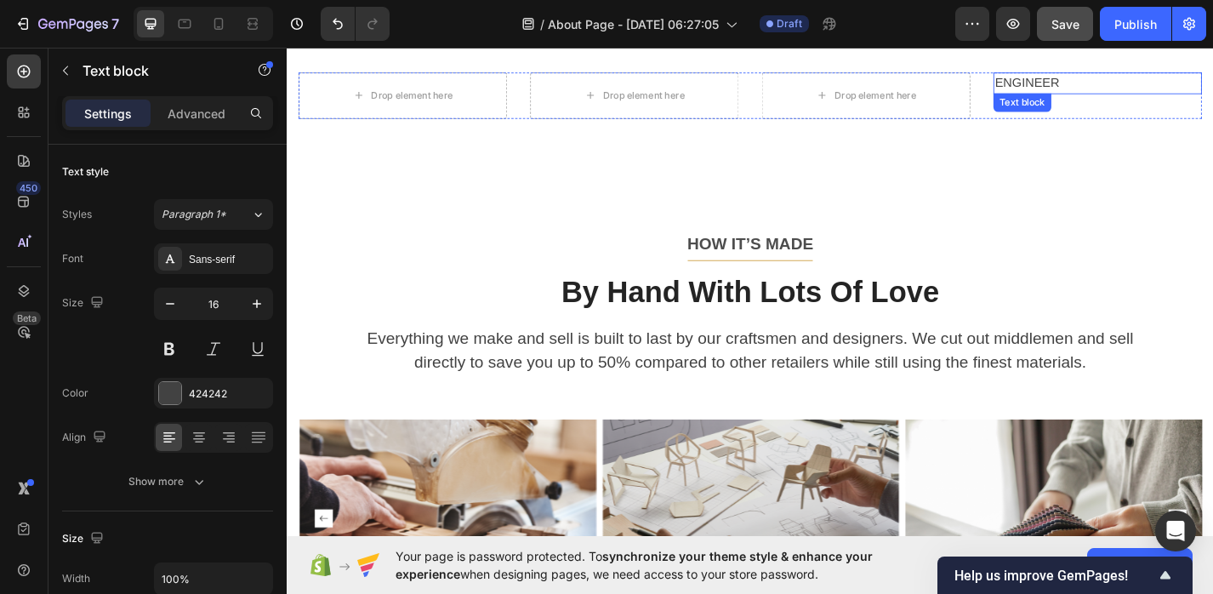
click at [1143, 82] on p "ENGINEER" at bounding box center [1179, 87] width 226 height 20
click at [1199, 117] on icon at bounding box center [1198, 115] width 14 height 14
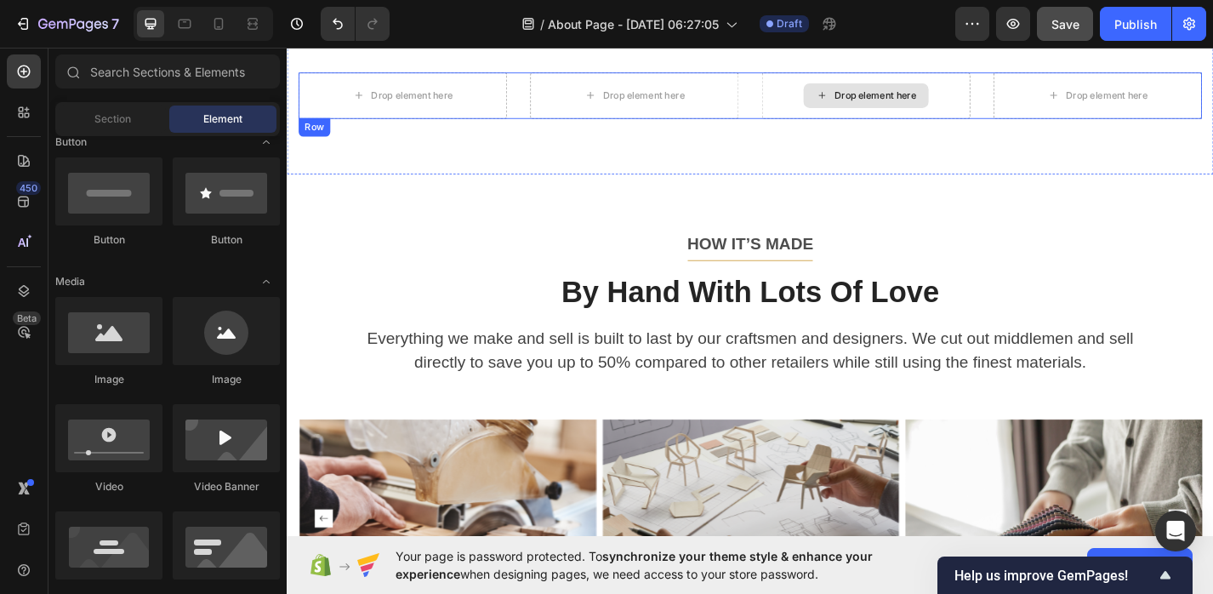
click at [940, 111] on div "Drop element here" at bounding box center [925, 100] width 138 height 27
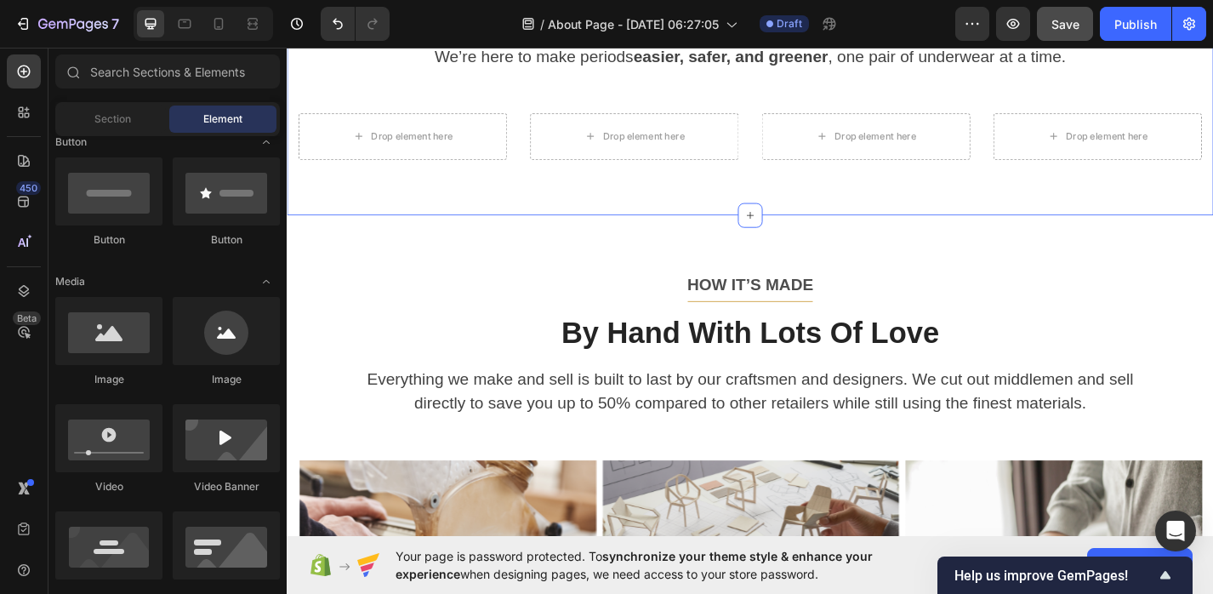
scroll to position [1502, 0]
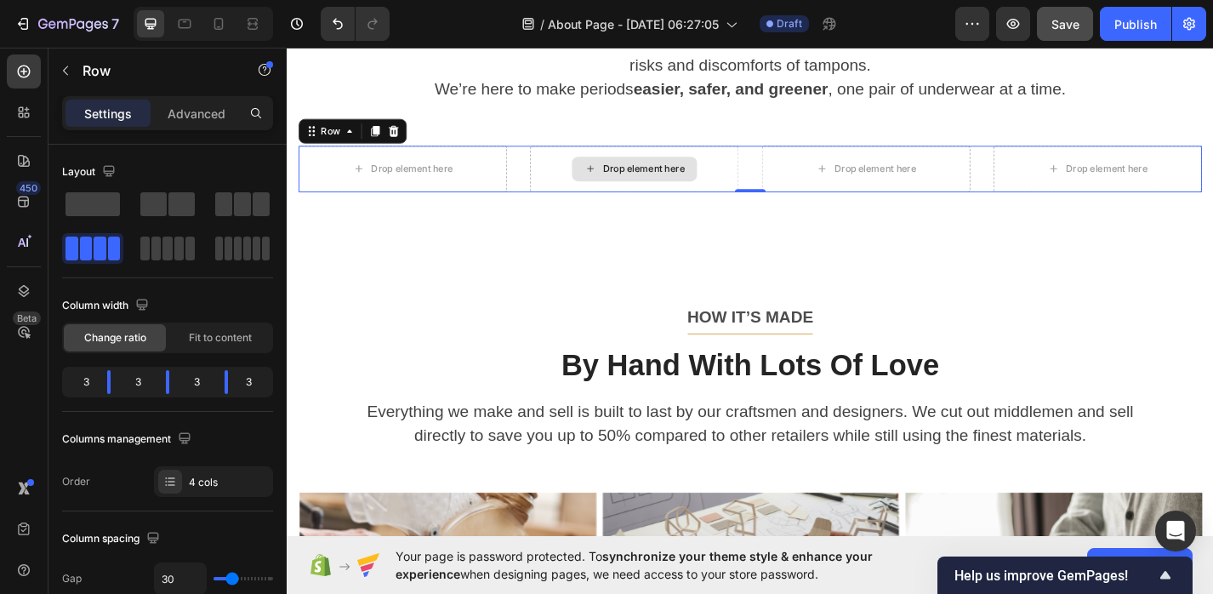
click at [721, 161] on div "Drop element here" at bounding box center [669, 181] width 230 height 51
click at [401, 139] on icon at bounding box center [404, 139] width 11 height 12
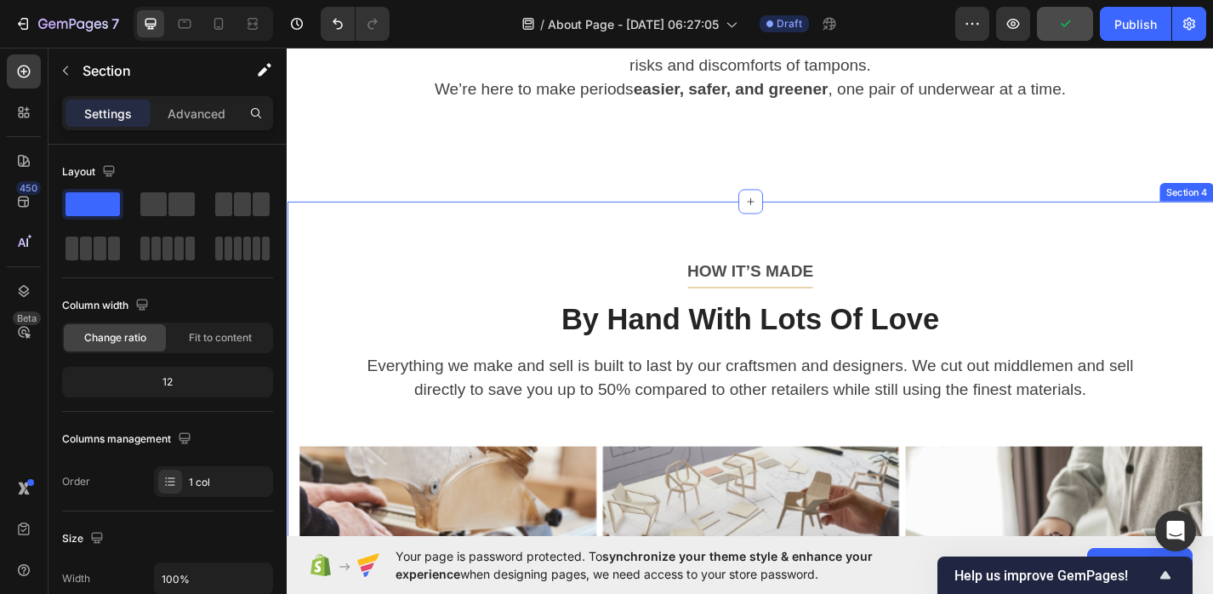
click at [422, 241] on div "HOW IT’S MADE Text block Title Line By Hand With Lots Of Love Heading Everythin…" at bounding box center [797, 491] width 1021 height 549
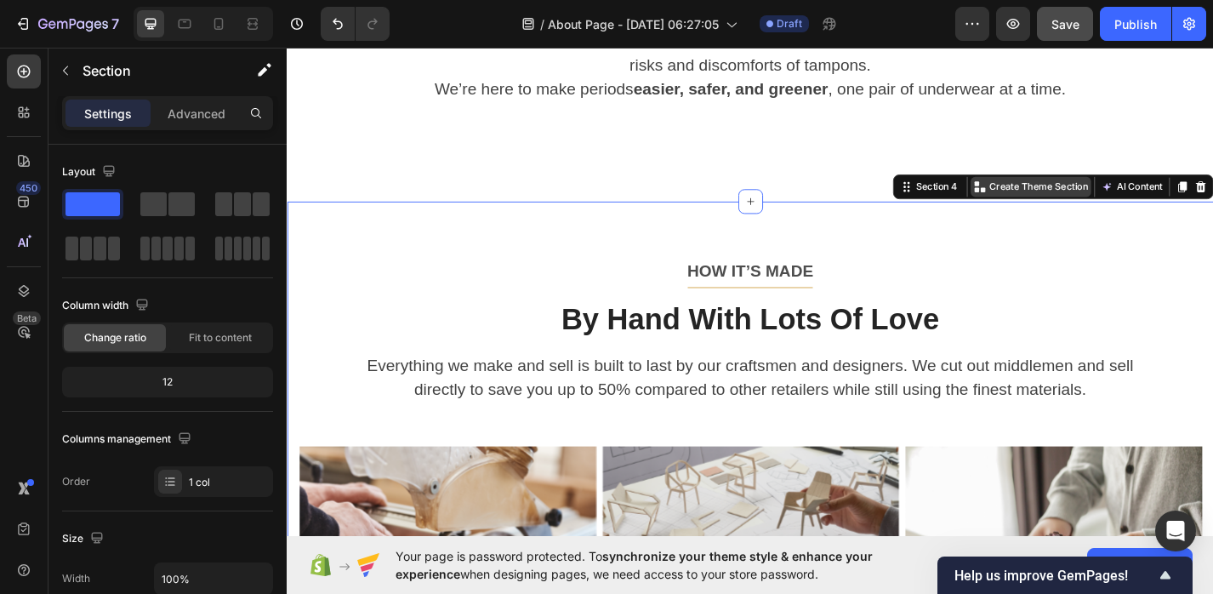
click at [1067, 199] on p "Create Theme Section" at bounding box center [1114, 200] width 109 height 15
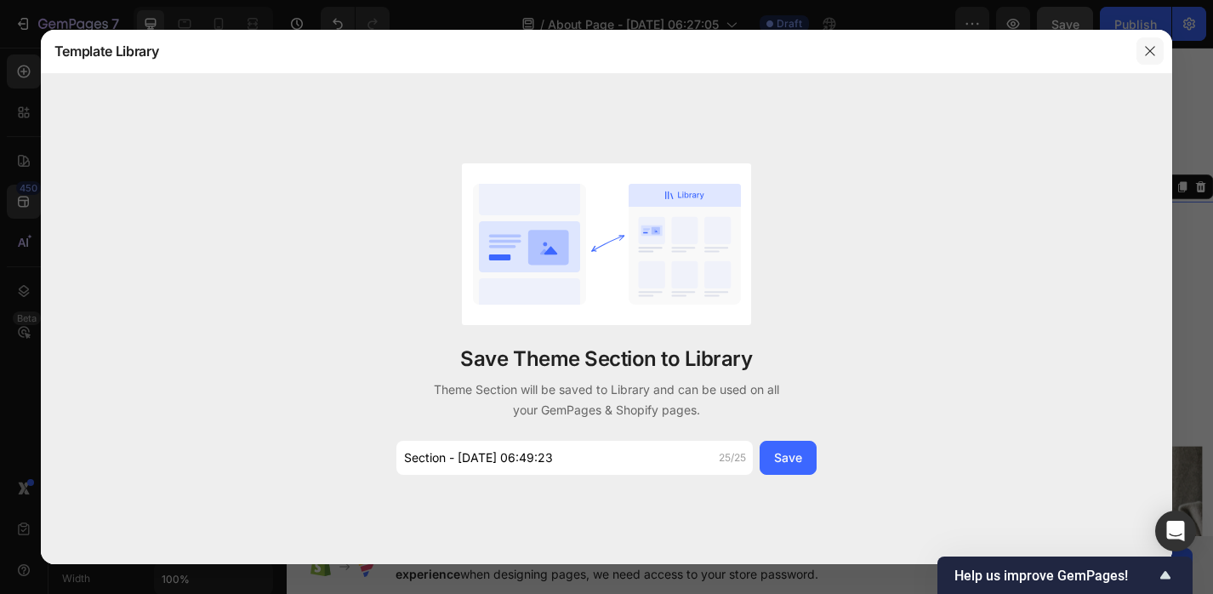
click at [1148, 42] on button "button" at bounding box center [1149, 50] width 27 height 27
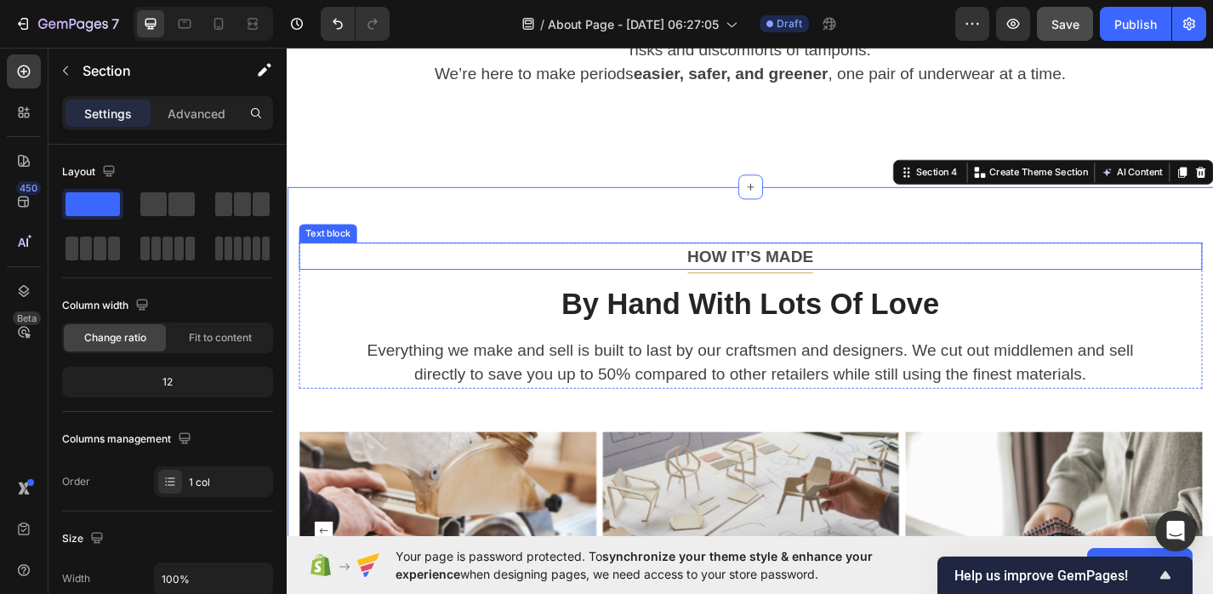
scroll to position [1516, 0]
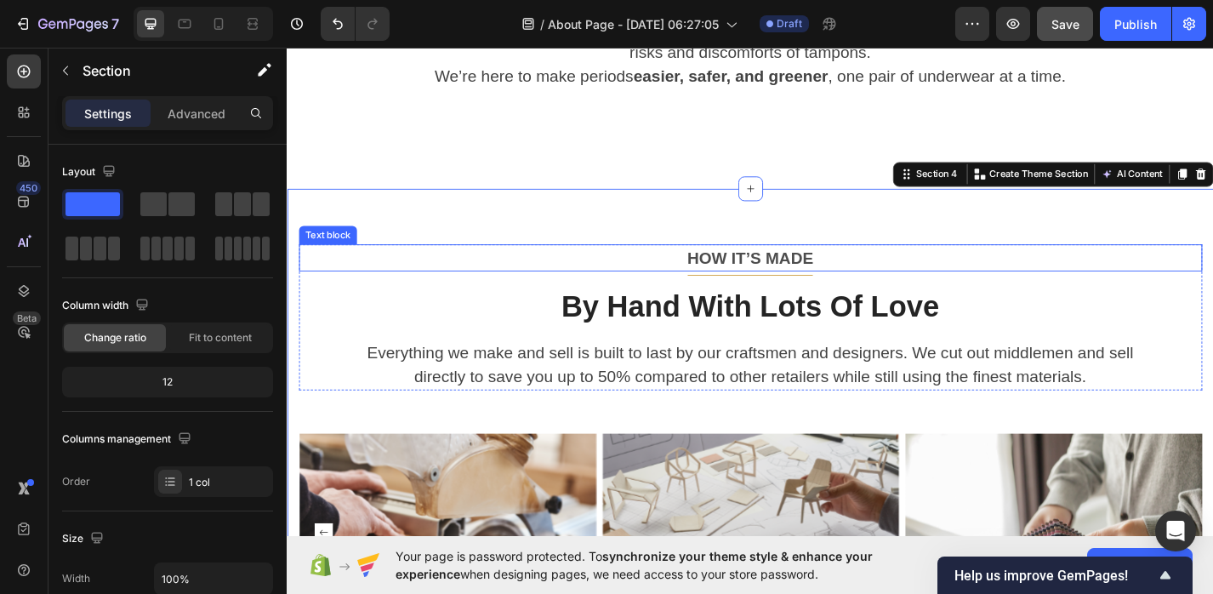
click at [780, 290] on p "HOW IT’S MADE" at bounding box center [797, 279] width 992 height 27
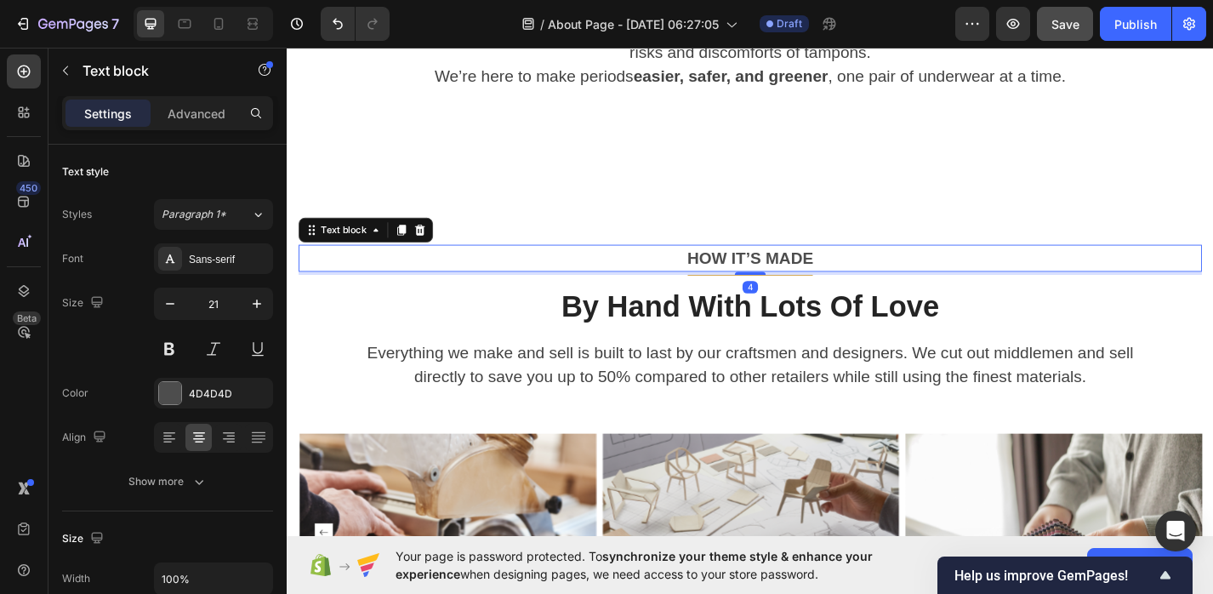
click at [780, 290] on p "HOW IT’S MADE" at bounding box center [797, 279] width 992 height 27
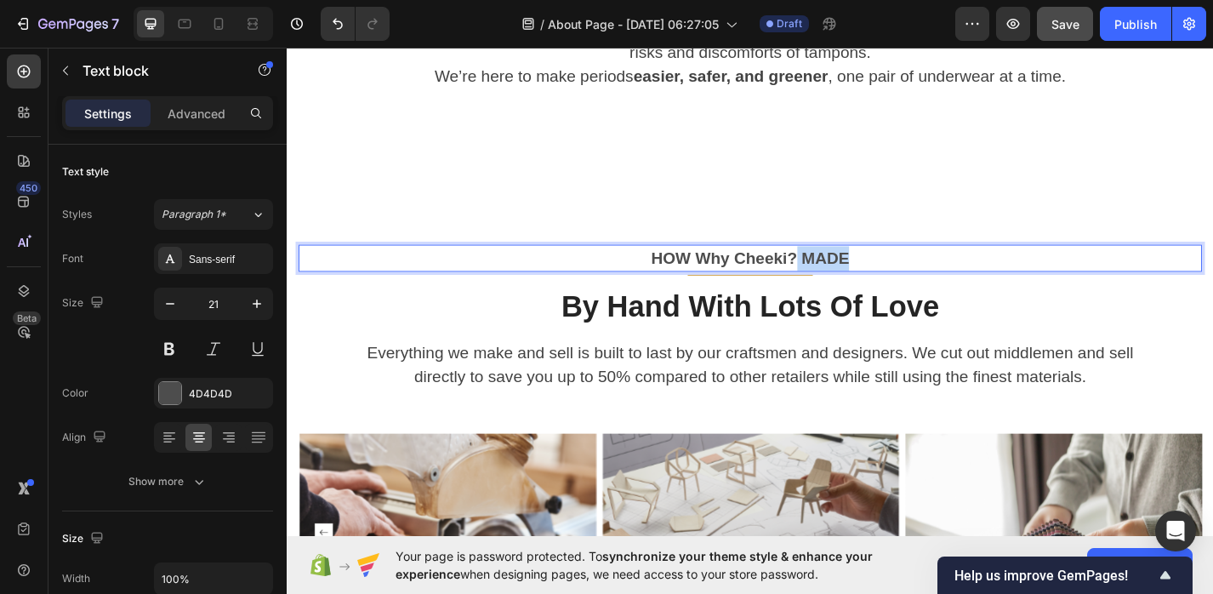
drag, startPoint x: 930, startPoint y: 274, endPoint x: 847, endPoint y: 274, distance: 83.3
click at [847, 274] on p "HOW Why Cheeki? MADE" at bounding box center [797, 279] width 992 height 27
drag, startPoint x: 763, startPoint y: 273, endPoint x: 719, endPoint y: 272, distance: 43.4
click at [719, 273] on p "HOW Why Cheeki?" at bounding box center [797, 279] width 992 height 27
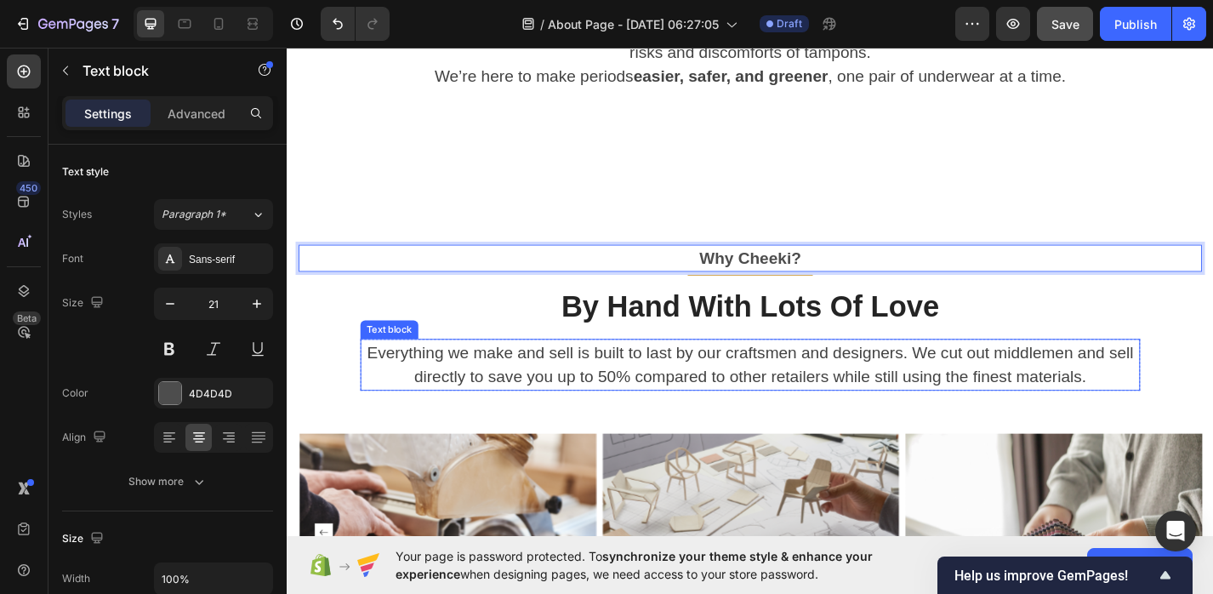
click at [584, 414] on p "Everything we make and sell is built to last by our craftsmen and designers. We…" at bounding box center [797, 397] width 856 height 54
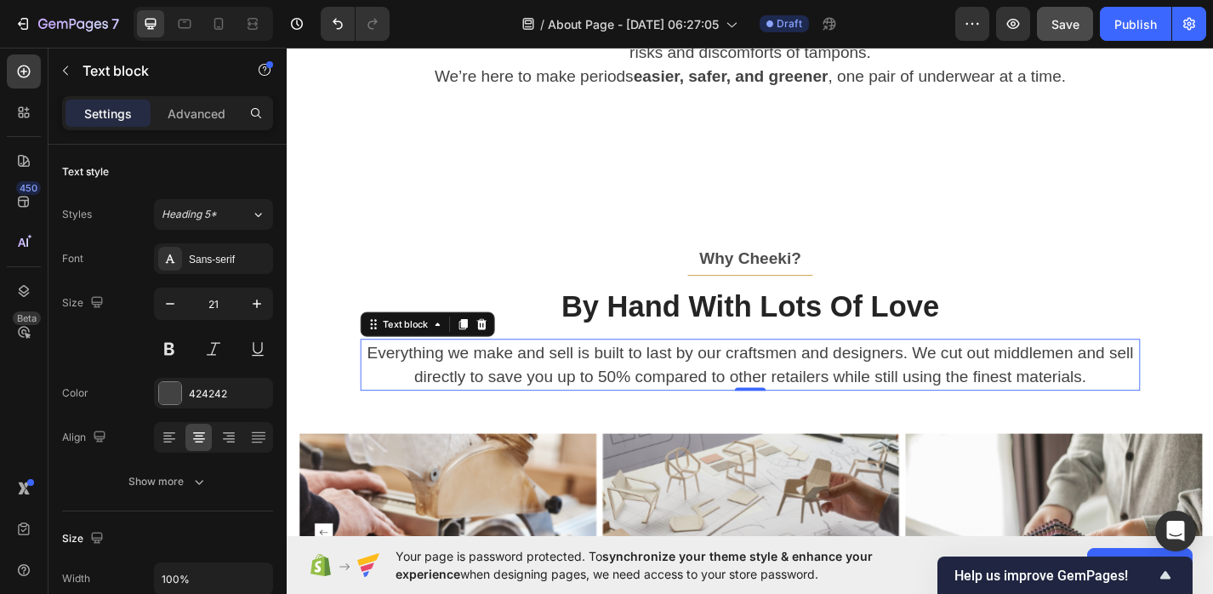
click at [584, 414] on p "Everything we make and sell is built to last by our craftsmen and designers. We…" at bounding box center [797, 397] width 856 height 54
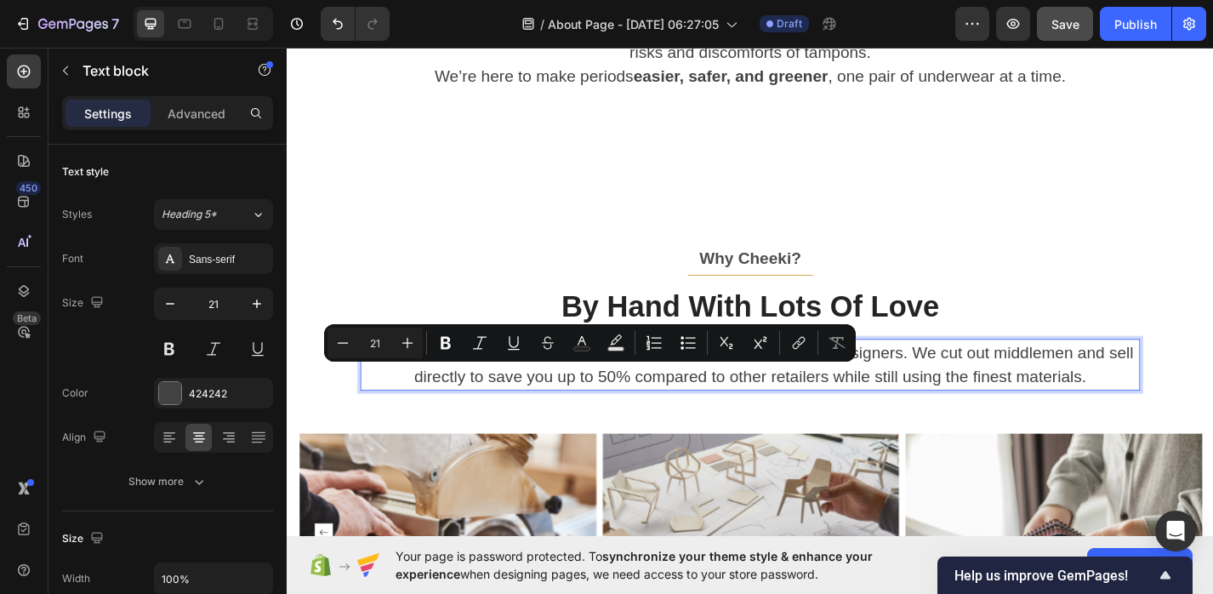
click at [1039, 424] on div "Everything we make and sell is built to last by our craftsmen and designers. We…" at bounding box center [796, 396] width 859 height 57
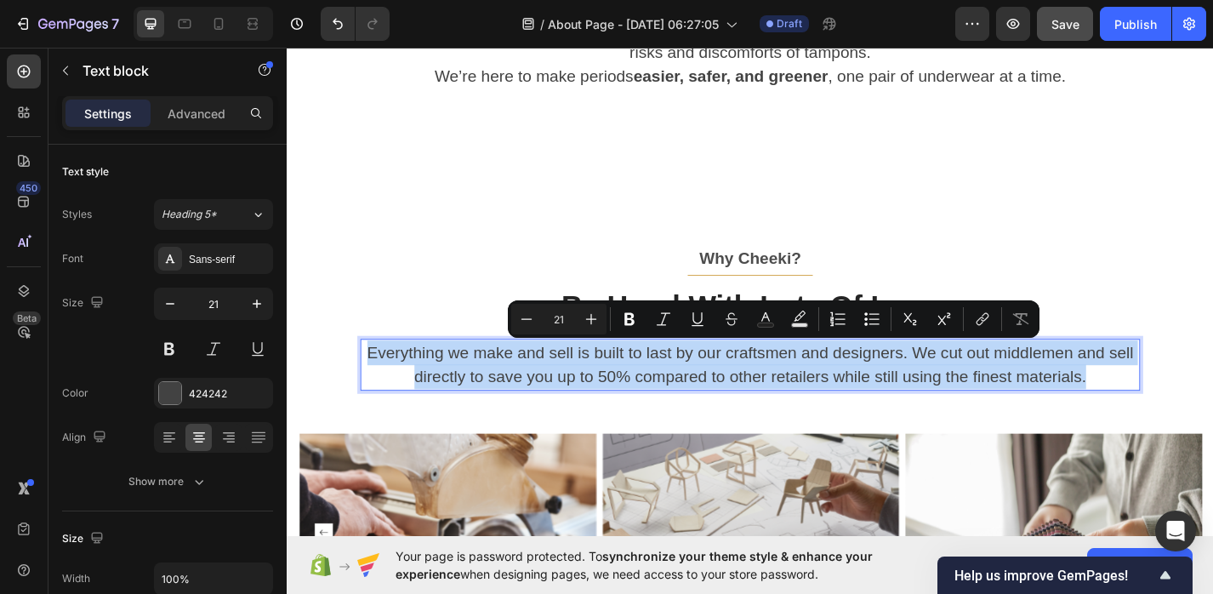
drag, startPoint x: 1181, startPoint y: 403, endPoint x: 377, endPoint y: 373, distance: 805.1
click at [377, 373] on p "Everything we make and sell is built to last by our craftsmen and designers. We…" at bounding box center [797, 397] width 856 height 54
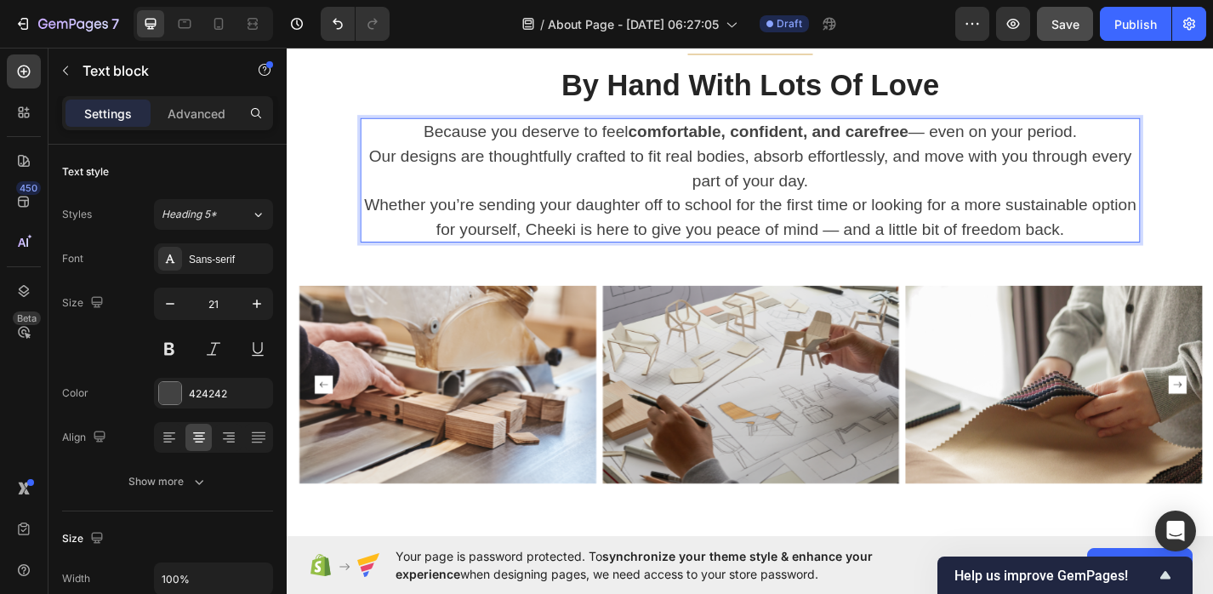
scroll to position [1894, 0]
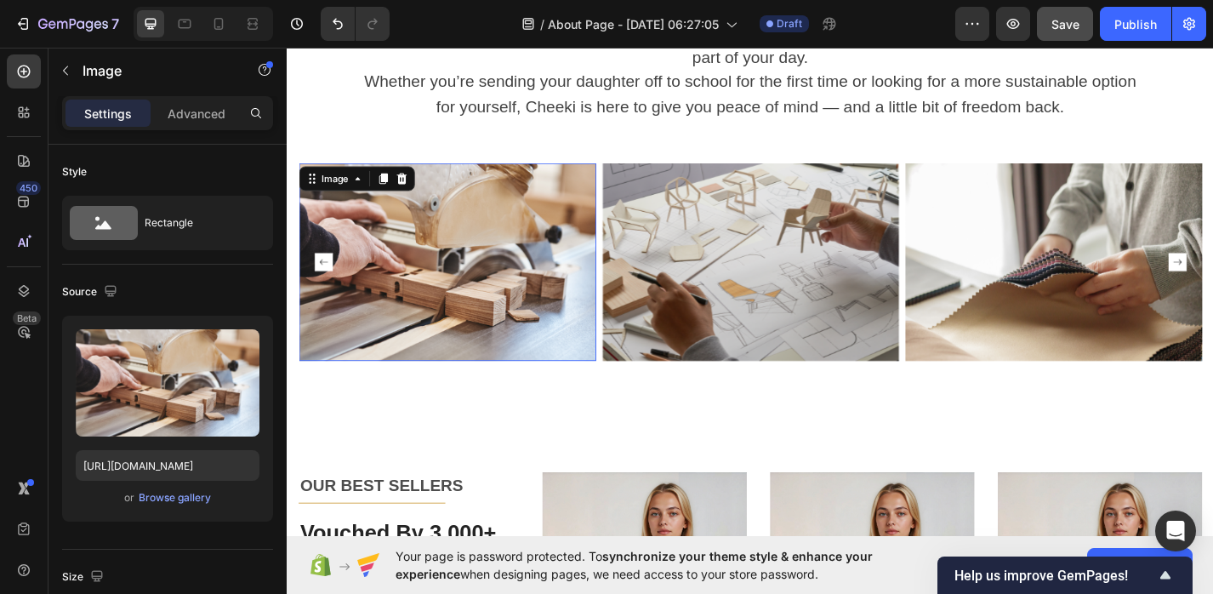
click at [397, 297] on img at bounding box center [462, 283] width 327 height 218
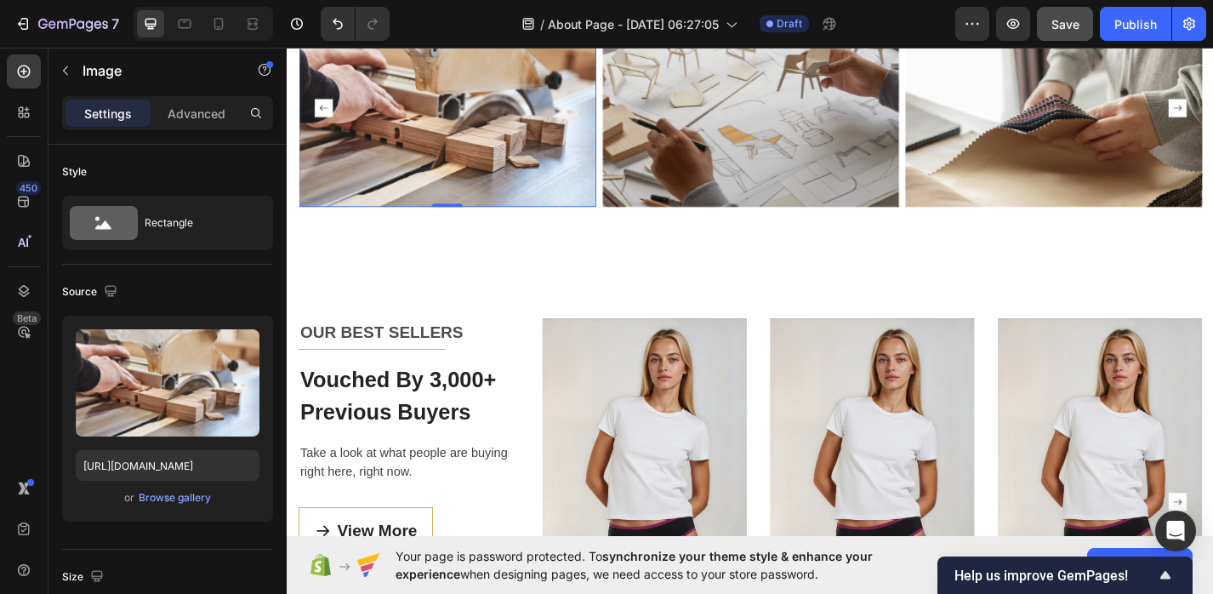
scroll to position [2198, 0]
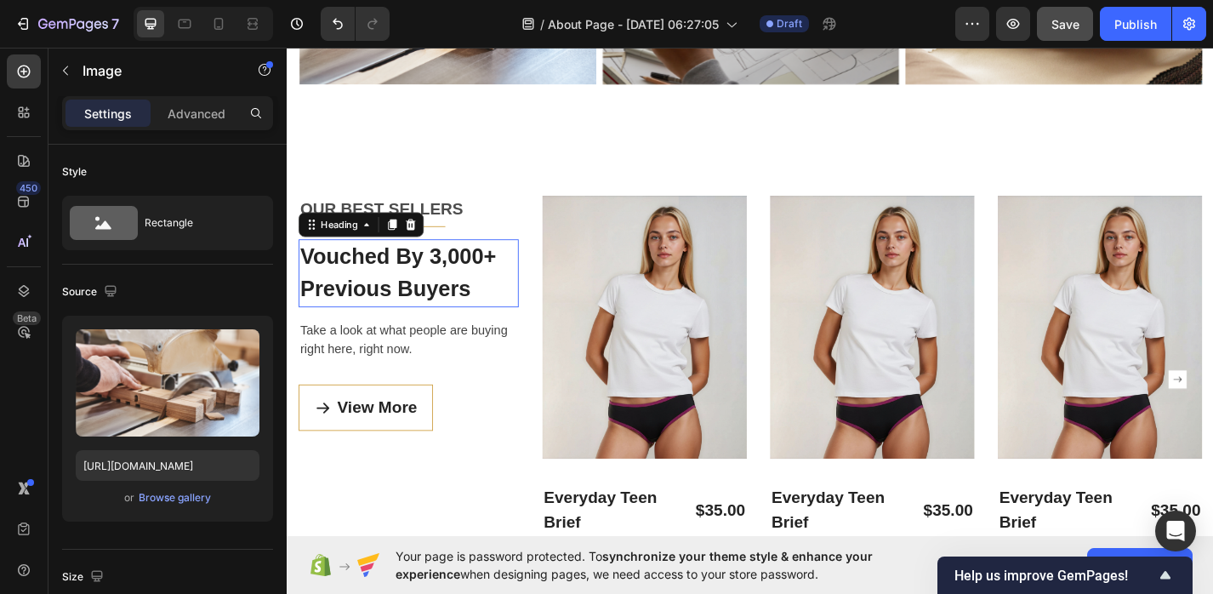
click at [397, 297] on p "Vouched By 3,000+ Previous Buyers" at bounding box center [420, 295] width 239 height 71
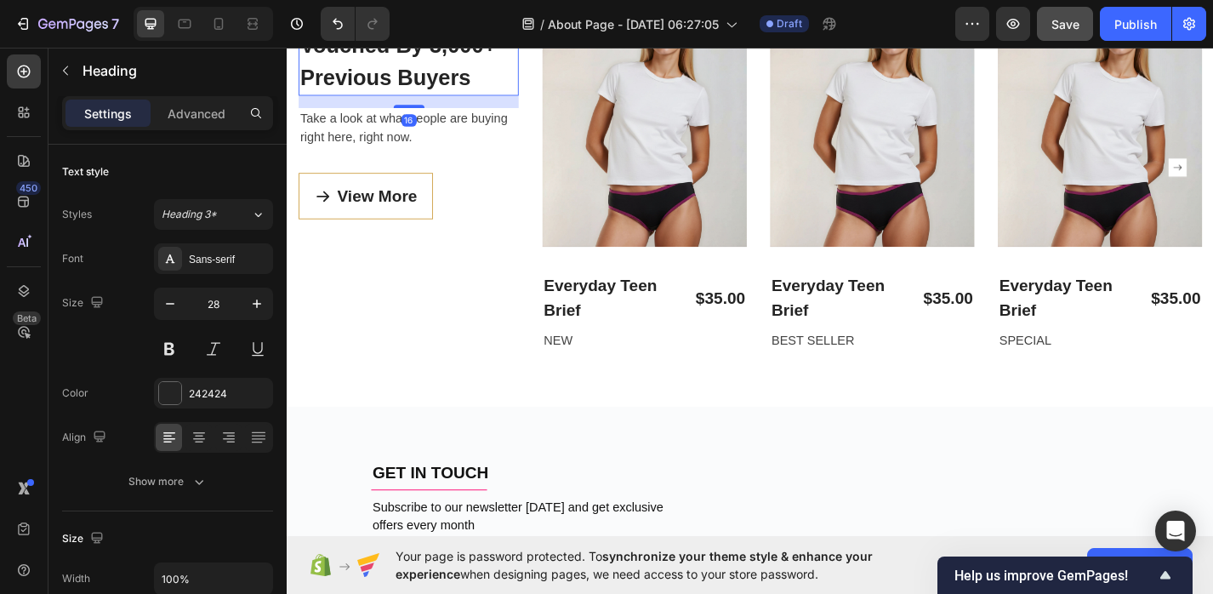
scroll to position [1934, 0]
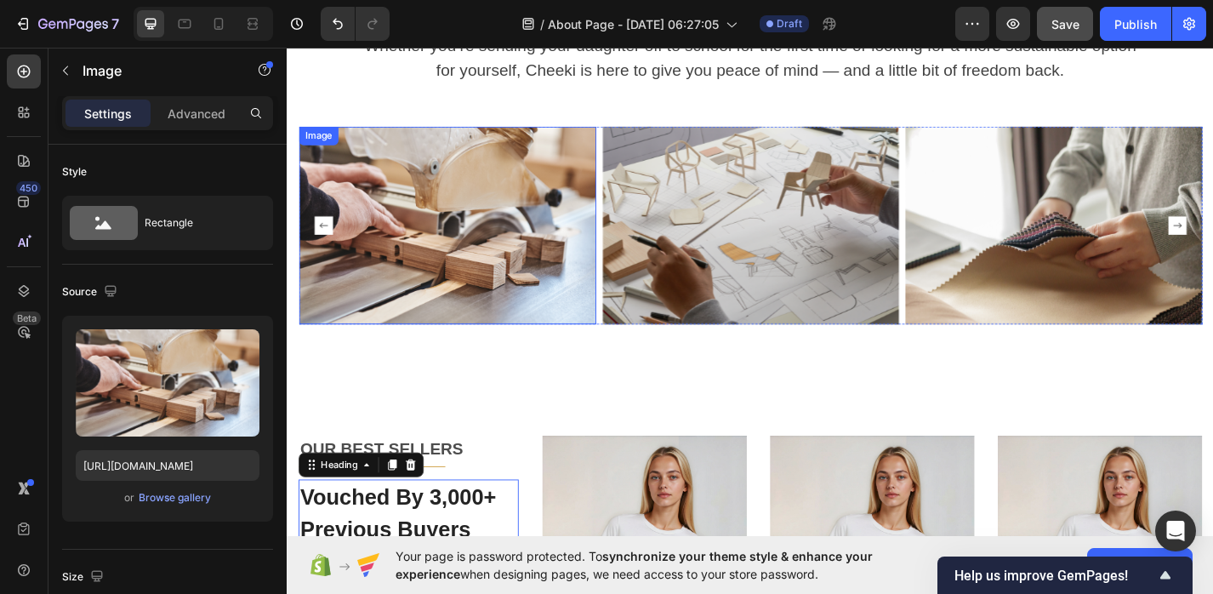
click at [588, 293] on img at bounding box center [462, 243] width 327 height 218
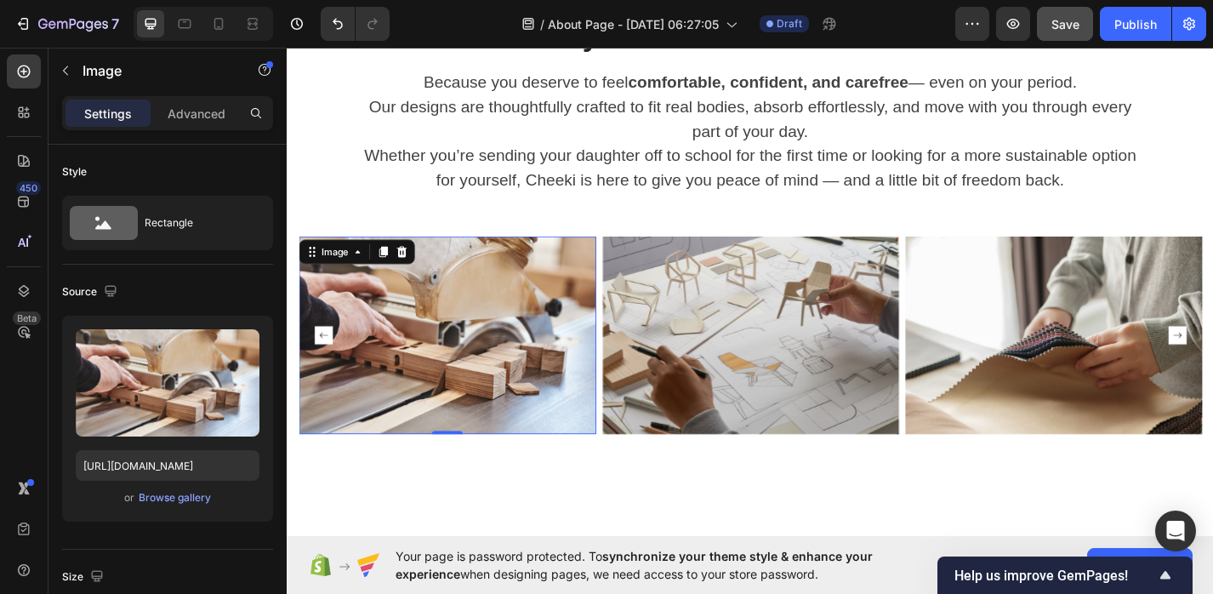
scroll to position [1594, 0]
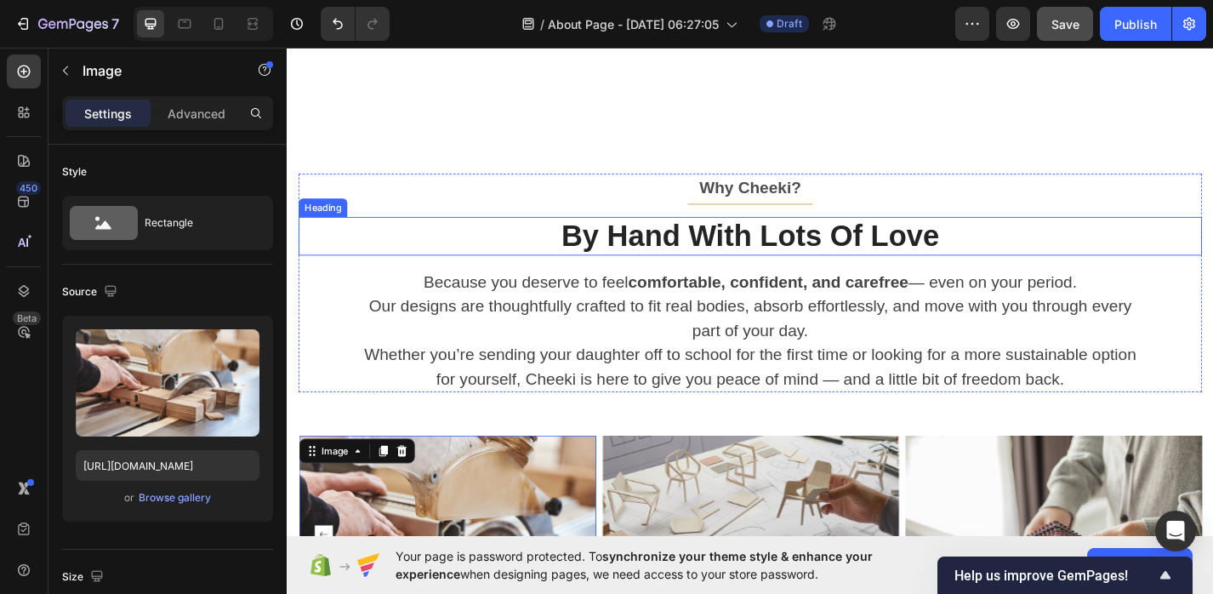
click at [581, 264] on p "By Hand With Lots Of Love" at bounding box center [797, 255] width 992 height 39
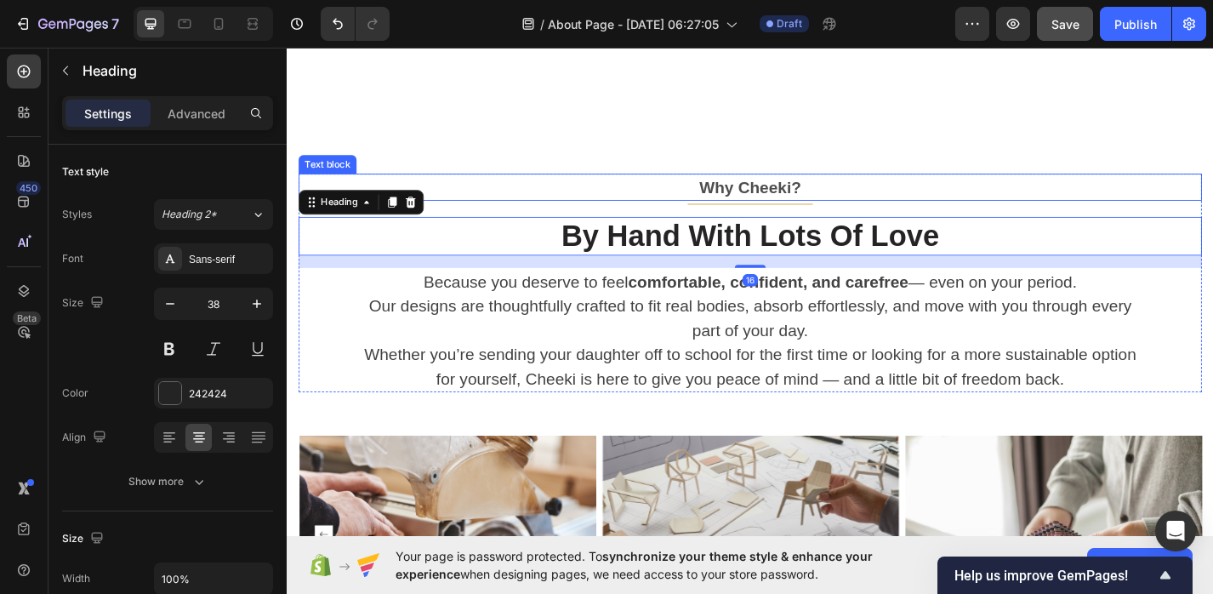
click at [600, 190] on p "Why Cheeki?" at bounding box center [797, 201] width 992 height 27
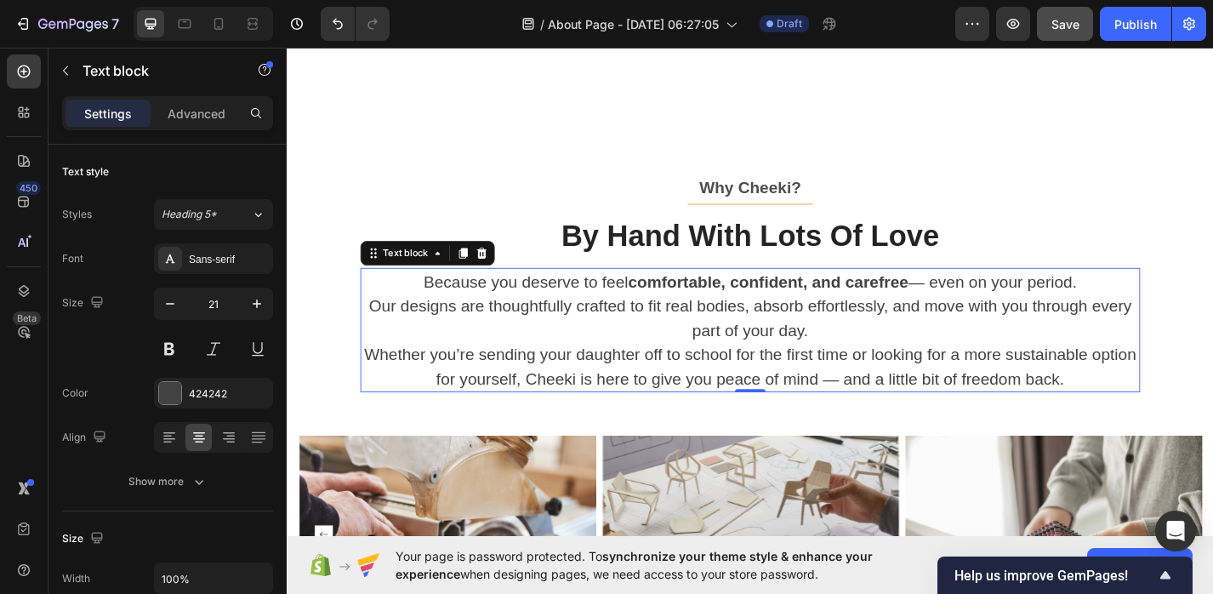
click at [543, 310] on p "Because you deserve to feel comfortable, confident, and carefree — even on your…" at bounding box center [797, 332] width 856 height 81
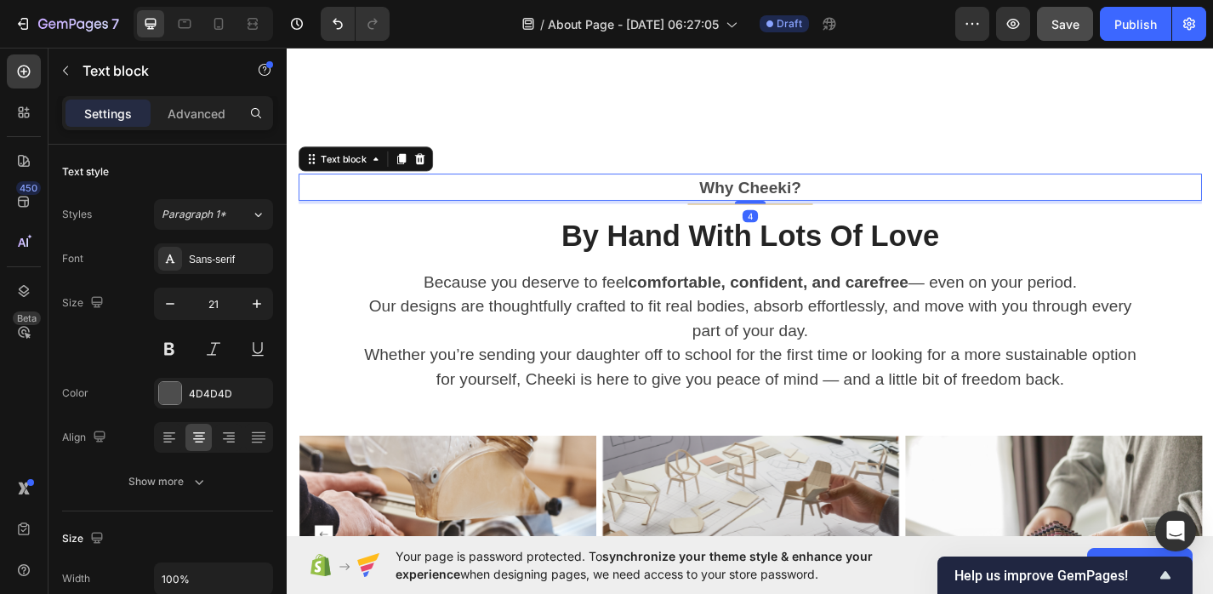
click at [538, 208] on p "Why Cheeki?" at bounding box center [797, 201] width 992 height 27
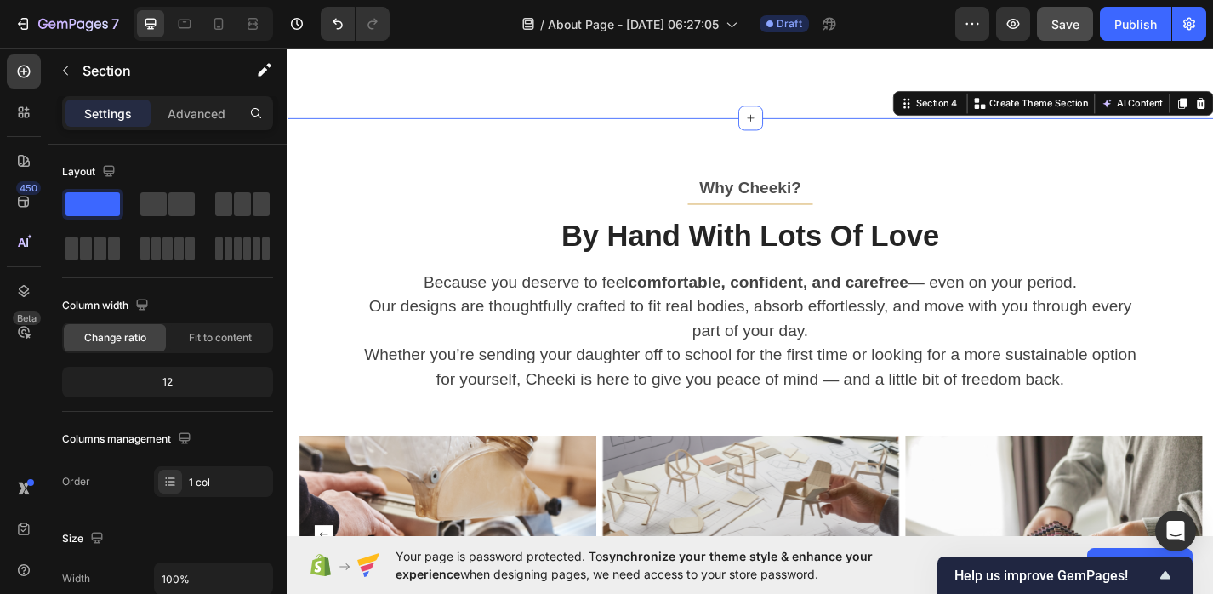
click at [534, 154] on div "Why Cheeki? Text block Title Line By Hand With Lots Of Love Heading Because you…" at bounding box center [797, 439] width 1021 height 629
click at [190, 200] on span at bounding box center [181, 204] width 26 height 24
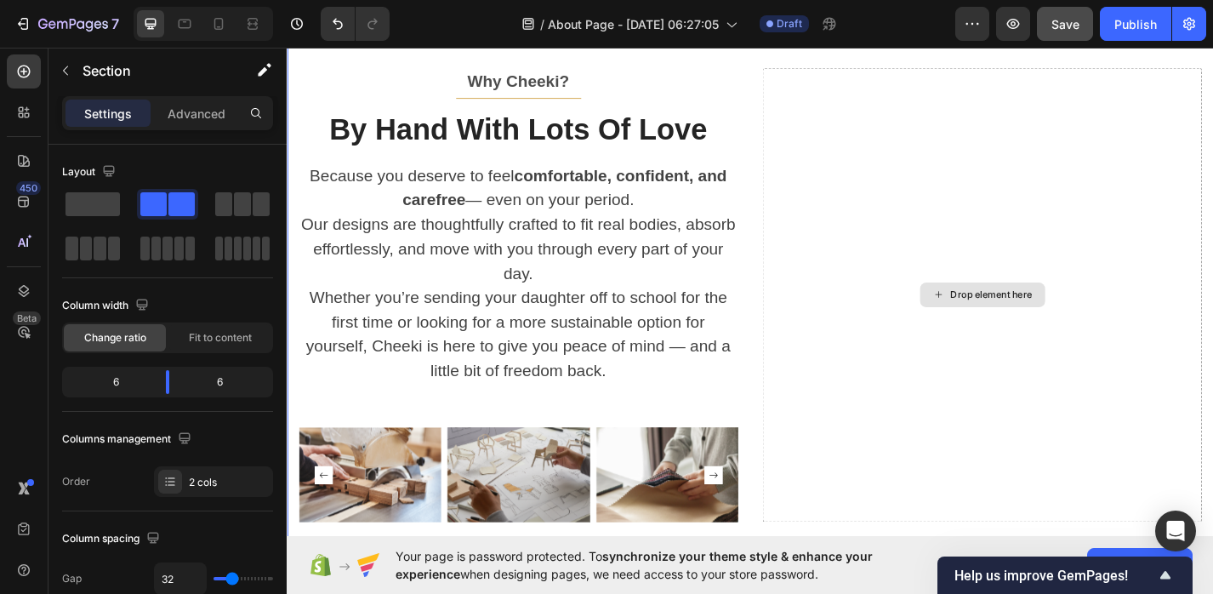
scroll to position [1587, 0]
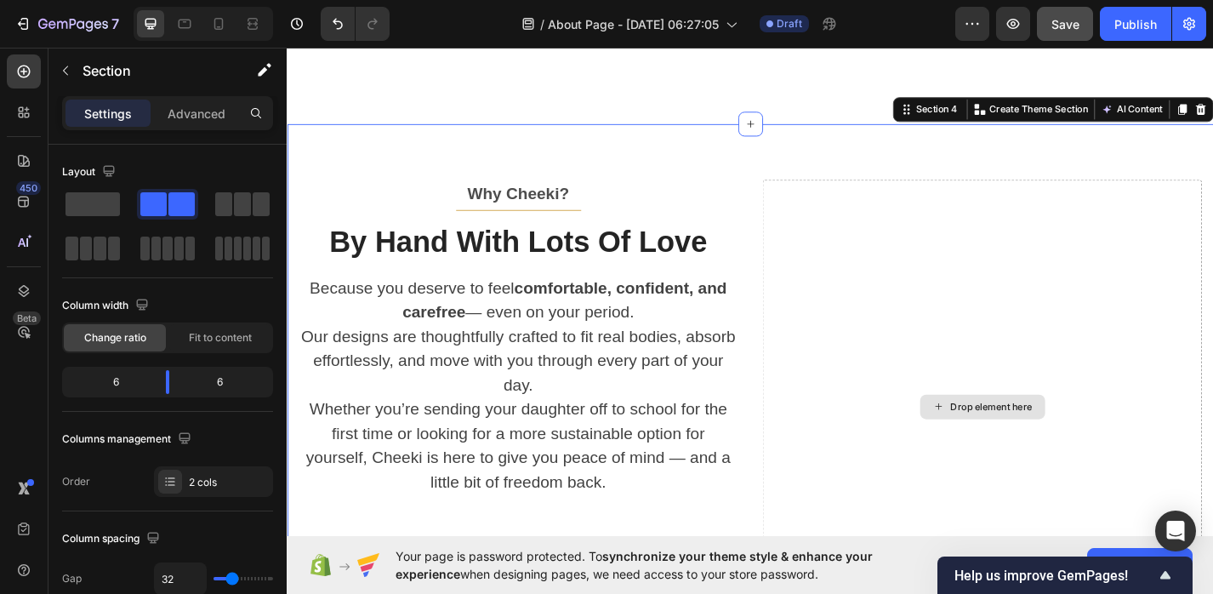
click at [924, 325] on div "Drop element here" at bounding box center [1052, 443] width 484 height 500
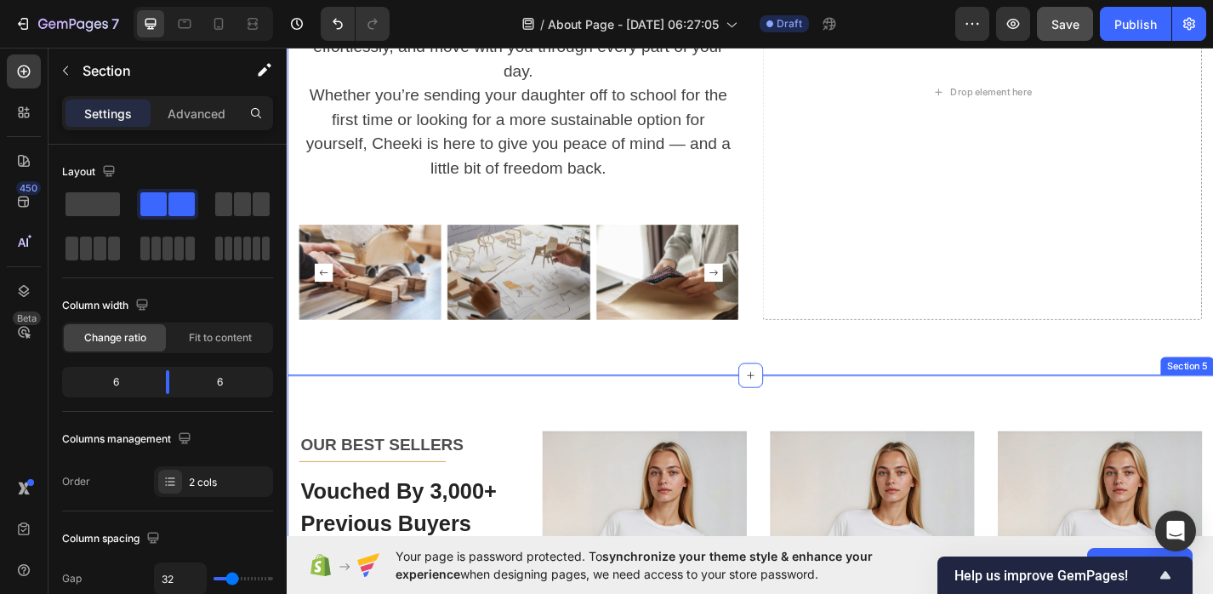
scroll to position [1968, 0]
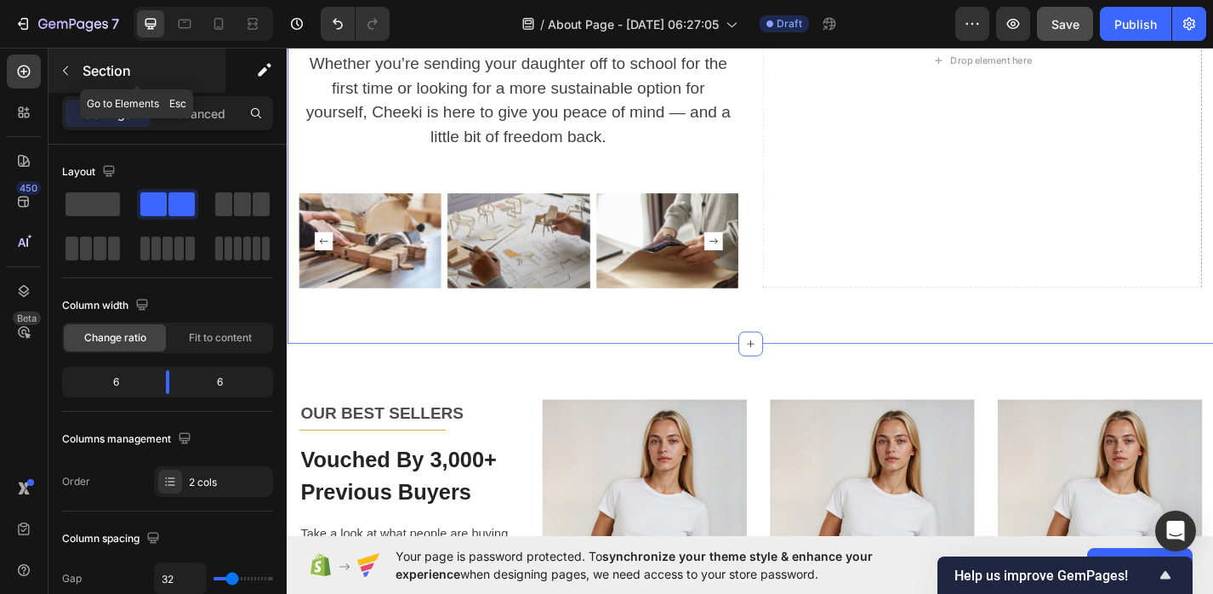
click at [71, 65] on icon "button" at bounding box center [66, 71] width 14 height 14
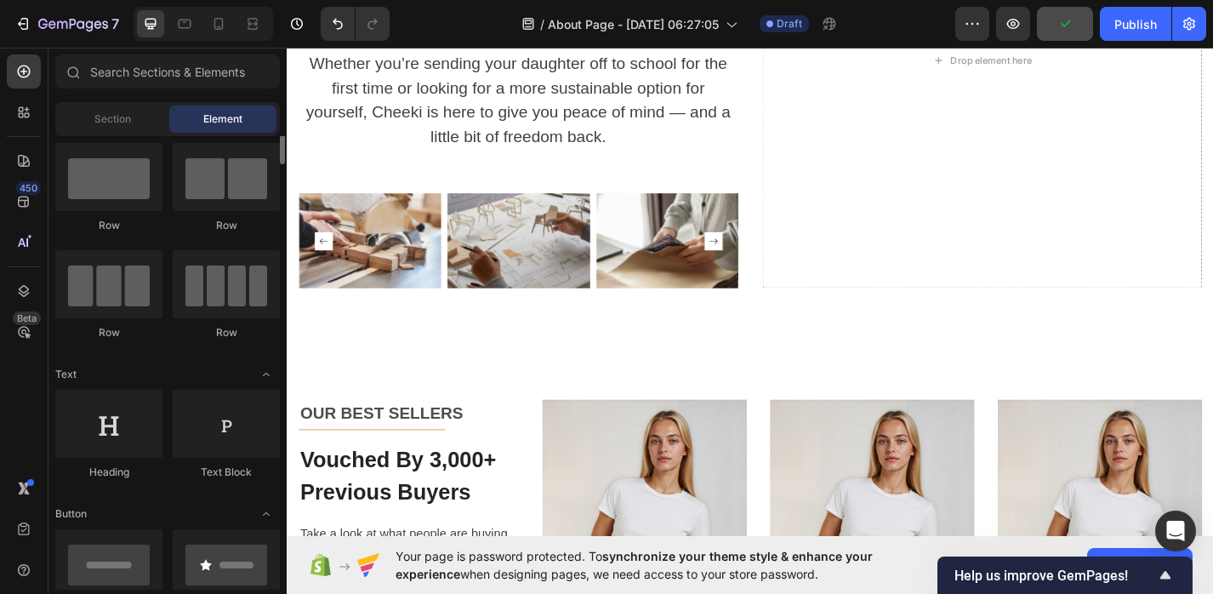
scroll to position [0, 0]
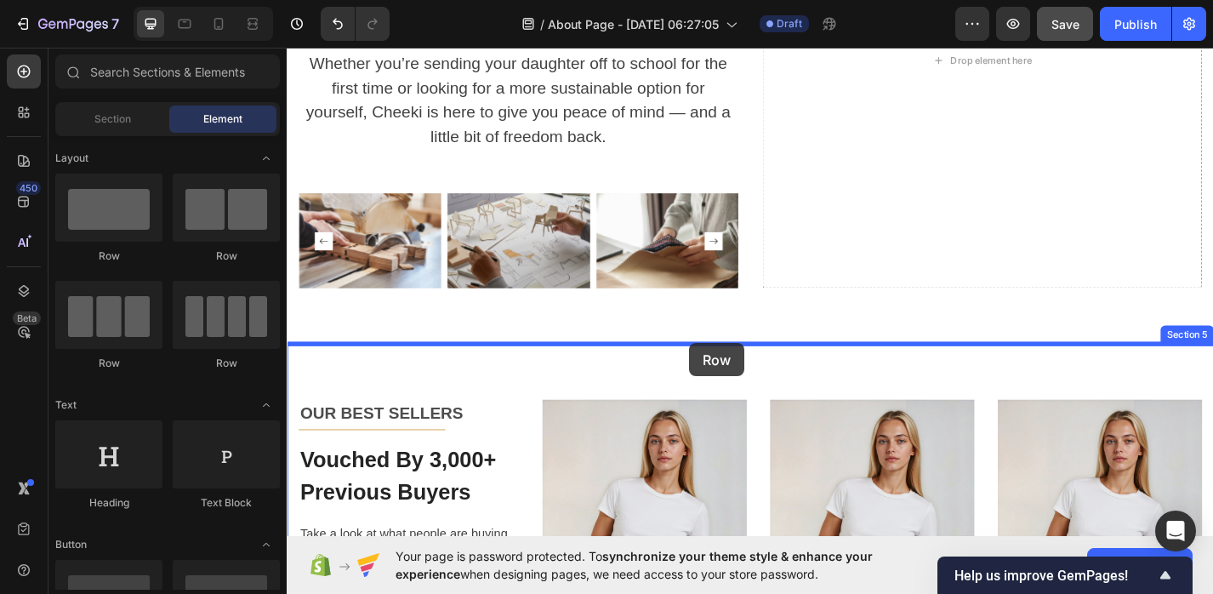
drag, startPoint x: 387, startPoint y: 270, endPoint x: 730, endPoint y: 373, distance: 357.6
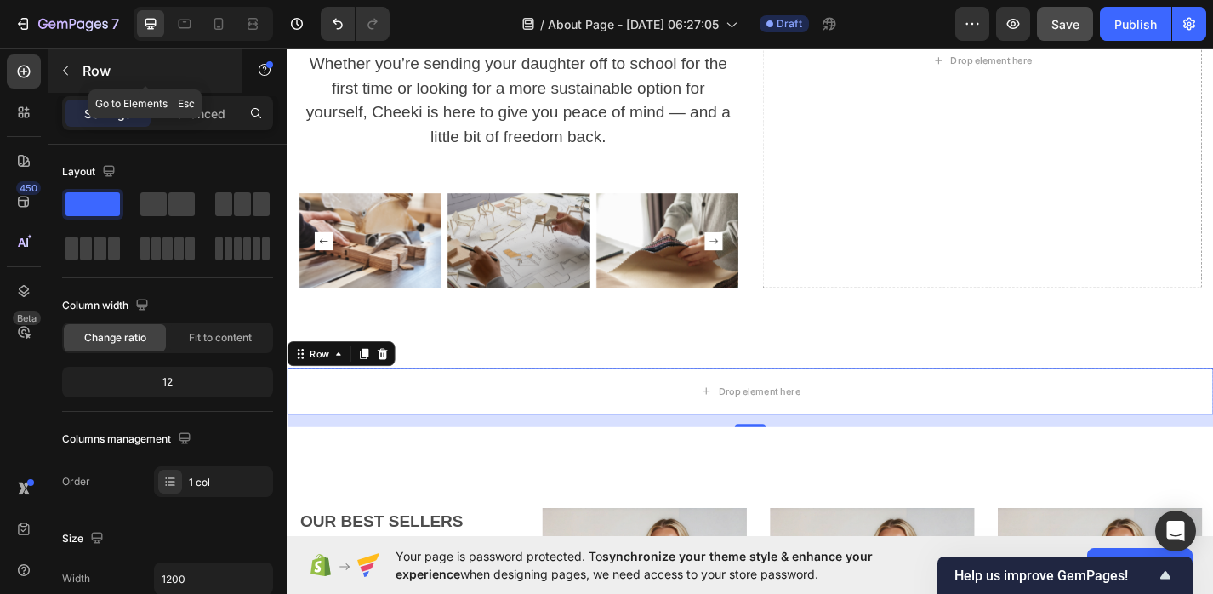
click at [63, 71] on icon "button" at bounding box center [66, 71] width 14 height 14
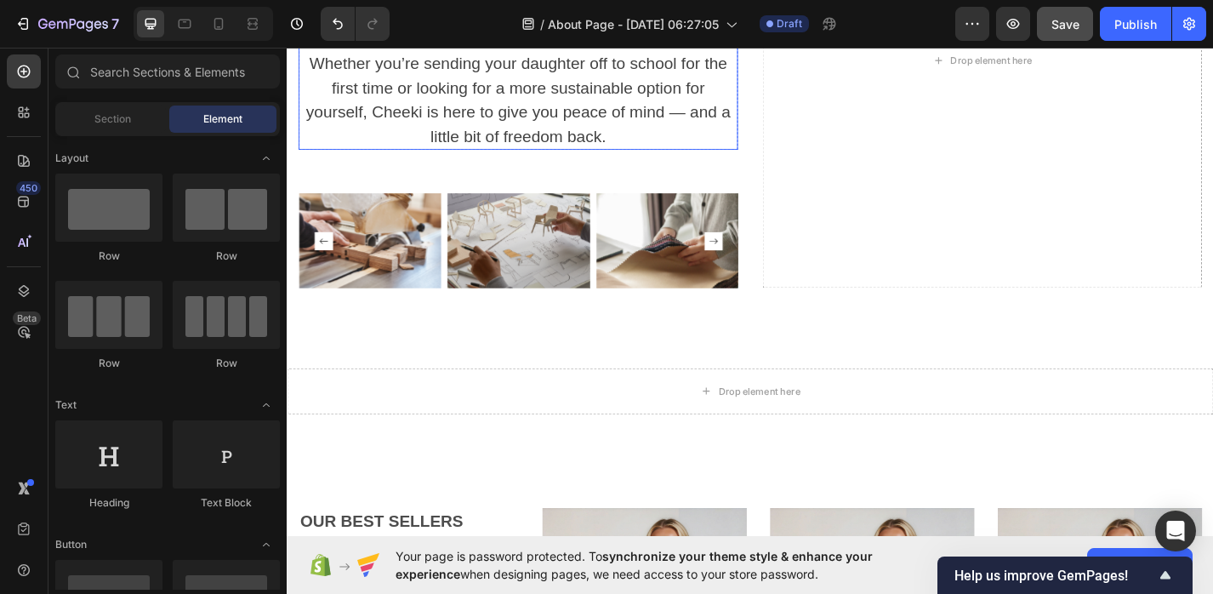
click at [514, 110] on p "Whether you’re sending your daughter off to school for the first time or lookin…" at bounding box center [541, 104] width 481 height 107
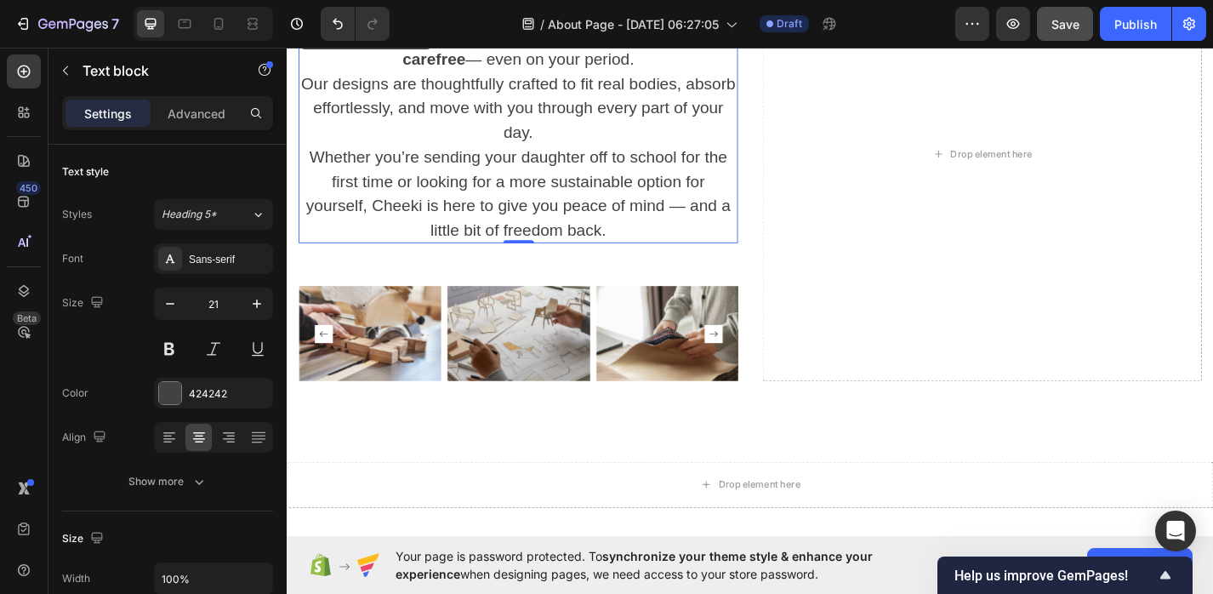
scroll to position [1942, 0]
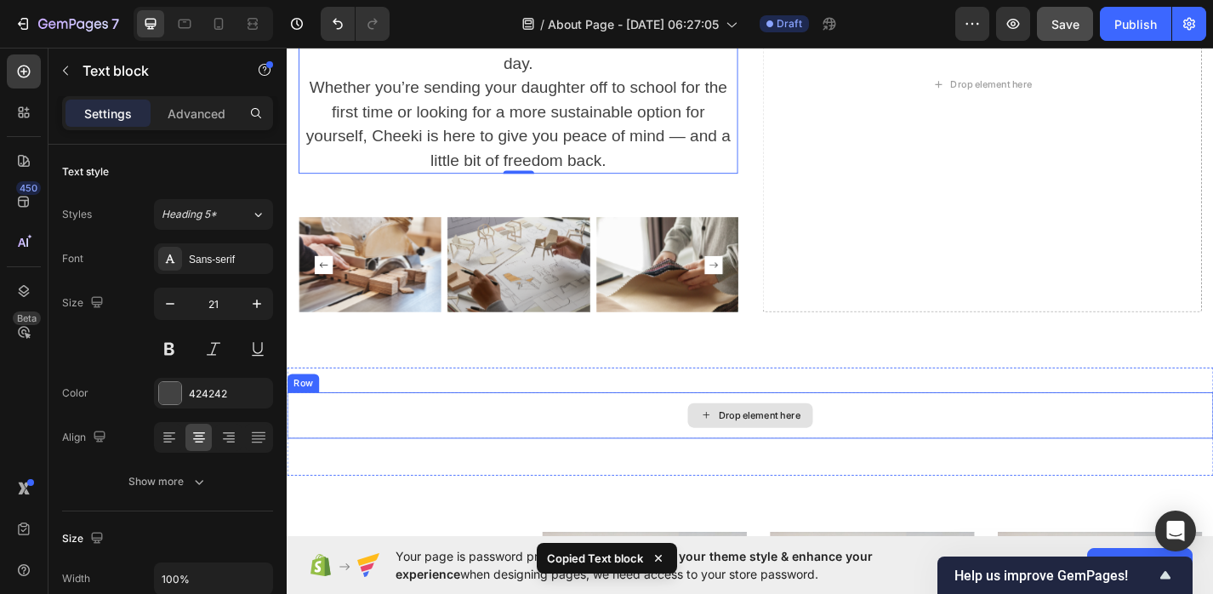
click at [744, 451] on icon at bounding box center [749, 452] width 14 height 14
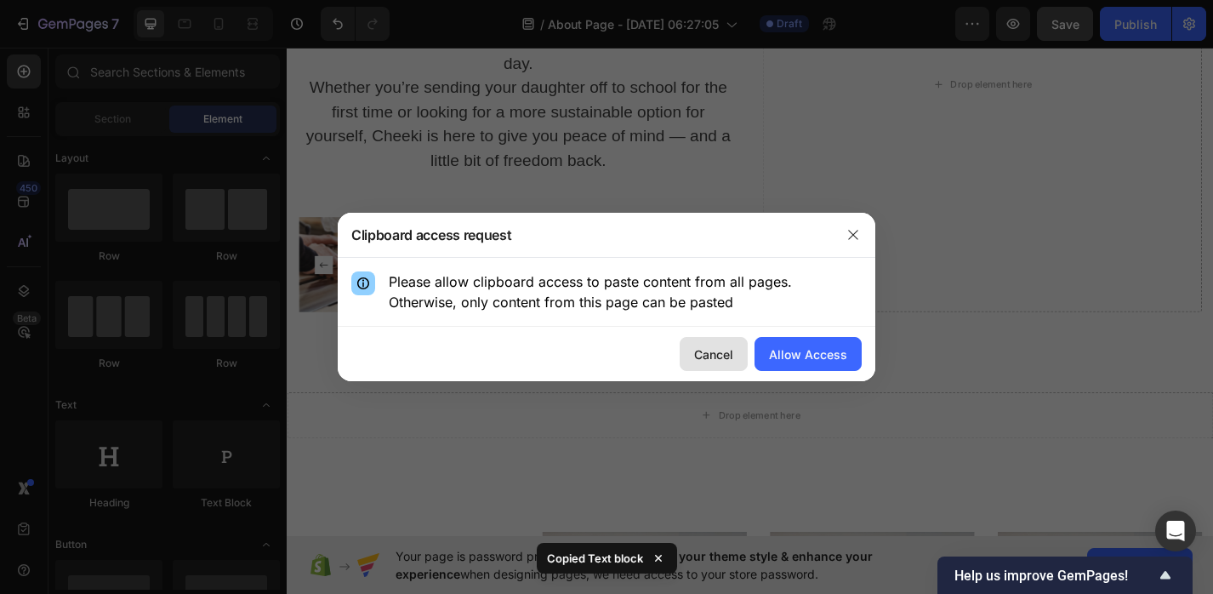
click at [700, 349] on div "Cancel" at bounding box center [713, 354] width 39 height 18
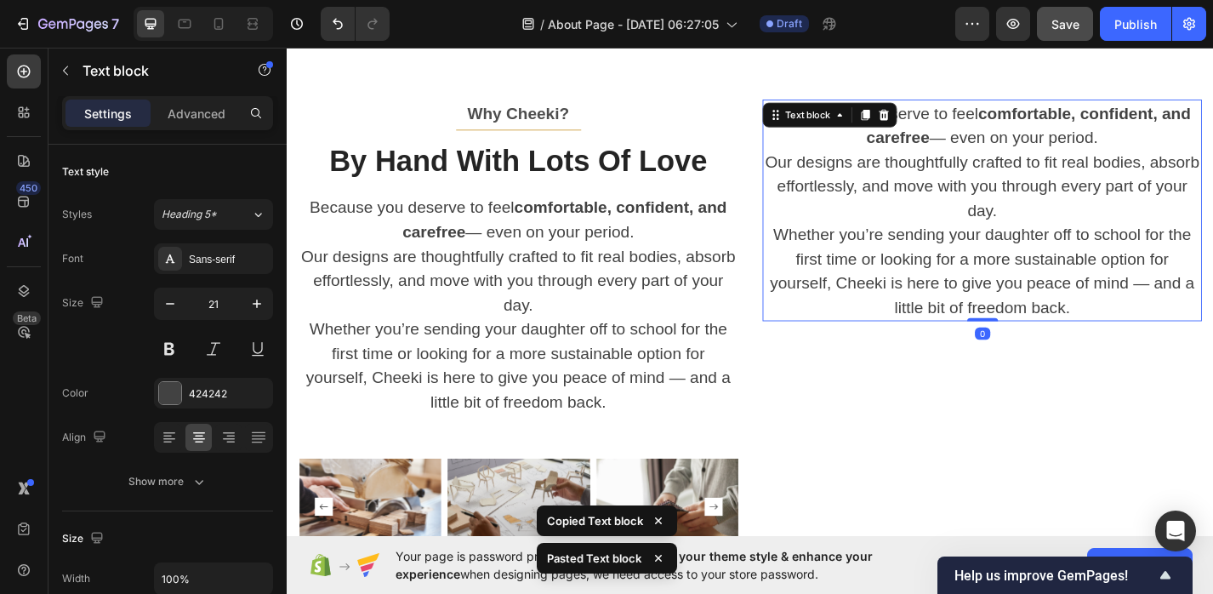
scroll to position [1685, 0]
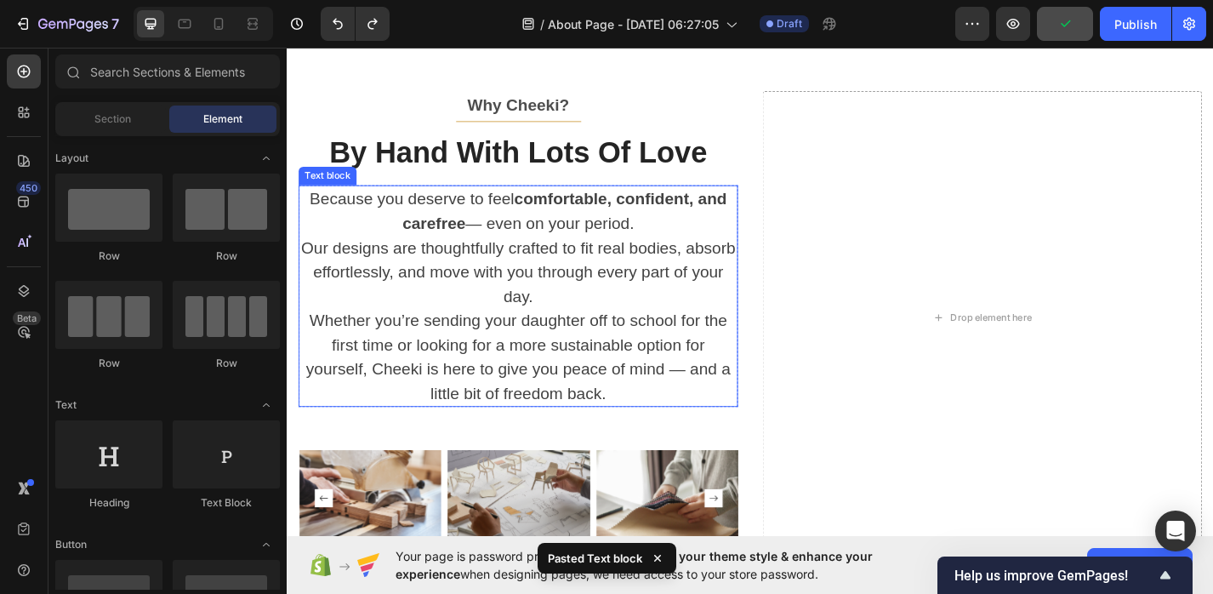
click at [471, 287] on p "Because you deserve to feel comfortable, confident, and carefree — even on your…" at bounding box center [541, 268] width 481 height 134
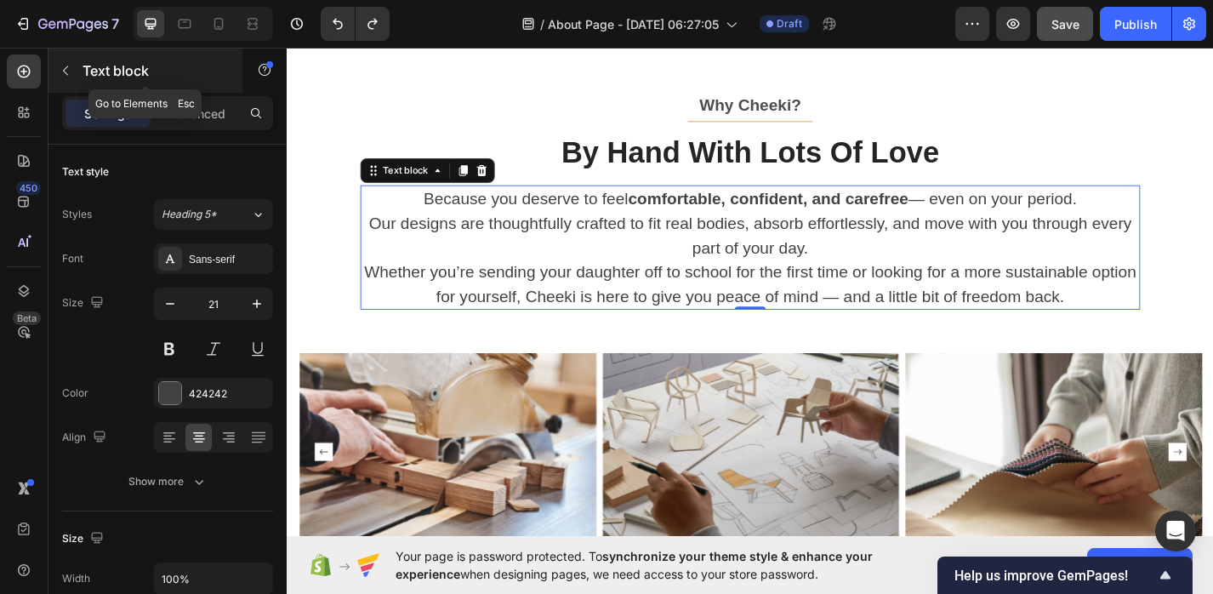
click at [71, 70] on icon "button" at bounding box center [66, 71] width 14 height 14
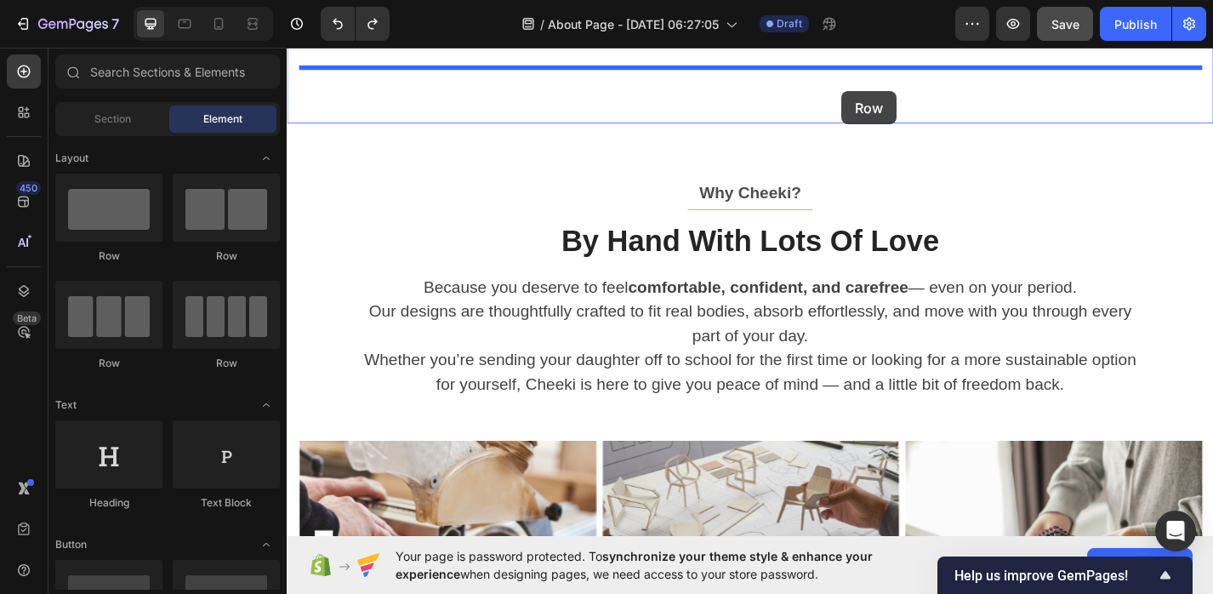
scroll to position [1561, 0]
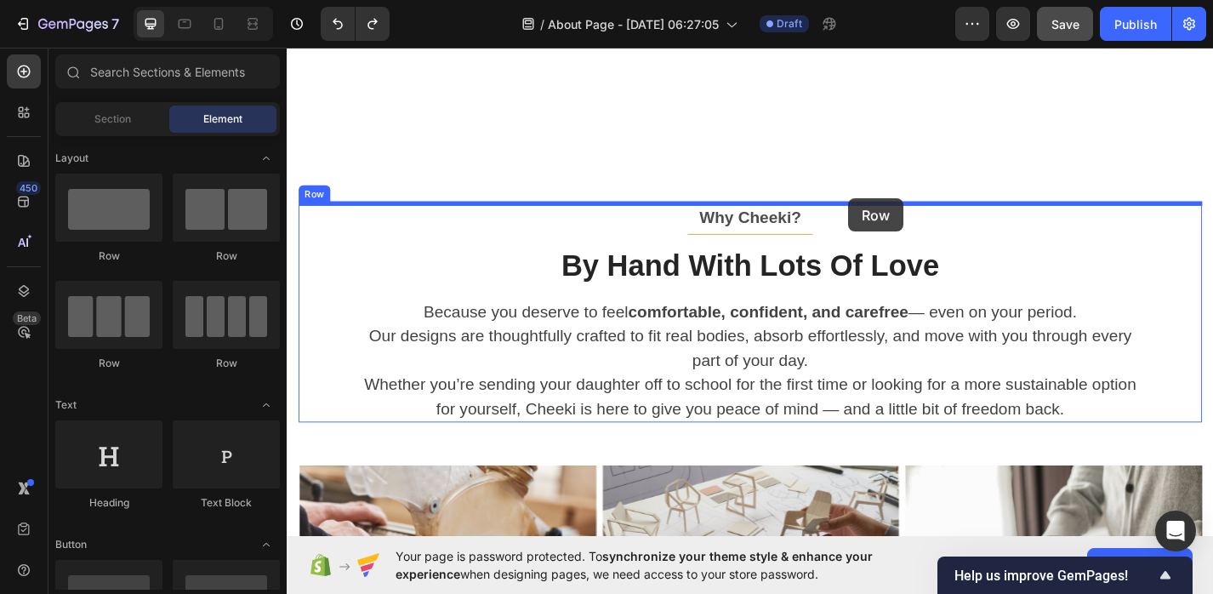
drag, startPoint x: 501, startPoint y: 266, endPoint x: 905, endPoint y: 213, distance: 407.4
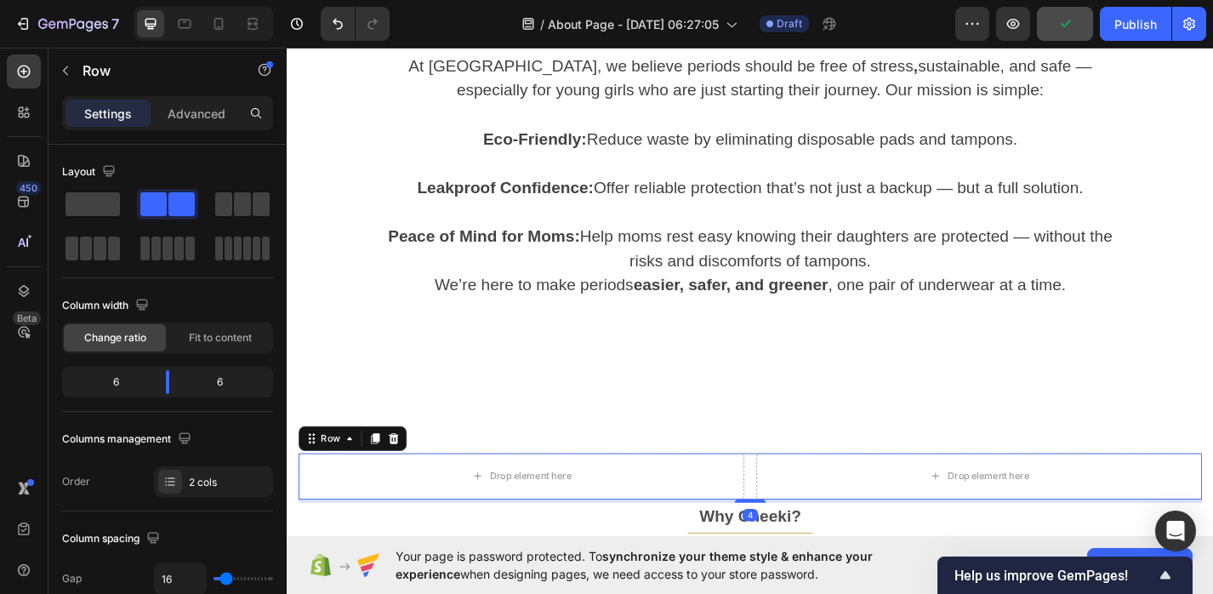
scroll to position [1289, 0]
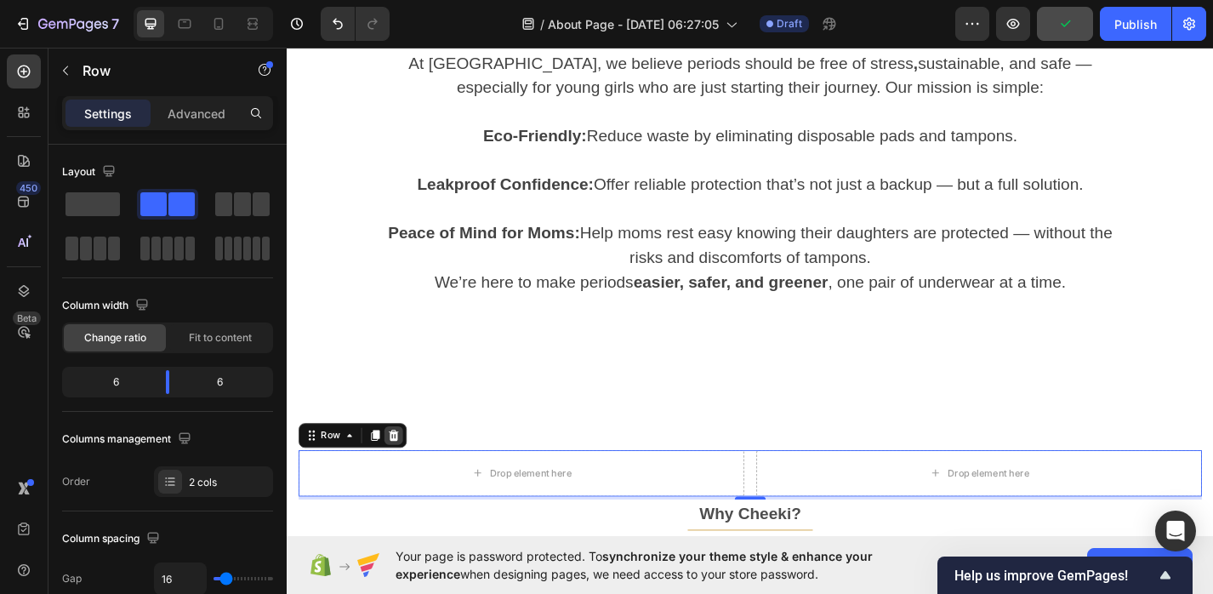
click at [404, 468] on icon at bounding box center [404, 475] width 14 height 14
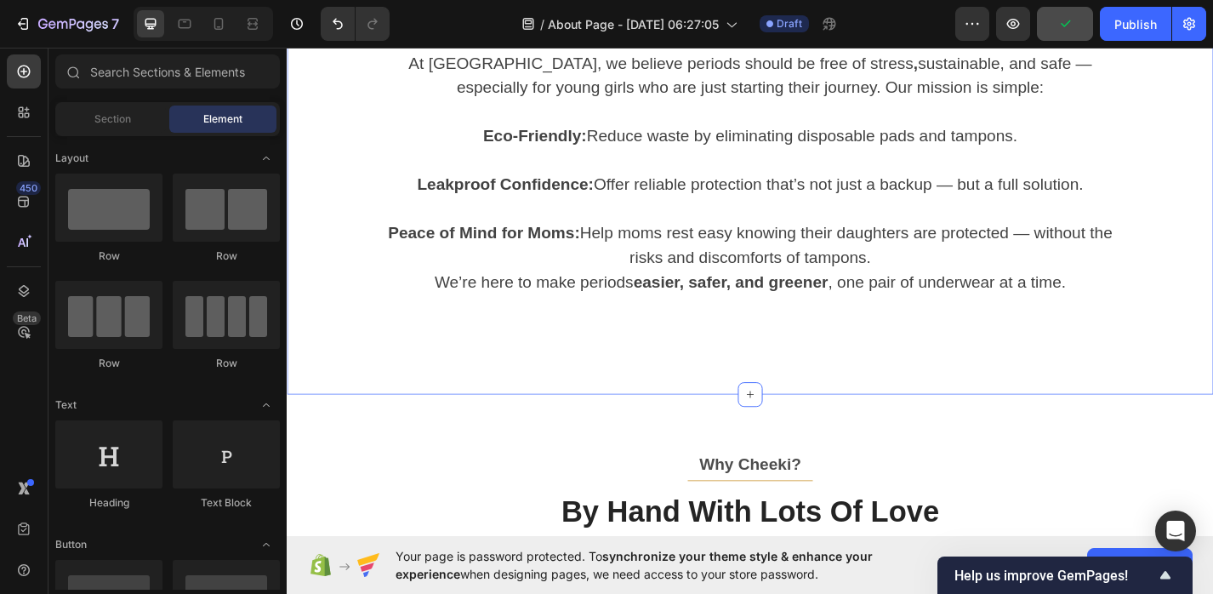
click at [435, 380] on div "OUR MISSION Text block Title Line Making periods simple, safe, and sustainable …" at bounding box center [797, 156] width 1021 height 545
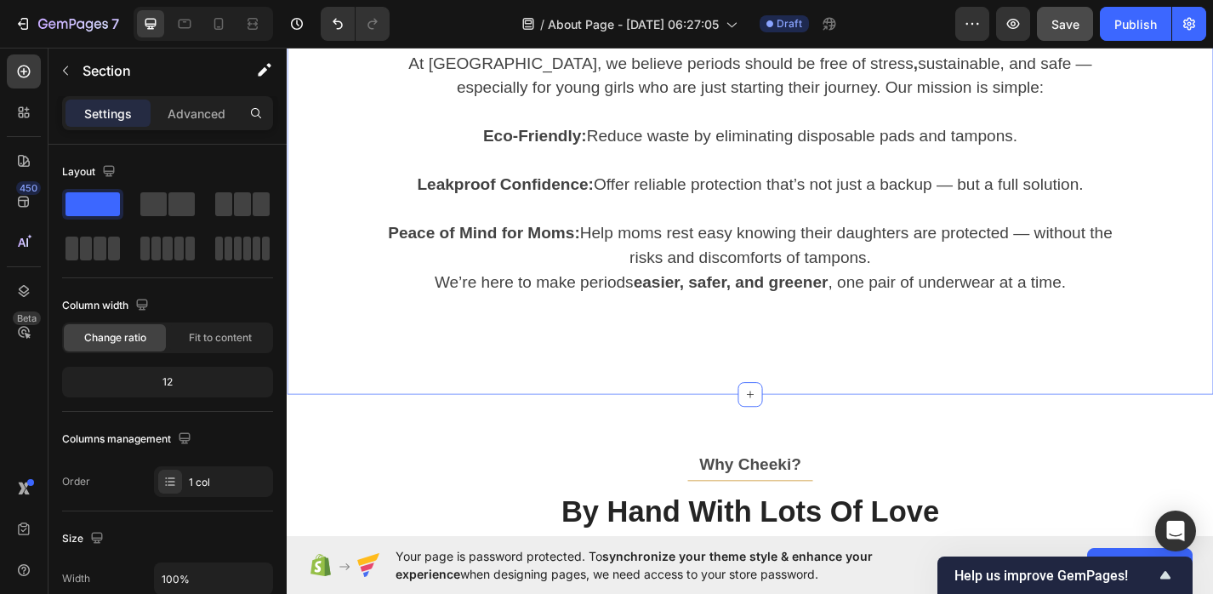
click at [798, 336] on div "OUR MISSION Text block Title Line Making periods simple, safe, and sustainable …" at bounding box center [796, 157] width 995 height 423
click at [609, 380] on div "OUR MISSION Text block Title Line Making periods simple, safe, and sustainable …" at bounding box center [797, 156] width 1021 height 545
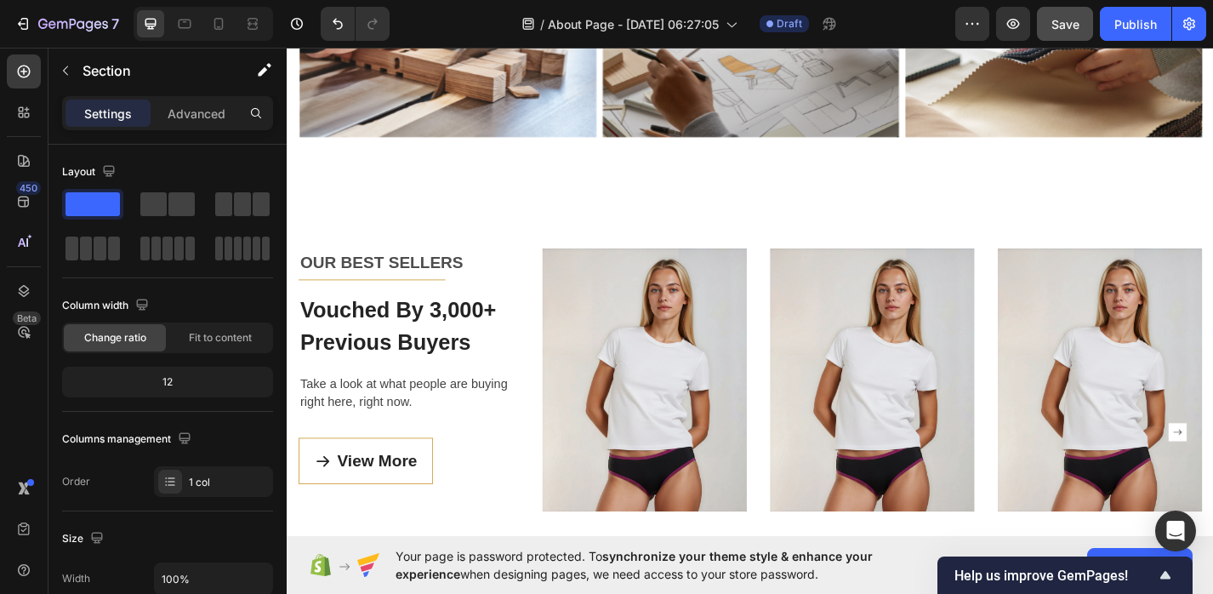
scroll to position [1973, 0]
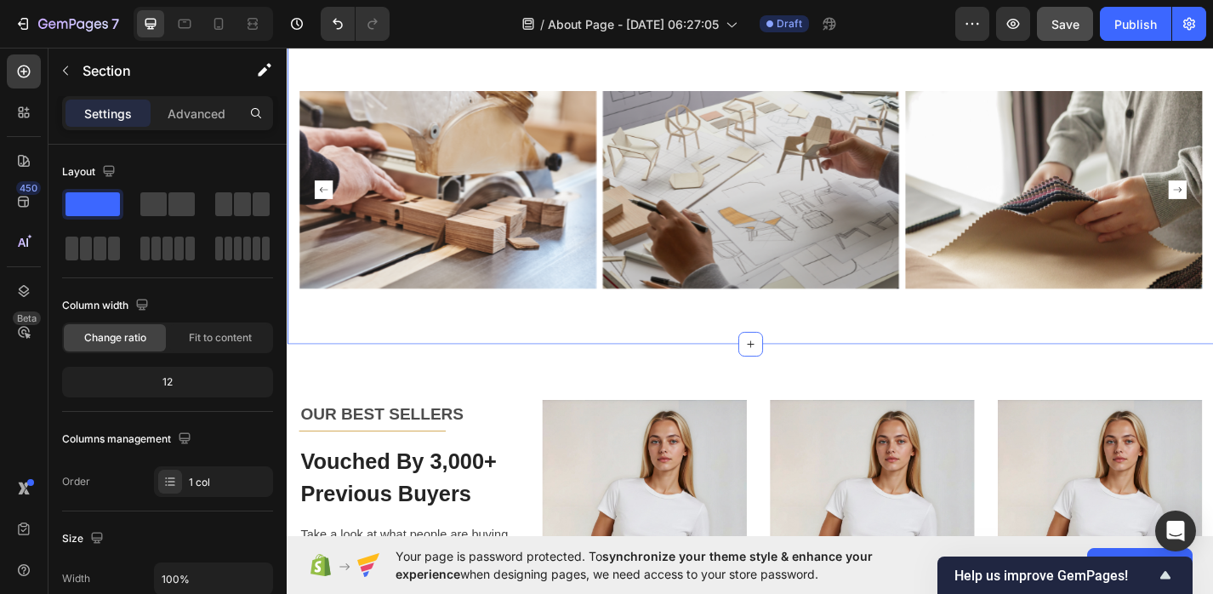
click at [601, 356] on div "Why Cheeki? Text block Title Line By Hand With Lots Of Love Heading Because you…" at bounding box center [797, 60] width 1021 height 629
drag, startPoint x: 191, startPoint y: 211, endPoint x: 179, endPoint y: 186, distance: 27.4
click at [180, 187] on div "Layout" at bounding box center [167, 210] width 211 height 105
drag, startPoint x: 435, startPoint y: 247, endPoint x: 660, endPoint y: 177, distance: 235.1
click at [186, 200] on span at bounding box center [181, 204] width 26 height 24
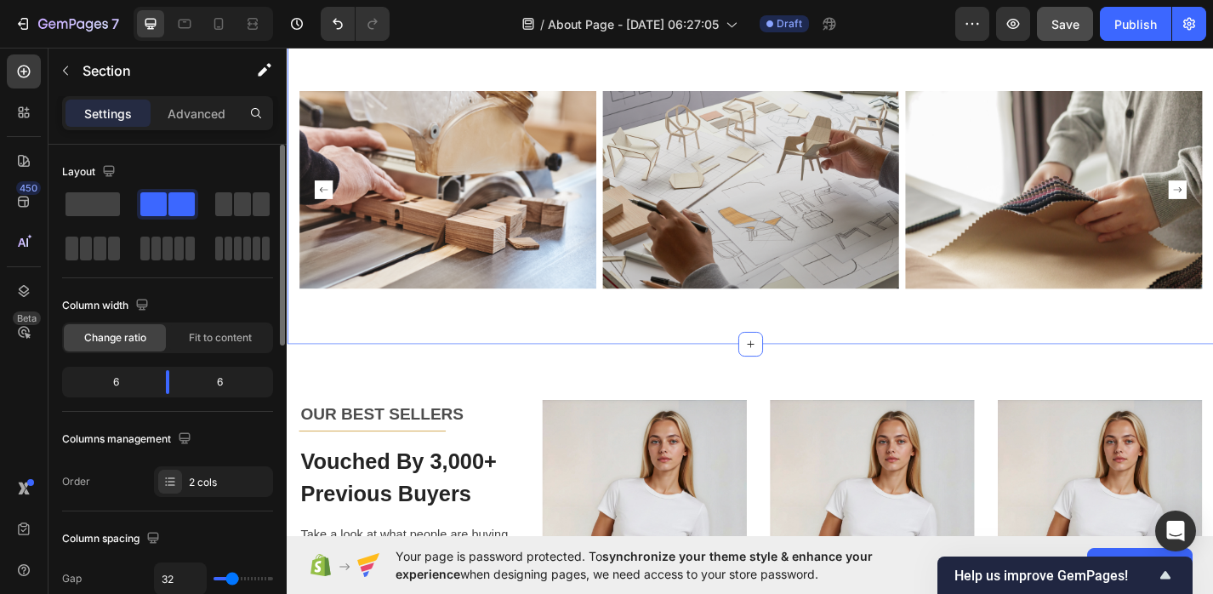
scroll to position [2027, 0]
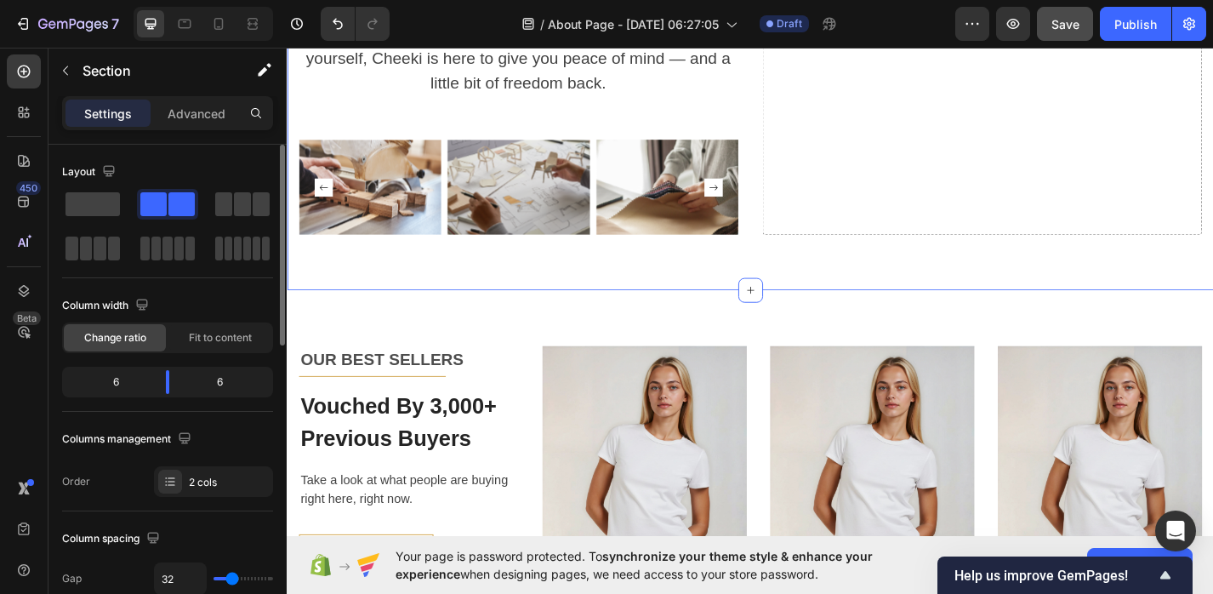
click at [149, 204] on span at bounding box center [153, 204] width 26 height 24
click at [501, 322] on div "OUR BEST SELLERS Text block Title Line Vouched By 3,000+ Previous Buyers Headin…" at bounding box center [797, 578] width 1021 height 527
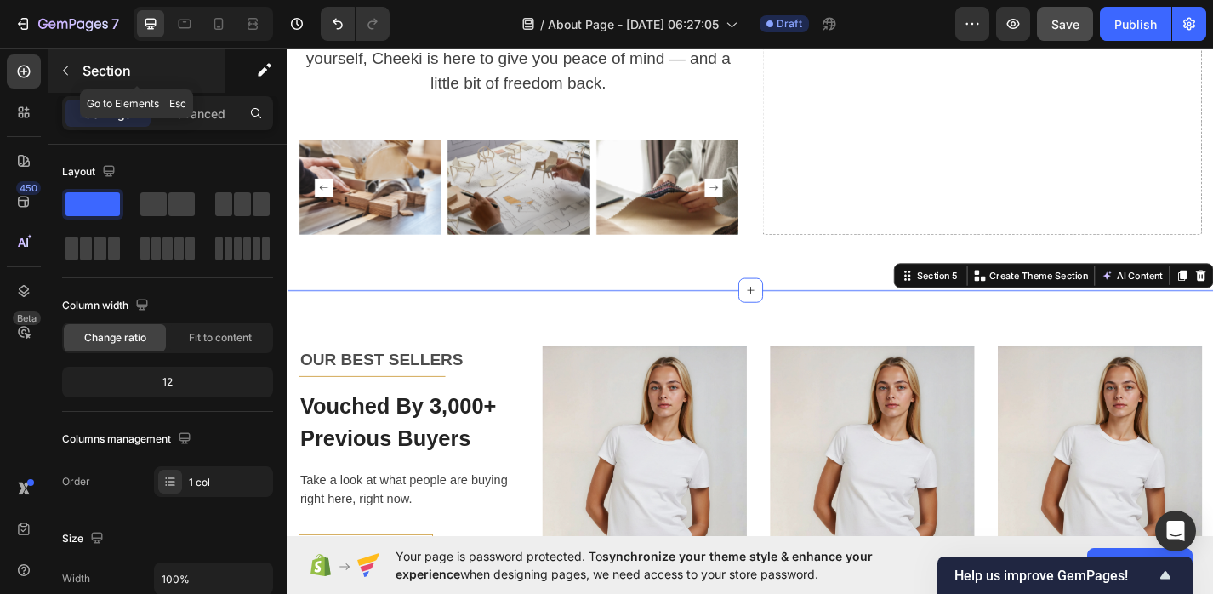
click at [65, 71] on icon "button" at bounding box center [66, 71] width 14 height 14
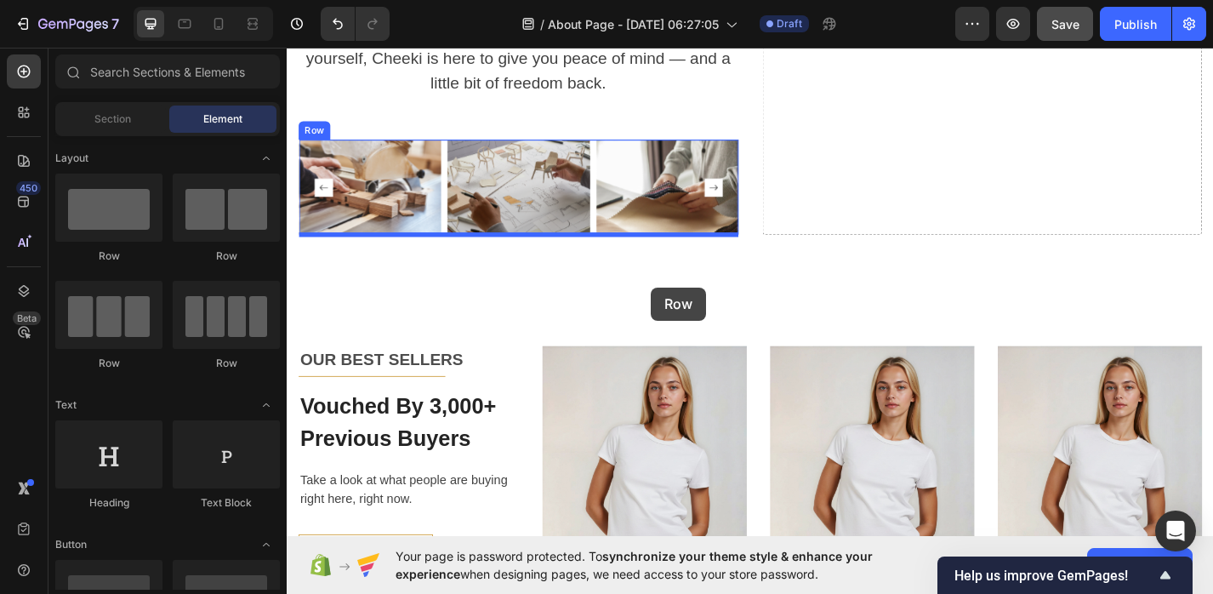
drag, startPoint x: 420, startPoint y: 258, endPoint x: 688, endPoint y: 310, distance: 273.0
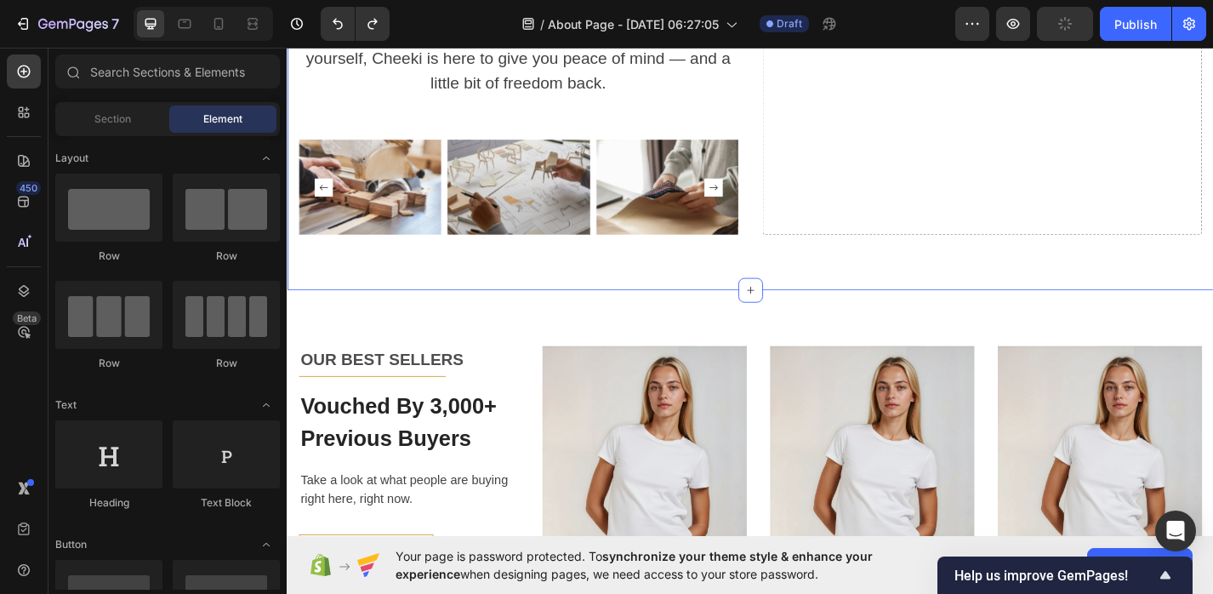
click at [668, 316] on div "OUR BEST SELLERS Text block Title Line Vouched By 3,000+ Previous Buyers Headin…" at bounding box center [797, 578] width 1021 height 527
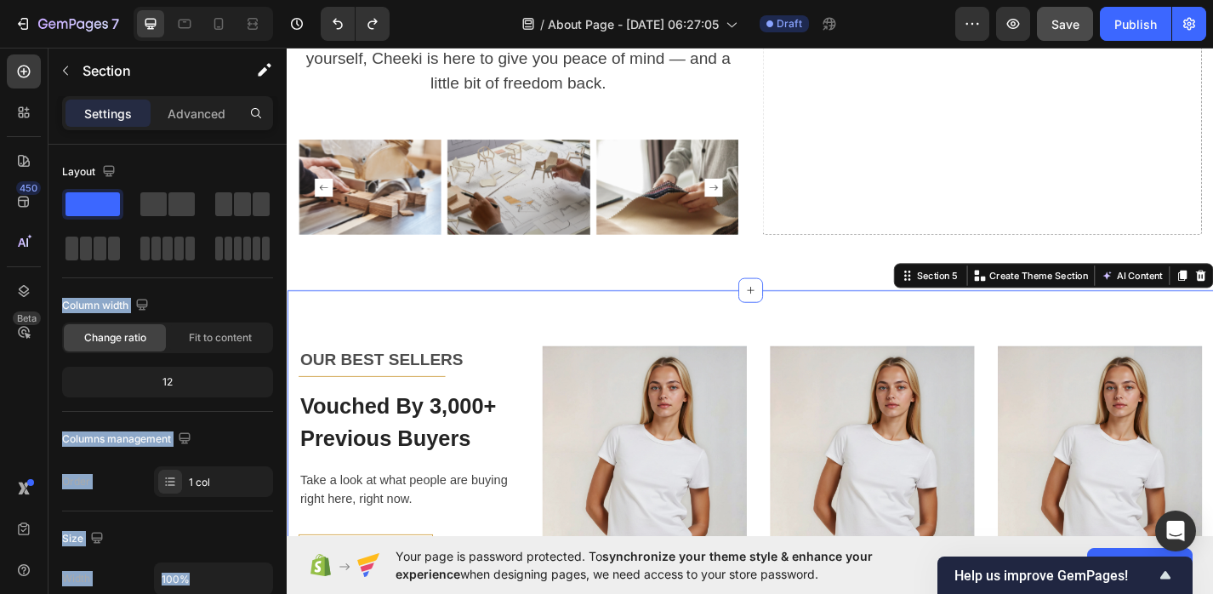
drag, startPoint x: 434, startPoint y: 248, endPoint x: 592, endPoint y: 316, distance: 172.2
click at [794, 312] on icon at bounding box center [797, 315] width 14 height 14
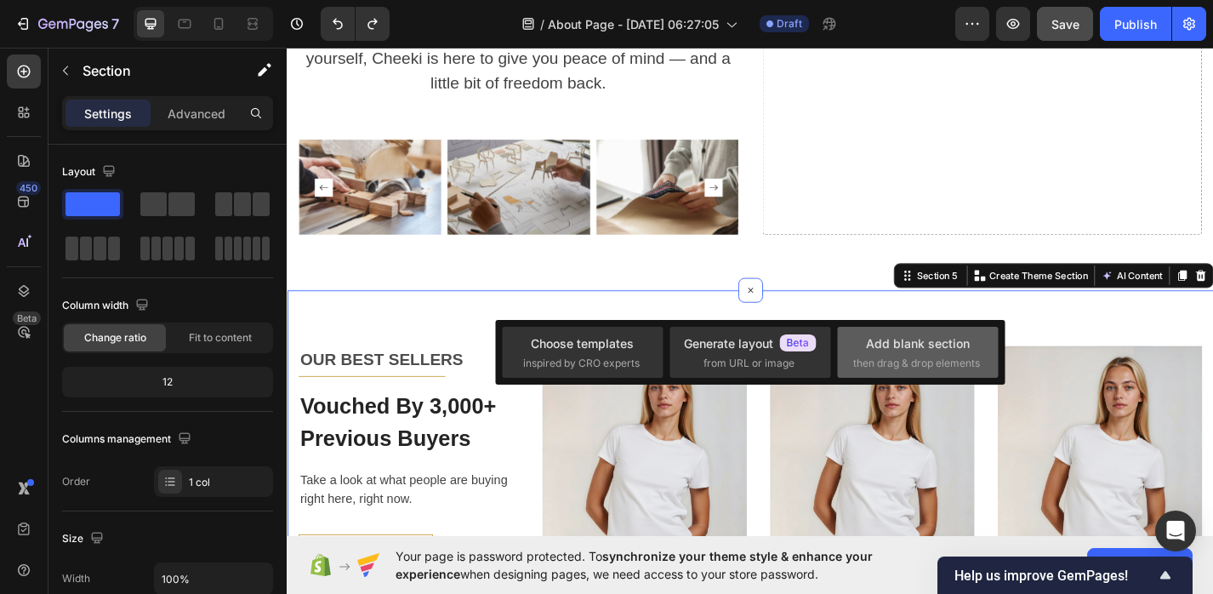
click at [899, 359] on span "then drag & drop elements" at bounding box center [916, 362] width 127 height 15
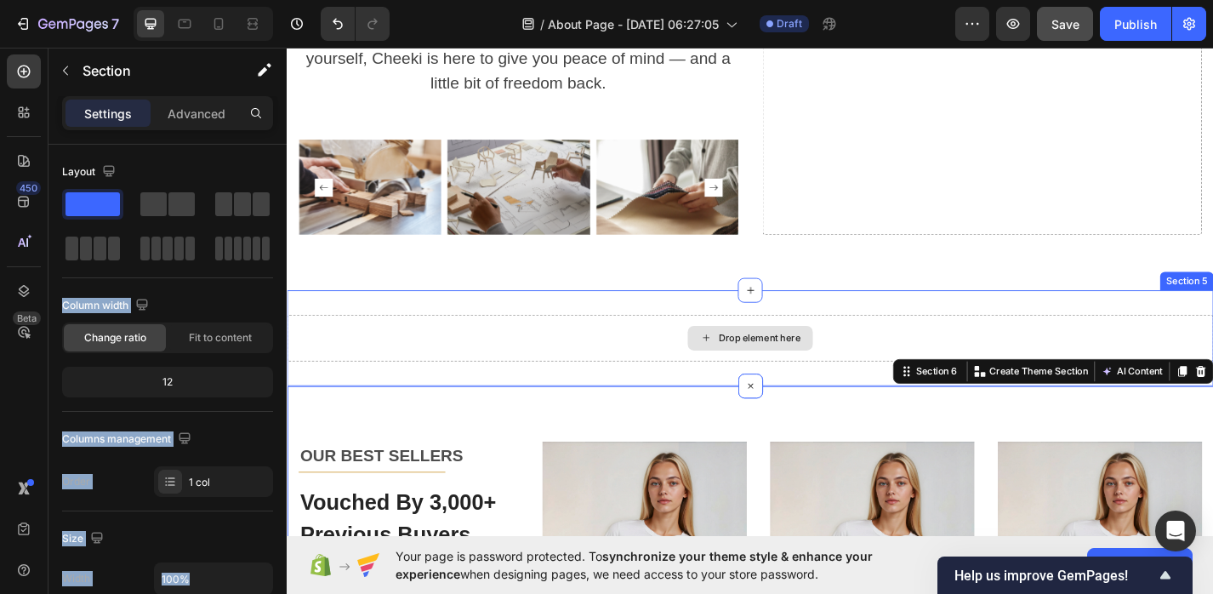
drag, startPoint x: 447, startPoint y: 252, endPoint x: 693, endPoint y: 369, distance: 272.4
click at [169, 190] on div at bounding box center [167, 204] width 61 height 31
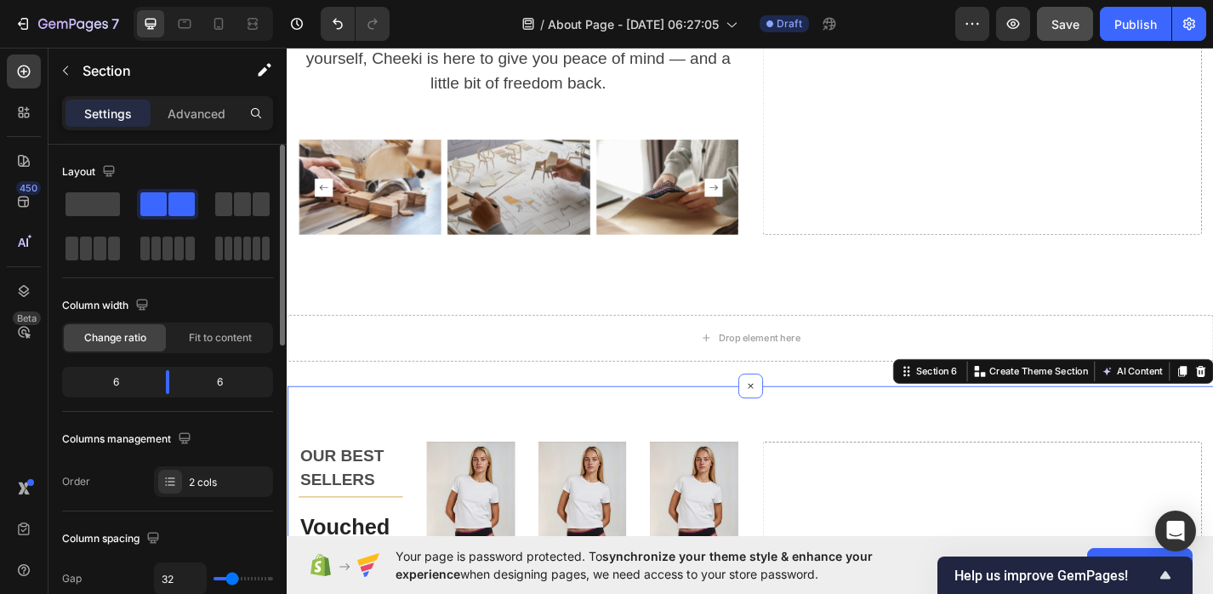
click at [172, 209] on span at bounding box center [181, 204] width 26 height 24
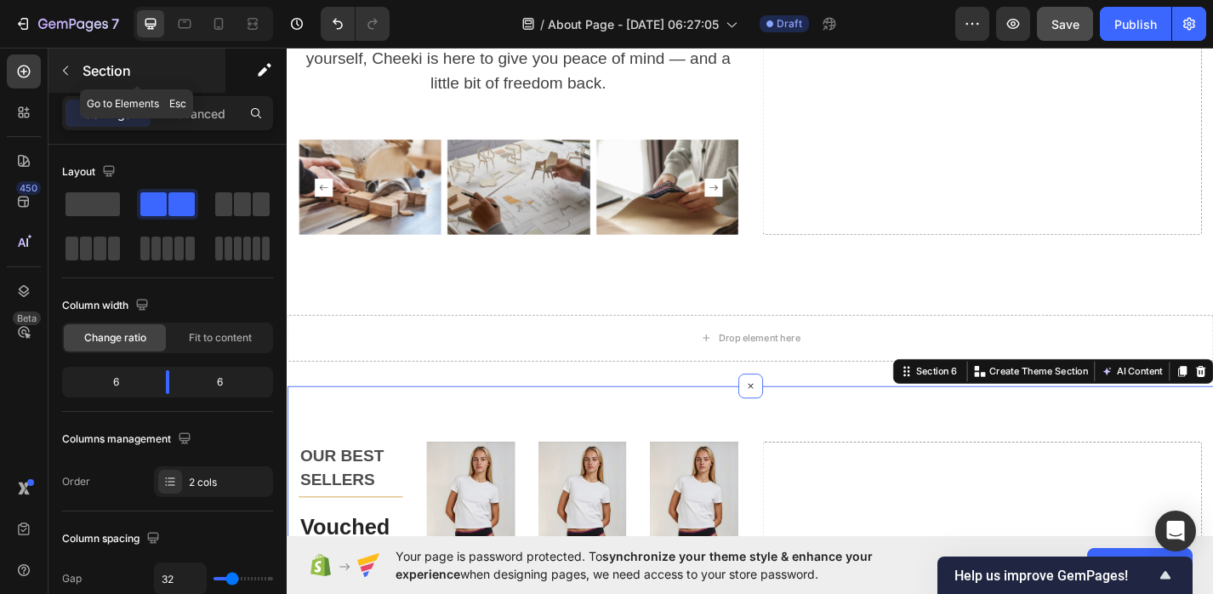
click at [63, 61] on button "button" at bounding box center [65, 70] width 27 height 27
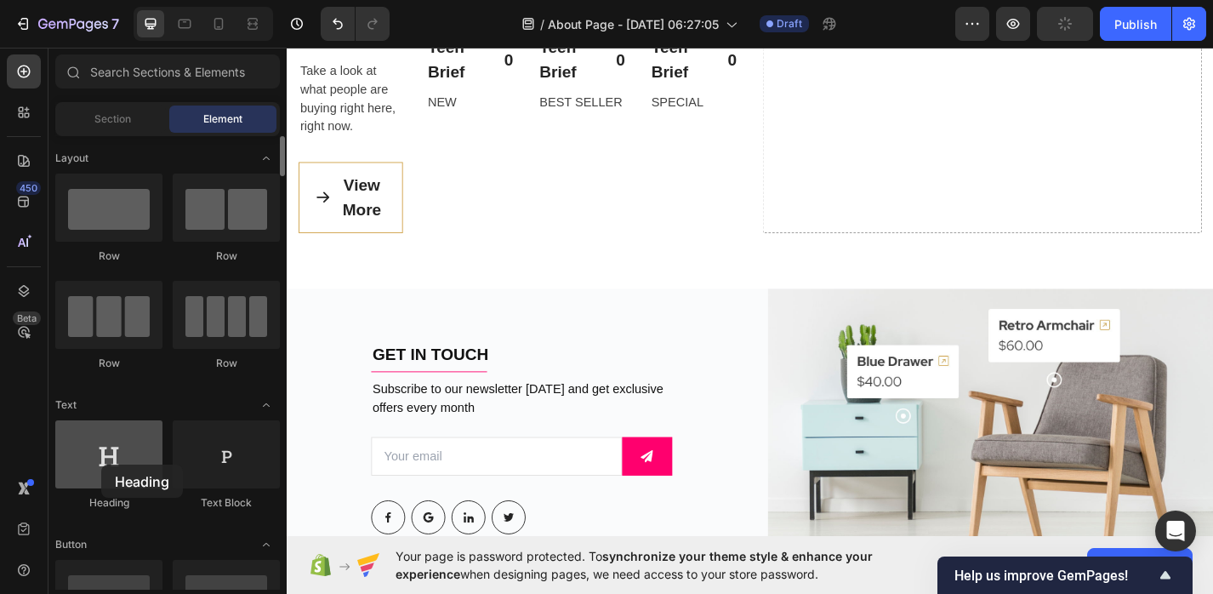
drag, startPoint x: 138, startPoint y: 435, endPoint x: 101, endPoint y: 465, distance: 47.7
click at [101, 464] on div at bounding box center [108, 454] width 107 height 68
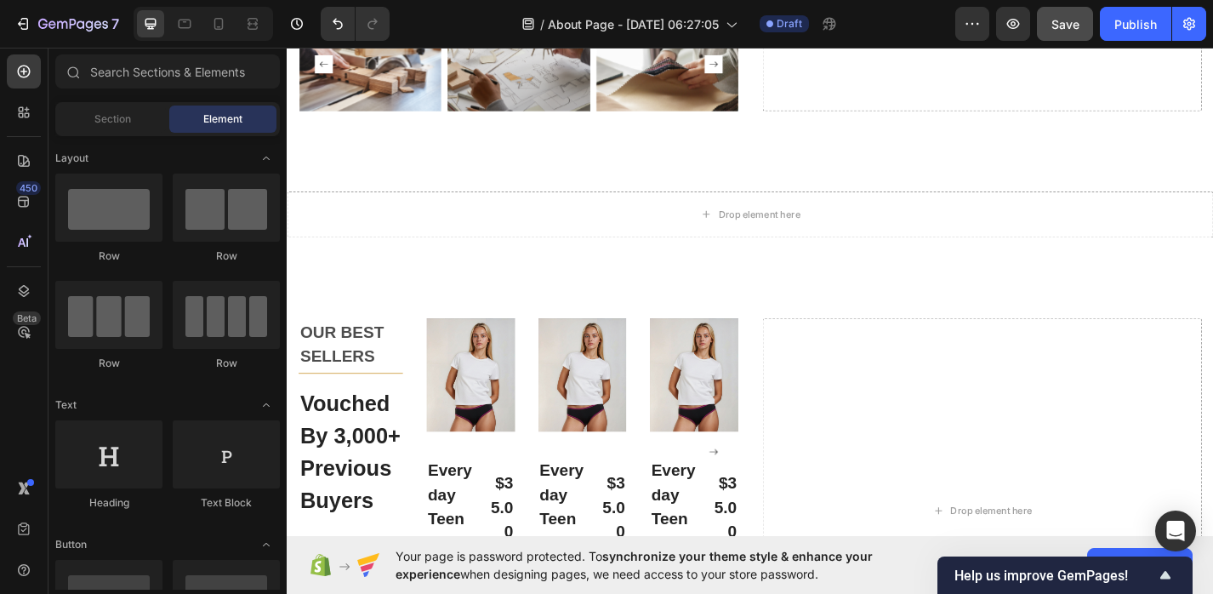
scroll to position [2128, 0]
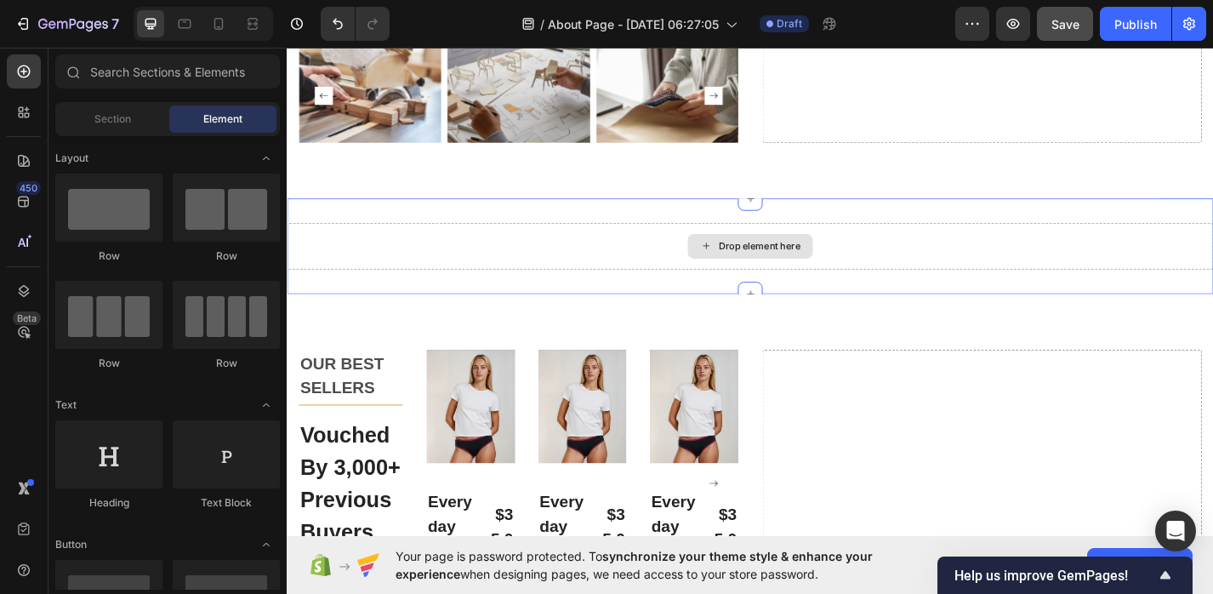
click at [580, 254] on div "Drop element here" at bounding box center [797, 266] width 1021 height 51
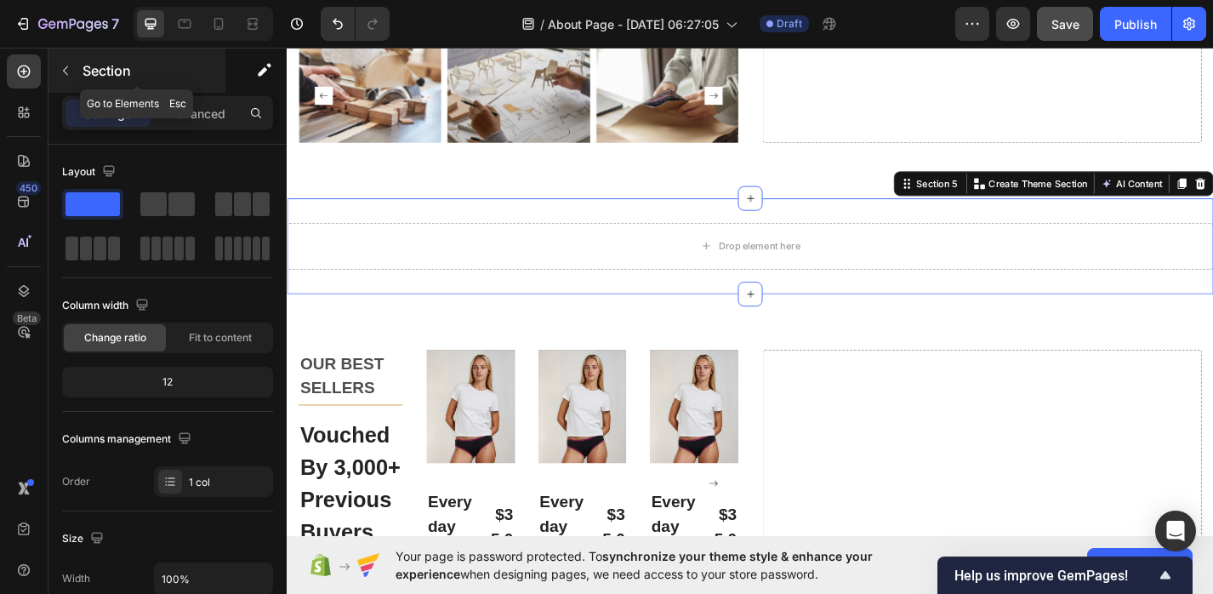
click at [62, 66] on icon "button" at bounding box center [66, 71] width 14 height 14
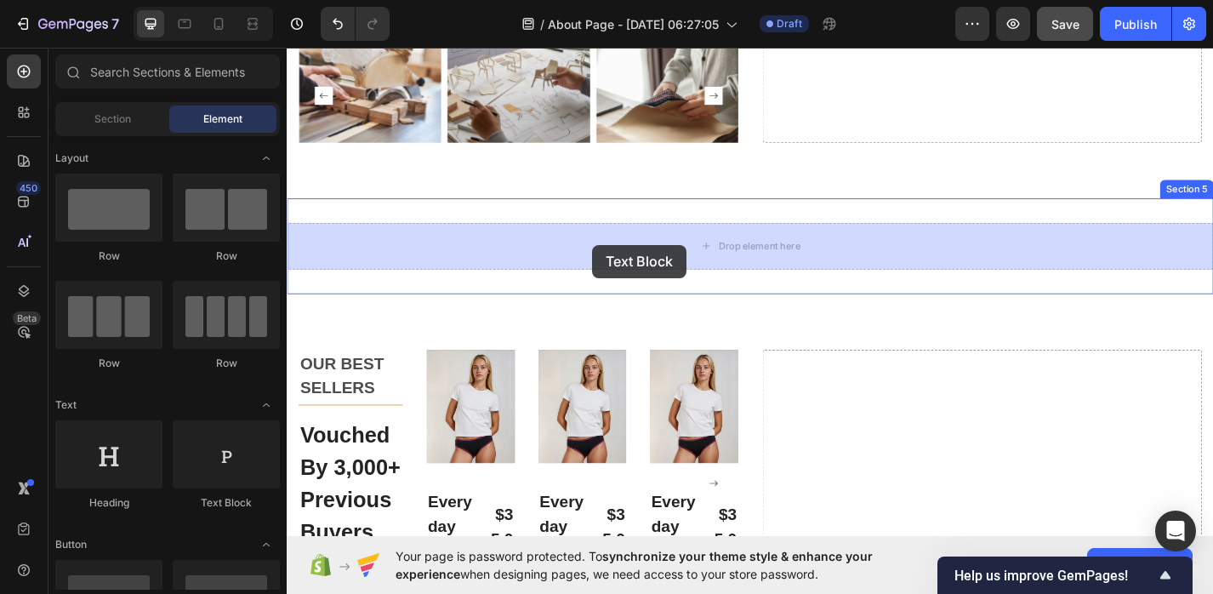
drag, startPoint x: 504, startPoint y: 498, endPoint x: 623, endPoint y: 263, distance: 263.2
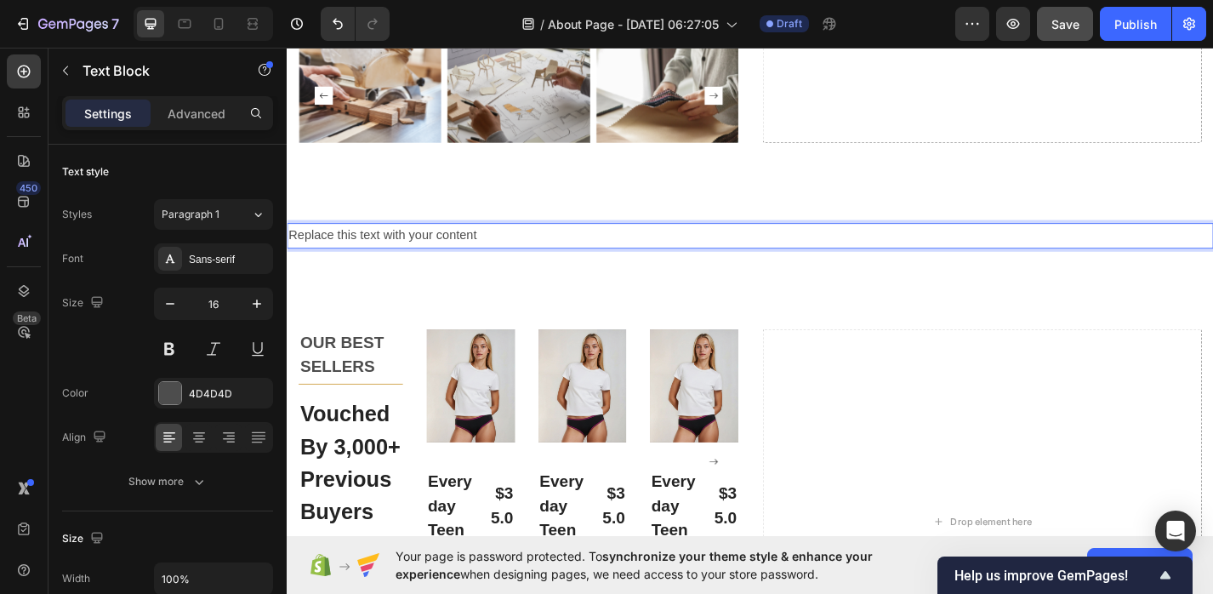
click at [617, 258] on div "Replace this text with your content" at bounding box center [797, 255] width 1021 height 28
drag, startPoint x: 617, startPoint y: 258, endPoint x: 292, endPoint y: 253, distance: 325.8
click at [292, 253] on p "Replace this text with your content" at bounding box center [796, 254] width 1017 height 25
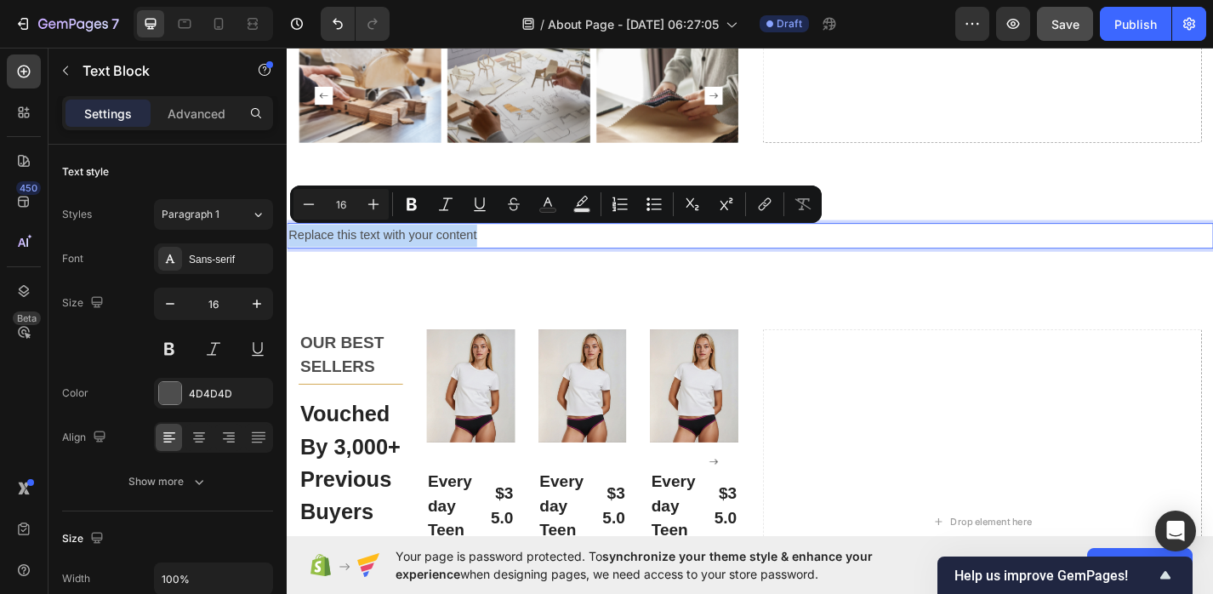
click at [539, 259] on p "Replace this text with your content" at bounding box center [796, 254] width 1017 height 25
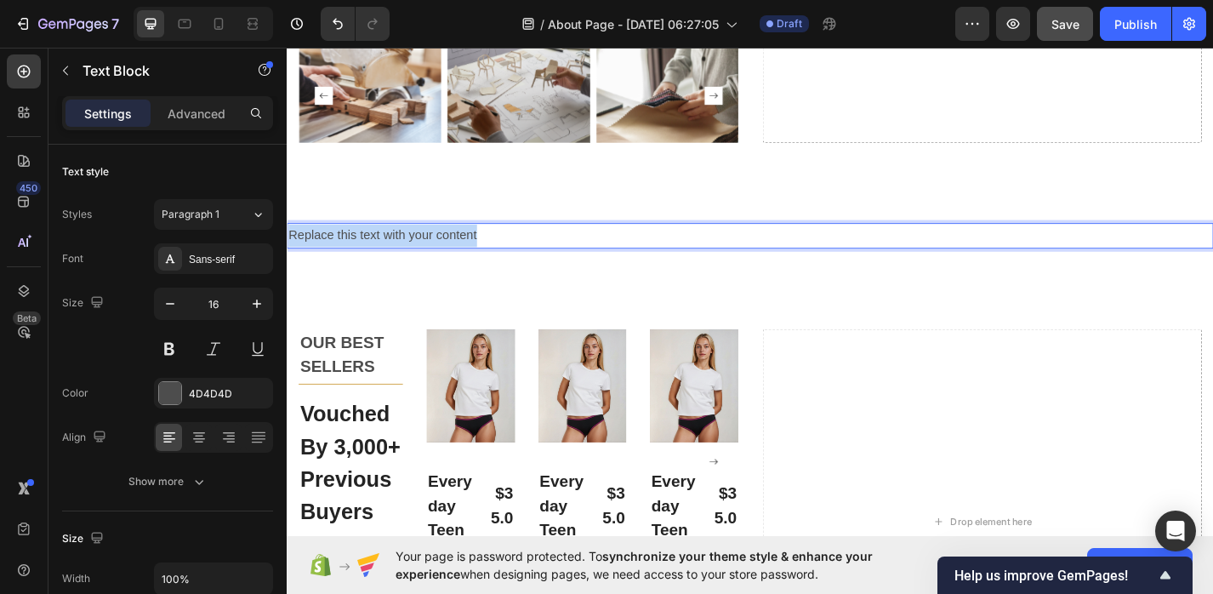
drag, startPoint x: 522, startPoint y: 253, endPoint x: 284, endPoint y: 251, distance: 238.1
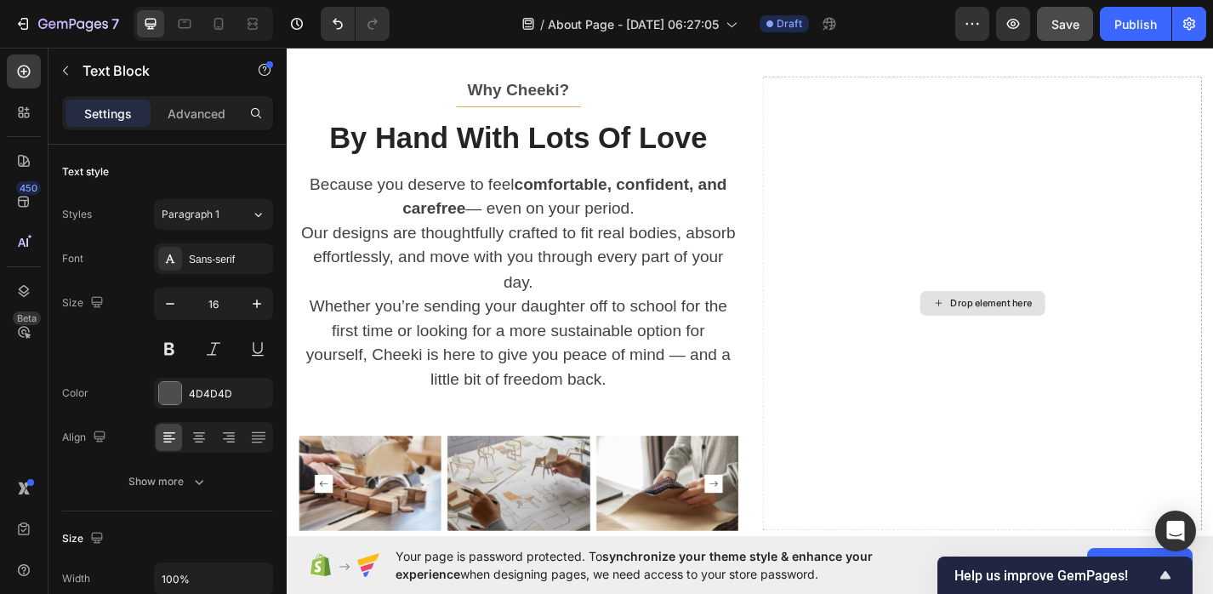
scroll to position [1636, 0]
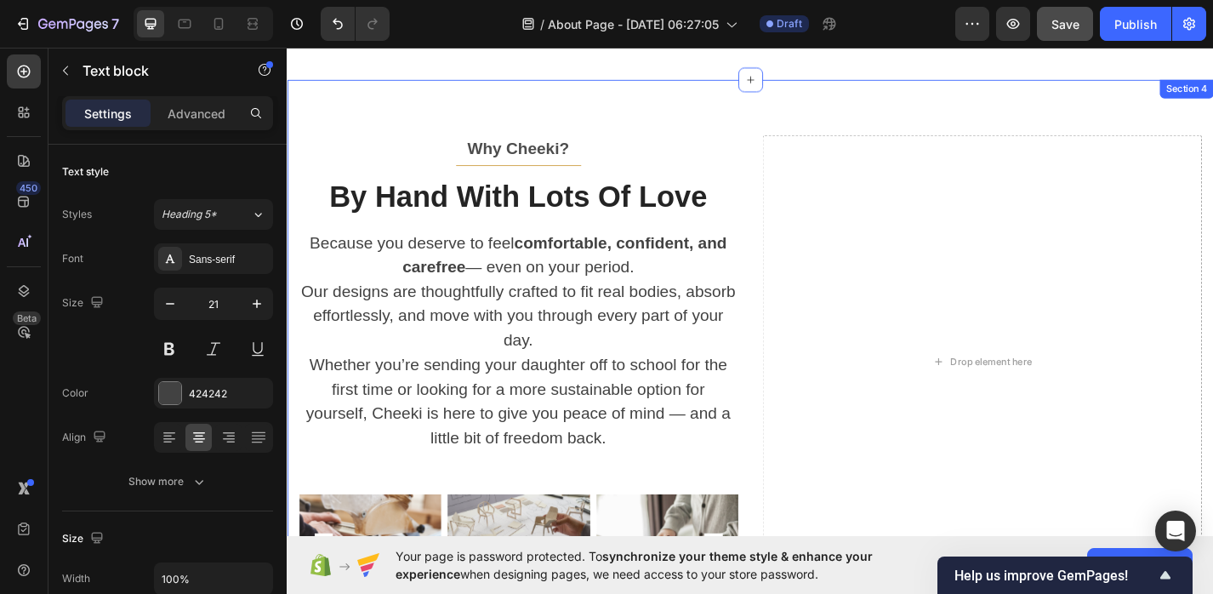
click at [782, 251] on div "Because you deserve to feel comfortable, confident, and carefree — even on your…" at bounding box center [541, 369] width 484 height 245
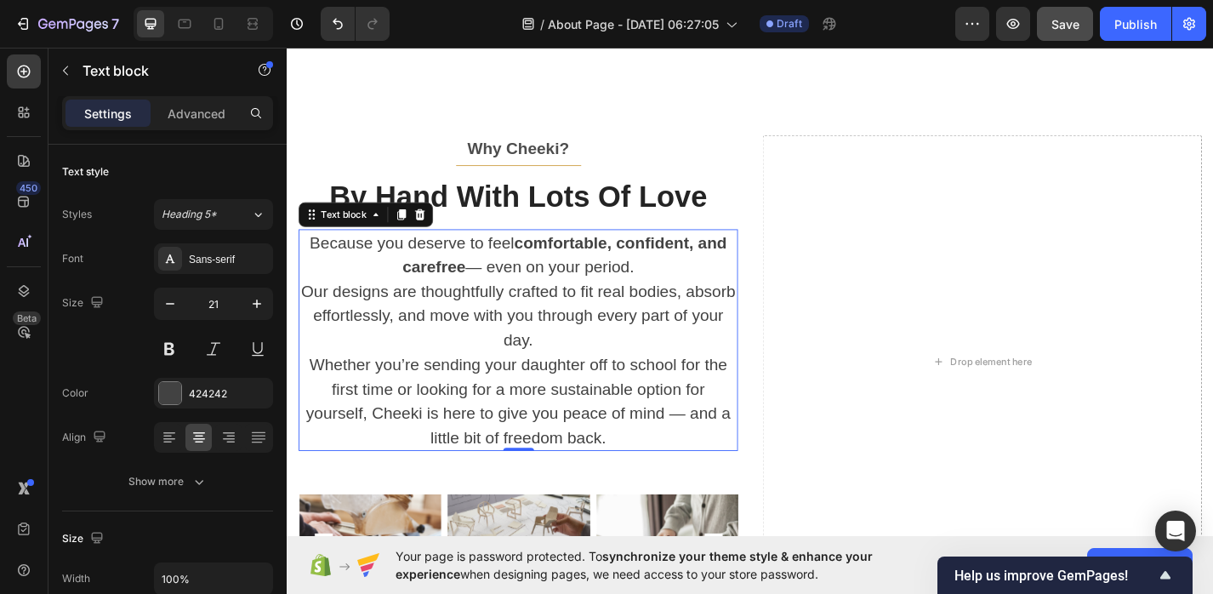
click at [645, 407] on p "Whether you’re sending your daughter off to school for the first time or lookin…" at bounding box center [541, 436] width 481 height 107
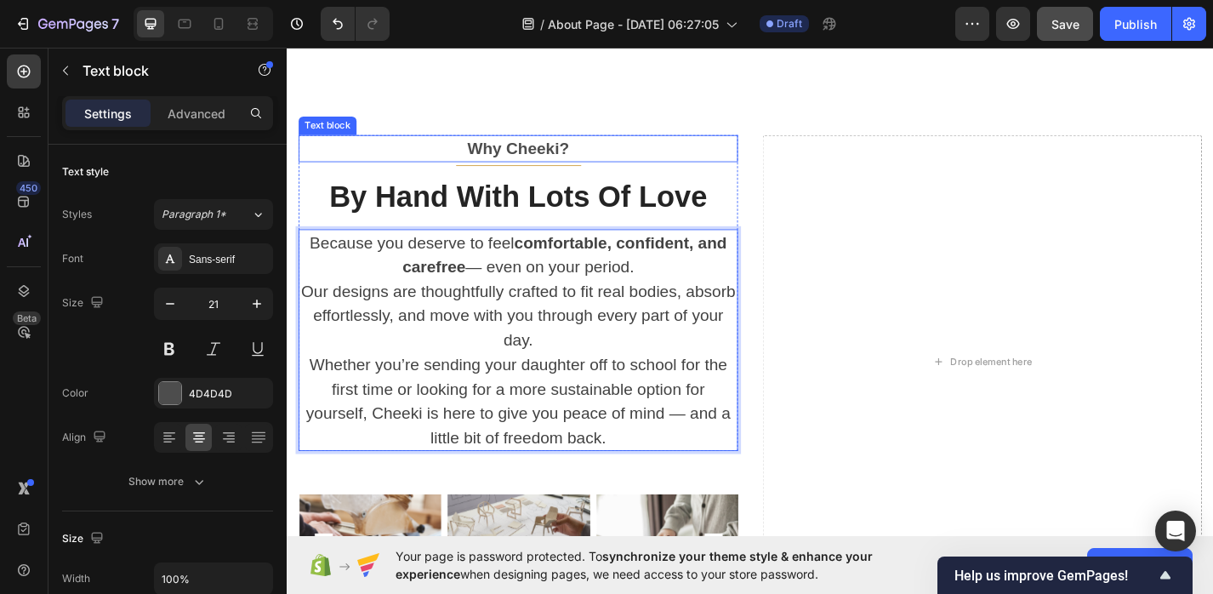
click at [564, 156] on p "Why Cheeki?" at bounding box center [541, 158] width 481 height 27
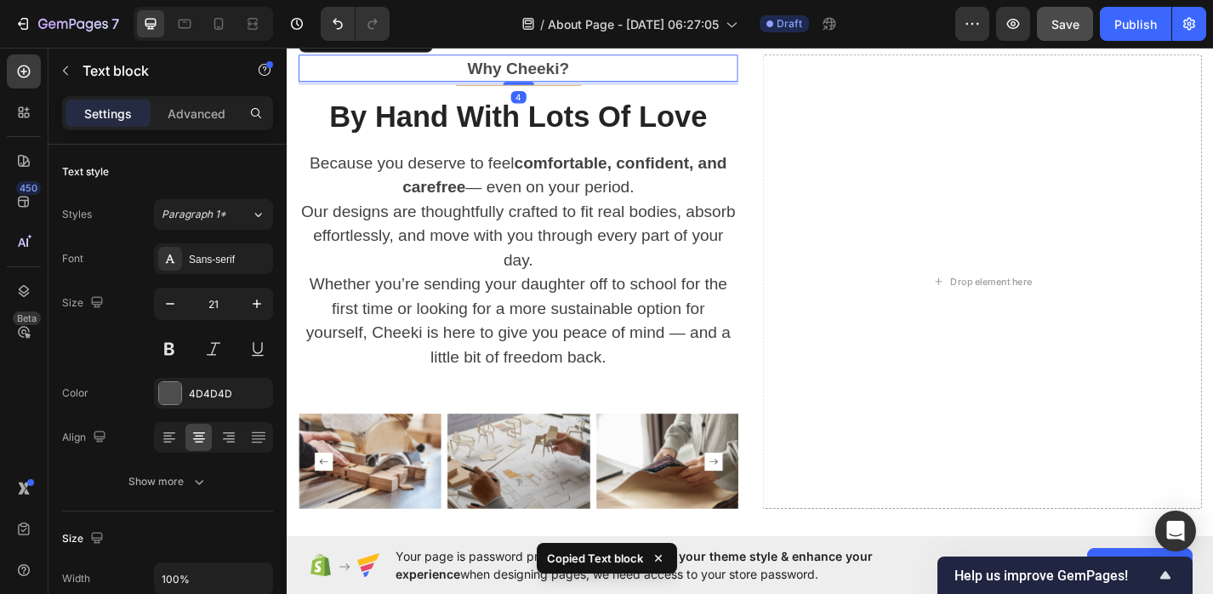
scroll to position [2084, 0]
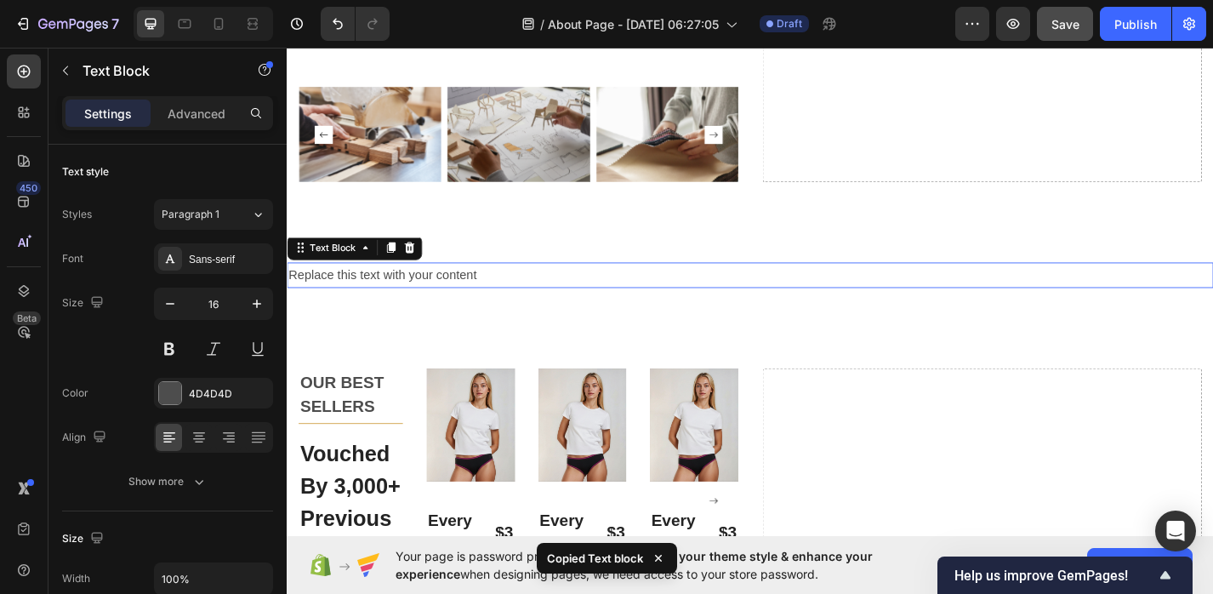
click at [500, 293] on p "Replace this text with your content" at bounding box center [796, 298] width 1017 height 25
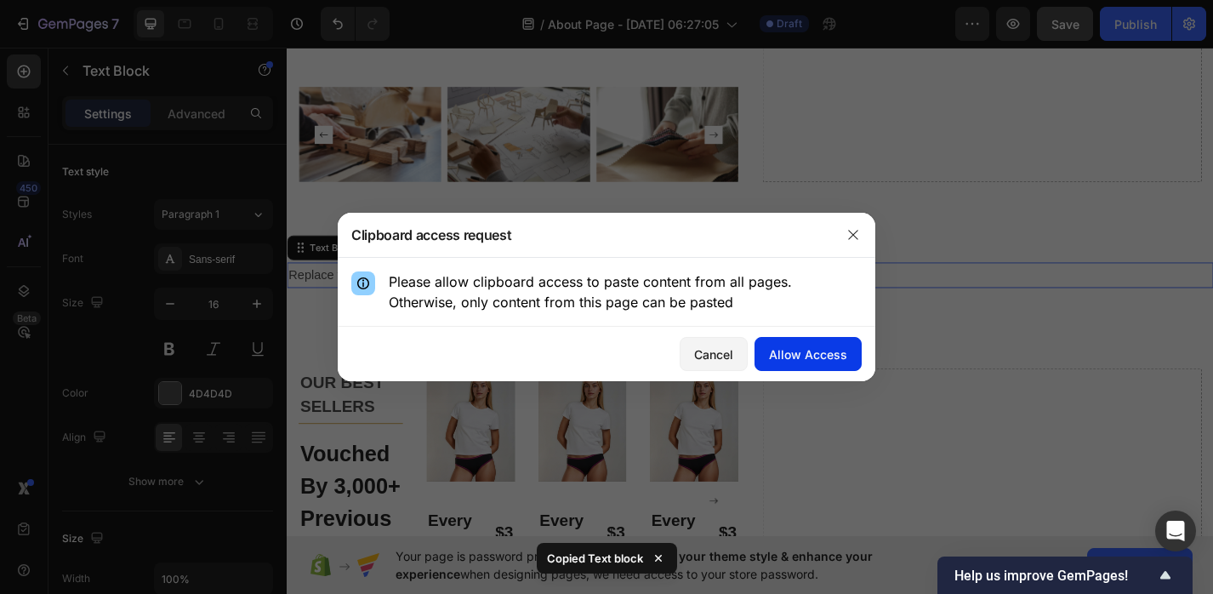
click at [814, 348] on div "Allow Access" at bounding box center [808, 354] width 78 height 18
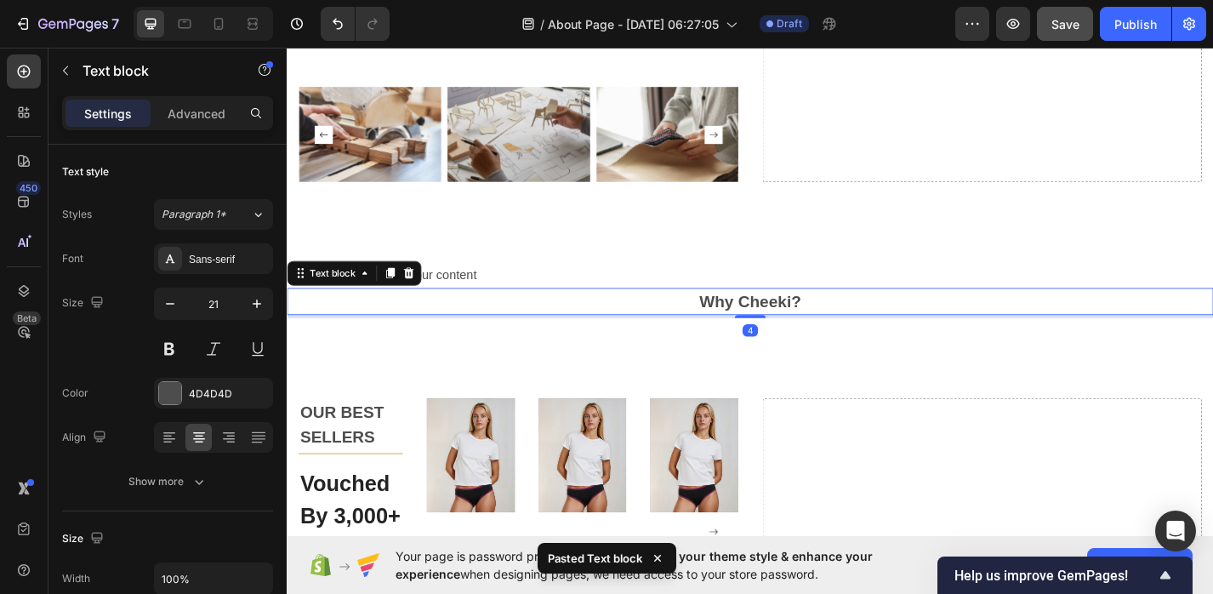
click at [566, 315] on p "Why Cheeki?" at bounding box center [796, 327] width 1017 height 27
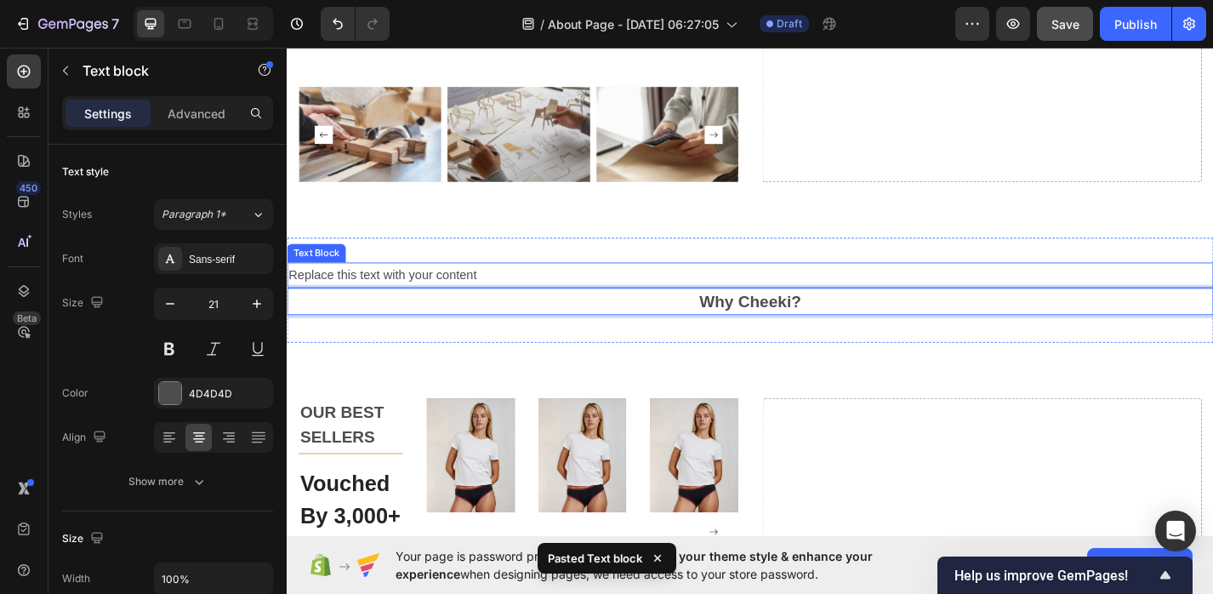
click at [446, 300] on p "Replace this text with your content" at bounding box center [796, 298] width 1017 height 25
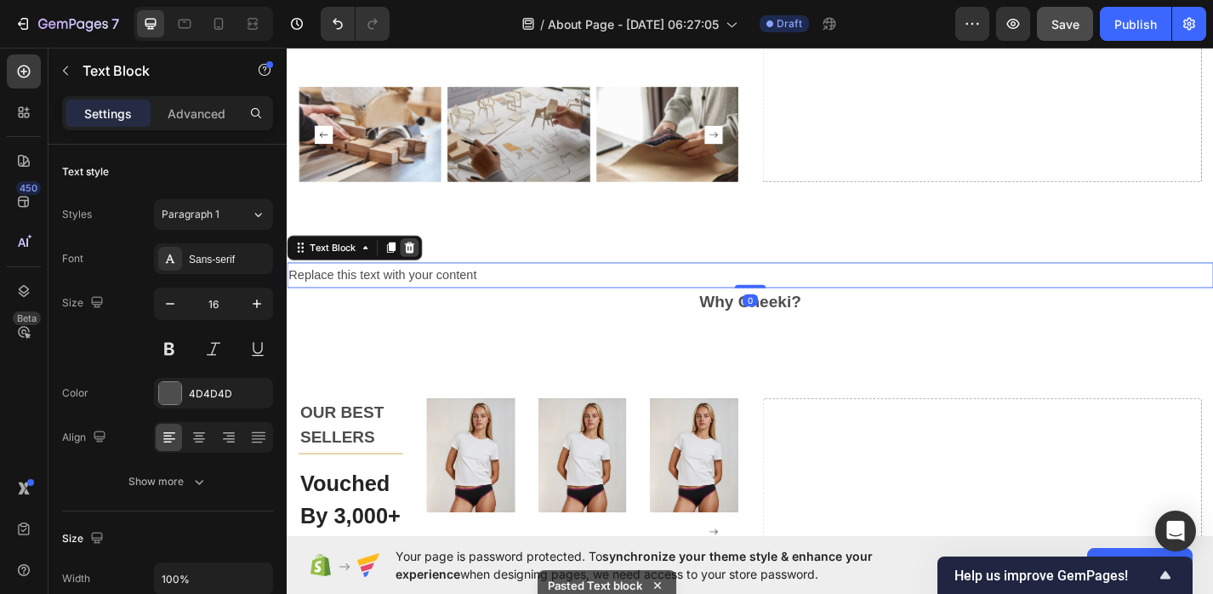
click at [421, 270] on icon at bounding box center [421, 268] width 14 height 14
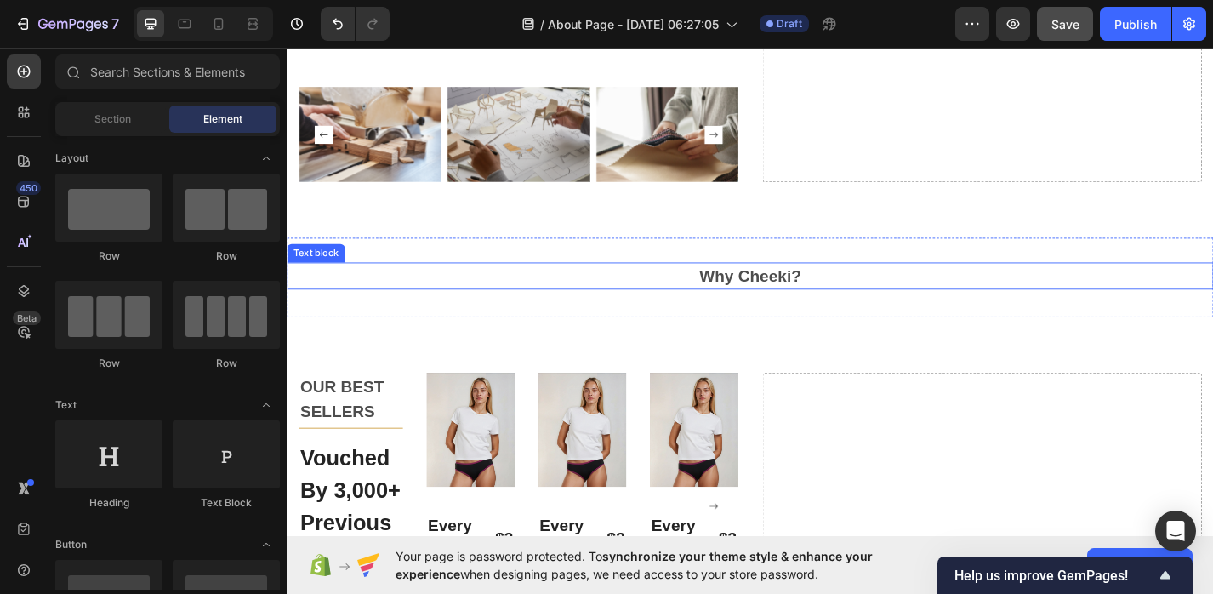
click at [827, 304] on p "Why Cheeki?" at bounding box center [796, 299] width 1017 height 27
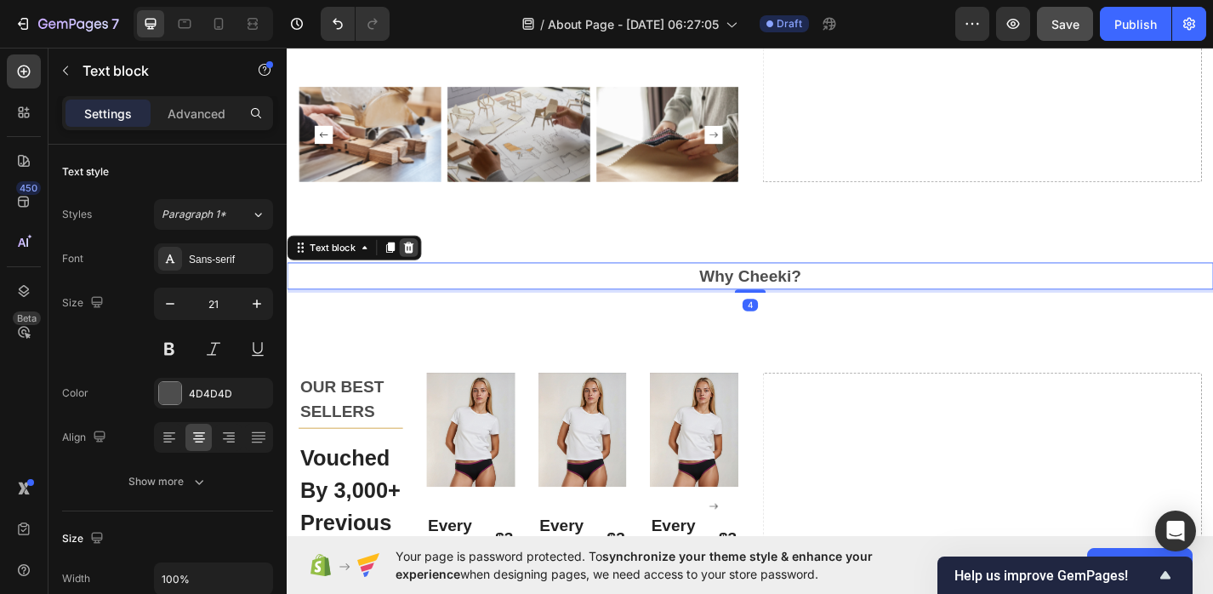
click at [424, 266] on icon at bounding box center [420, 268] width 11 height 12
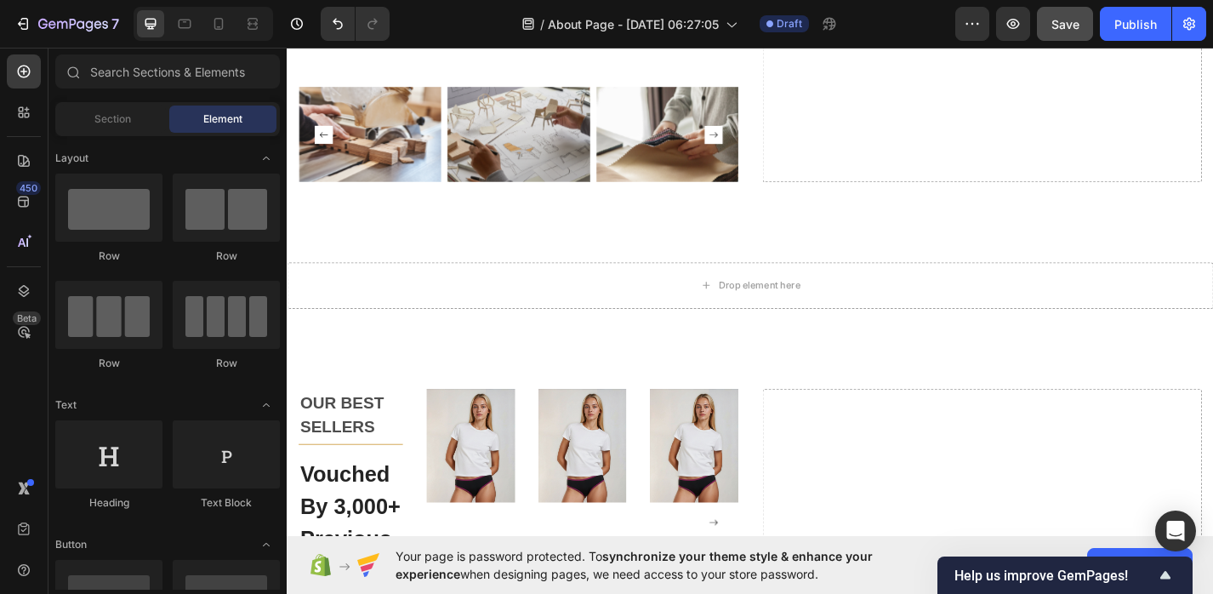
click at [424, 266] on div "Drop element here Section 5" at bounding box center [797, 309] width 1021 height 105
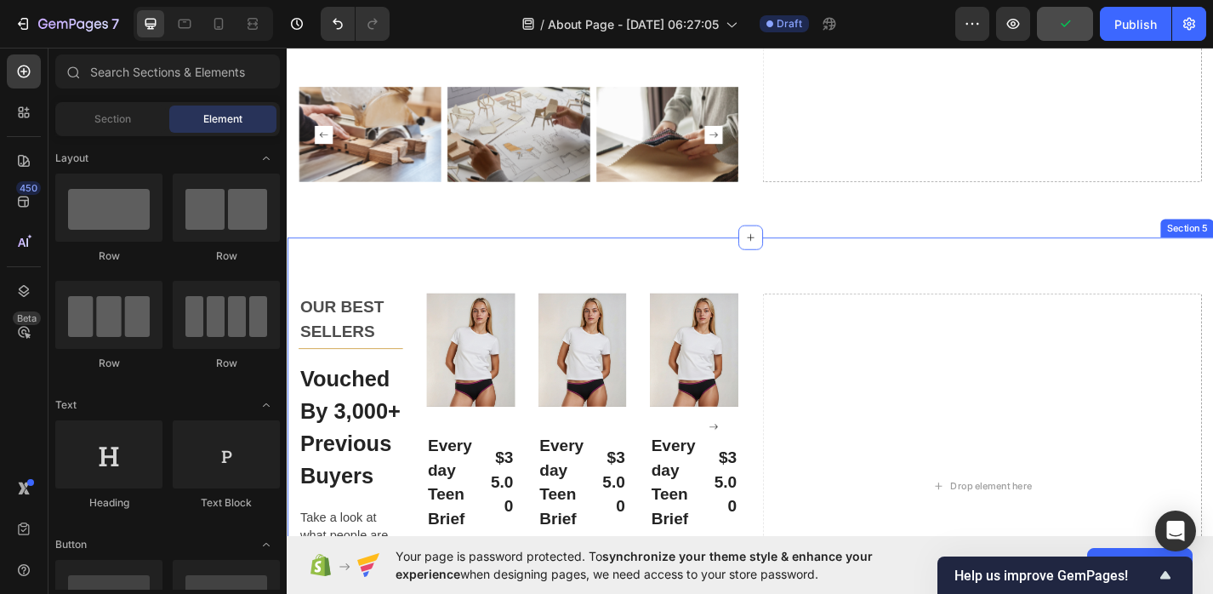
click at [725, 287] on div "OUR BEST SELLERS Text block Title Line Vouched By 3,000+ Previous Buyers Headin…" at bounding box center [797, 531] width 1021 height 548
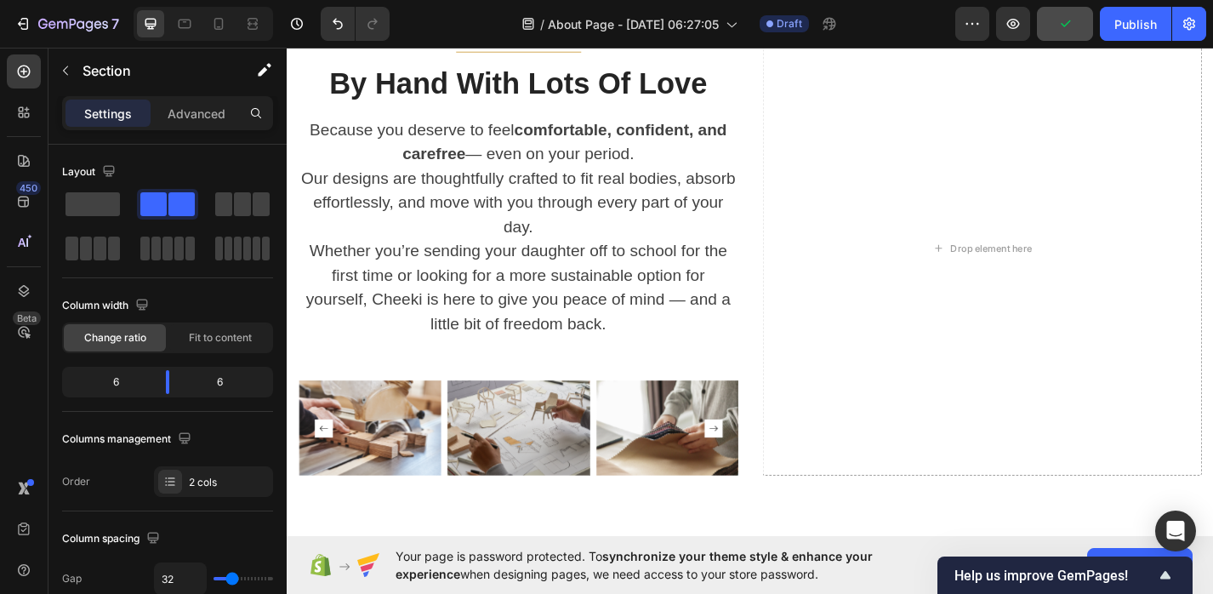
scroll to position [1688, 0]
